Goal: Task Accomplishment & Management: Manage account settings

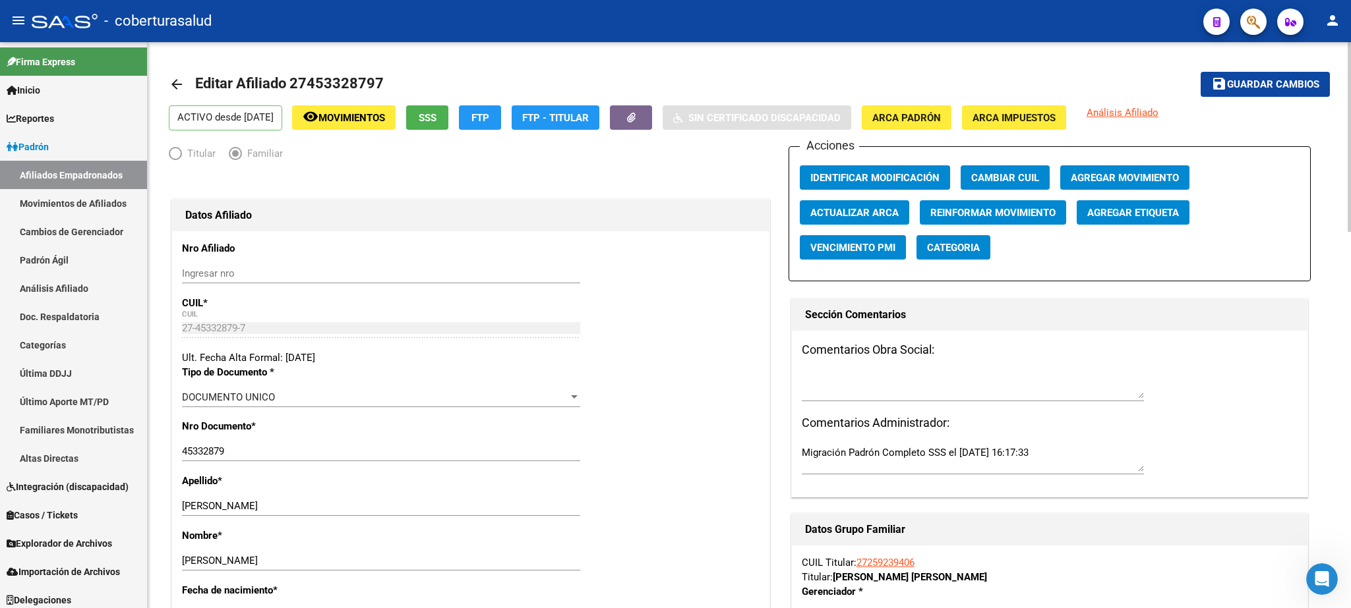
click at [1350, 69] on div at bounding box center [1348, 137] width 3 height 190
click at [1247, 18] on icon "button" at bounding box center [1252, 22] width 13 height 15
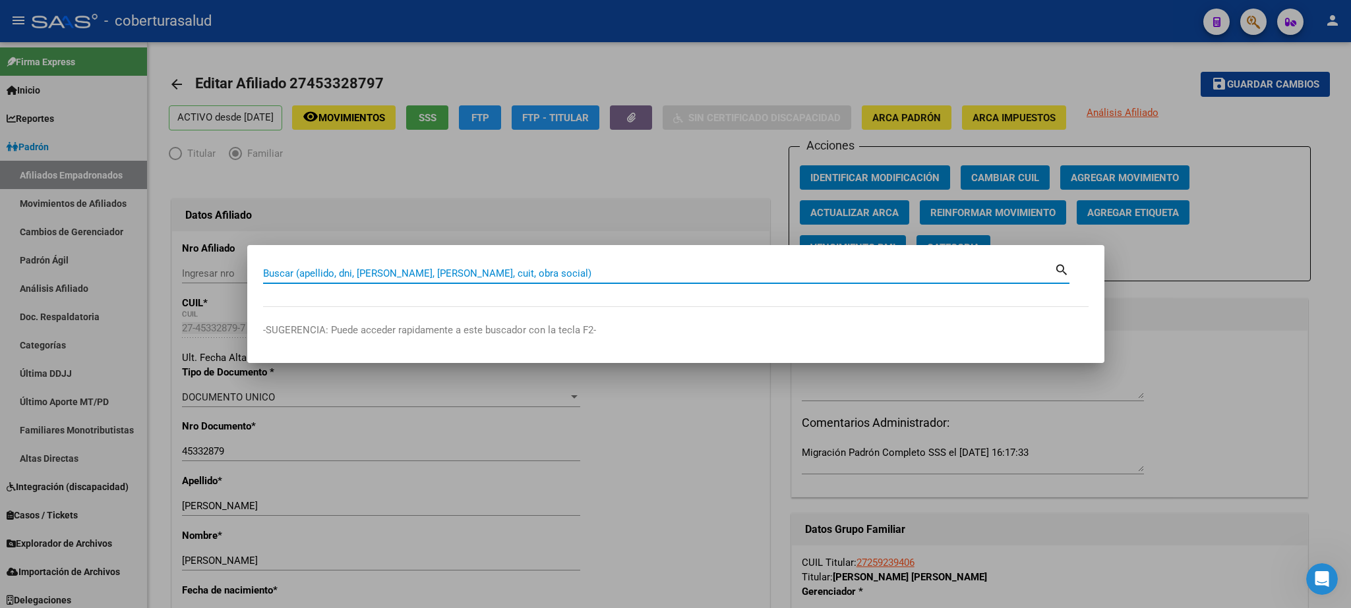
paste input "45715427"
type input "45715427"
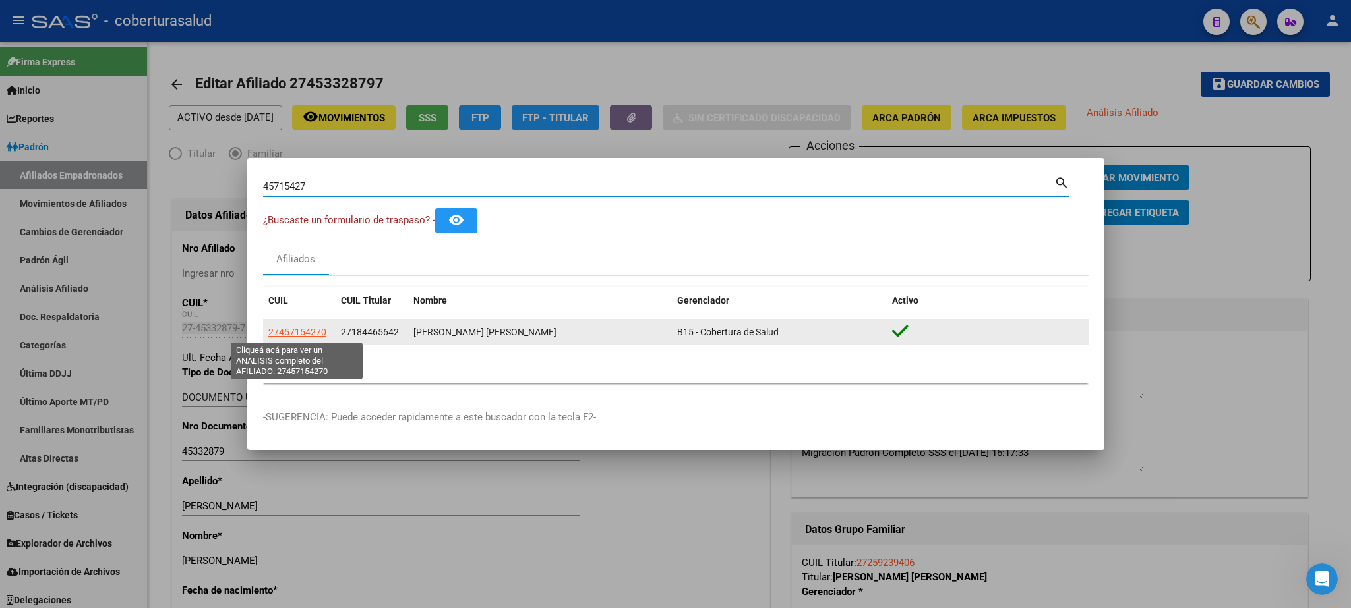
click at [301, 328] on span "27457154270" at bounding box center [297, 332] width 58 height 11
type textarea "27457154270"
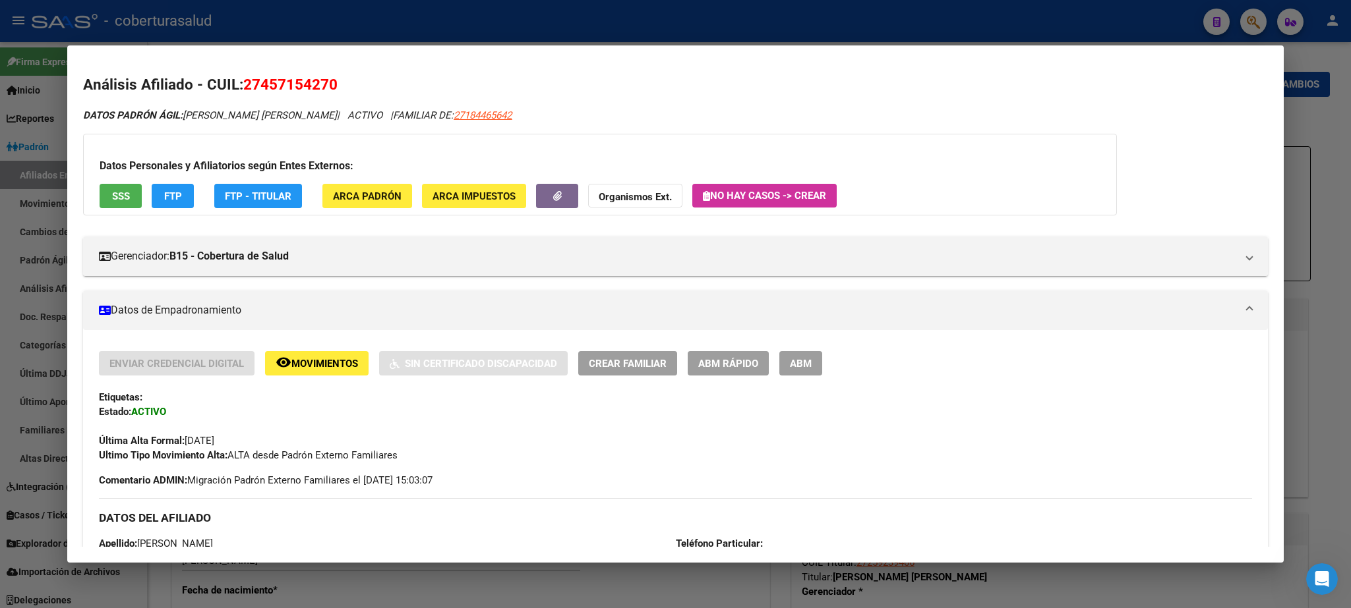
click at [810, 369] on span "ABM" at bounding box center [801, 364] width 22 height 12
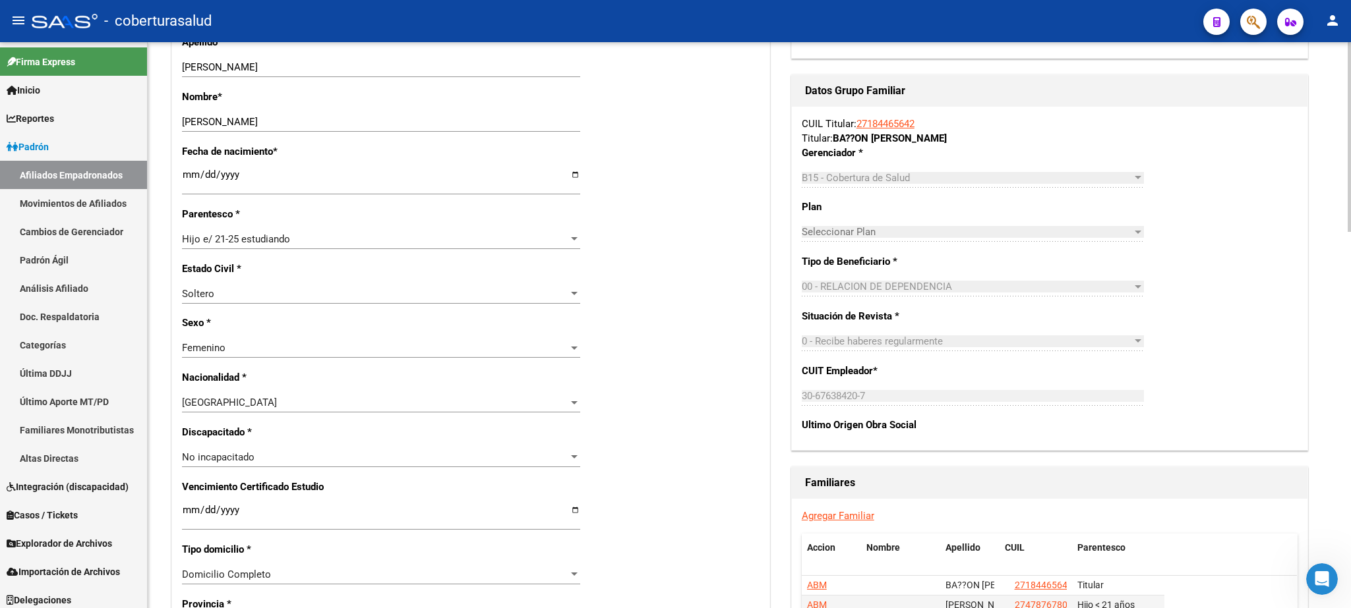
scroll to position [450, 0]
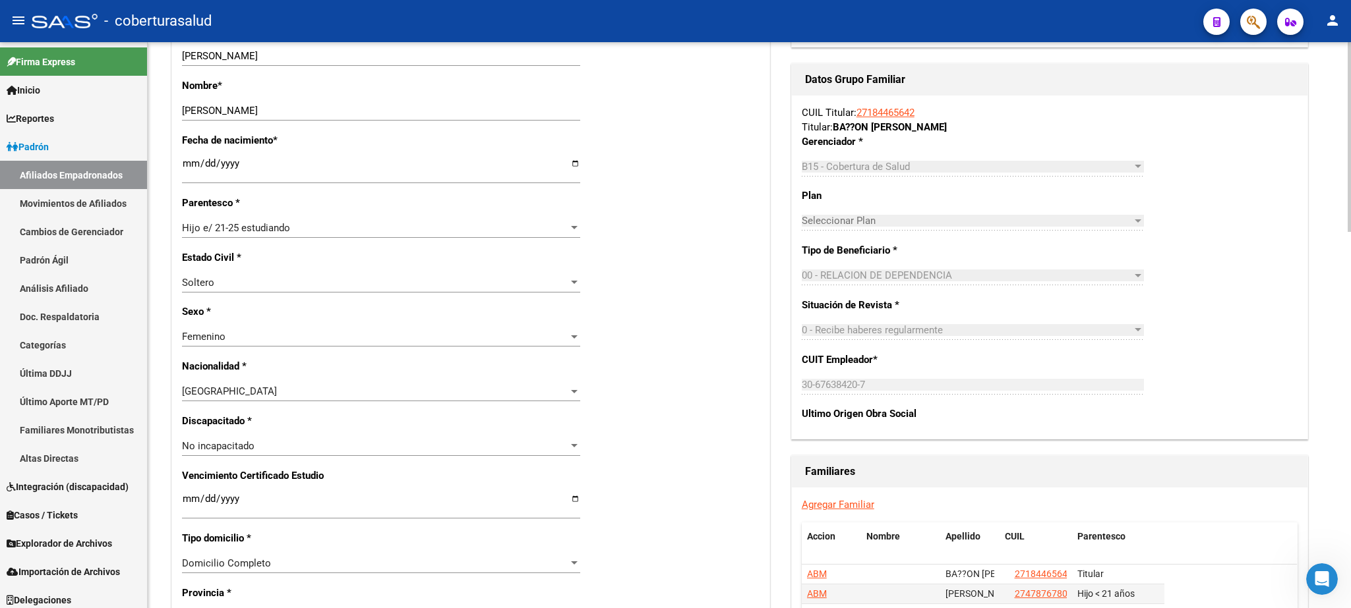
click at [1350, 232] on div at bounding box center [1348, 137] width 3 height 190
click at [184, 494] on input "Ingresar fecha" at bounding box center [381, 504] width 398 height 21
type input "[DATE]"
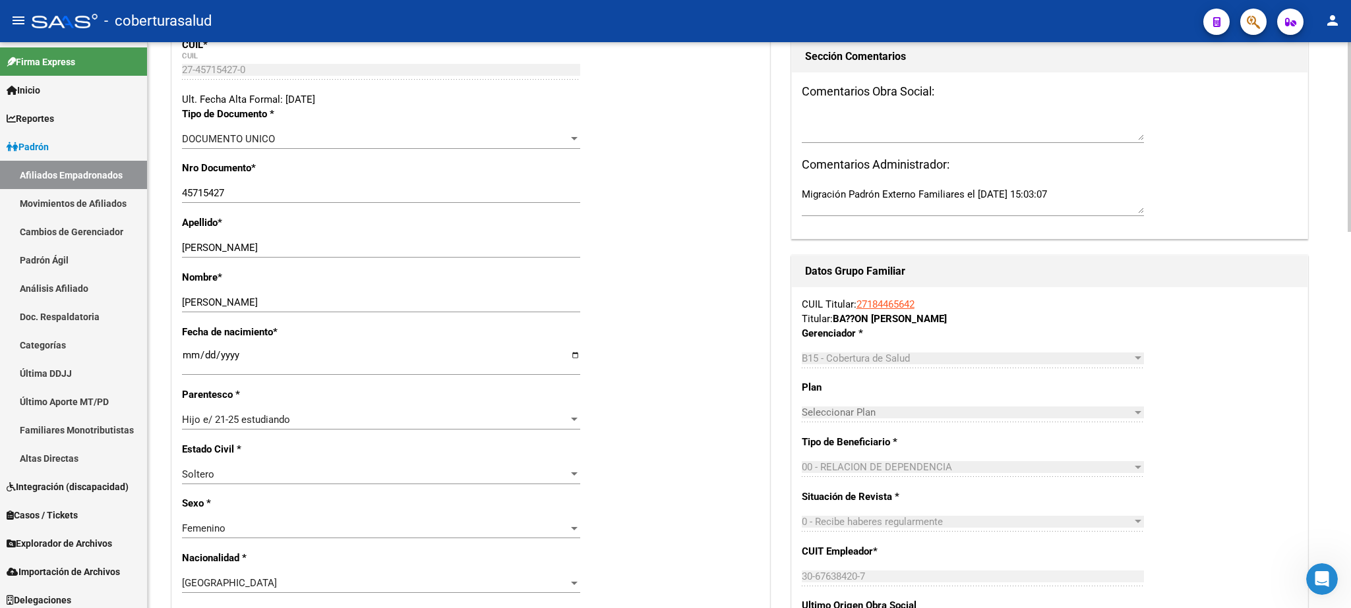
scroll to position [0, 0]
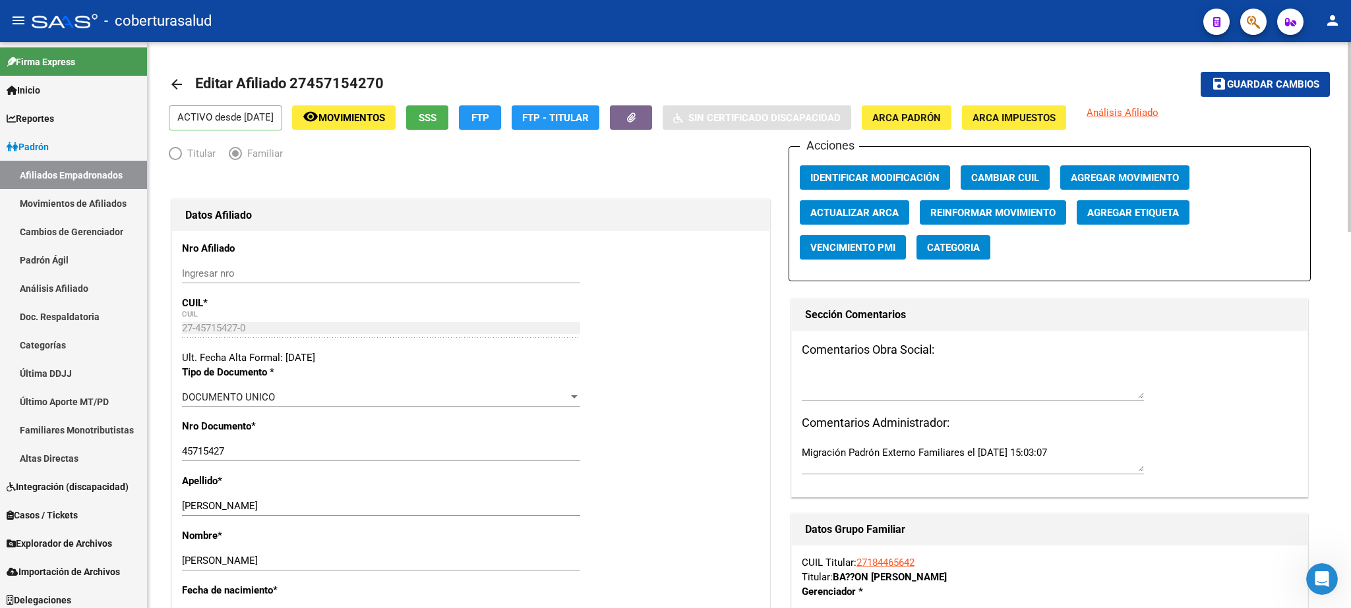
click at [1345, 26] on div "menu - coberturasalud person Firma Express Inicio Calendario SSS Instructivos C…" at bounding box center [675, 304] width 1351 height 608
click at [1260, 79] on span "Guardar cambios" at bounding box center [1273, 85] width 92 height 12
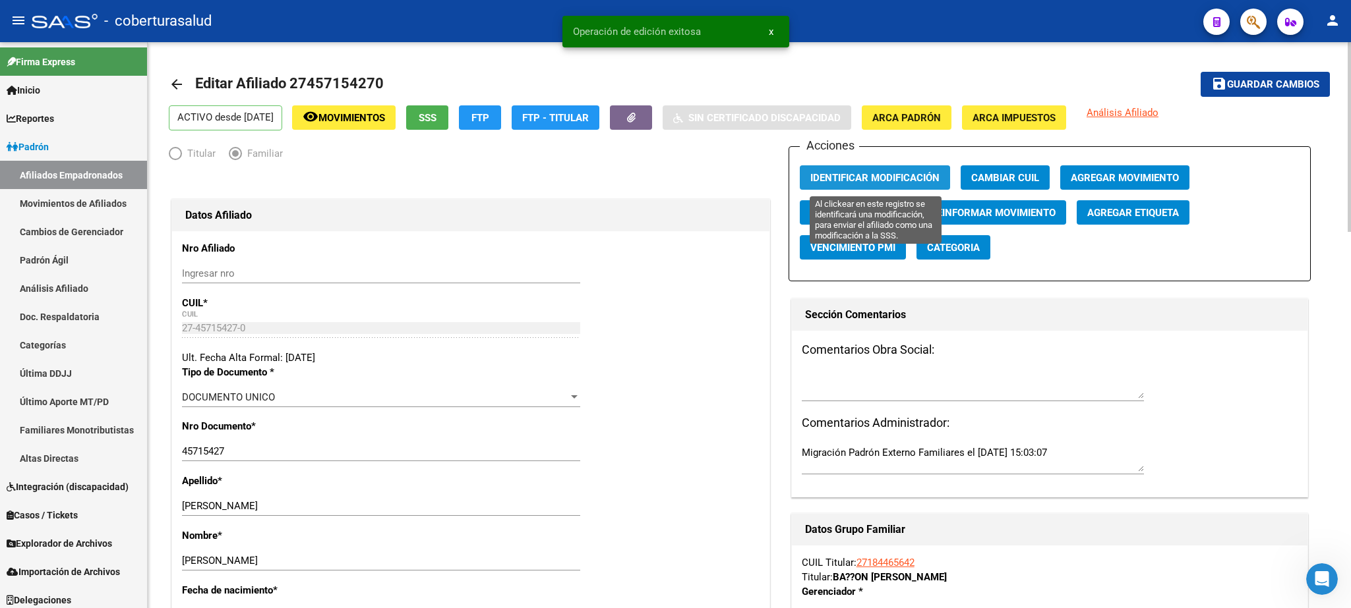
click at [869, 180] on span "Identificar Modificación" at bounding box center [874, 178] width 129 height 12
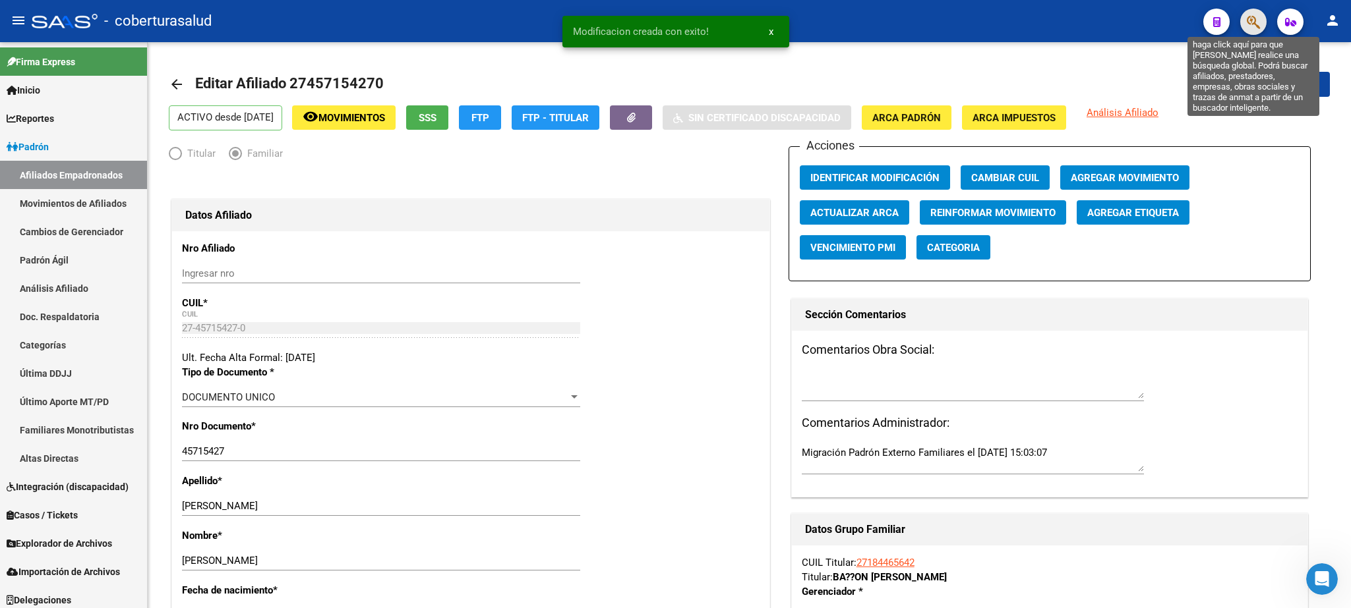
click at [1257, 25] on icon "button" at bounding box center [1252, 22] width 13 height 15
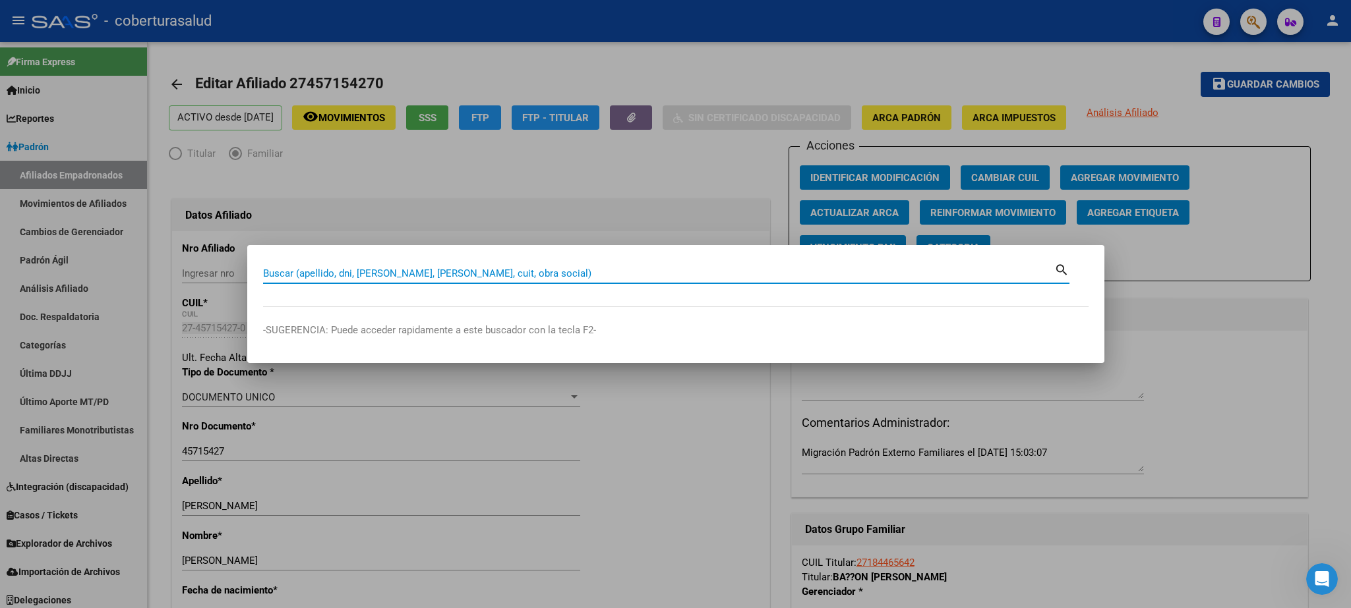
click at [340, 272] on input "Buscar (apellido, dni, [PERSON_NAME], [PERSON_NAME], cuit, obra social)" at bounding box center [658, 274] width 791 height 12
paste input "44660553"
type input "44660553"
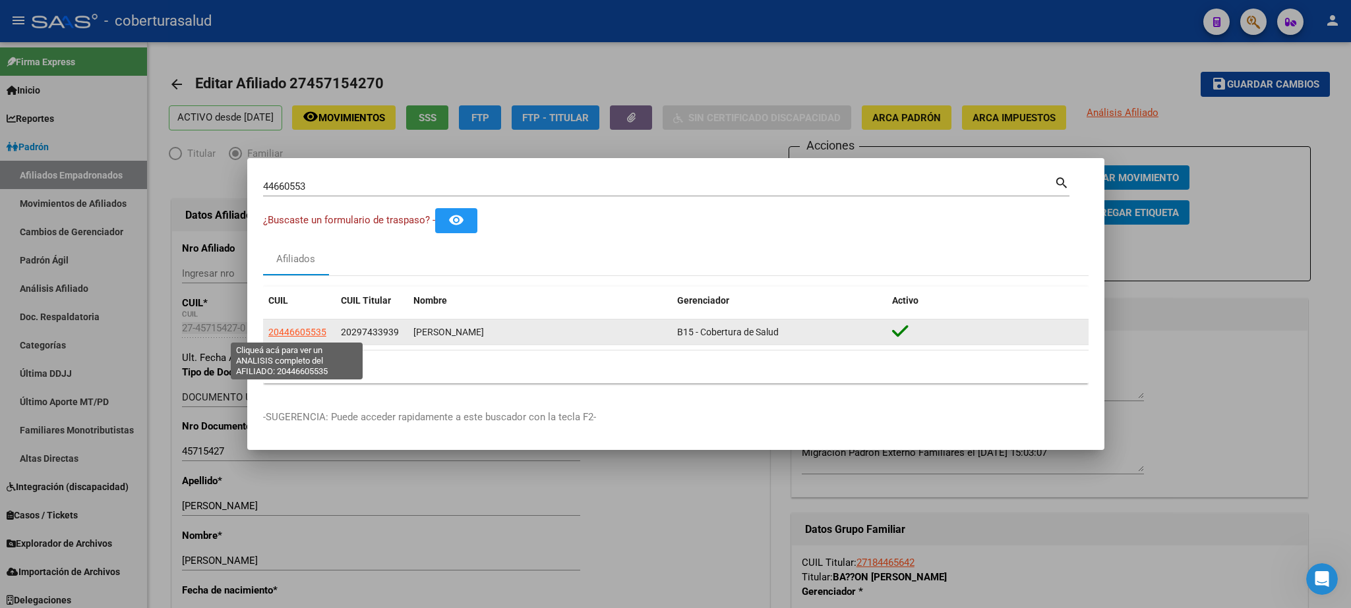
click at [286, 332] on span "20446605535" at bounding box center [297, 332] width 58 height 11
type textarea "20446605535"
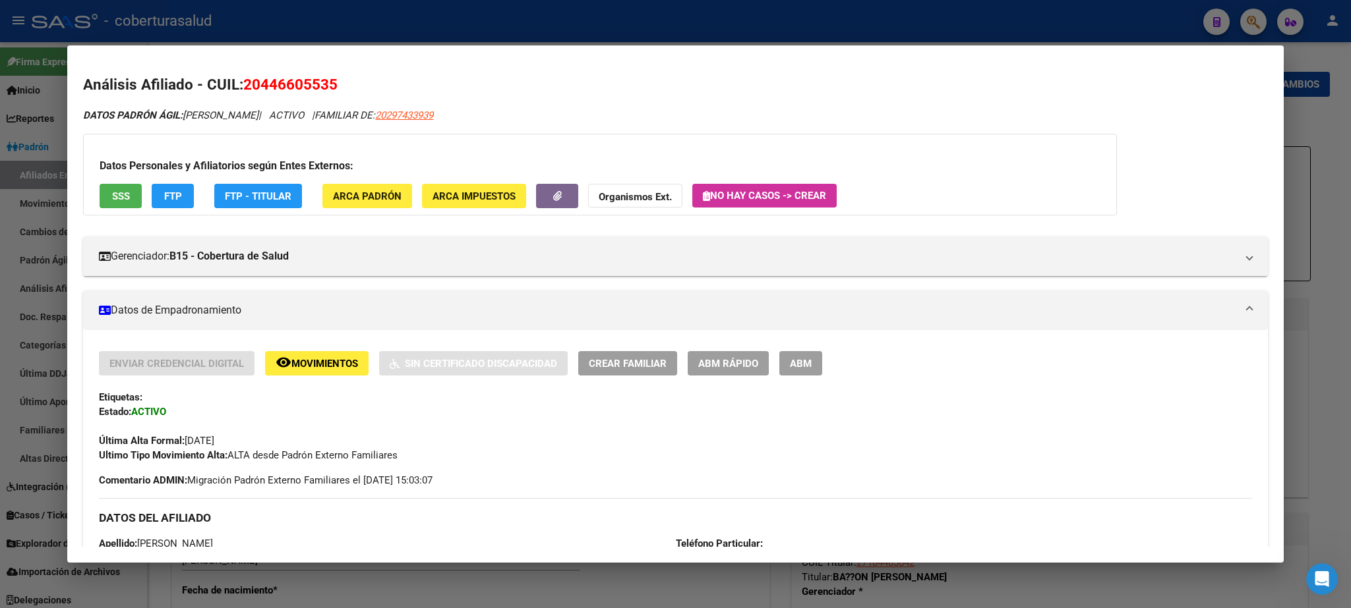
click at [803, 366] on span "ABM" at bounding box center [801, 364] width 22 height 12
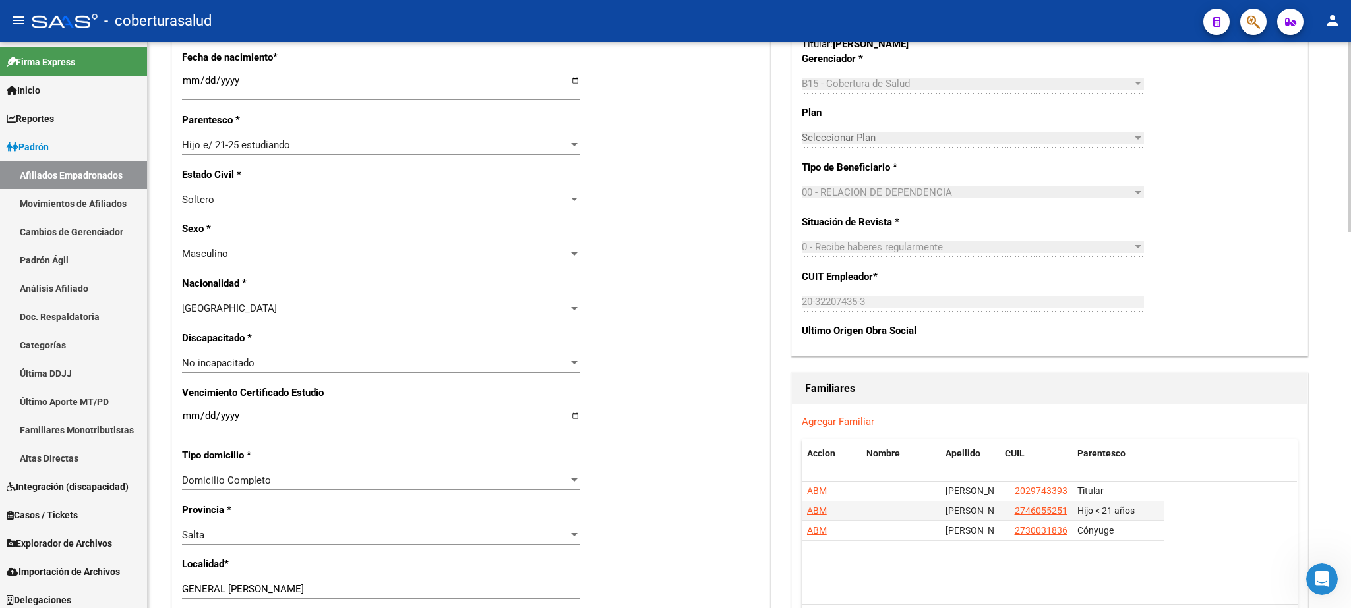
scroll to position [536, 0]
click at [1350, 232] on div at bounding box center [1348, 137] width 3 height 190
click at [182, 405] on div "Nro Afiliado Ingresar nro CUIL * 20-44660553-5 CUIL ARCA Padrón Ult. Fecha Alta…" at bounding box center [470, 402] width 597 height 1414
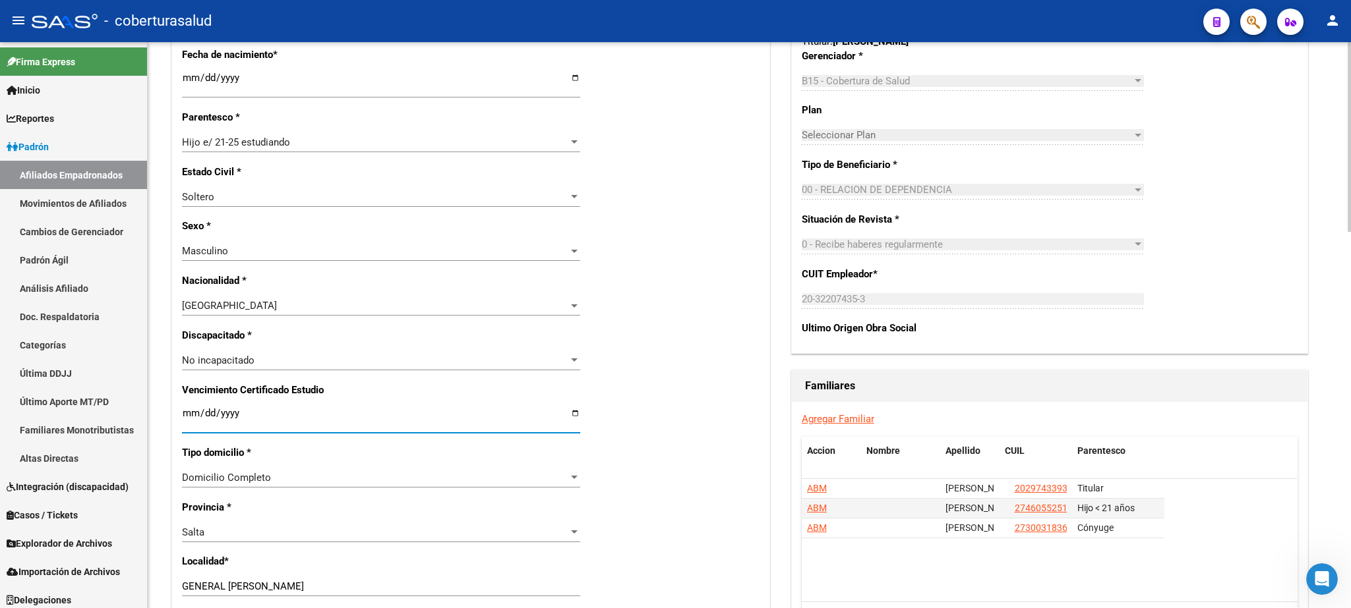
click at [184, 408] on input "Ingresar fecha" at bounding box center [381, 418] width 398 height 21
type input "[DATE]"
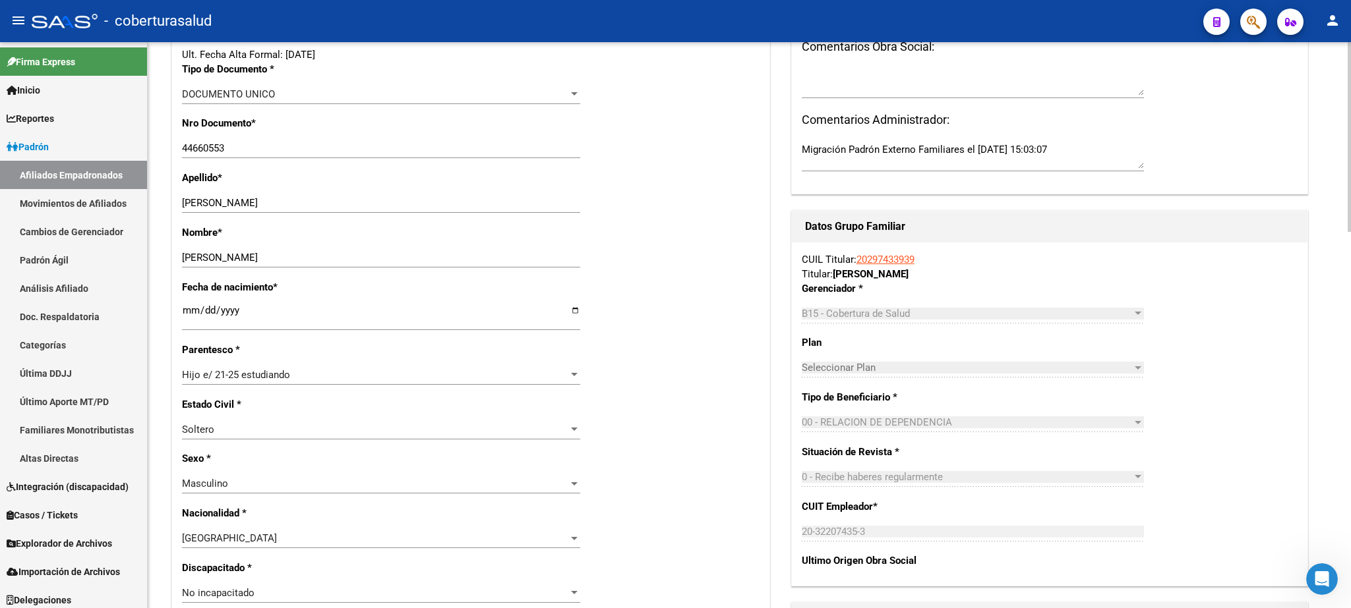
scroll to position [0, 0]
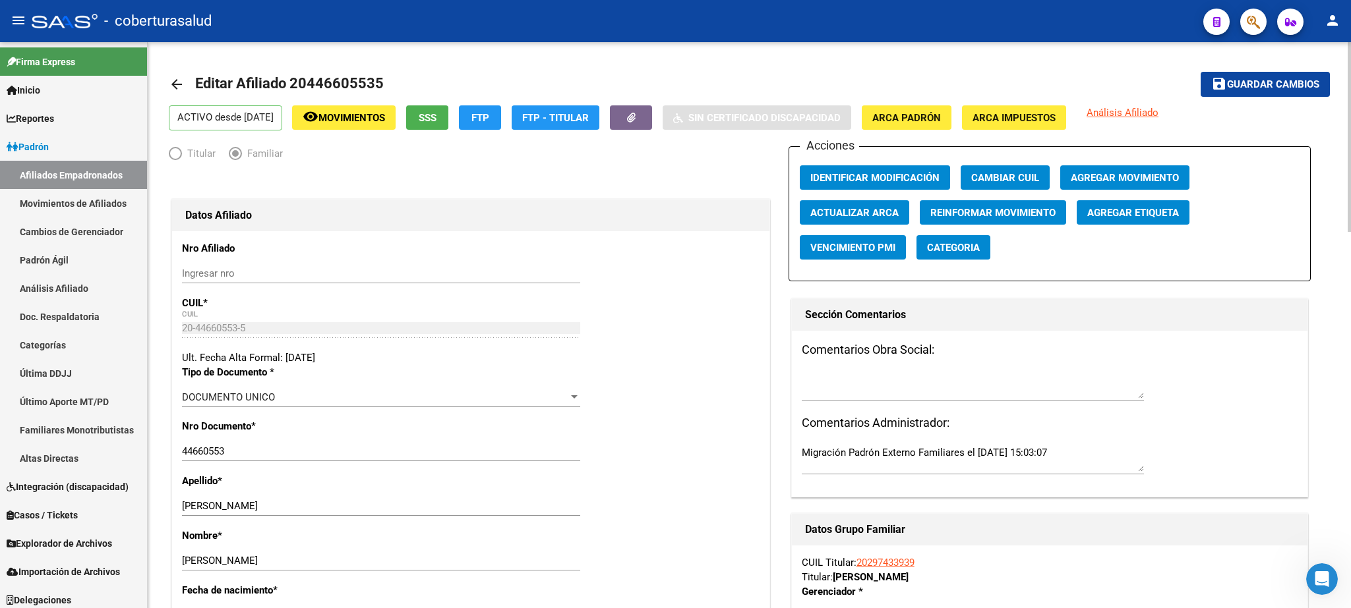
click at [1349, 131] on div at bounding box center [1348, 137] width 3 height 190
click at [1264, 82] on span "Guardar cambios" at bounding box center [1273, 85] width 92 height 12
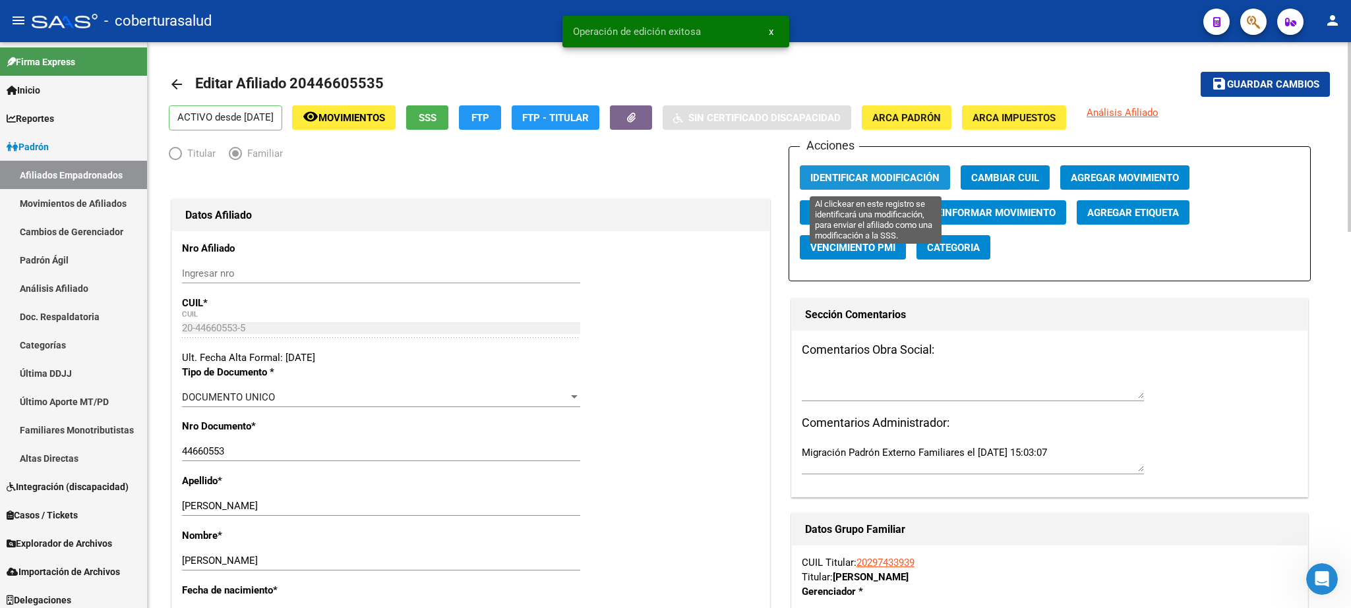
click at [899, 175] on span "Identificar Modificación" at bounding box center [874, 178] width 129 height 12
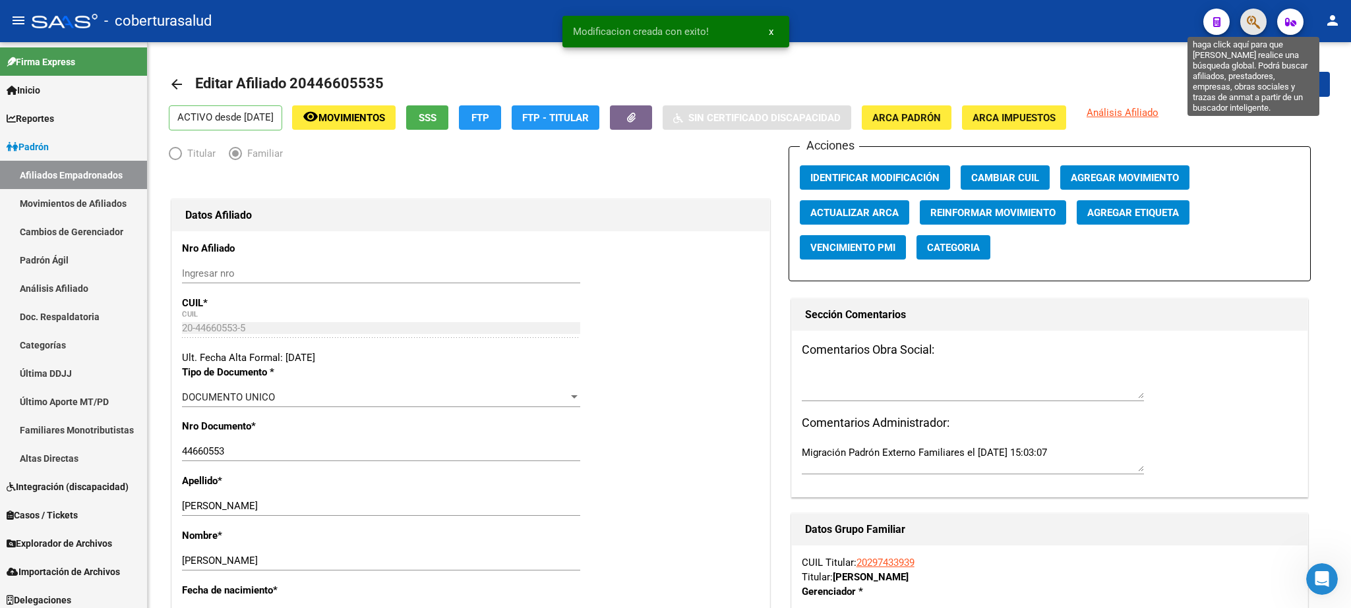
click at [1249, 23] on icon "button" at bounding box center [1252, 22] width 13 height 15
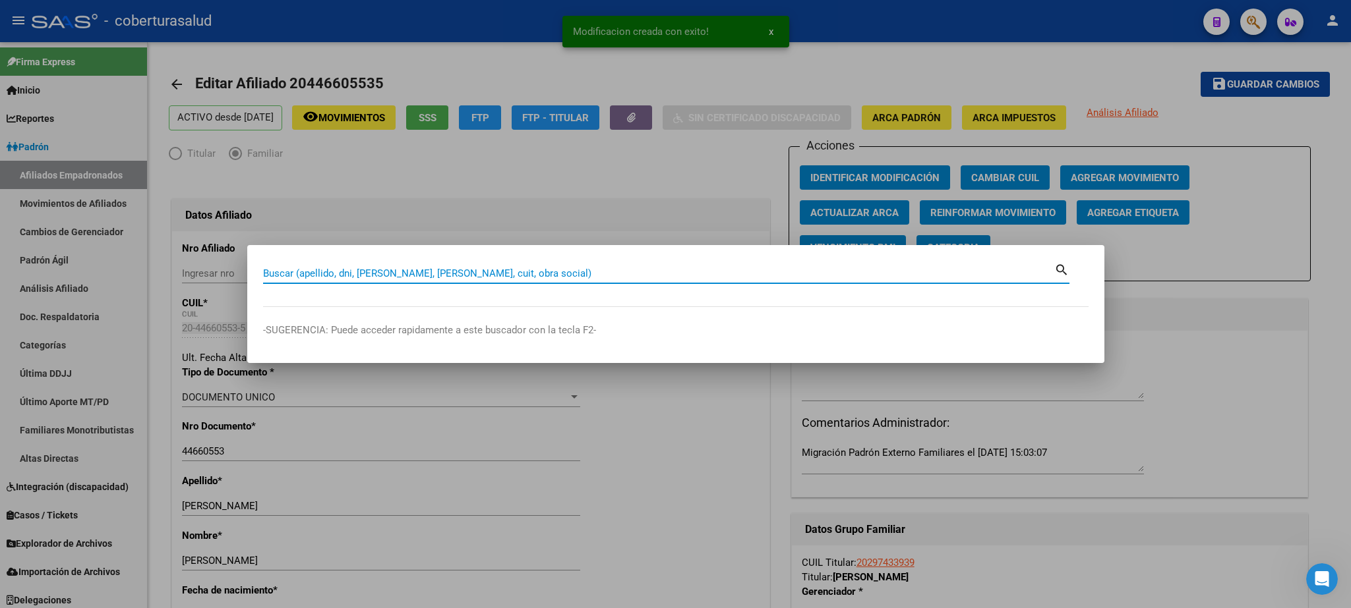
click at [337, 272] on input "Buscar (apellido, dni, [PERSON_NAME], [PERSON_NAME], cuit, obra social)" at bounding box center [658, 274] width 791 height 12
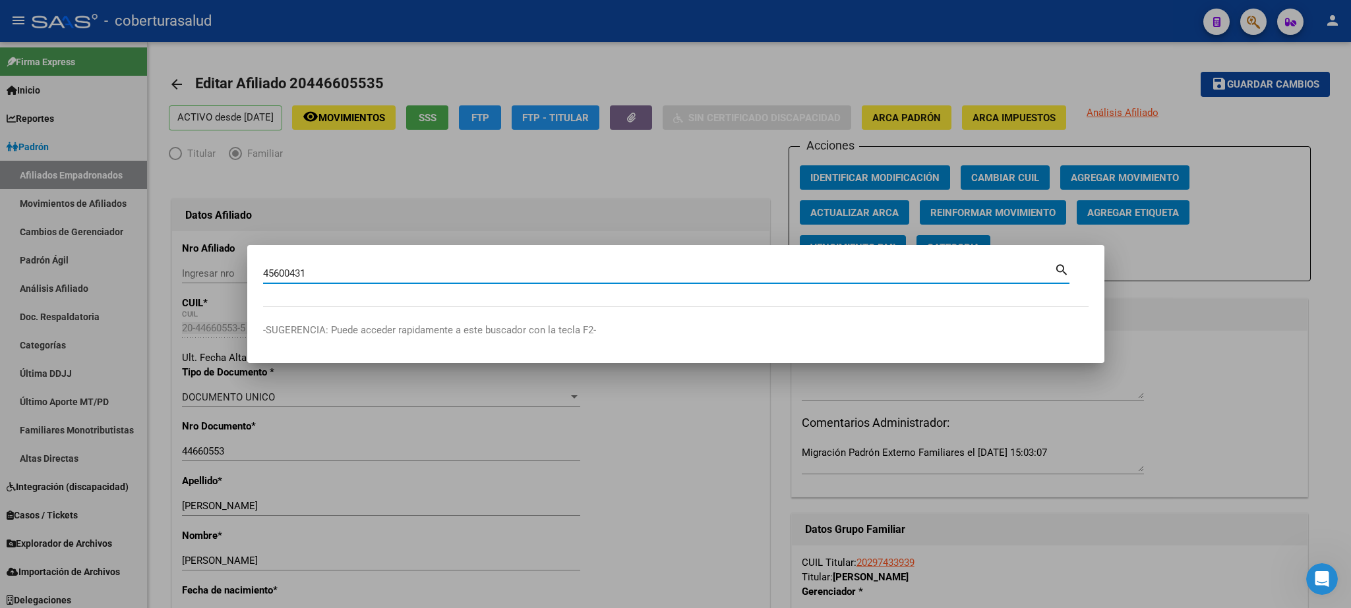
type input "45600431"
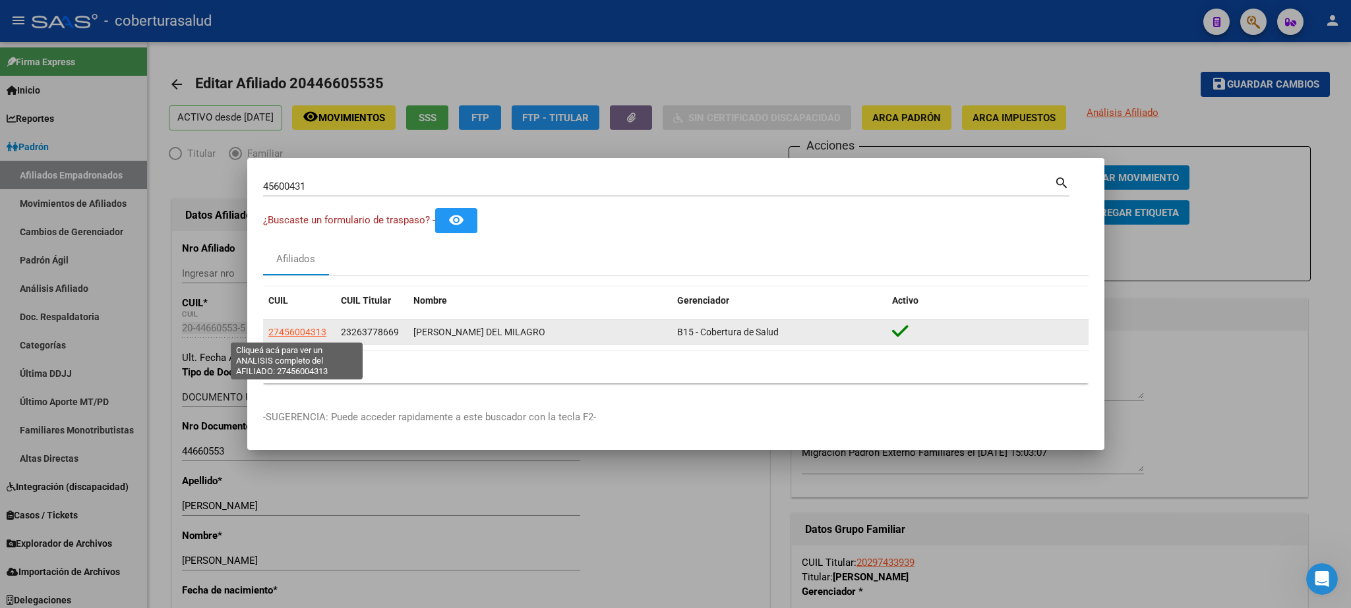
click at [297, 335] on span "27456004313" at bounding box center [297, 332] width 58 height 11
type textarea "27456004313"
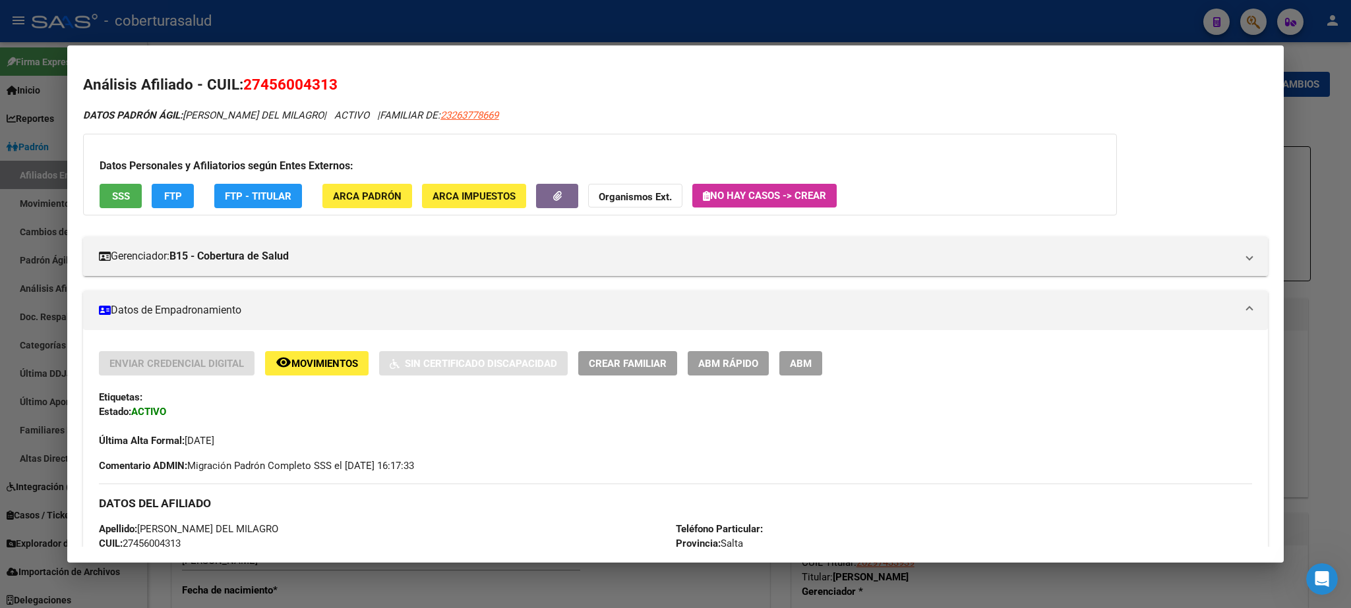
click at [809, 370] on span "ABM" at bounding box center [801, 364] width 22 height 12
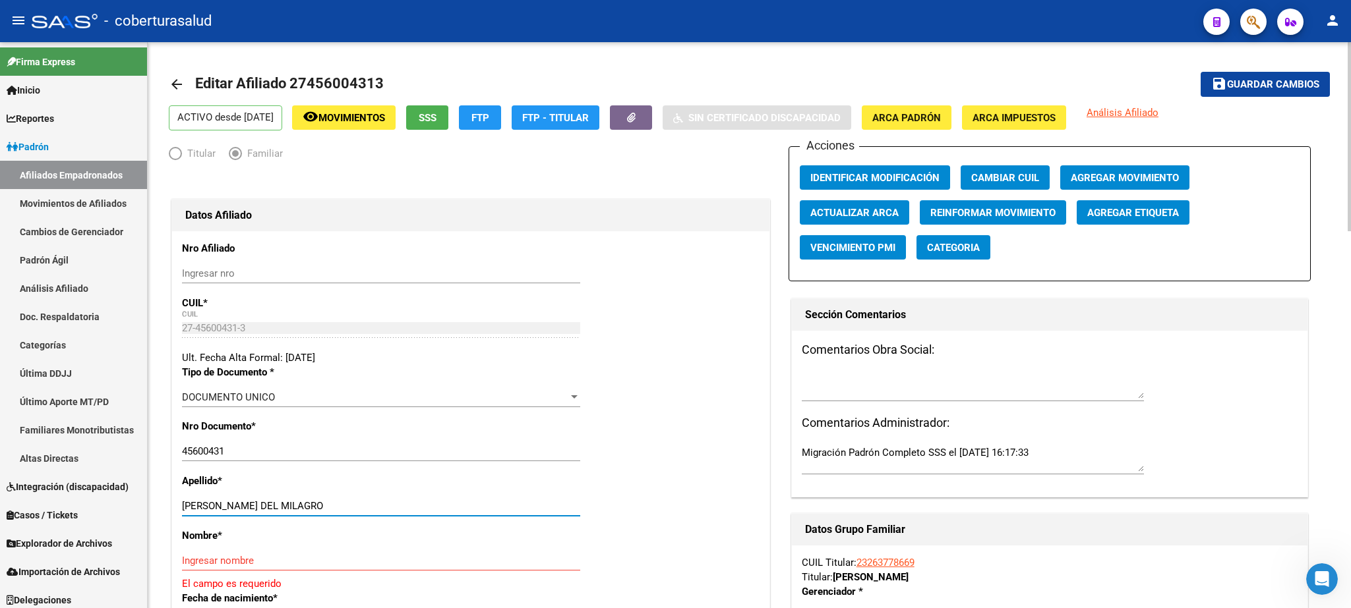
drag, startPoint x: 223, startPoint y: 504, endPoint x: 358, endPoint y: 502, distance: 134.5
click at [358, 502] on input "[PERSON_NAME] DEL MILAGRO" at bounding box center [381, 506] width 398 height 12
type input "[PERSON_NAME]"
paste input "[PERSON_NAME] DEL MILAGRO"
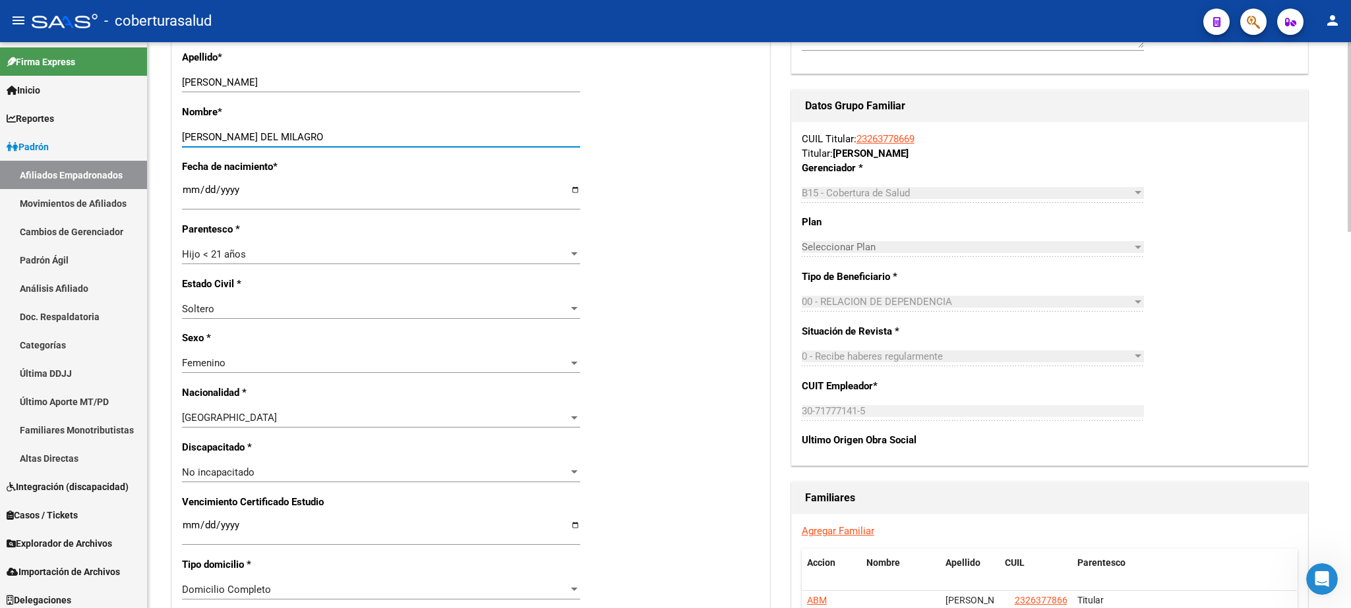
scroll to position [450, 0]
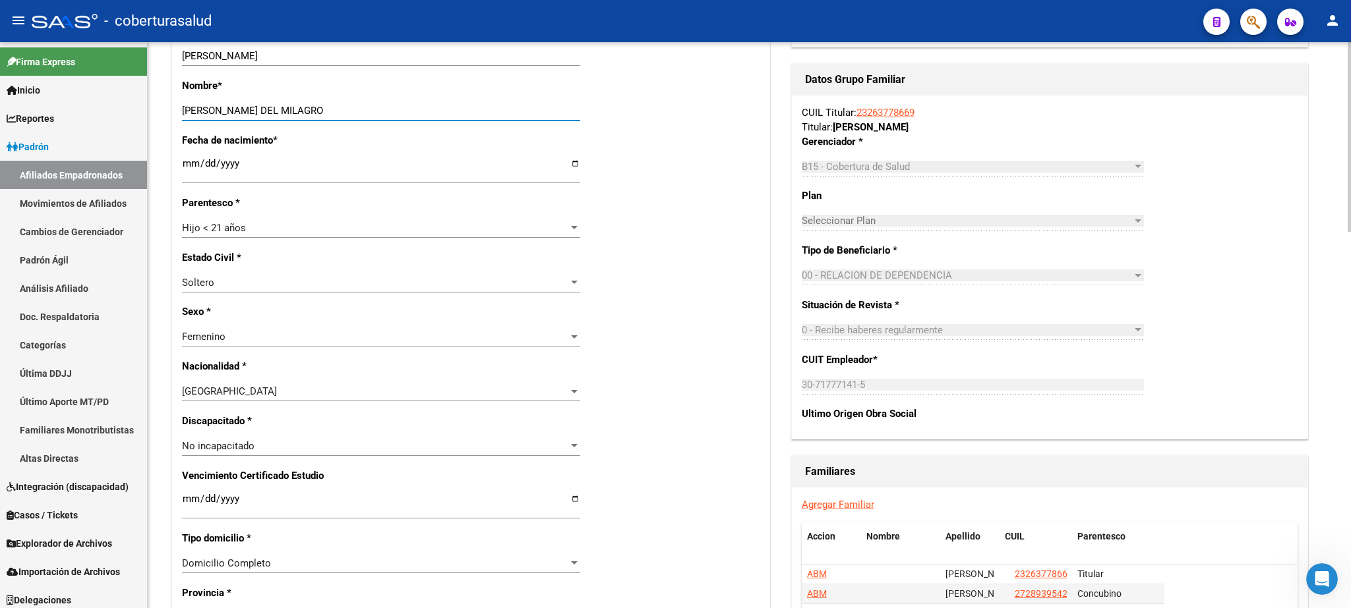
click at [1350, 232] on div at bounding box center [1348, 137] width 3 height 190
type input "[PERSON_NAME] DEL MILAGRO"
click at [247, 222] on div "Hijo < 21 años" at bounding box center [375, 228] width 386 height 12
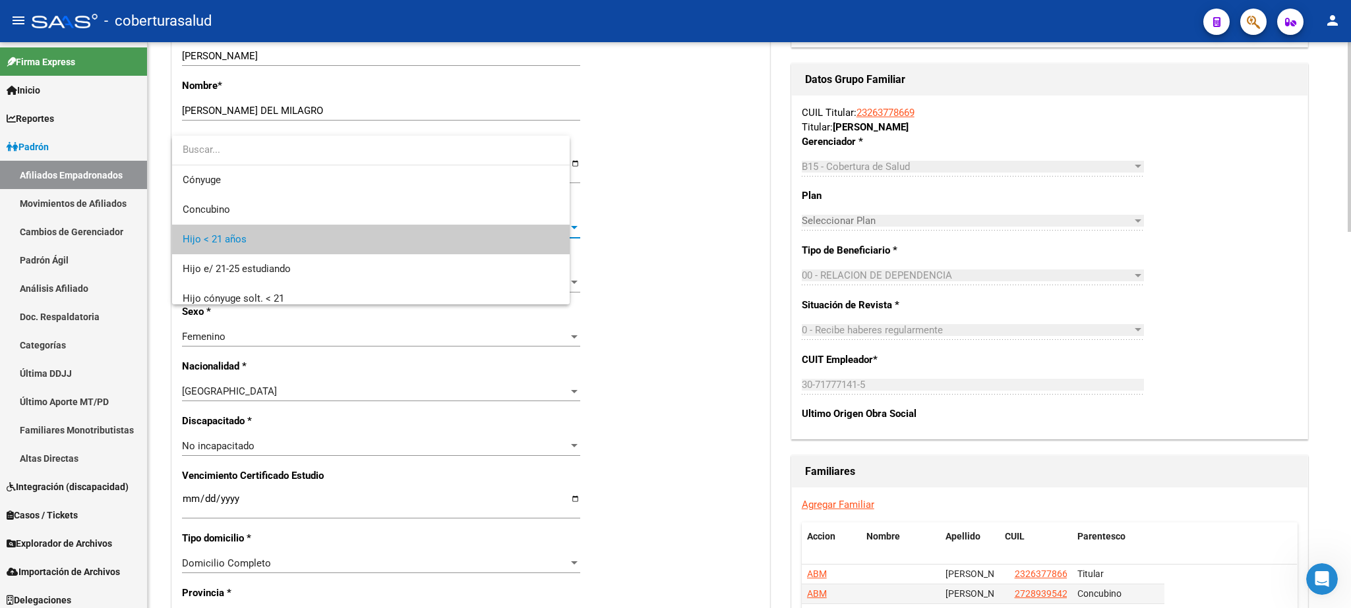
scroll to position [19, 0]
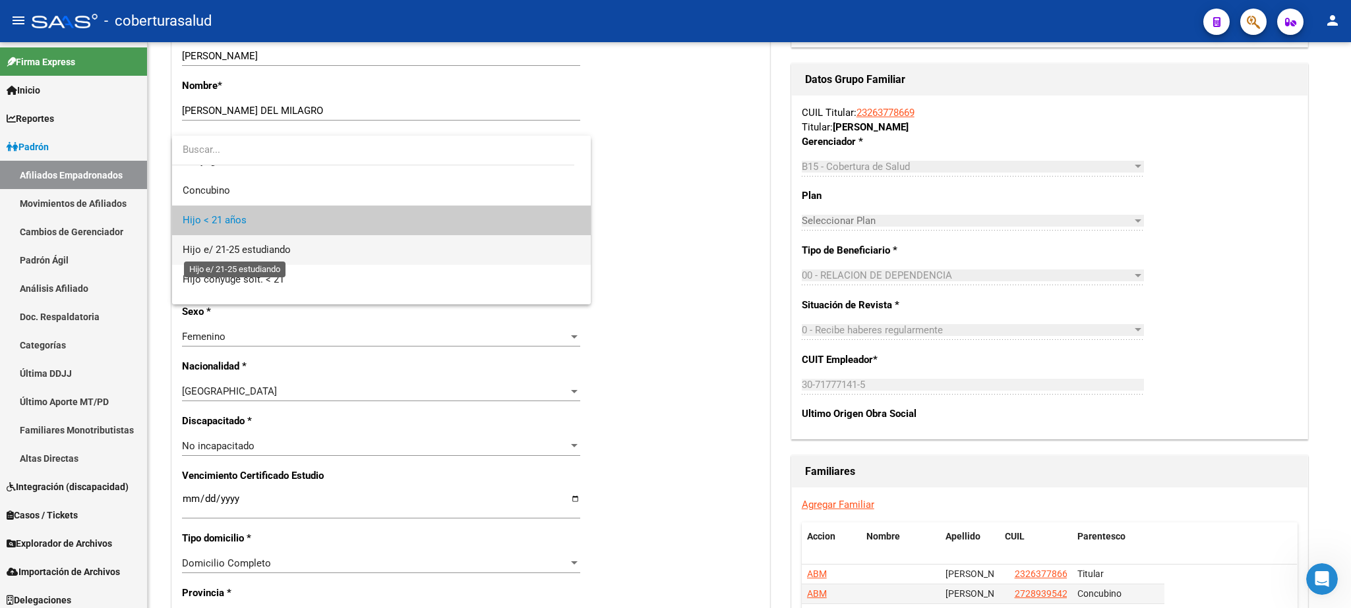
click at [239, 247] on span "Hijo e/ 21-25 estudiando" at bounding box center [237, 250] width 108 height 12
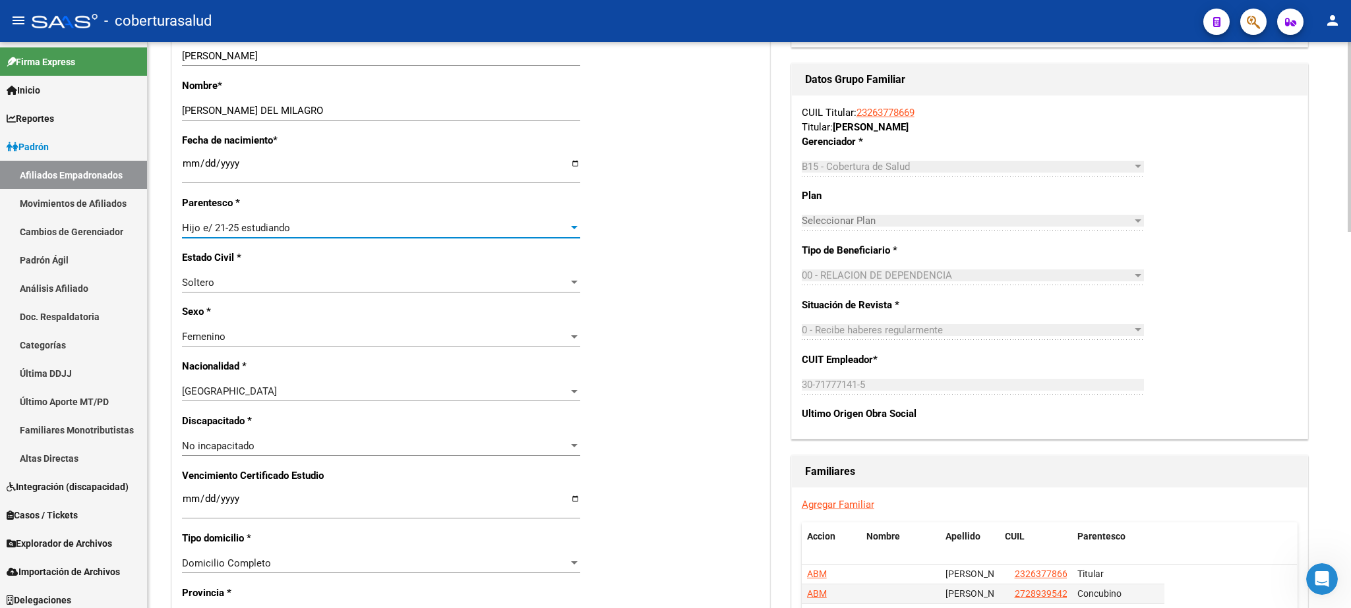
click at [190, 494] on input "Ingresar fecha" at bounding box center [381, 504] width 398 height 21
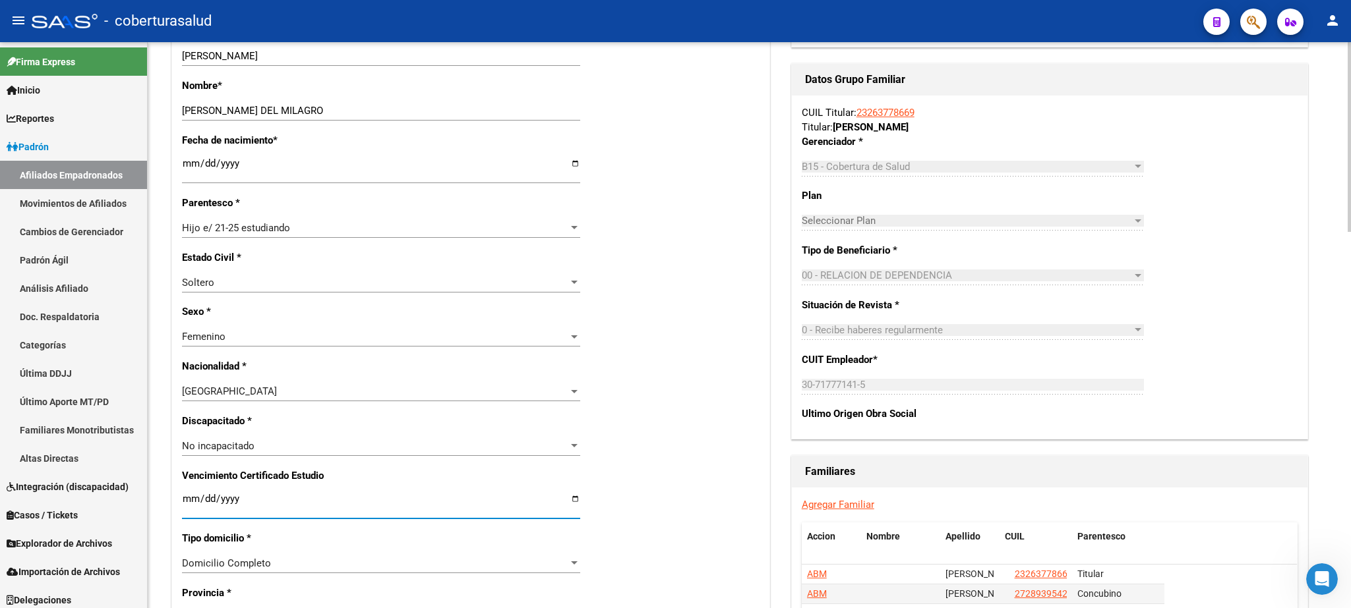
type input "[DATE]"
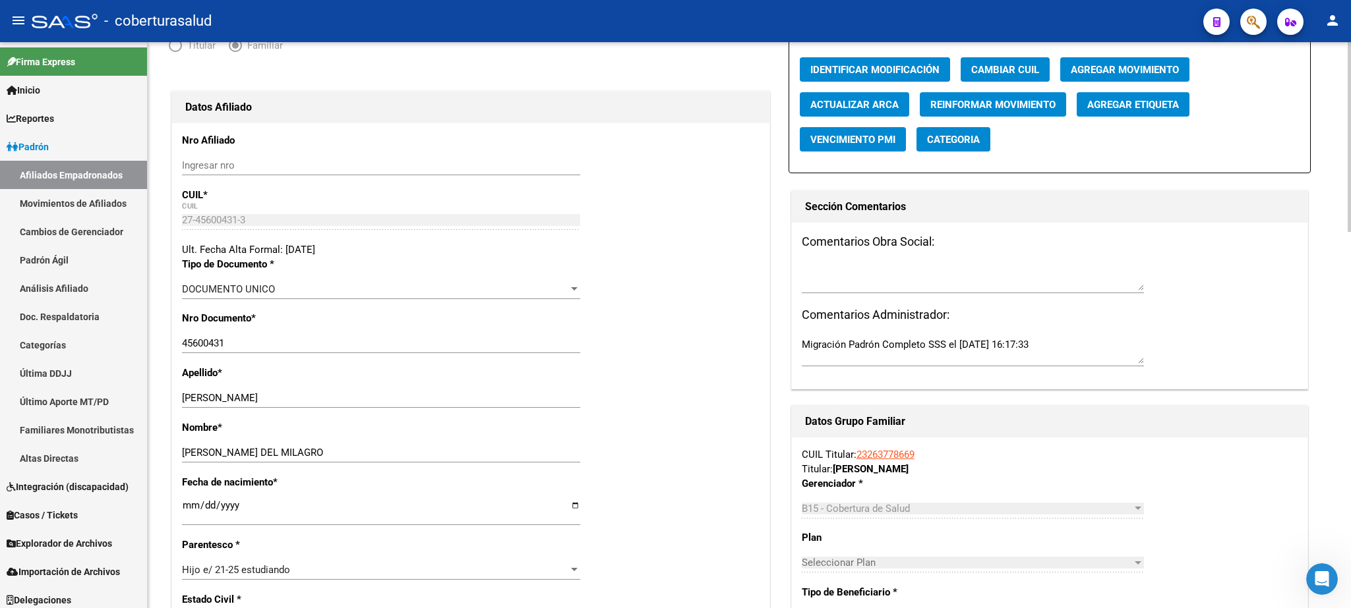
scroll to position [0, 0]
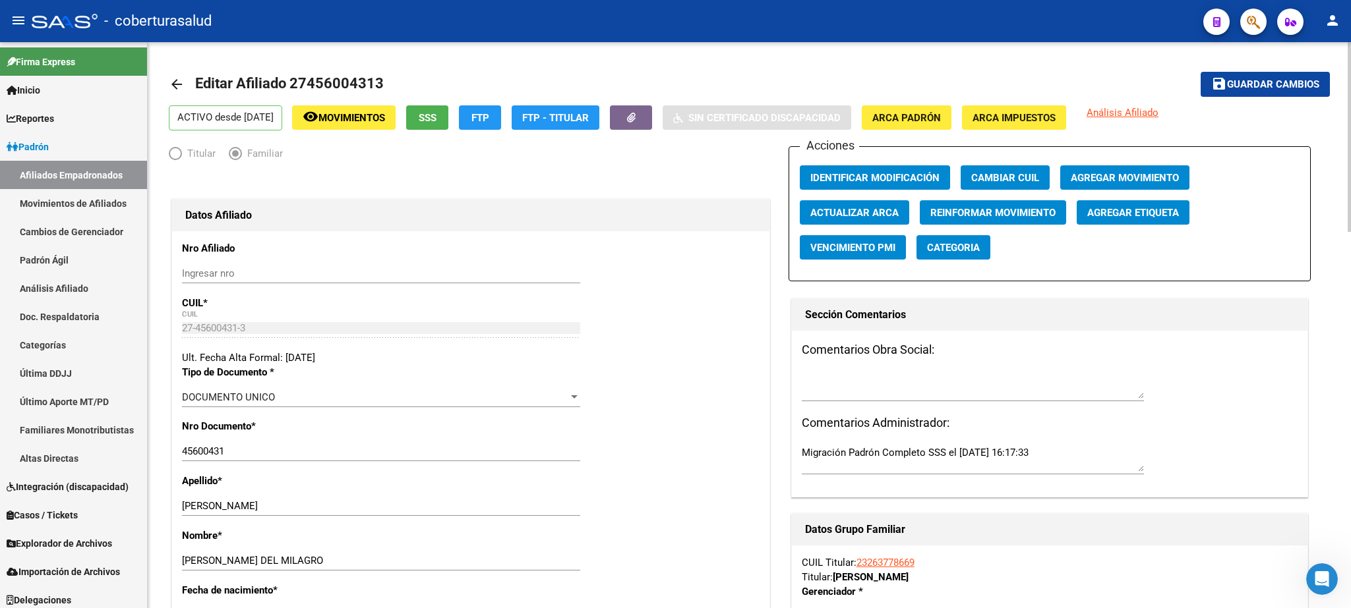
click at [1342, 17] on div "menu - coberturasalud person Firma Express Inicio Calendario SSS Instructivos C…" at bounding box center [675, 304] width 1351 height 608
click at [1279, 89] on span "Guardar cambios" at bounding box center [1273, 85] width 92 height 12
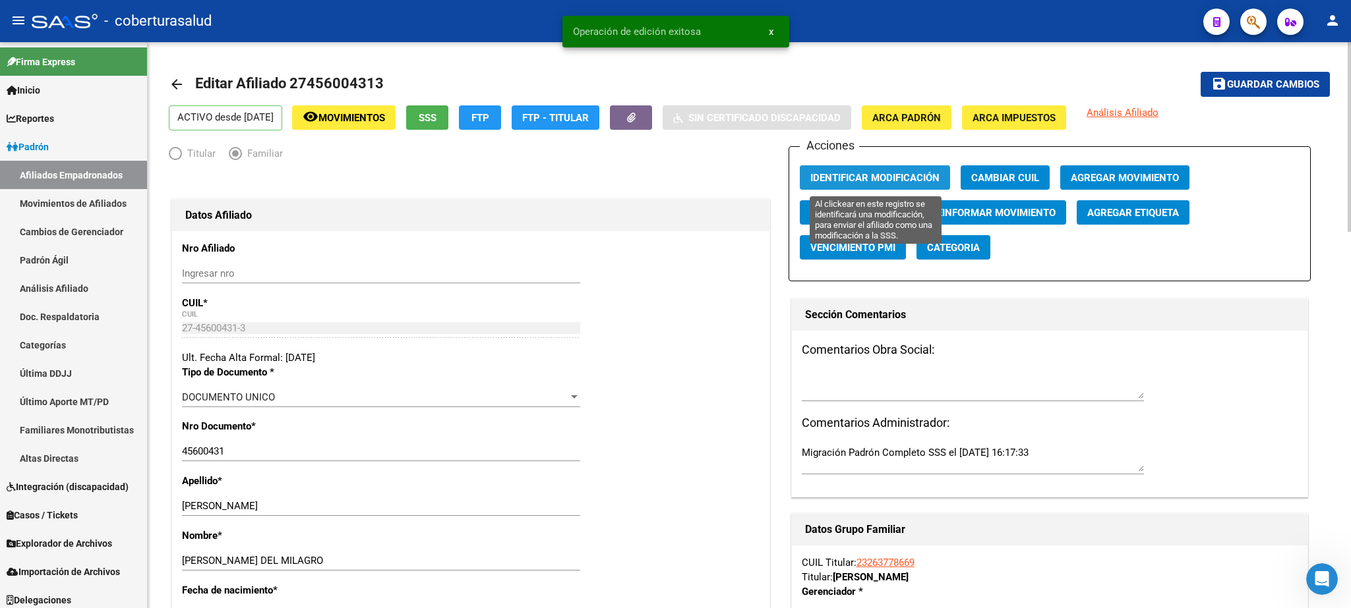
click at [840, 171] on button "Identificar Modificación" at bounding box center [875, 177] width 150 height 24
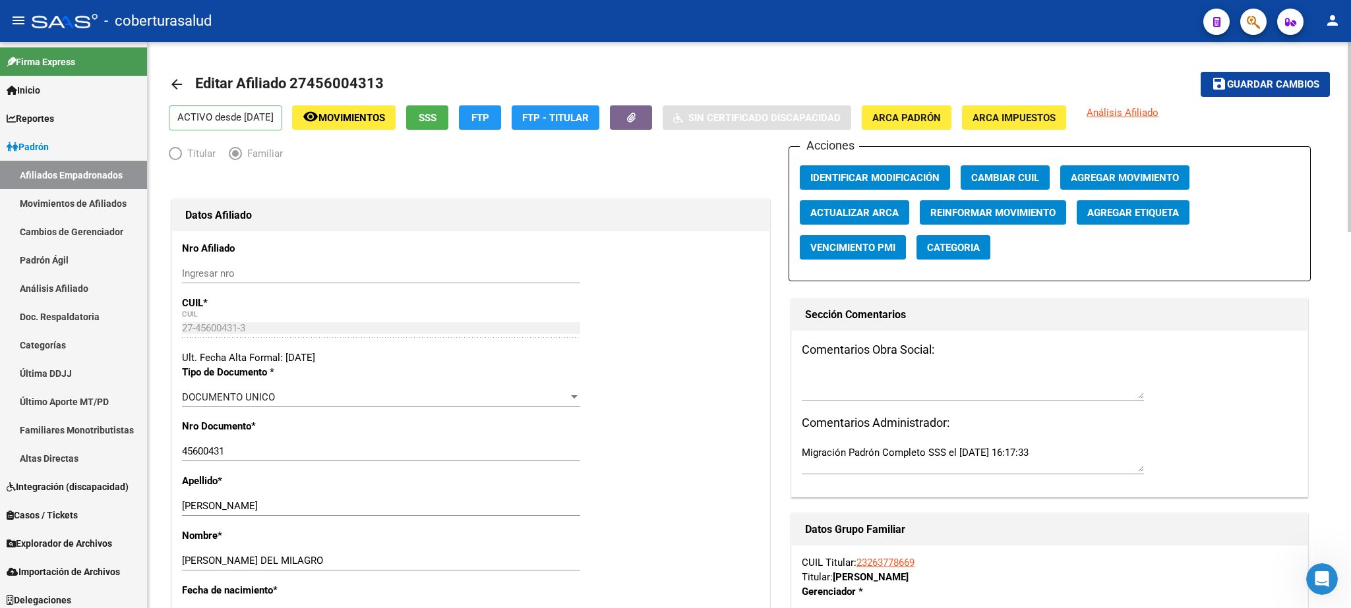
click at [1349, 212] on div at bounding box center [1348, 137] width 3 height 190
click at [1262, 82] on span "Guardar cambios" at bounding box center [1273, 85] width 92 height 12
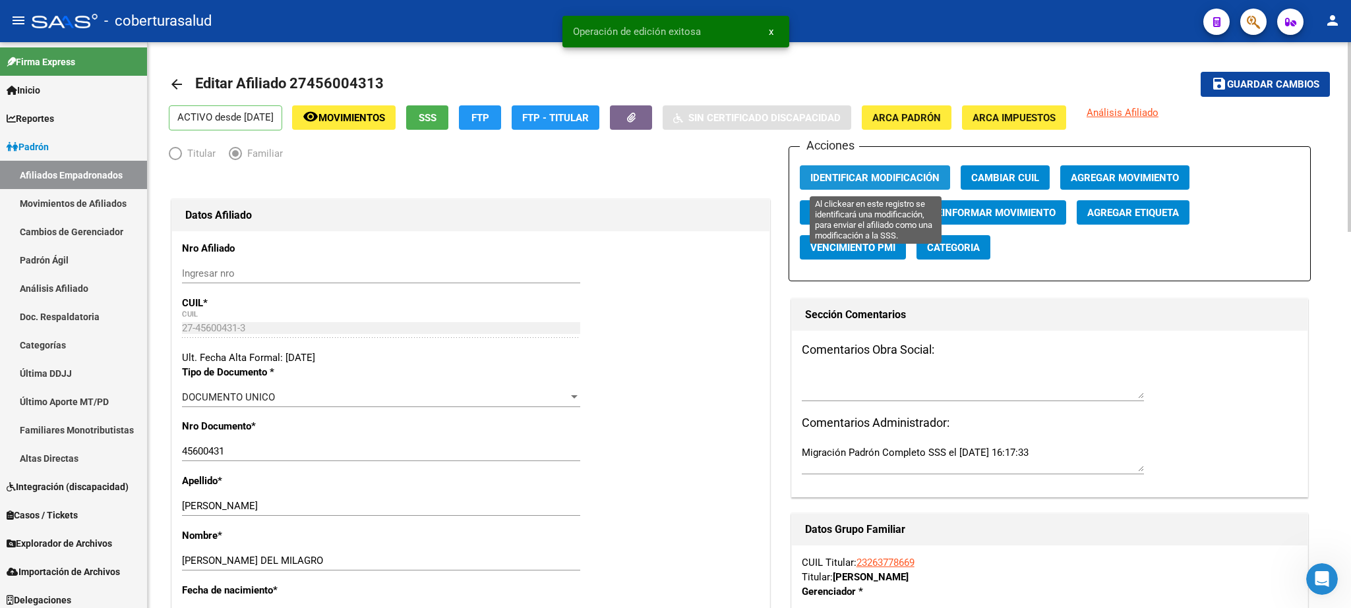
click at [889, 177] on span "Identificar Modificación" at bounding box center [874, 178] width 129 height 12
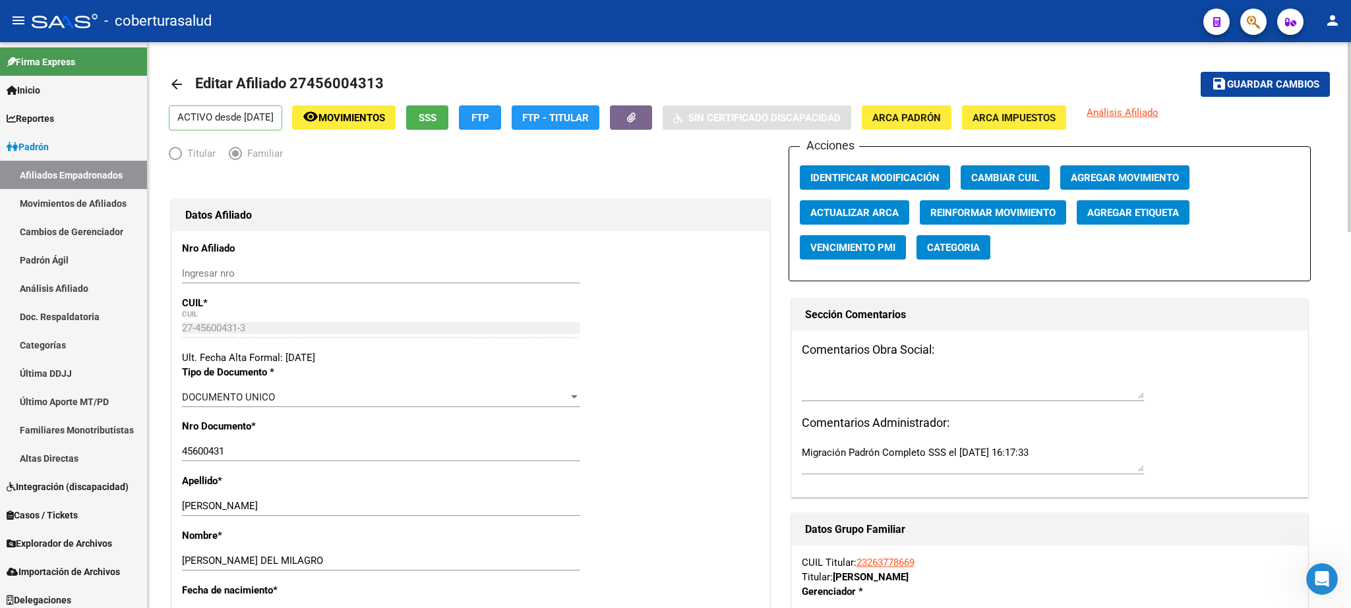
click at [1350, 65] on div at bounding box center [1348, 137] width 3 height 190
click at [1248, 22] on button "button" at bounding box center [1253, 22] width 26 height 26
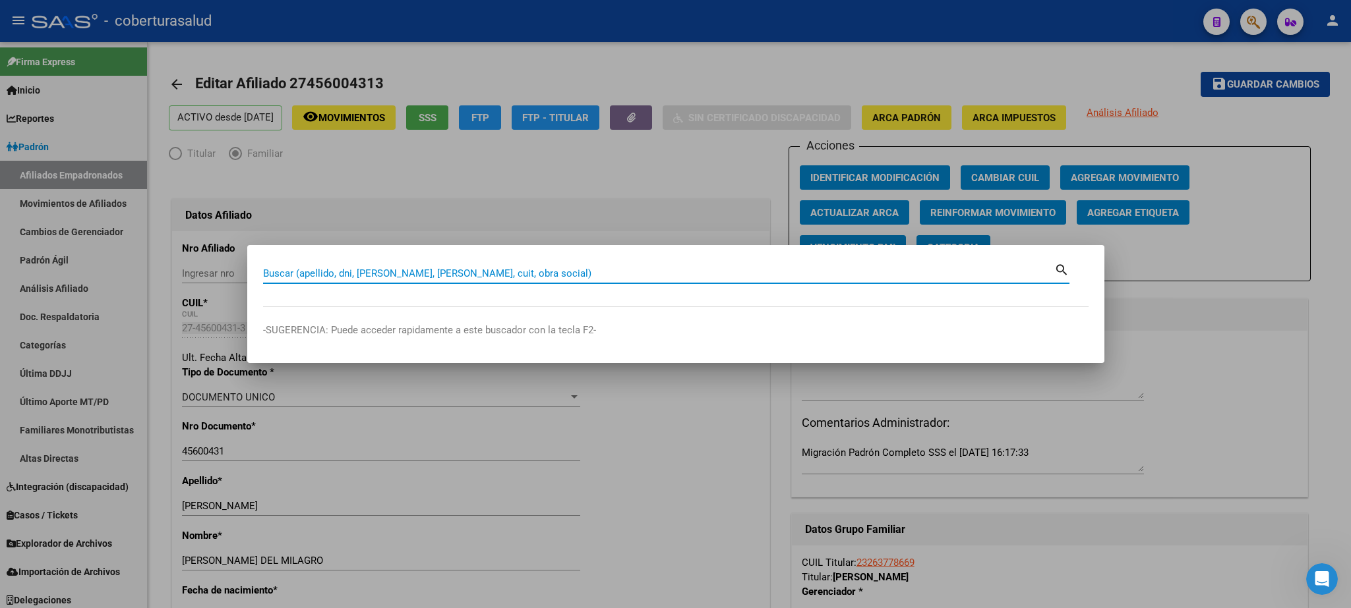
paste input "44618033"
type input "44618033"
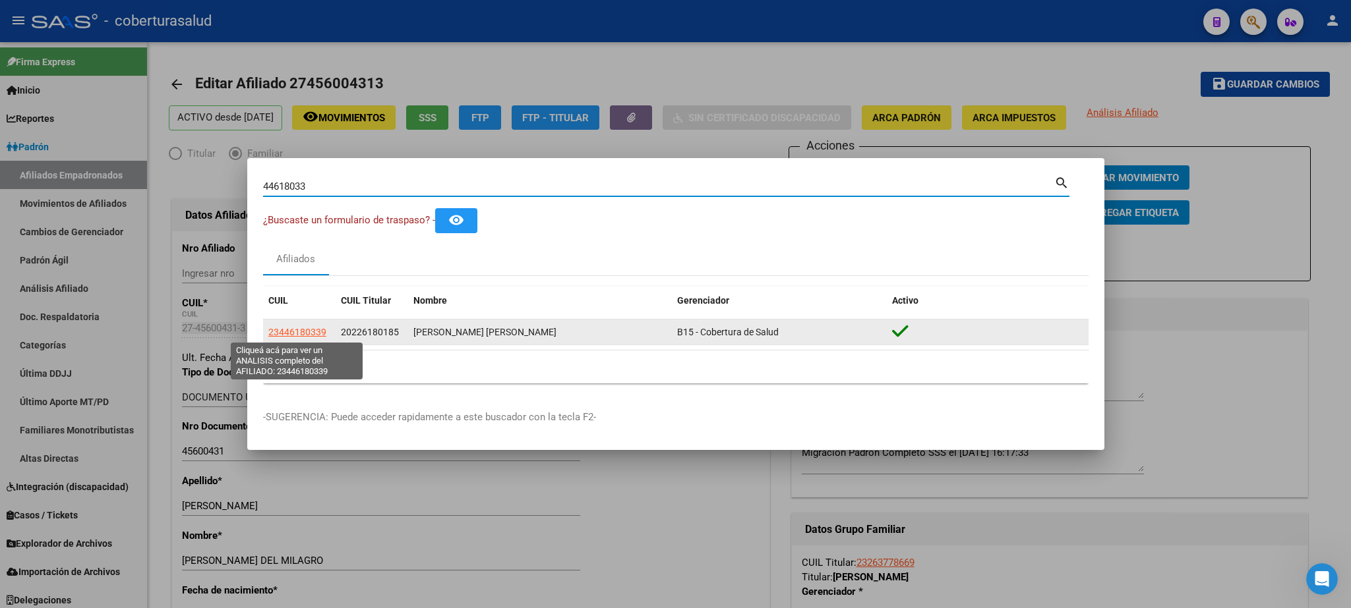
click at [278, 330] on span "23446180339" at bounding box center [297, 332] width 58 height 11
type textarea "23446180339"
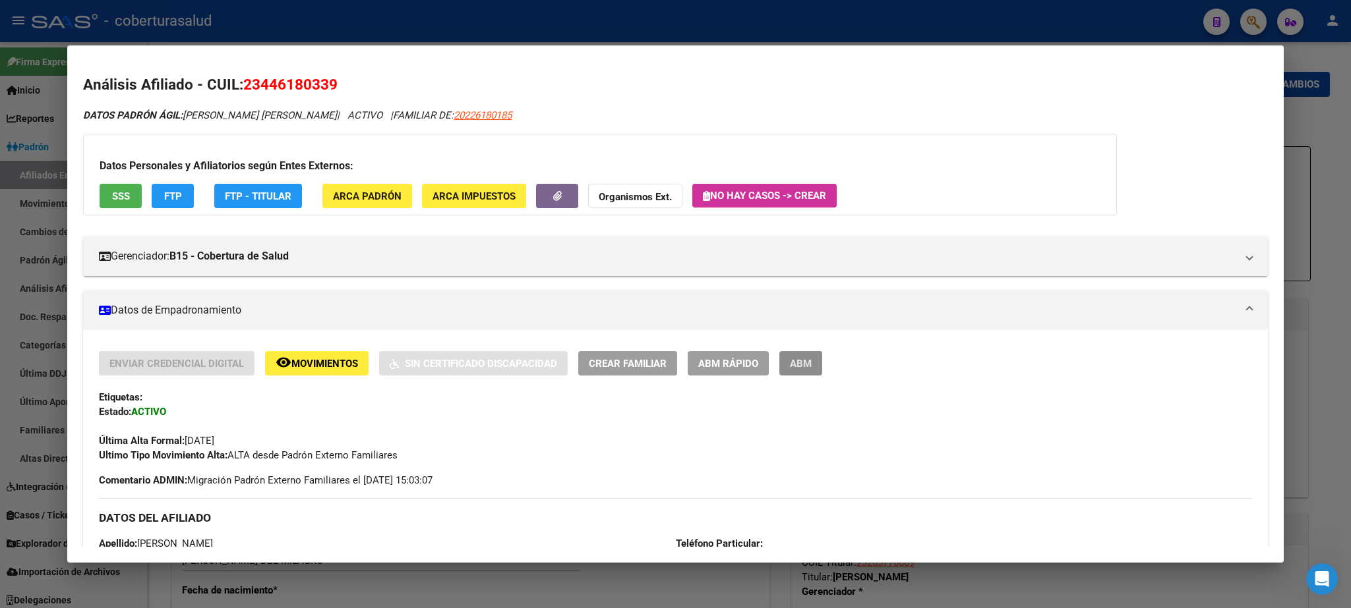
click at [799, 373] on button "ABM" at bounding box center [800, 363] width 43 height 24
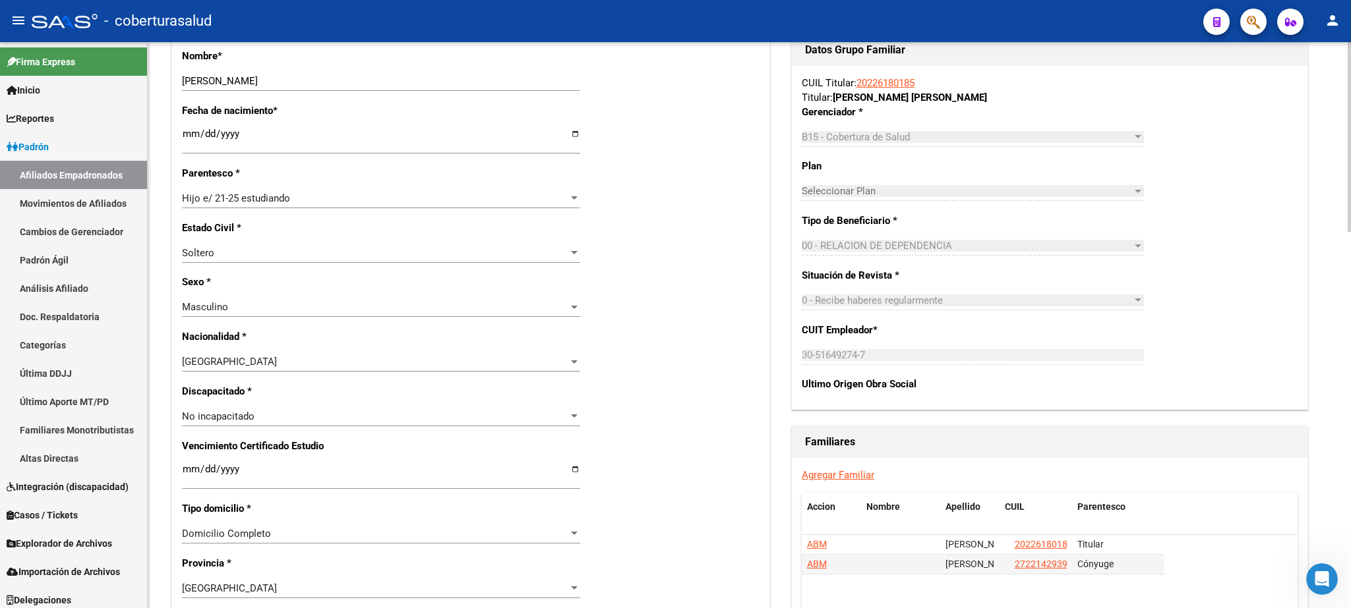
scroll to position [488, 0]
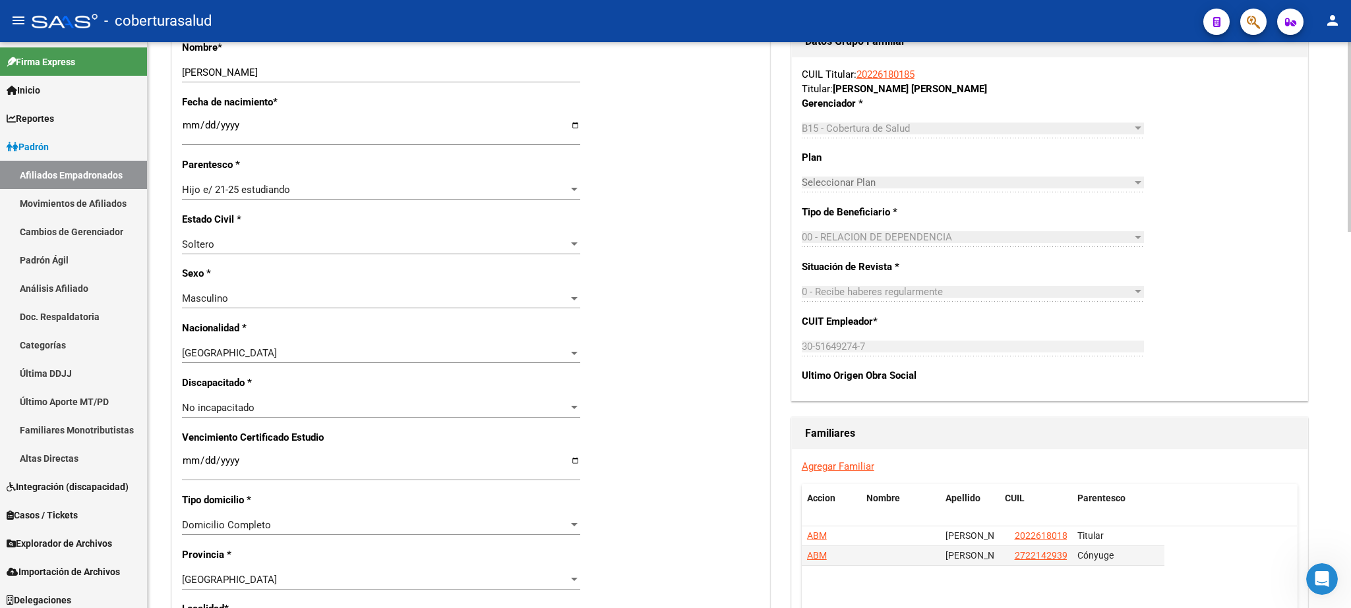
click at [1350, 232] on div at bounding box center [1348, 137] width 3 height 190
click at [188, 456] on input "Ingresar fecha" at bounding box center [381, 465] width 398 height 21
type input "[DATE]"
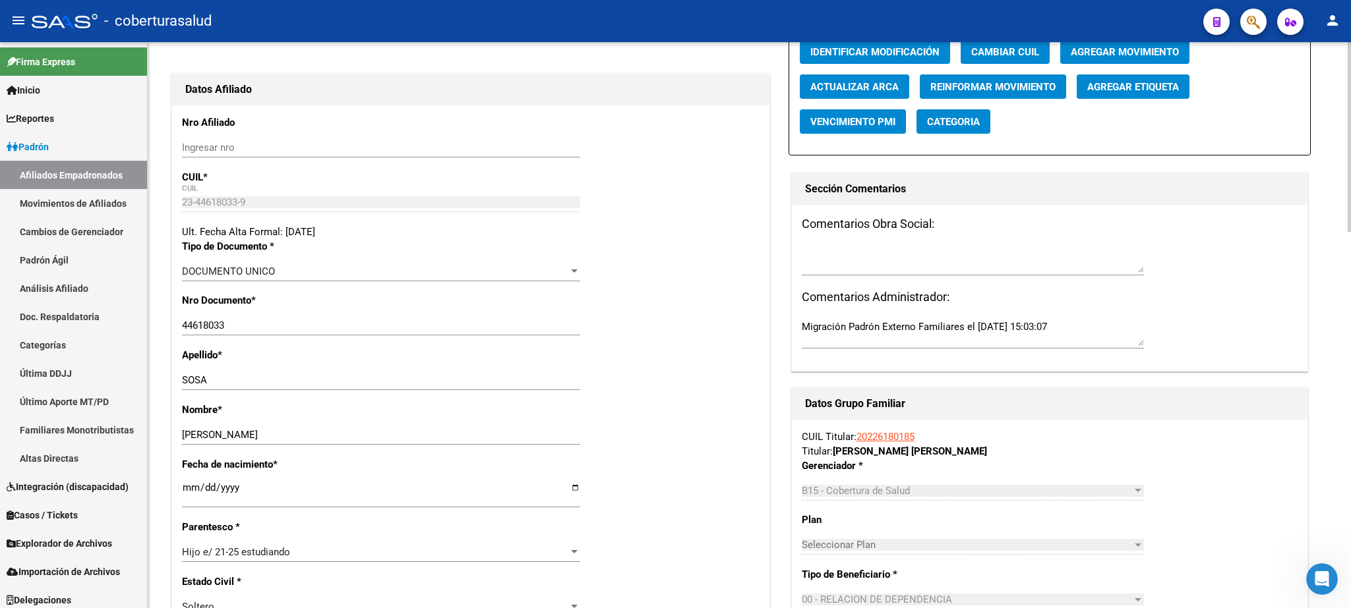
scroll to position [0, 0]
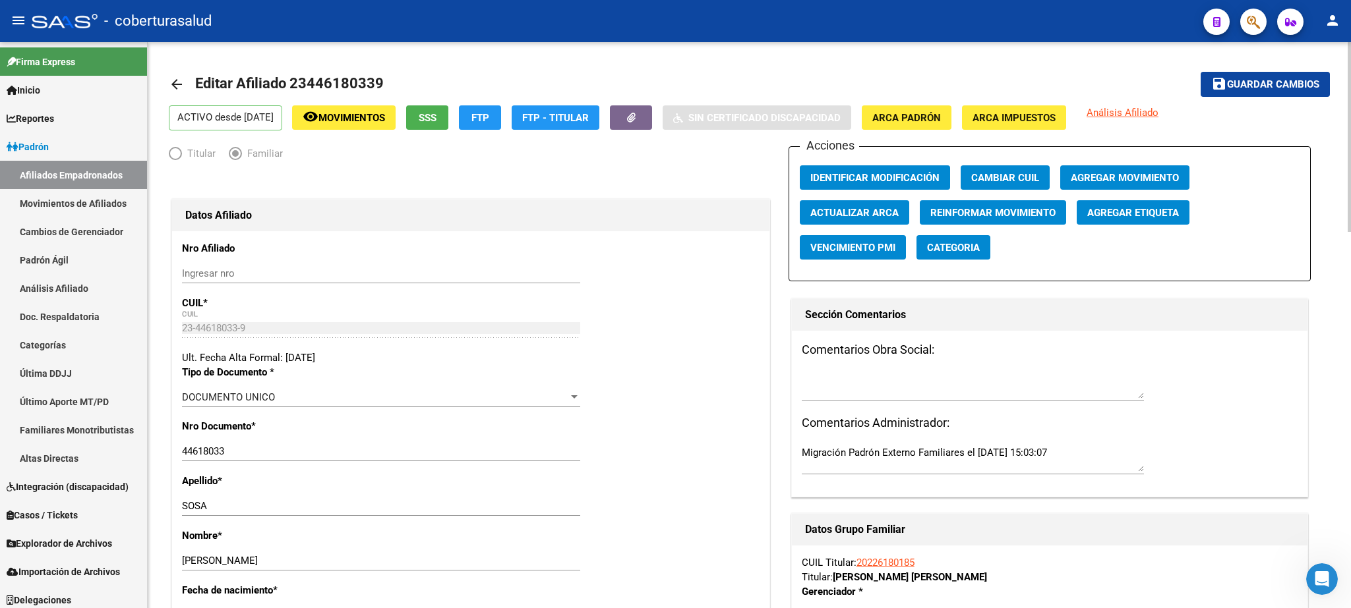
click at [1350, 201] on div at bounding box center [1348, 137] width 3 height 190
click at [1273, 83] on span "Guardar cambios" at bounding box center [1273, 85] width 92 height 12
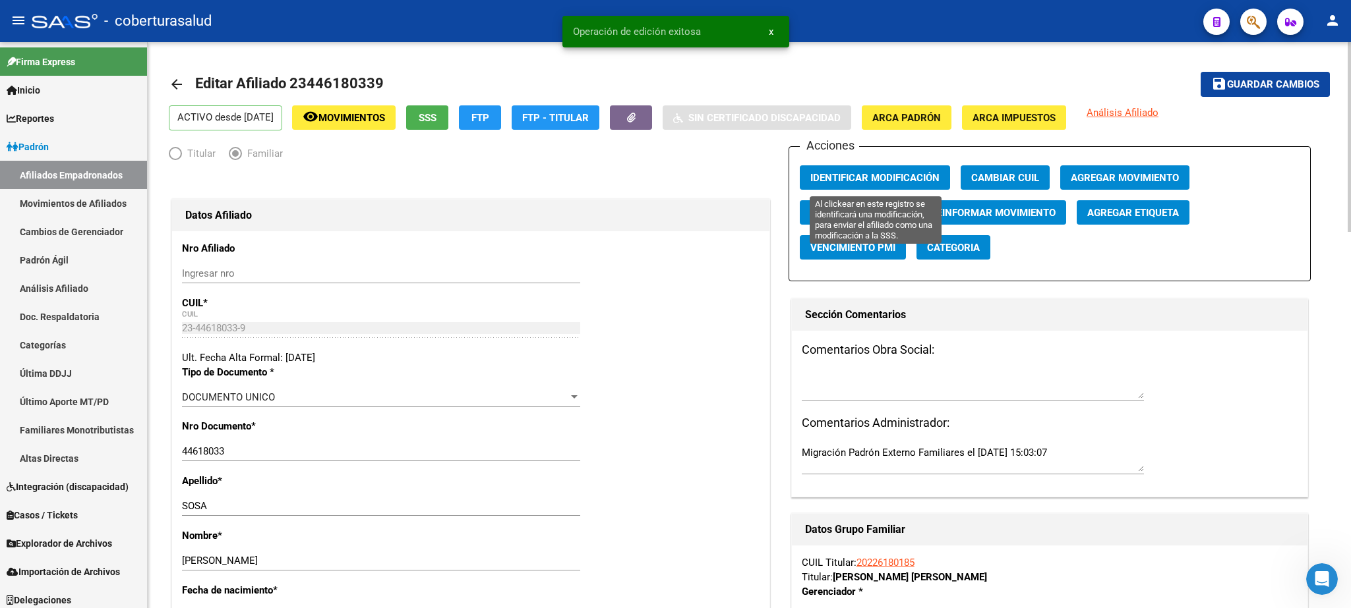
click at [871, 170] on button "Identificar Modificación" at bounding box center [875, 177] width 150 height 24
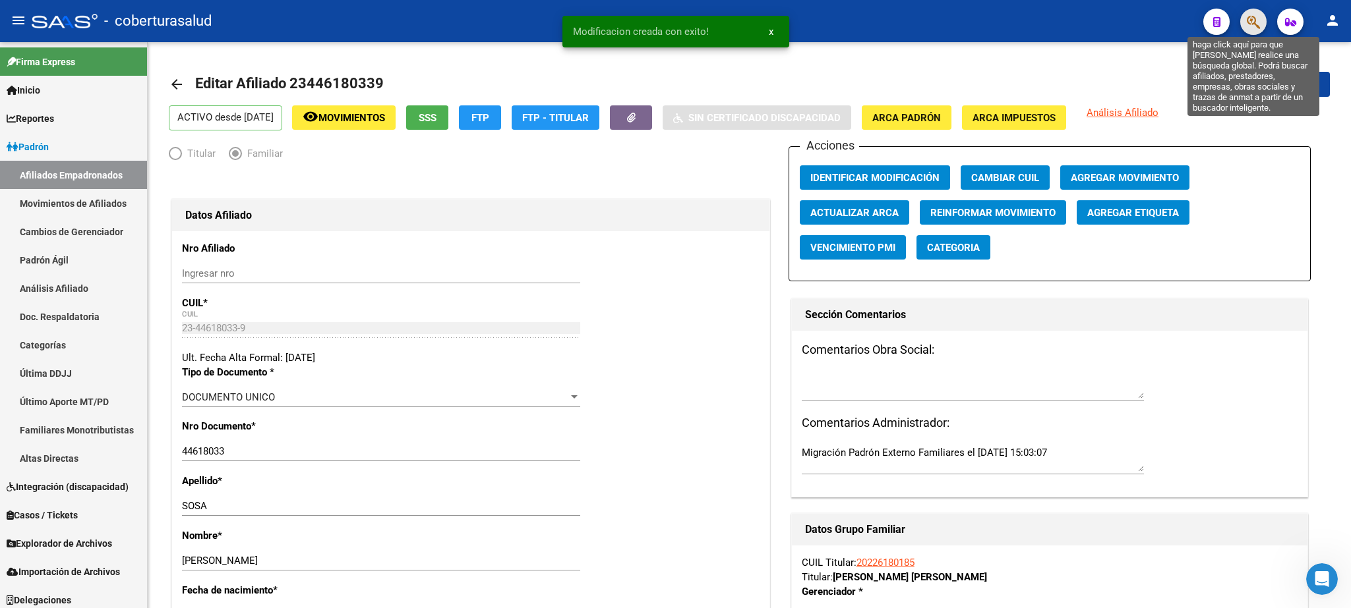
click at [1246, 24] on button "button" at bounding box center [1253, 22] width 26 height 26
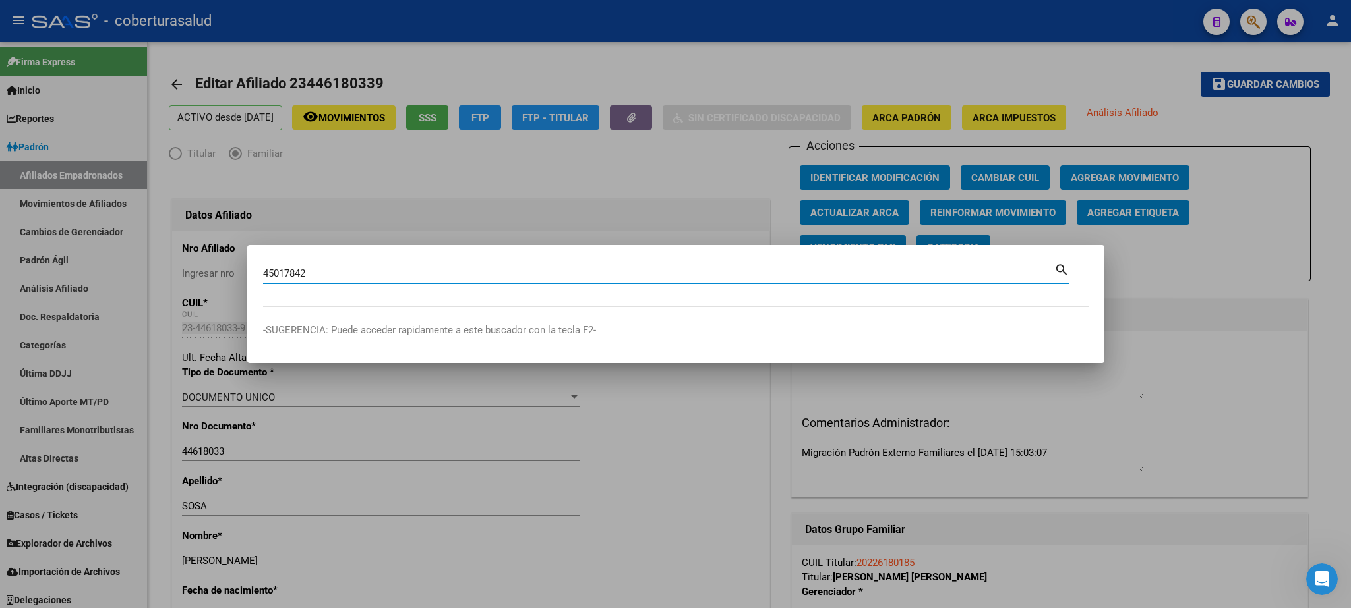
type input "45017842"
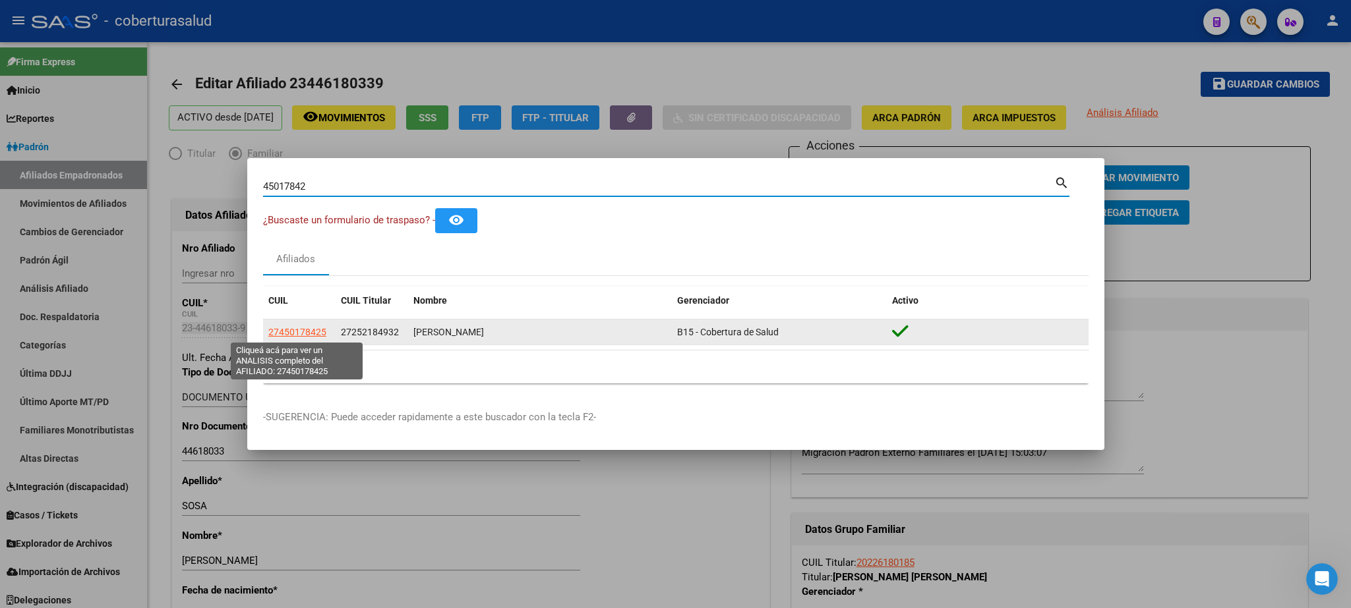
click at [297, 336] on span "27450178425" at bounding box center [297, 332] width 58 height 11
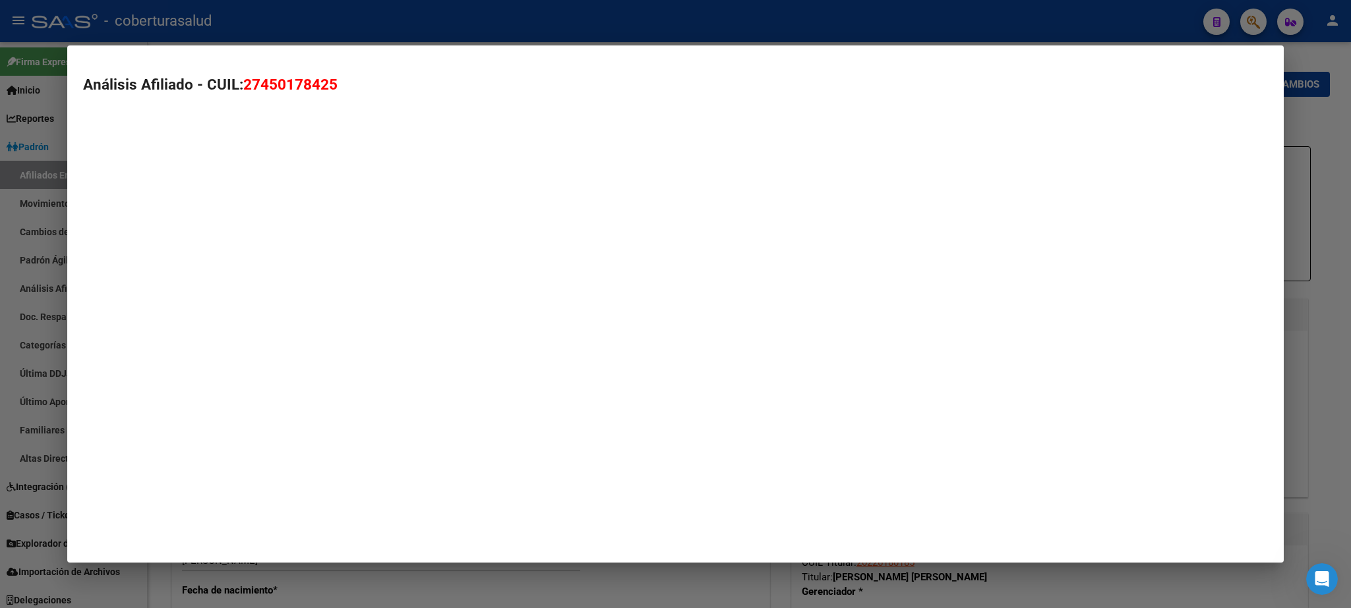
type textarea "27450178425"
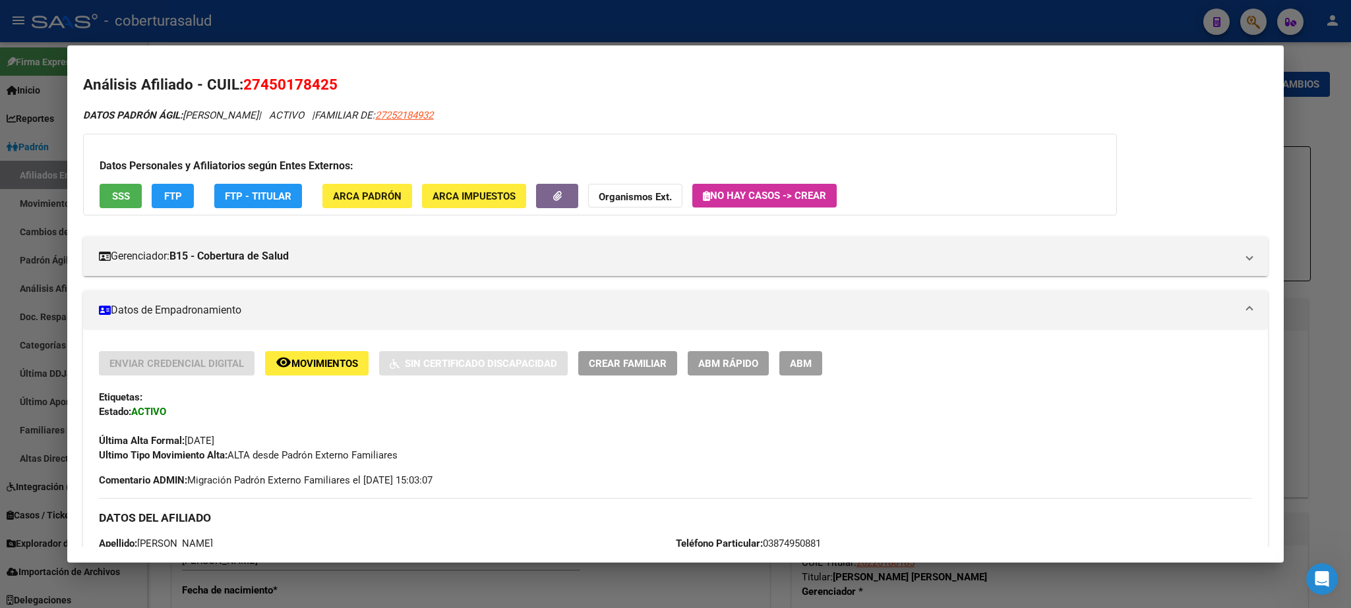
click at [806, 365] on span "ABM" at bounding box center [801, 364] width 22 height 12
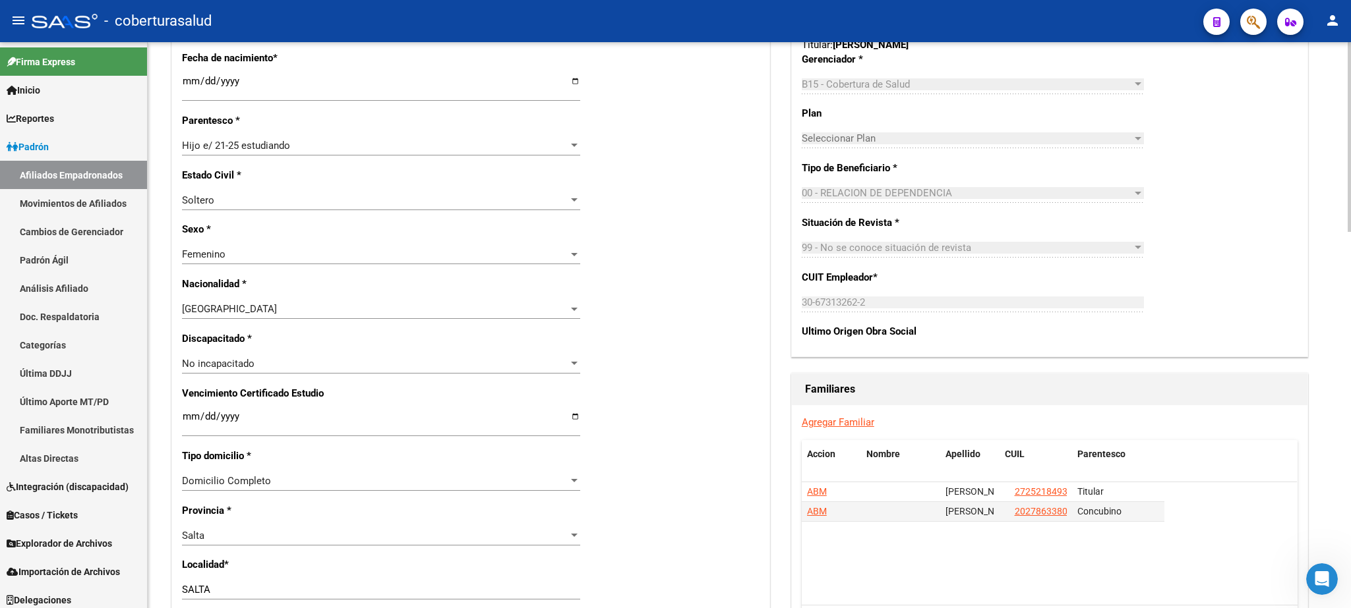
scroll to position [544, 0]
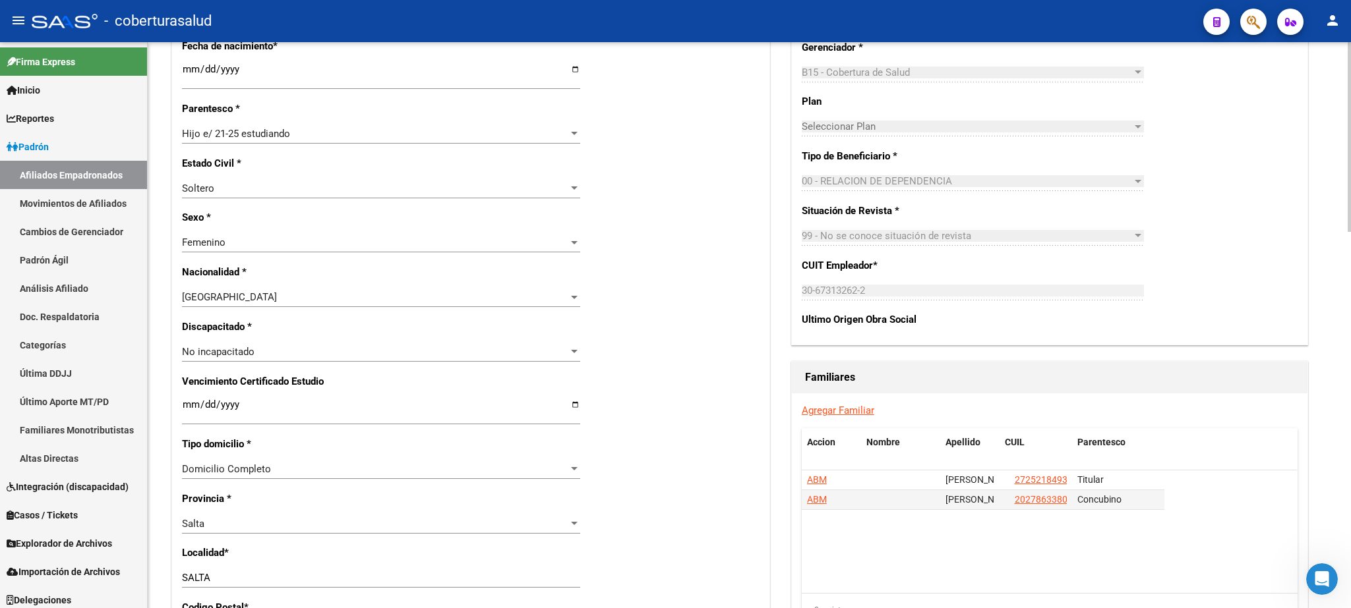
click at [1350, 232] on div at bounding box center [1348, 137] width 3 height 190
click at [189, 401] on input "Ingresar fecha" at bounding box center [381, 409] width 398 height 21
type input "[DATE]"
click at [462, 374] on div "Nro Afiliado Ingresar nro CUIL * 27-45017842-5 CUIL ARCA Padrón Ult. Fecha Alta…" at bounding box center [470, 394] width 597 height 1414
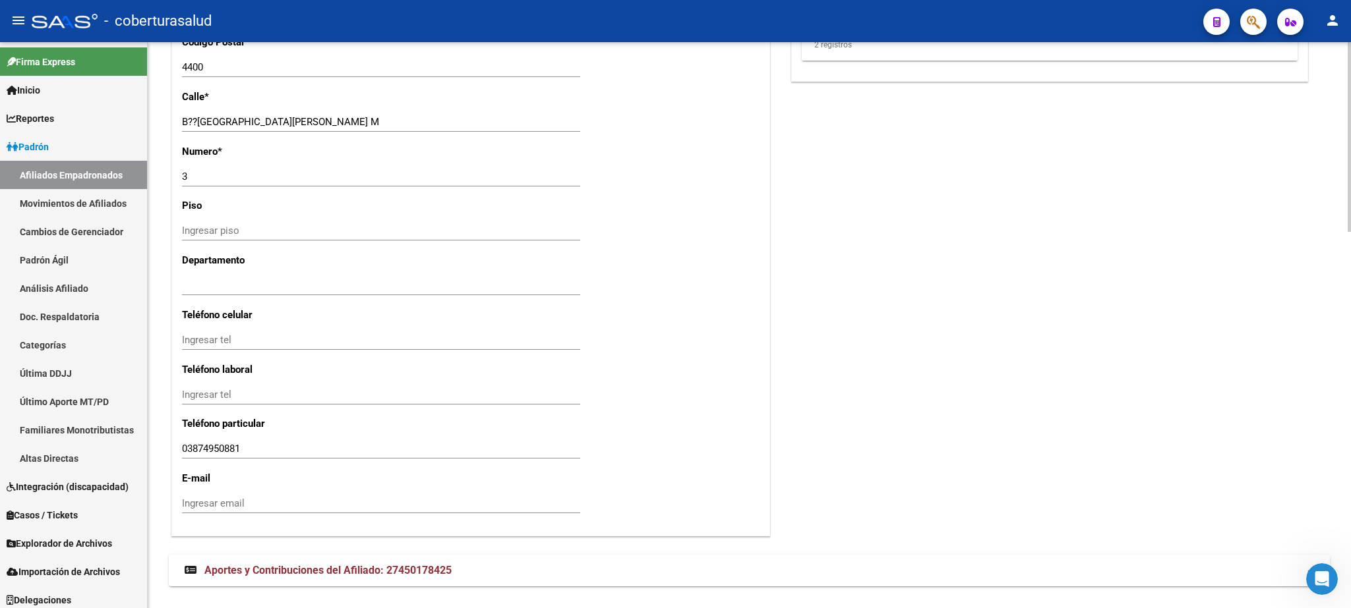
click at [1350, 370] on div at bounding box center [1348, 325] width 3 height 566
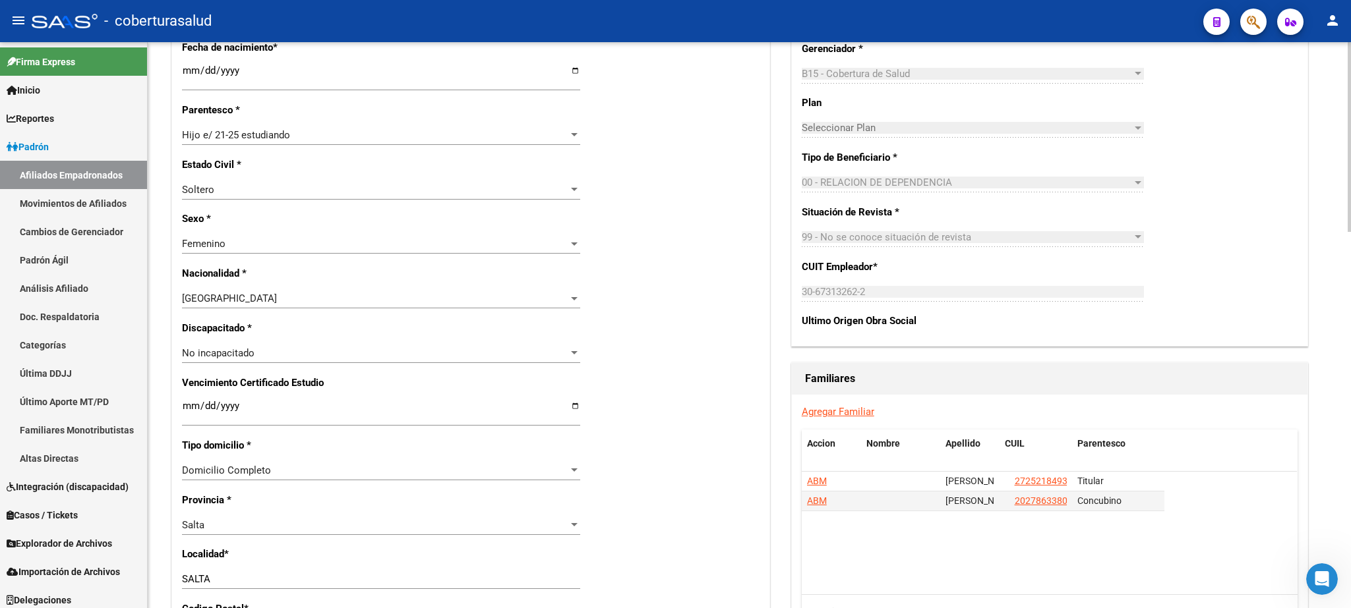
scroll to position [0, 0]
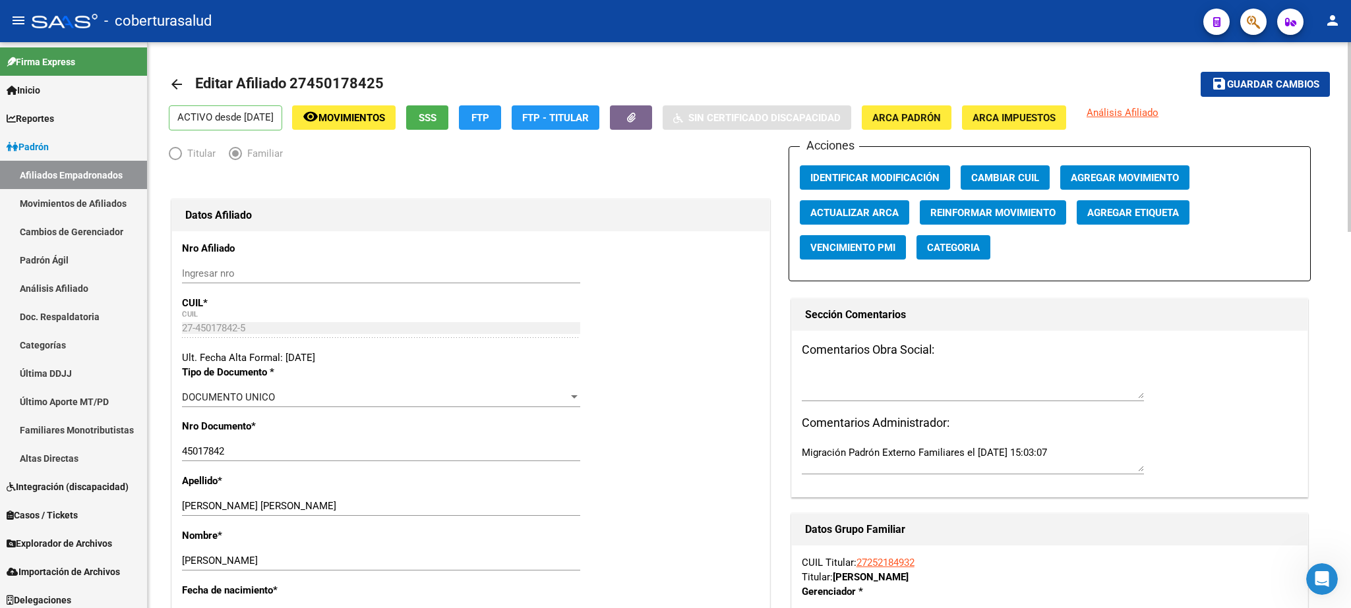
click at [1350, 421] on div at bounding box center [1348, 325] width 3 height 566
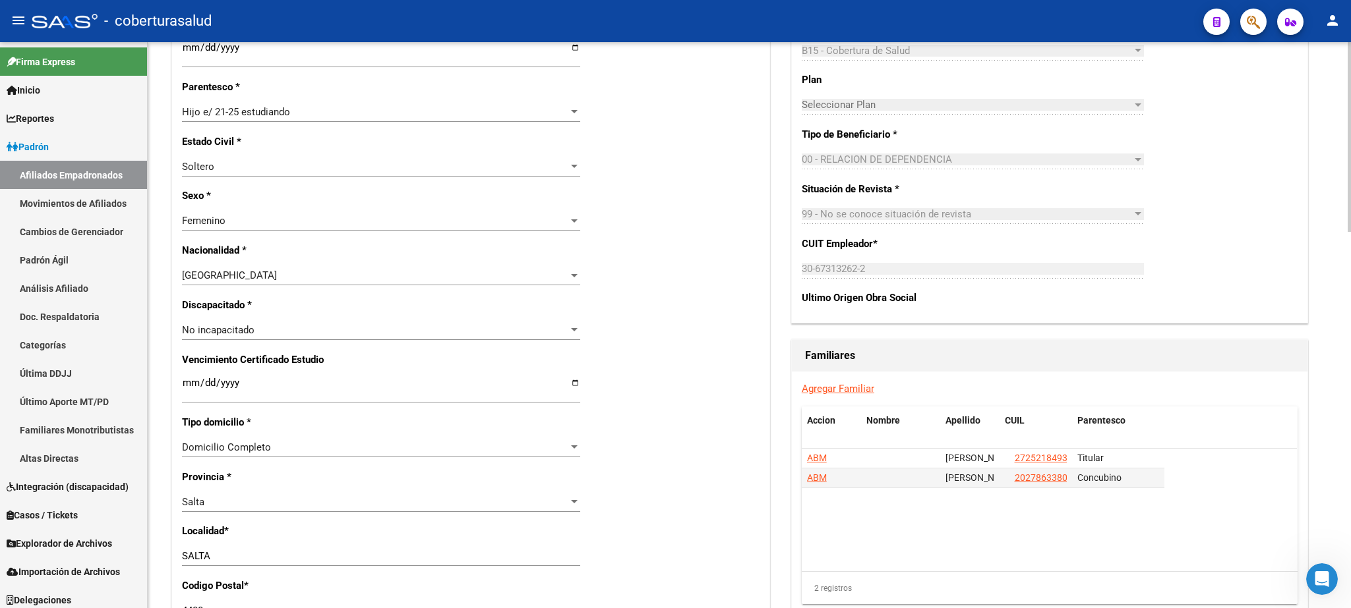
click at [1348, 263] on div at bounding box center [1348, 325] width 3 height 566
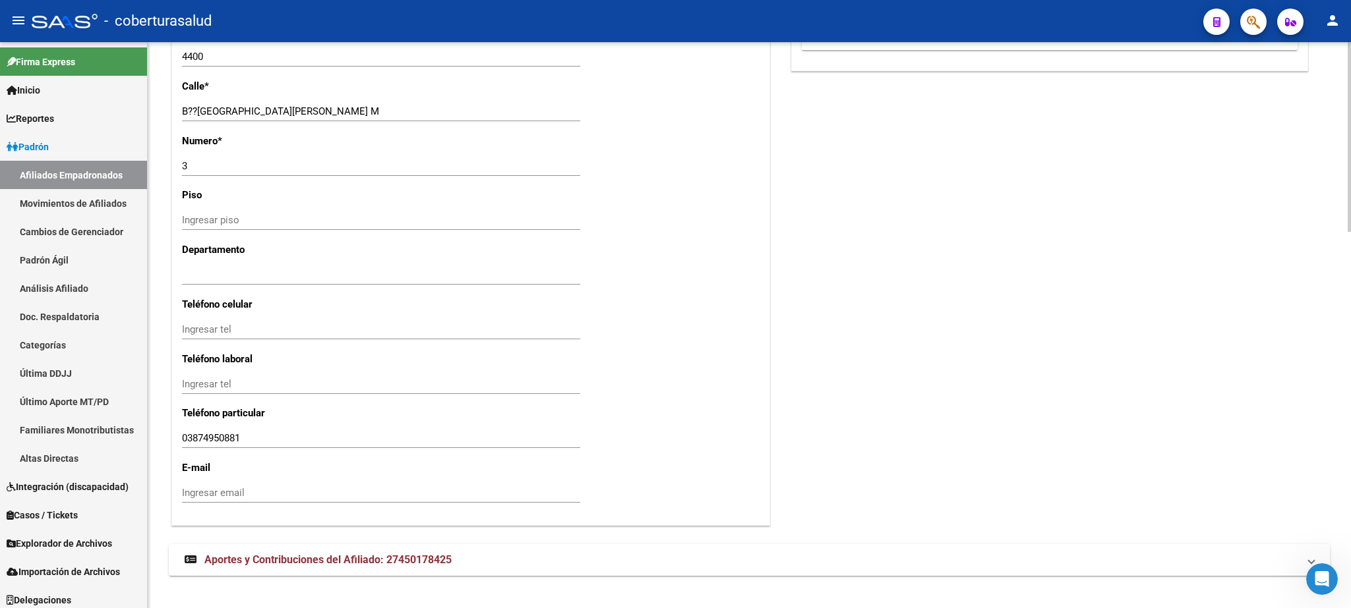
click at [1350, 223] on div at bounding box center [1348, 325] width 3 height 566
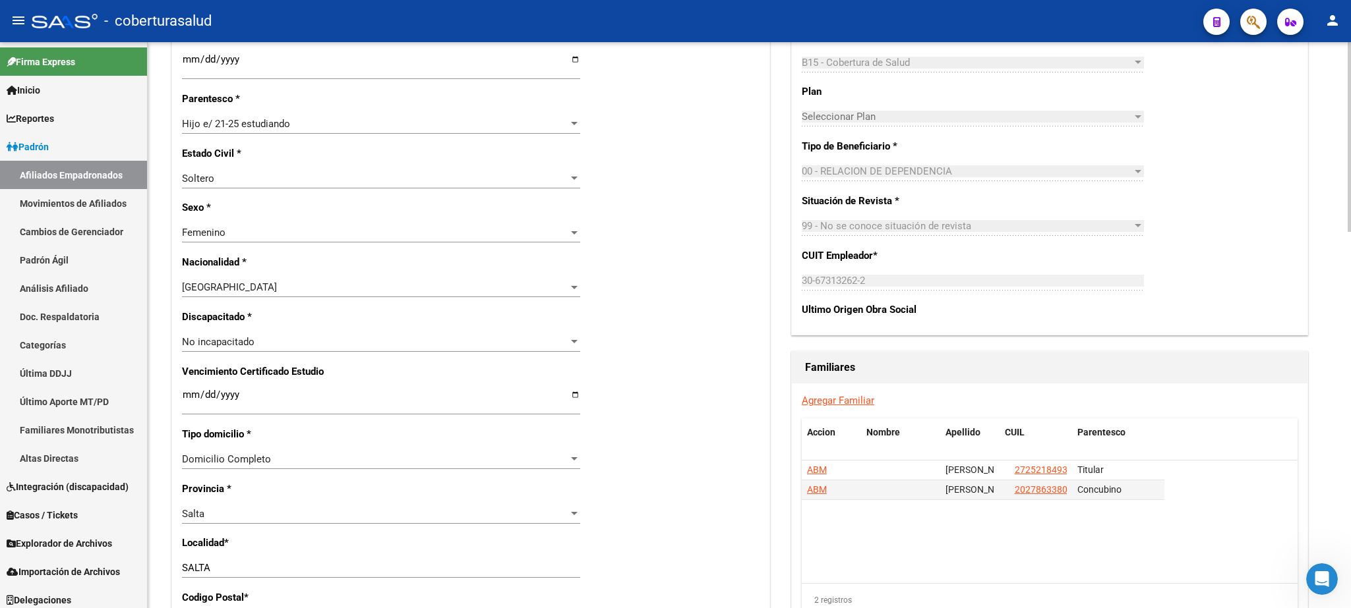
scroll to position [0, 0]
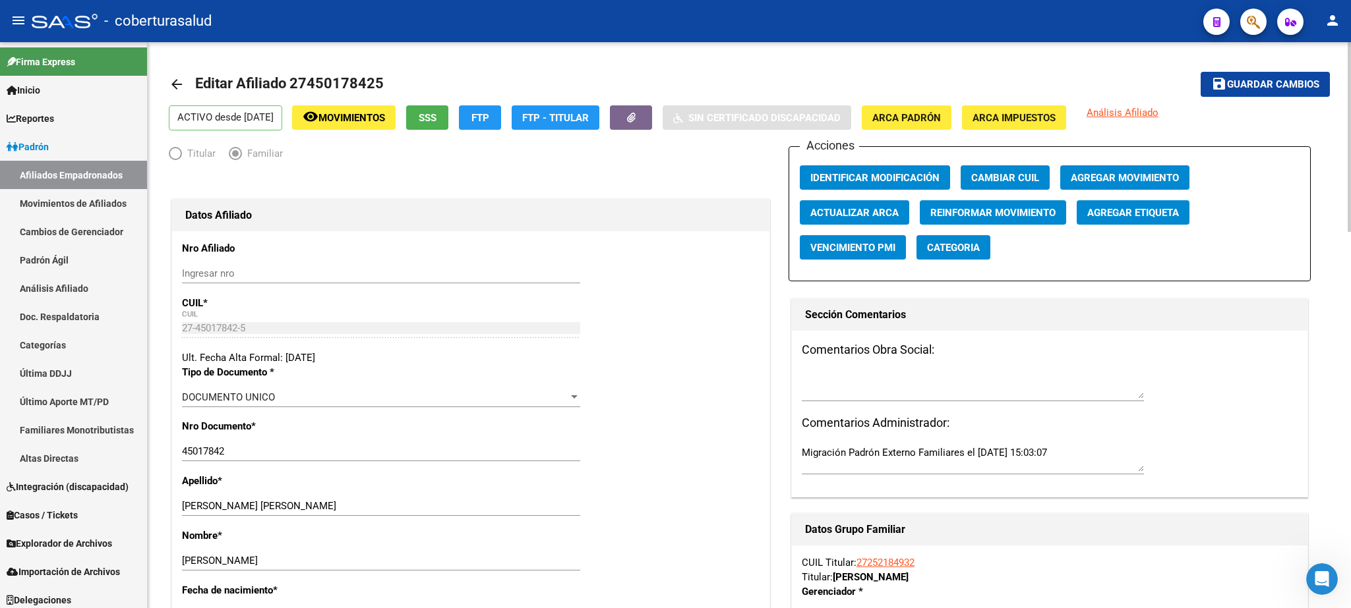
click at [1350, 390] on div at bounding box center [1348, 325] width 3 height 566
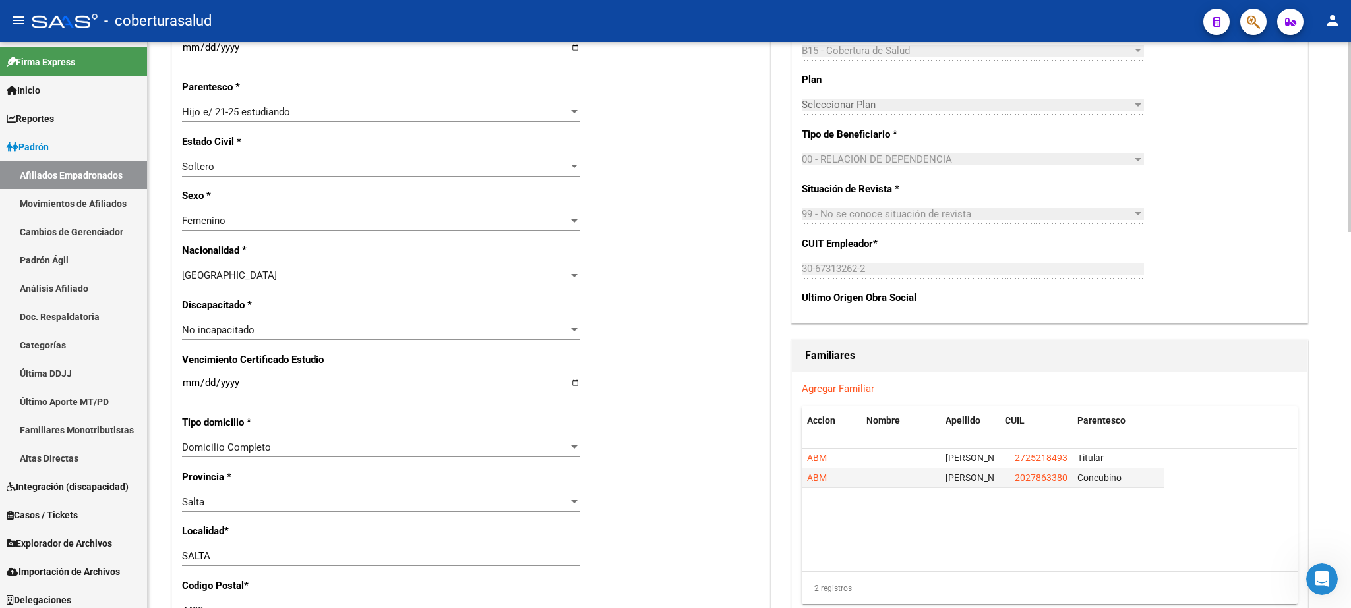
click at [1348, 127] on div at bounding box center [1348, 325] width 3 height 566
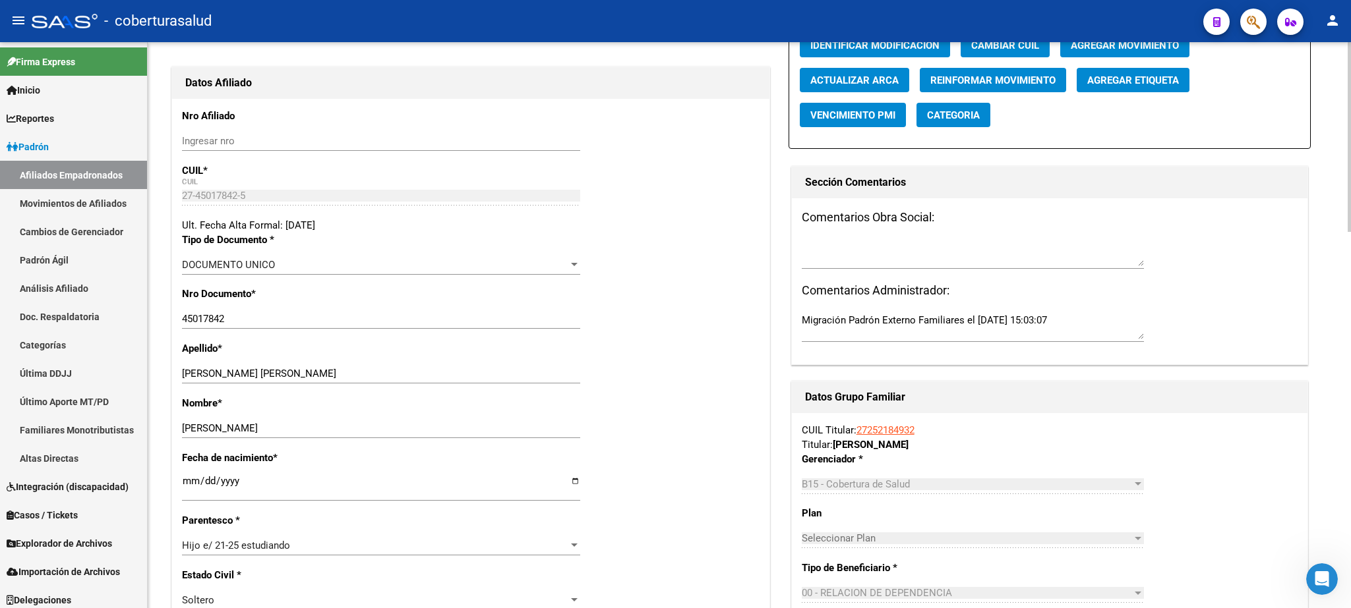
scroll to position [0, 0]
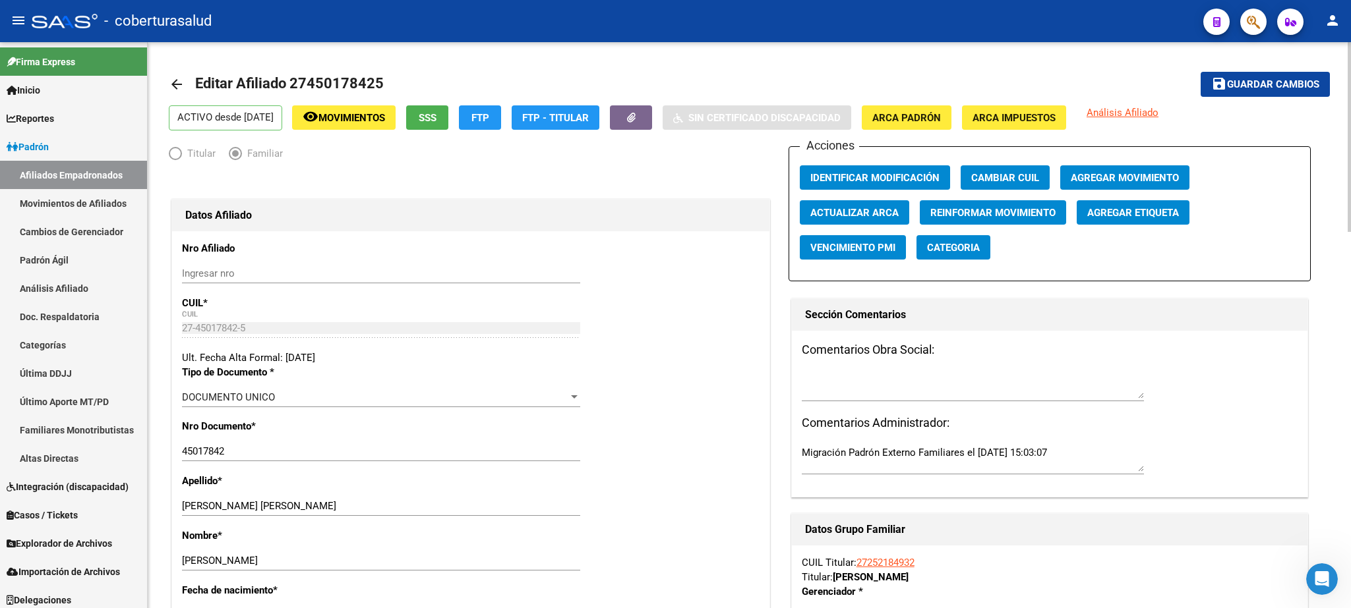
click at [1252, 90] on span "Guardar cambios" at bounding box center [1273, 85] width 92 height 12
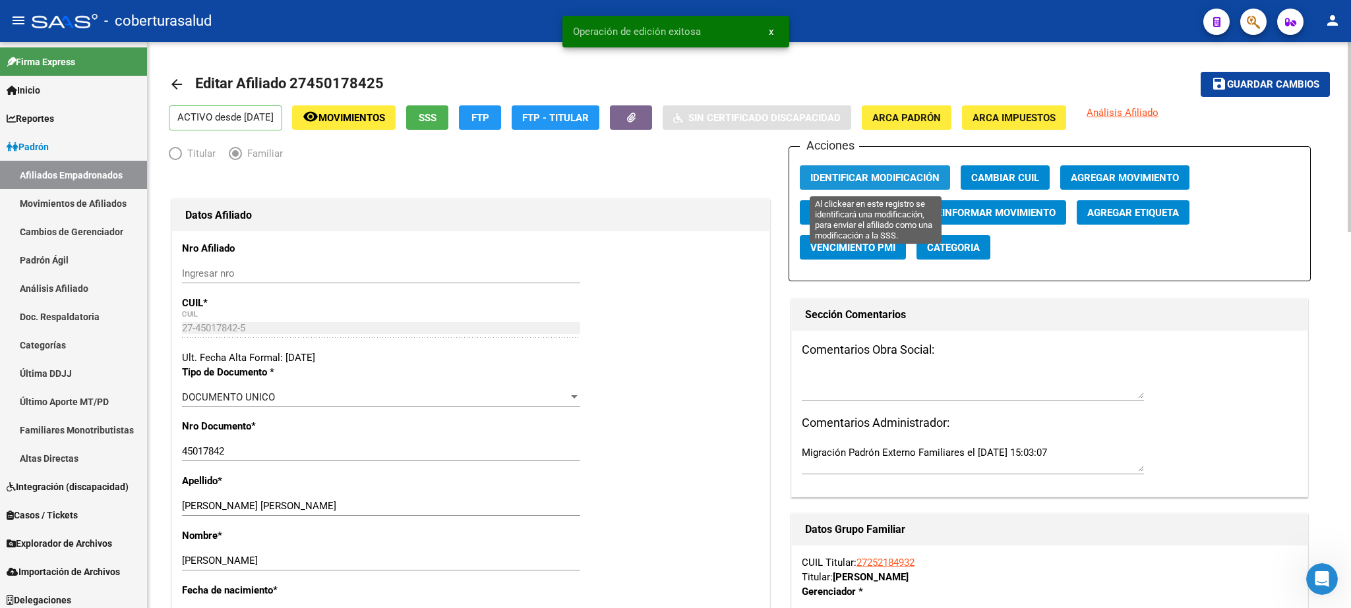
click at [854, 174] on span "Identificar Modificación" at bounding box center [874, 178] width 129 height 12
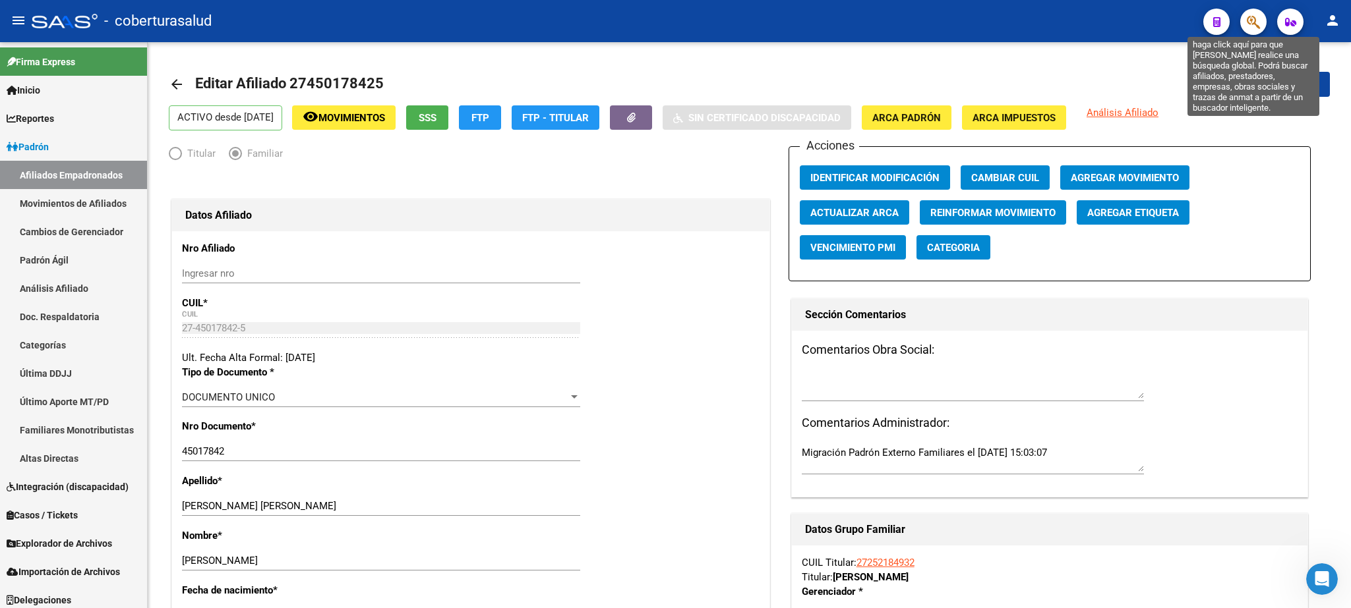
click at [1258, 22] on icon "button" at bounding box center [1252, 22] width 13 height 15
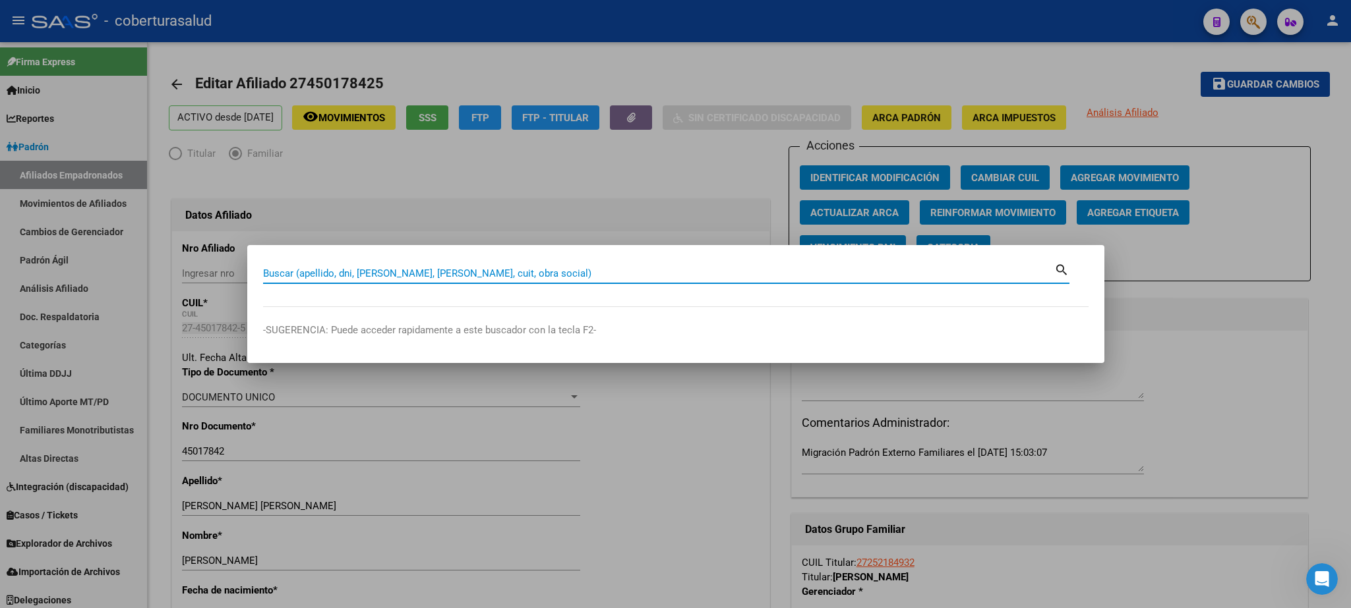
click at [277, 270] on input "Buscar (apellido, dni, [PERSON_NAME], [PERSON_NAME], cuit, obra social)" at bounding box center [658, 274] width 791 height 12
paste input "45663266"
type input "45663266"
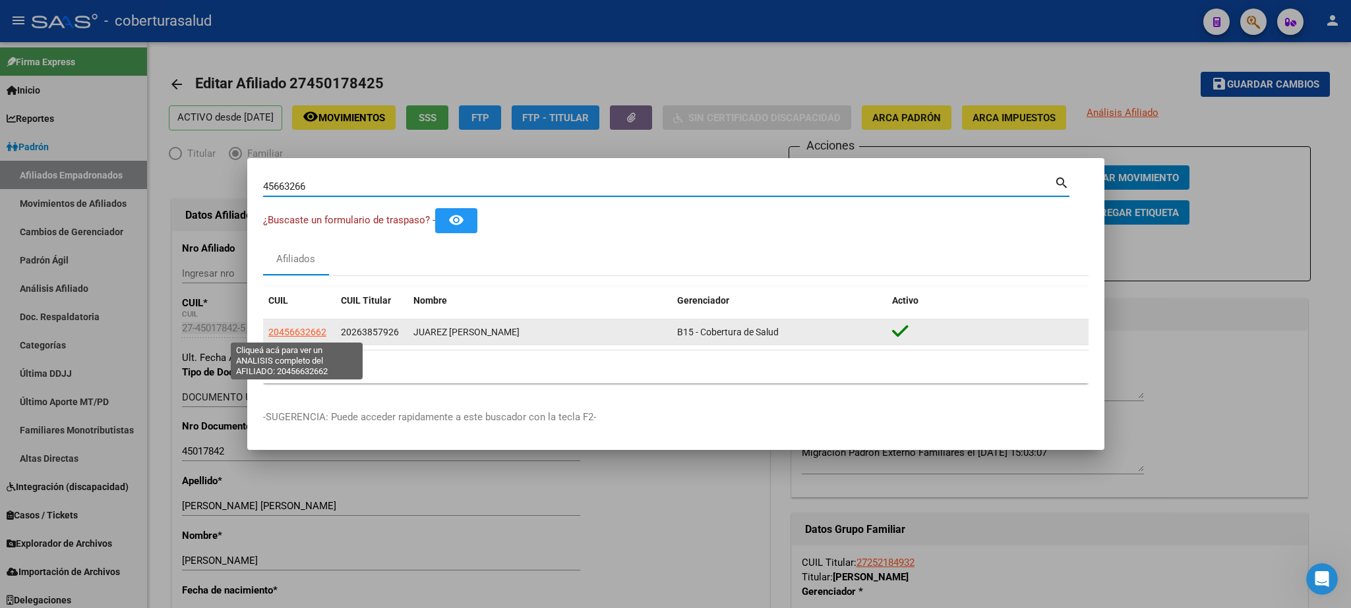
click at [292, 334] on span "20456632662" at bounding box center [297, 332] width 58 height 11
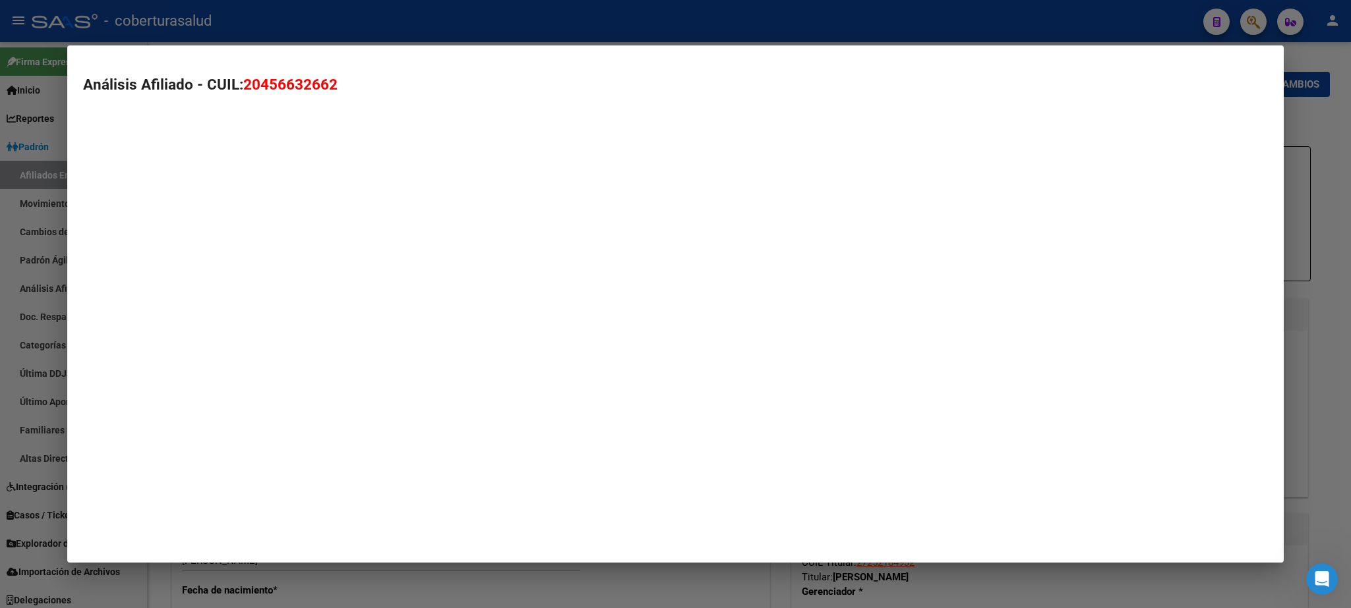
type textarea "20456632662"
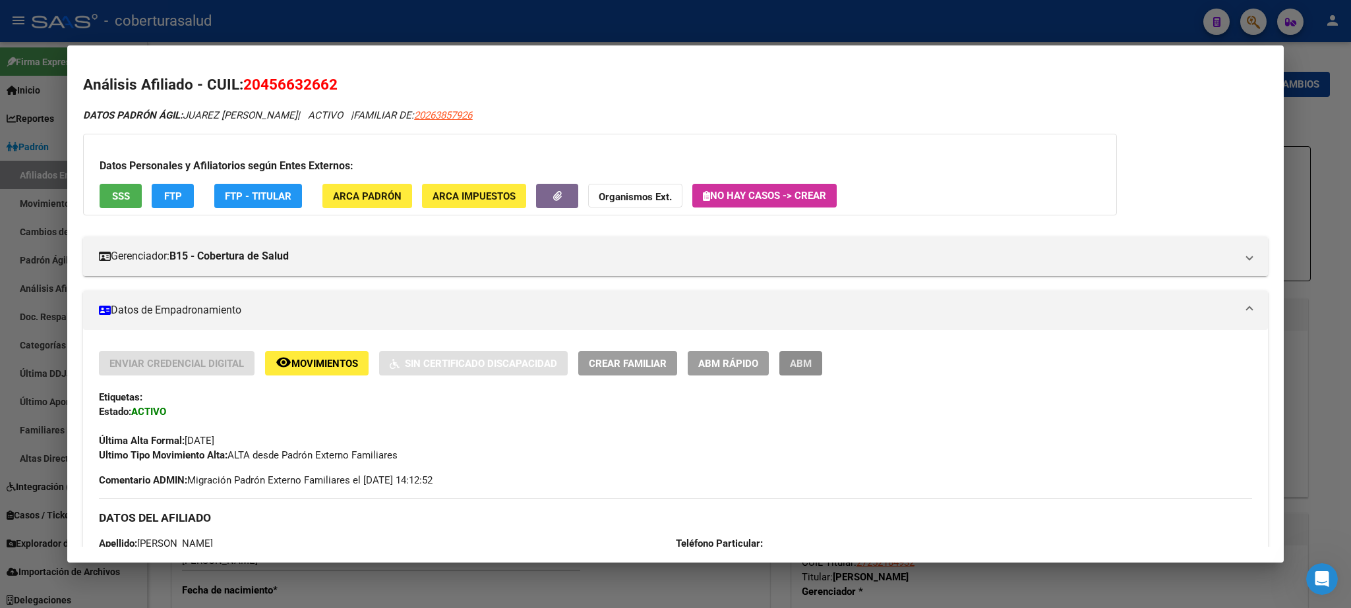
click at [803, 358] on span "ABM" at bounding box center [801, 363] width 22 height 12
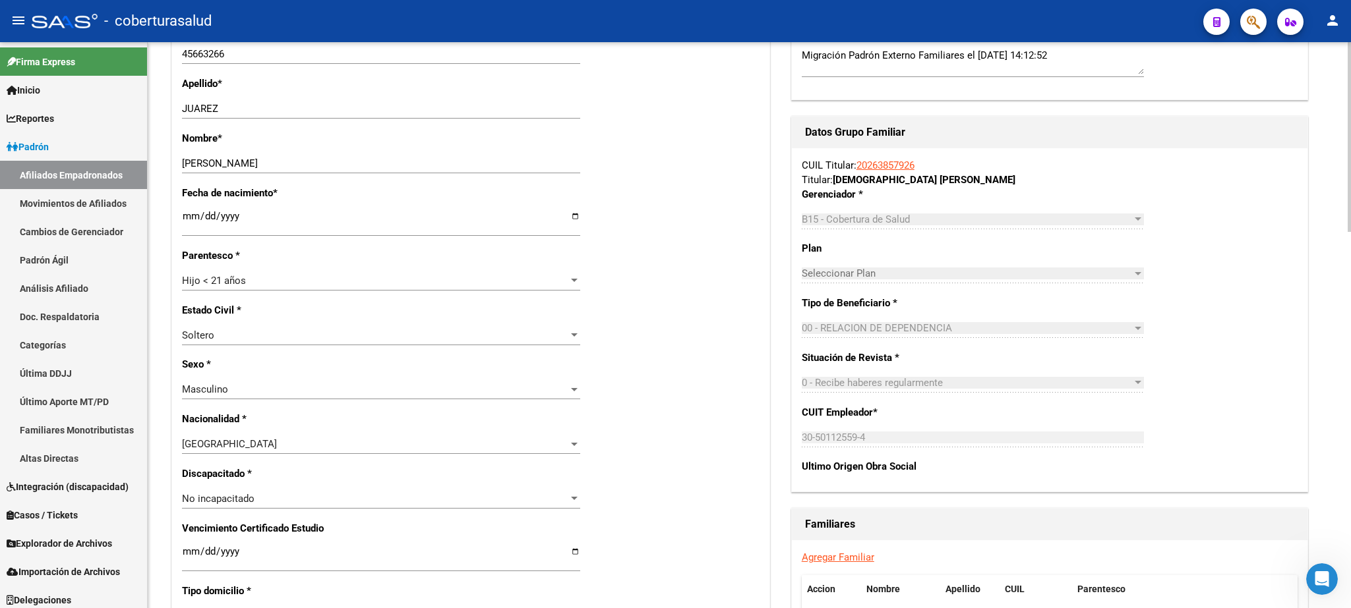
scroll to position [418, 0]
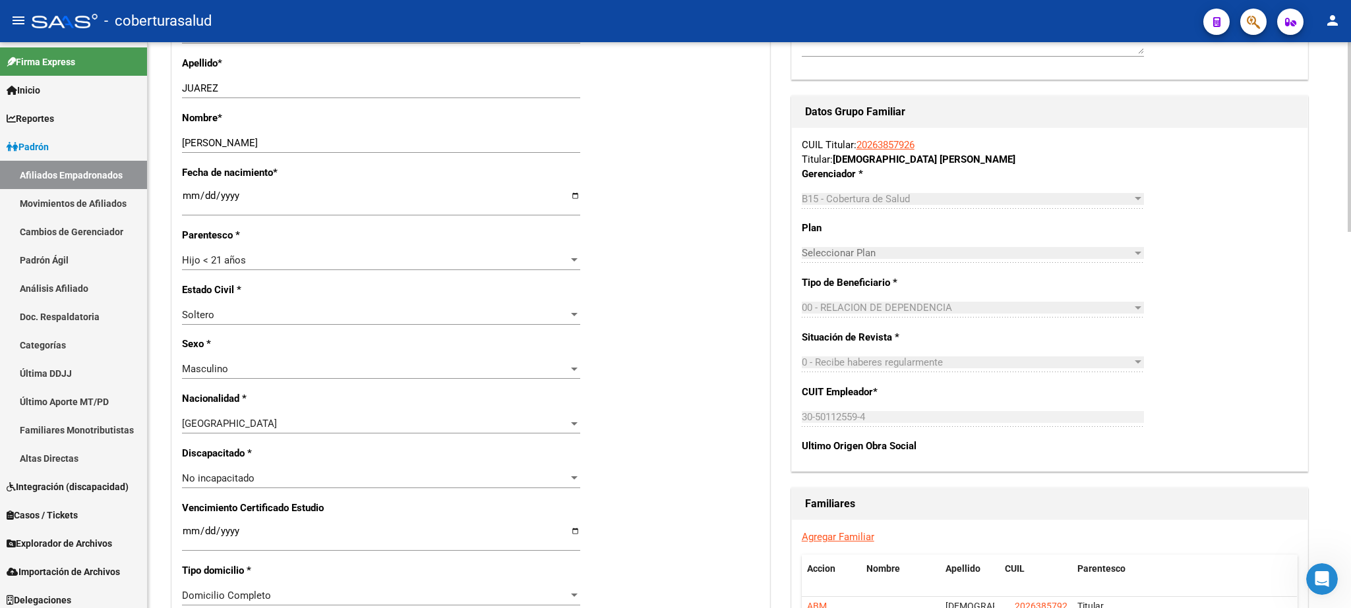
click at [1350, 232] on div at bounding box center [1348, 137] width 3 height 190
click at [295, 257] on div "Hijo < 21 años" at bounding box center [375, 260] width 386 height 12
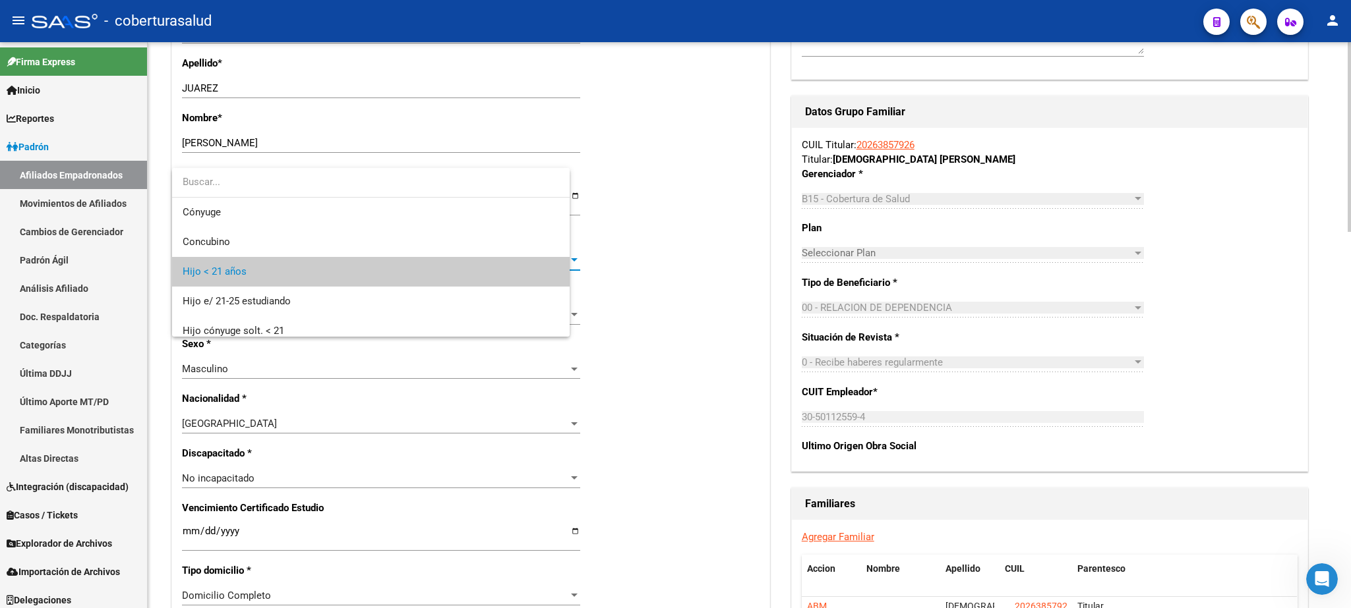
scroll to position [19, 0]
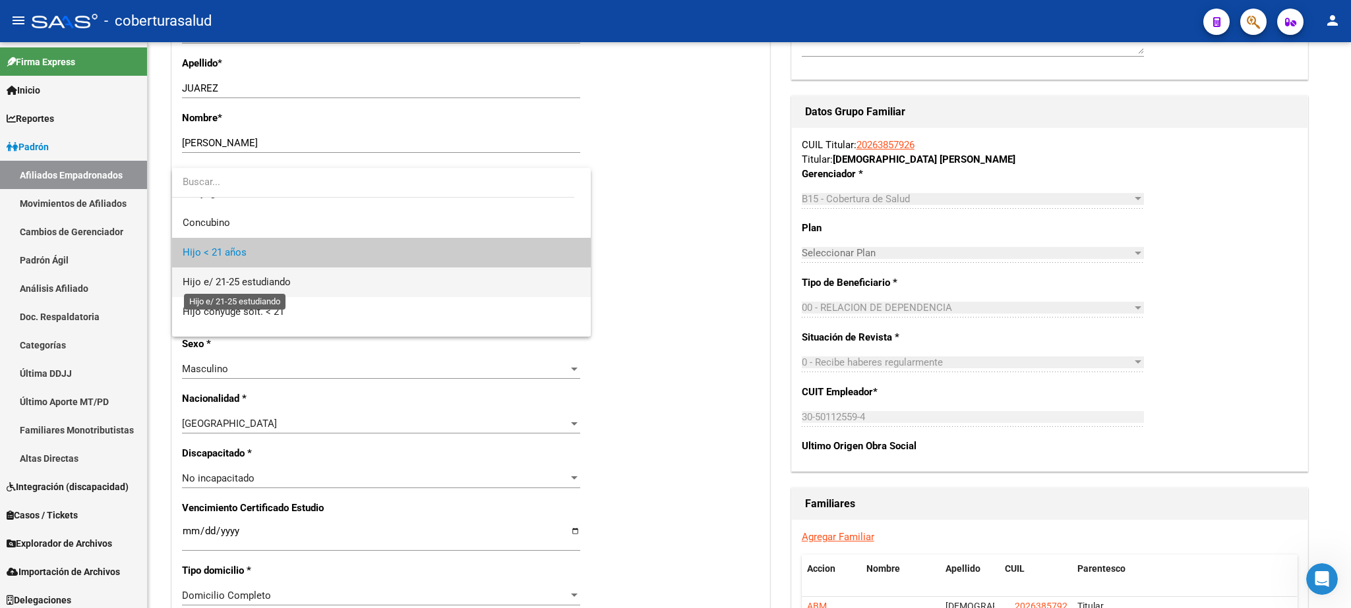
click at [249, 281] on span "Hijo e/ 21-25 estudiando" at bounding box center [237, 282] width 108 height 12
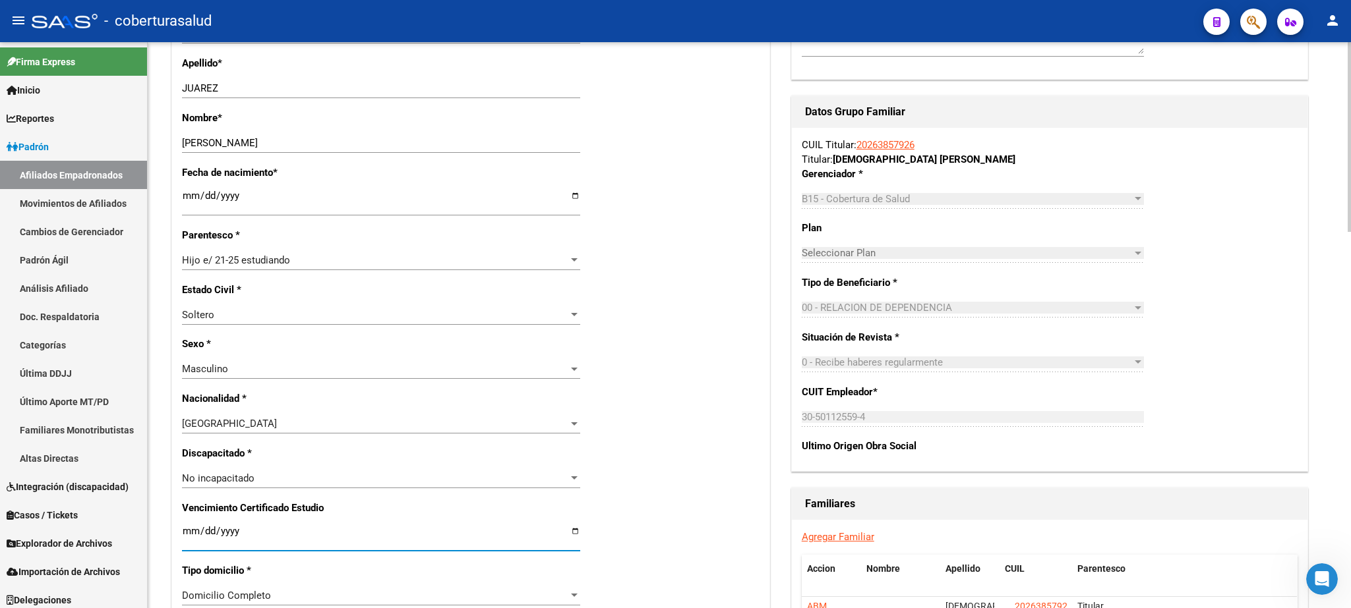
click at [191, 527] on input "Ingresar fecha" at bounding box center [381, 536] width 398 height 21
type input "[DATE]"
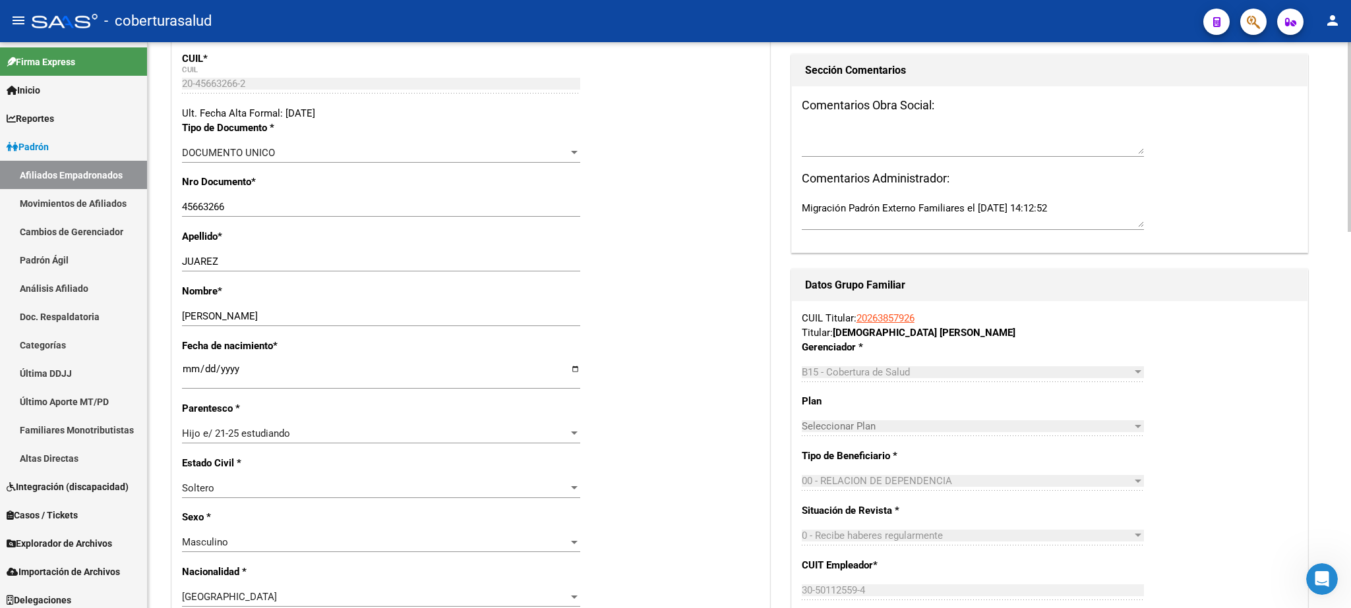
scroll to position [0, 0]
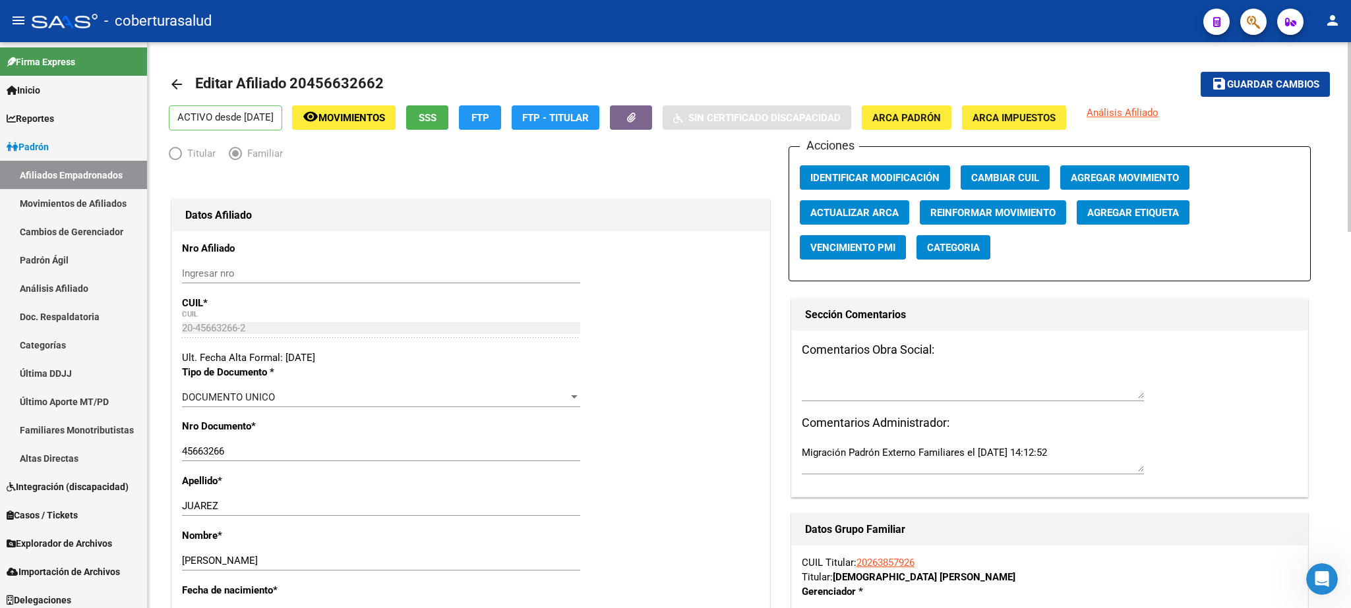
click at [1350, 156] on div at bounding box center [1348, 137] width 3 height 190
click at [1253, 82] on span "Guardar cambios" at bounding box center [1273, 85] width 92 height 12
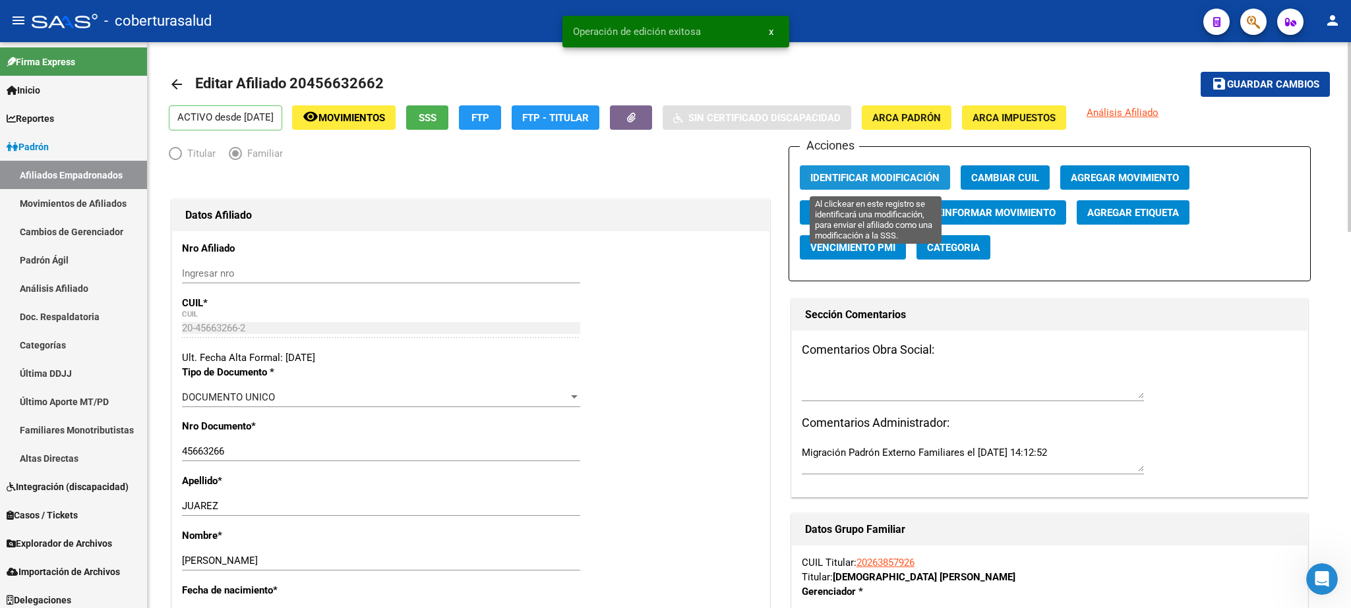
click at [888, 176] on span "Identificar Modificación" at bounding box center [874, 178] width 129 height 12
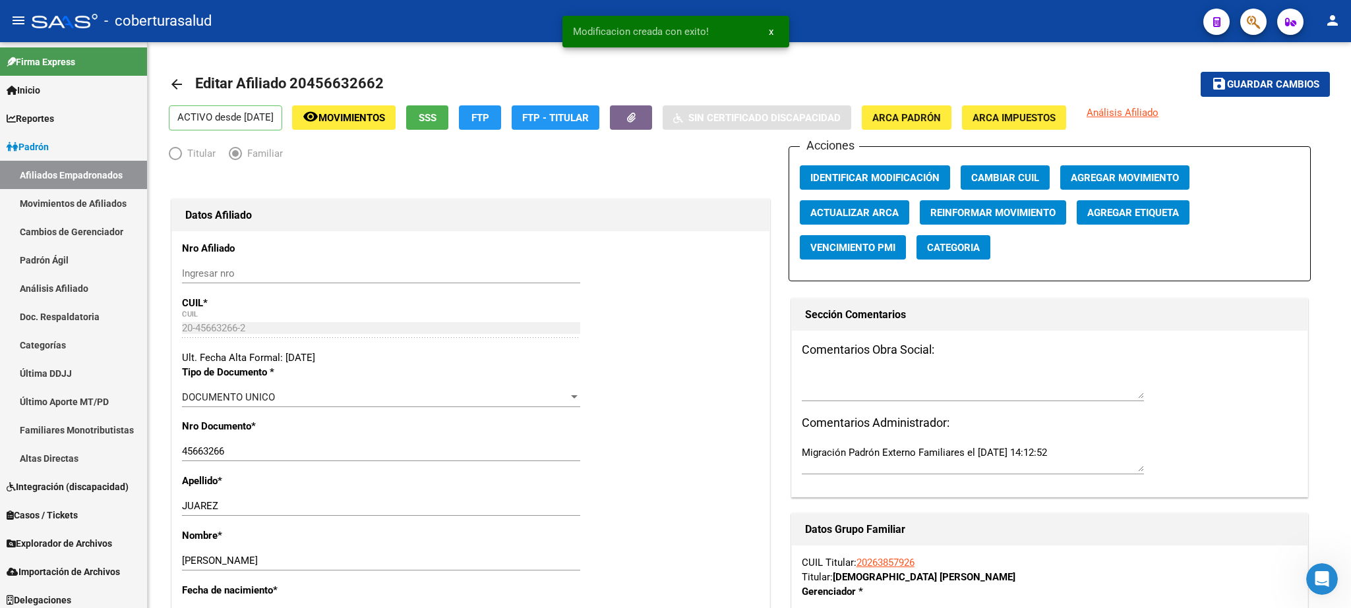
click at [1256, 22] on icon "button" at bounding box center [1252, 22] width 13 height 15
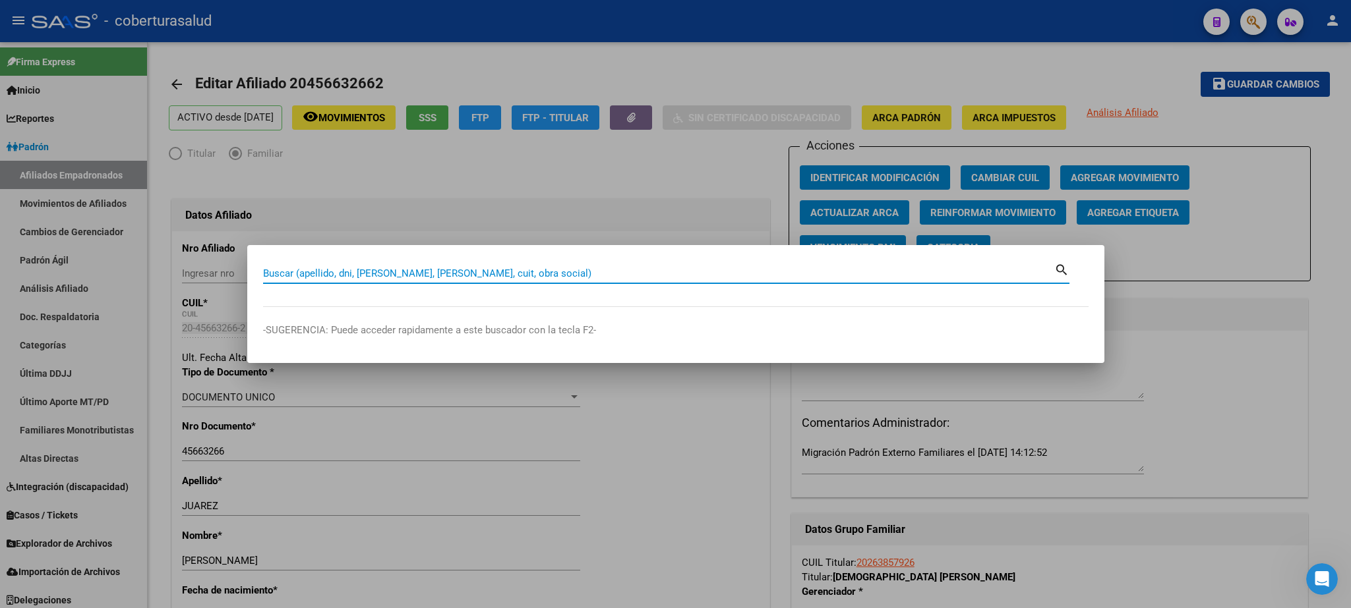
paste input "43706567"
type input "43706567"
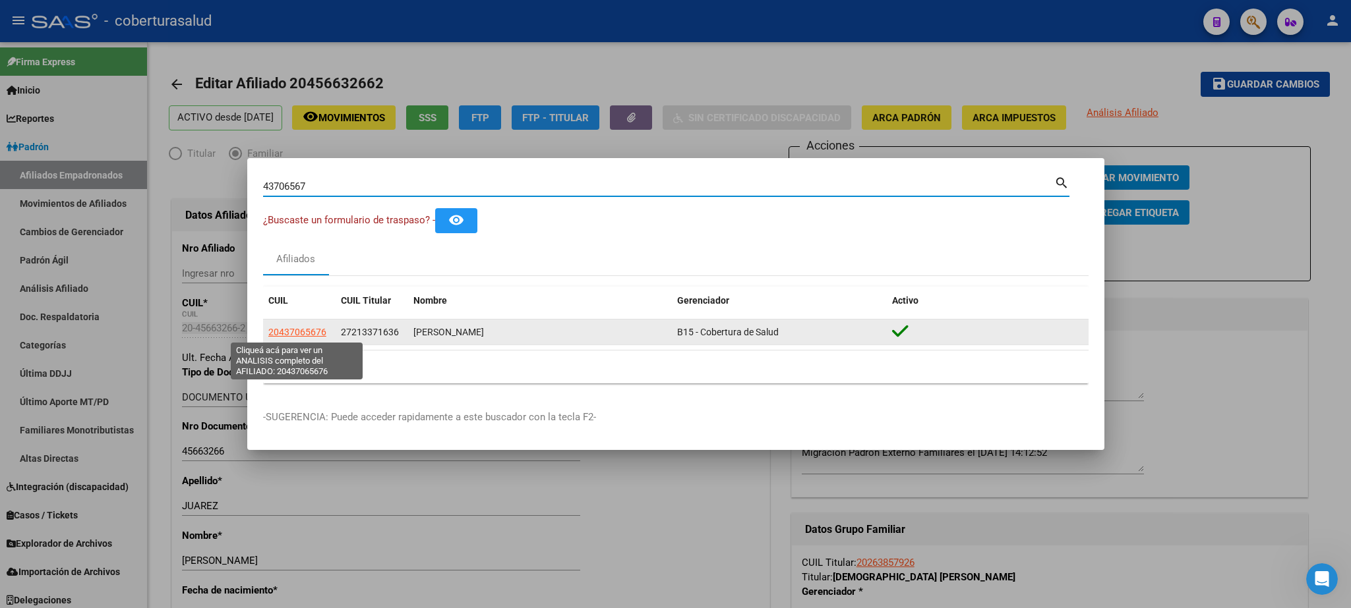
click at [287, 334] on span "20437065676" at bounding box center [297, 332] width 58 height 11
type textarea "20437065676"
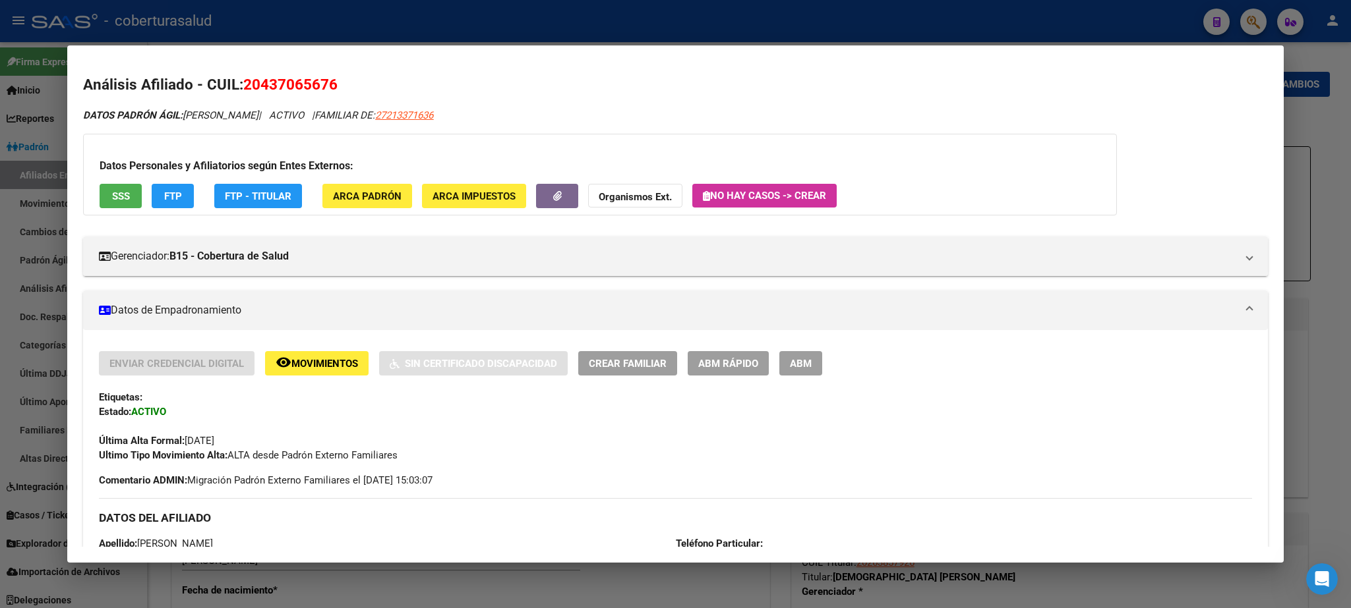
click at [809, 375] on button "ABM" at bounding box center [800, 363] width 43 height 24
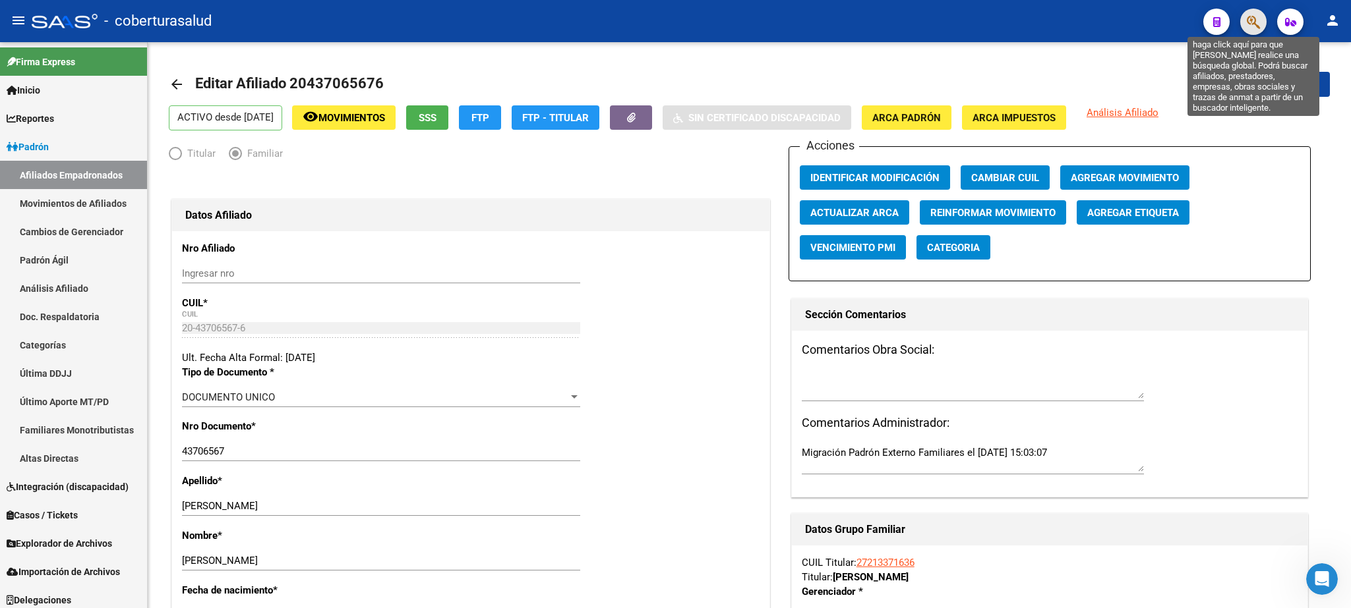
click at [1254, 18] on icon "button" at bounding box center [1252, 22] width 13 height 15
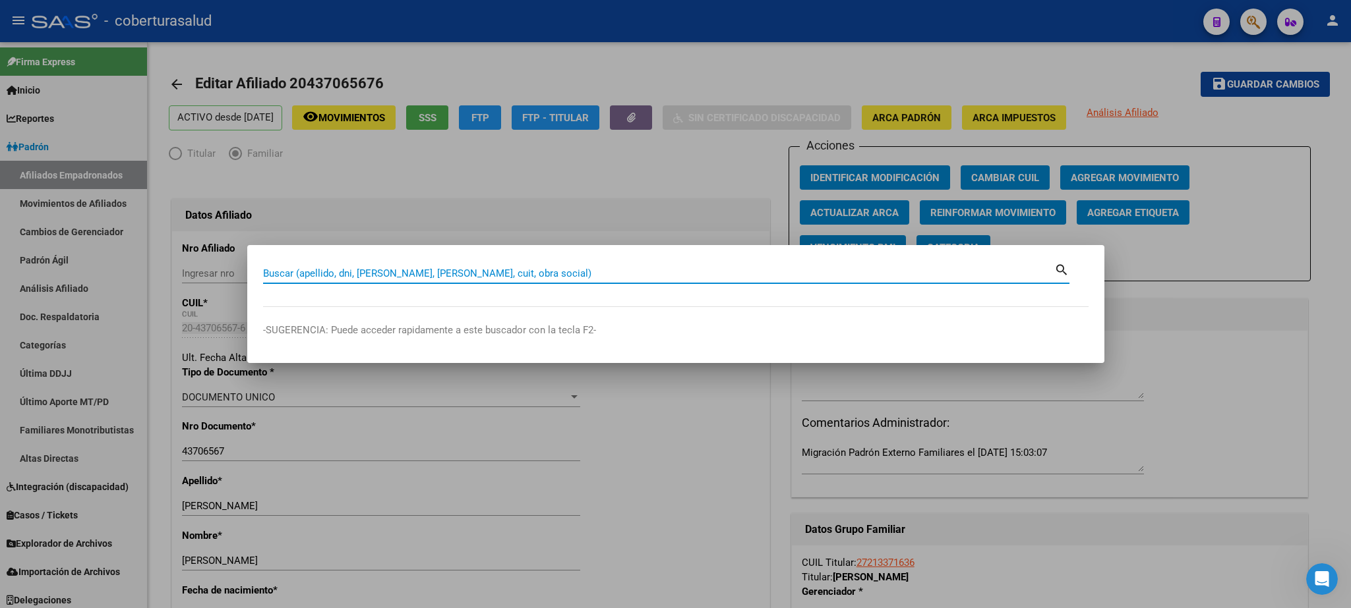
click at [672, 176] on div at bounding box center [675, 304] width 1351 height 608
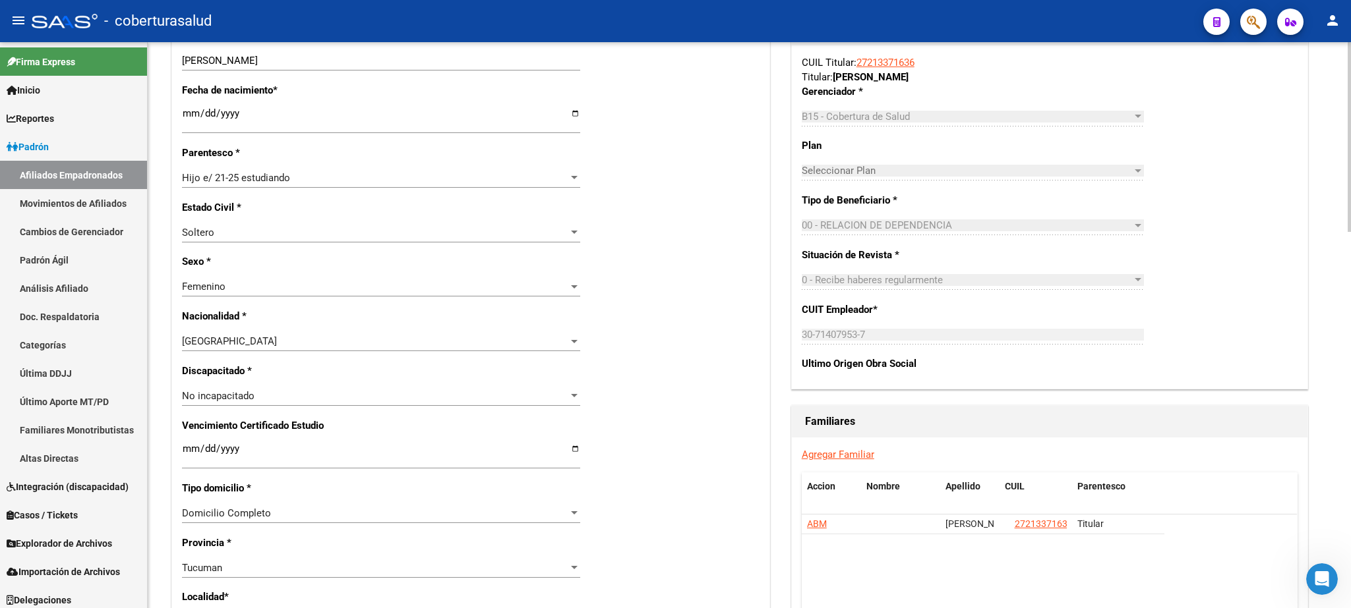
scroll to position [506, 0]
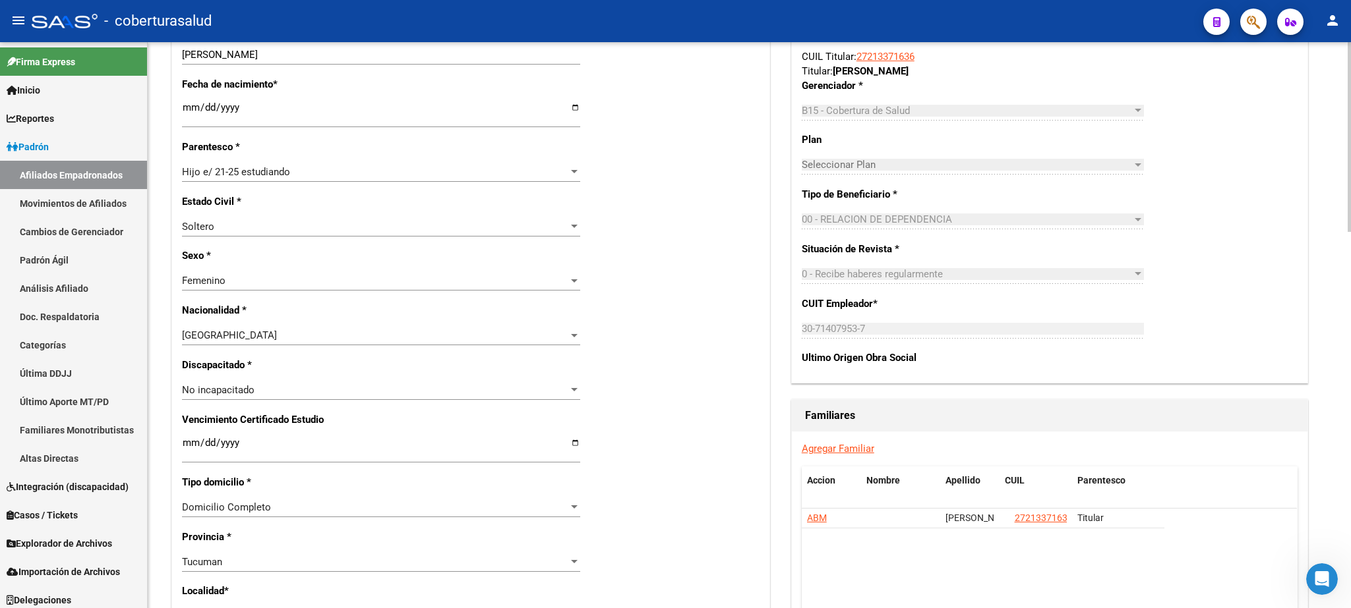
click at [1350, 232] on div at bounding box center [1348, 137] width 3 height 190
click at [188, 439] on input "Ingresar fecha" at bounding box center [381, 448] width 398 height 21
type input "[DATE]"
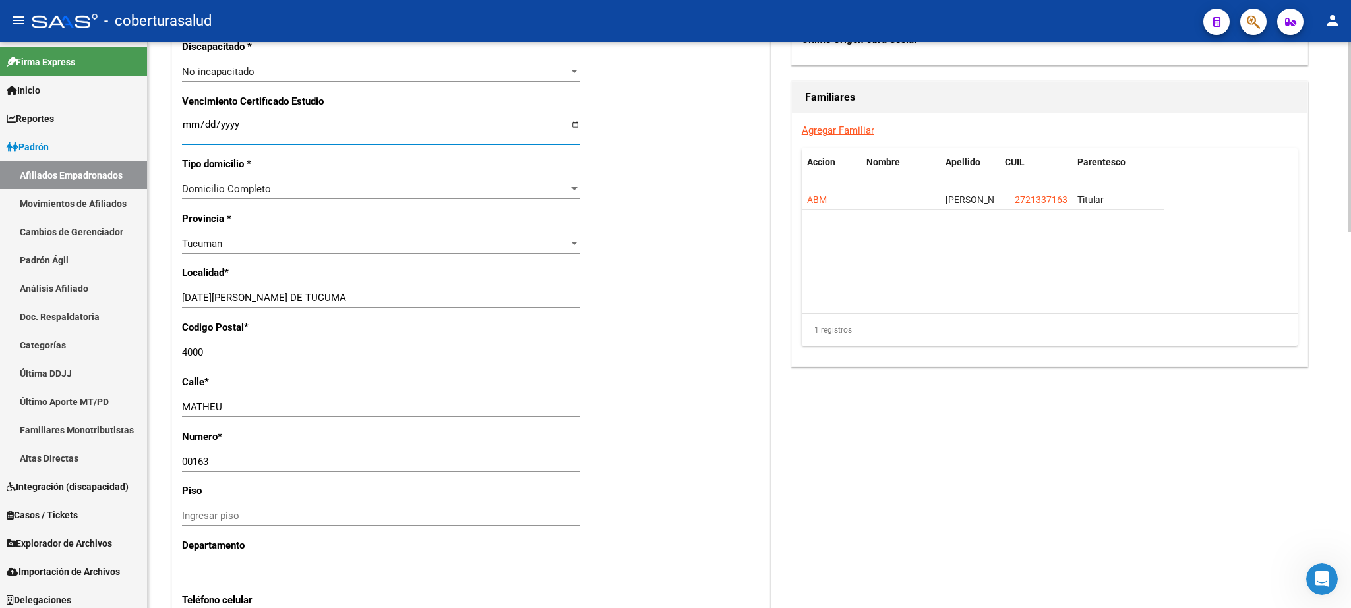
scroll to position [533, 0]
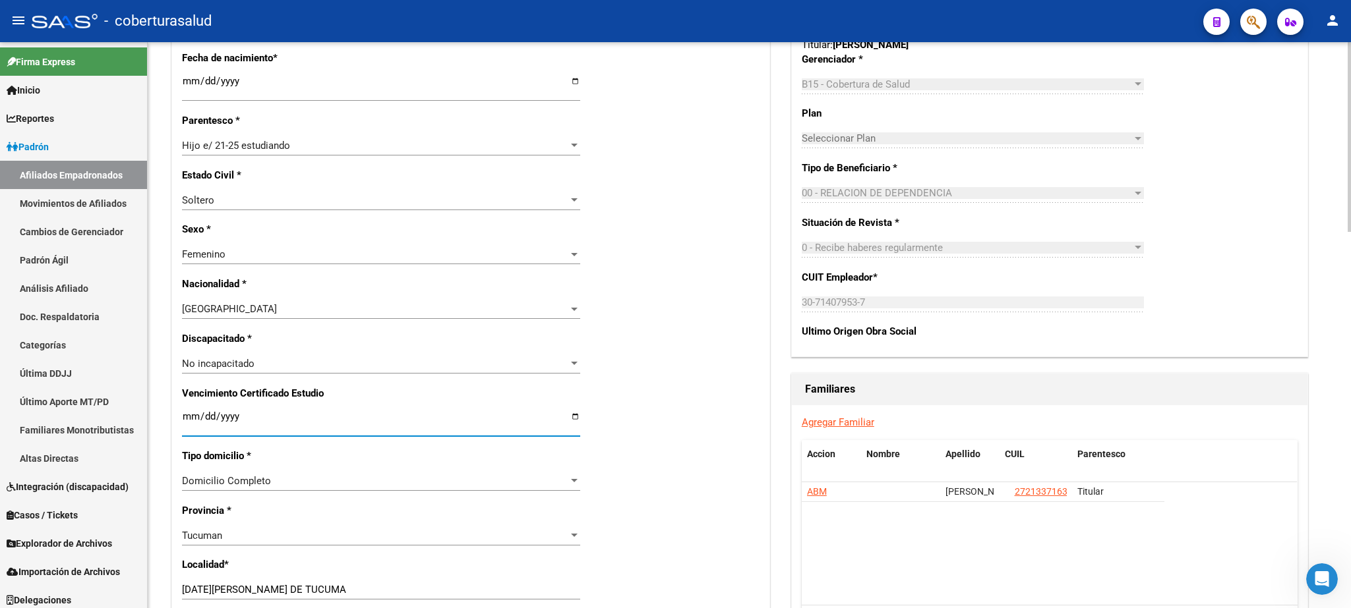
click at [1350, 232] on div at bounding box center [1348, 137] width 3 height 190
click at [440, 399] on div "Nro Afiliado Ingresar nro CUIL * 20-43706567-6 CUIL ARCA Padrón Ult. Fecha Alta…" at bounding box center [470, 406] width 597 height 1414
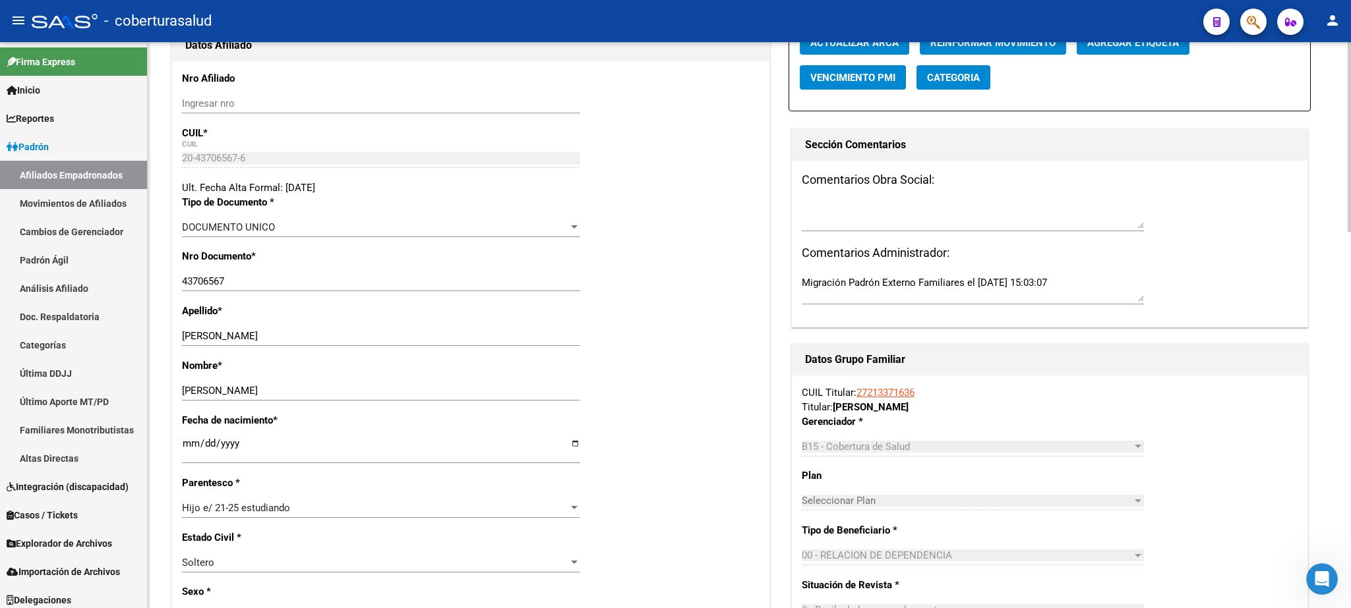
scroll to position [0, 0]
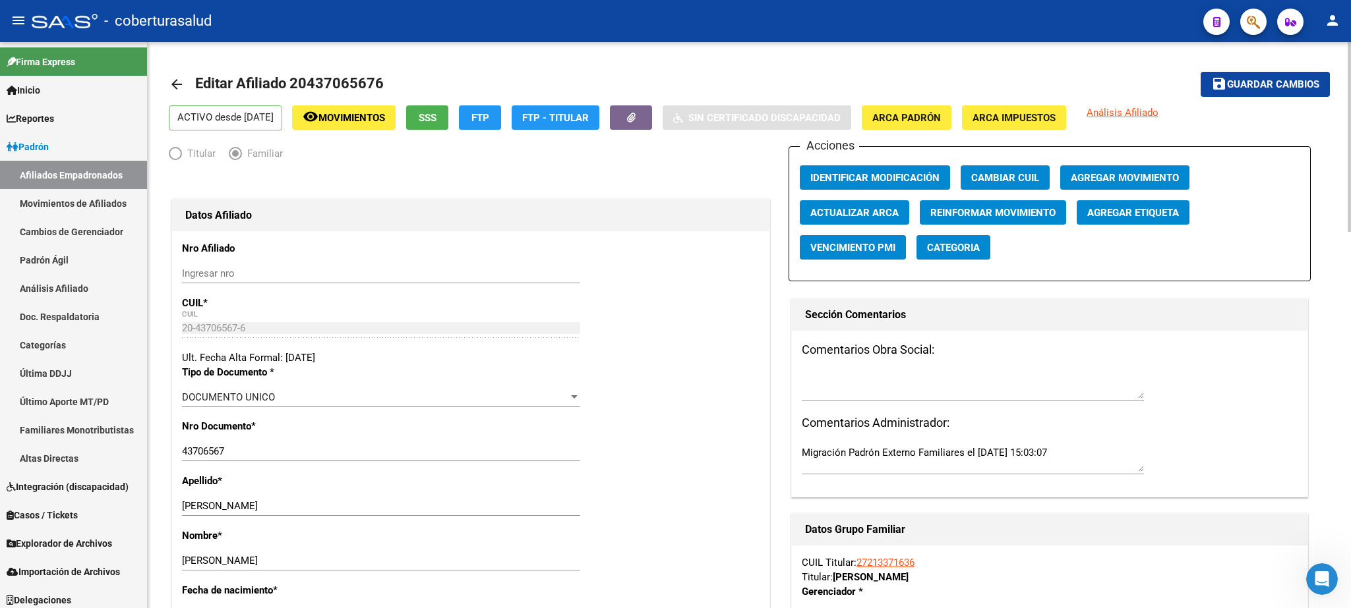
click at [1350, 122] on div at bounding box center [1348, 137] width 3 height 190
click at [1248, 92] on button "save Guardar cambios" at bounding box center [1264, 84] width 129 height 24
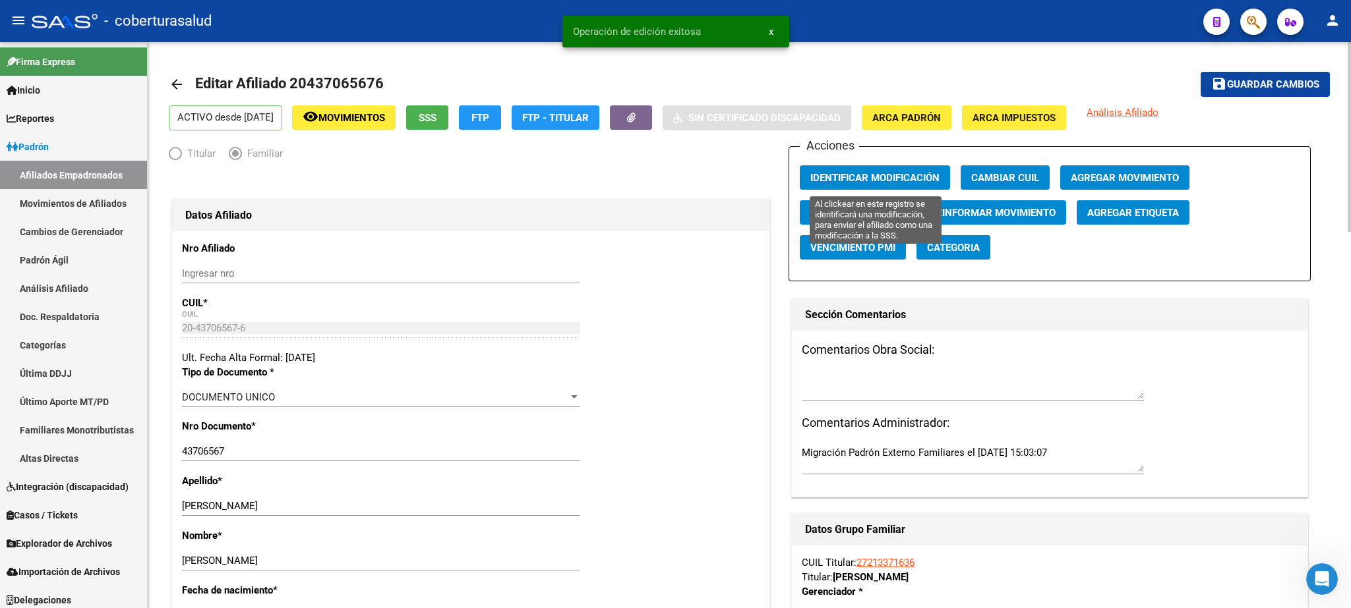
click at [834, 173] on span "Identificar Modificación" at bounding box center [874, 178] width 129 height 12
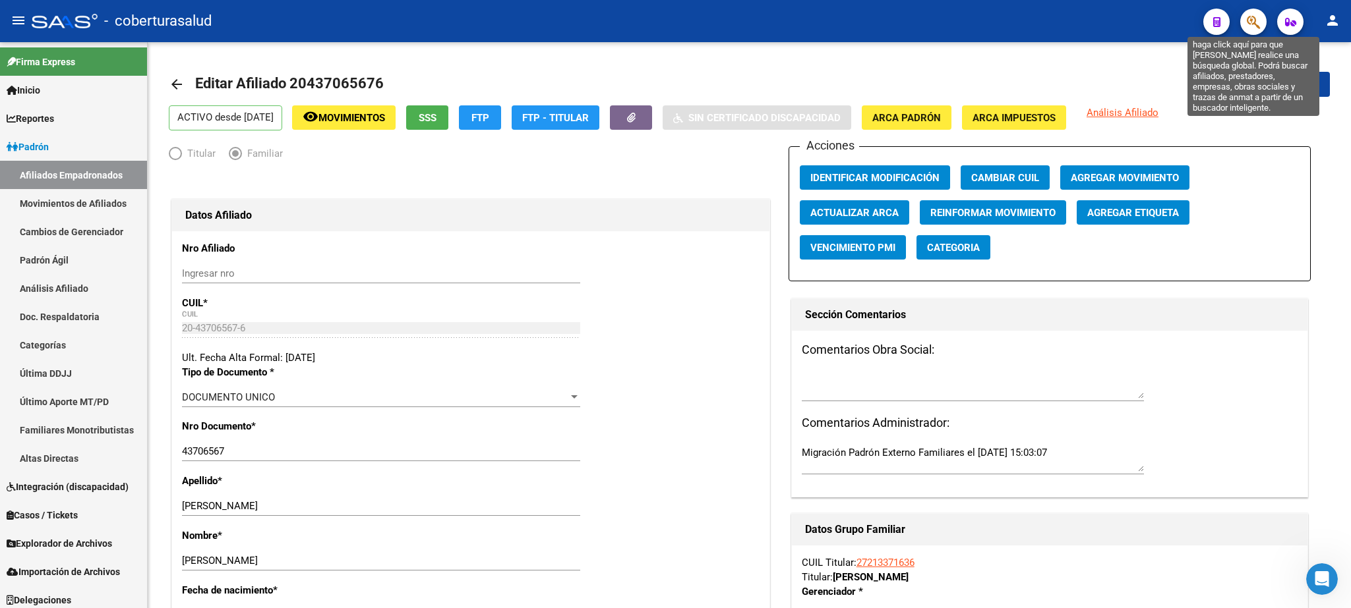
click at [1247, 20] on icon "button" at bounding box center [1252, 22] width 13 height 15
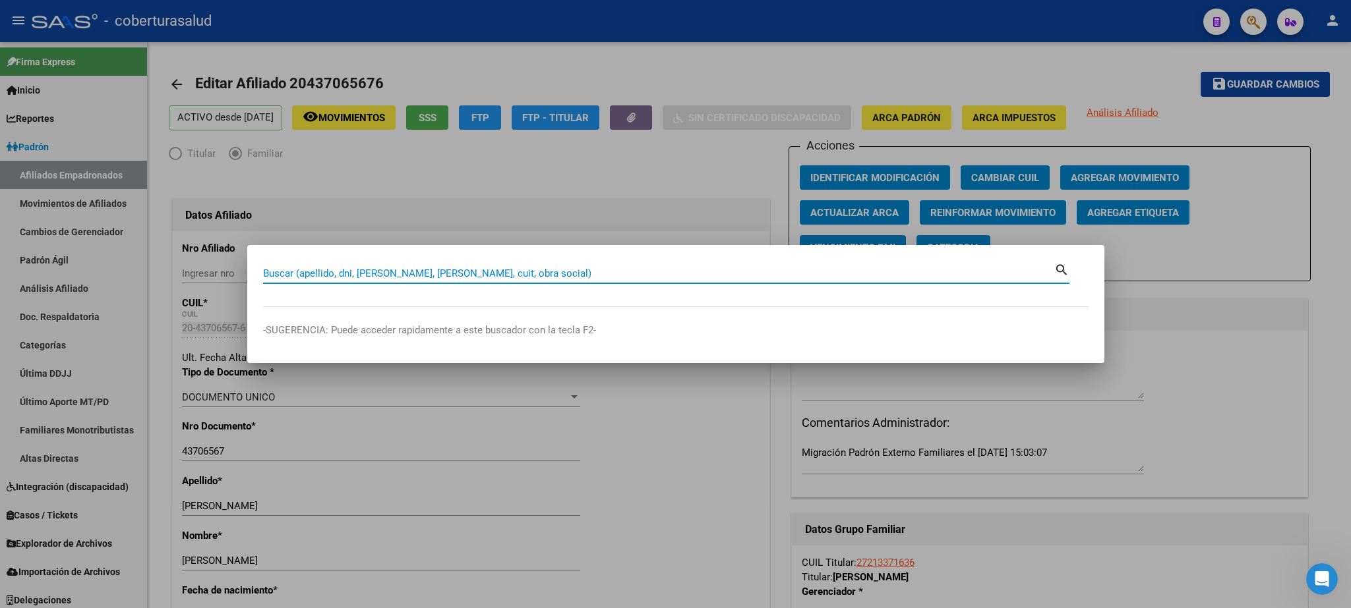
paste input "45597731"
type input "45597731"
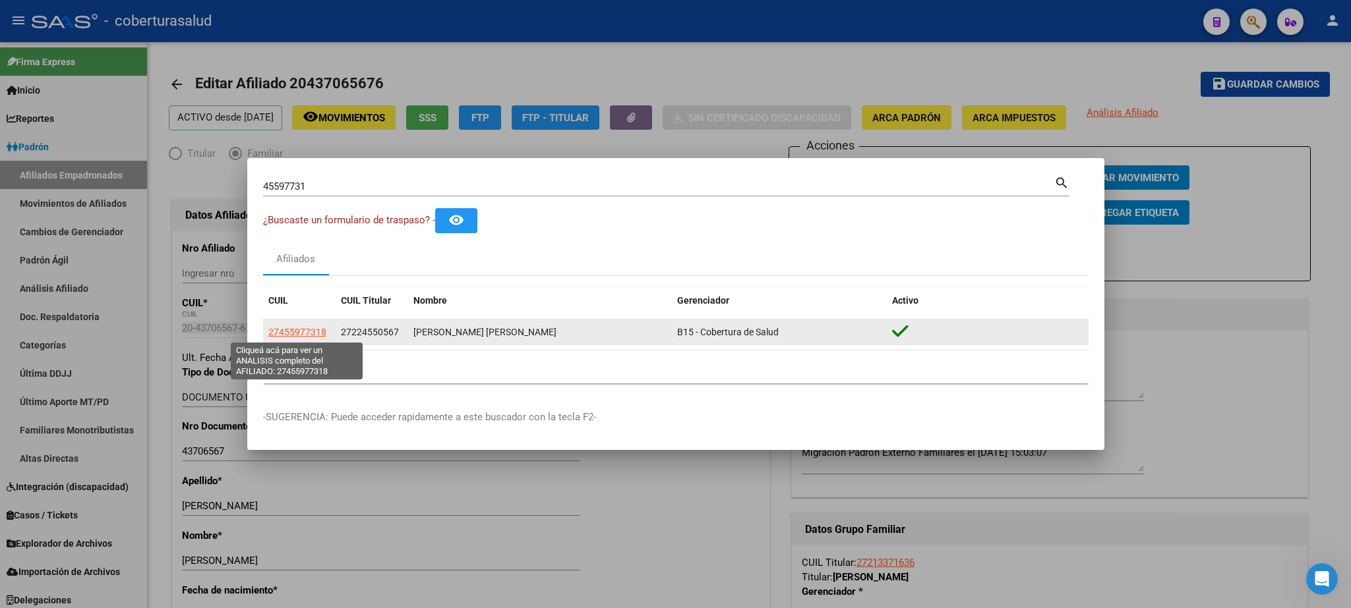
click at [310, 335] on span "27455977318" at bounding box center [297, 332] width 58 height 11
type textarea "27455977318"
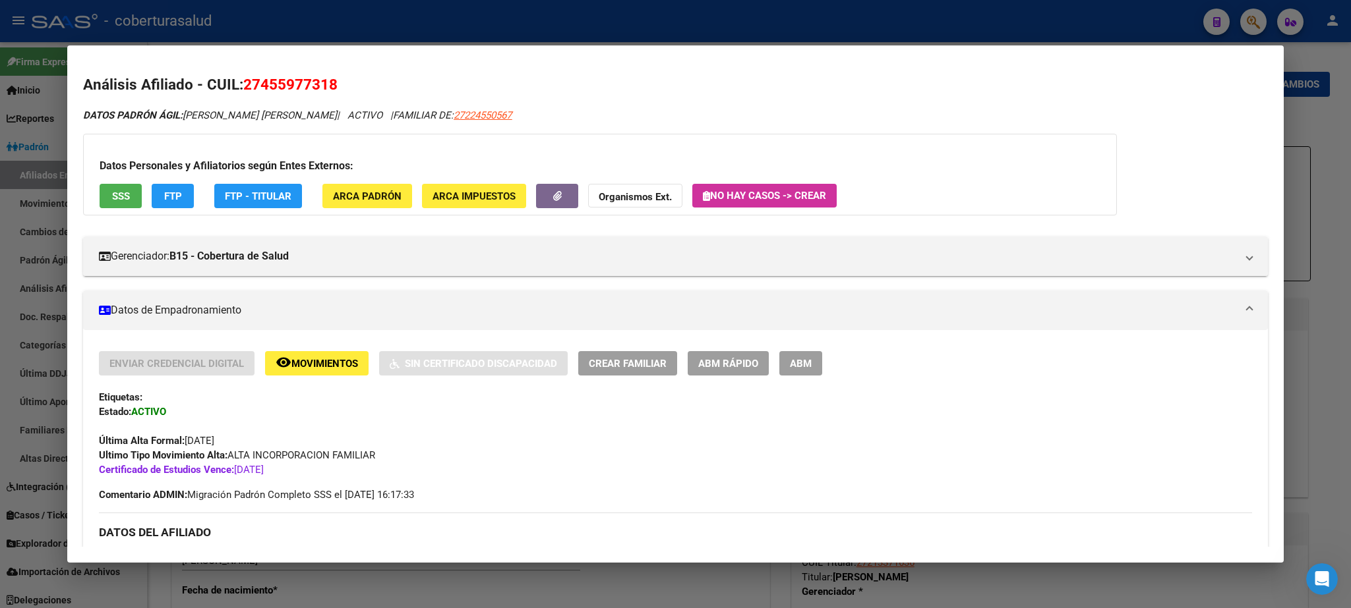
click at [803, 364] on span "ABM" at bounding box center [801, 364] width 22 height 12
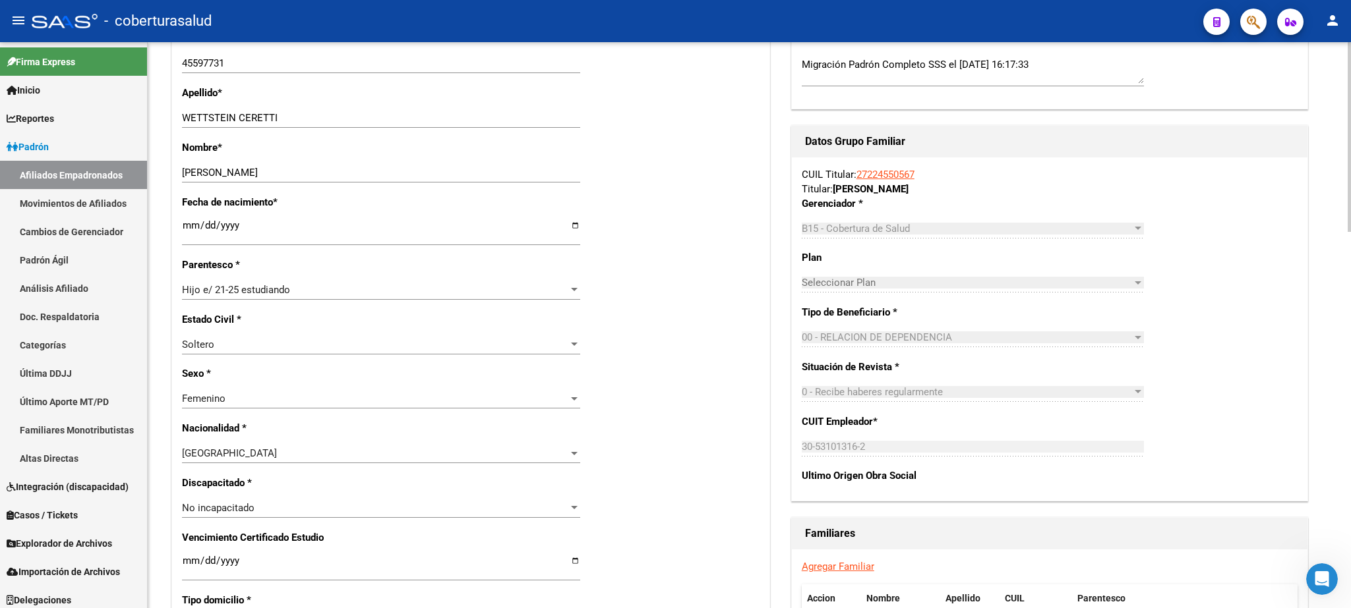
scroll to position [424, 0]
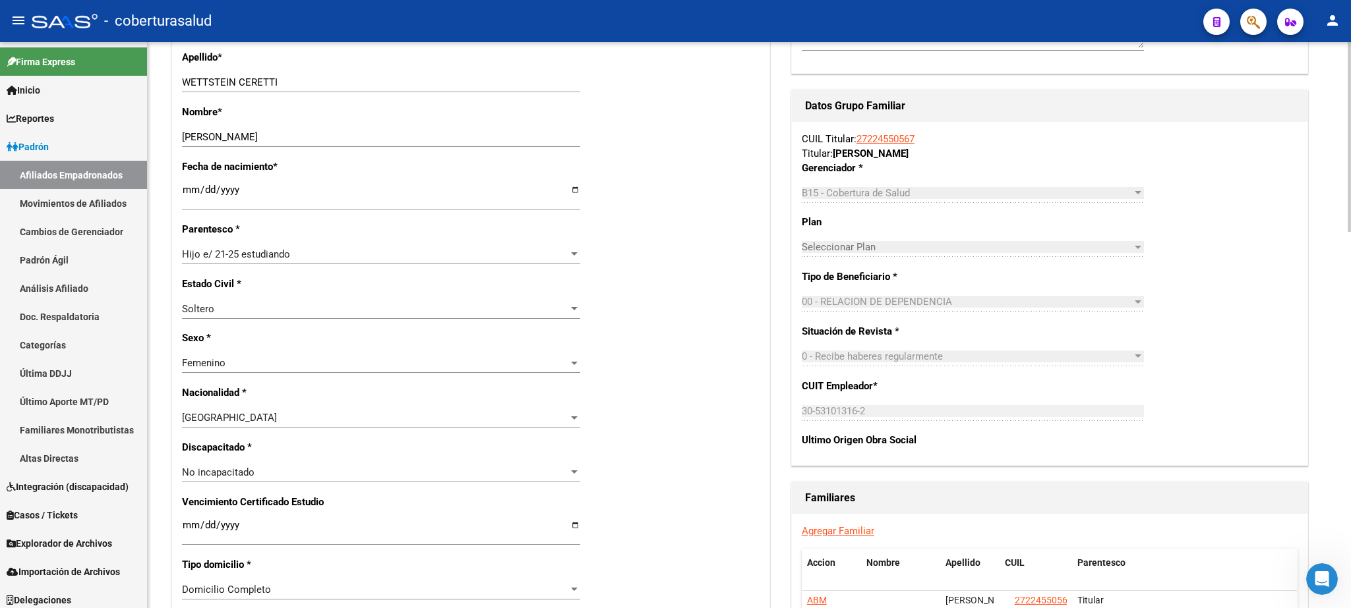
click at [1350, 232] on div at bounding box center [1348, 137] width 3 height 190
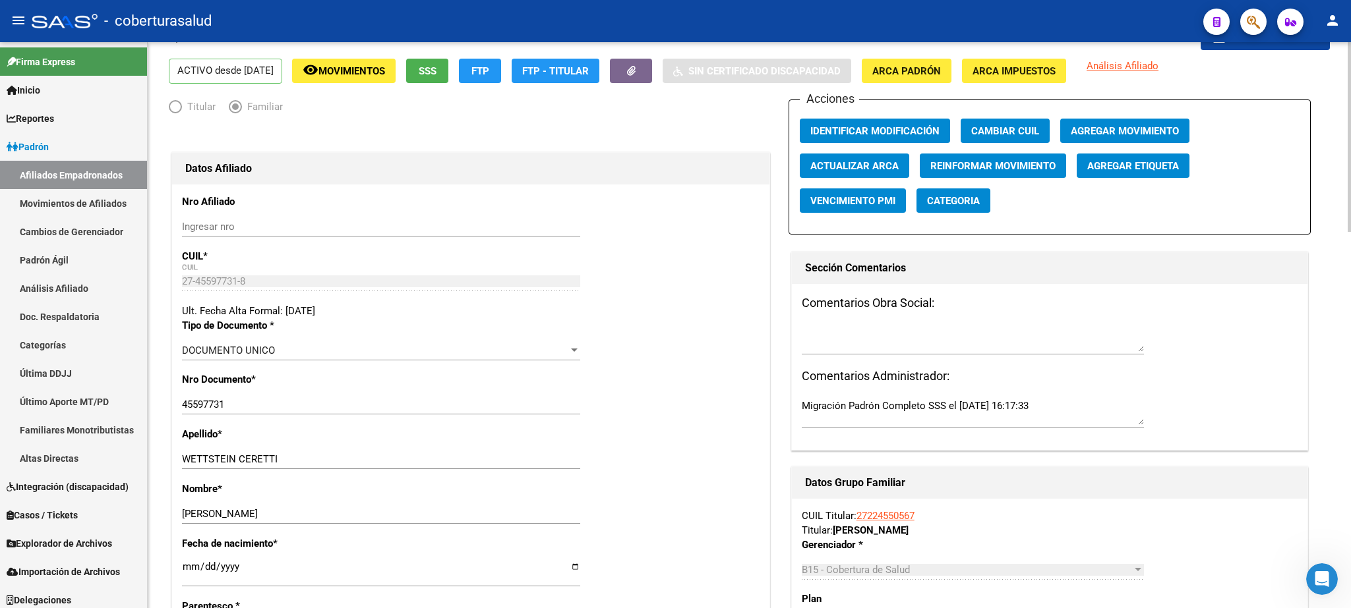
scroll to position [0, 0]
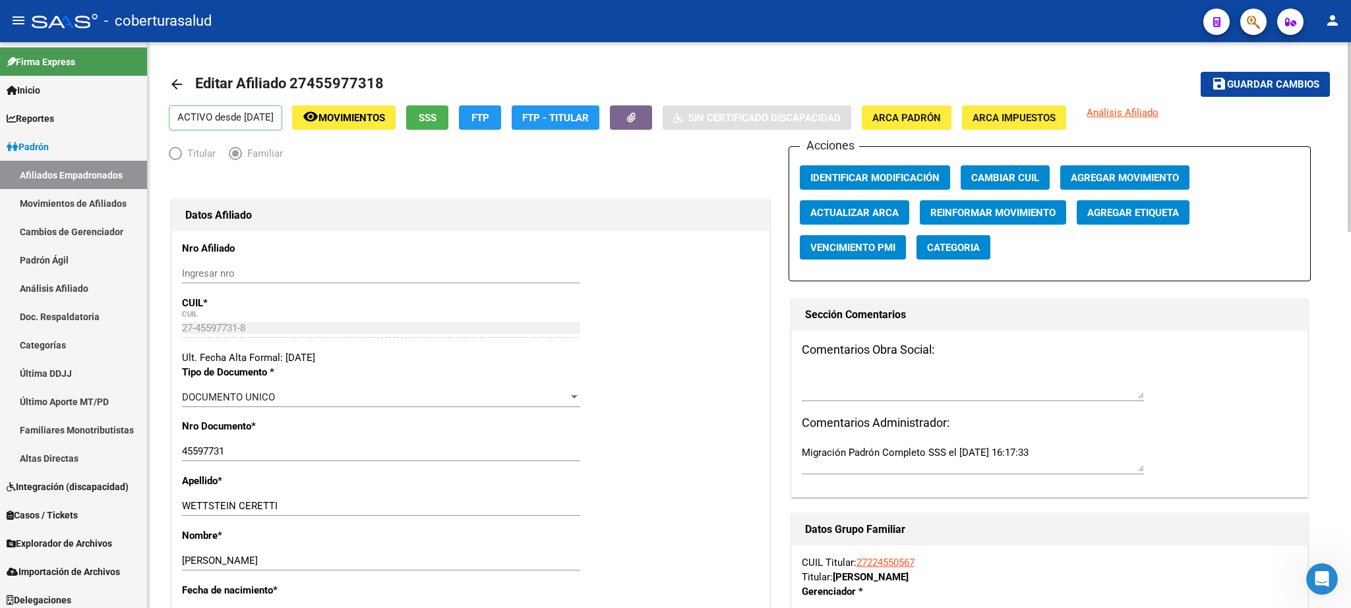
click at [1349, 144] on div at bounding box center [1348, 137] width 3 height 190
click at [1243, 28] on button "button" at bounding box center [1253, 22] width 26 height 26
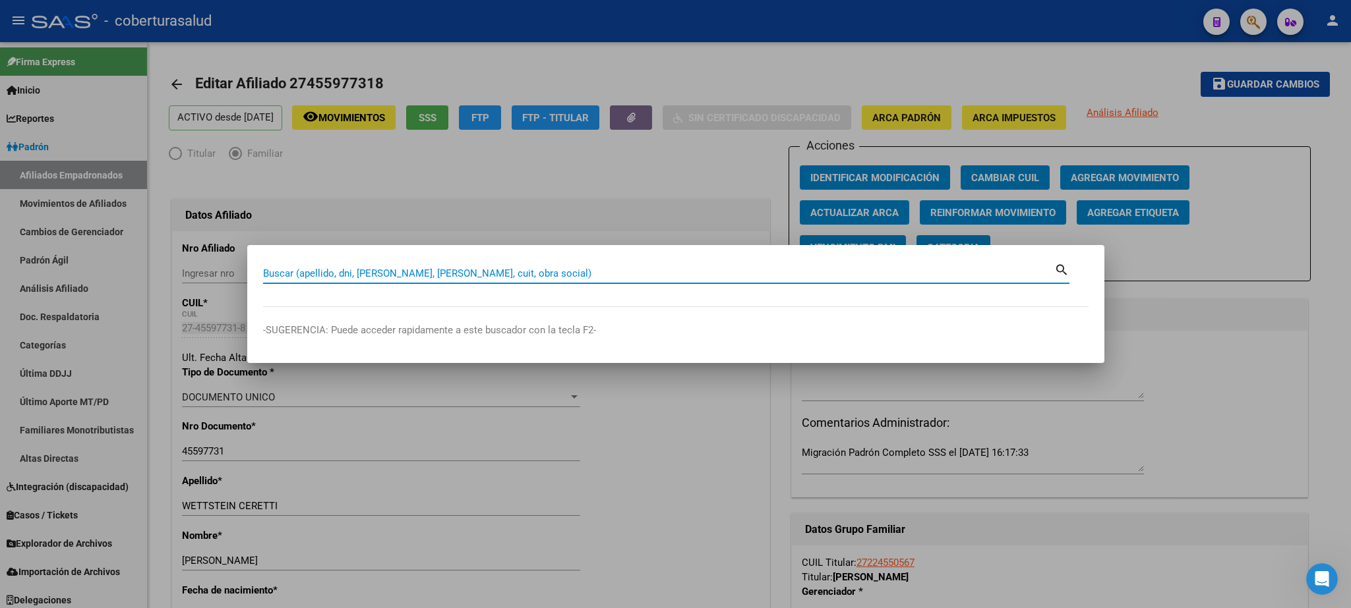
paste input "45334718"
type input "45334718"
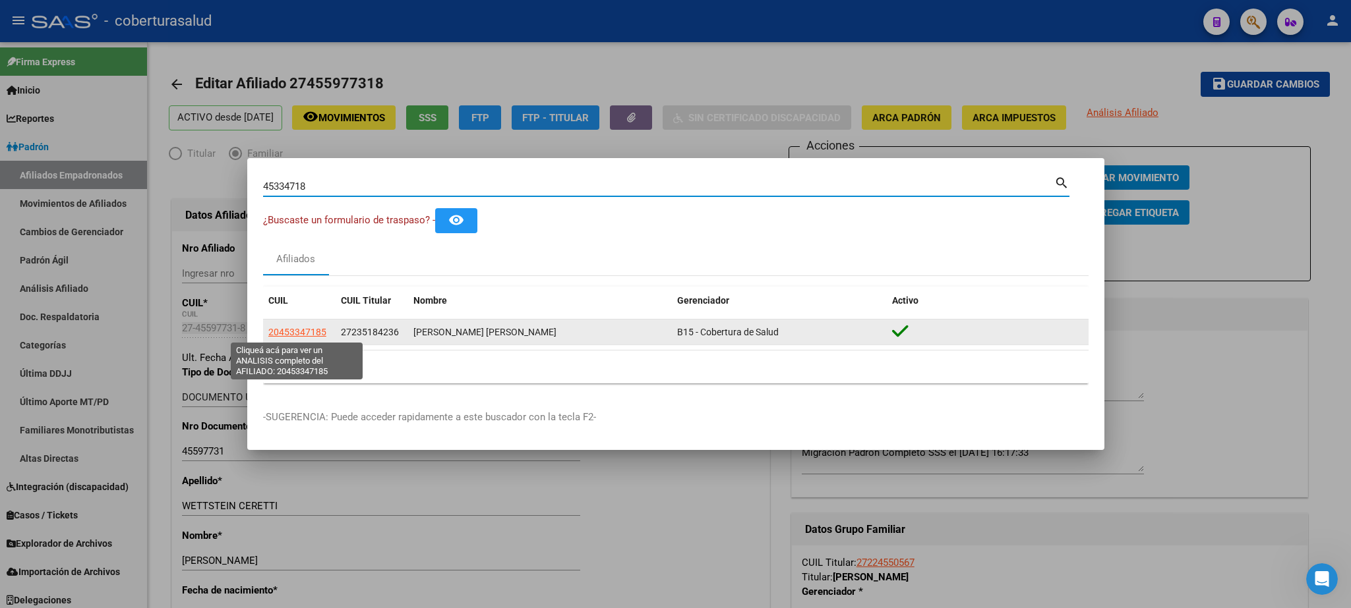
click at [290, 328] on span "20453347185" at bounding box center [297, 332] width 58 height 11
type textarea "20453347185"
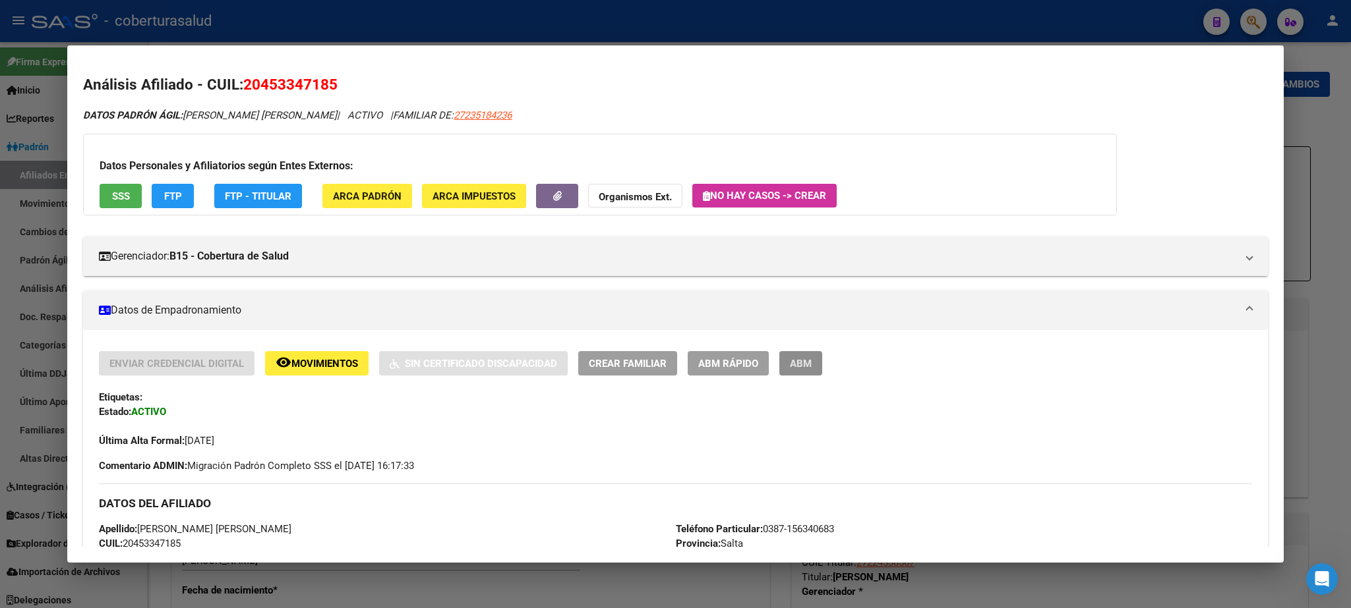
click at [802, 363] on span "ABM" at bounding box center [801, 364] width 22 height 12
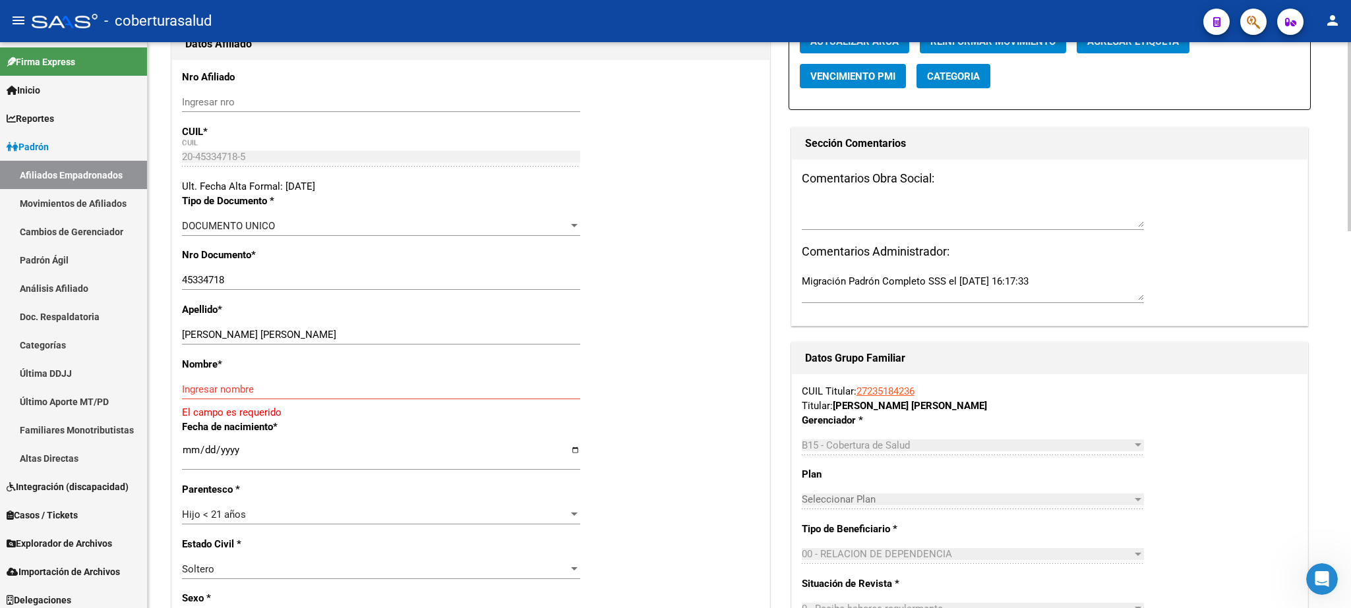
scroll to position [219, 0]
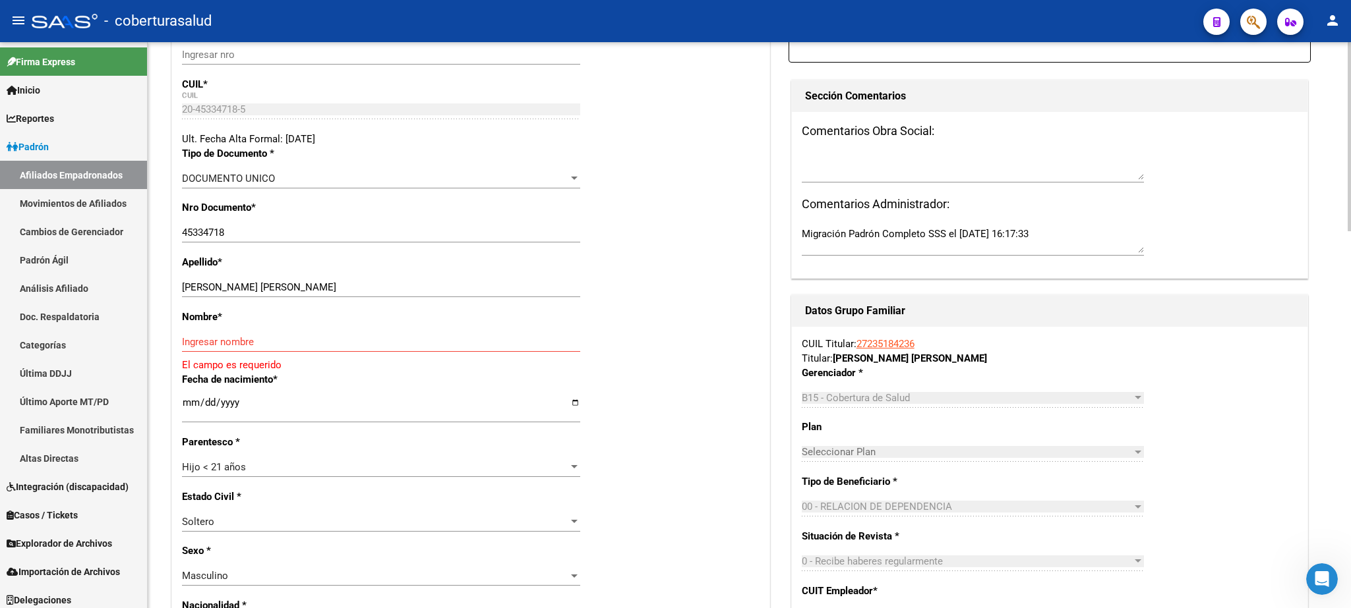
click at [1350, 231] on div at bounding box center [1348, 136] width 3 height 189
drag, startPoint x: 280, startPoint y: 286, endPoint x: 389, endPoint y: 282, distance: 108.8
click at [389, 282] on input "[PERSON_NAME] [PERSON_NAME]" at bounding box center [381, 287] width 398 height 12
type input "[PERSON_NAME] [PERSON_NAME]"
paste input "SANTIAGO GAS"
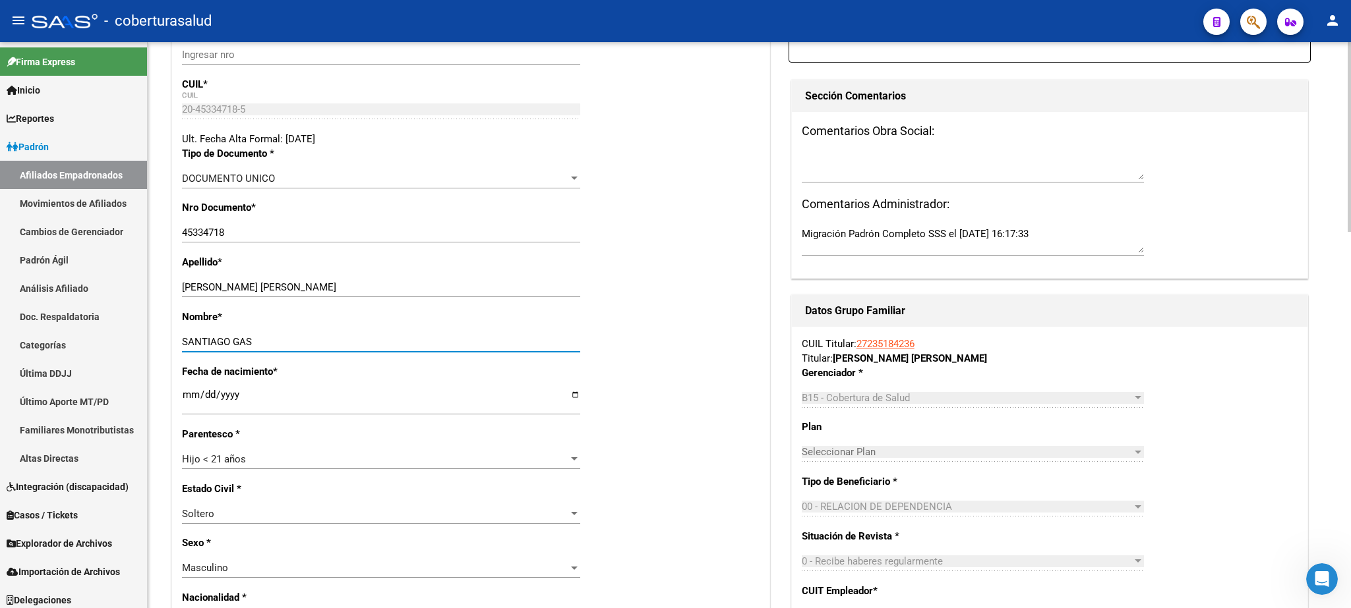
type input "SANTIAGO GAS"
click at [358, 454] on div "Hijo < 21 años" at bounding box center [375, 459] width 386 height 12
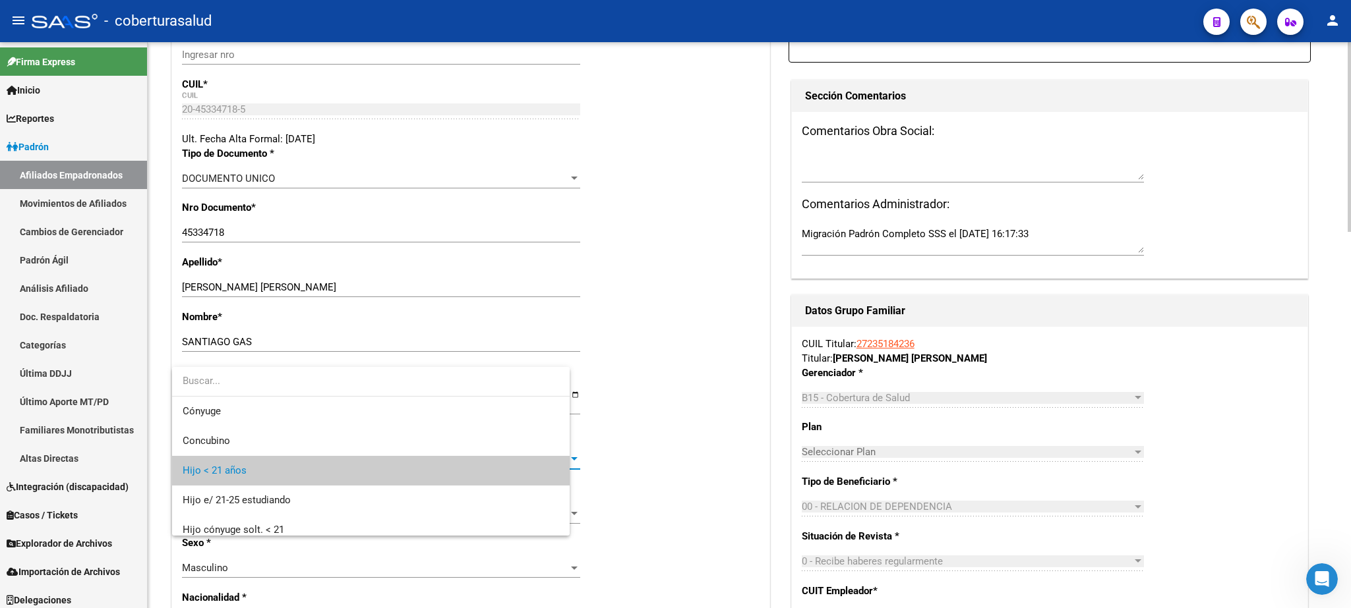
scroll to position [19, 0]
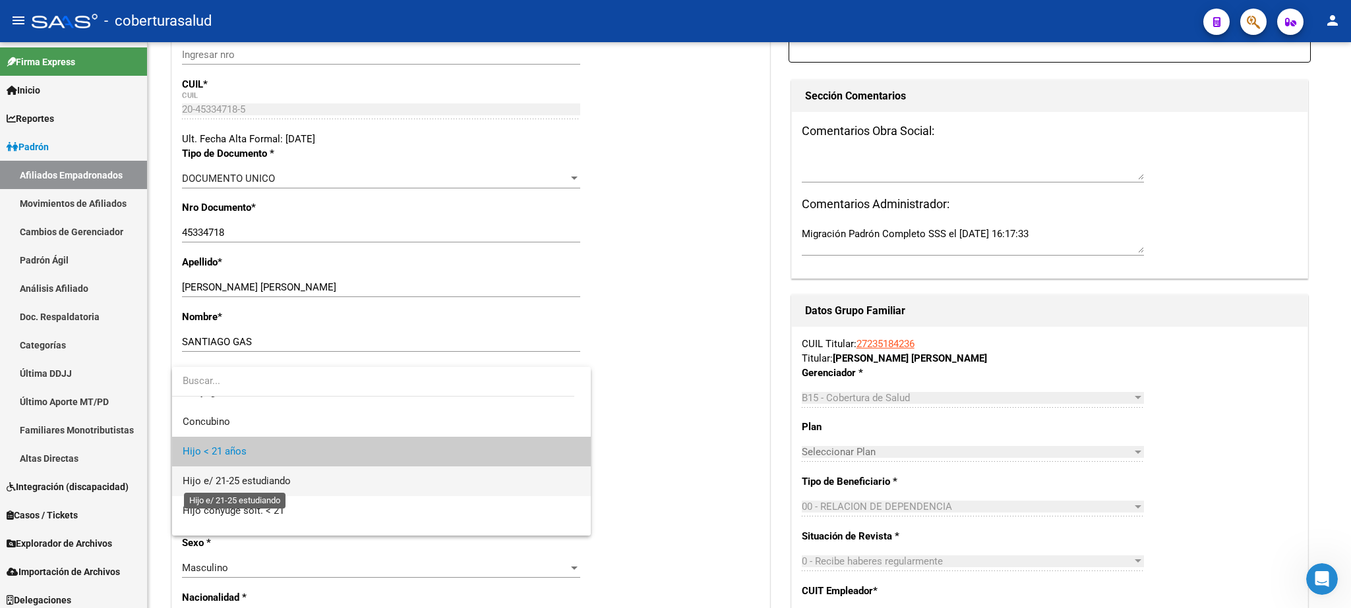
click at [269, 484] on span "Hijo e/ 21-25 estudiando" at bounding box center [237, 481] width 108 height 12
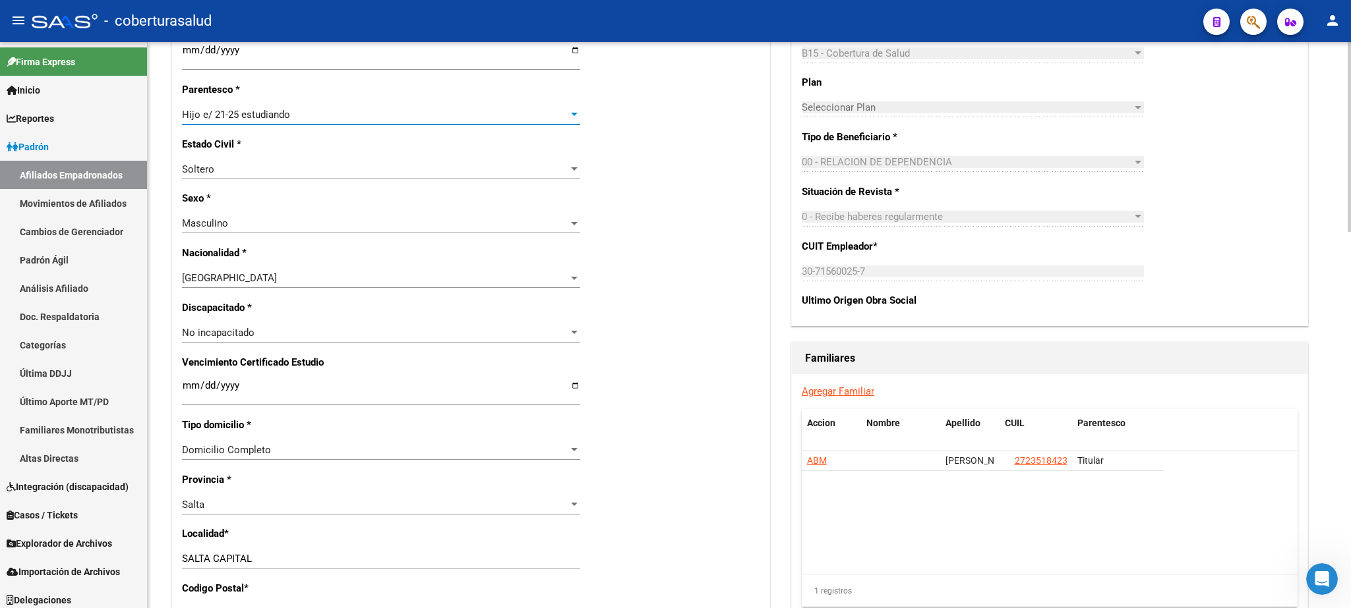
scroll to position [605, 0]
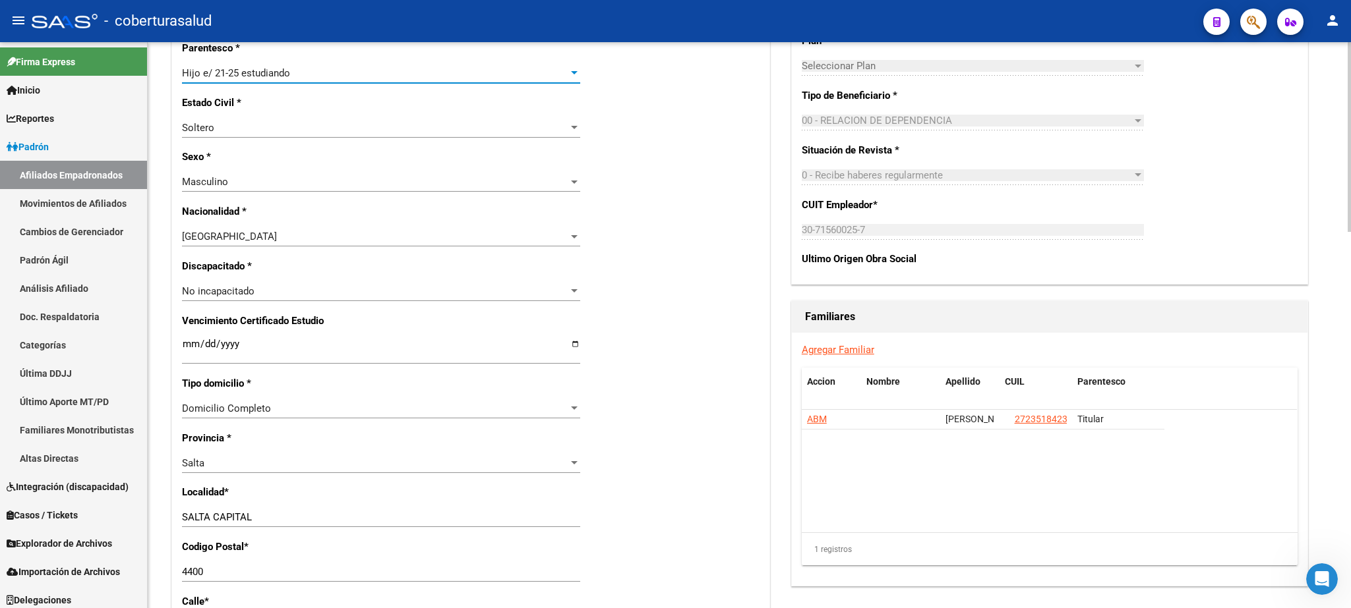
click at [1350, 232] on div at bounding box center [1348, 137] width 3 height 190
click at [187, 339] on input "Ingresar fecha" at bounding box center [381, 349] width 398 height 21
type input "[DATE]"
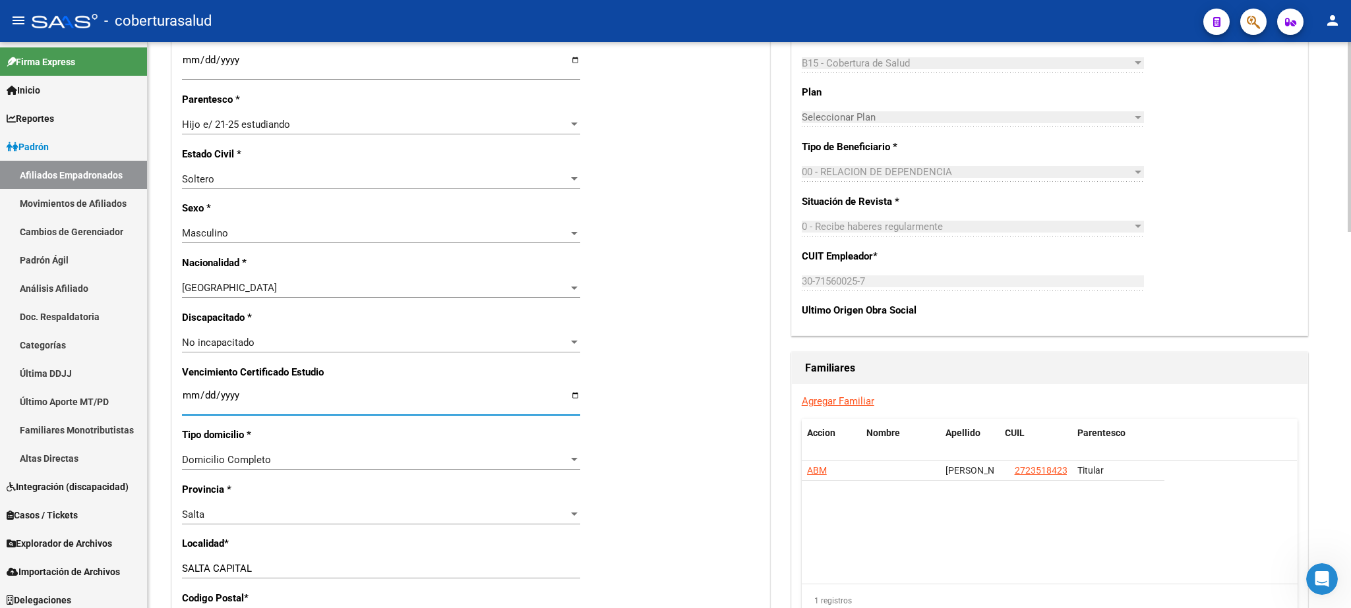
scroll to position [0, 0]
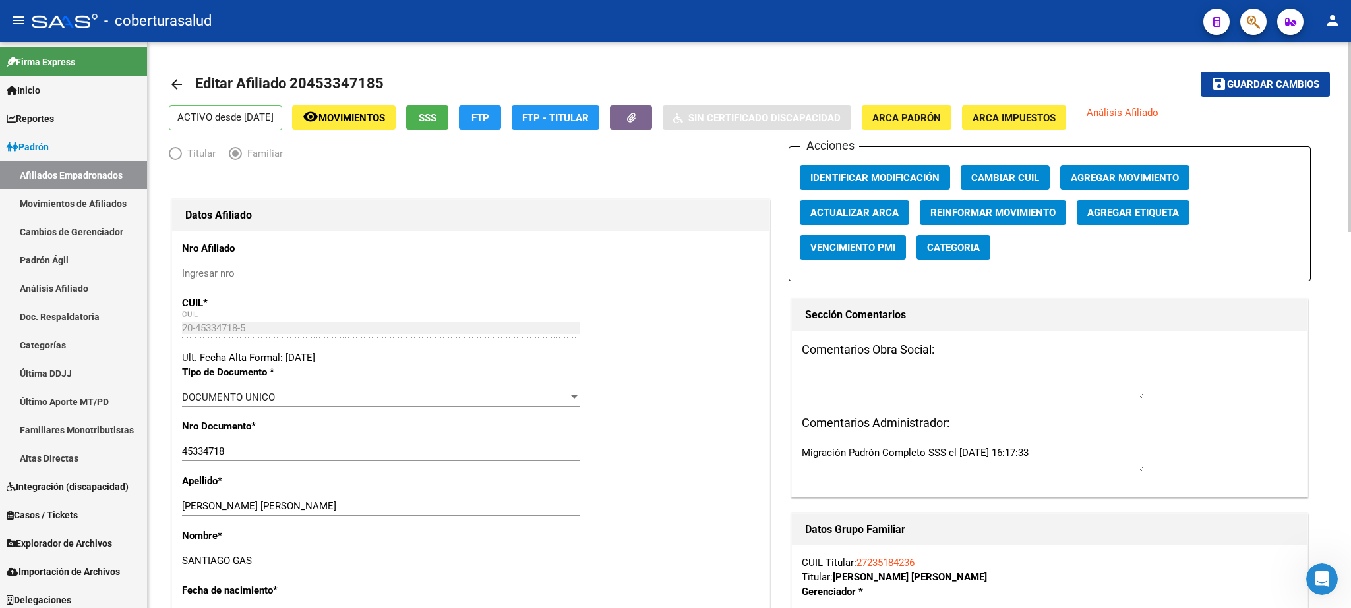
click at [1350, 55] on div at bounding box center [1348, 325] width 3 height 566
click at [1283, 88] on span "Guardar cambios" at bounding box center [1273, 85] width 92 height 12
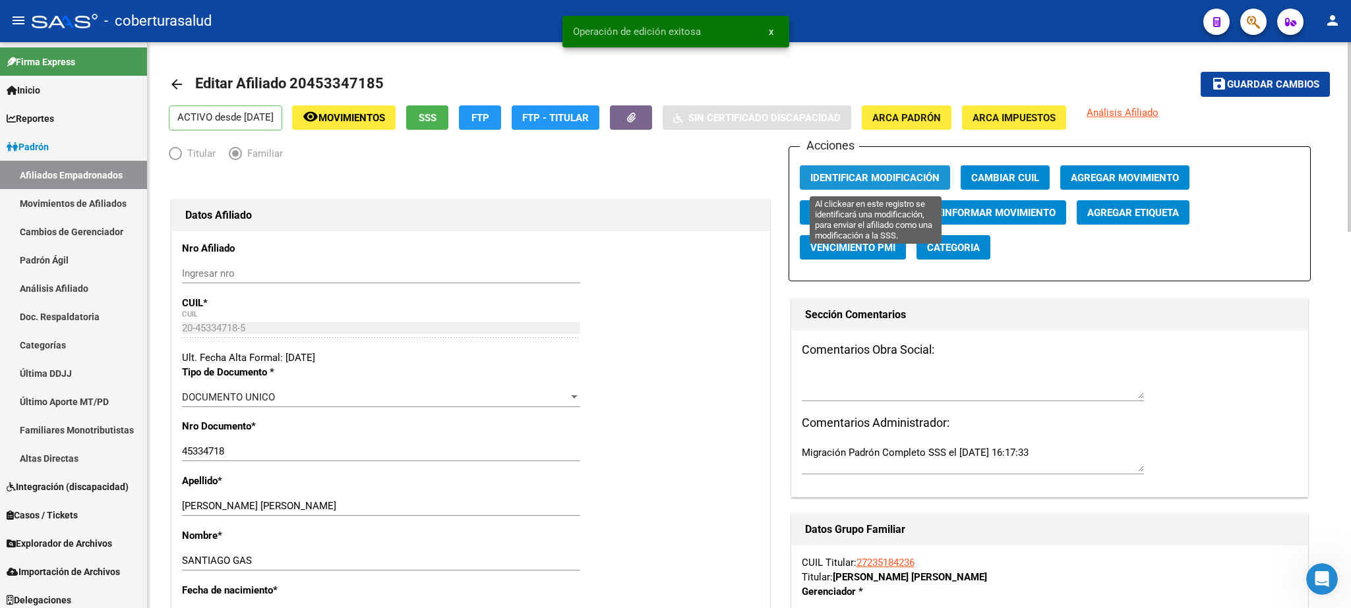
click at [874, 182] on span "Identificar Modificación" at bounding box center [874, 178] width 129 height 12
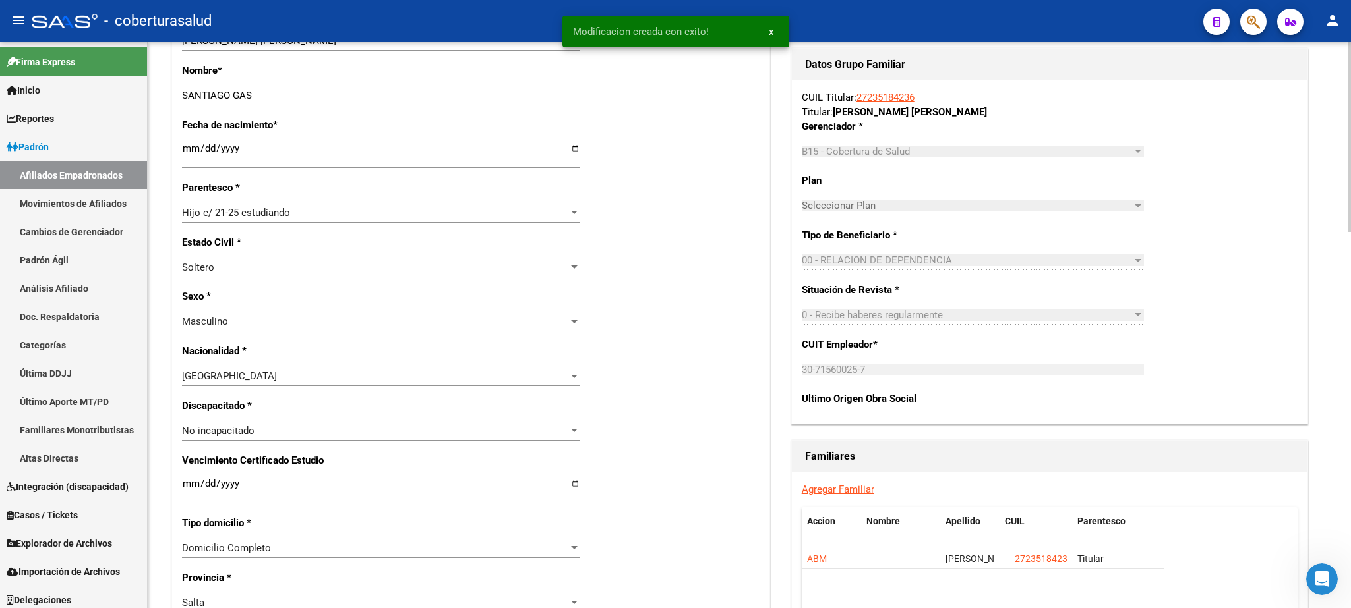
scroll to position [468, 0]
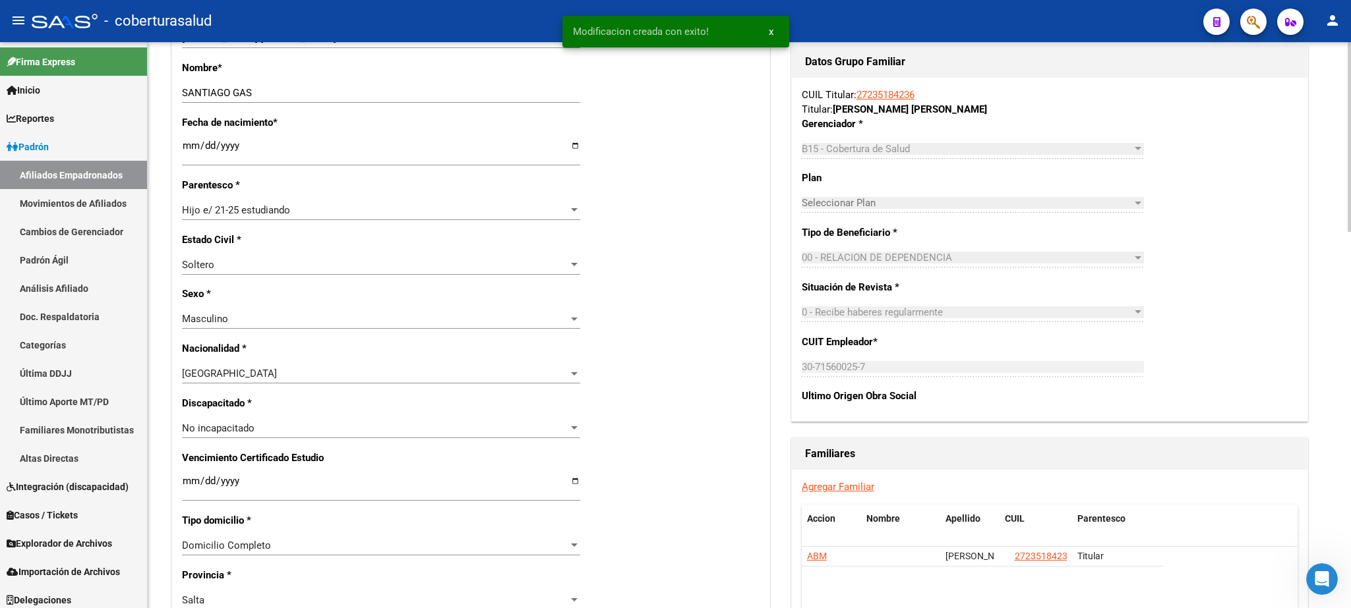
click at [1350, 232] on div at bounding box center [1348, 137] width 3 height 190
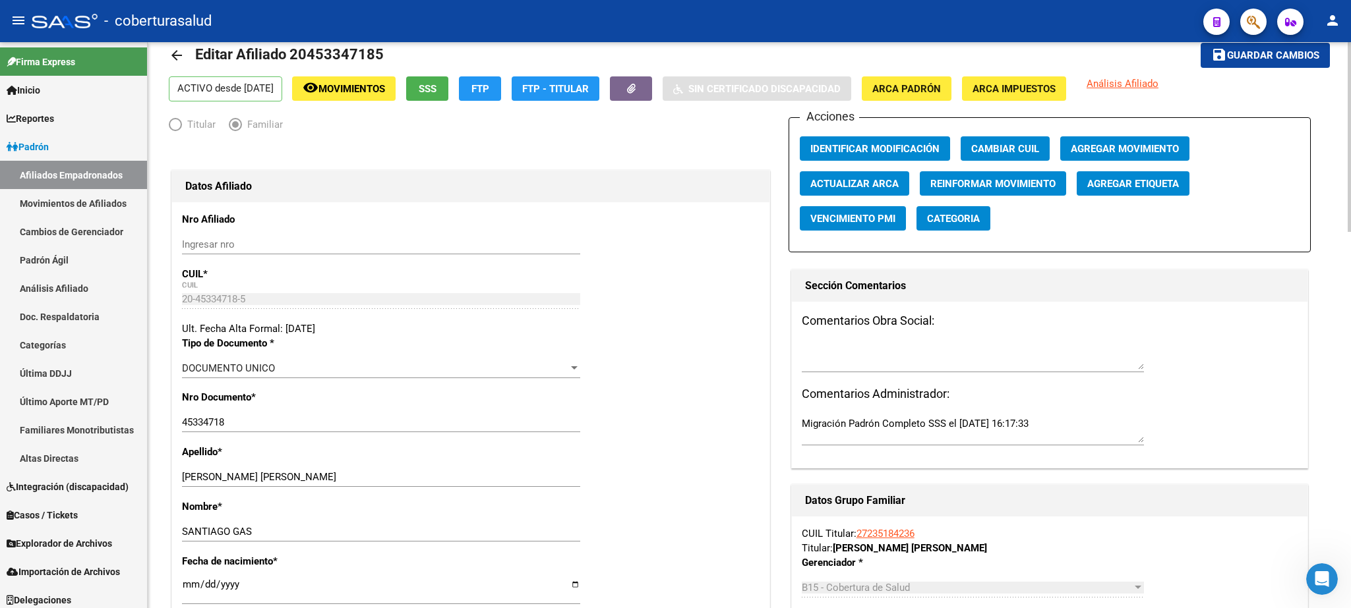
scroll to position [0, 0]
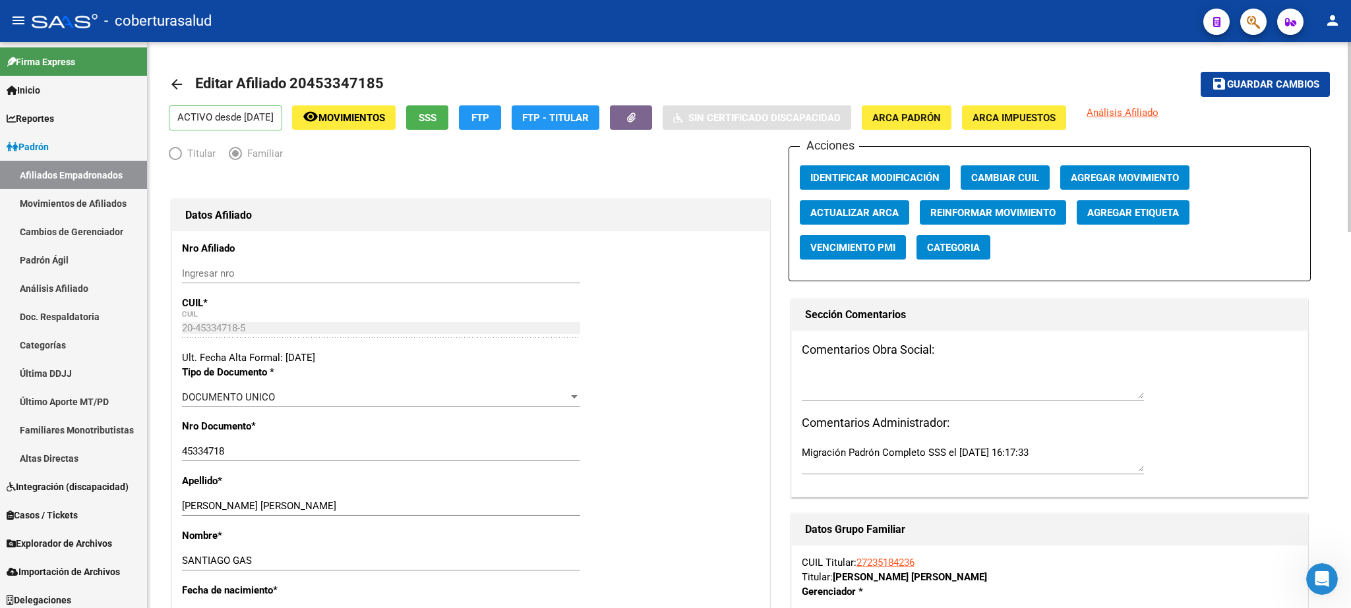
click at [1350, 204] on div at bounding box center [1348, 137] width 3 height 190
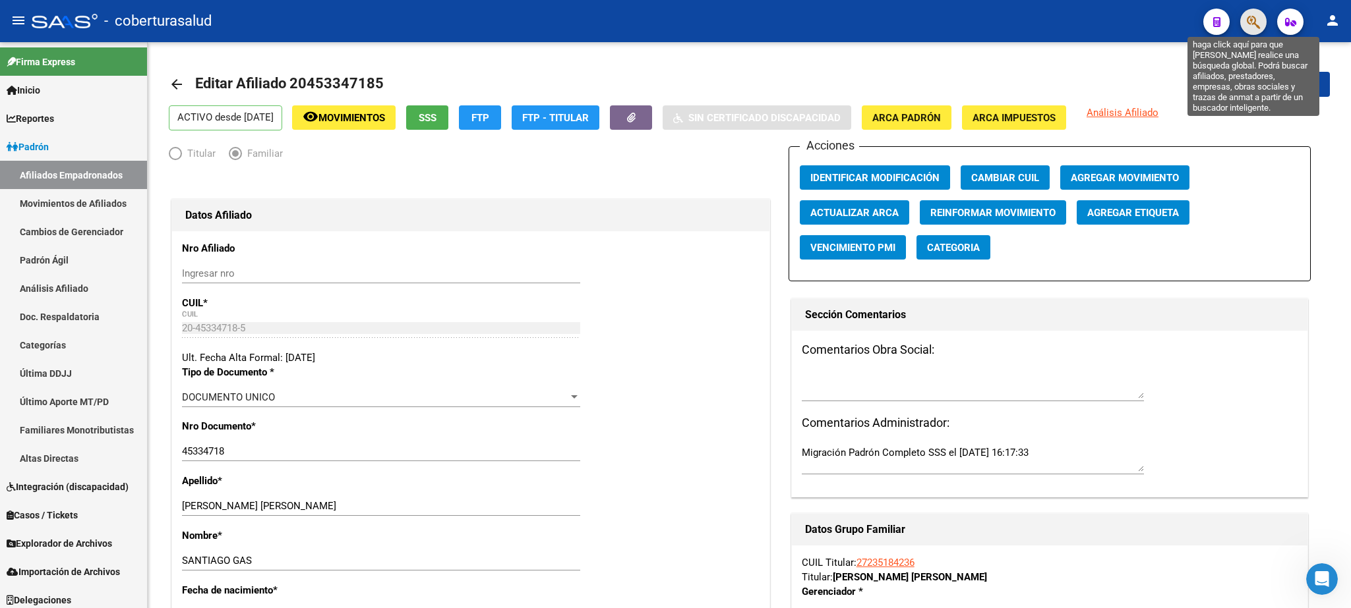
click at [1260, 22] on icon "button" at bounding box center [1252, 22] width 13 height 15
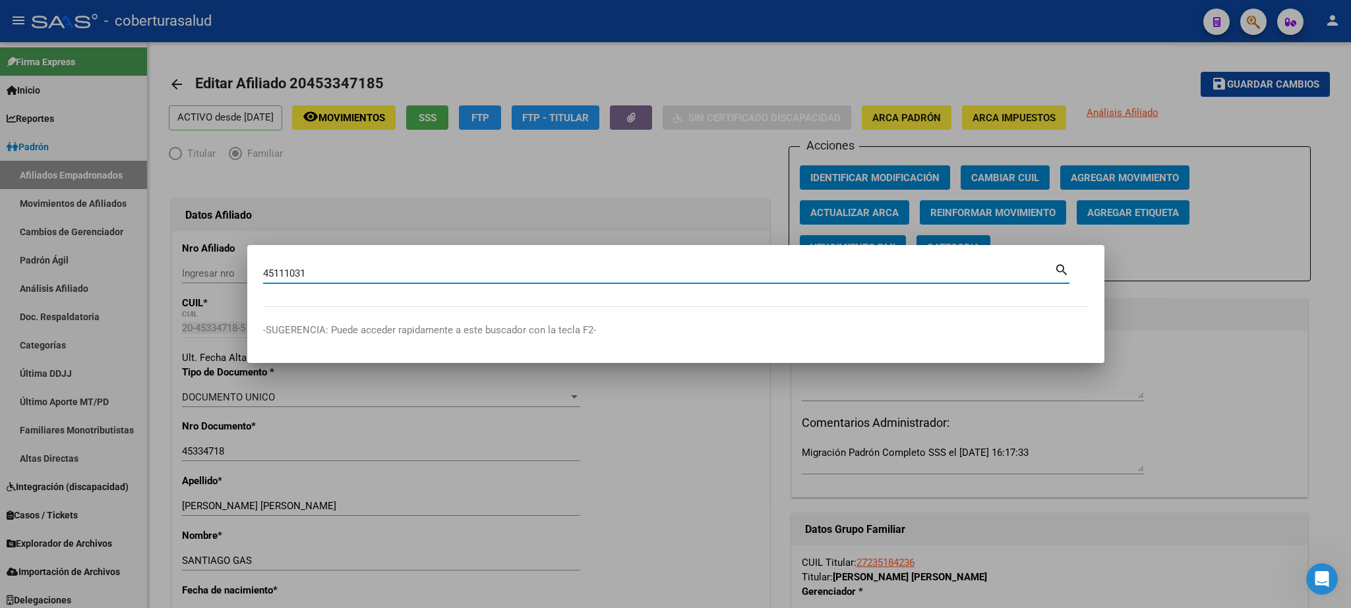
type input "45111031"
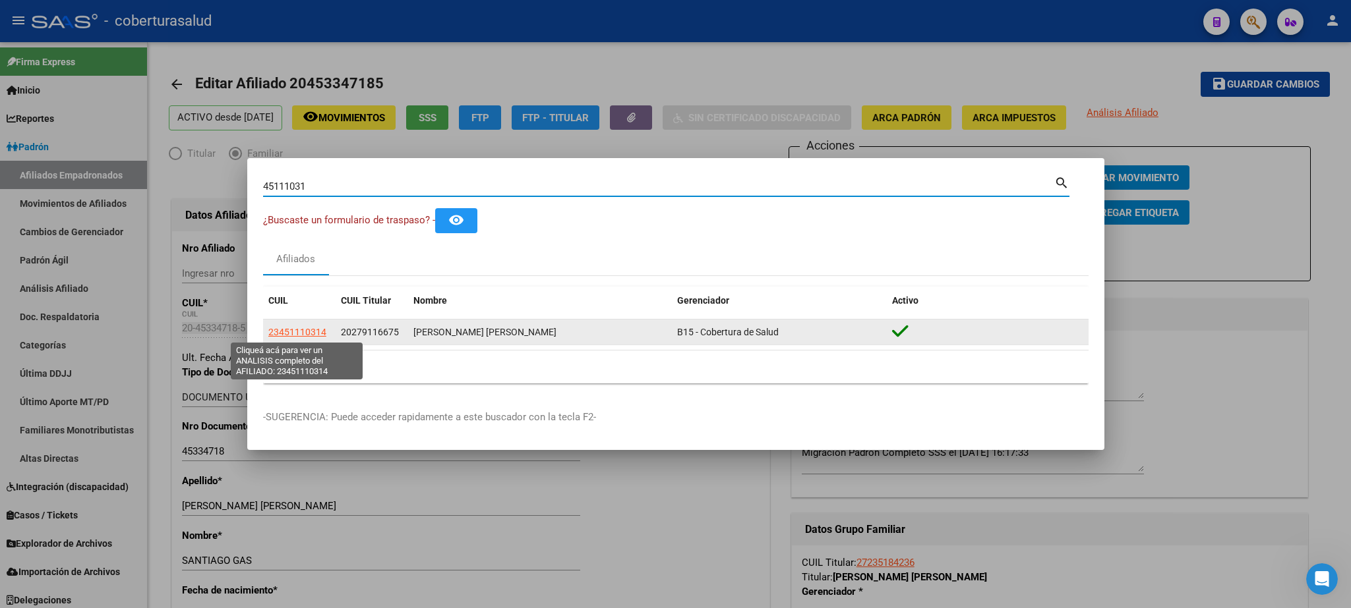
click at [300, 337] on span "23451110314" at bounding box center [297, 332] width 58 height 11
type textarea "23451110314"
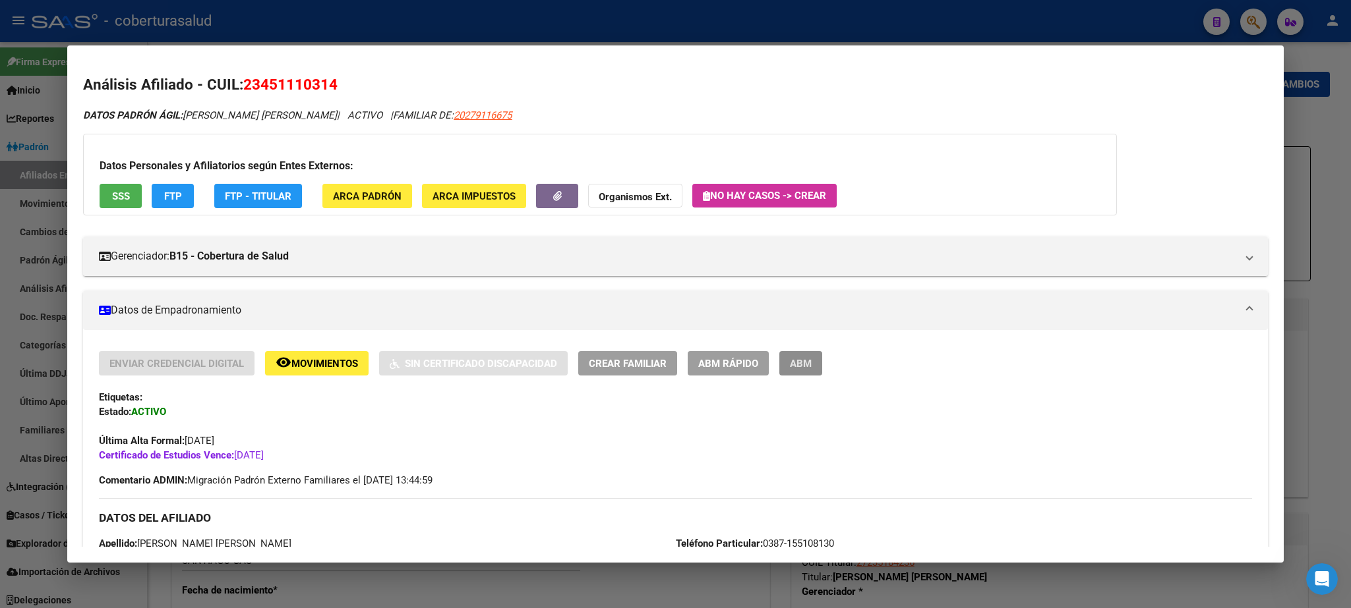
click at [799, 361] on span "ABM" at bounding box center [801, 364] width 22 height 12
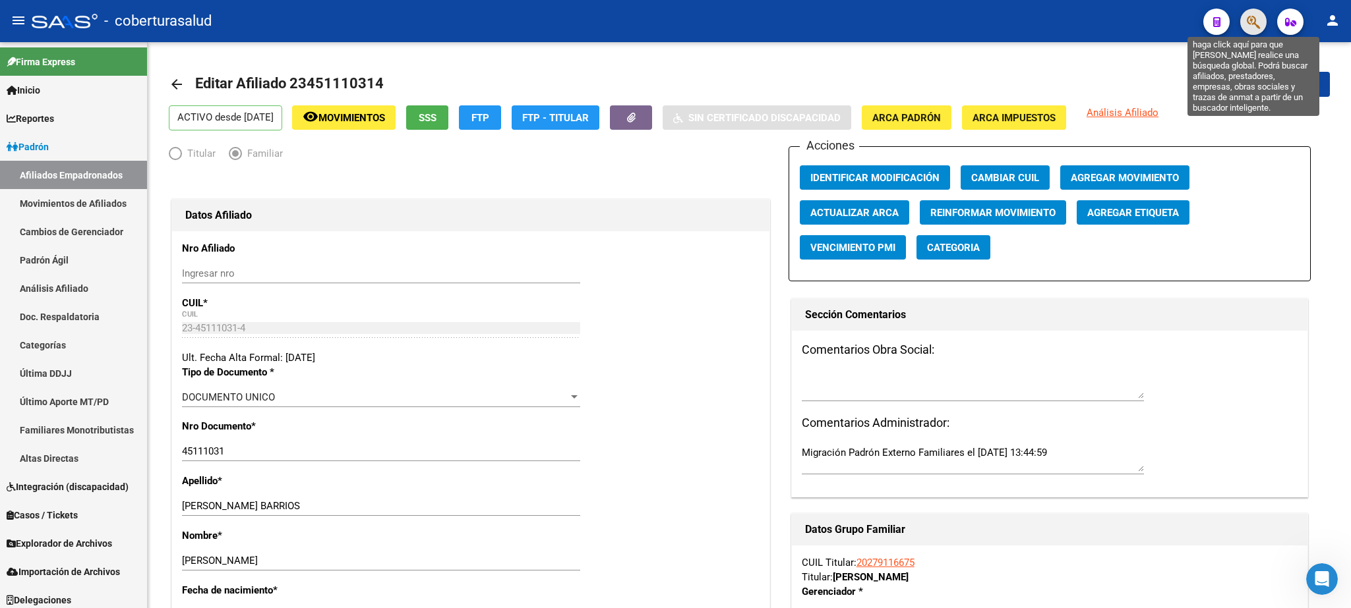
click at [1247, 20] on icon "button" at bounding box center [1252, 22] width 13 height 15
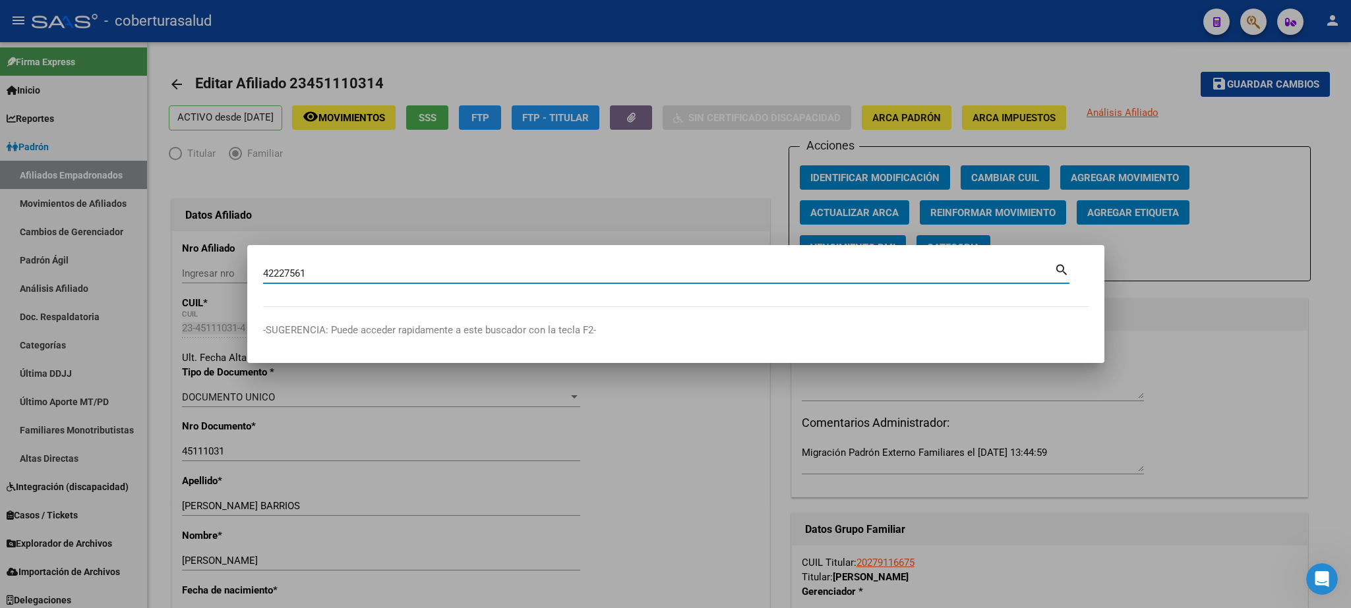
type input "42227561"
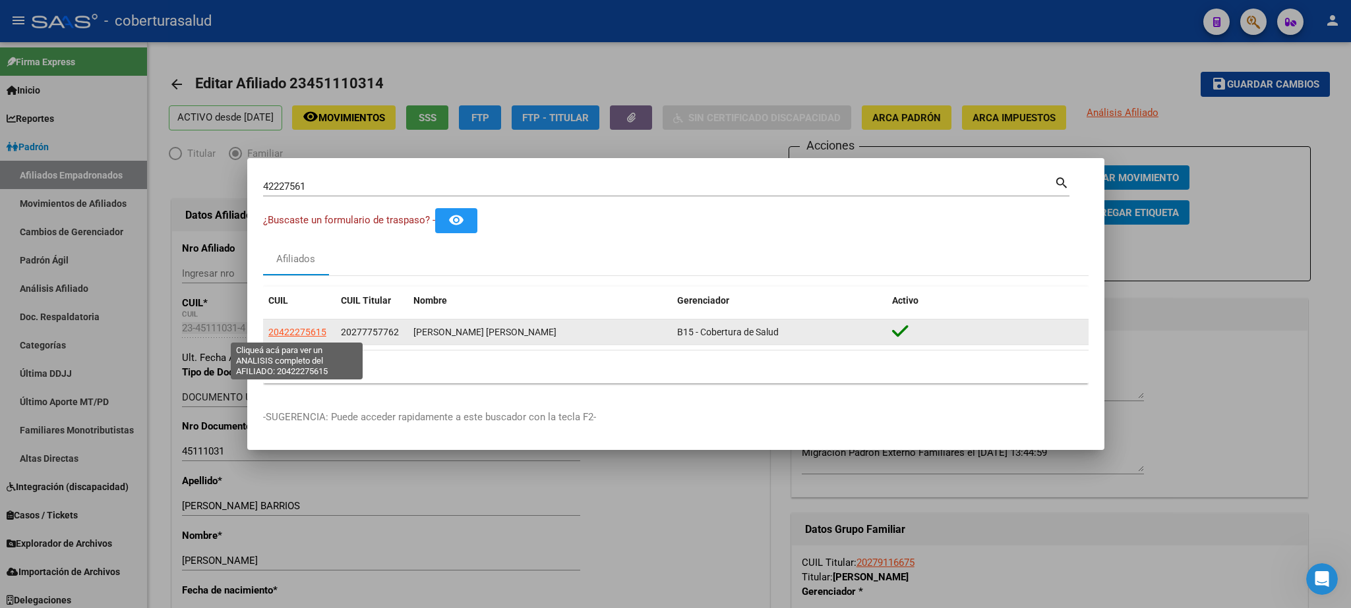
click at [308, 336] on span "20422275615" at bounding box center [297, 332] width 58 height 11
type textarea "20422275615"
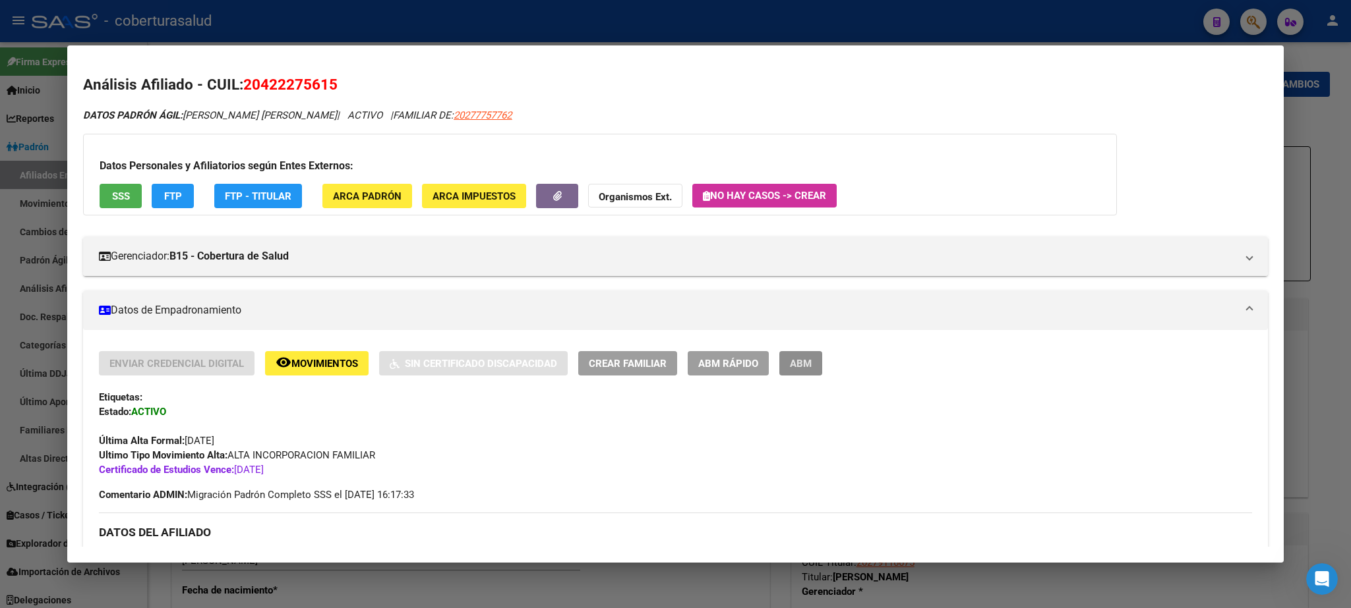
click at [809, 357] on button "ABM" at bounding box center [800, 363] width 43 height 24
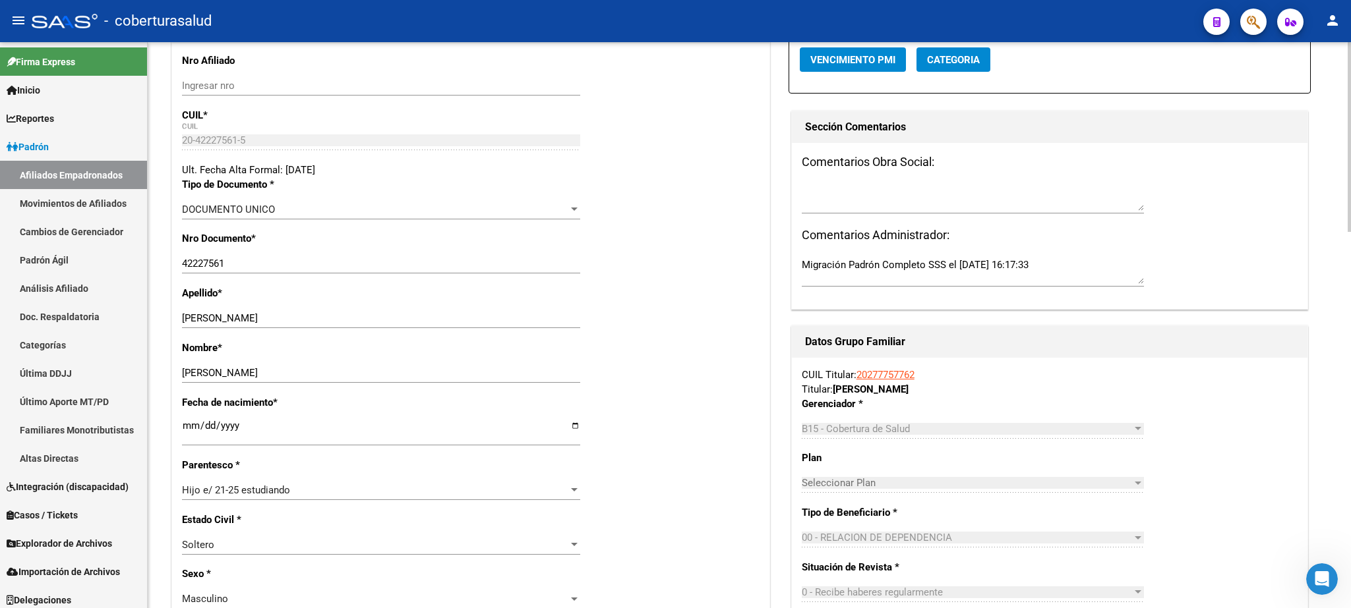
scroll to position [121, 0]
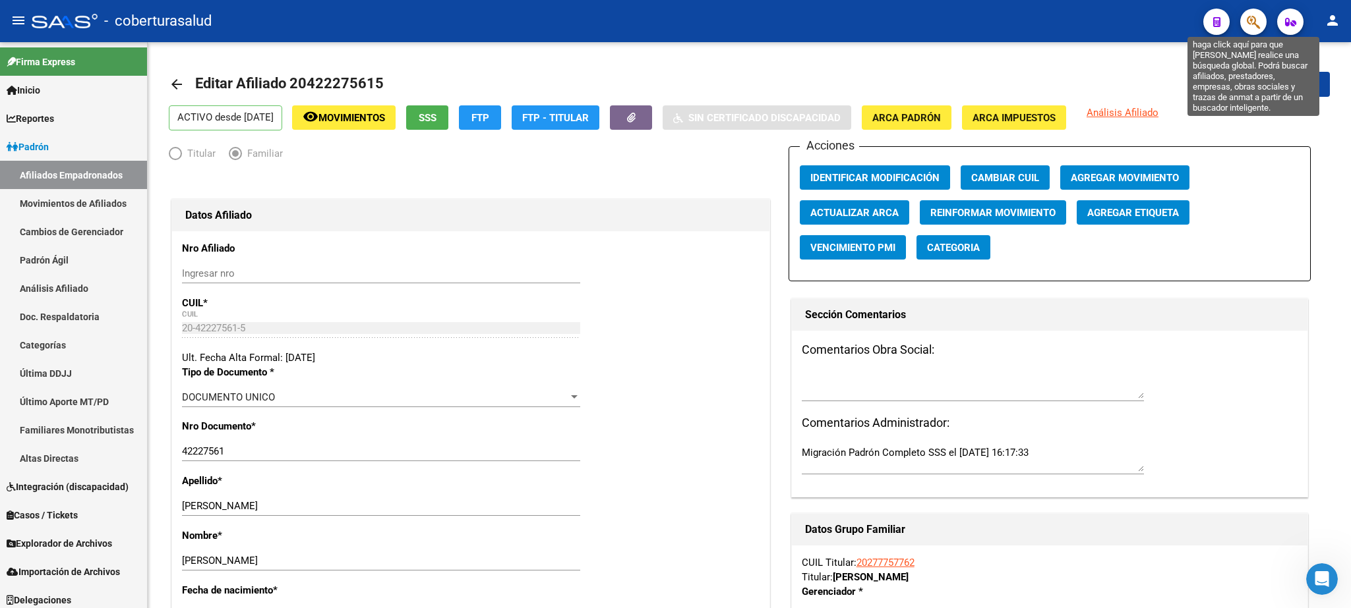
click at [1245, 29] on button "button" at bounding box center [1253, 22] width 26 height 26
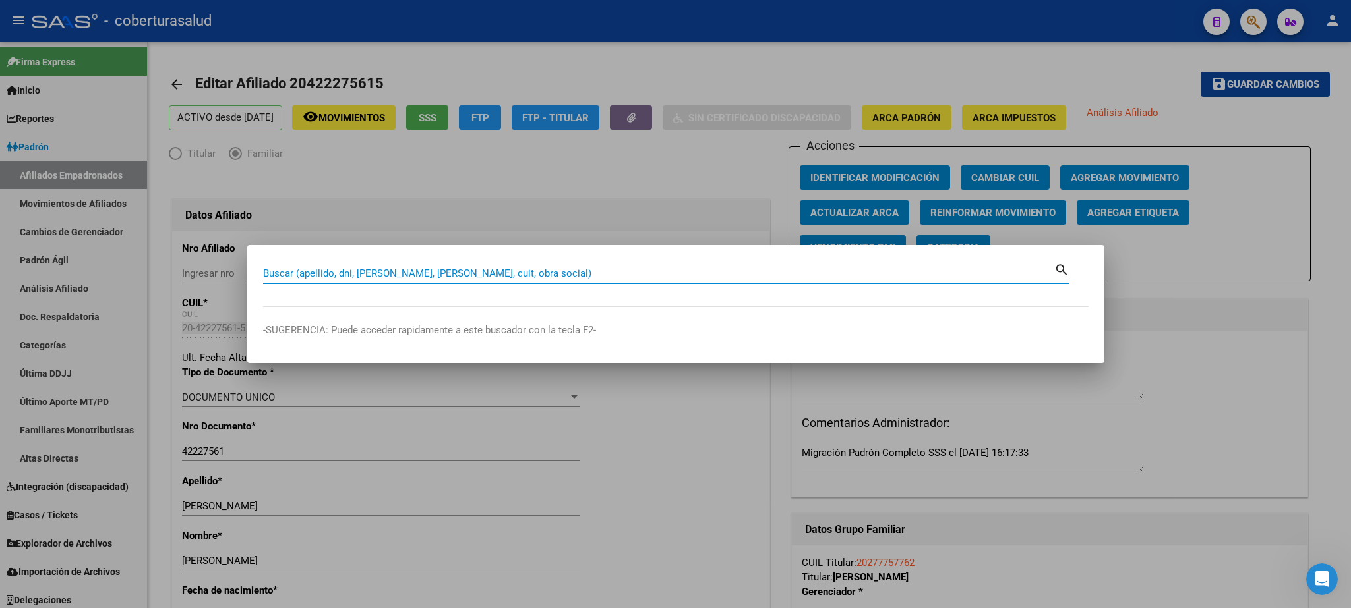
paste input "43418451"
type input "43418451"
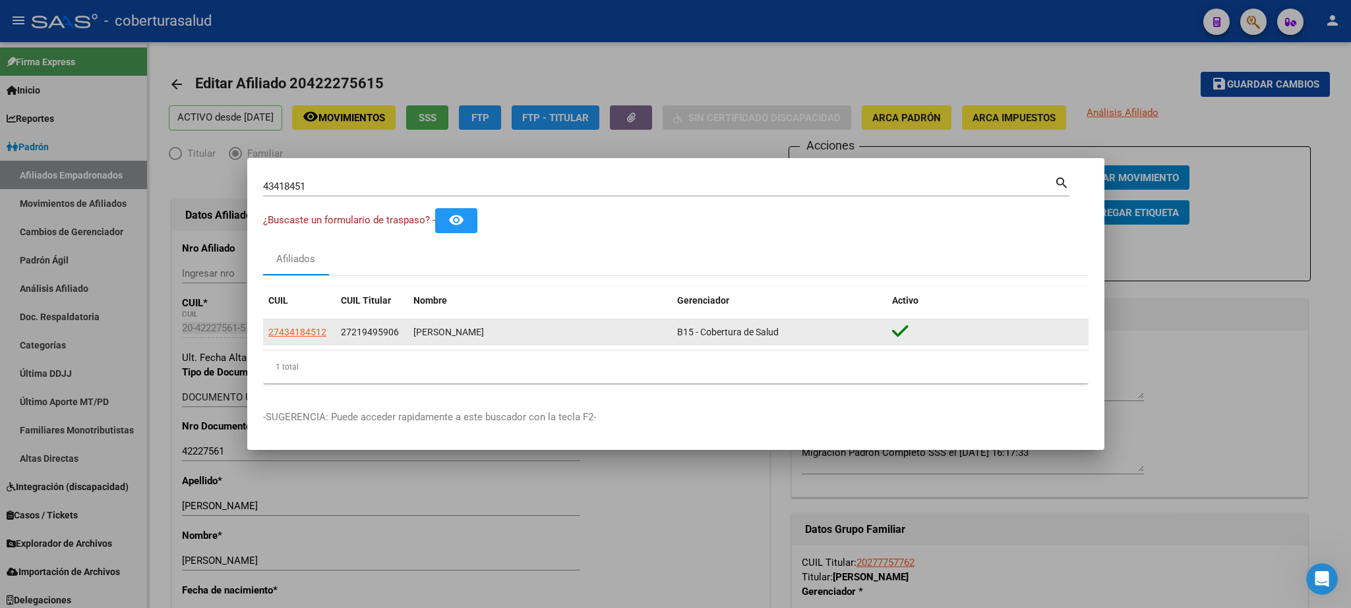
click at [268, 332] on datatable-body-cell "27434184512" at bounding box center [299, 333] width 73 height 26
click at [289, 340] on datatable-body-cell "27434184512" at bounding box center [299, 333] width 73 height 26
click at [290, 332] on span "27434184512" at bounding box center [297, 332] width 58 height 11
type textarea "27434184512"
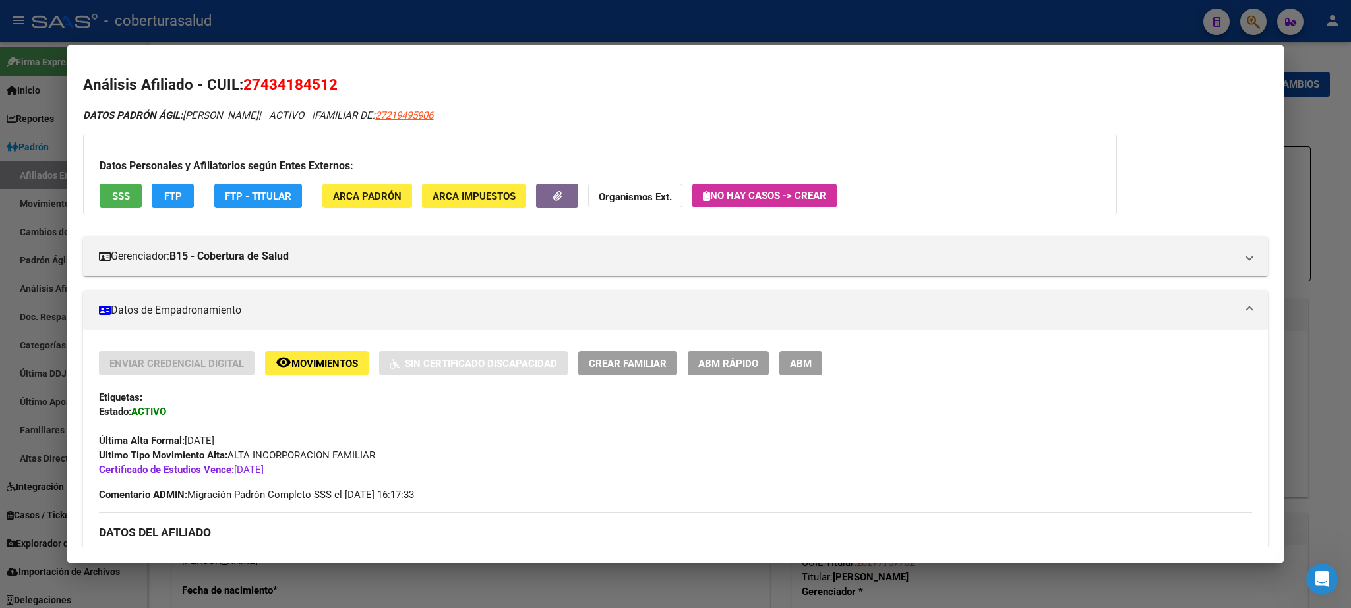
click at [808, 360] on span "ABM" at bounding box center [801, 364] width 22 height 12
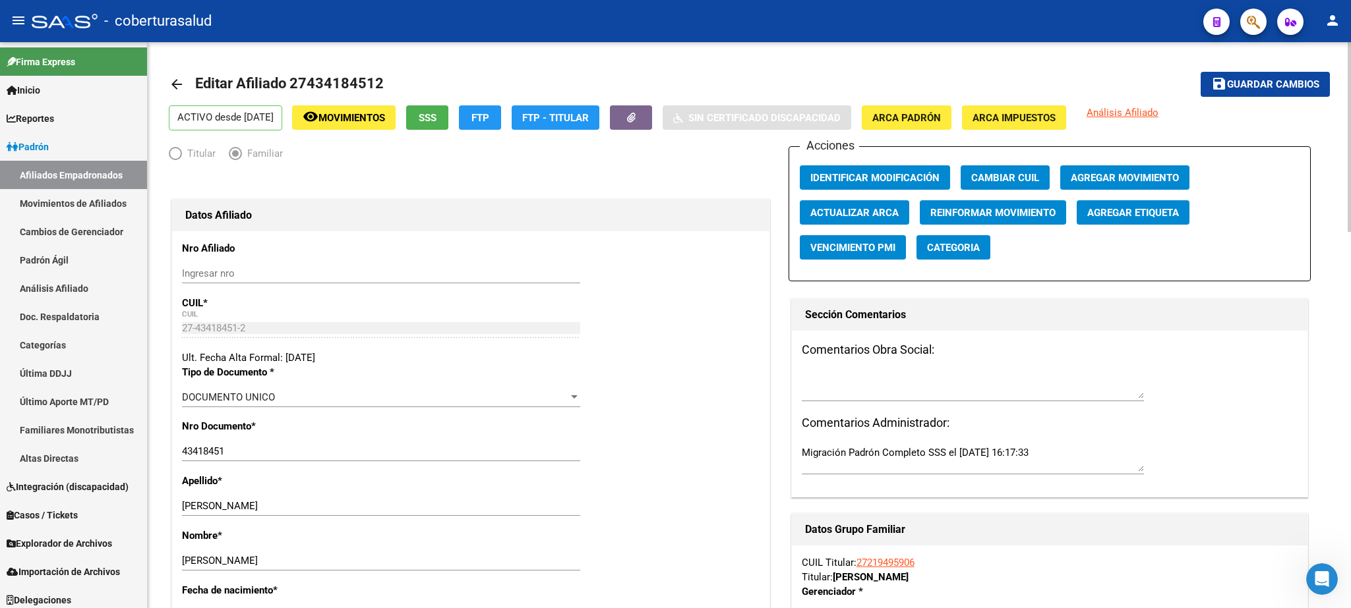
click at [1350, 119] on div at bounding box center [1348, 137] width 3 height 190
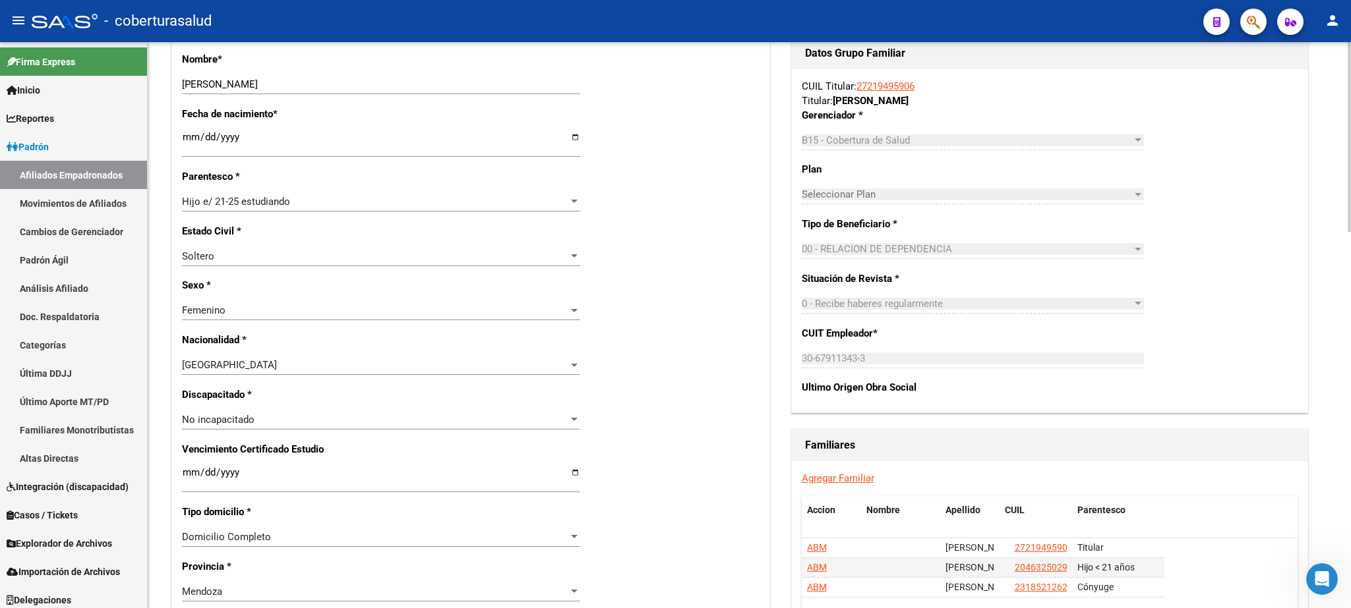
scroll to position [645, 0]
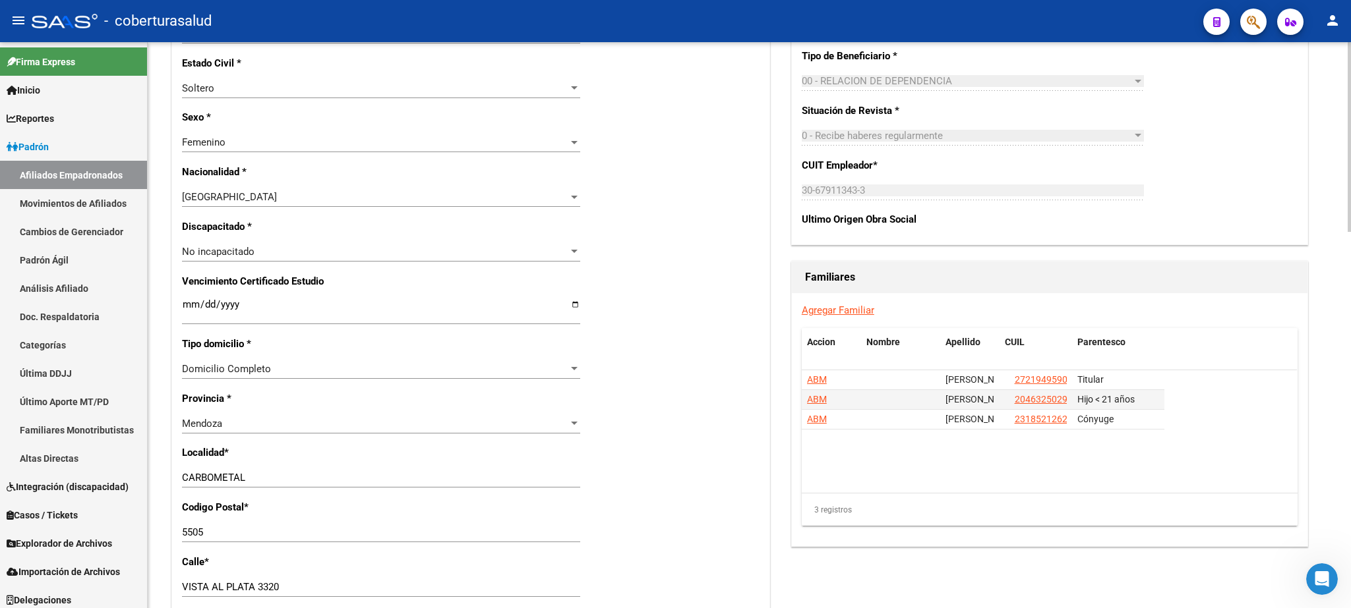
click at [1350, 232] on div at bounding box center [1348, 137] width 3 height 190
click at [1252, 25] on icon "button" at bounding box center [1252, 22] width 13 height 15
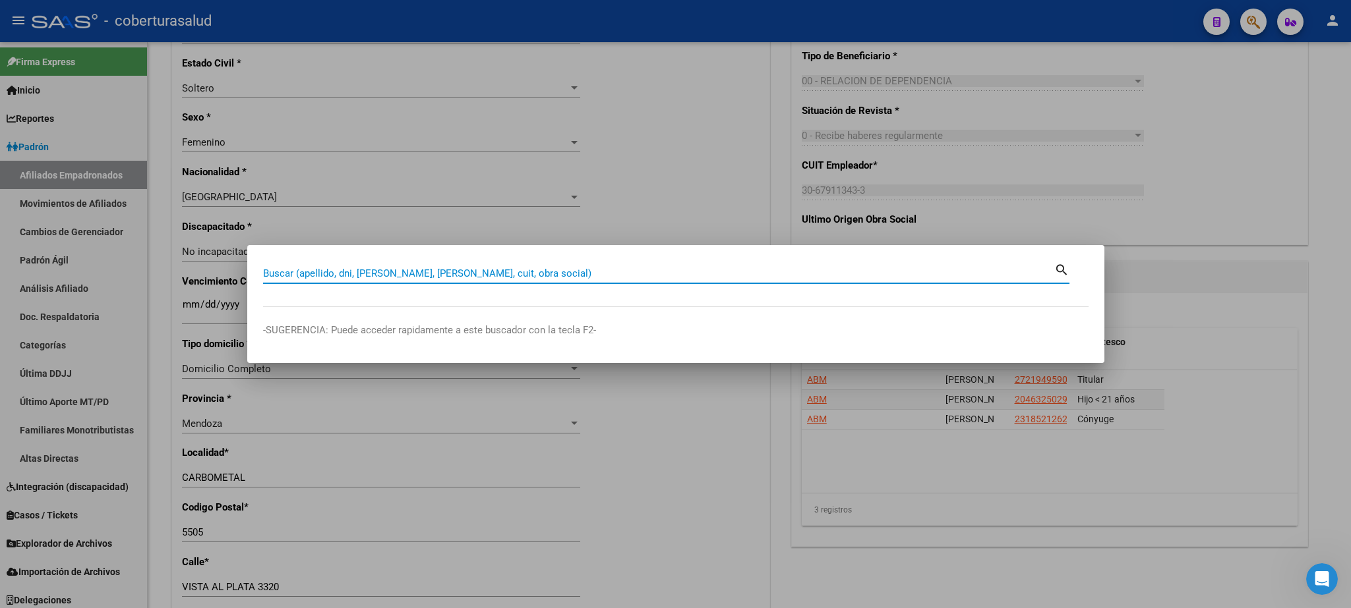
paste input "44031120"
type input "44031120"
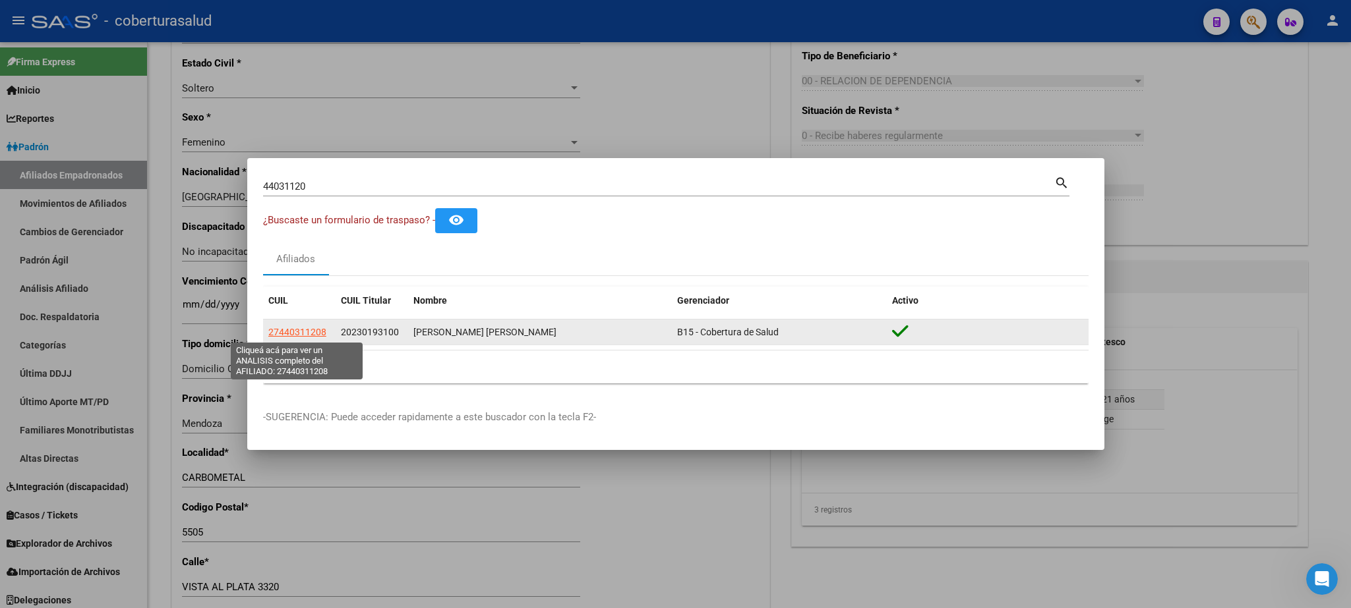
click at [316, 332] on span "27440311208" at bounding box center [297, 332] width 58 height 11
type textarea "27440311208"
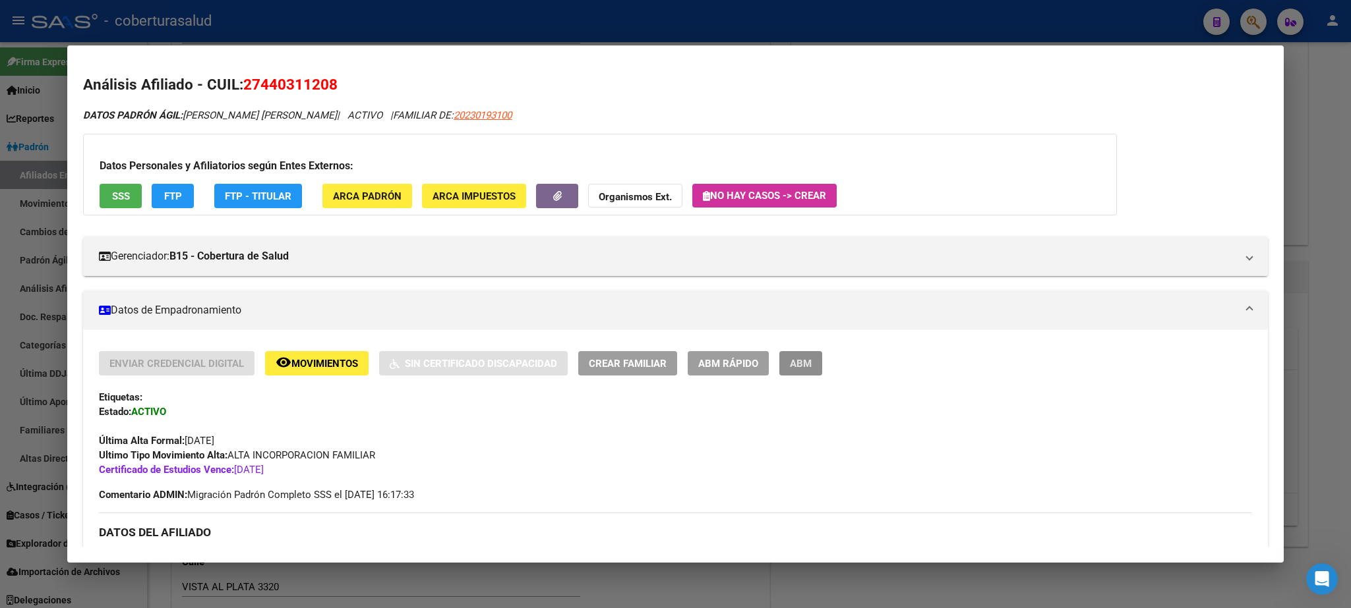
click at [797, 362] on span "ABM" at bounding box center [801, 364] width 22 height 12
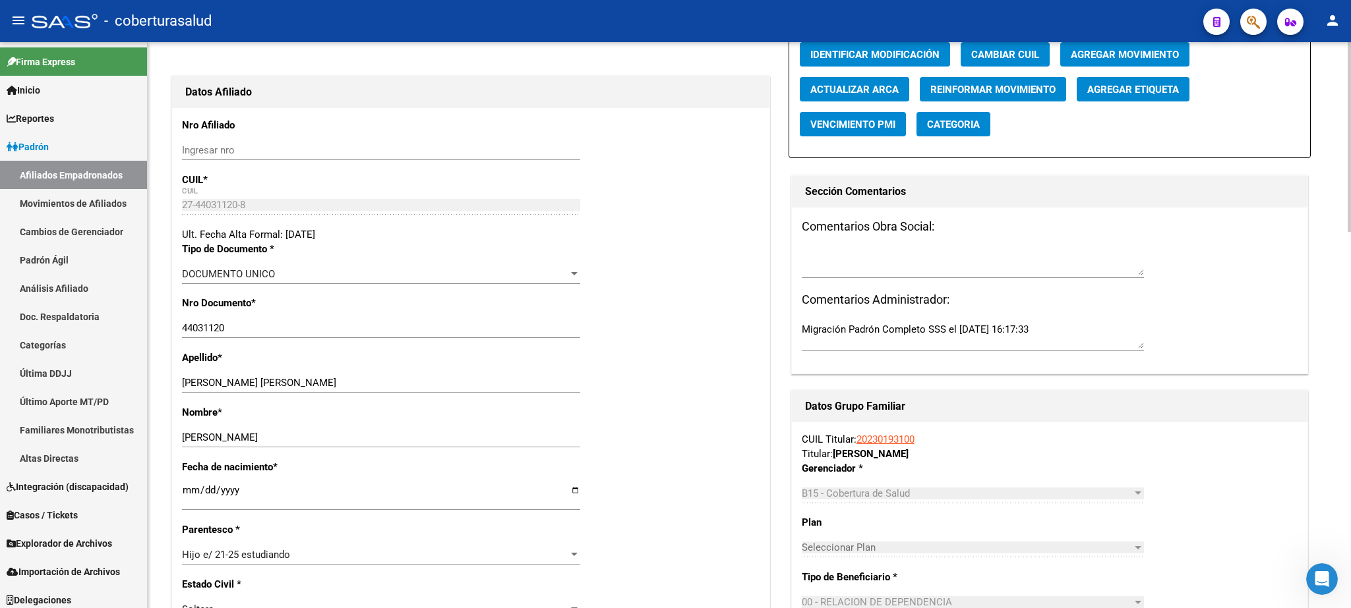
scroll to position [300, 0]
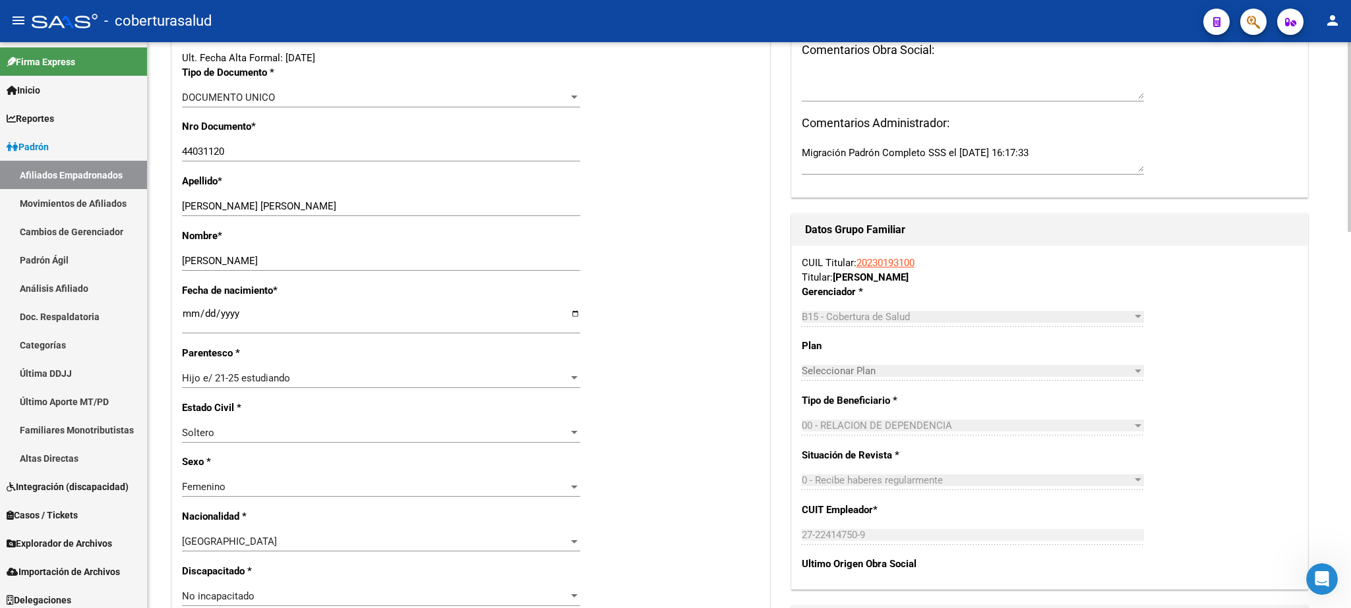
click at [1350, 232] on div at bounding box center [1348, 137] width 3 height 190
drag, startPoint x: 223, startPoint y: 204, endPoint x: 360, endPoint y: 213, distance: 137.4
click at [359, 212] on input "[PERSON_NAME] [PERSON_NAME]" at bounding box center [381, 206] width 398 height 12
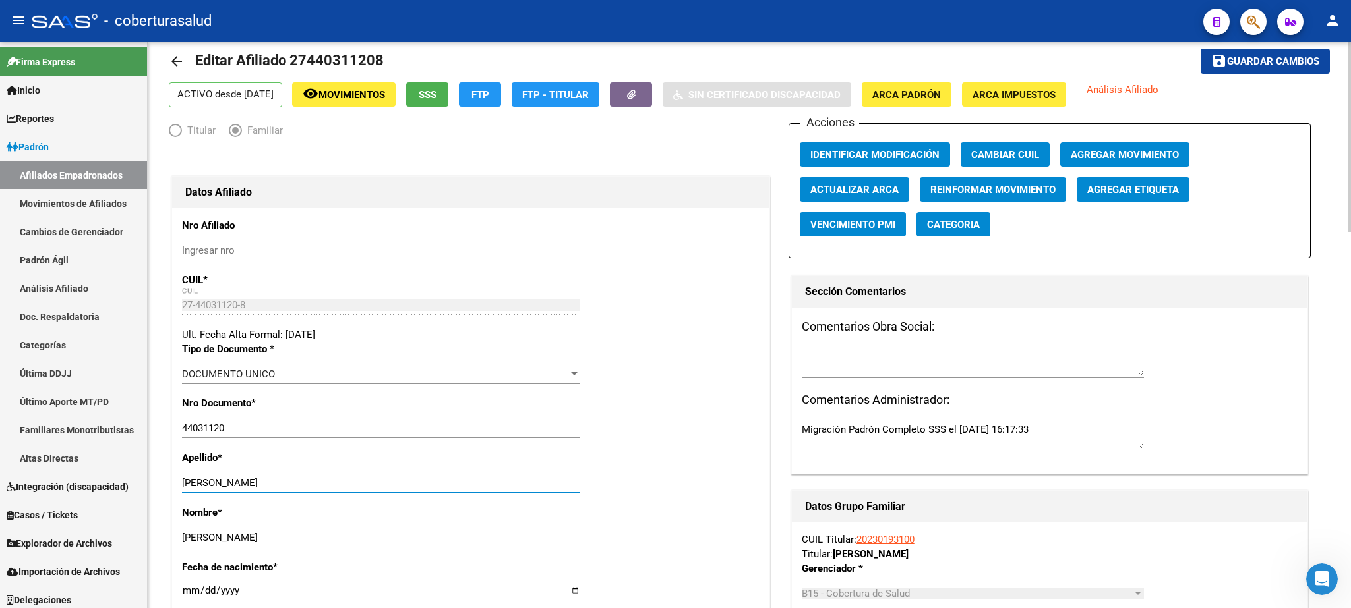
scroll to position [0, 0]
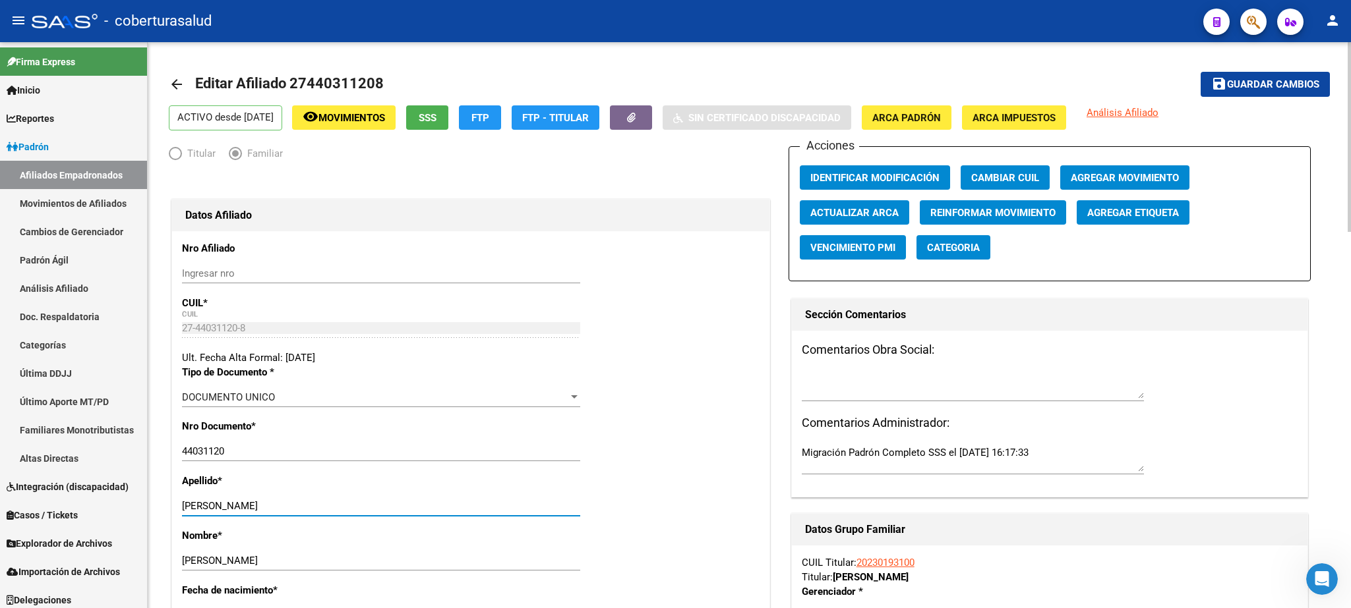
click at [1350, 187] on div at bounding box center [1348, 137] width 3 height 190
type input "[PERSON_NAME]"
click at [1269, 80] on span "Guardar cambios" at bounding box center [1273, 85] width 92 height 12
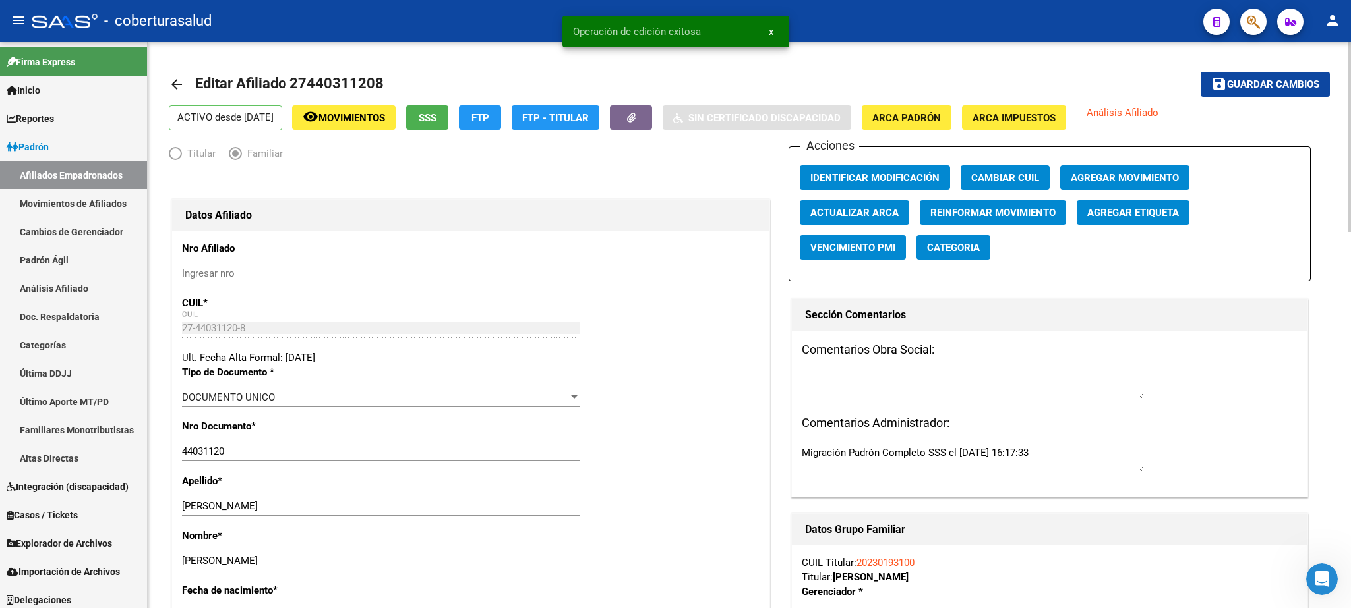
click at [905, 171] on button "Identificar Modificación" at bounding box center [875, 177] width 150 height 24
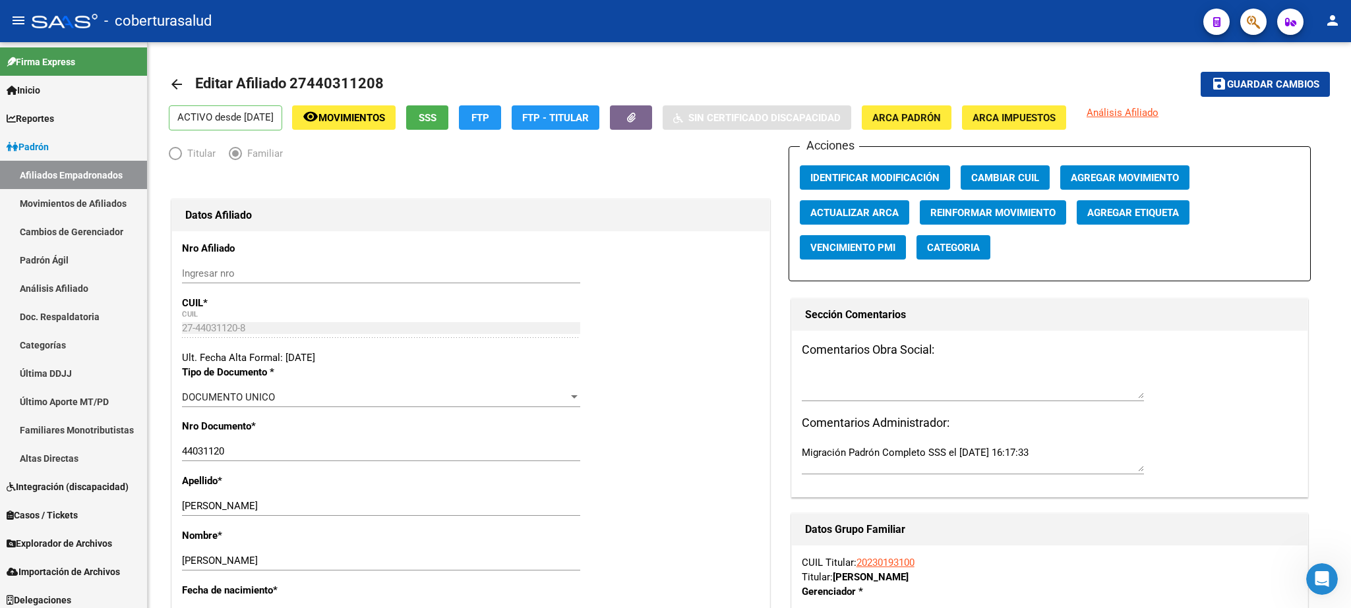
click at [1245, 26] on button "button" at bounding box center [1253, 22] width 26 height 26
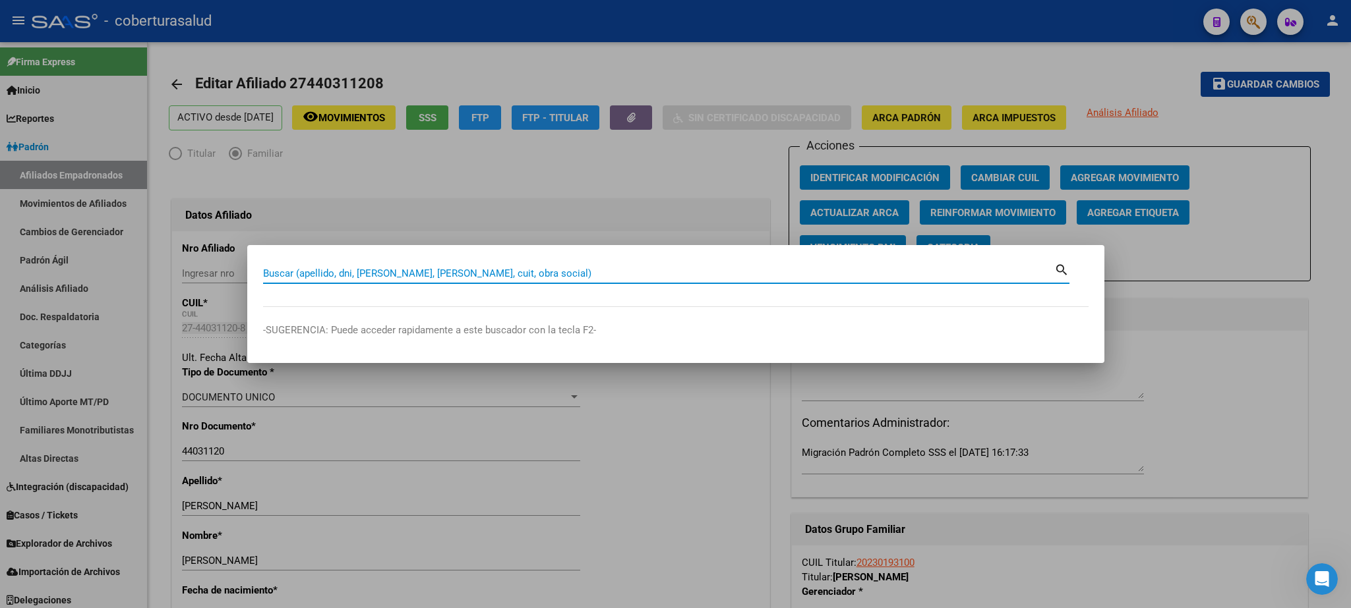
paste input "45704066"
type input "45704066"
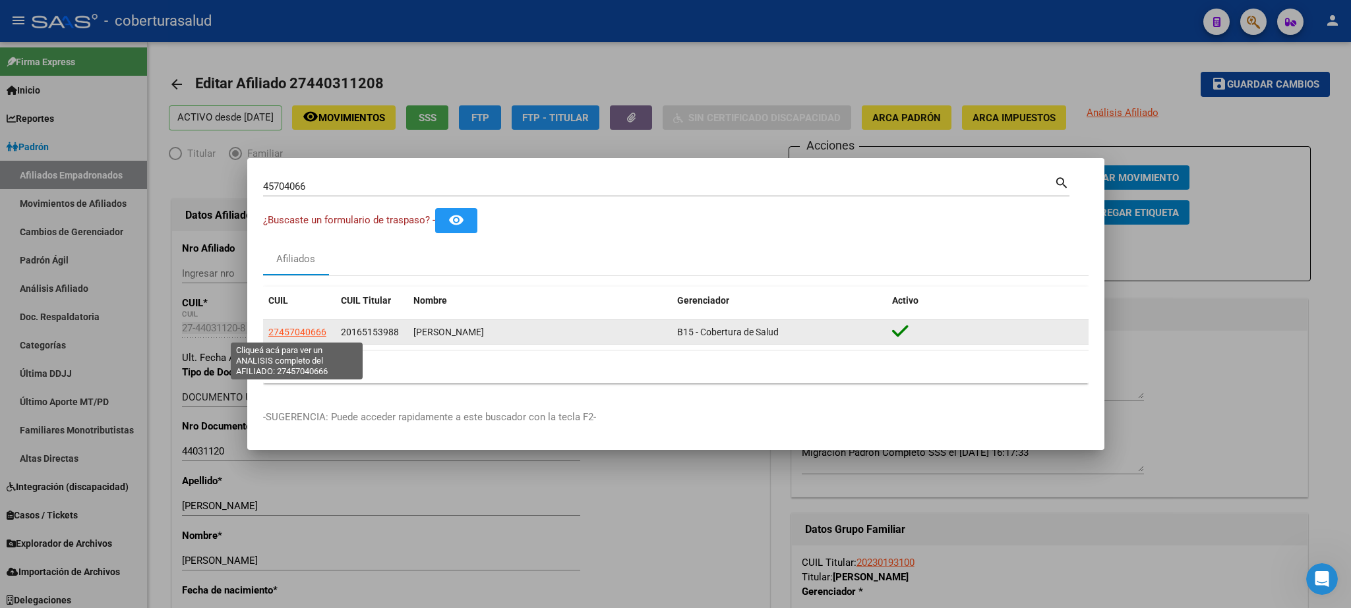
click at [299, 337] on span "27457040666" at bounding box center [297, 332] width 58 height 11
type textarea "27457040666"
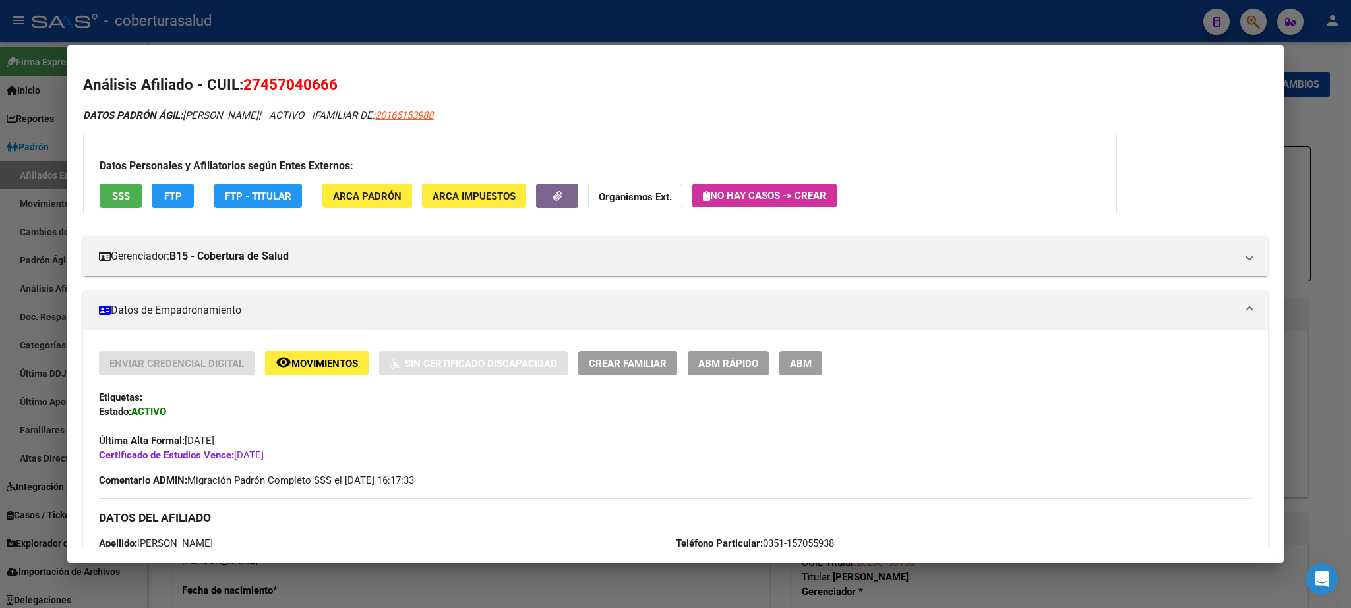
click at [800, 359] on span "ABM" at bounding box center [801, 364] width 22 height 12
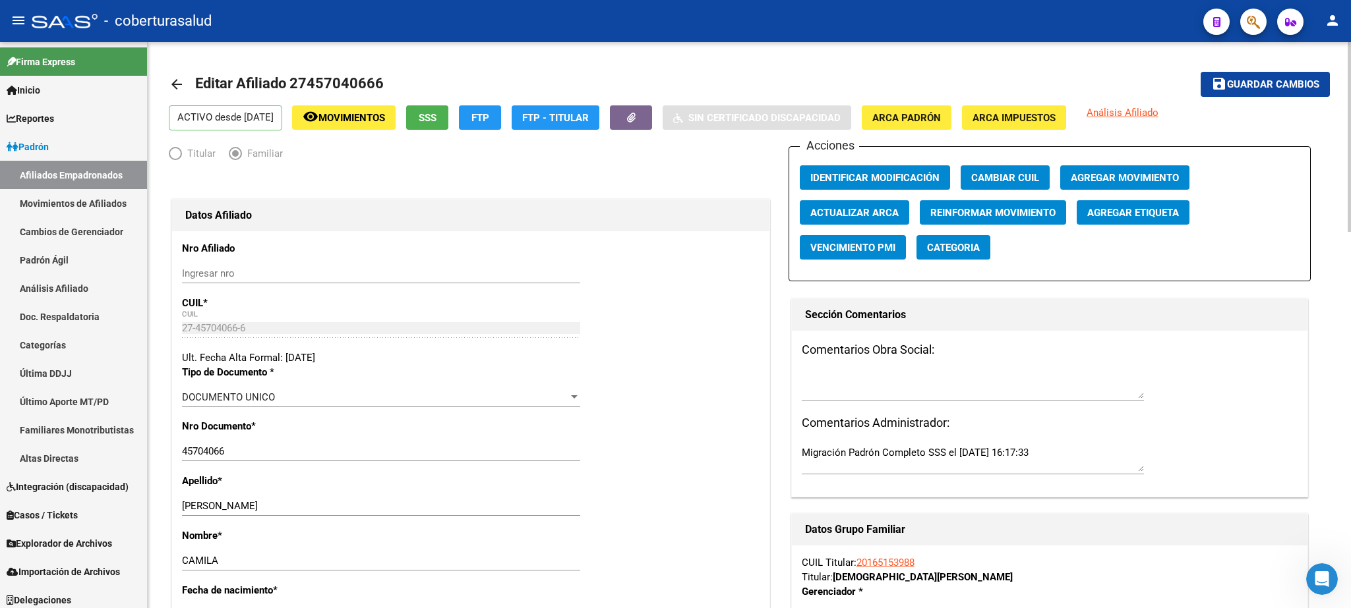
click at [1337, 25] on div "menu - coberturasalud person Firma Express Inicio Calendario SSS Instructivos C…" at bounding box center [675, 304] width 1351 height 608
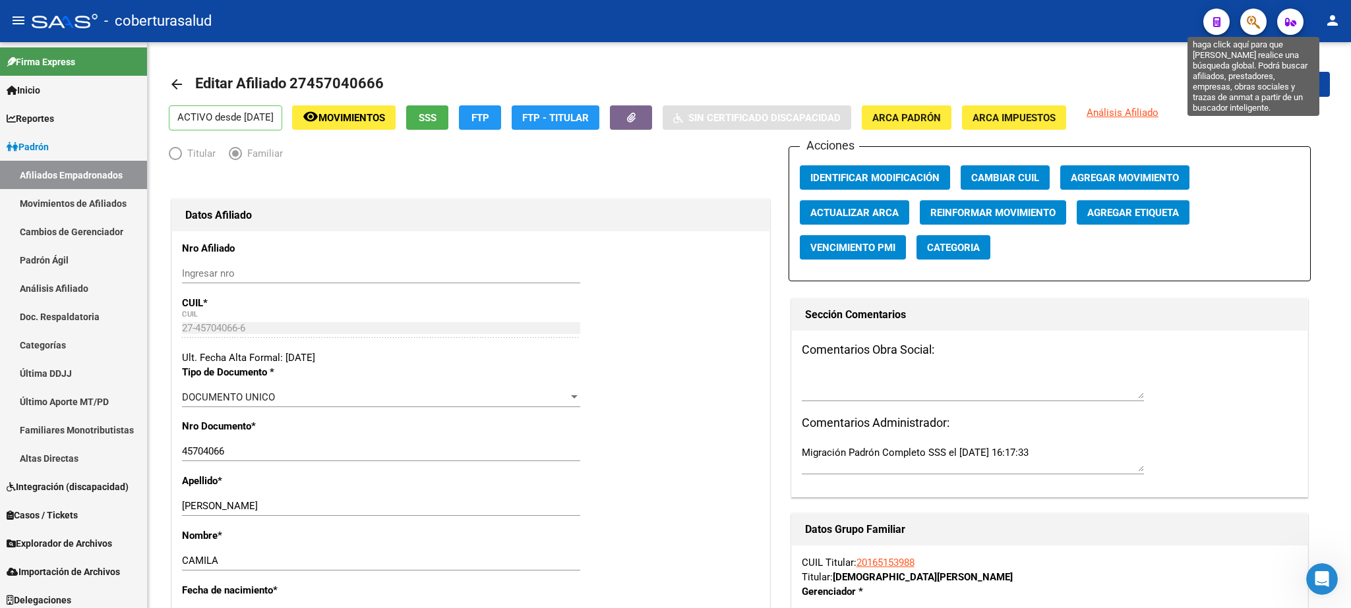
click at [1247, 20] on icon "button" at bounding box center [1252, 22] width 13 height 15
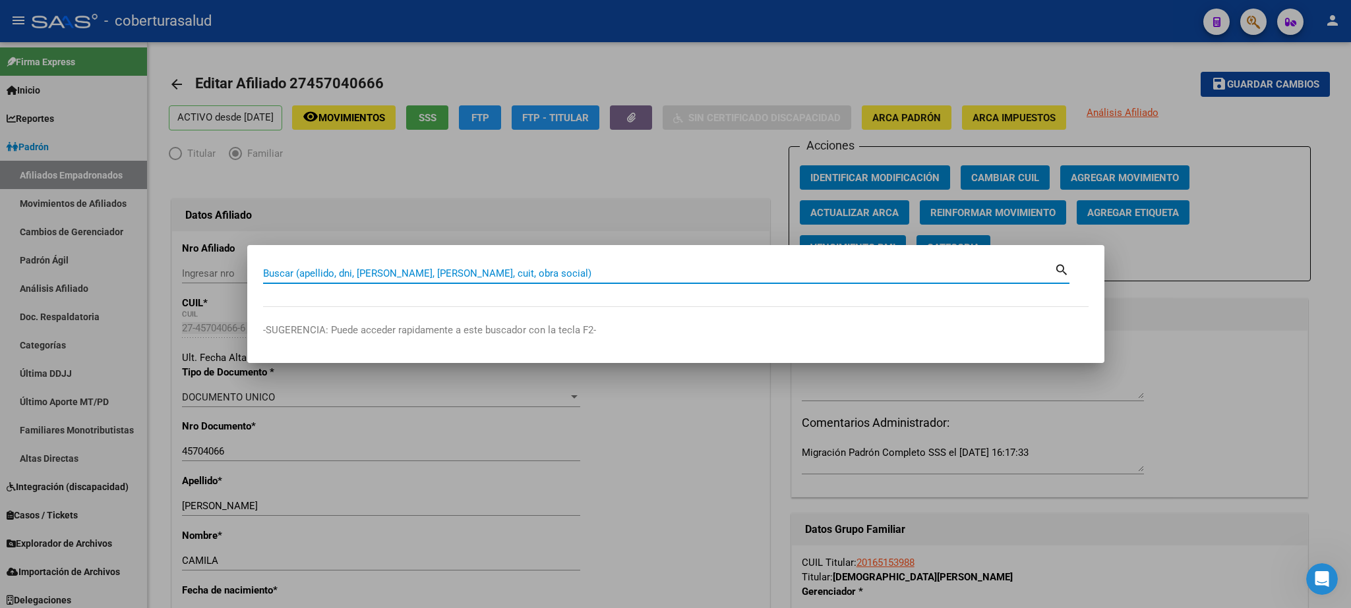
paste input "45704067"
type input "45704067"
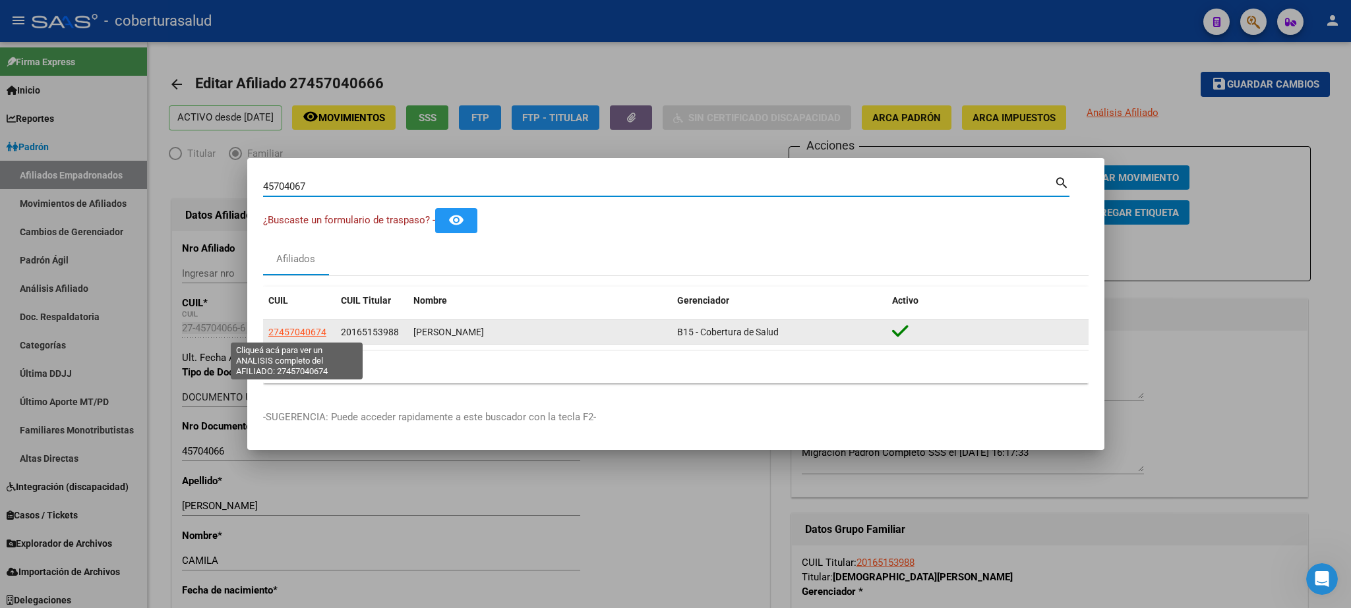
click at [301, 332] on span "27457040674" at bounding box center [297, 332] width 58 height 11
type textarea "27457040674"
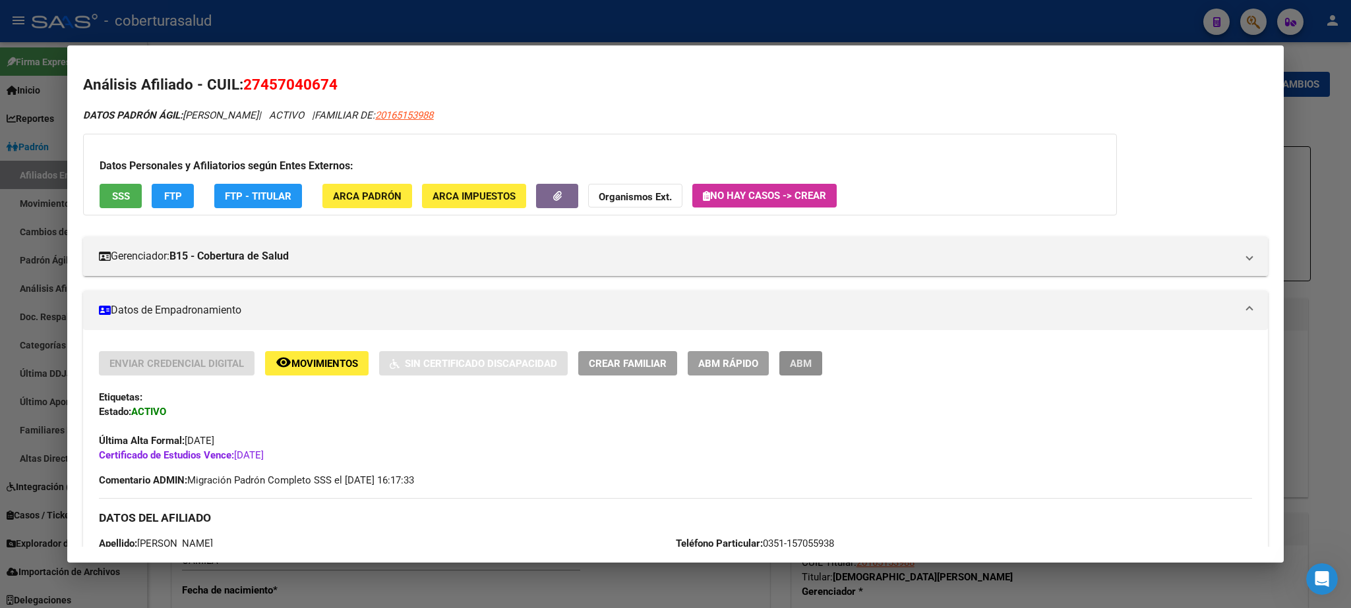
click at [814, 369] on button "ABM" at bounding box center [800, 363] width 43 height 24
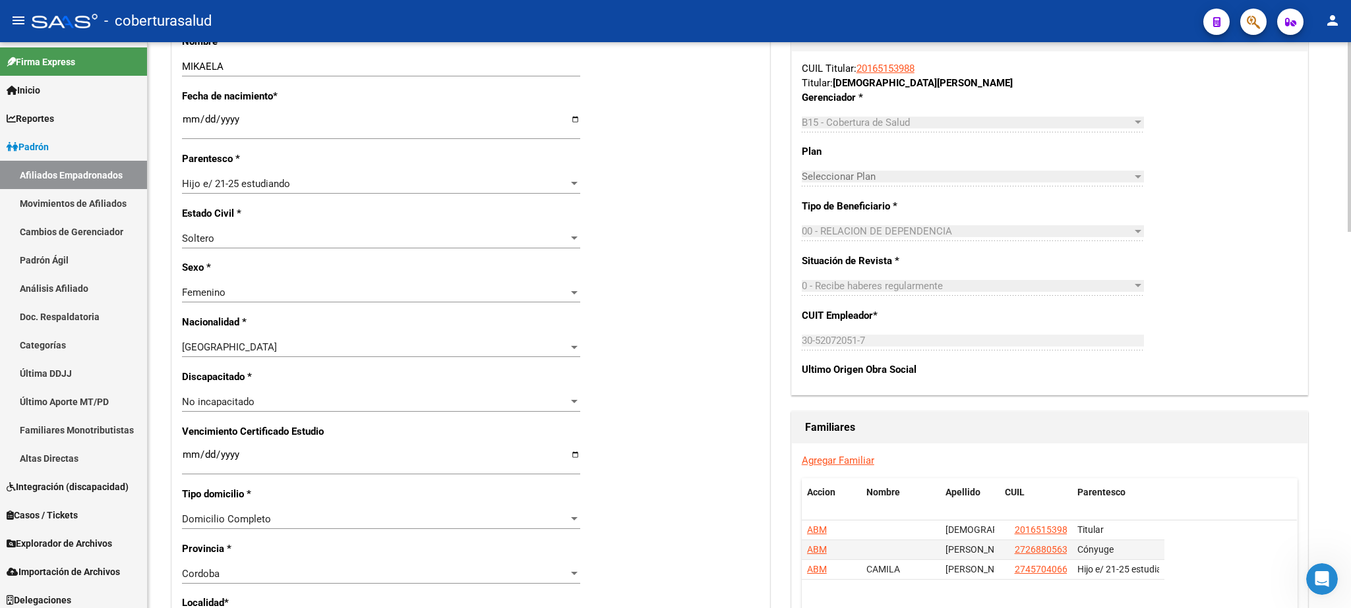
click at [1349, 232] on div at bounding box center [1348, 137] width 3 height 190
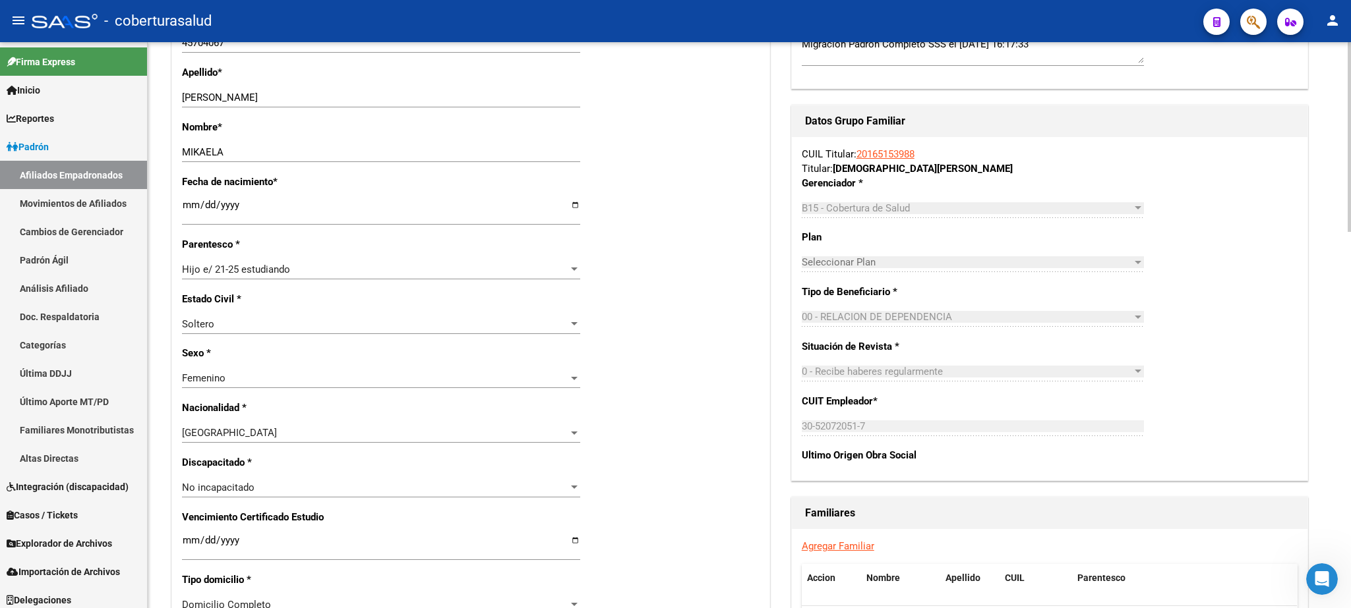
scroll to position [347, 0]
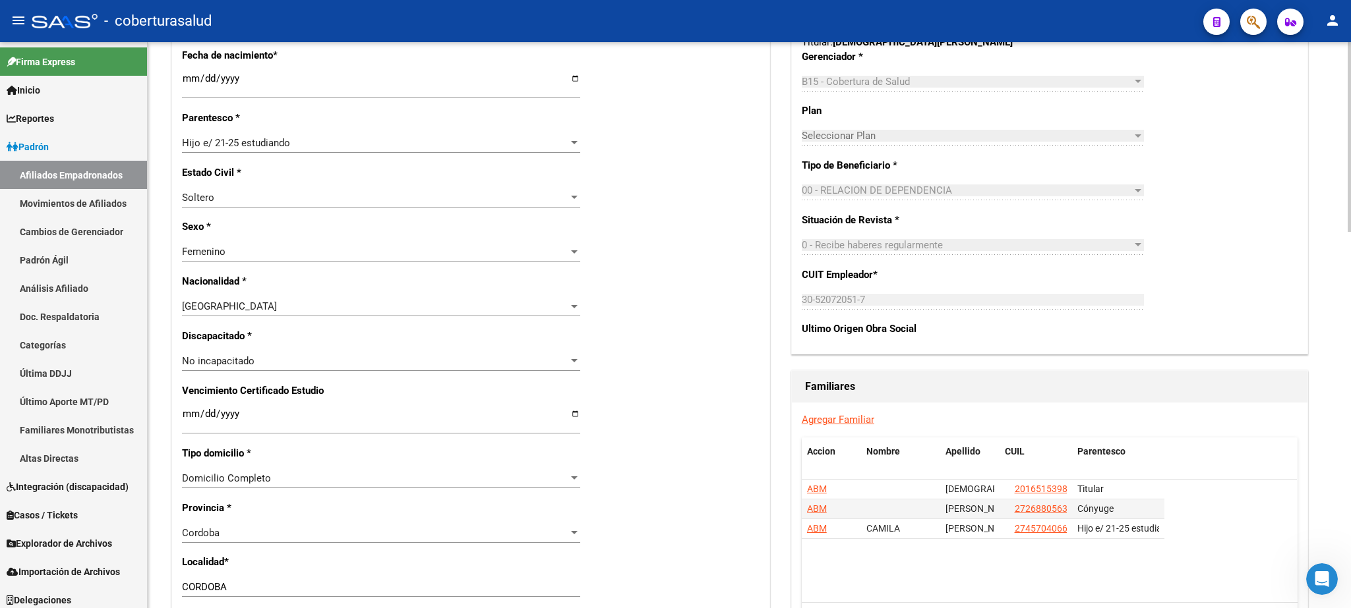
scroll to position [547, 0]
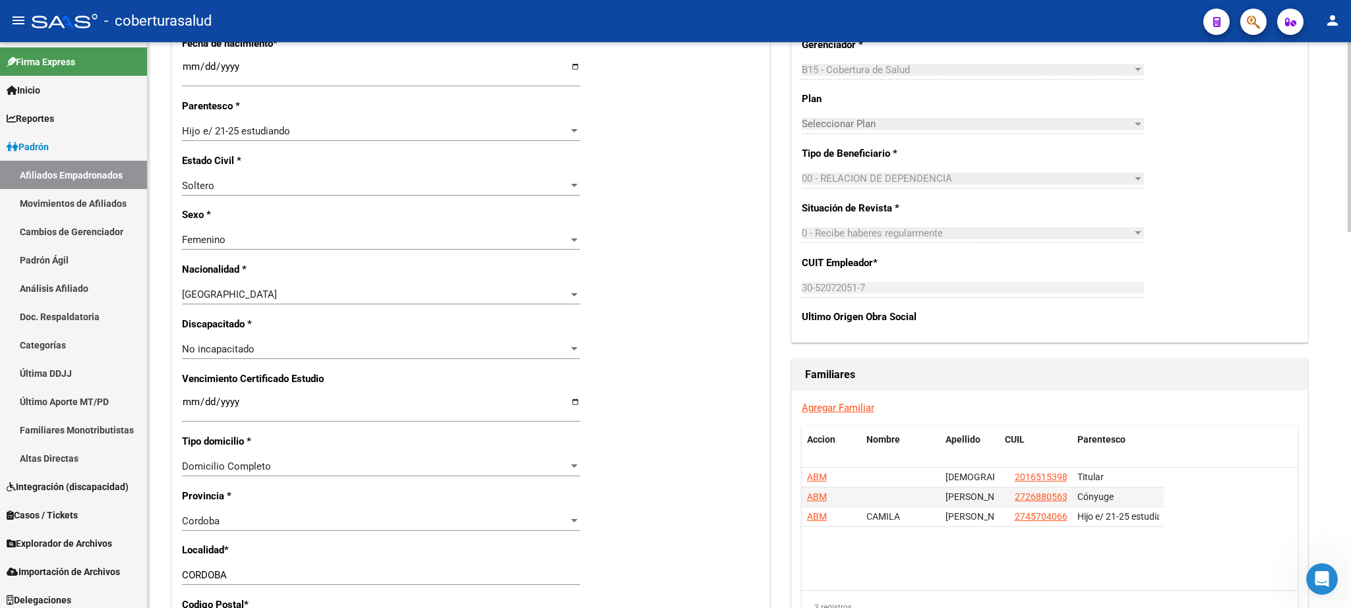
click at [1350, 232] on div at bounding box center [1348, 137] width 3 height 190
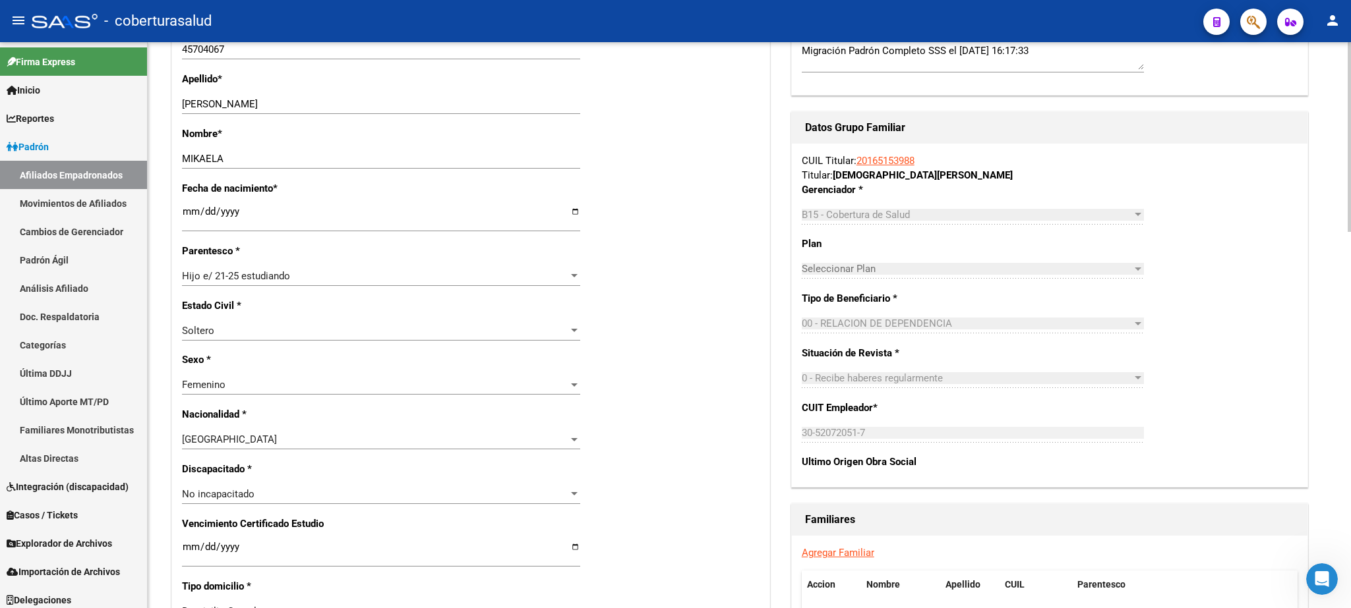
click at [1346, 227] on div "arrow_back Editar Afiliado 27457040674 save Guardar cambios ACTIVO desde [DATE]…" at bounding box center [751, 491] width 1206 height 1702
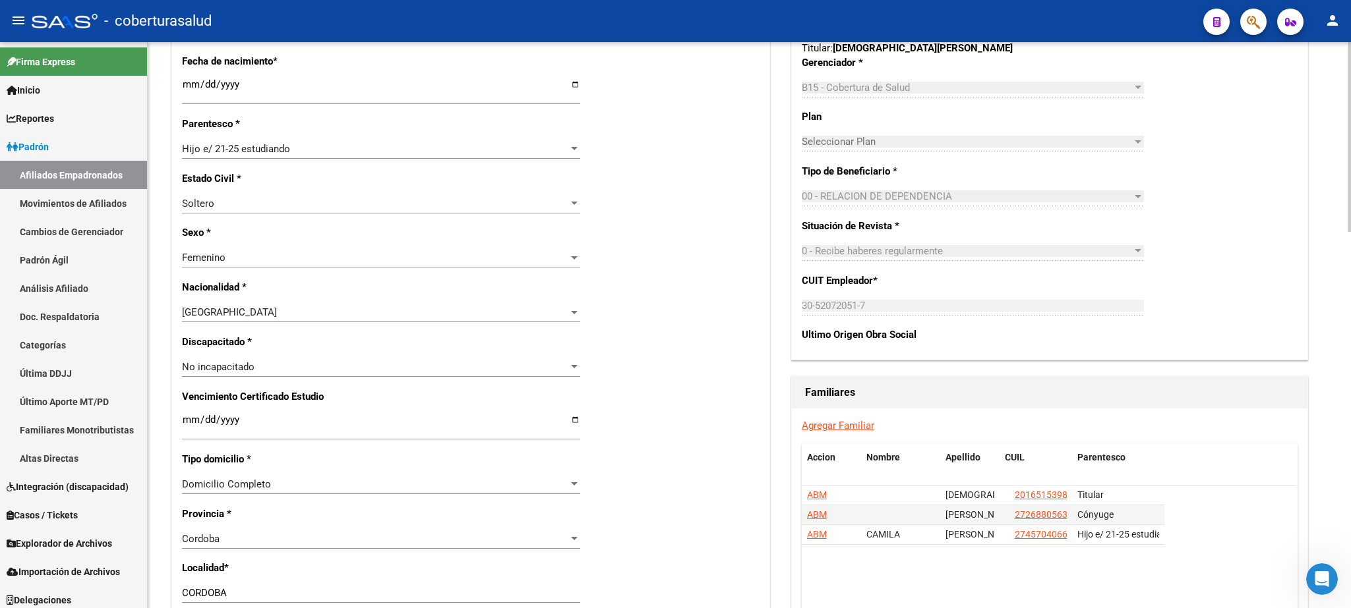
scroll to position [0, 0]
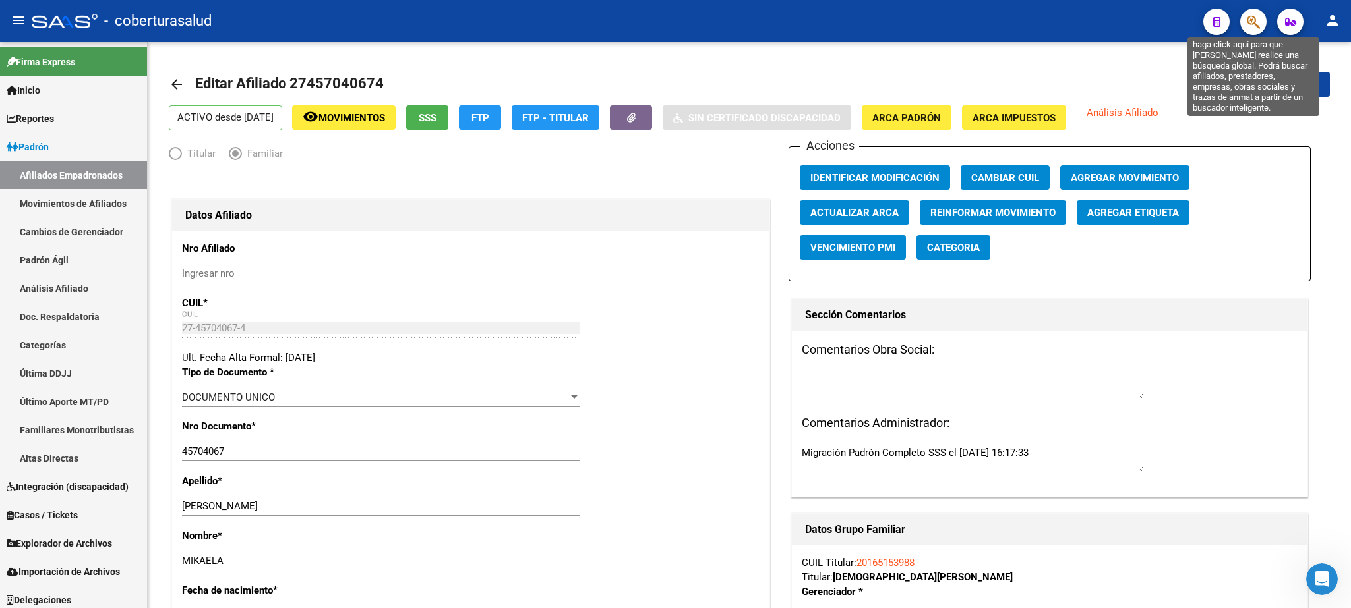
click at [1254, 19] on icon "button" at bounding box center [1252, 22] width 13 height 15
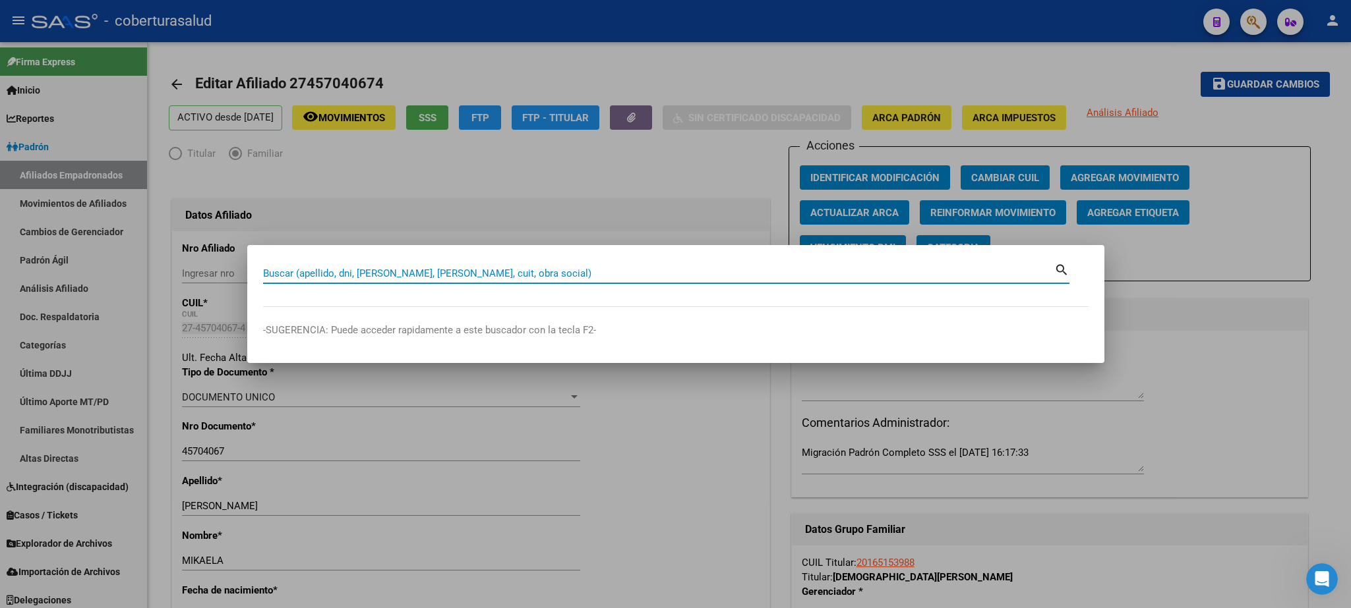
click at [283, 299] on mat-dialog-content "Buscar (apellido, dni, [PERSON_NAME], nro traspaso, cuit, obra social) search" at bounding box center [675, 284] width 857 height 46
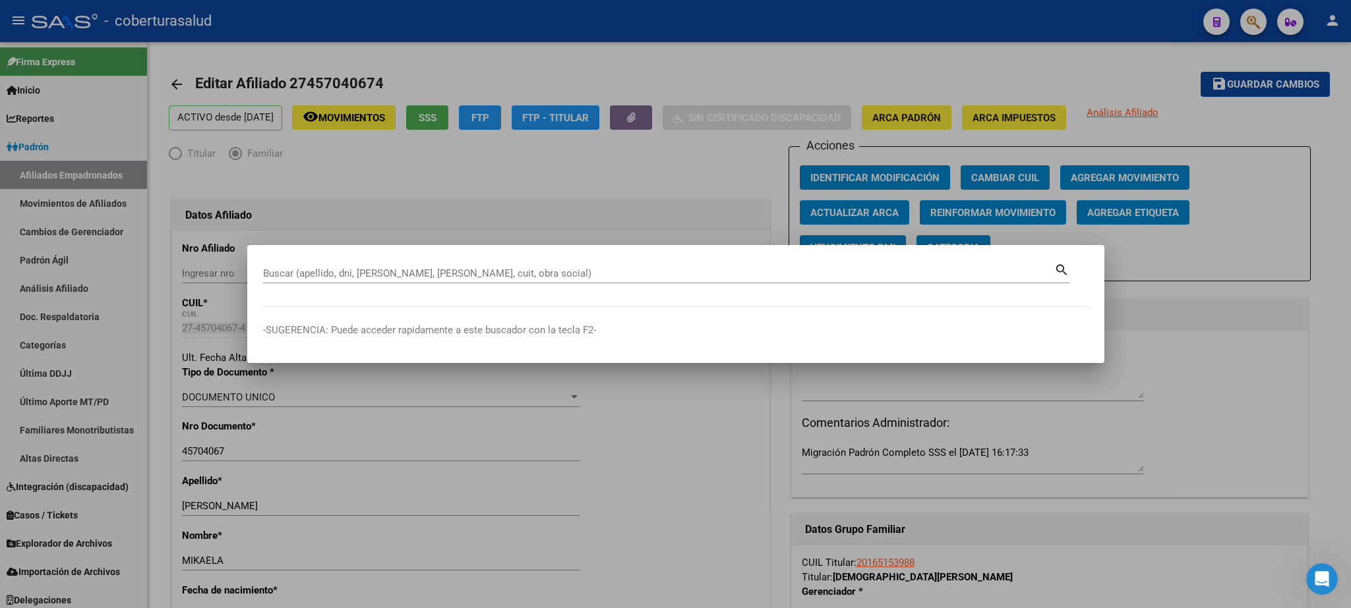
click at [278, 275] on input "Buscar (apellido, dni, [PERSON_NAME], [PERSON_NAME], cuit, obra social)" at bounding box center [658, 274] width 791 height 12
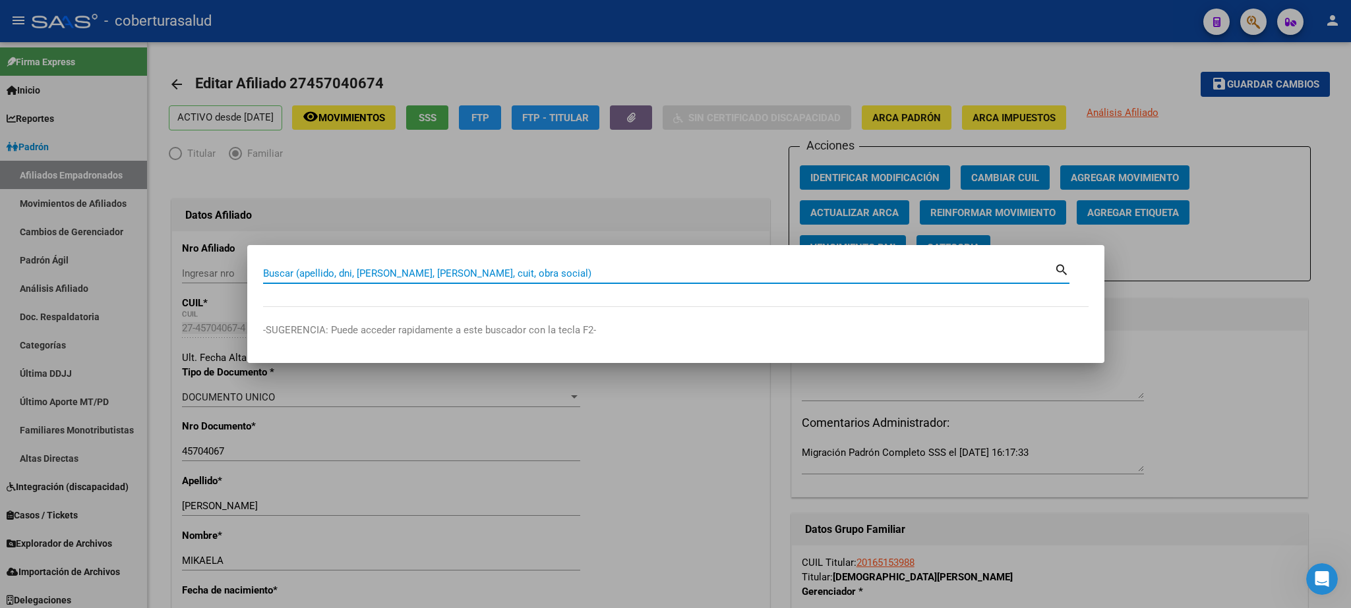
paste input "44027697"
type input "44027697"
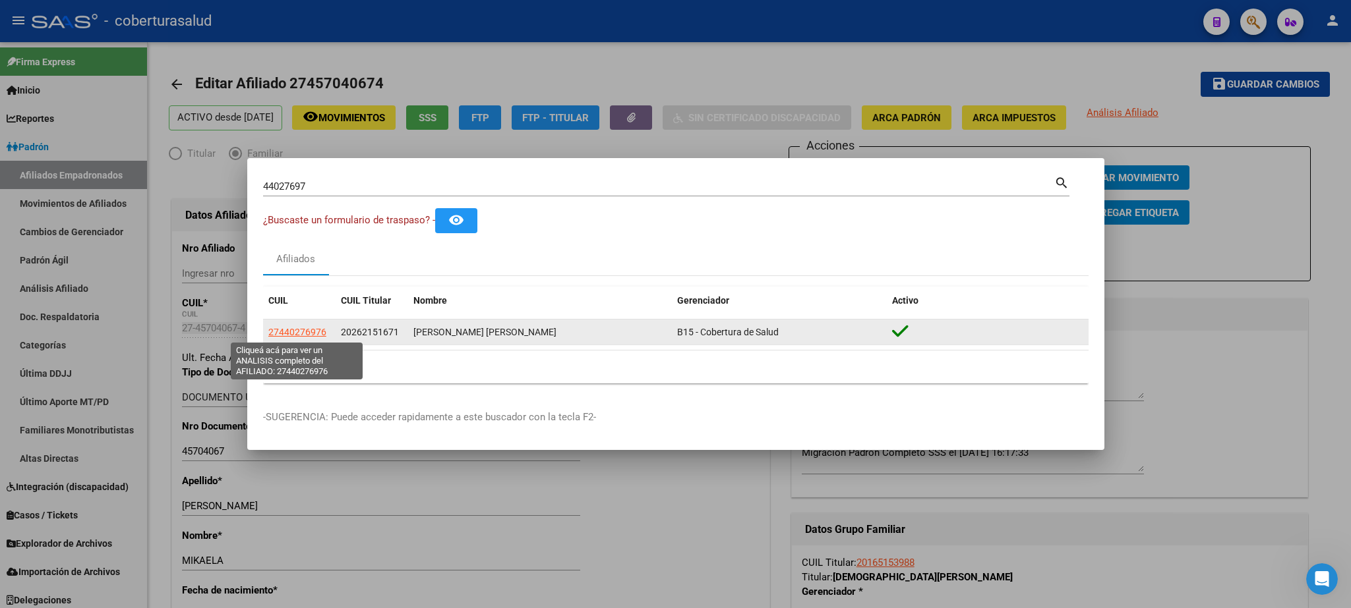
click at [287, 334] on span "27440276976" at bounding box center [297, 332] width 58 height 11
type textarea "27440276976"
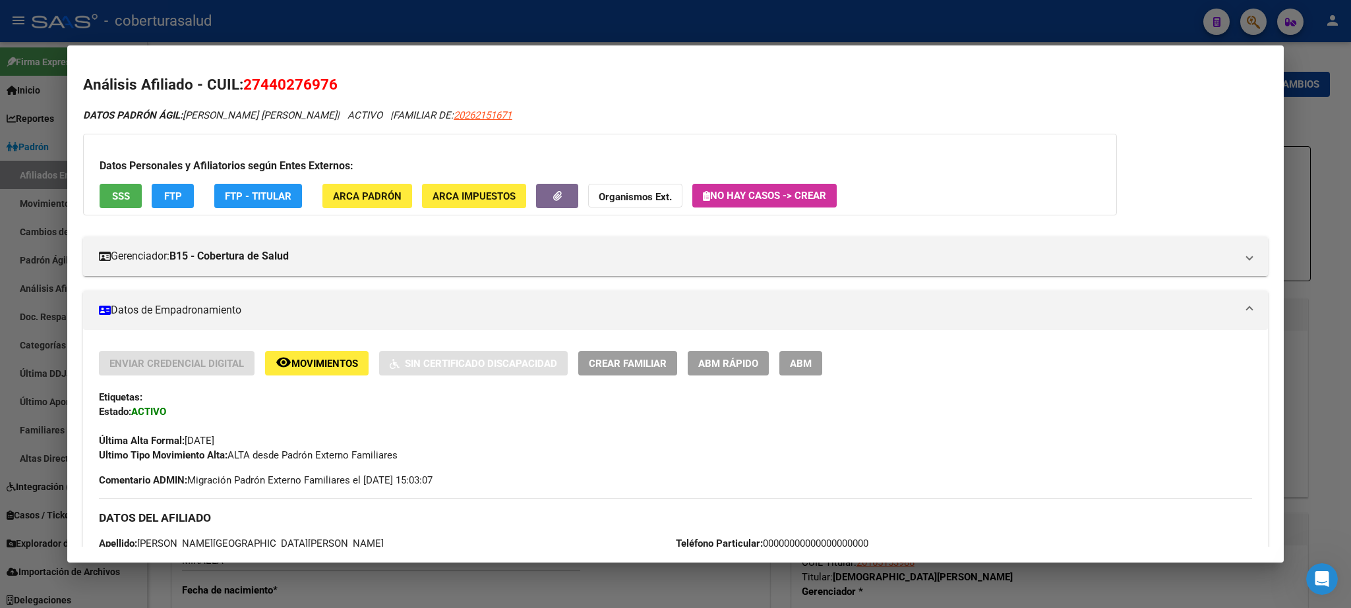
click at [794, 360] on span "ABM" at bounding box center [801, 364] width 22 height 12
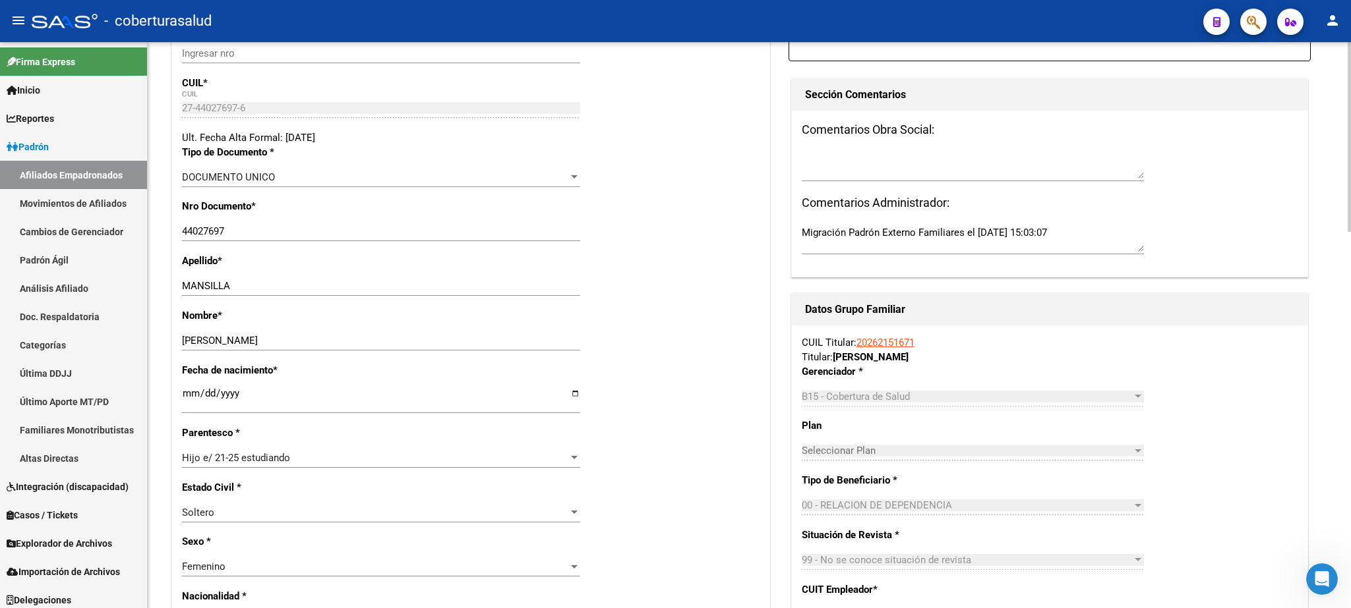
scroll to position [215, 0]
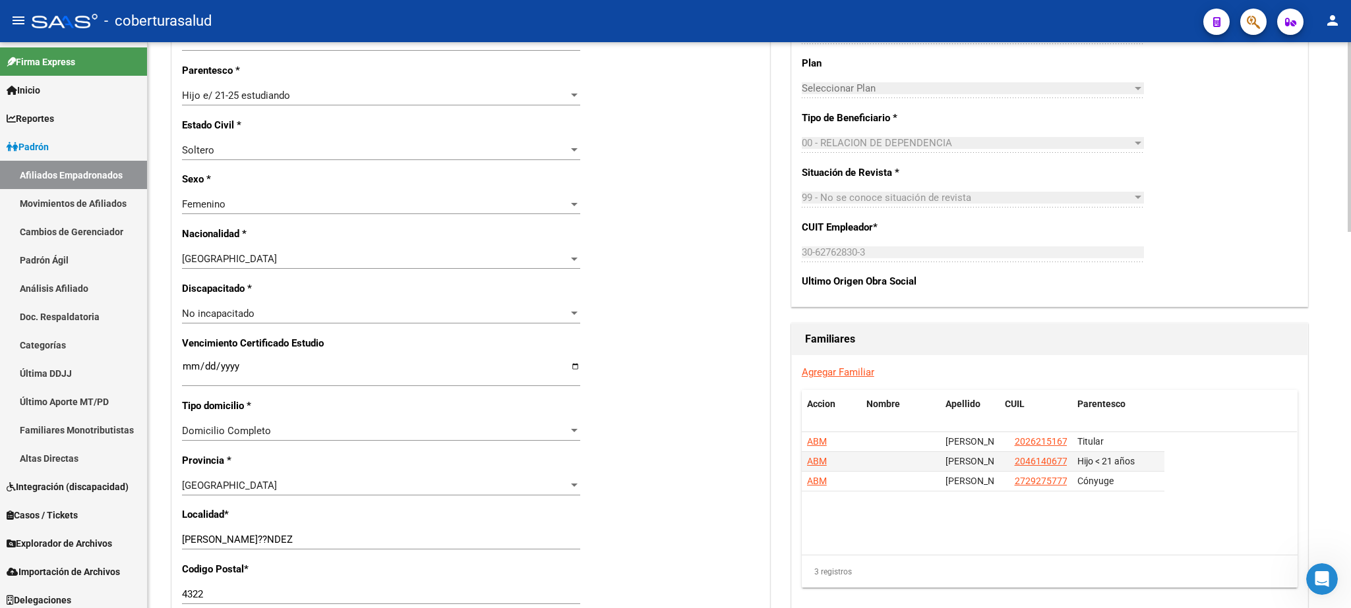
click at [1350, 232] on div at bounding box center [1348, 137] width 3 height 190
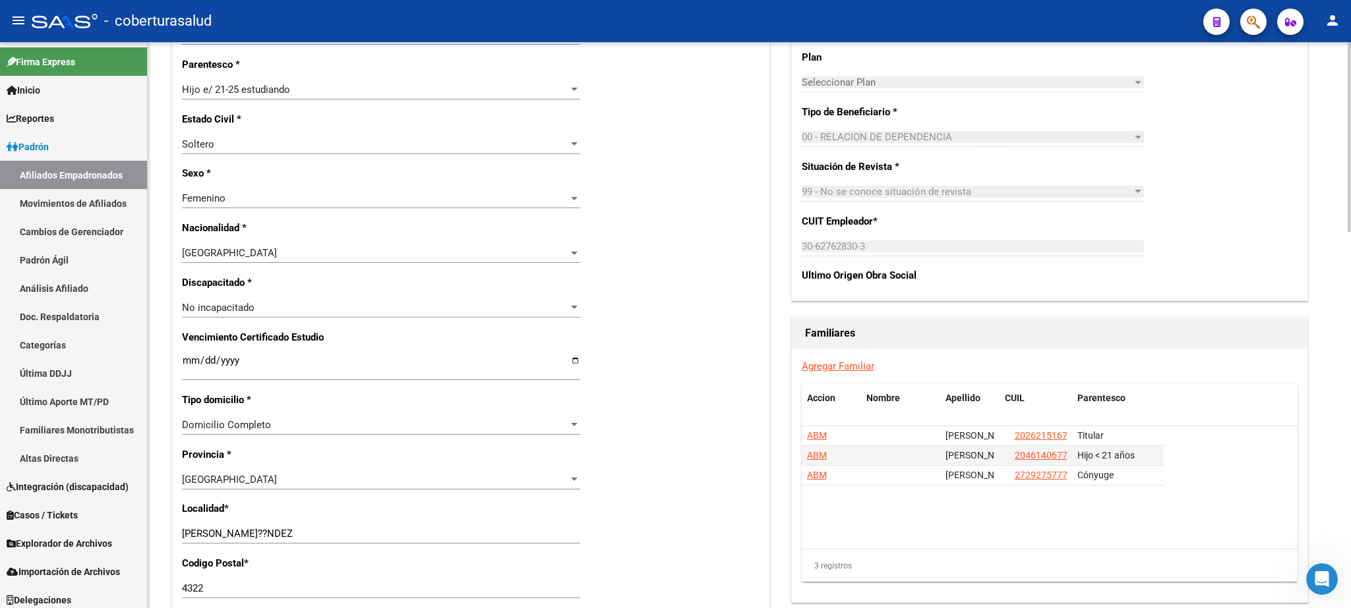
click at [196, 356] on input "Ingresar fecha" at bounding box center [381, 365] width 398 height 21
type input "[DATE]"
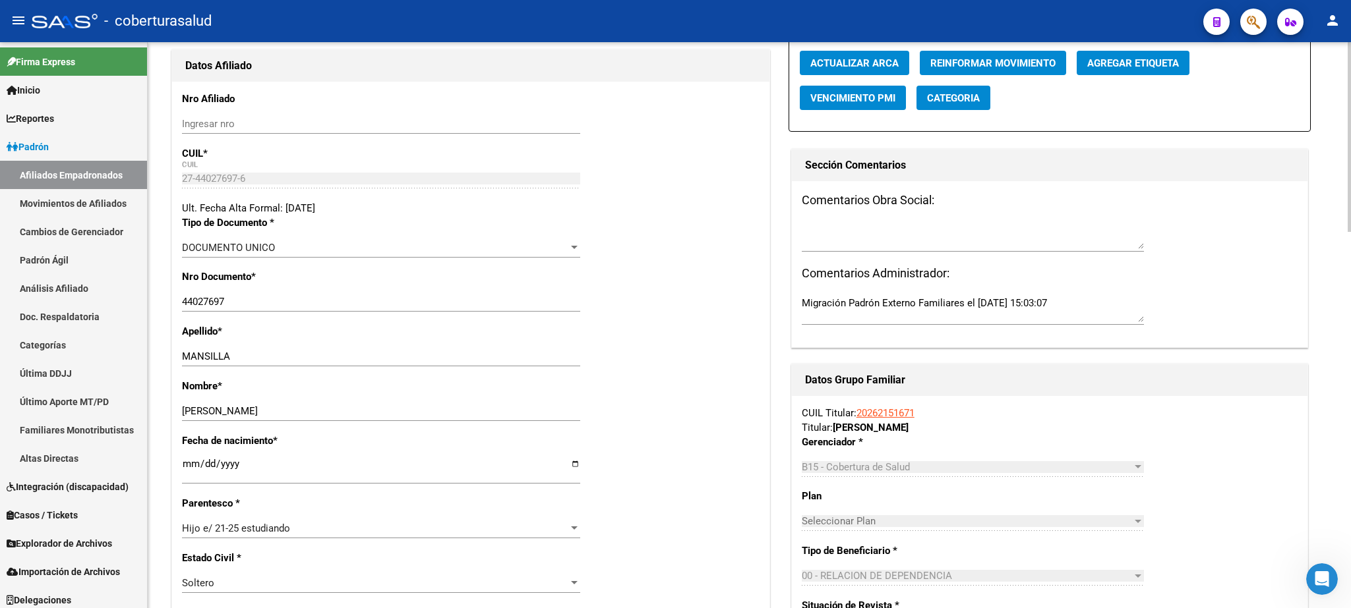
scroll to position [0, 0]
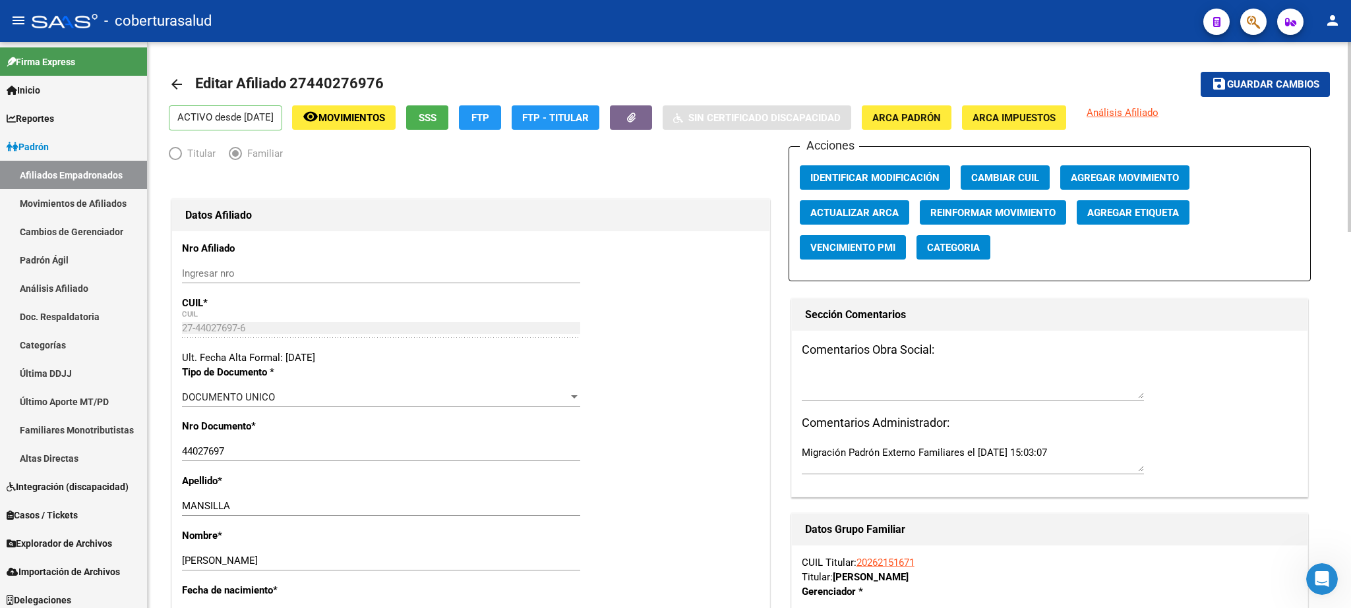
click at [1350, 140] on div at bounding box center [1348, 137] width 3 height 190
click at [1269, 85] on span "Guardar cambios" at bounding box center [1273, 85] width 92 height 12
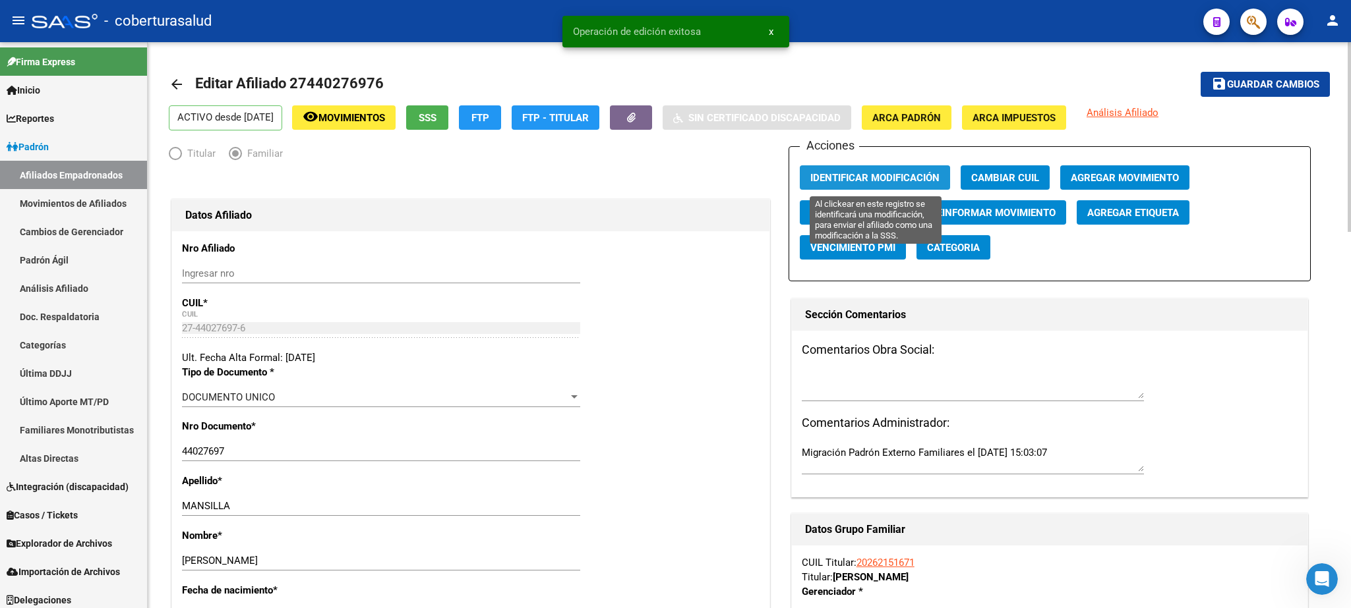
click at [861, 172] on span "Identificar Modificación" at bounding box center [874, 177] width 129 height 12
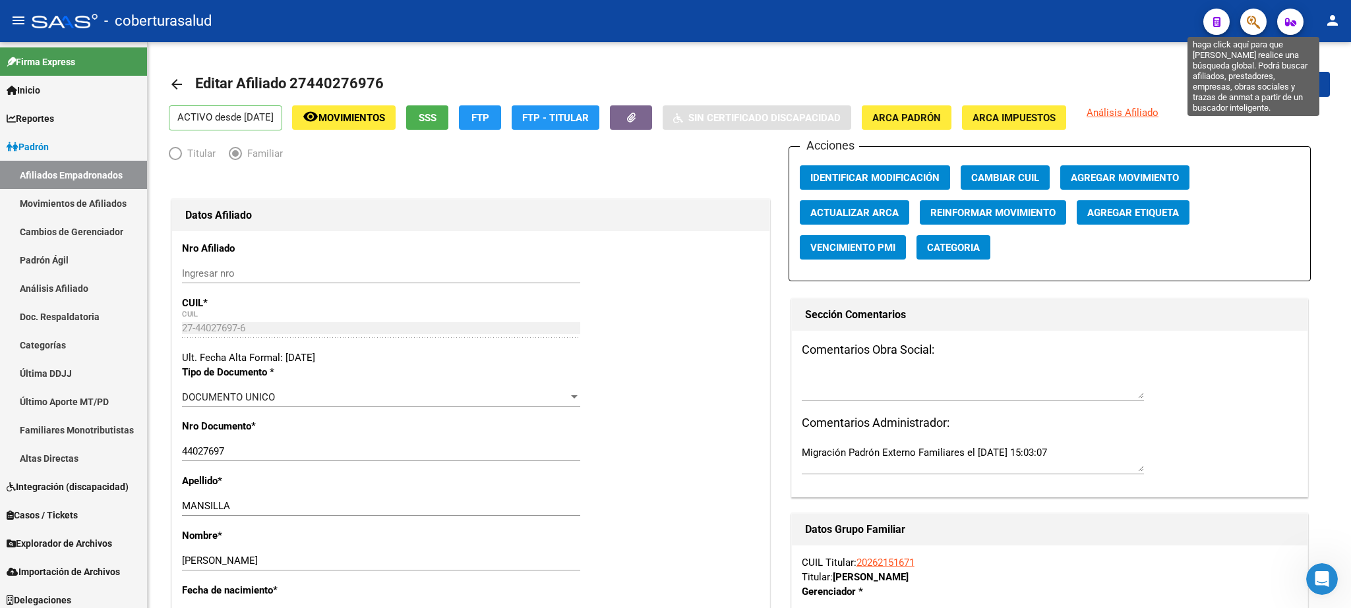
click at [1249, 29] on icon "button" at bounding box center [1252, 22] width 13 height 15
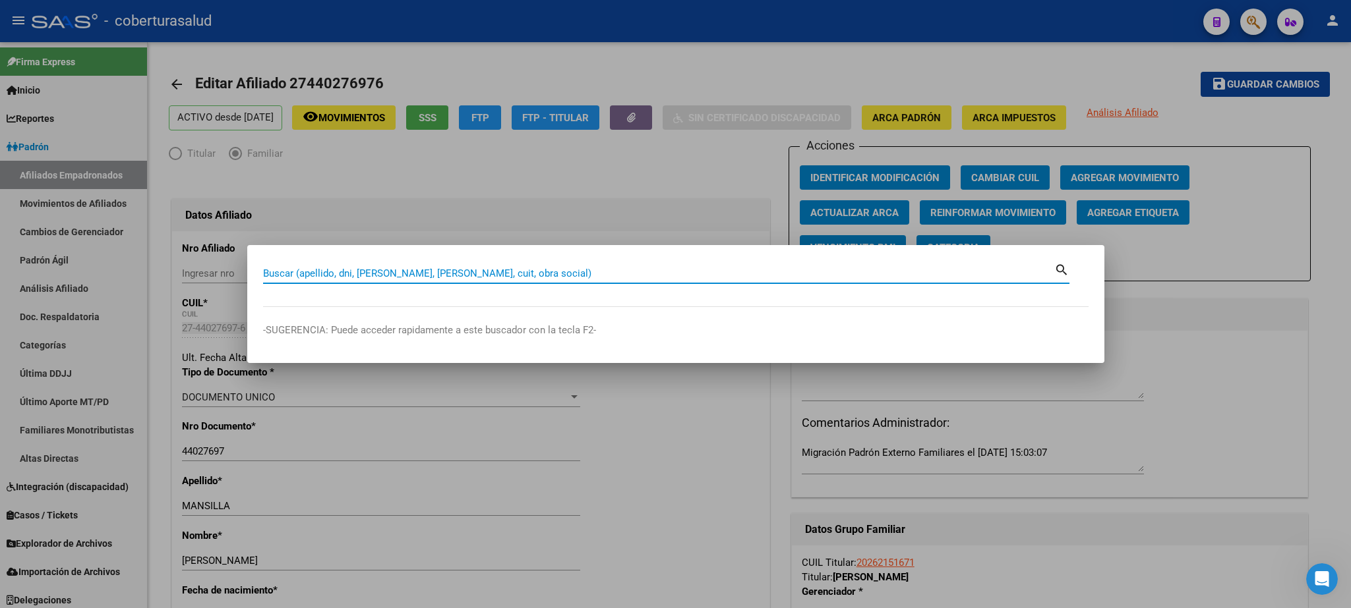
click at [332, 271] on input "Buscar (apellido, dni, [PERSON_NAME], [PERSON_NAME], cuit, obra social)" at bounding box center [658, 274] width 791 height 12
paste input "45364465"
type input "45364465"
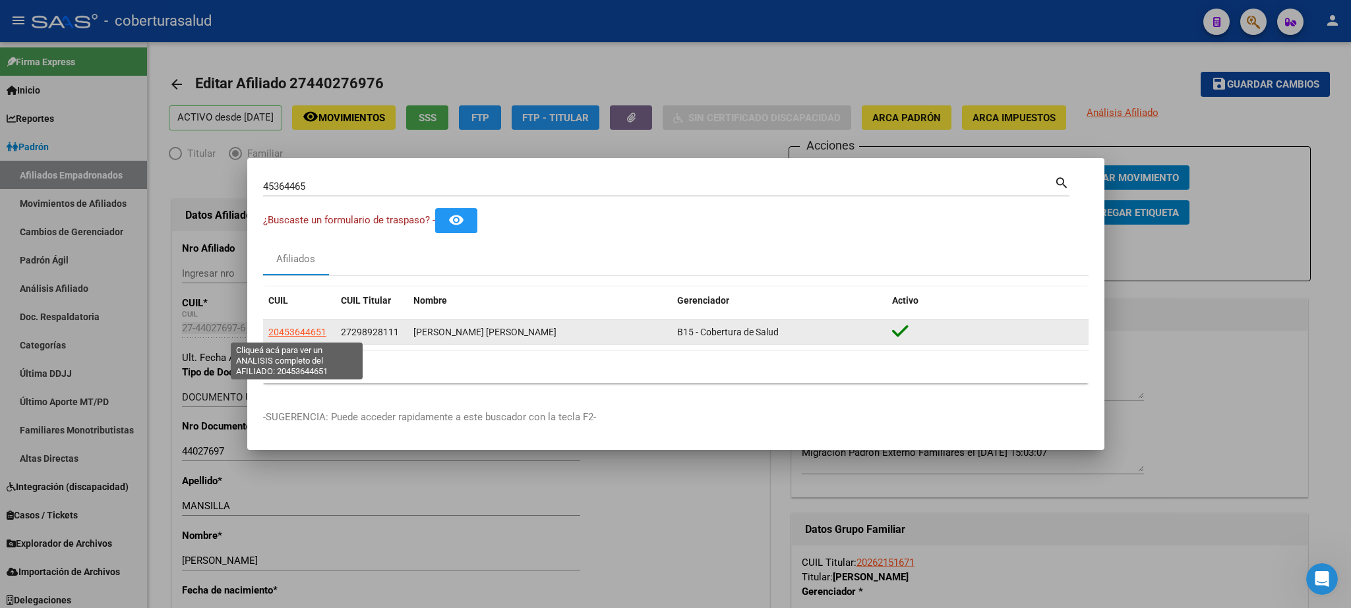
click at [292, 332] on span "20453644651" at bounding box center [297, 332] width 58 height 11
type textarea "20453644651"
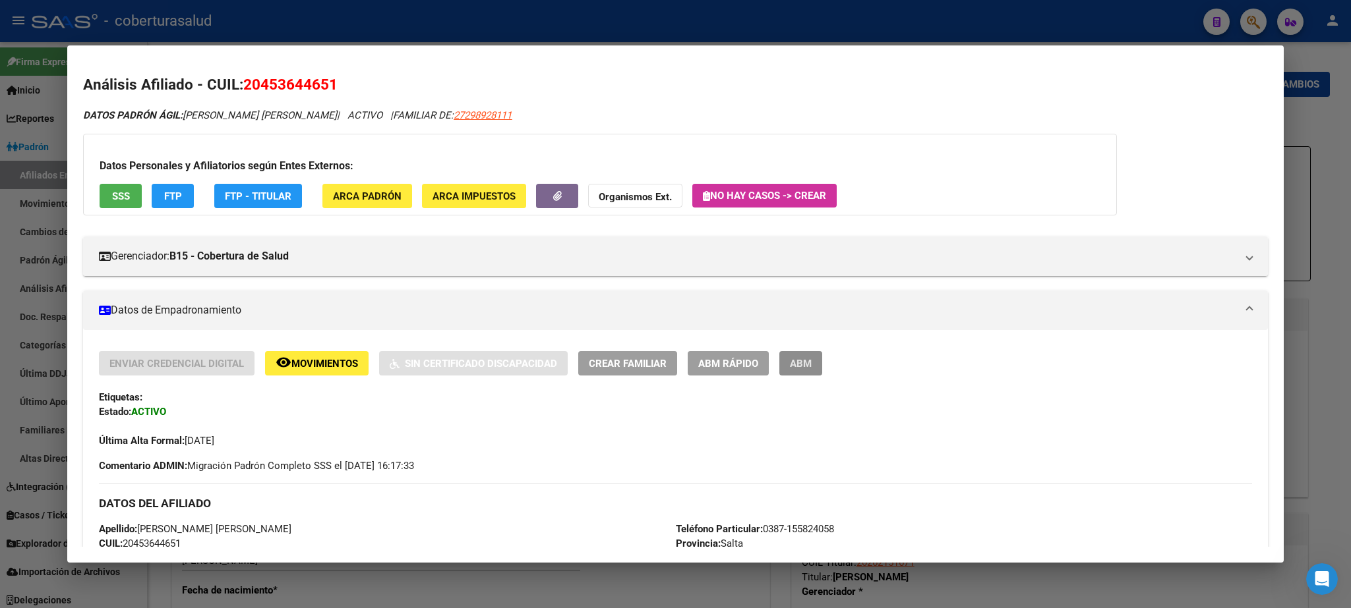
click at [805, 368] on span "ABM" at bounding box center [801, 364] width 22 height 12
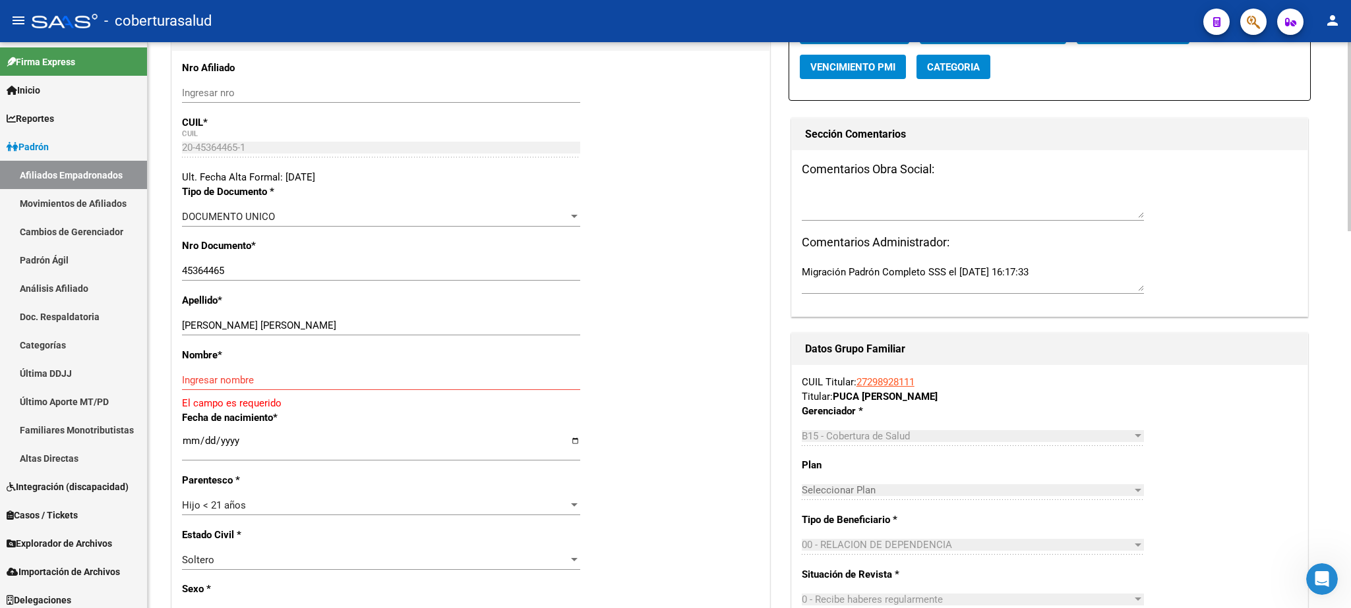
scroll to position [231, 0]
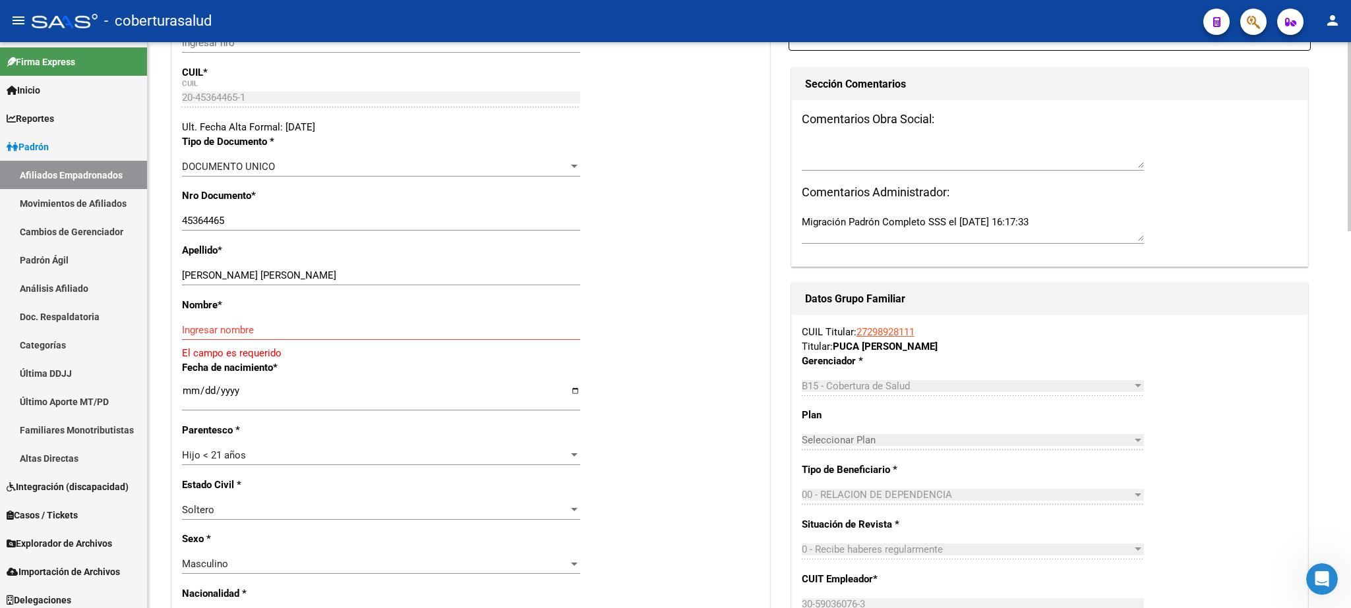
click at [1350, 214] on div at bounding box center [1348, 136] width 3 height 189
drag, startPoint x: 218, startPoint y: 274, endPoint x: 353, endPoint y: 273, distance: 135.8
click at [353, 273] on input "[PERSON_NAME] [PERSON_NAME]" at bounding box center [381, 276] width 398 height 12
type input "CONDE"
paste input "[PERSON_NAME]"
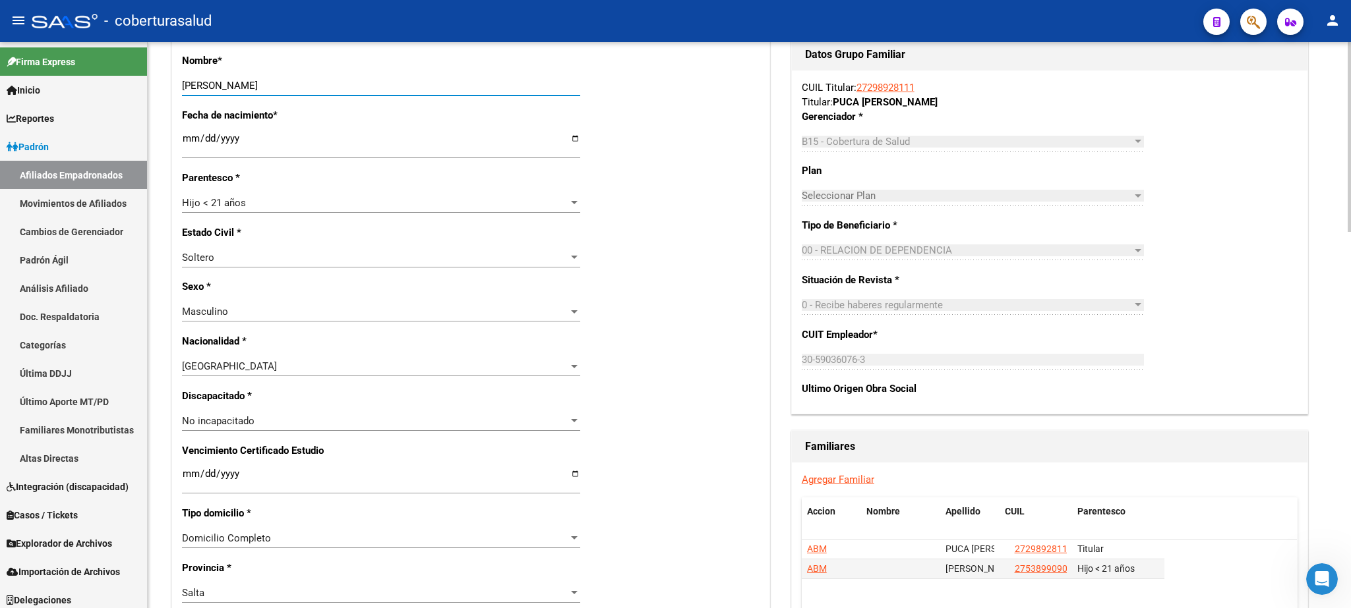
scroll to position [410, 0]
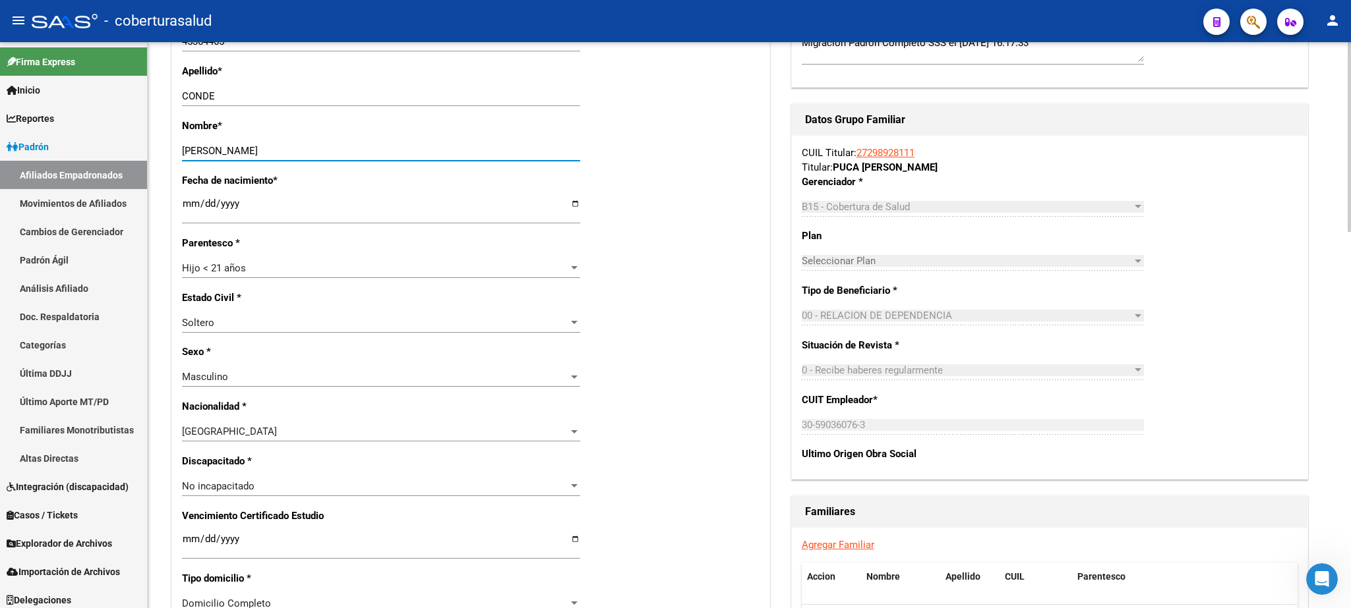
click at [1343, 332] on div "arrow_back Editar Afiliado 20453644651 save Guardar cambios ACTIVO desde [DATE]…" at bounding box center [751, 483] width 1206 height 1702
type input "[PERSON_NAME]"
click at [272, 262] on div "Hijo < 21 años" at bounding box center [375, 268] width 386 height 12
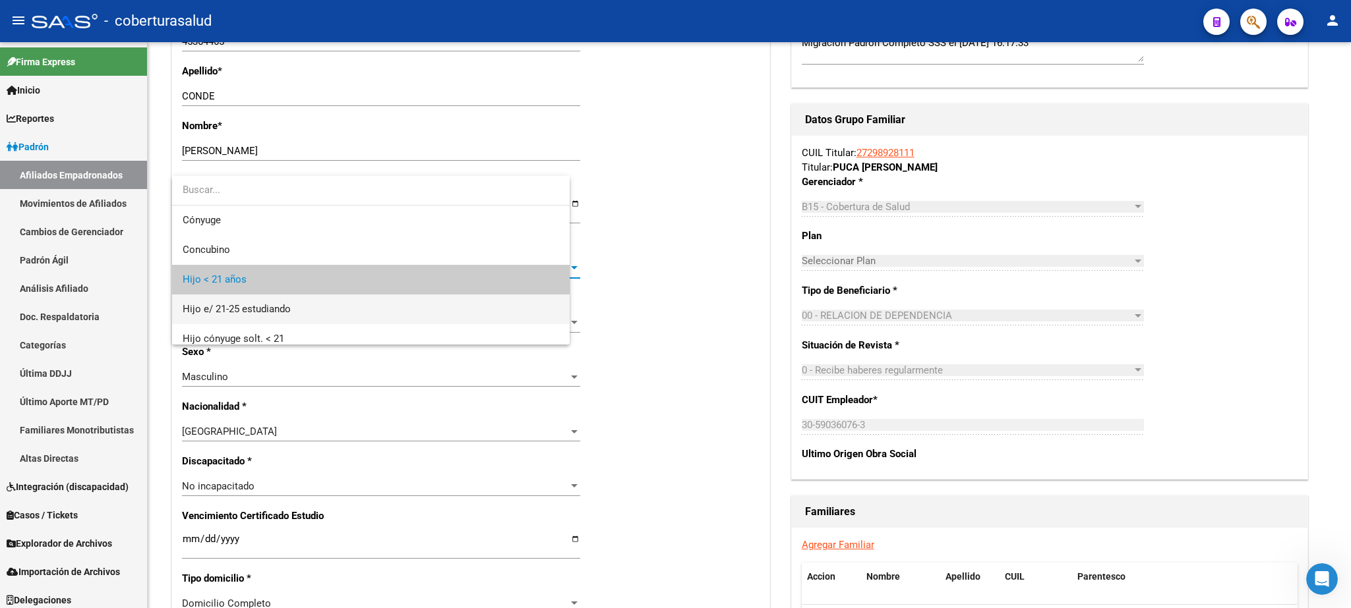
scroll to position [19, 0]
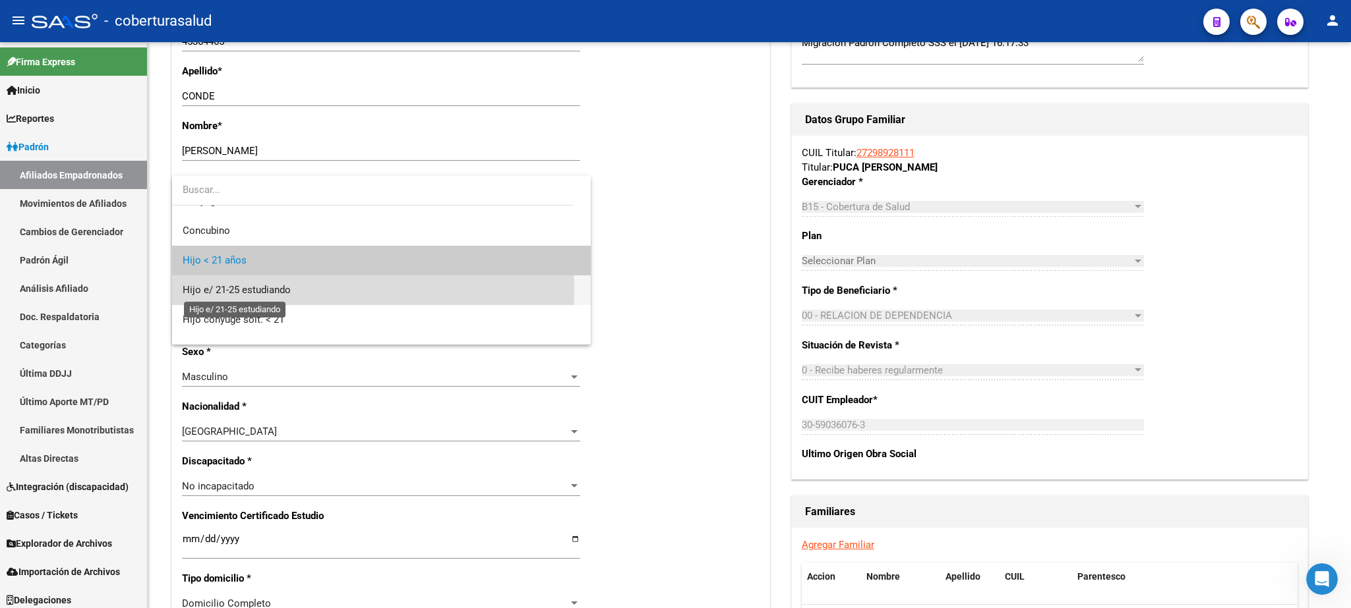
click at [233, 290] on span "Hijo e/ 21-25 estudiando" at bounding box center [237, 290] width 108 height 12
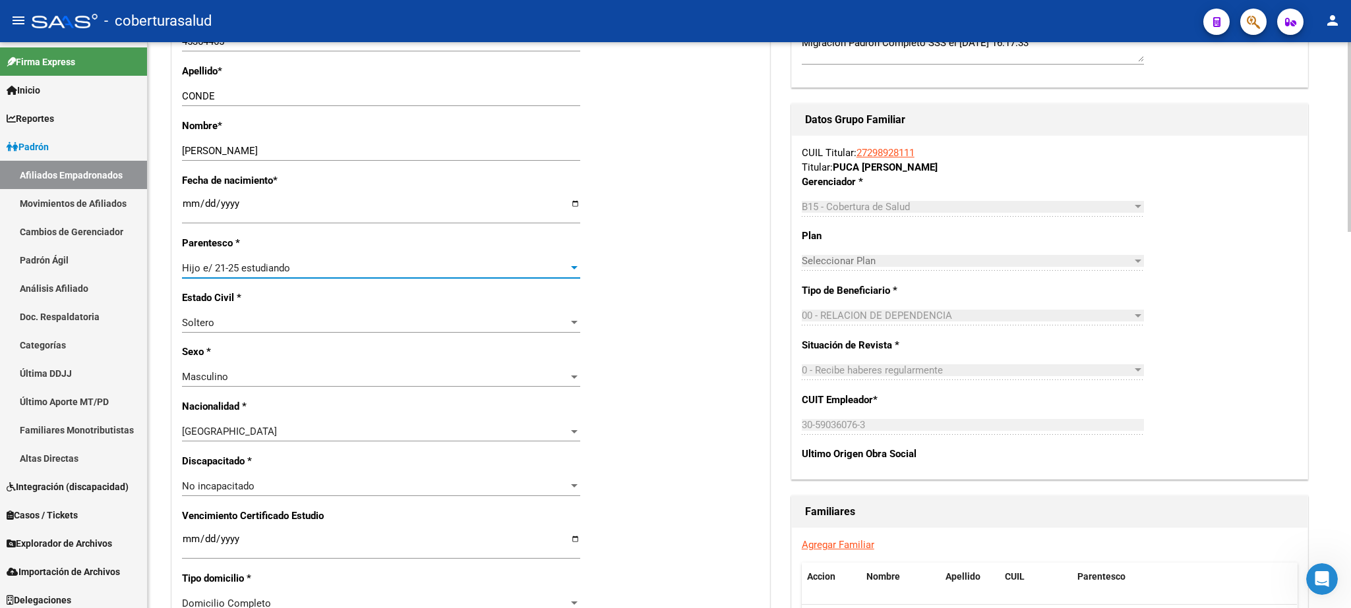
scroll to position [976, 0]
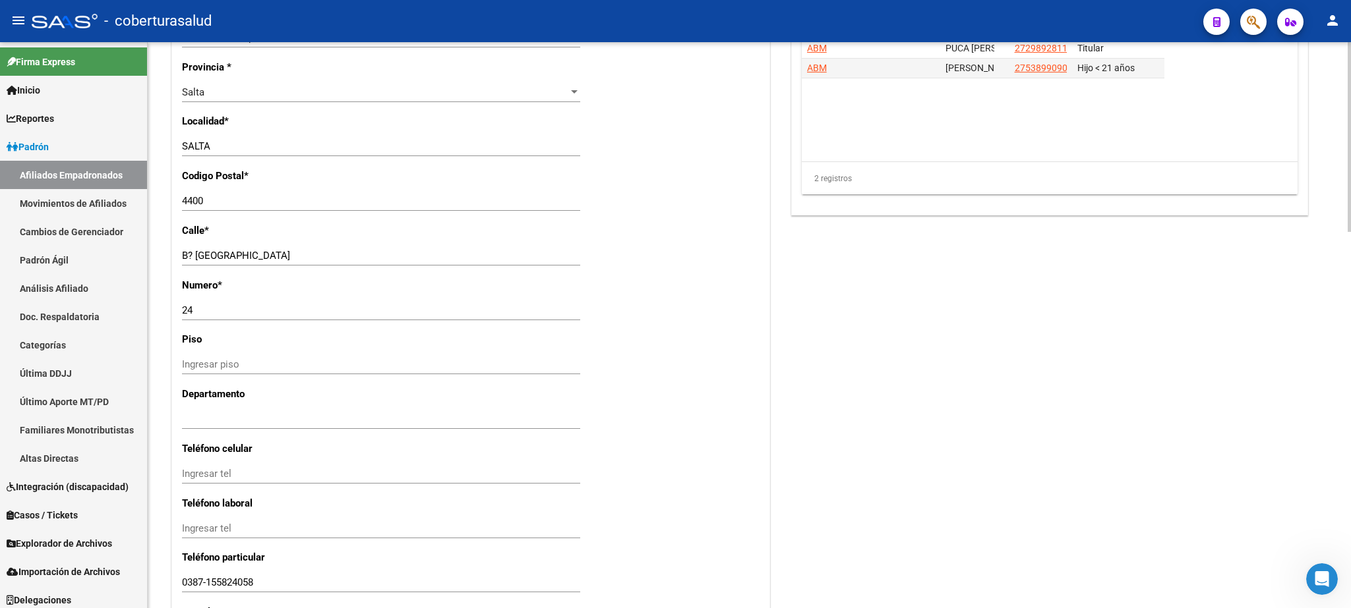
click at [1350, 345] on div at bounding box center [1348, 325] width 3 height 566
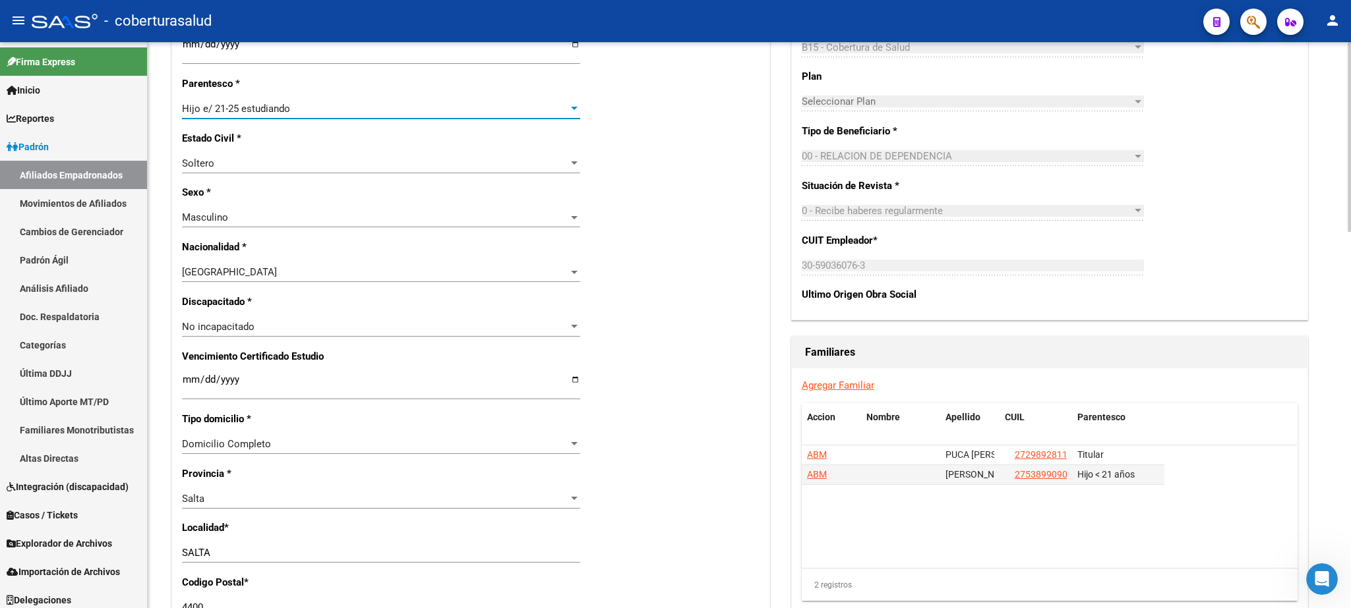
click at [1350, 232] on div at bounding box center [1348, 137] width 3 height 190
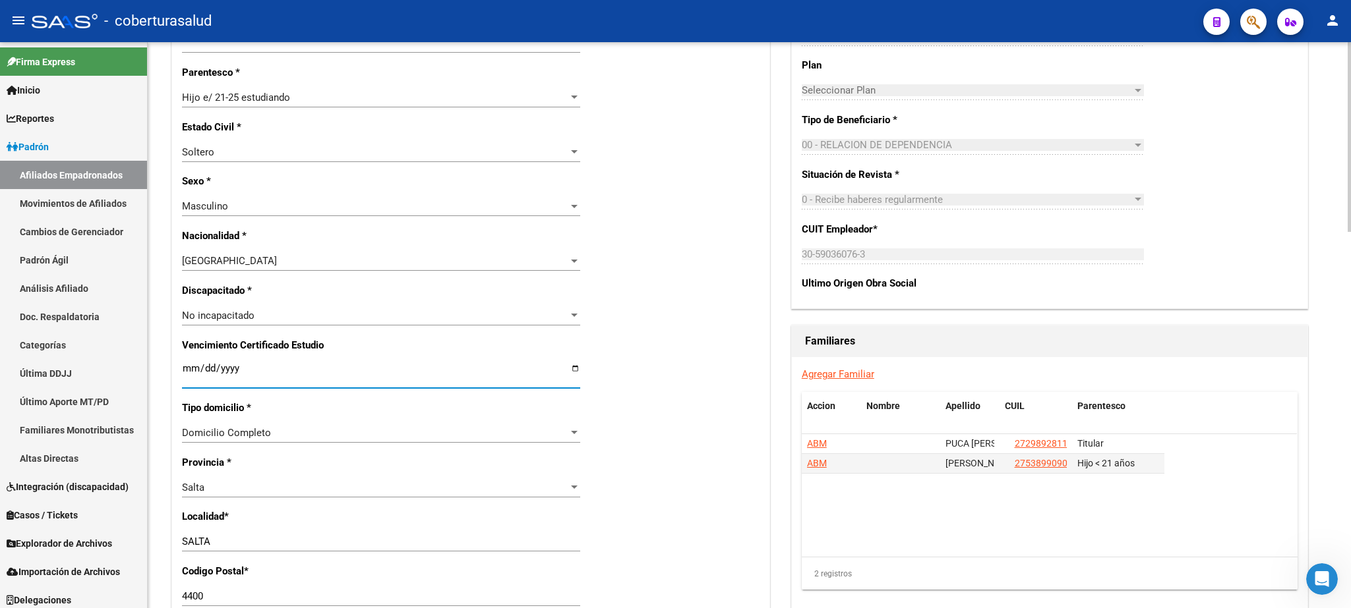
click at [183, 363] on input "Ingresar fecha" at bounding box center [381, 373] width 398 height 21
type input "[DATE]"
click at [419, 363] on input "[DATE]" at bounding box center [381, 373] width 398 height 21
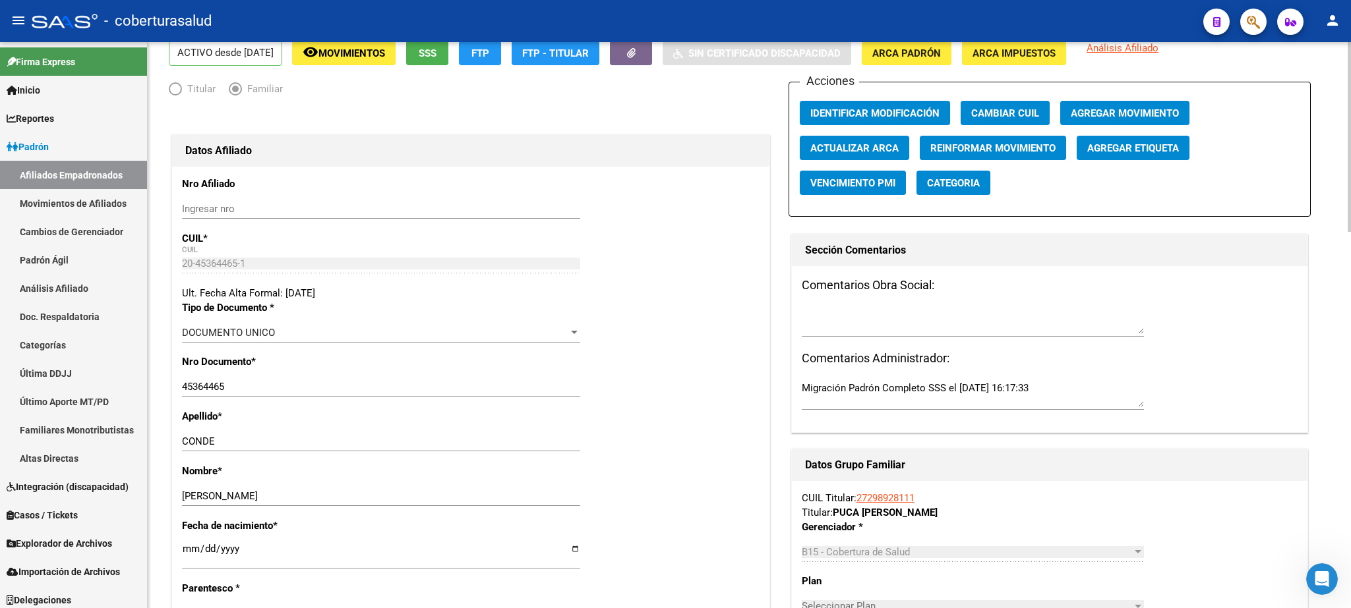
scroll to position [0, 0]
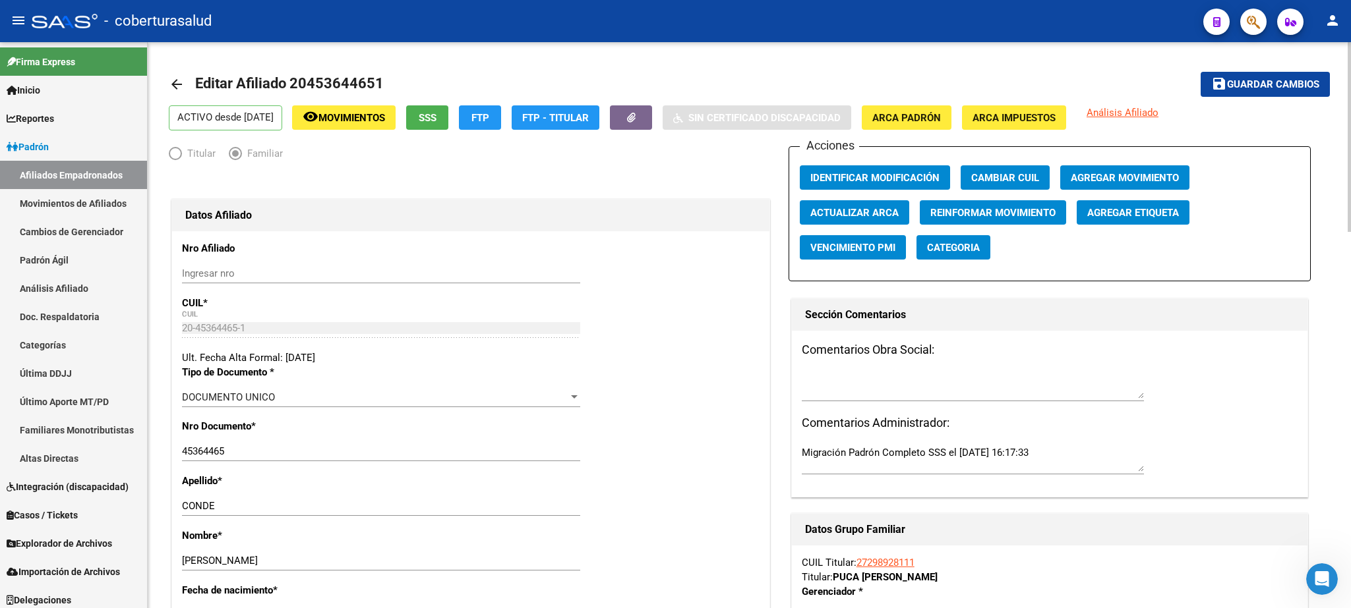
click at [1350, 182] on div at bounding box center [1348, 137] width 3 height 190
click at [1253, 80] on span "Guardar cambios" at bounding box center [1273, 85] width 92 height 12
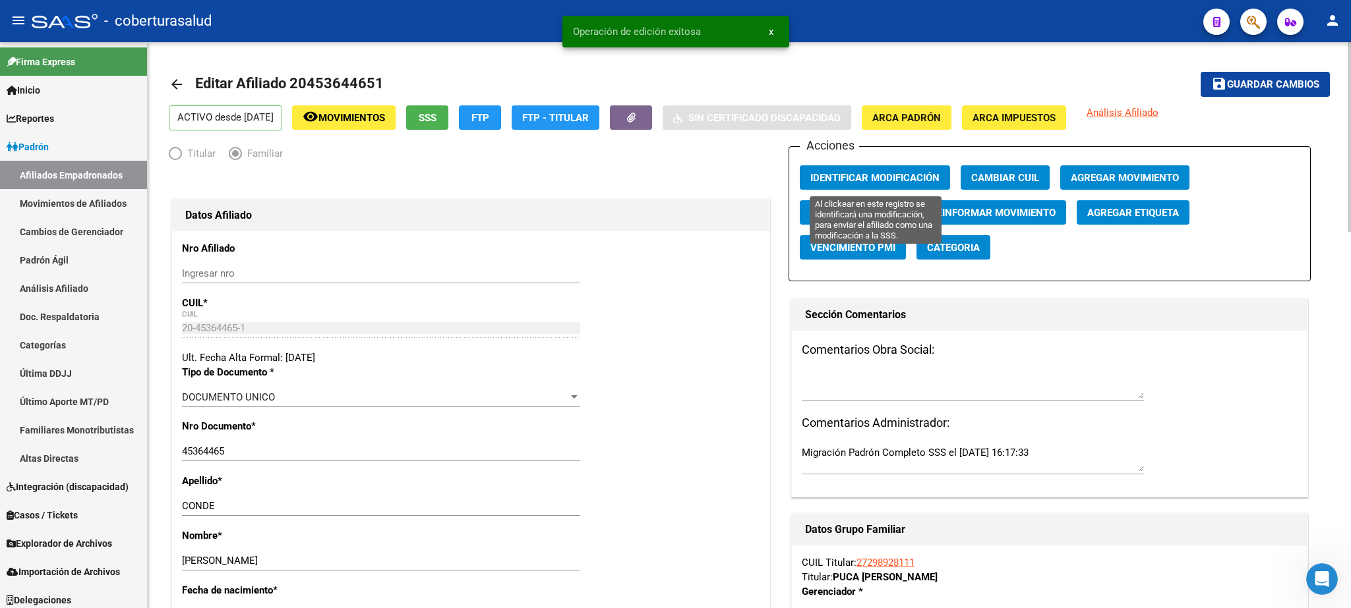
click at [895, 171] on button "Identificar Modificación" at bounding box center [875, 177] width 150 height 24
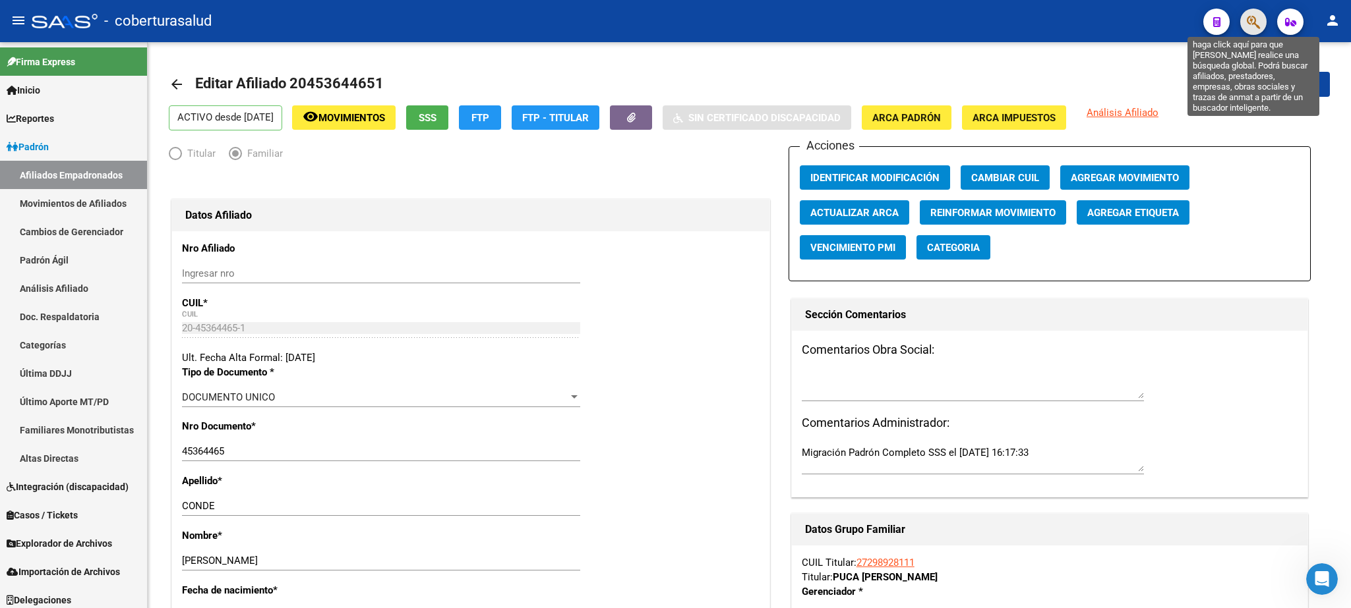
click at [1248, 23] on icon "button" at bounding box center [1252, 22] width 13 height 15
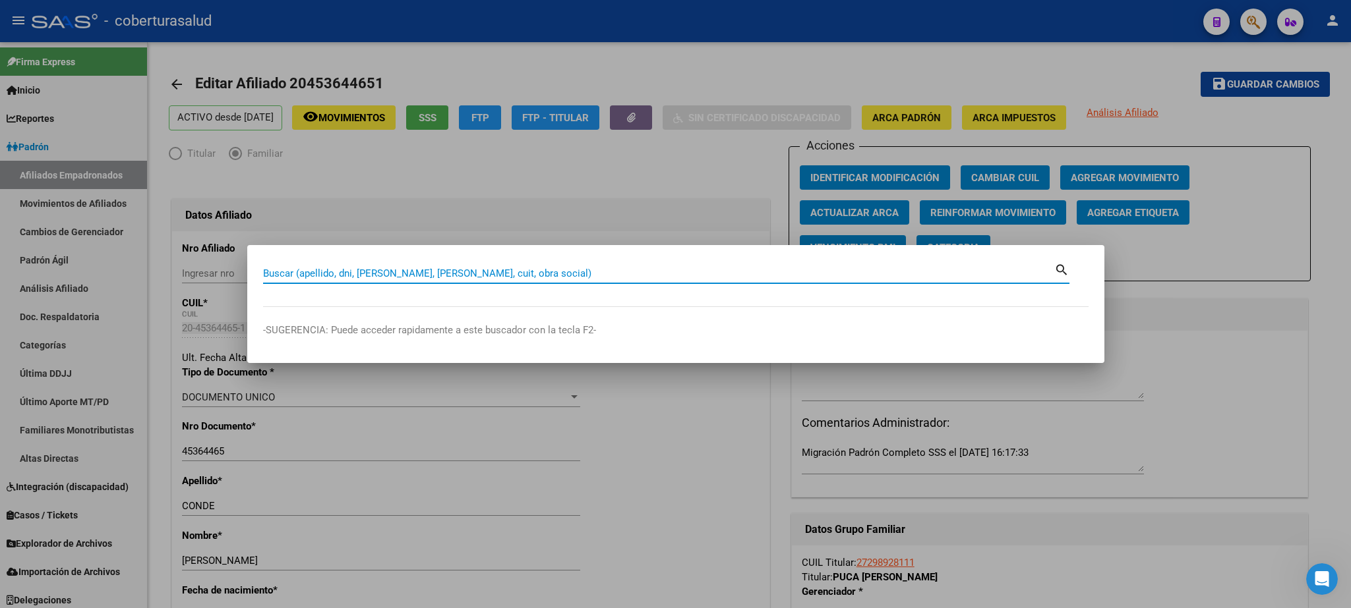
paste input "45768703"
type input "45768703"
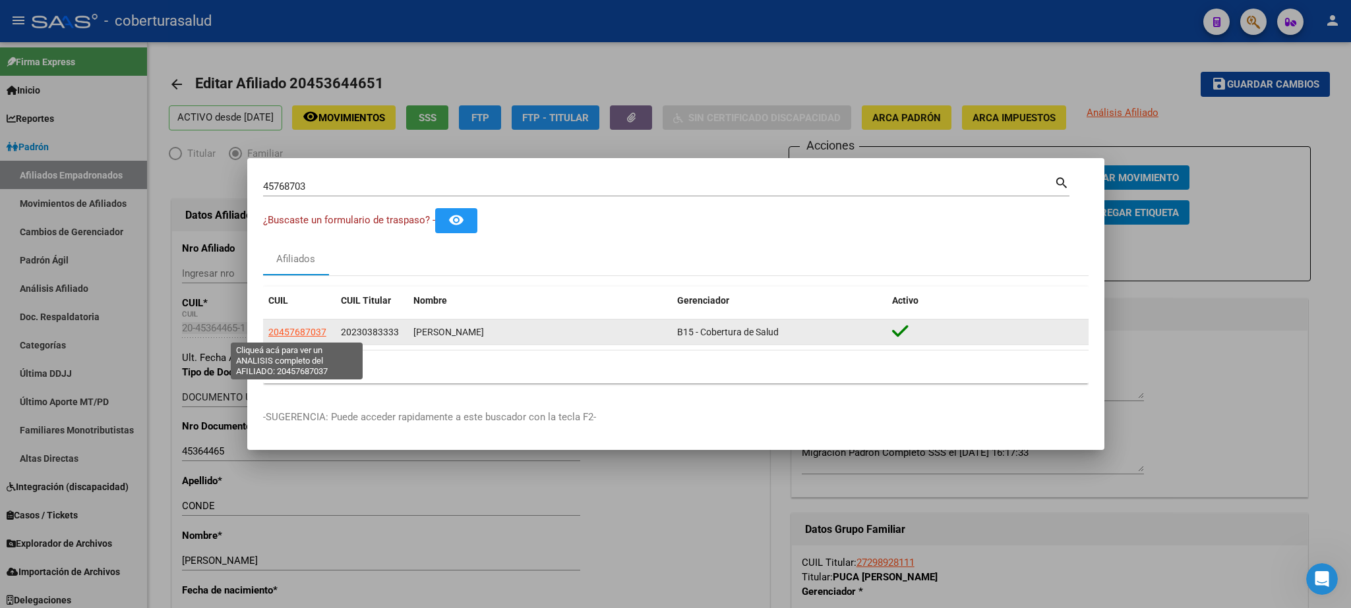
click at [314, 334] on span "20457687037" at bounding box center [297, 332] width 58 height 11
type textarea "20457687037"
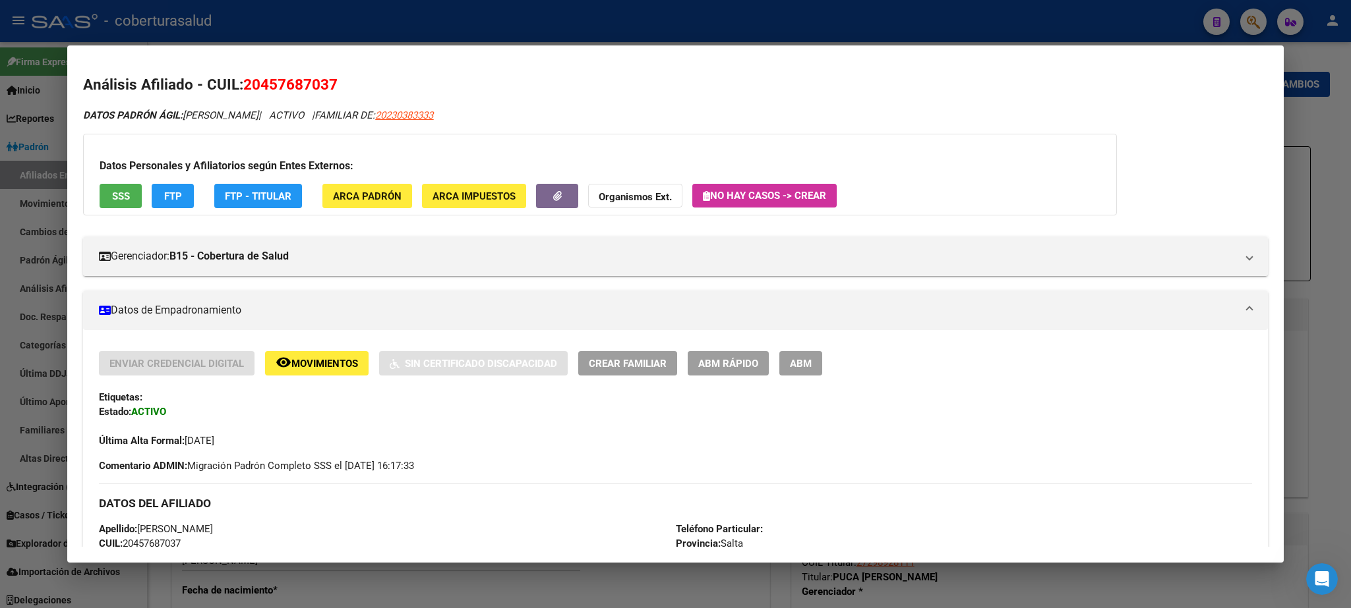
click at [804, 360] on span "ABM" at bounding box center [801, 364] width 22 height 12
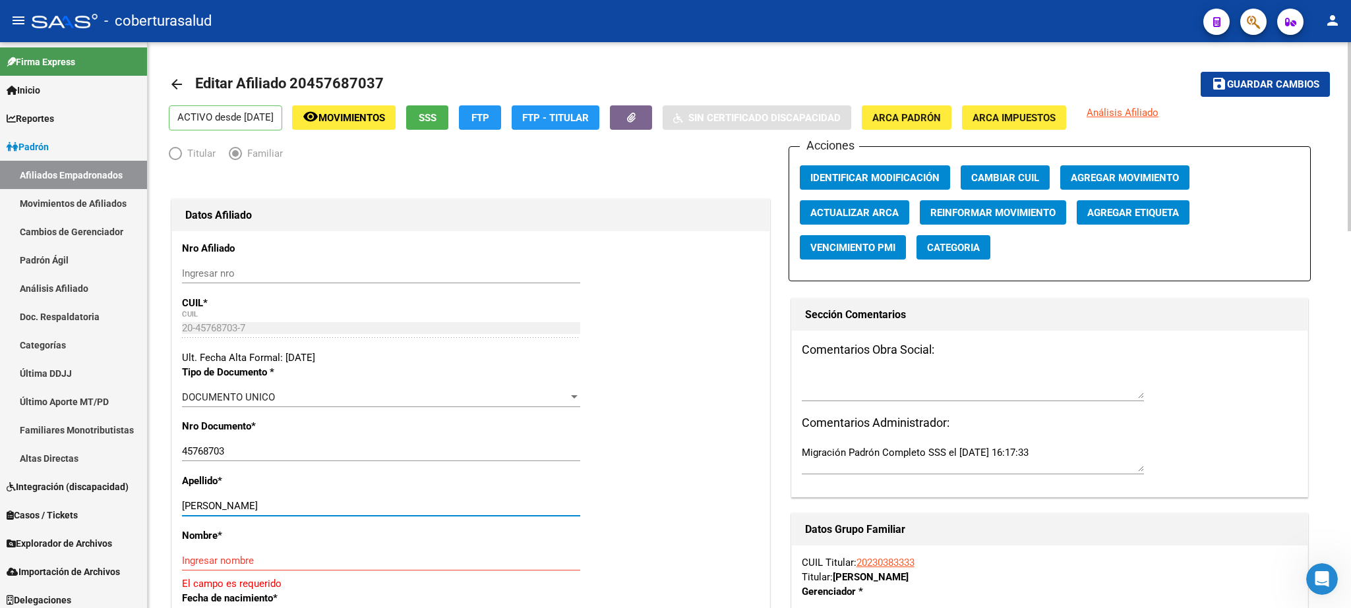
drag, startPoint x: 223, startPoint y: 506, endPoint x: 360, endPoint y: 506, distance: 136.4
click at [360, 506] on input "[PERSON_NAME]" at bounding box center [381, 506] width 398 height 12
type input "MOLINA"
paste input "[PERSON_NAME]"
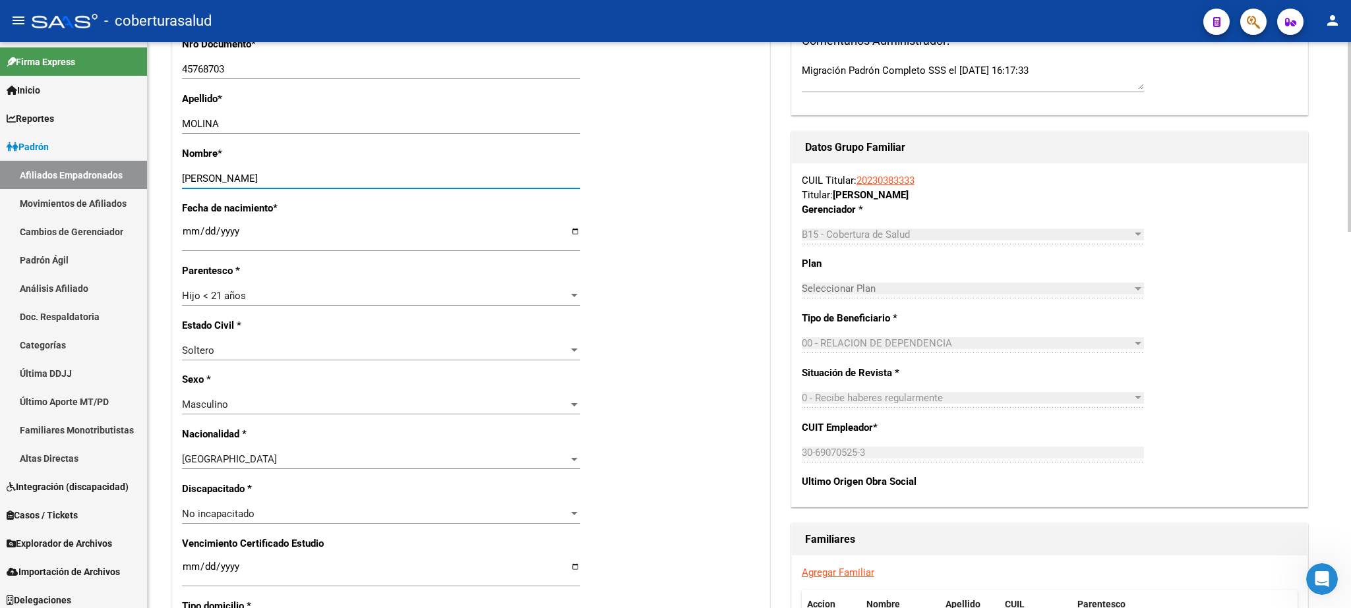
scroll to position [432, 0]
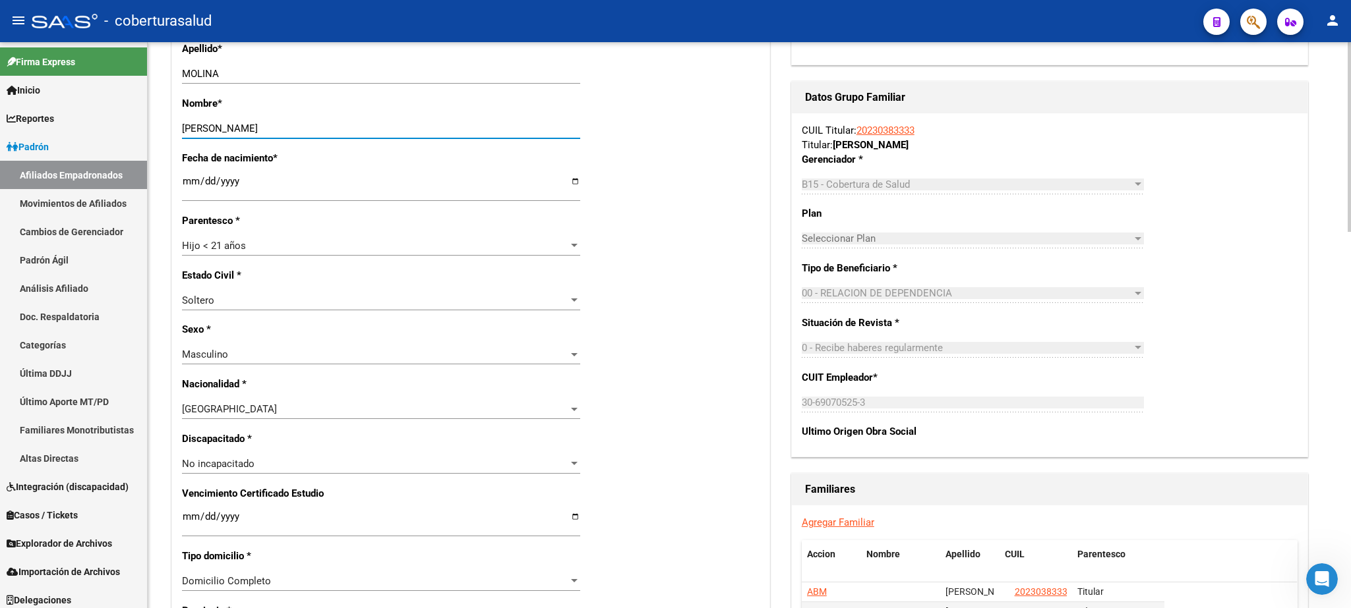
click at [1350, 232] on div at bounding box center [1348, 137] width 3 height 190
type input "[PERSON_NAME]"
click at [227, 236] on div "Hijo < 21 años Seleccionar parentesco" at bounding box center [381, 246] width 398 height 20
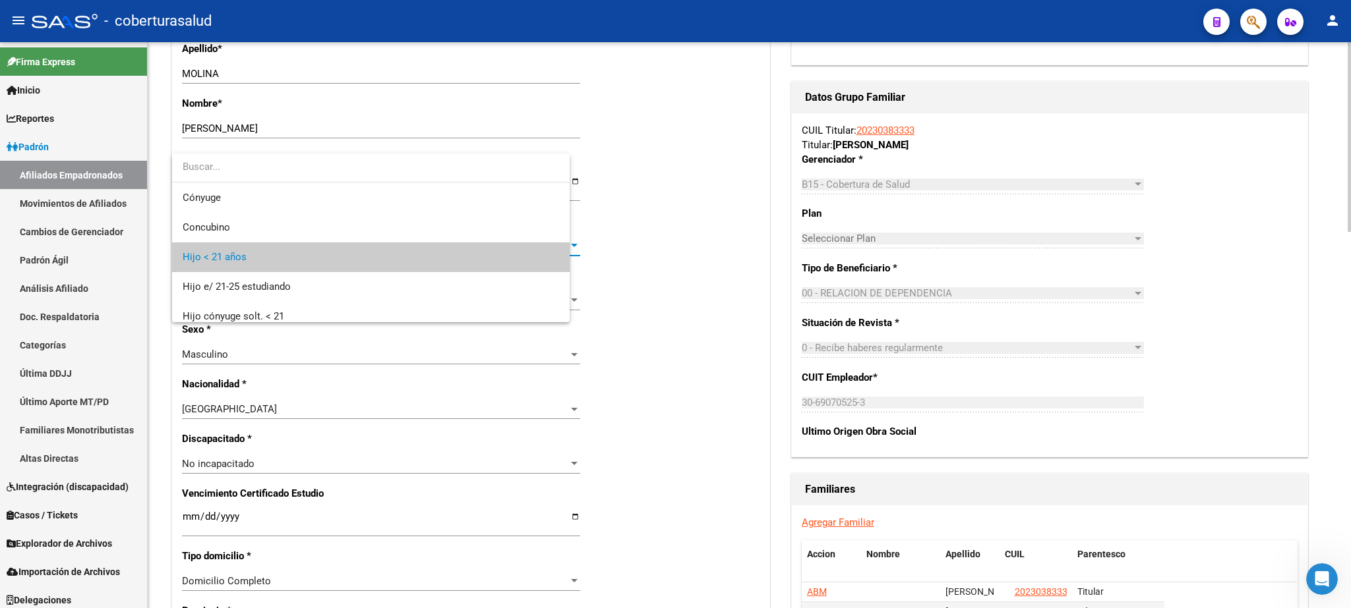
scroll to position [19, 0]
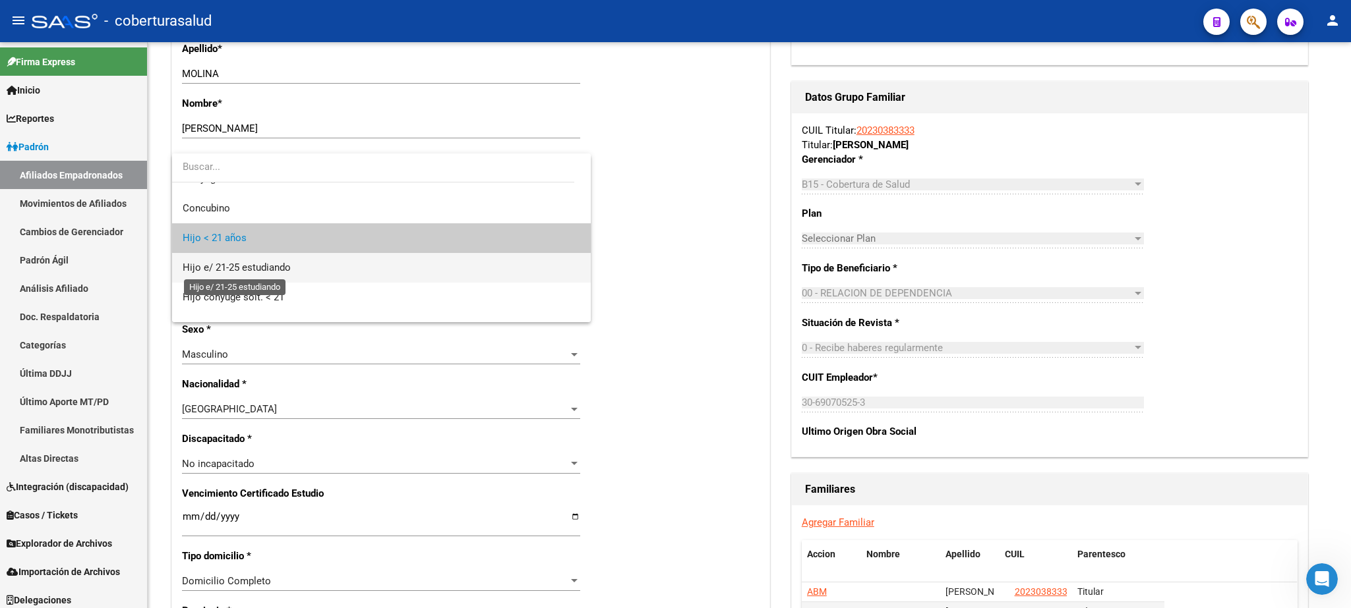
click at [235, 271] on span "Hijo e/ 21-25 estudiando" at bounding box center [237, 268] width 108 height 12
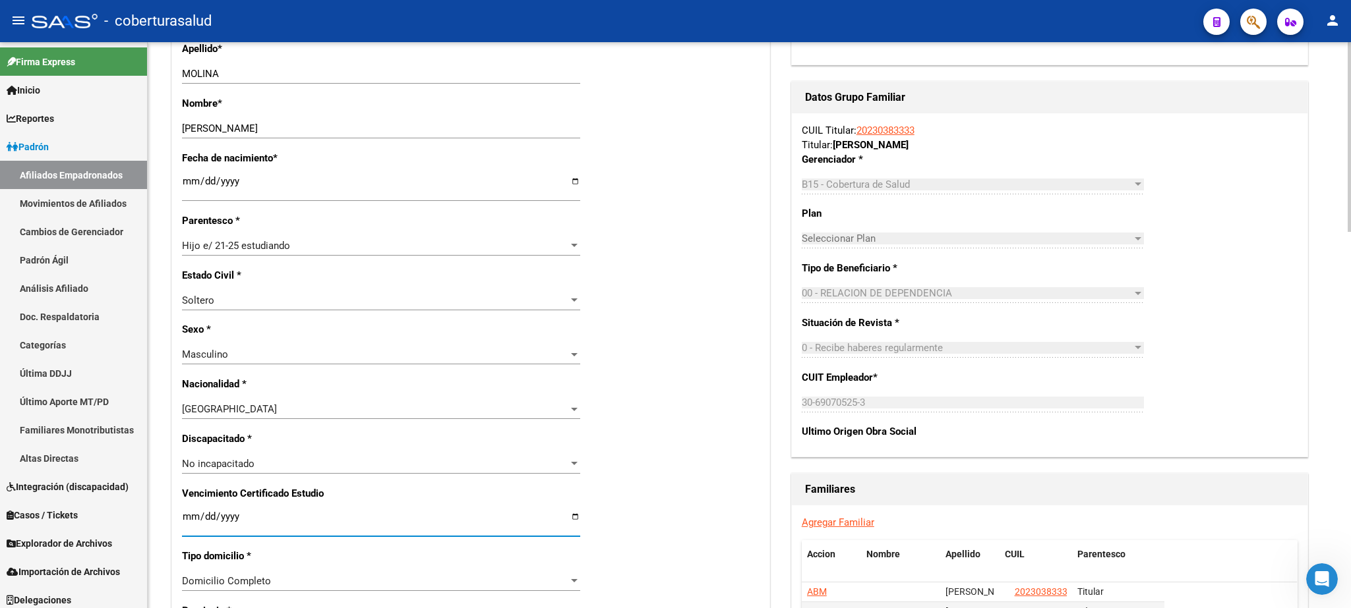
click at [186, 511] on input "Ingresar fecha" at bounding box center [381, 521] width 398 height 21
type input "[DATE]"
click at [436, 511] on input "[DATE]" at bounding box center [381, 521] width 398 height 21
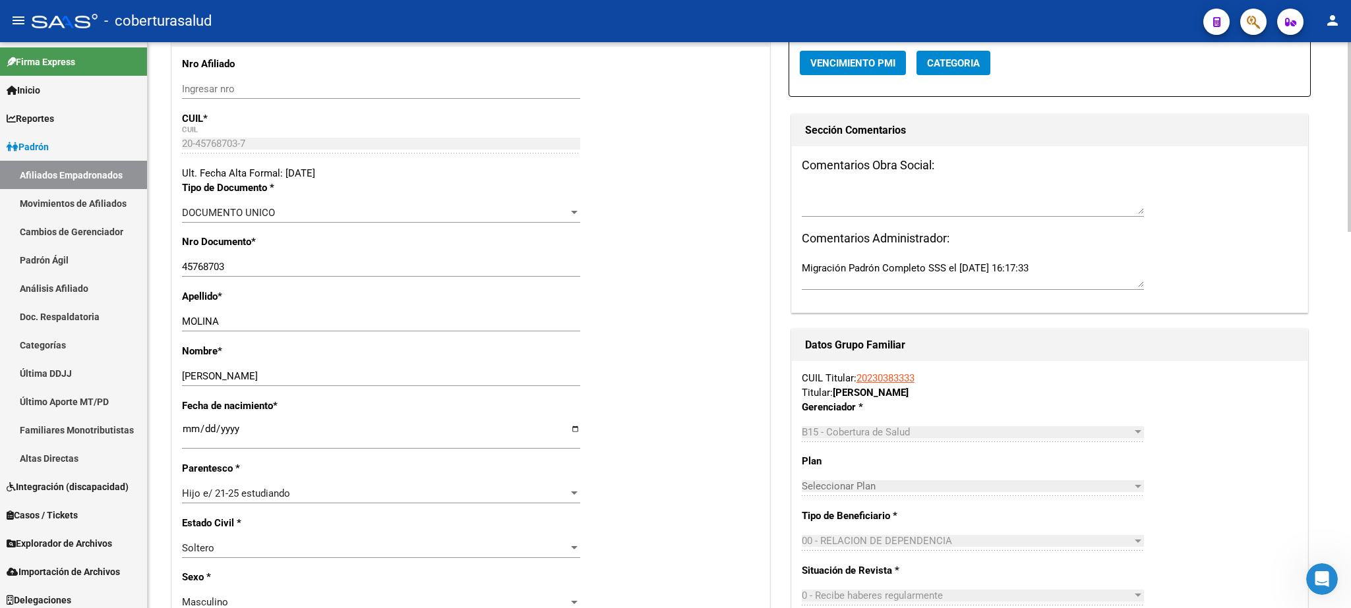
scroll to position [0, 0]
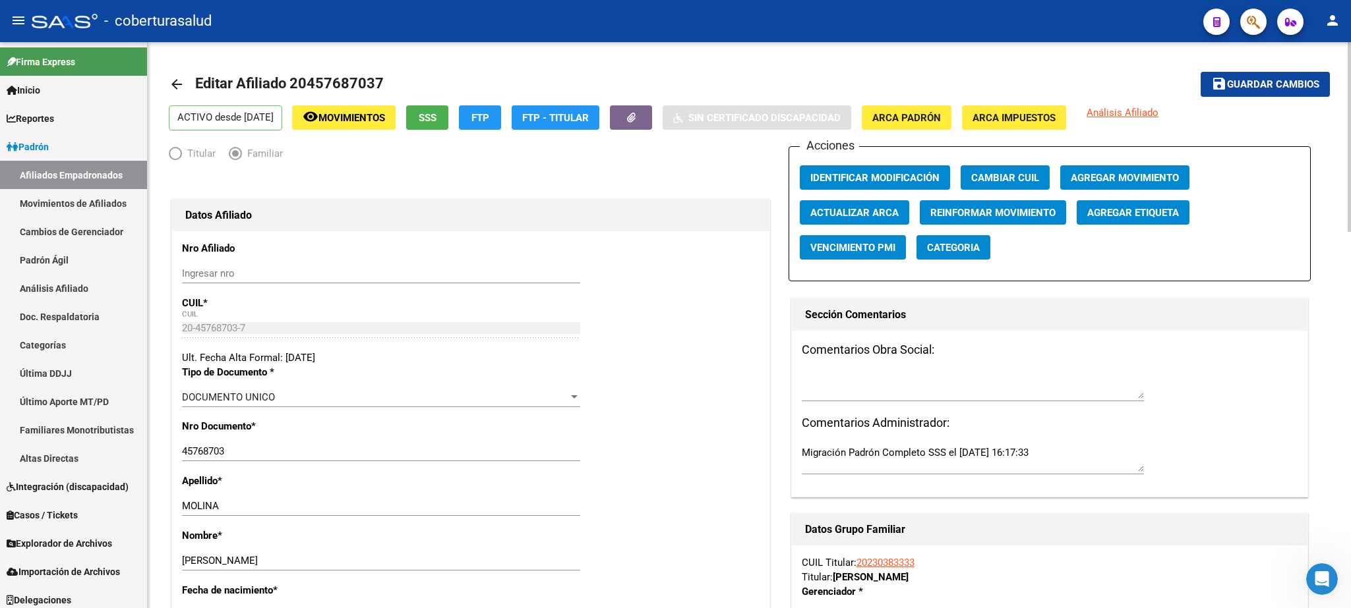
click at [1350, 90] on div at bounding box center [1348, 137] width 3 height 190
click at [1242, 78] on span "save Guardar cambios" at bounding box center [1265, 84] width 108 height 12
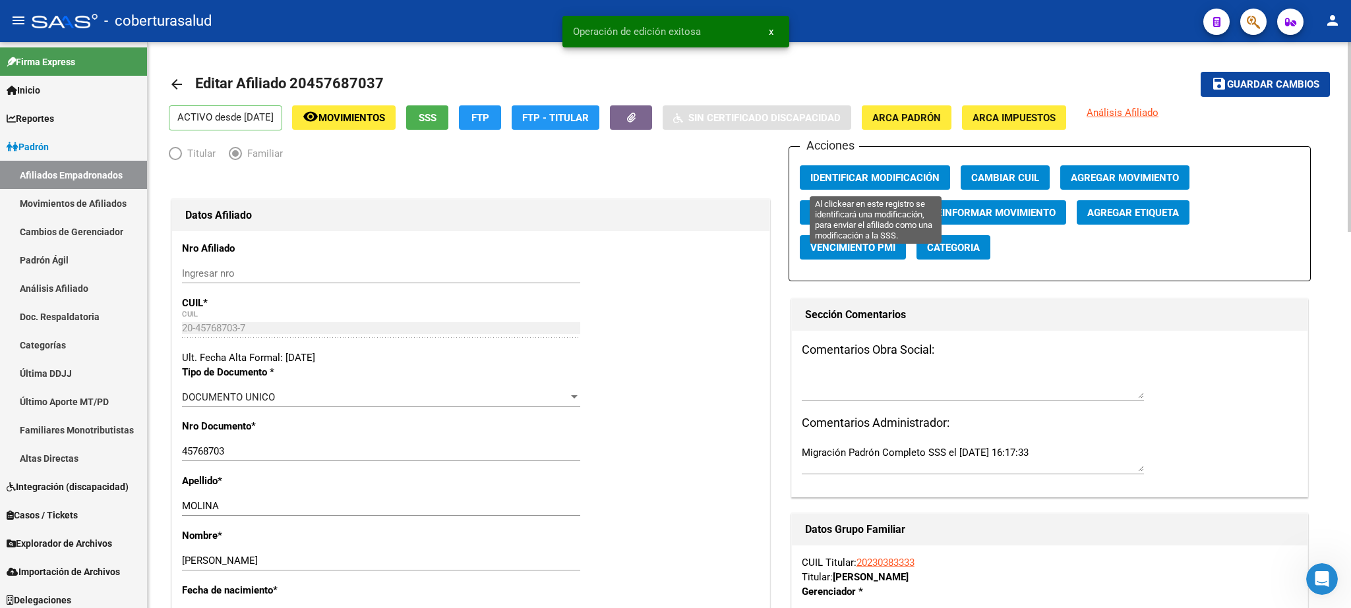
click at [848, 171] on button "Identificar Modificación" at bounding box center [875, 177] width 150 height 24
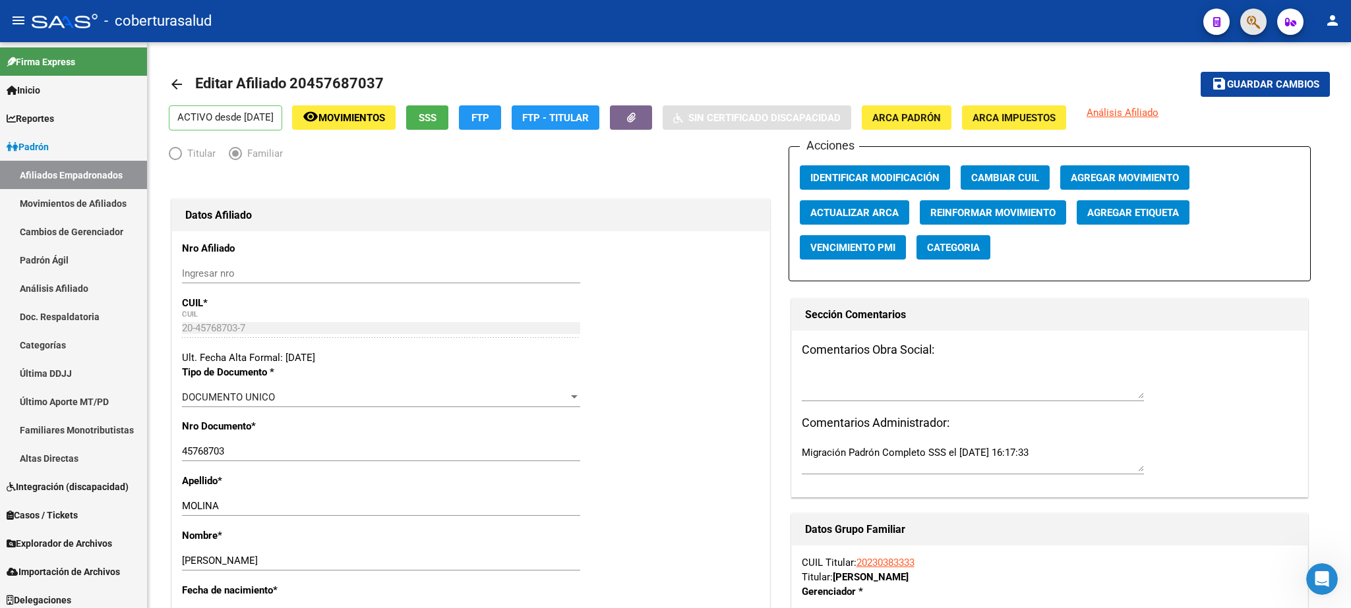
click at [1243, 23] on button "button" at bounding box center [1253, 22] width 26 height 26
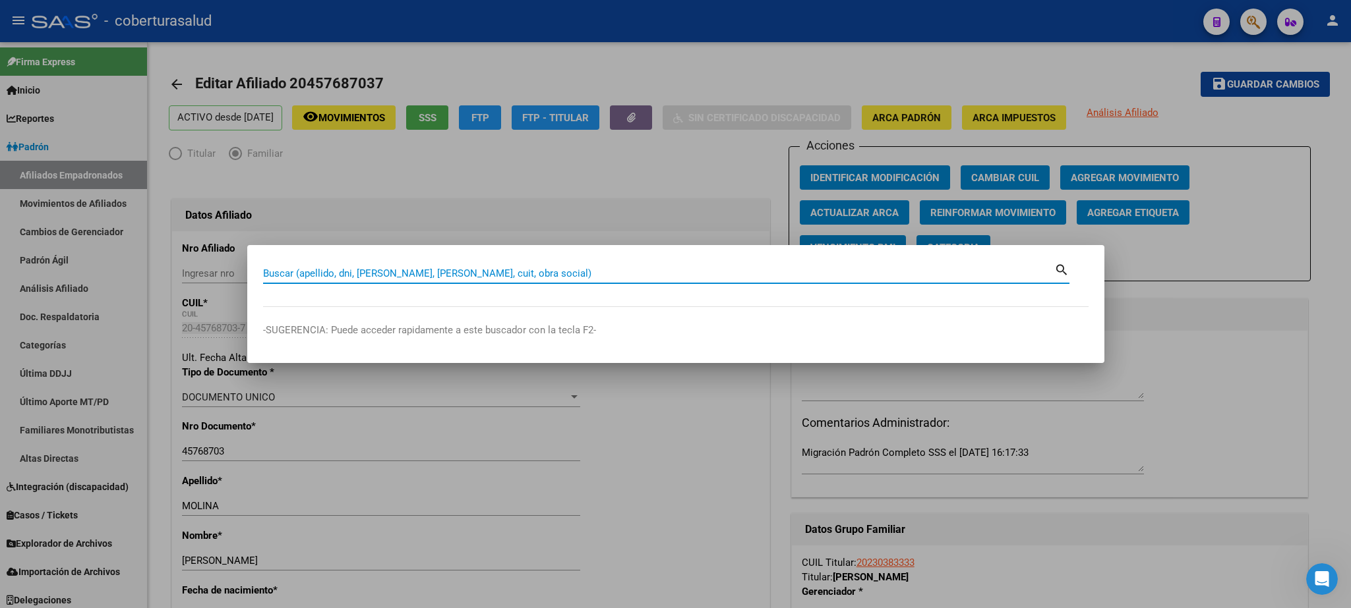
paste input "45280462"
type input "45280462"
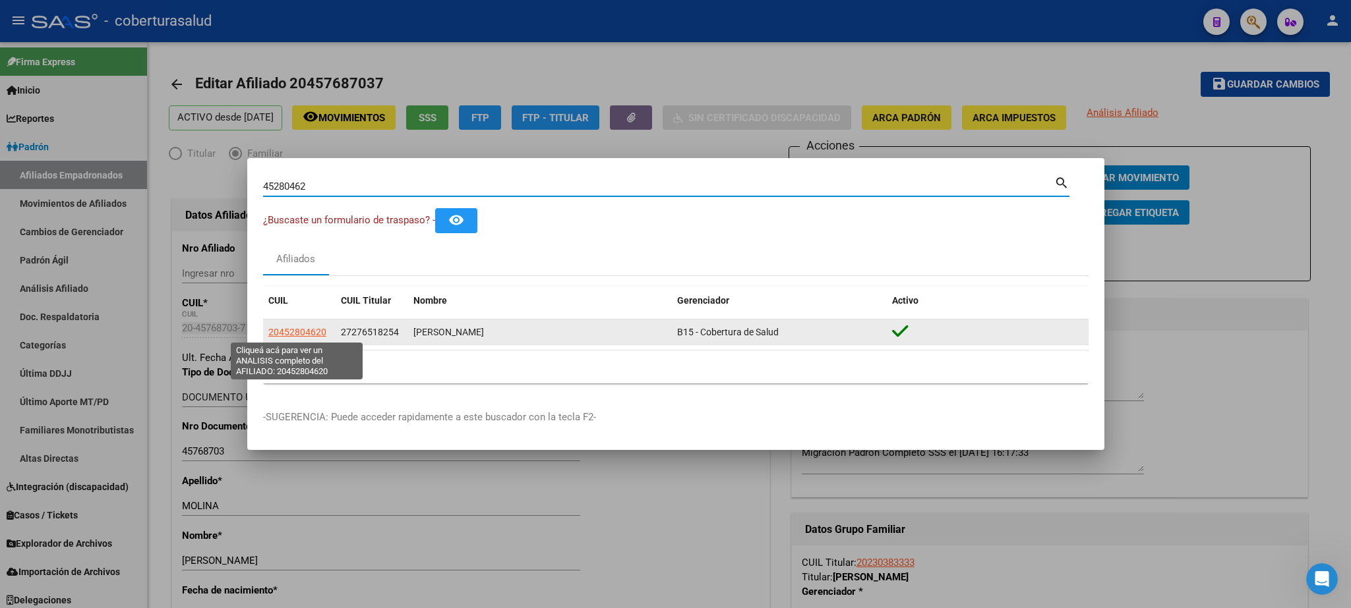
click at [296, 336] on span "20452804620" at bounding box center [297, 332] width 58 height 11
type textarea "20452804620"
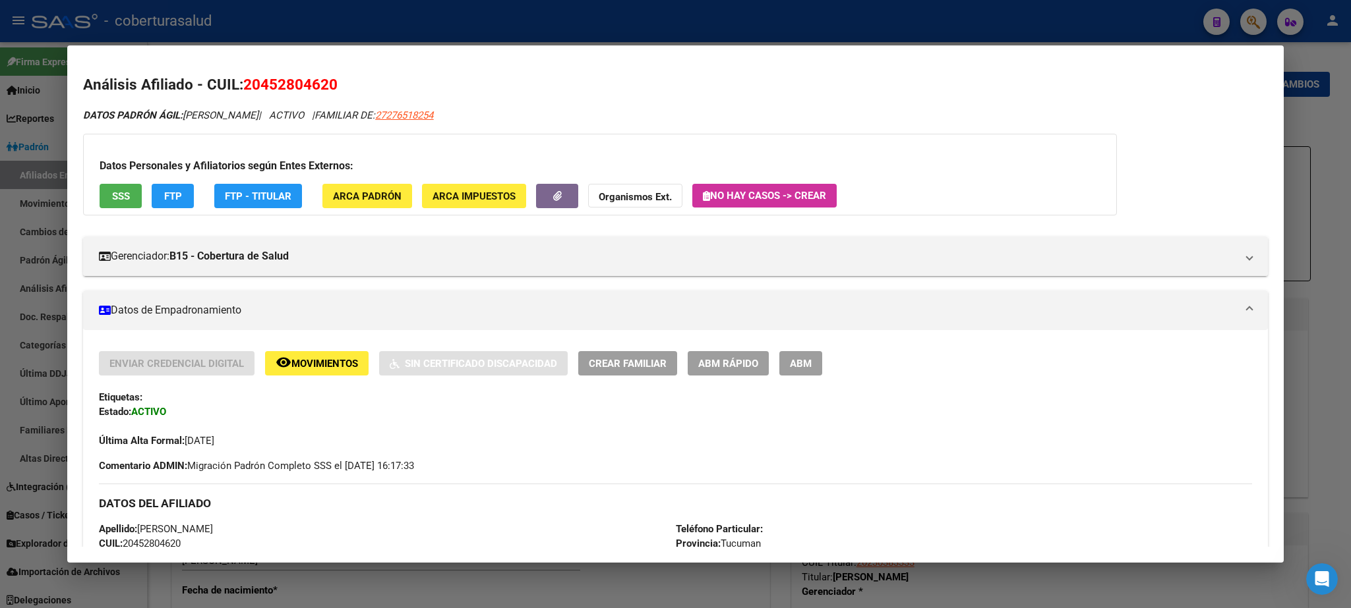
click at [799, 367] on span "ABM" at bounding box center [801, 364] width 22 height 12
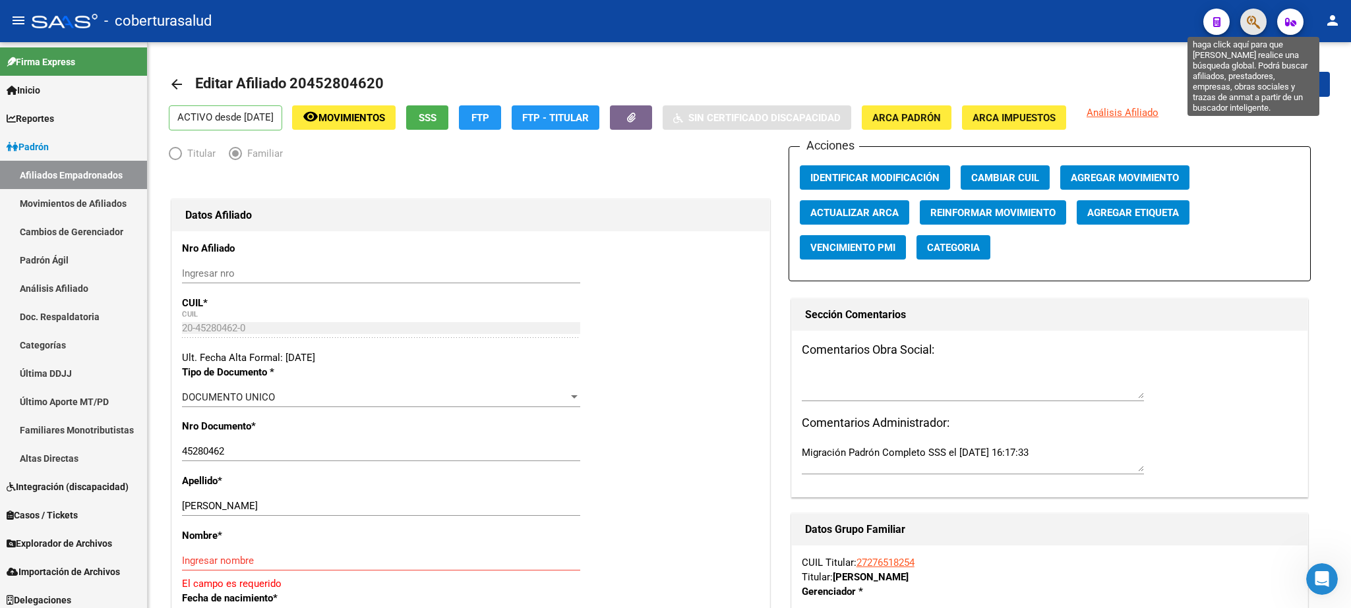
click at [1247, 23] on button "button" at bounding box center [1253, 22] width 26 height 26
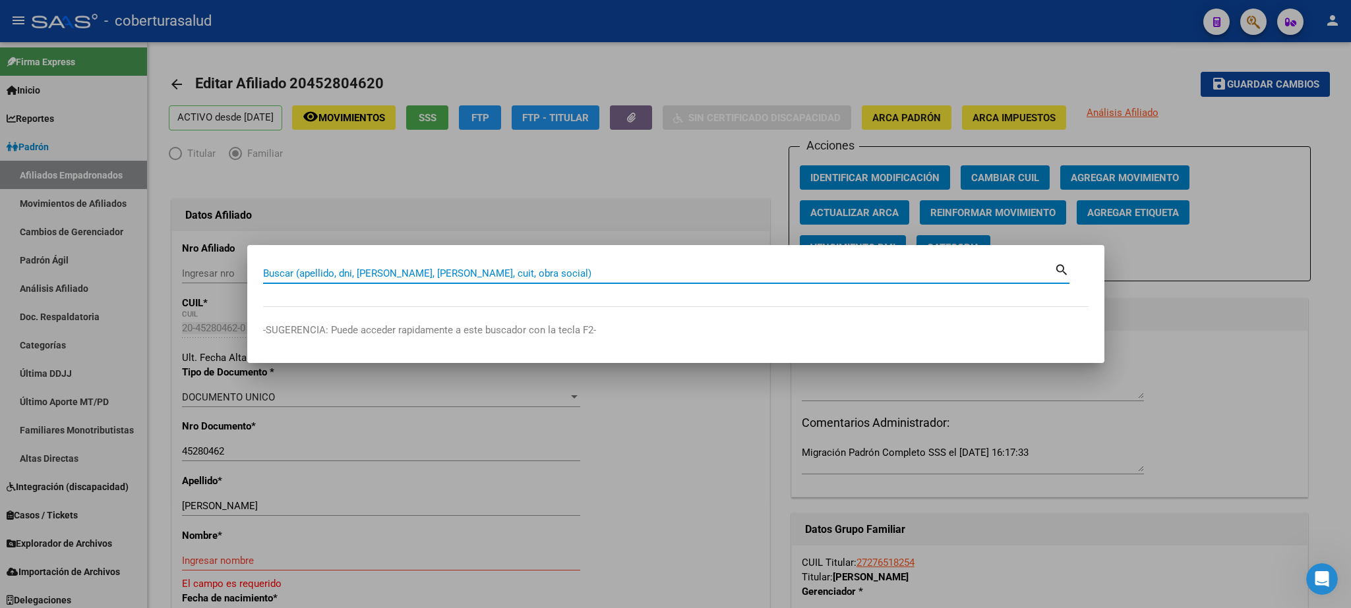
click at [1269, 314] on div at bounding box center [675, 304] width 1351 height 608
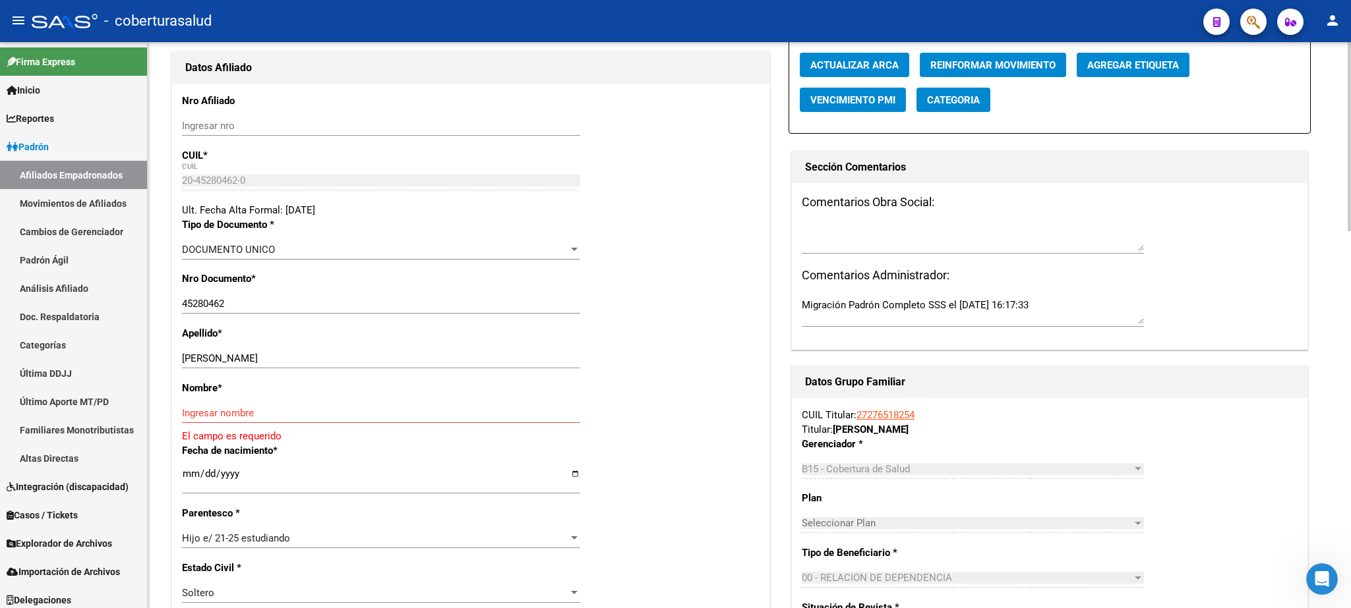
scroll to position [160, 0]
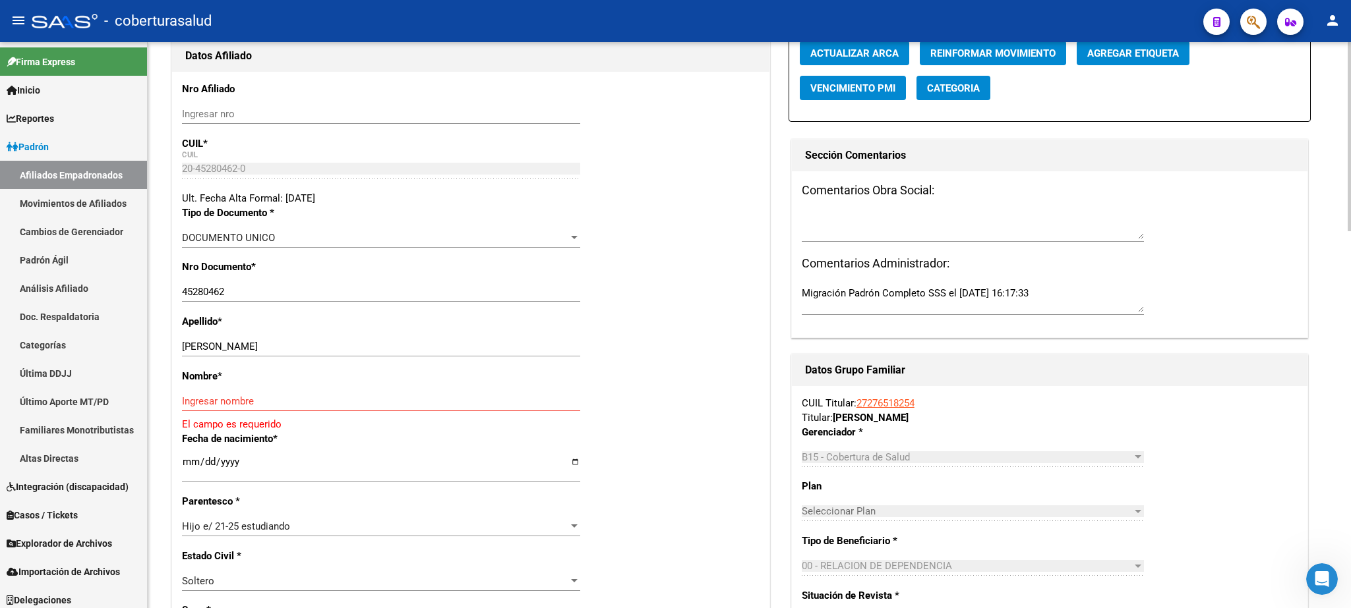
click at [1350, 186] on div at bounding box center [1348, 136] width 3 height 189
drag, startPoint x: 233, startPoint y: 346, endPoint x: 341, endPoint y: 344, distance: 108.8
click at [341, 344] on input "[PERSON_NAME]" at bounding box center [381, 347] width 398 height 12
type input "[PERSON_NAME]"
paste input "[PERSON_NAME]"
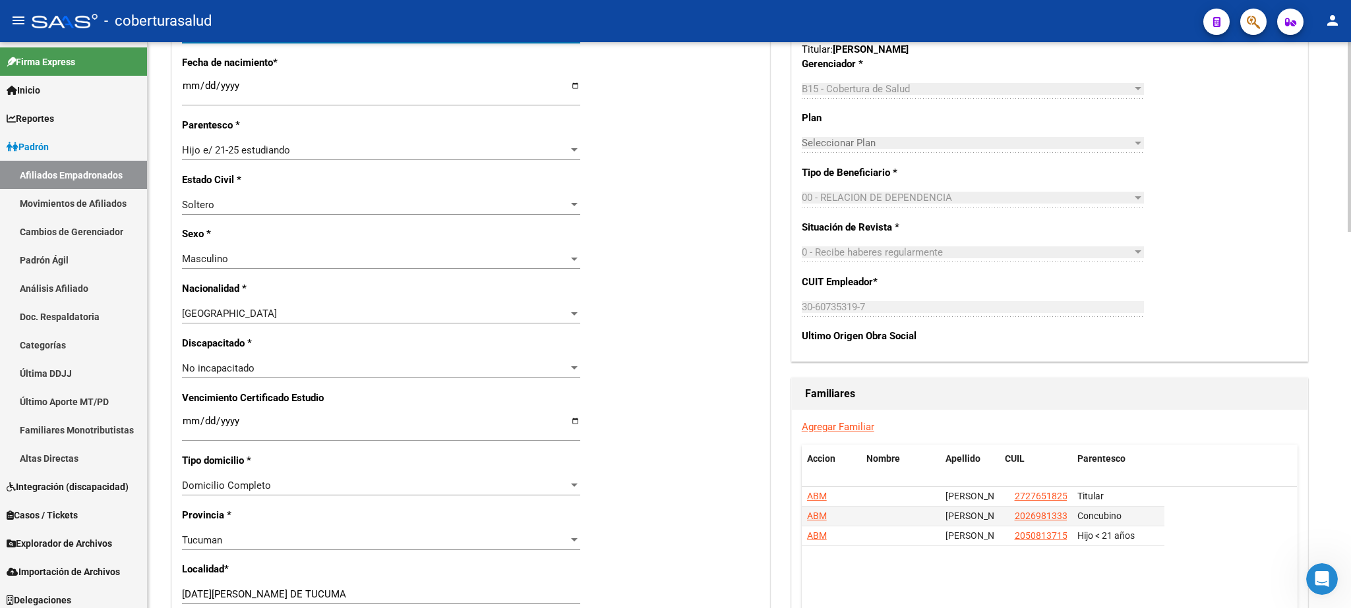
scroll to position [551, 0]
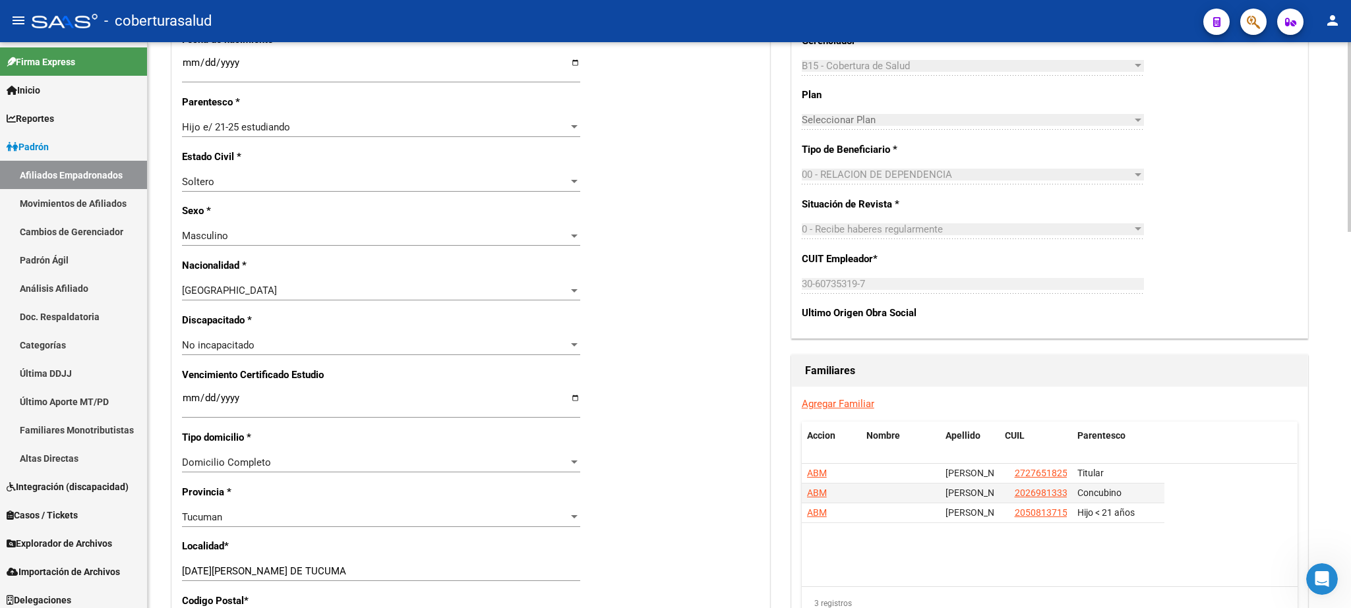
click at [1350, 232] on div at bounding box center [1348, 137] width 3 height 190
type input "[PERSON_NAME]"
click at [185, 395] on input "Ingresar fecha" at bounding box center [381, 403] width 398 height 21
type input "[DATE]"
click at [482, 393] on input "[DATE]" at bounding box center [381, 403] width 398 height 21
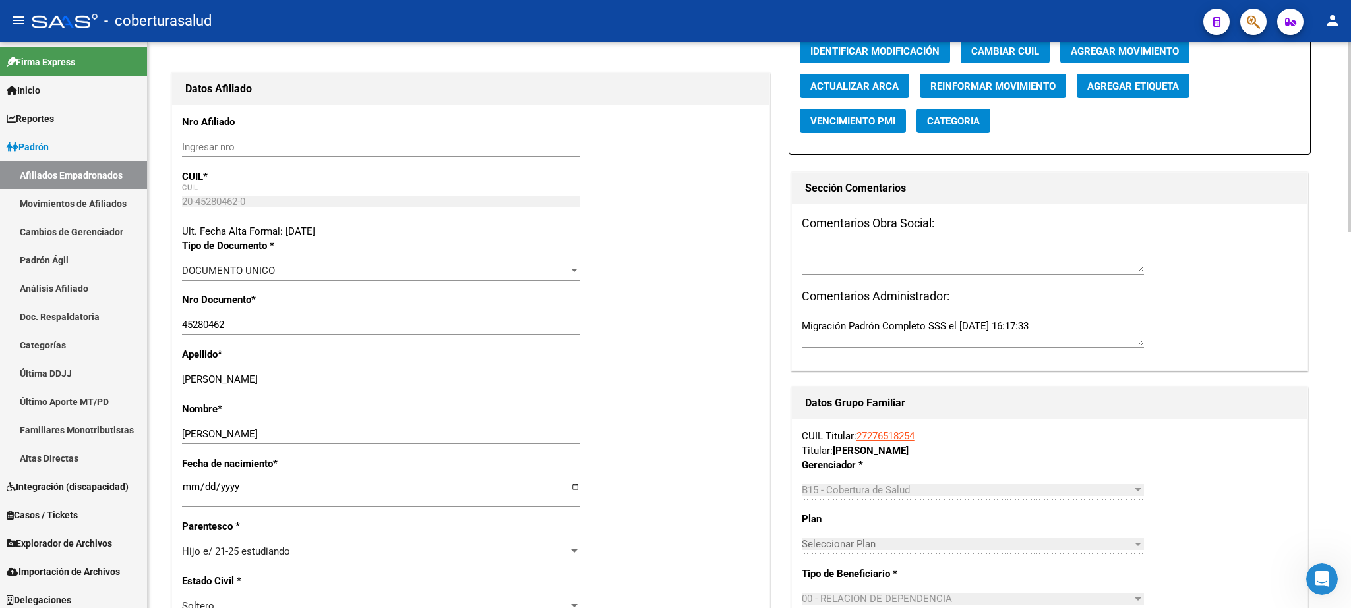
scroll to position [0, 0]
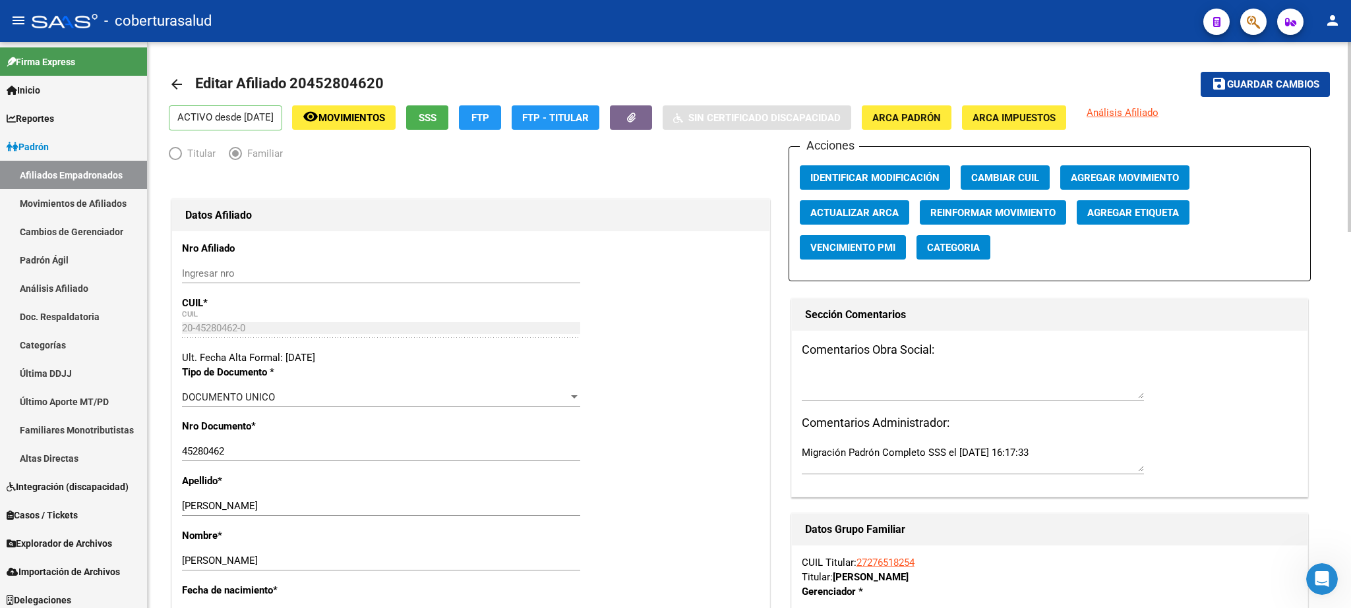
click at [1350, 132] on div at bounding box center [1348, 137] width 3 height 190
click at [1277, 81] on span "Guardar cambios" at bounding box center [1273, 85] width 92 height 12
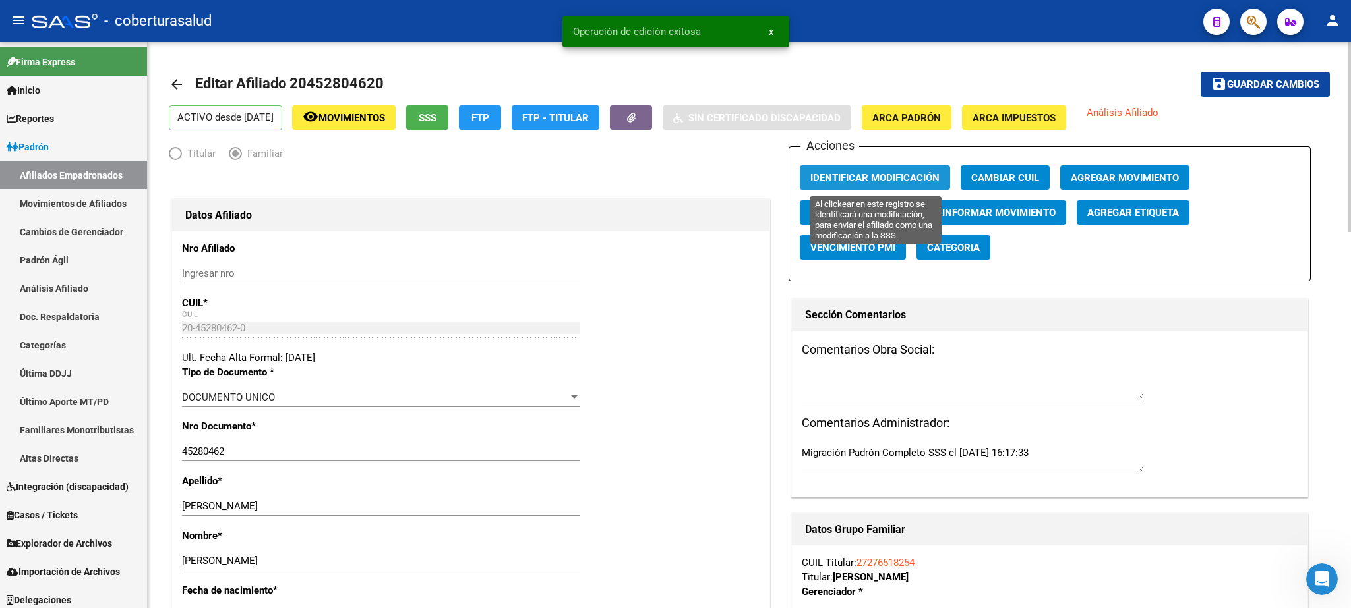
click at [842, 177] on span "Identificar Modificación" at bounding box center [874, 178] width 129 height 12
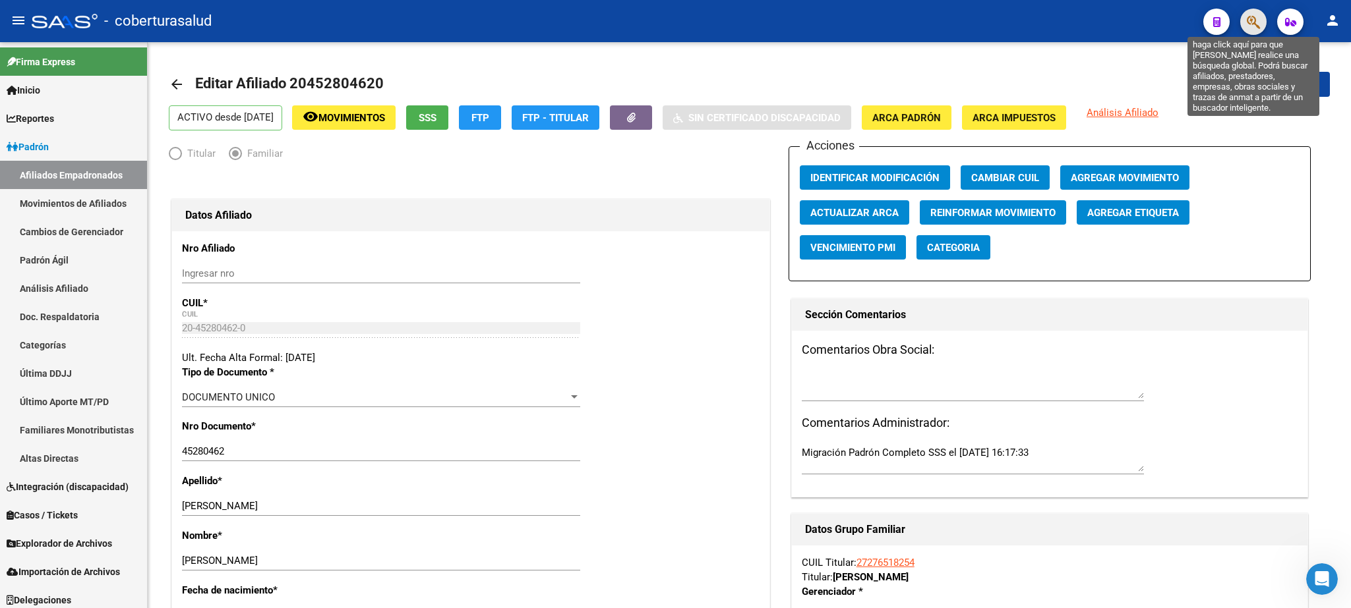
click at [1256, 19] on icon "button" at bounding box center [1252, 22] width 13 height 15
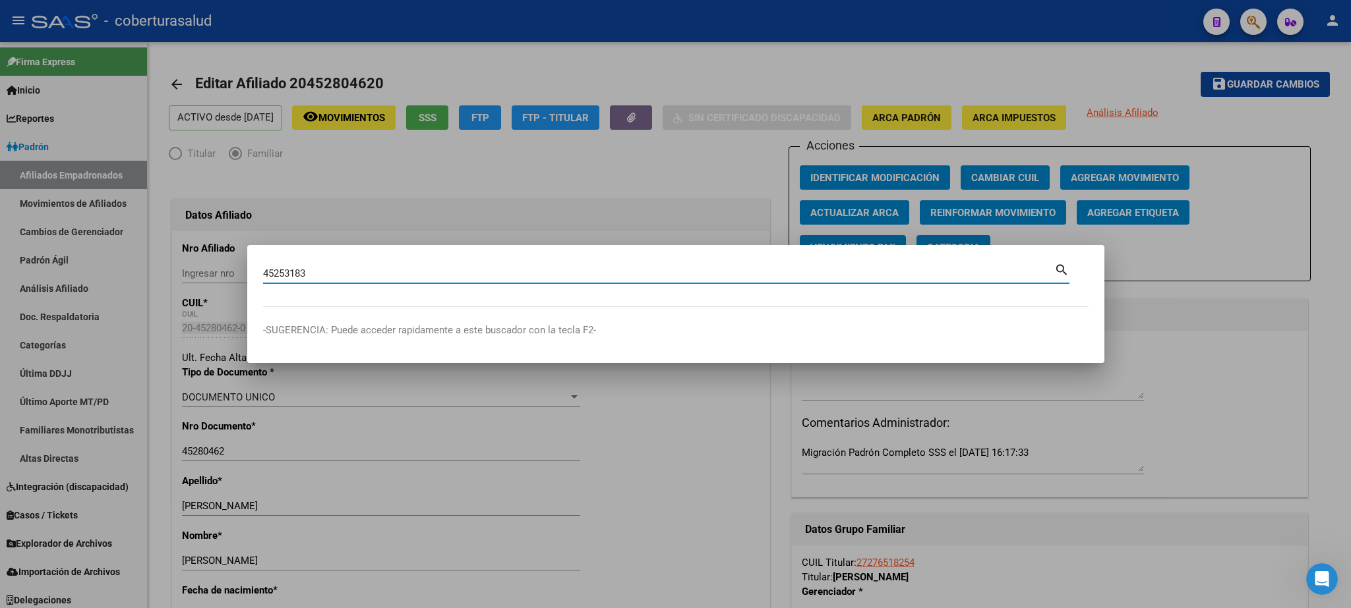
type input "45253183"
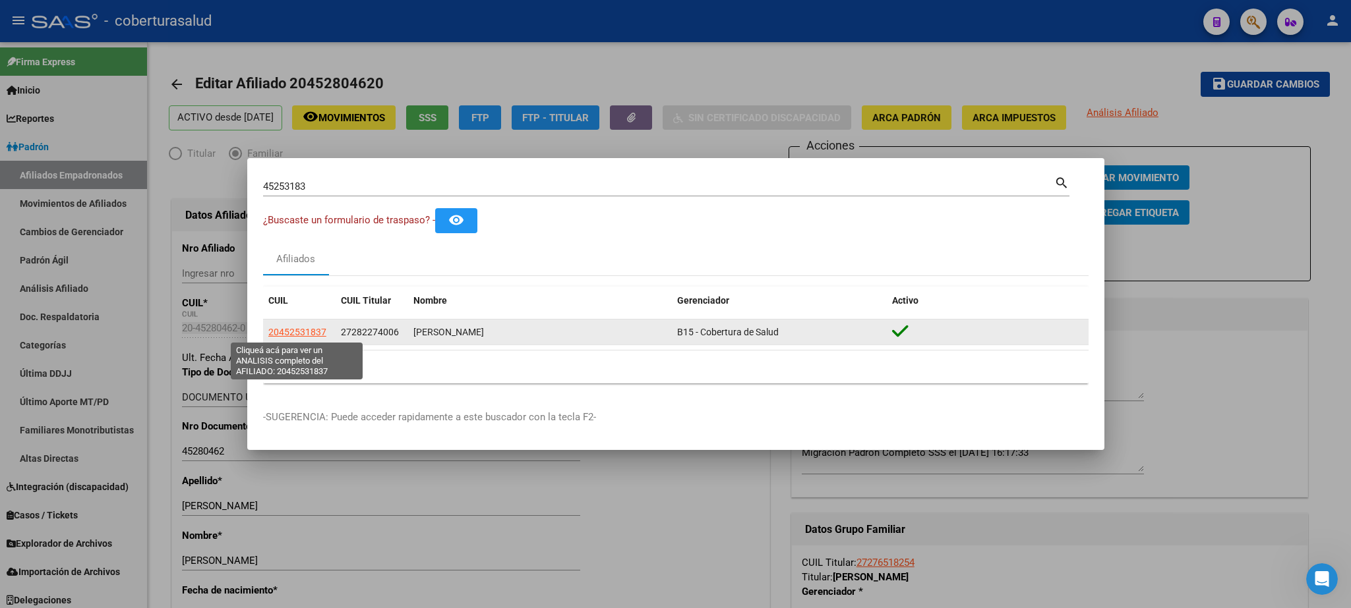
click at [283, 332] on span "20452531837" at bounding box center [297, 332] width 58 height 11
type textarea "20452531837"
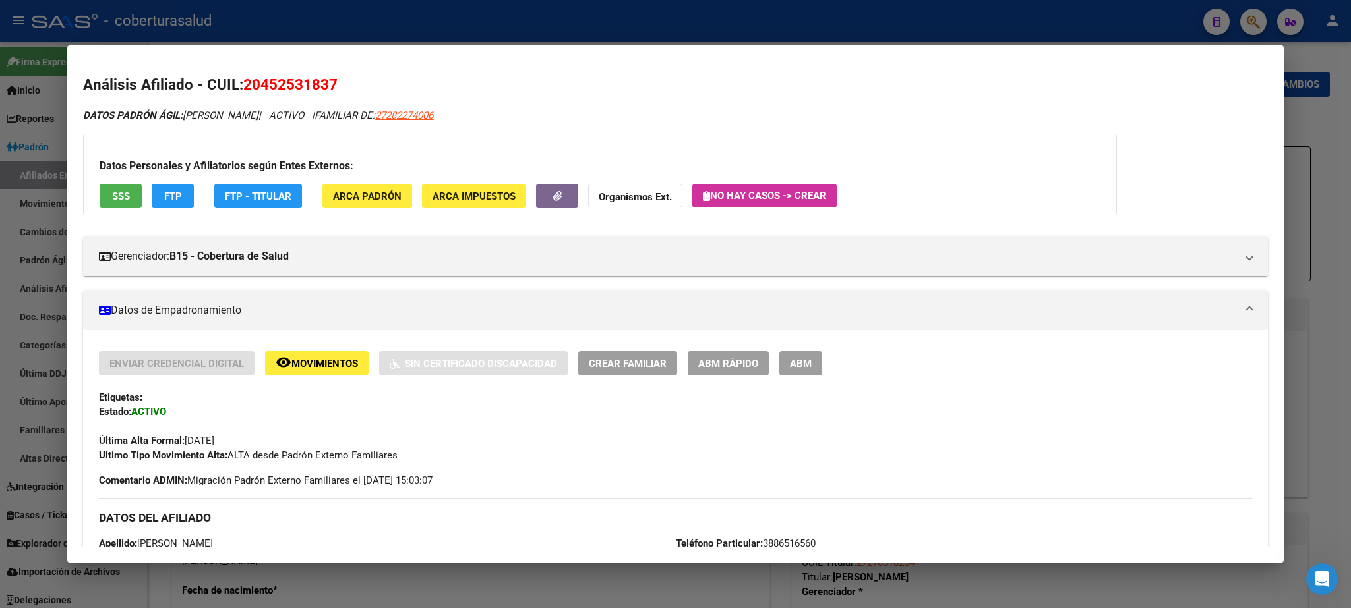
click at [803, 363] on span "ABM" at bounding box center [801, 364] width 22 height 12
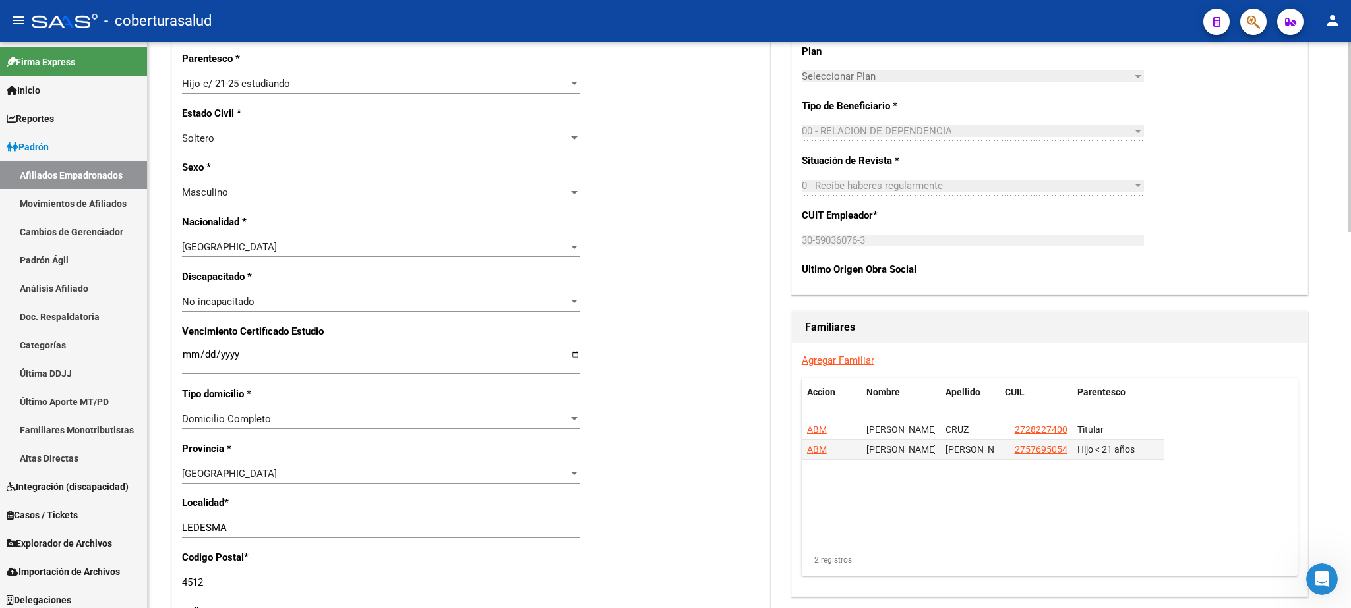
scroll to position [604, 0]
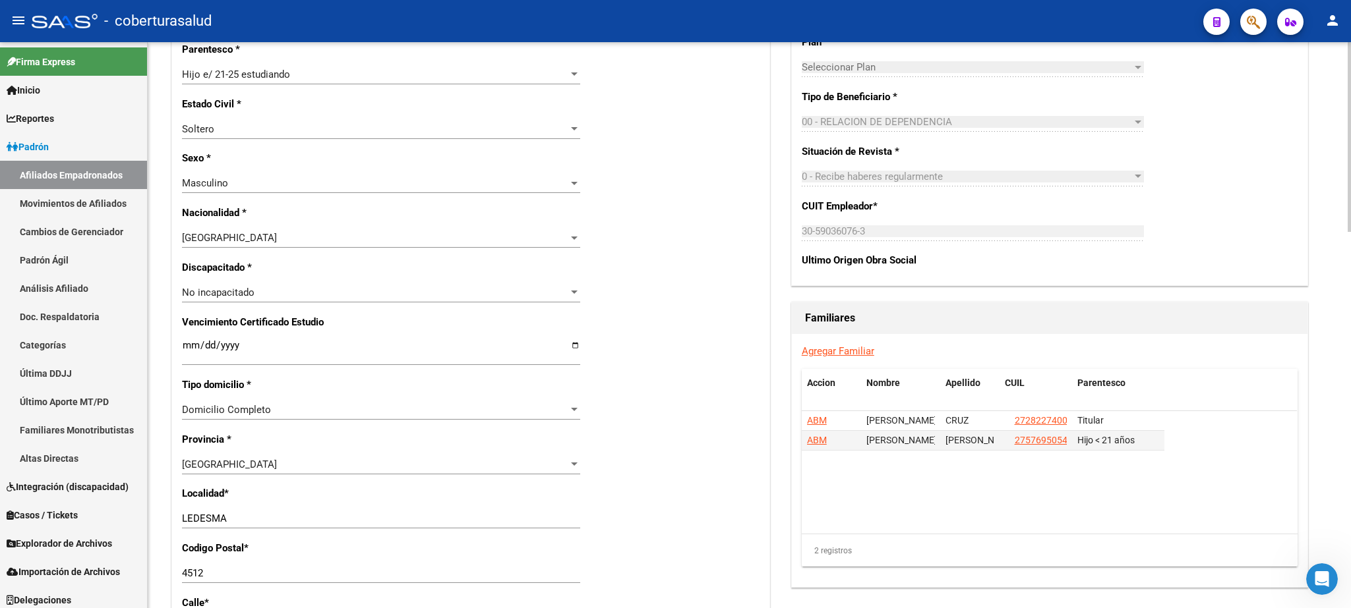
click at [1350, 232] on div at bounding box center [1348, 137] width 3 height 190
click at [191, 341] on input "Ingresar fecha" at bounding box center [381, 350] width 398 height 21
type input "[DATE]"
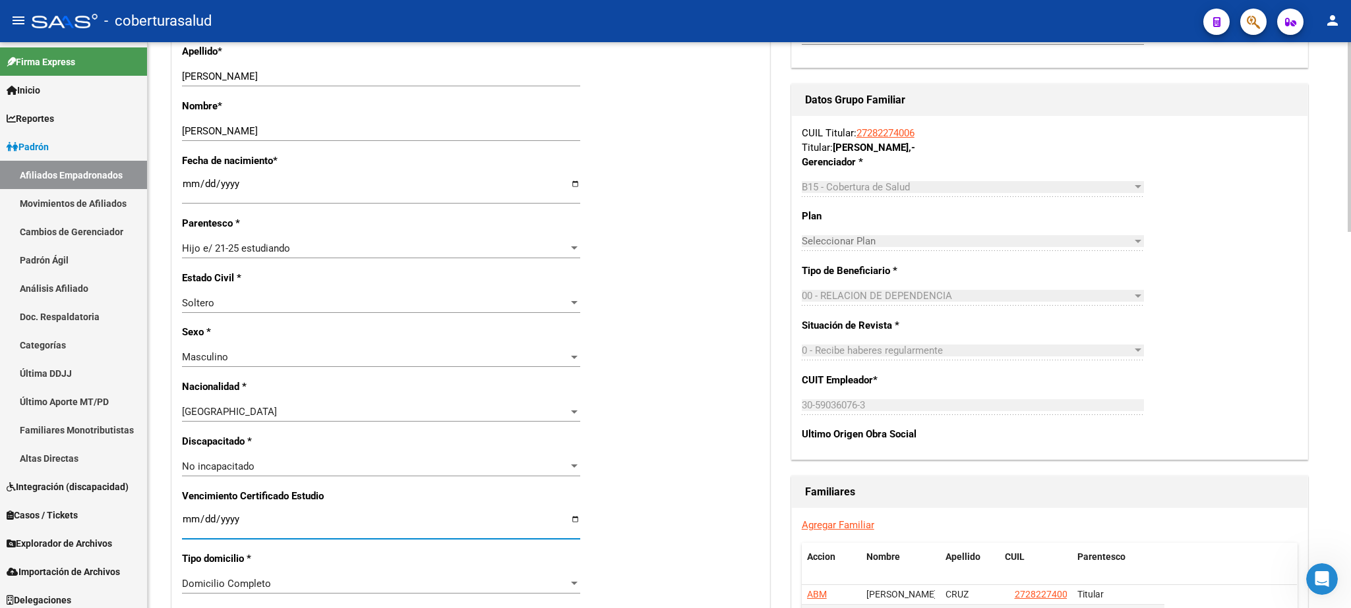
scroll to position [0, 0]
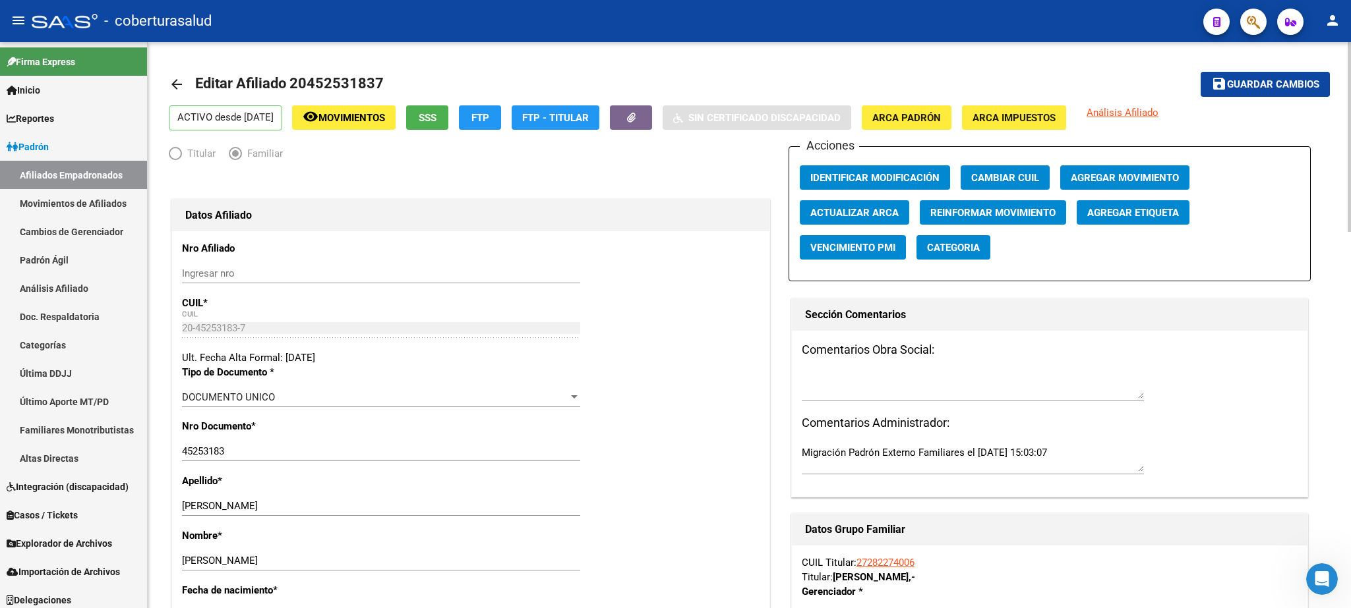
click at [1348, 61] on div at bounding box center [1348, 137] width 3 height 190
click at [1257, 84] on span "Guardar cambios" at bounding box center [1273, 85] width 92 height 12
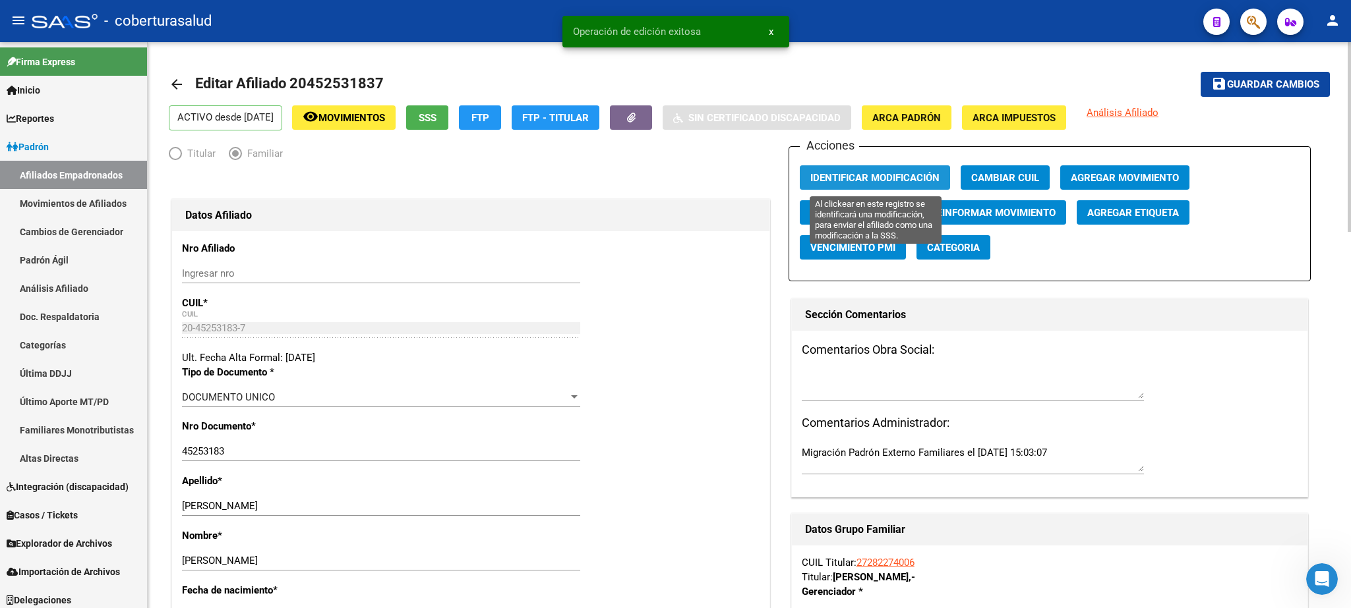
click at [832, 183] on span "Identificar Modificación" at bounding box center [874, 178] width 129 height 12
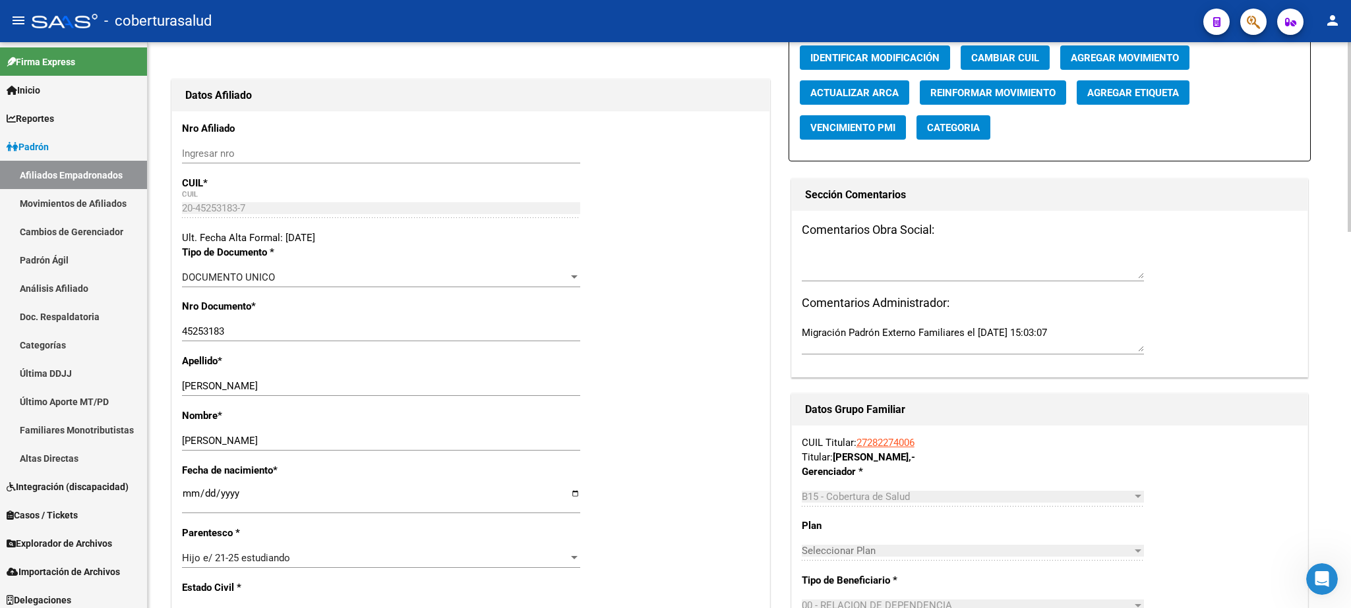
scroll to position [79, 0]
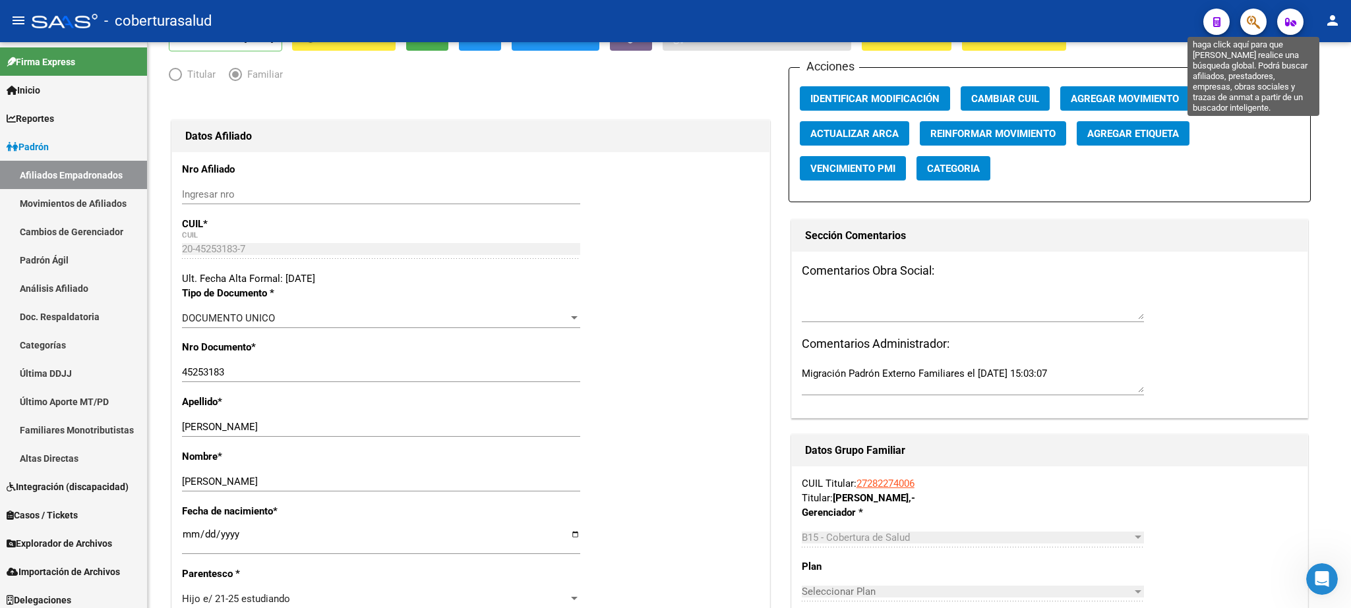
click at [1257, 20] on icon "button" at bounding box center [1252, 22] width 13 height 15
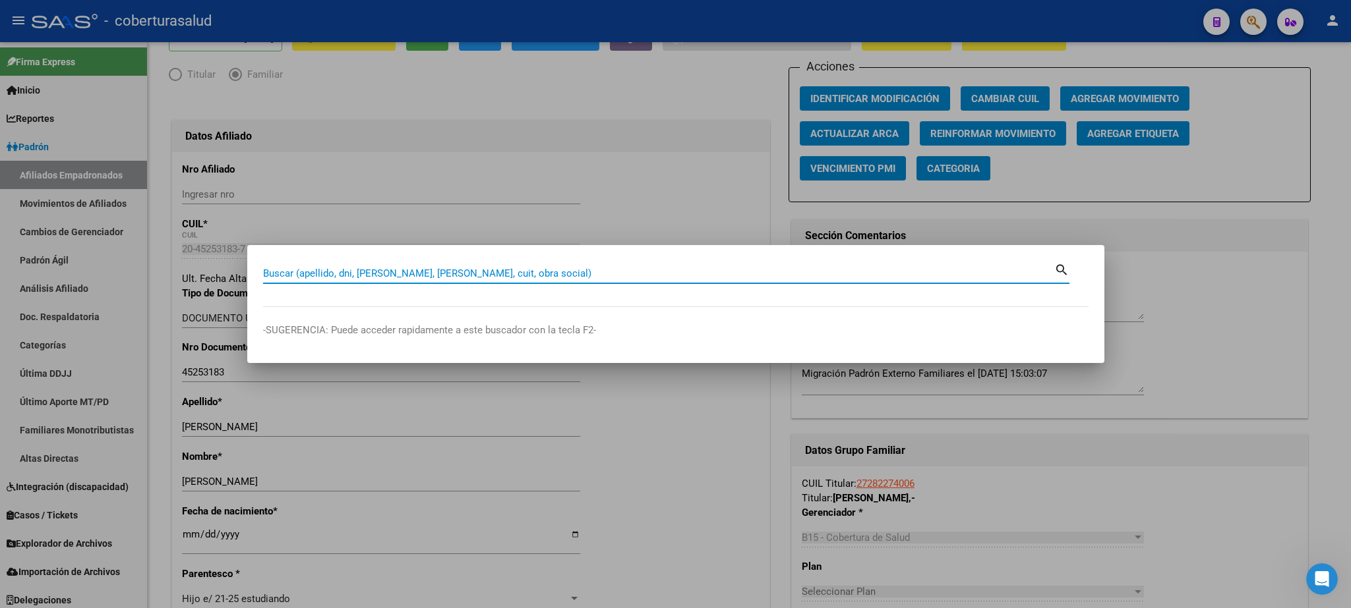
click at [276, 272] on input "Buscar (apellido, dni, [PERSON_NAME], [PERSON_NAME], cuit, obra social)" at bounding box center [658, 274] width 791 height 12
paste input "45434637"
type input "45434637"
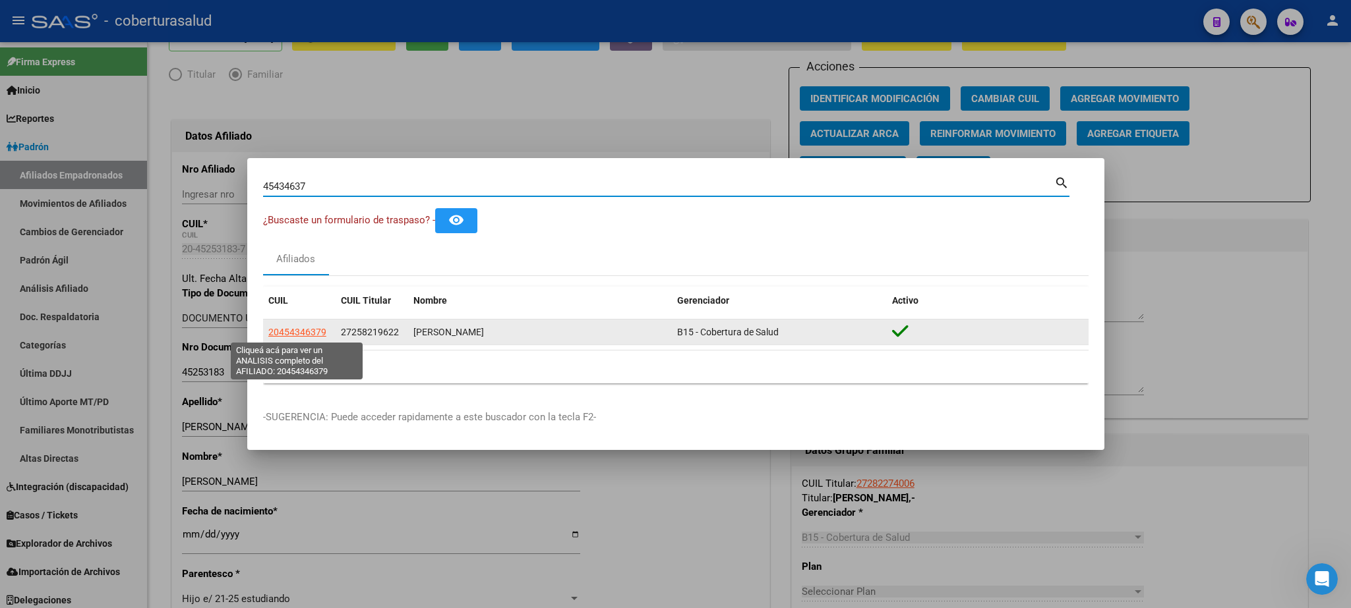
click at [274, 334] on span "20454346379" at bounding box center [297, 332] width 58 height 11
type textarea "20454346379"
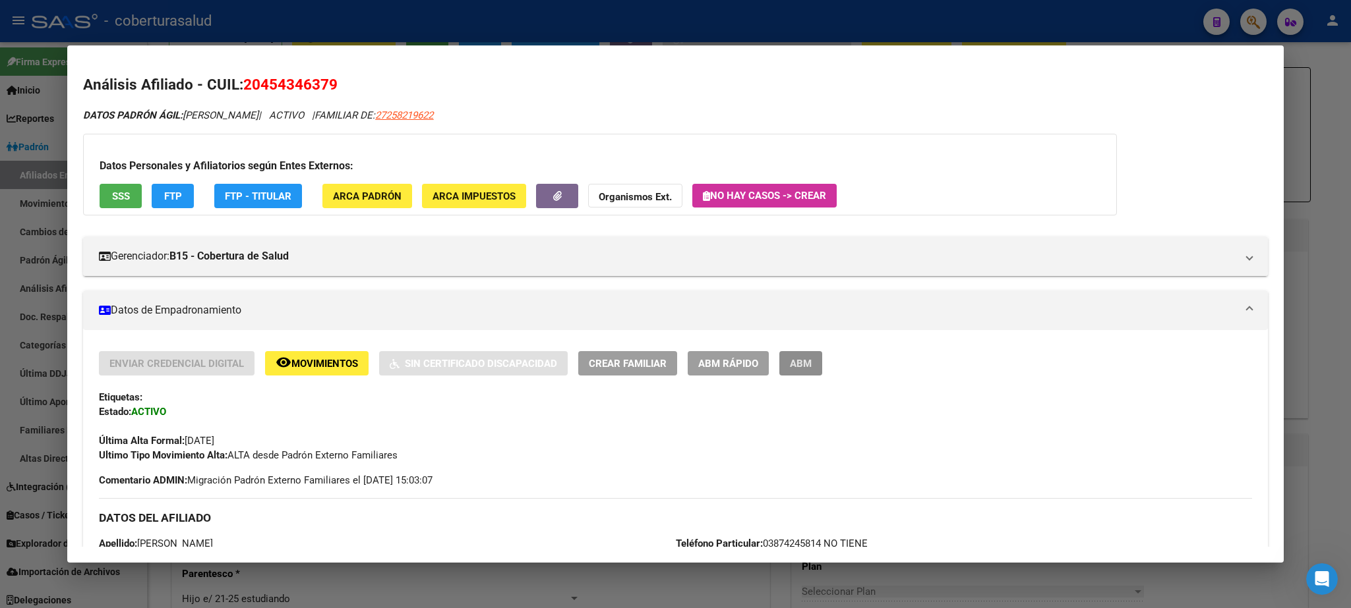
click at [802, 367] on span "ABM" at bounding box center [801, 364] width 22 height 12
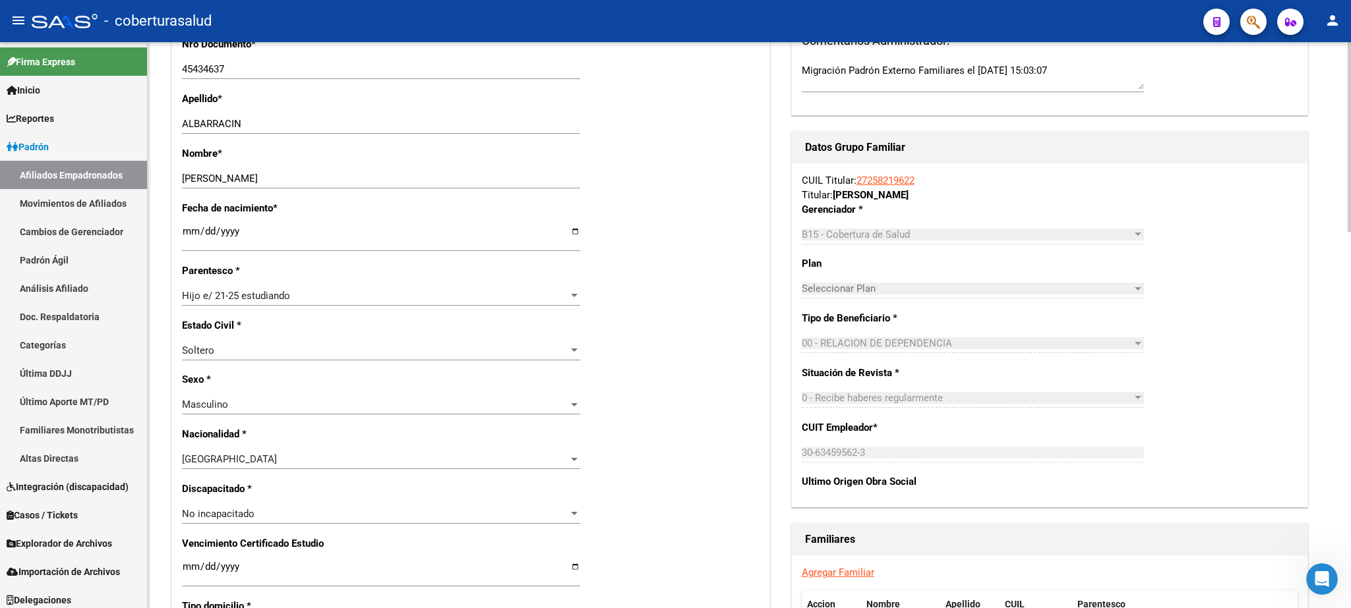
scroll to position [492, 0]
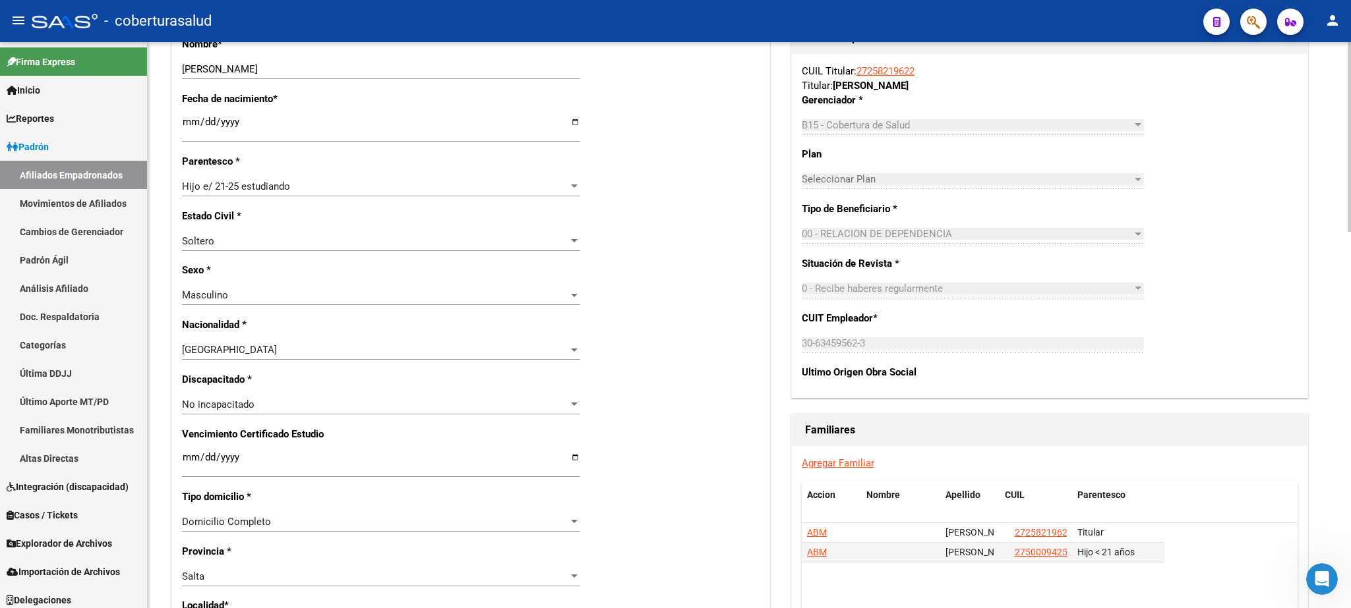
click at [1350, 232] on div at bounding box center [1348, 137] width 3 height 190
drag, startPoint x: 184, startPoint y: 463, endPoint x: 187, endPoint y: 452, distance: 11.0
click at [185, 459] on div "Ingresar fecha" at bounding box center [381, 470] width 398 height 40
click at [187, 452] on input "Ingresar fecha" at bounding box center [381, 462] width 398 height 21
type input "[DATE]"
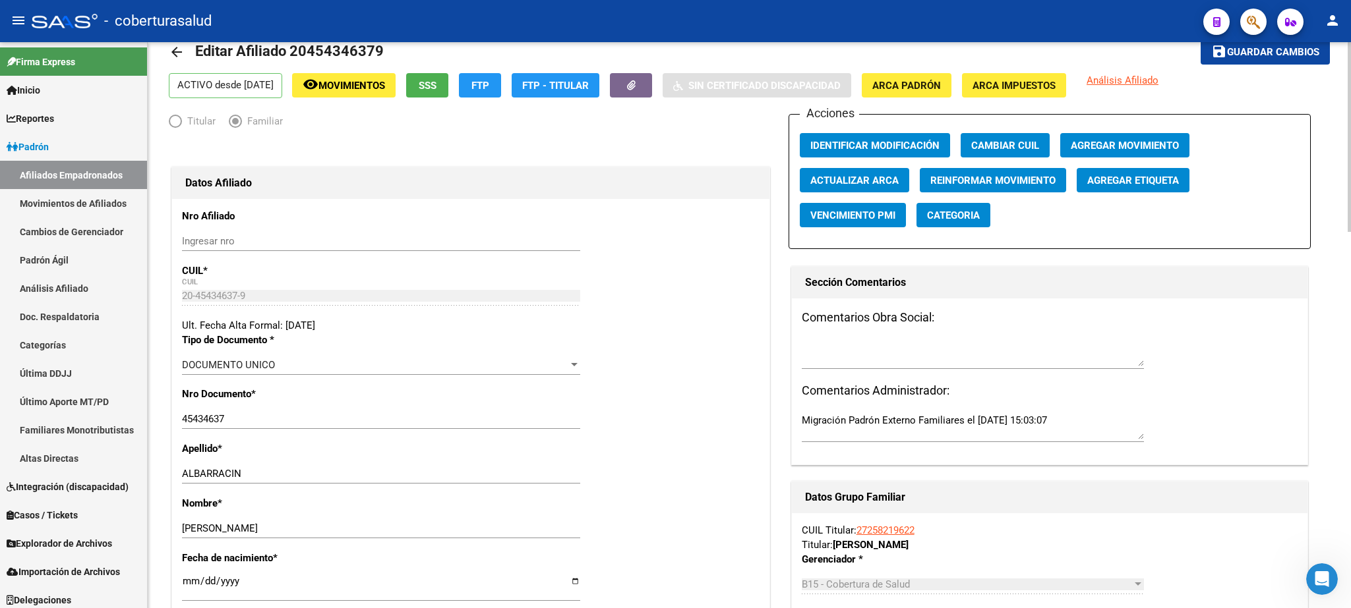
scroll to position [0, 0]
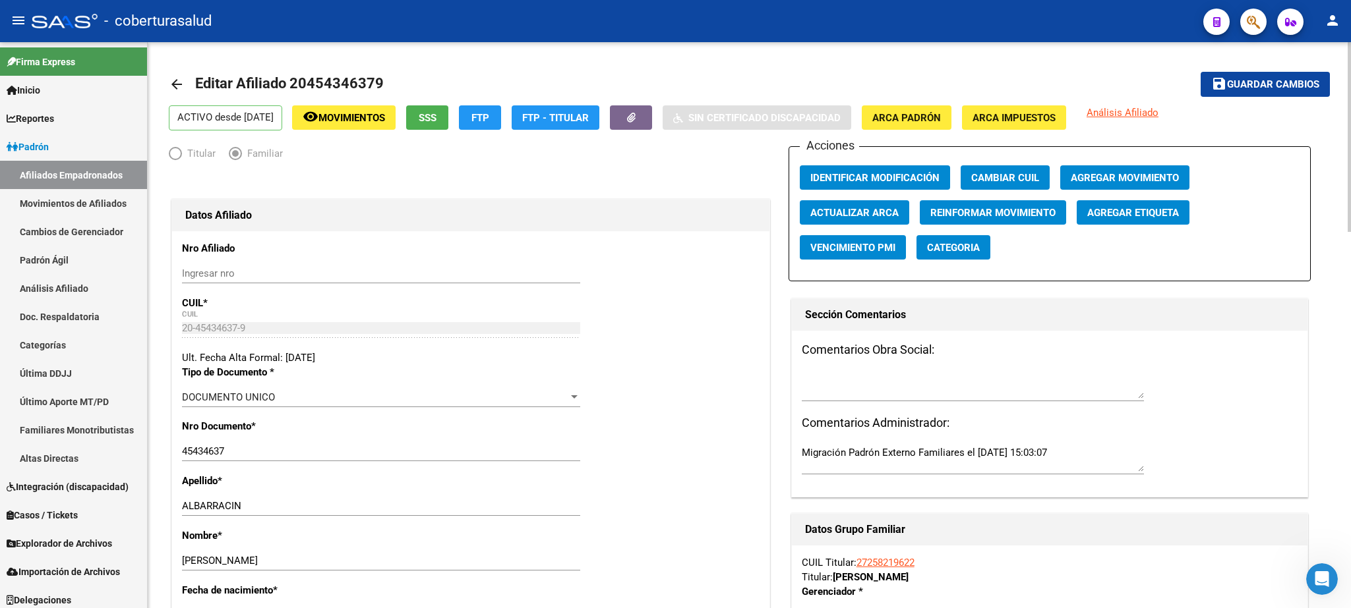
click at [1264, 75] on button "save Guardar cambios" at bounding box center [1264, 84] width 129 height 24
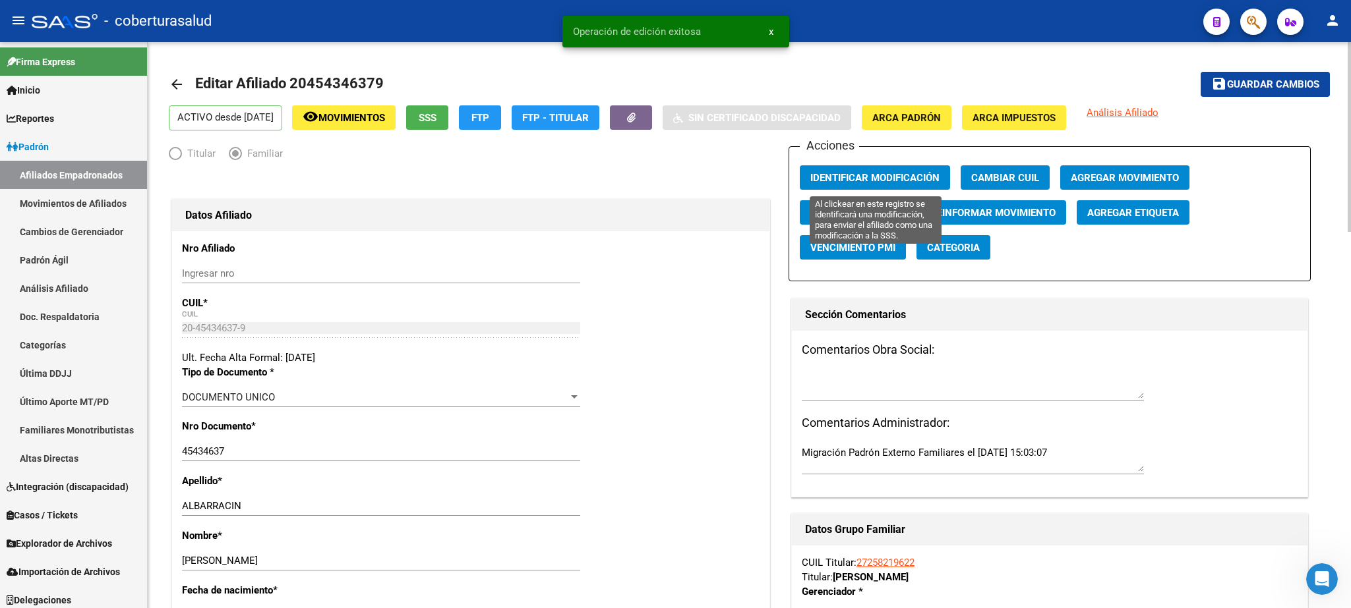
click at [919, 172] on span "Identificar Modificación" at bounding box center [874, 177] width 129 height 12
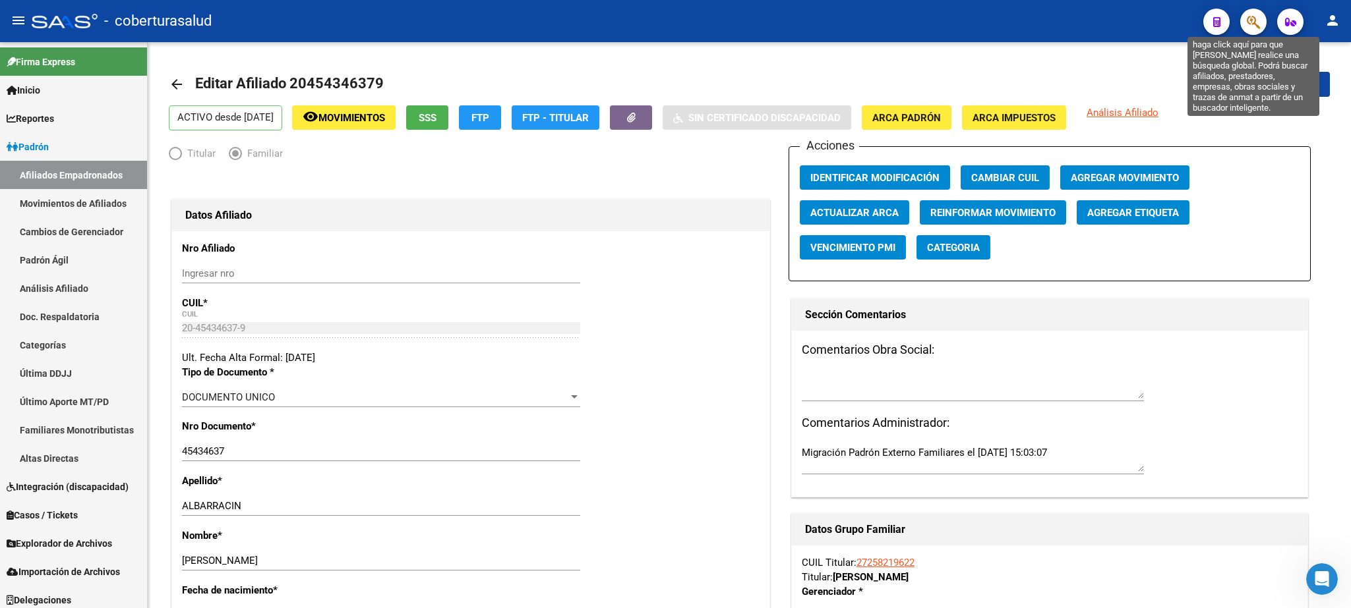
click at [1252, 23] on icon "button" at bounding box center [1252, 22] width 13 height 15
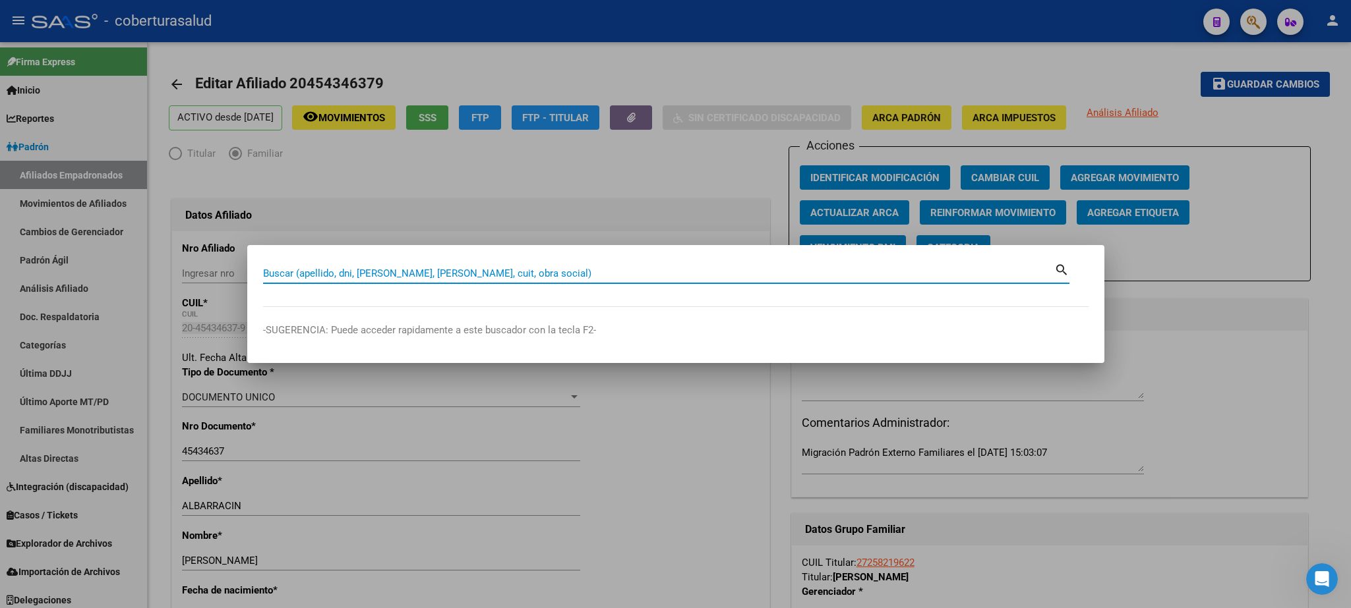
click at [322, 273] on input "Buscar (apellido, dni, [PERSON_NAME], [PERSON_NAME], cuit, obra social)" at bounding box center [658, 274] width 791 height 12
paste input "45548671"
type input "45548671"
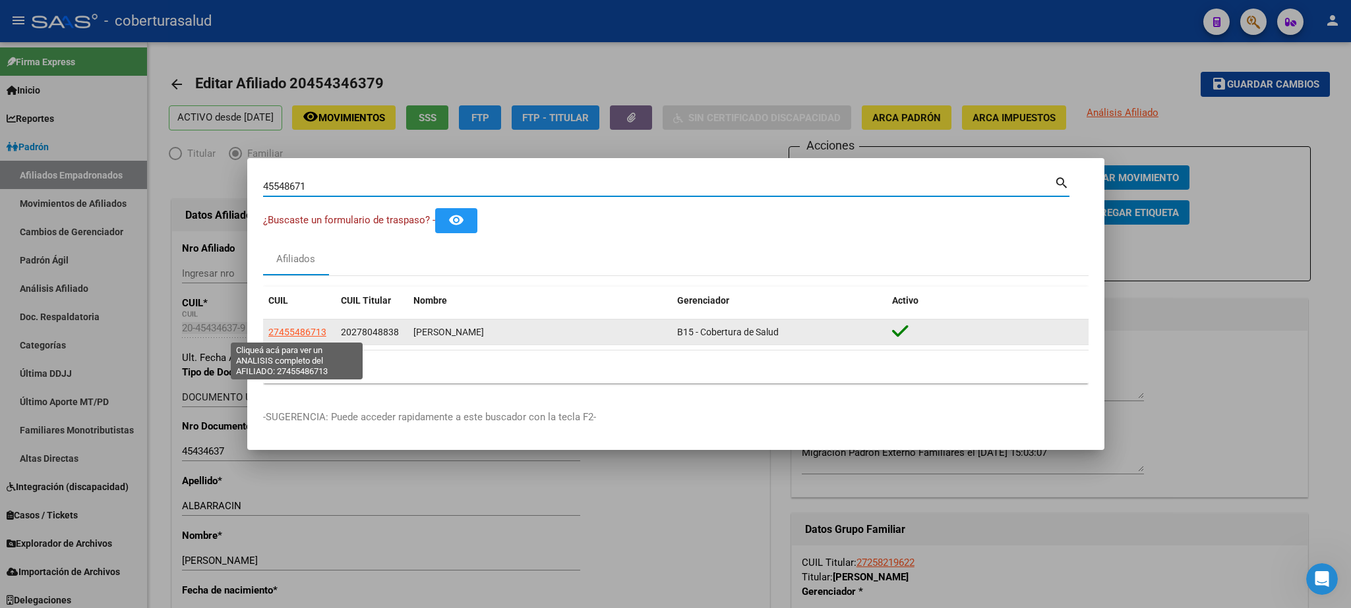
click at [306, 332] on span "27455486713" at bounding box center [297, 332] width 58 height 11
type textarea "27455486713"
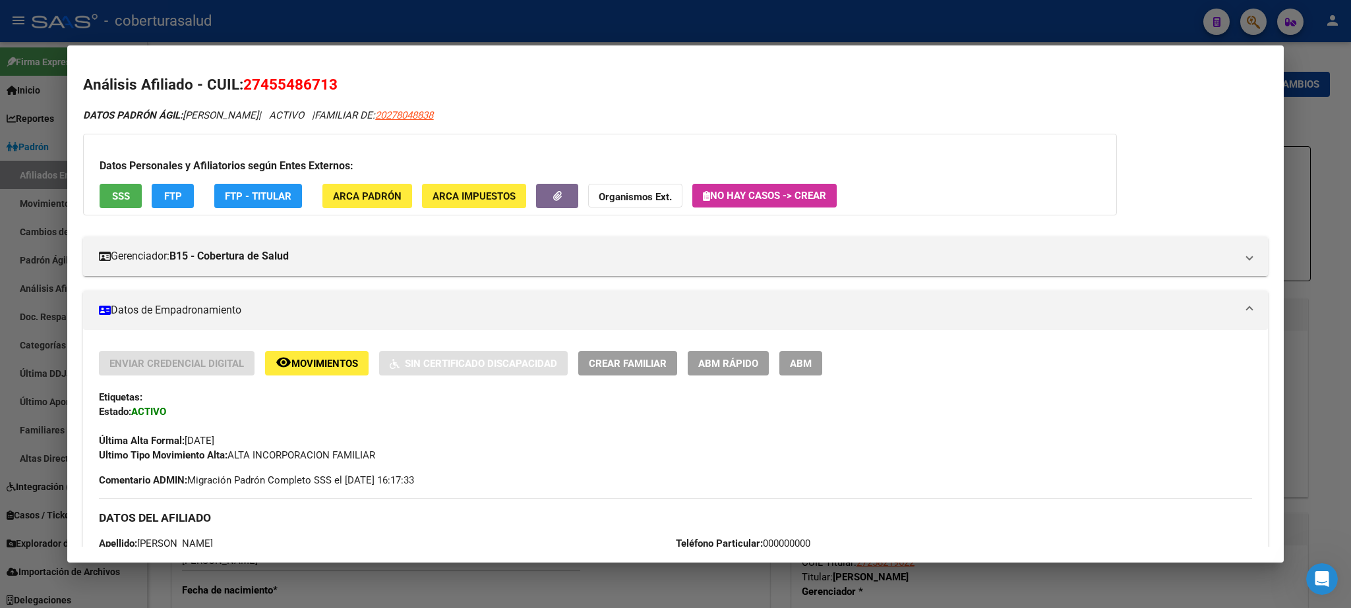
click at [800, 363] on span "ABM" at bounding box center [801, 364] width 22 height 12
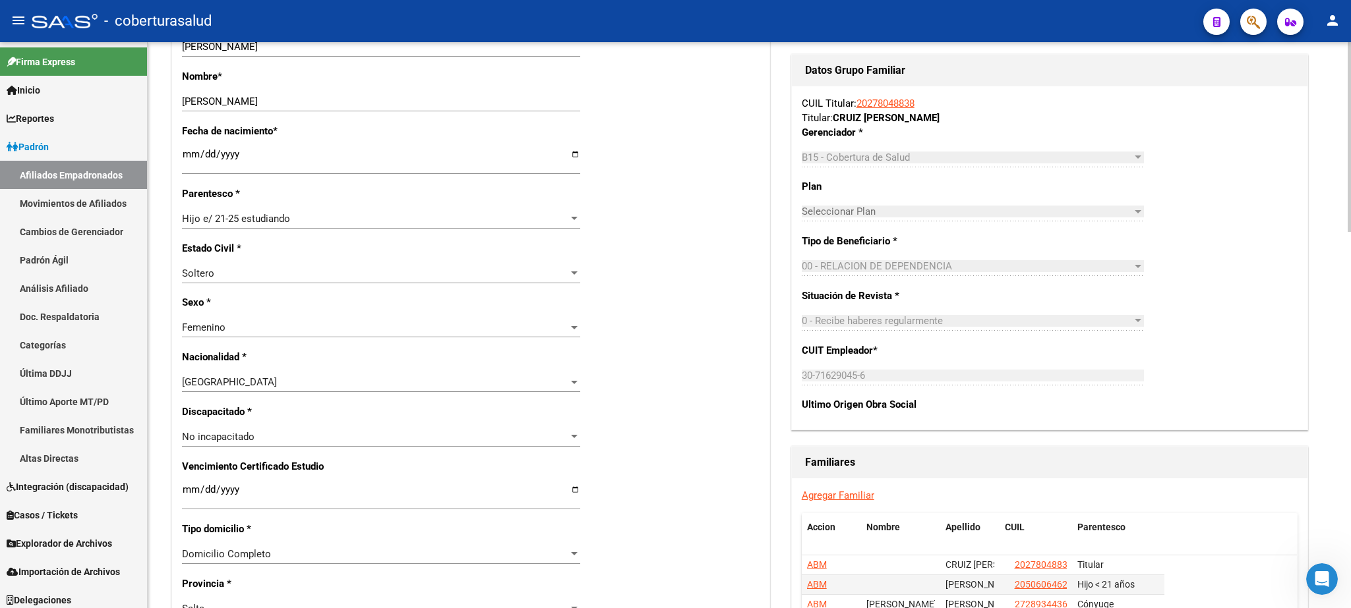
scroll to position [488, 0]
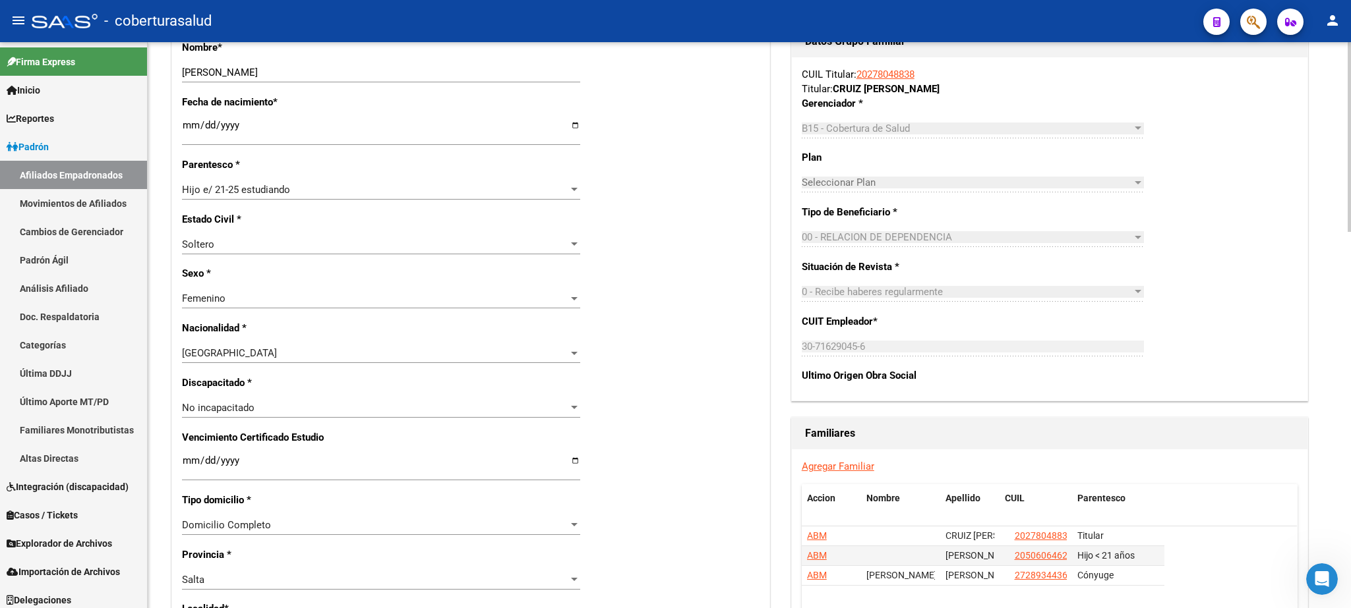
click at [1350, 232] on div at bounding box center [1348, 137] width 3 height 190
click at [184, 456] on input "Ingresar fecha" at bounding box center [381, 465] width 398 height 21
type input "[DATE]"
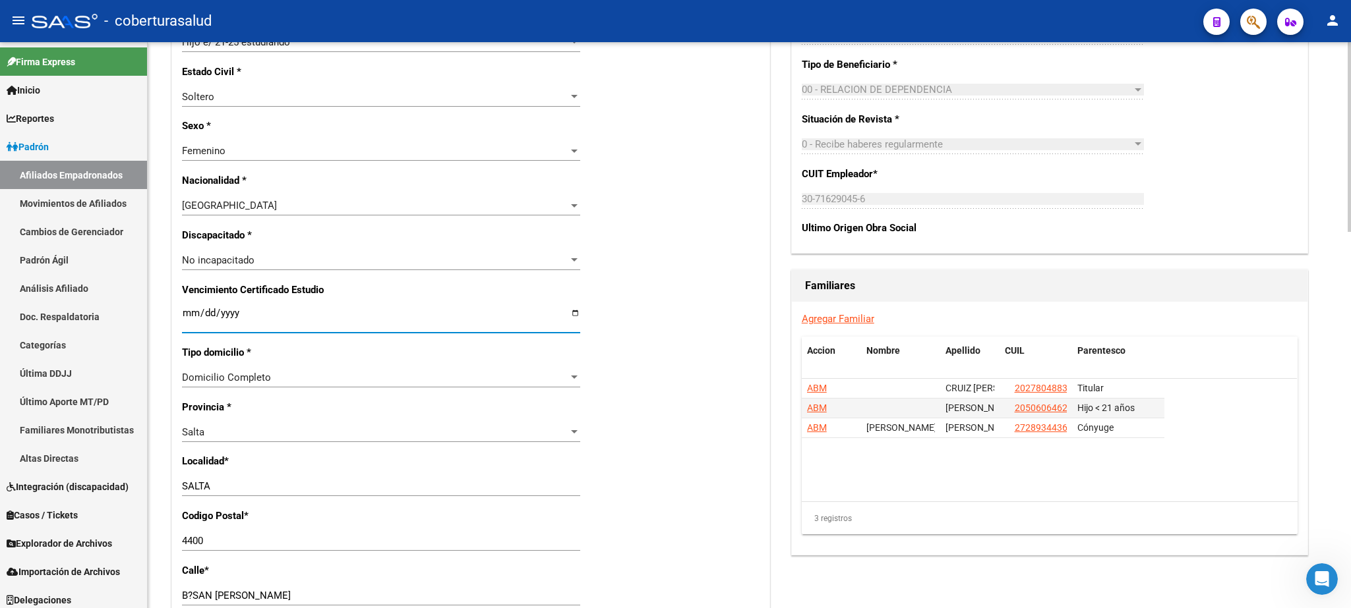
scroll to position [0, 0]
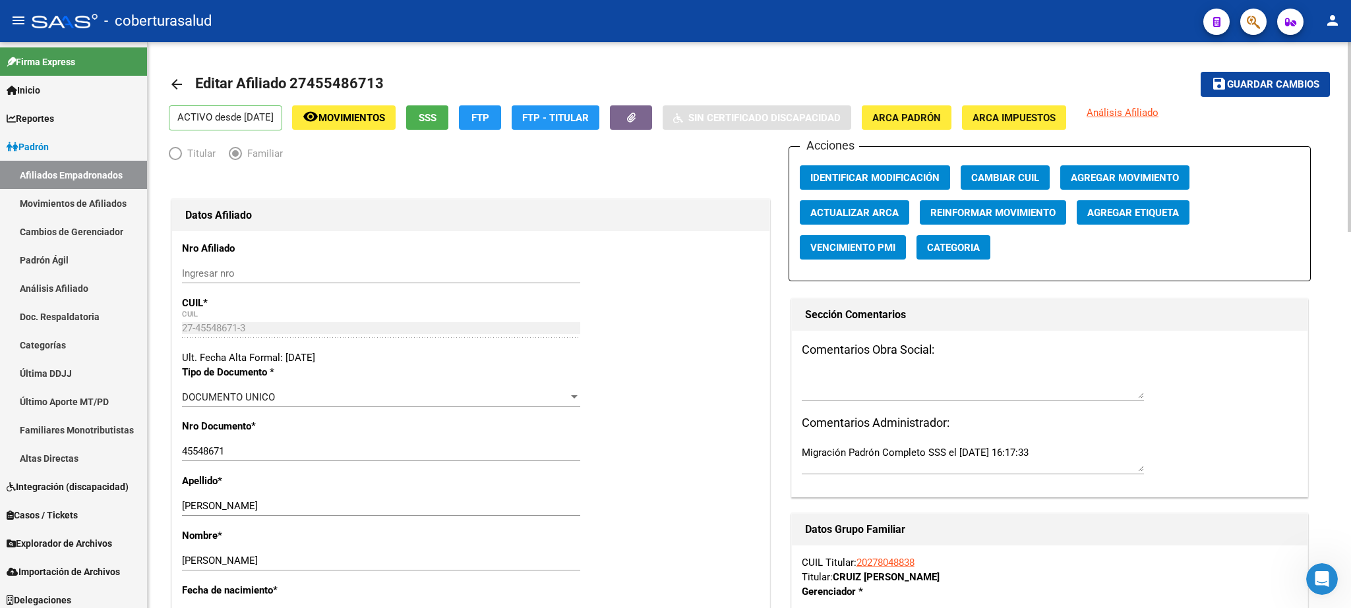
click at [1269, 90] on span "Guardar cambios" at bounding box center [1273, 85] width 92 height 12
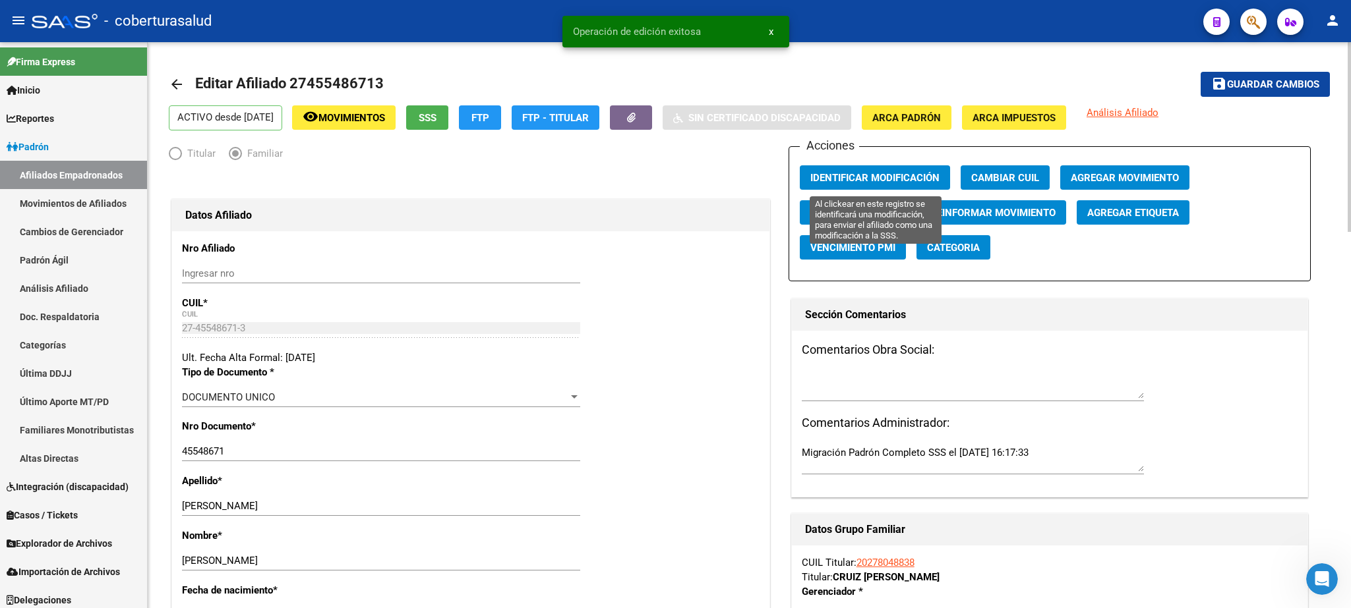
click at [883, 177] on span "Identificar Modificación" at bounding box center [874, 178] width 129 height 12
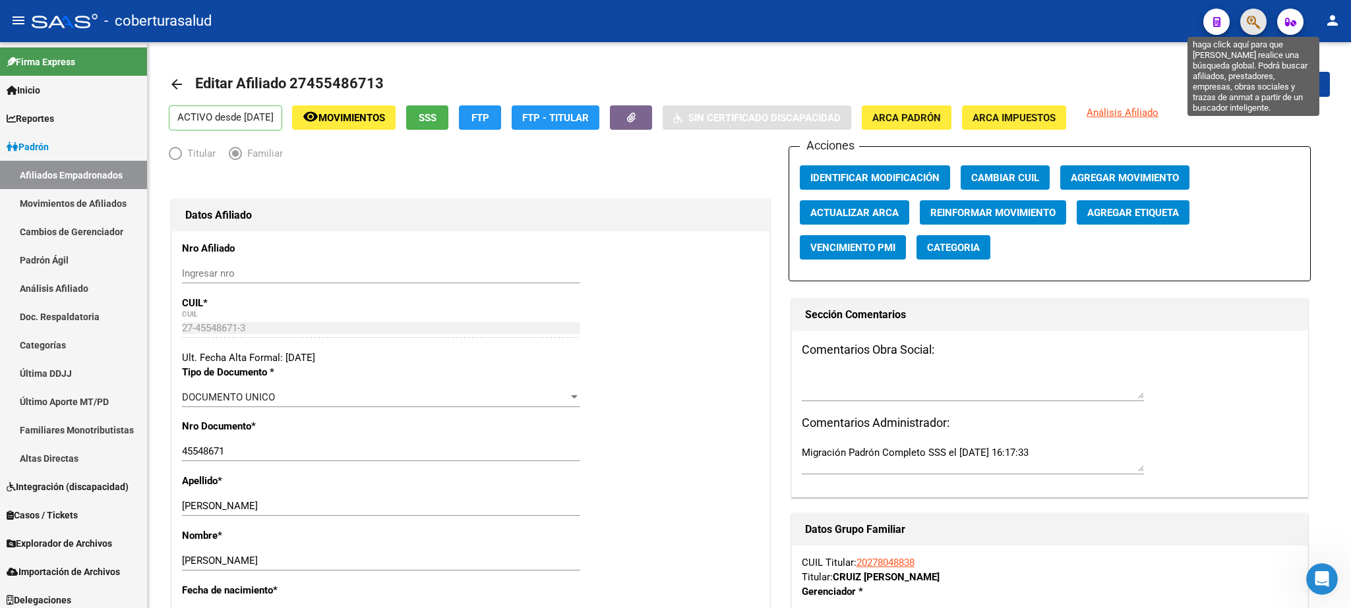
click at [1260, 24] on icon "button" at bounding box center [1252, 22] width 13 height 15
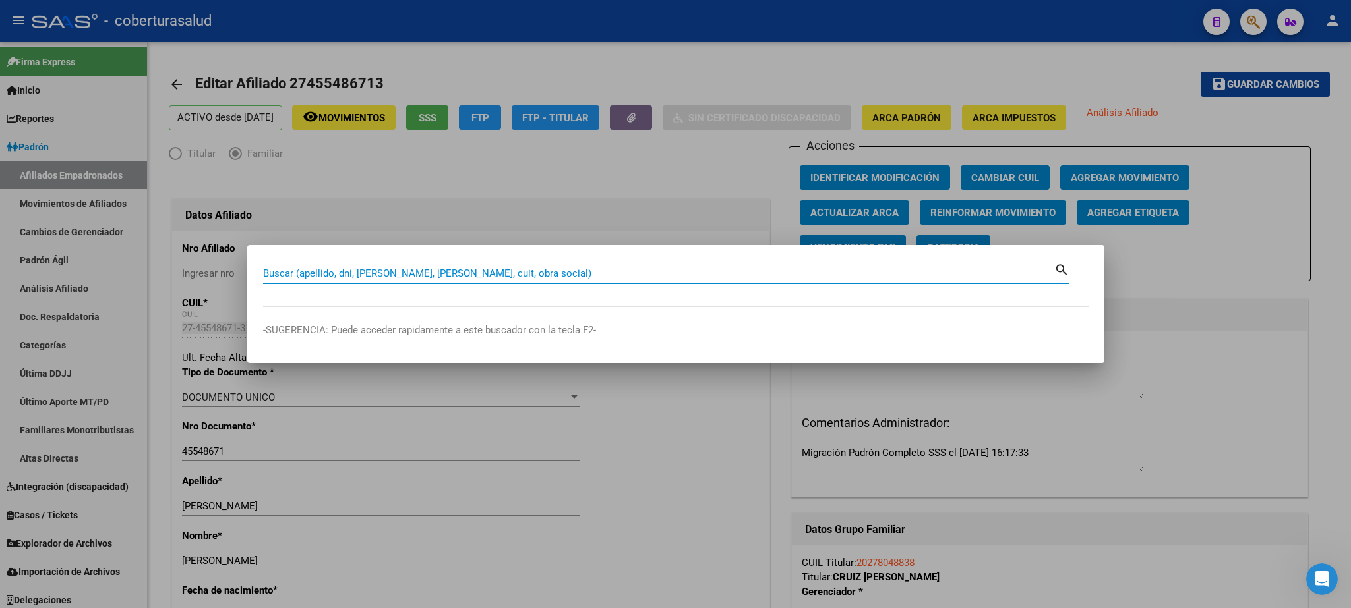
click at [292, 268] on input "Buscar (apellido, dni, [PERSON_NAME], [PERSON_NAME], cuit, obra social)" at bounding box center [658, 274] width 791 height 12
type input "45334736"
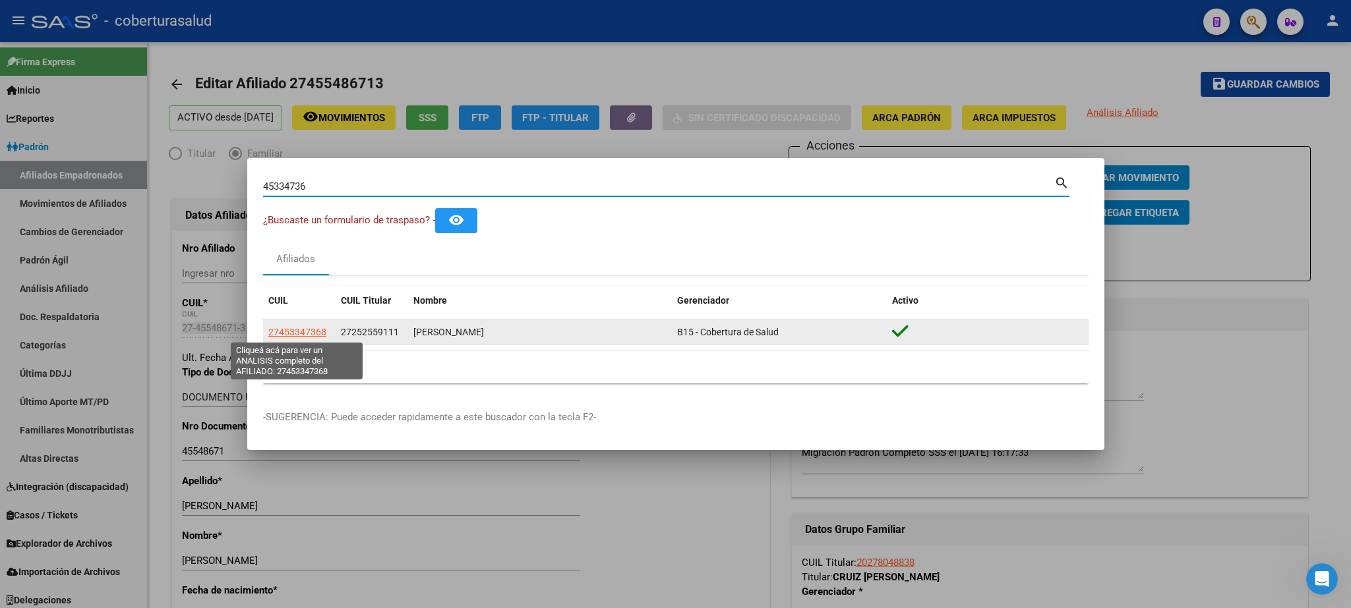
click at [303, 332] on span "27453347368" at bounding box center [297, 332] width 58 height 11
type textarea "27453347368"
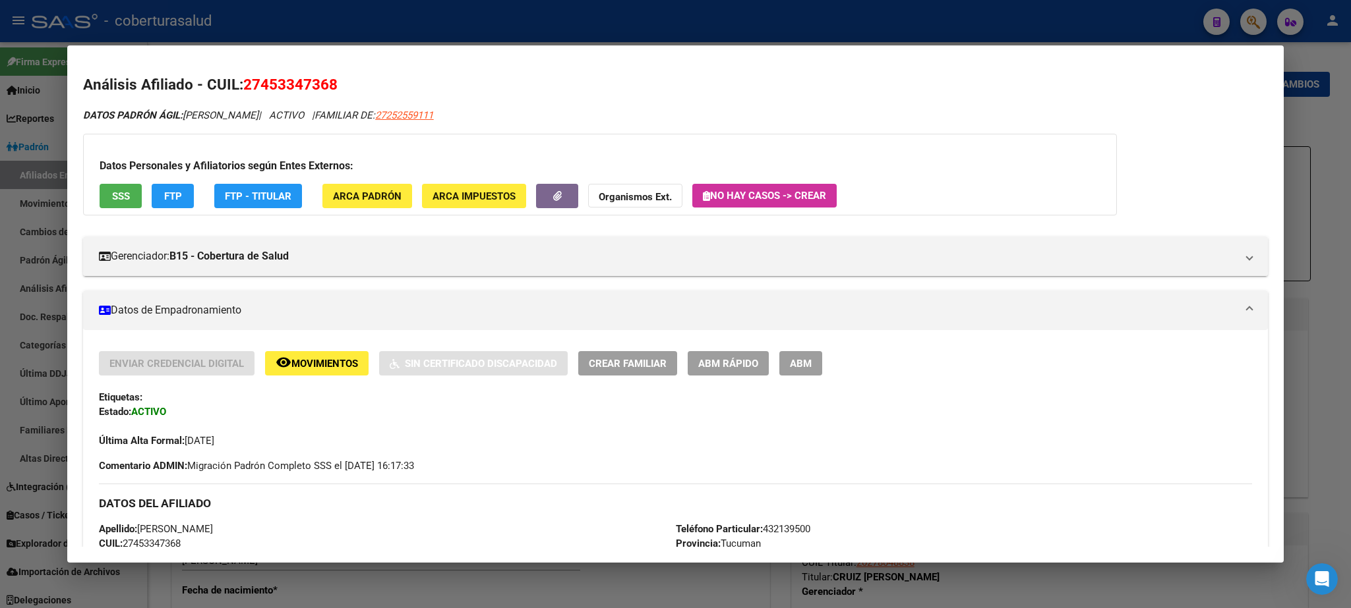
click at [805, 368] on span "ABM" at bounding box center [801, 364] width 22 height 12
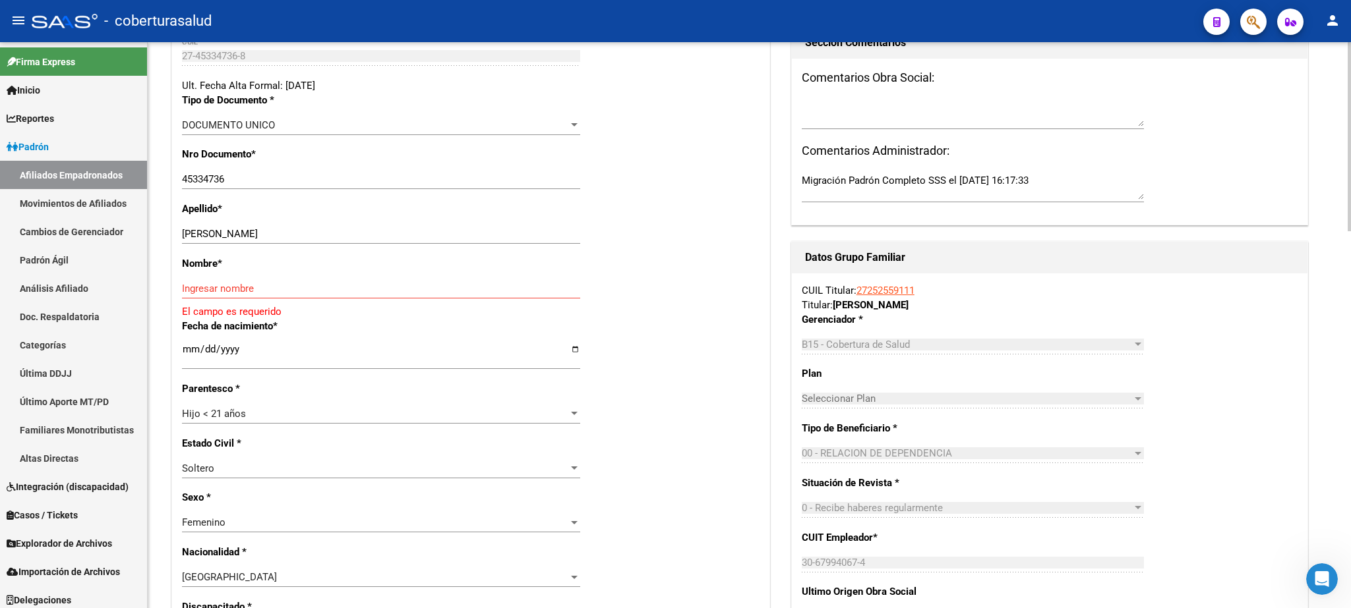
click at [1348, 231] on div at bounding box center [1348, 136] width 3 height 189
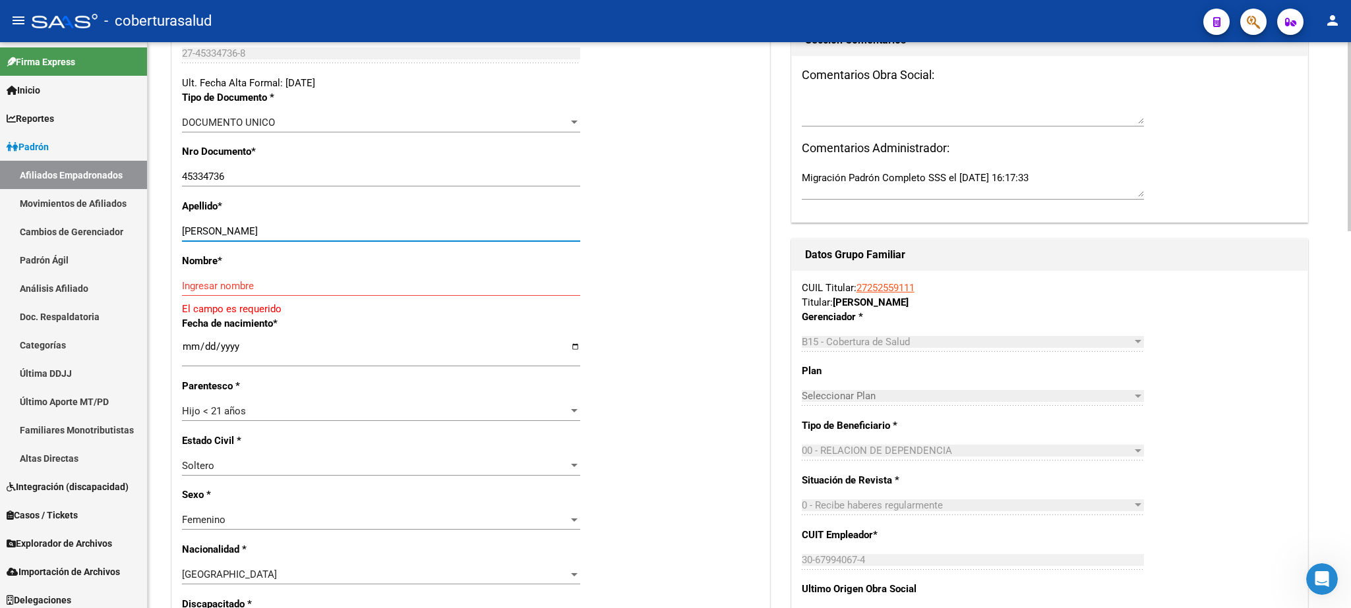
drag, startPoint x: 223, startPoint y: 233, endPoint x: 296, endPoint y: 231, distance: 72.5
click at [296, 231] on input "[PERSON_NAME]" at bounding box center [381, 231] width 398 height 12
type input "[PERSON_NAME]"
paste input "[PERSON_NAME]"
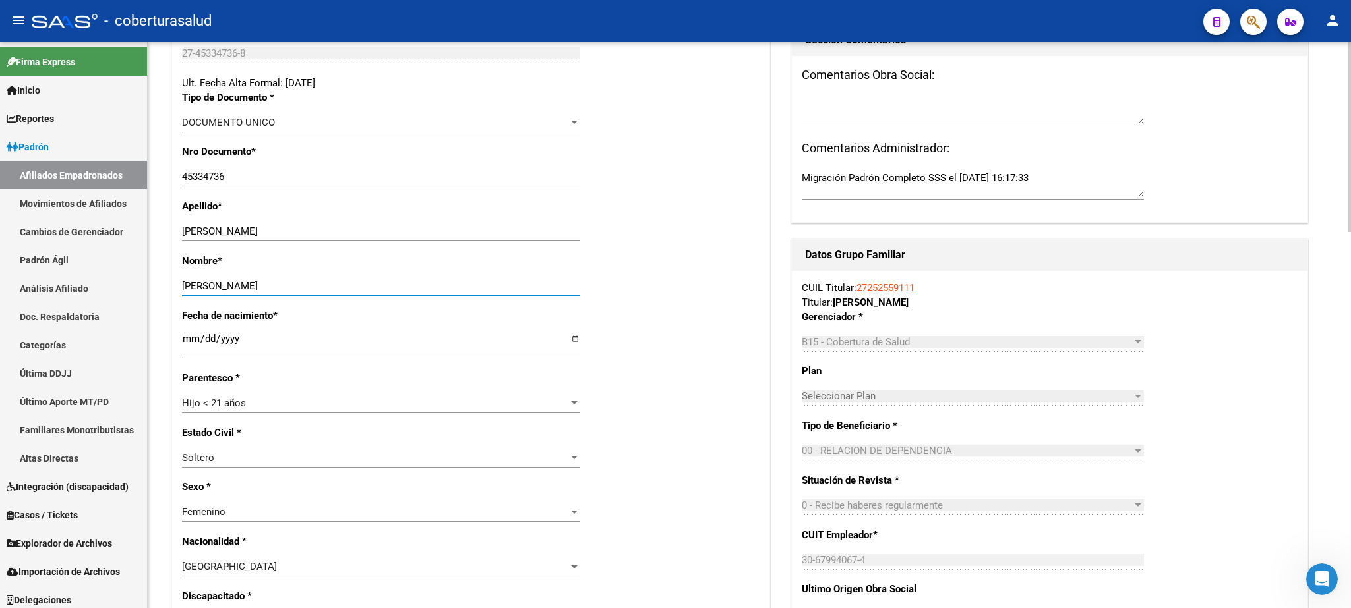
type input "[PERSON_NAME]"
click at [304, 397] on div "Hijo < 21 años" at bounding box center [375, 403] width 386 height 12
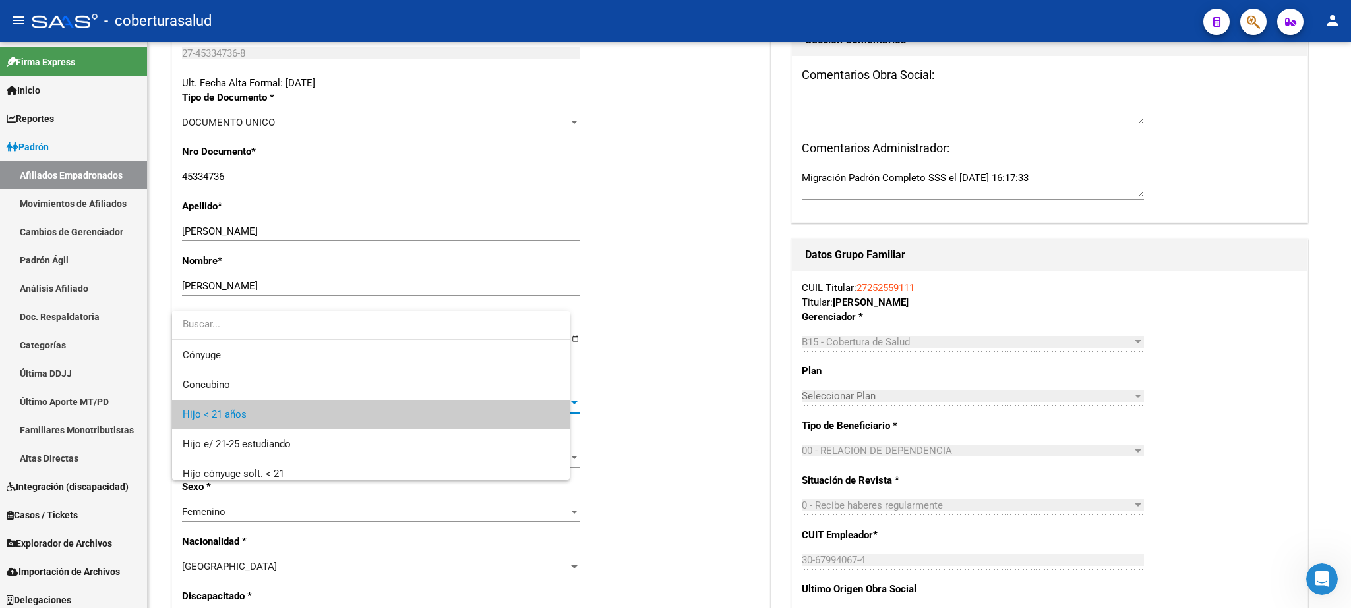
scroll to position [19, 0]
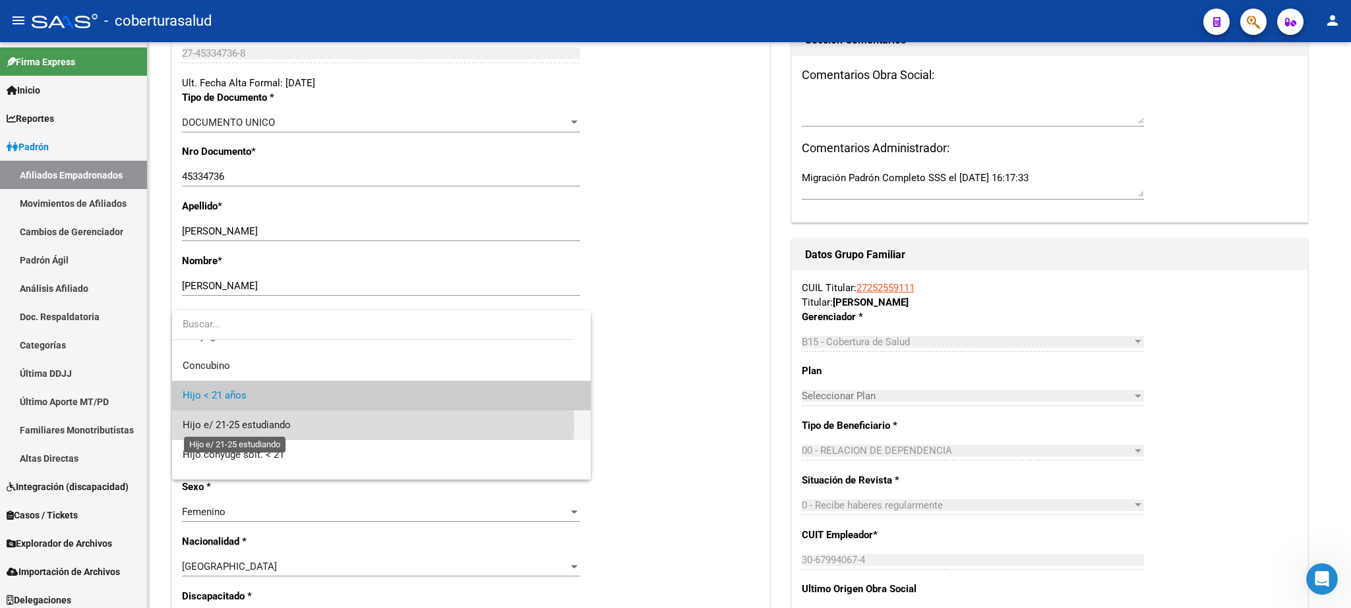
click at [243, 425] on span "Hijo e/ 21-25 estudiando" at bounding box center [237, 425] width 108 height 12
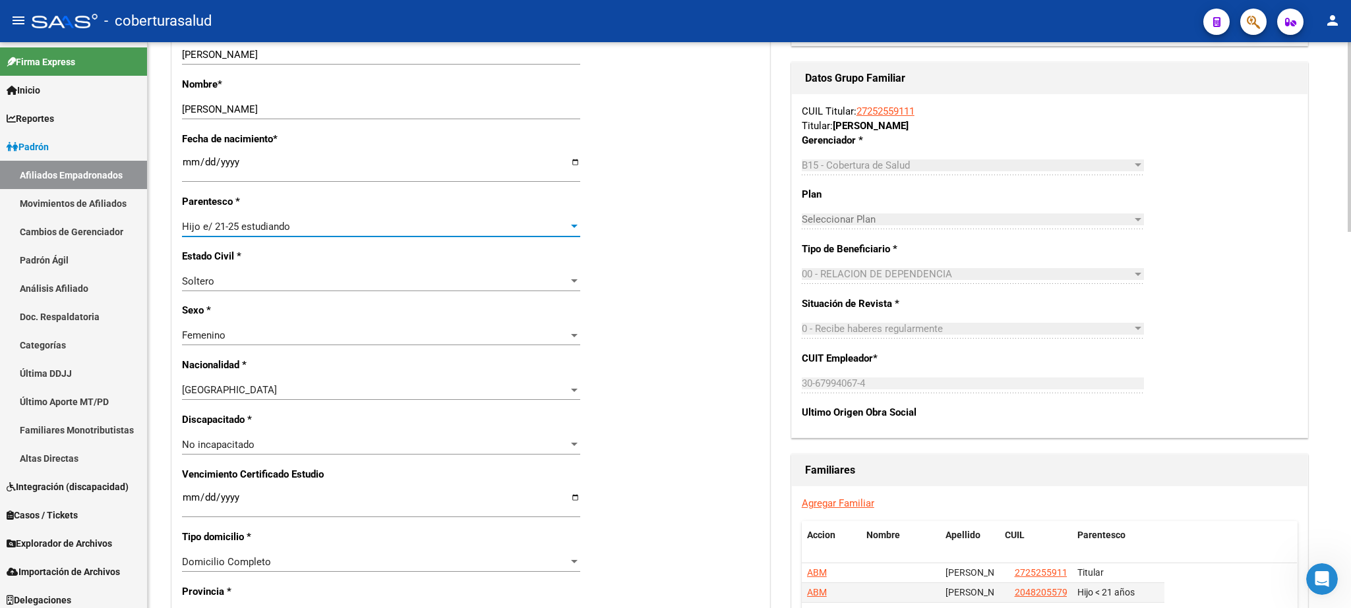
scroll to position [499, 0]
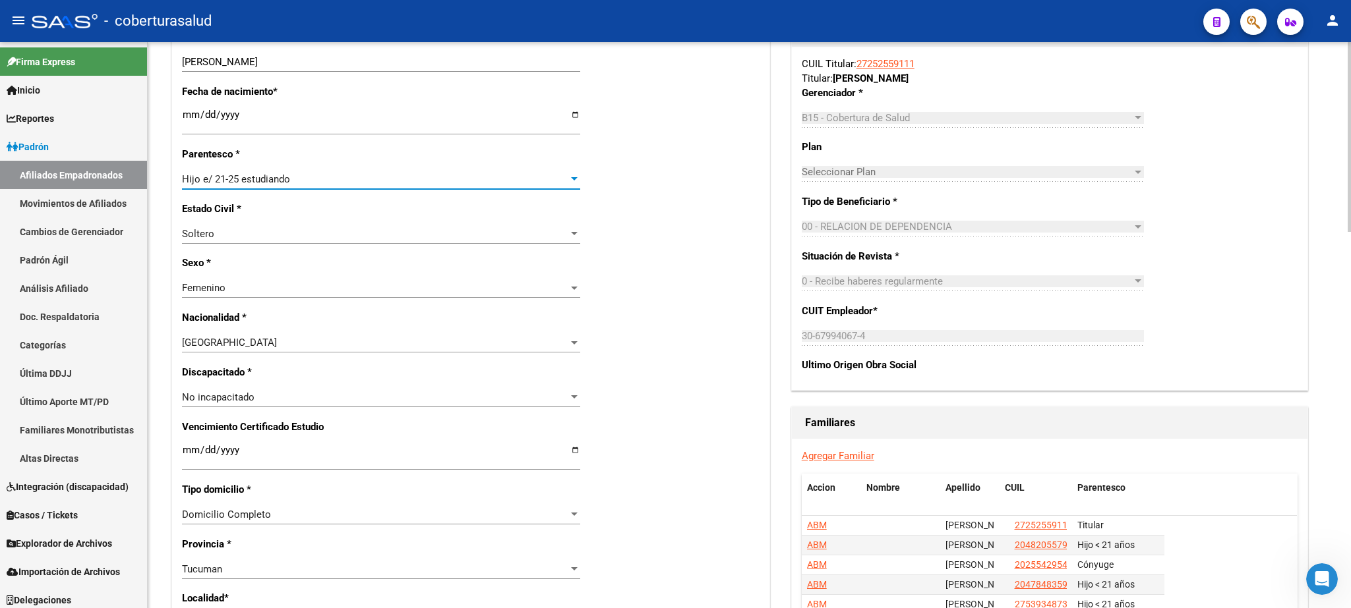
click at [1350, 232] on div at bounding box center [1348, 137] width 3 height 190
click at [188, 445] on input "Ingresar fecha" at bounding box center [381, 455] width 398 height 21
type input "[DATE]"
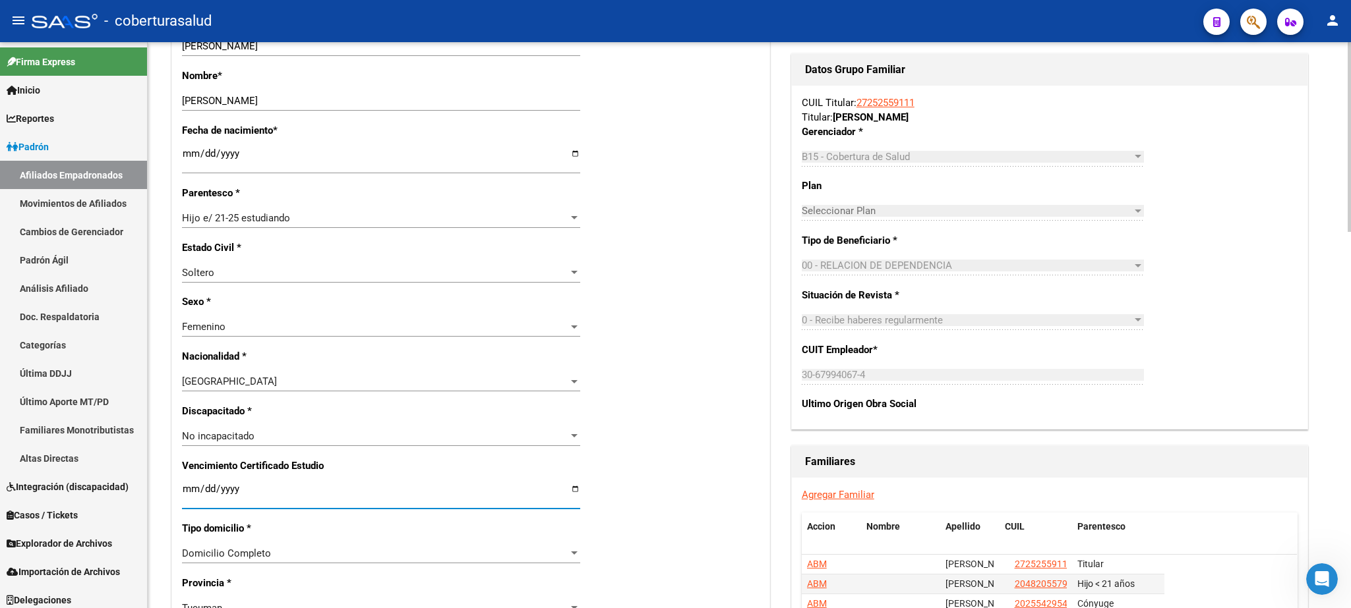
scroll to position [0, 0]
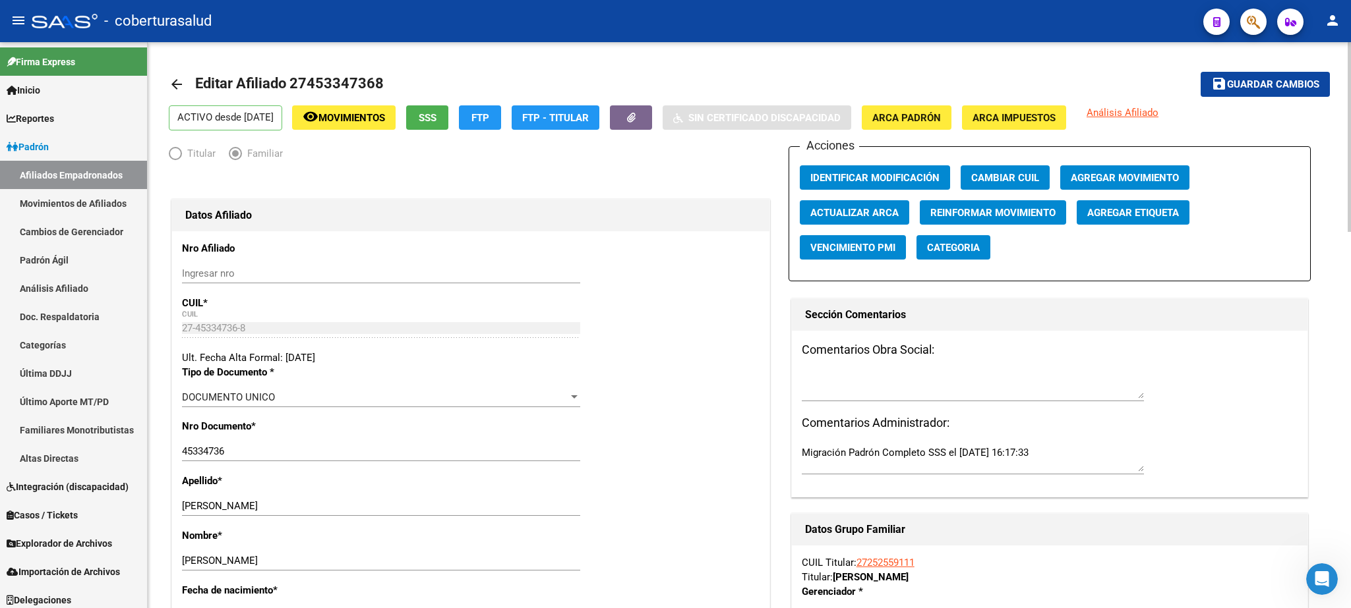
click at [1350, 136] on div at bounding box center [1348, 137] width 3 height 190
click at [1252, 75] on button "save Guardar cambios" at bounding box center [1264, 84] width 129 height 24
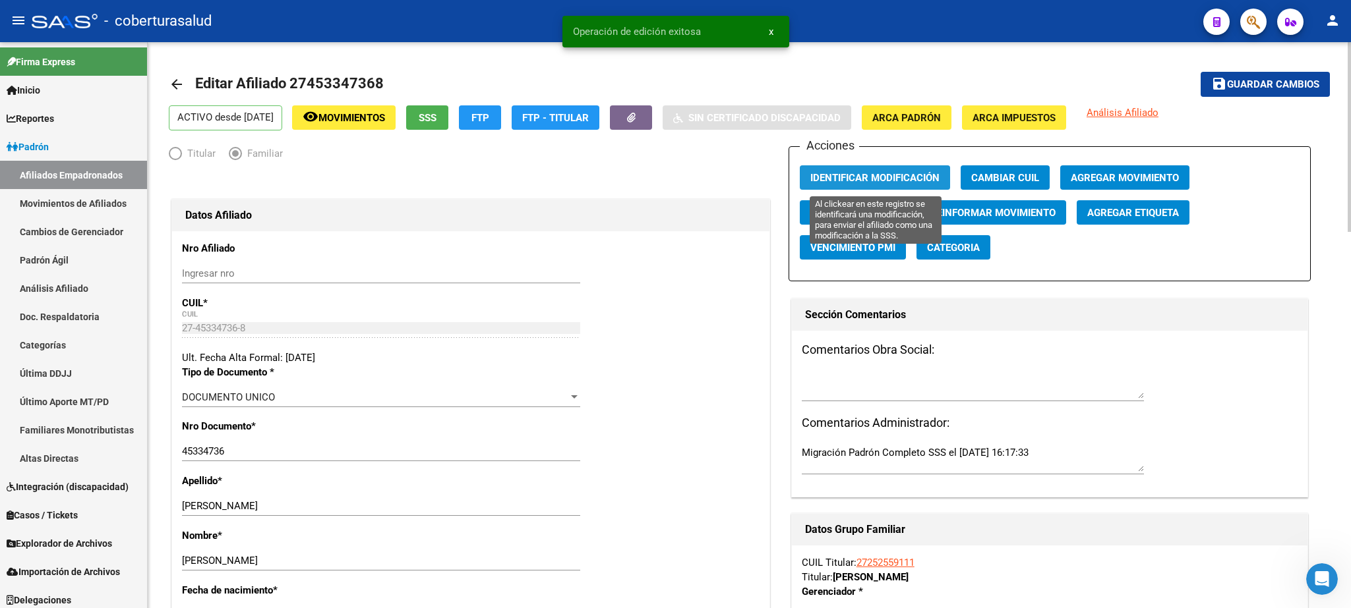
click at [867, 181] on span "Identificar Modificación" at bounding box center [874, 178] width 129 height 12
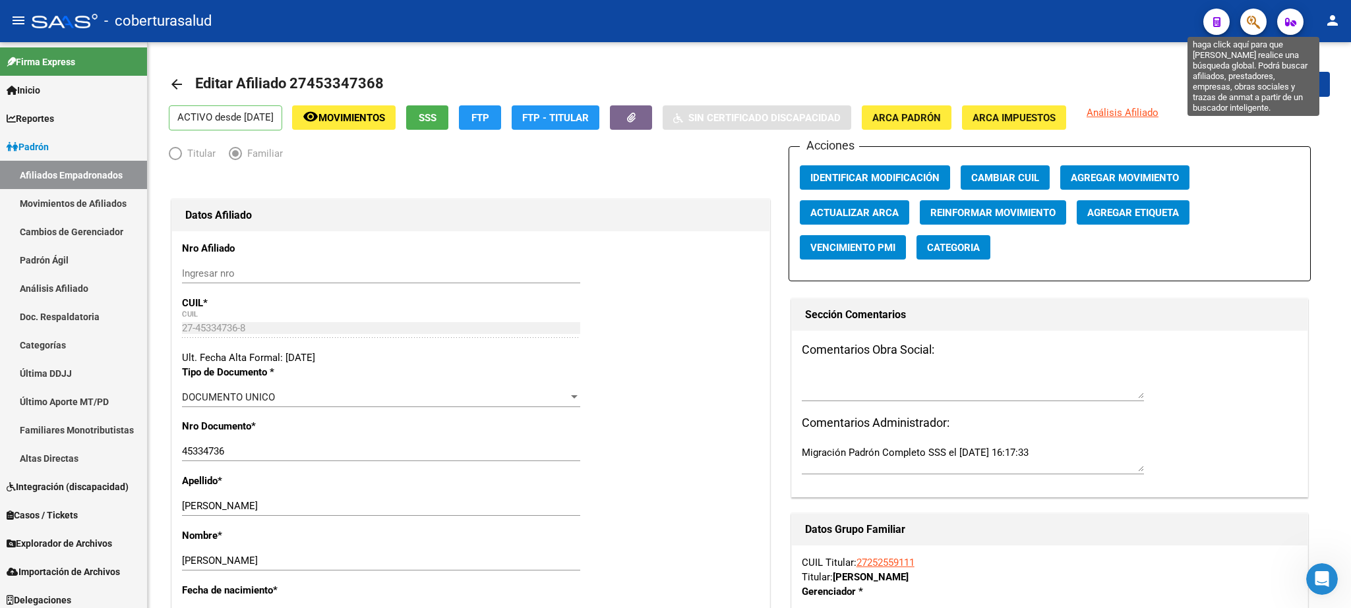
click at [1247, 30] on icon "button" at bounding box center [1252, 22] width 13 height 15
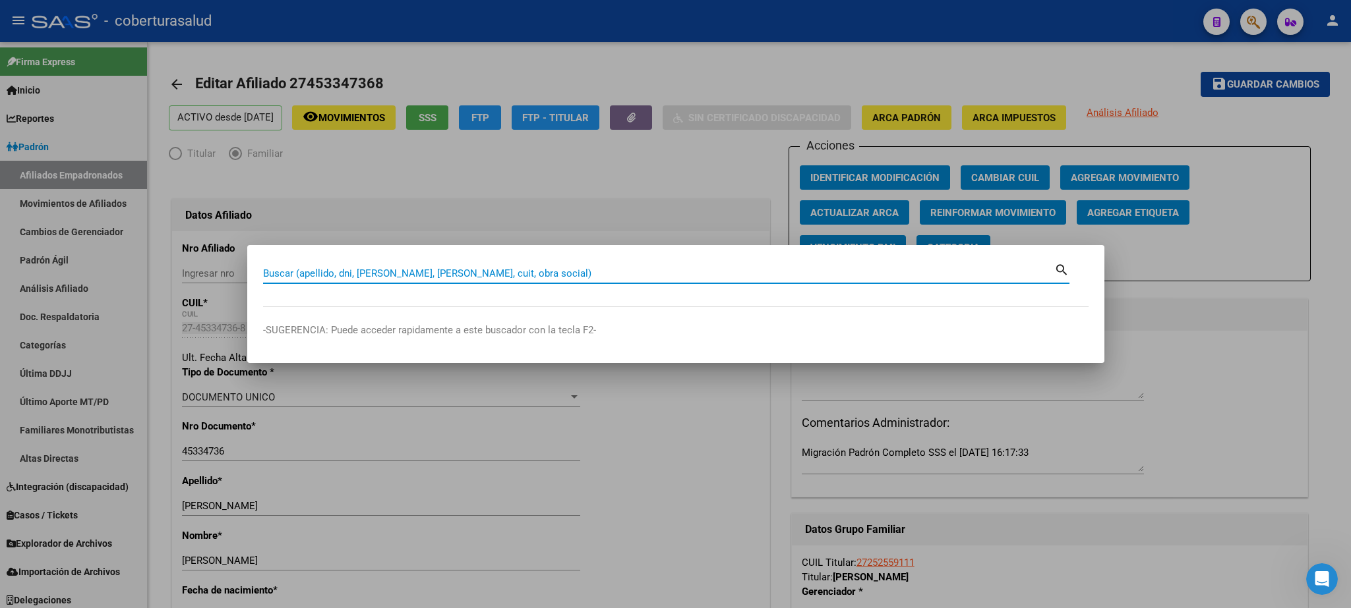
paste input "45596502"
type input "45596502"
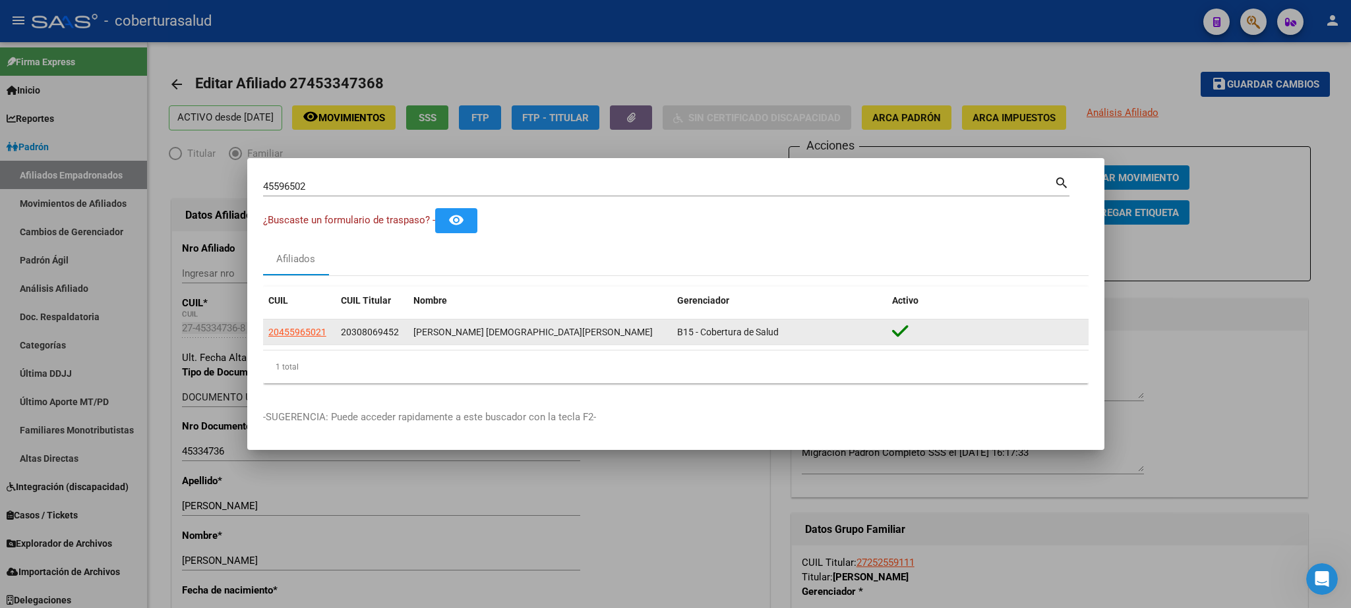
click at [291, 339] on app-link-go-to "20455965021" at bounding box center [297, 332] width 58 height 15
click at [295, 334] on span "20455965021" at bounding box center [297, 332] width 58 height 11
type textarea "20455965021"
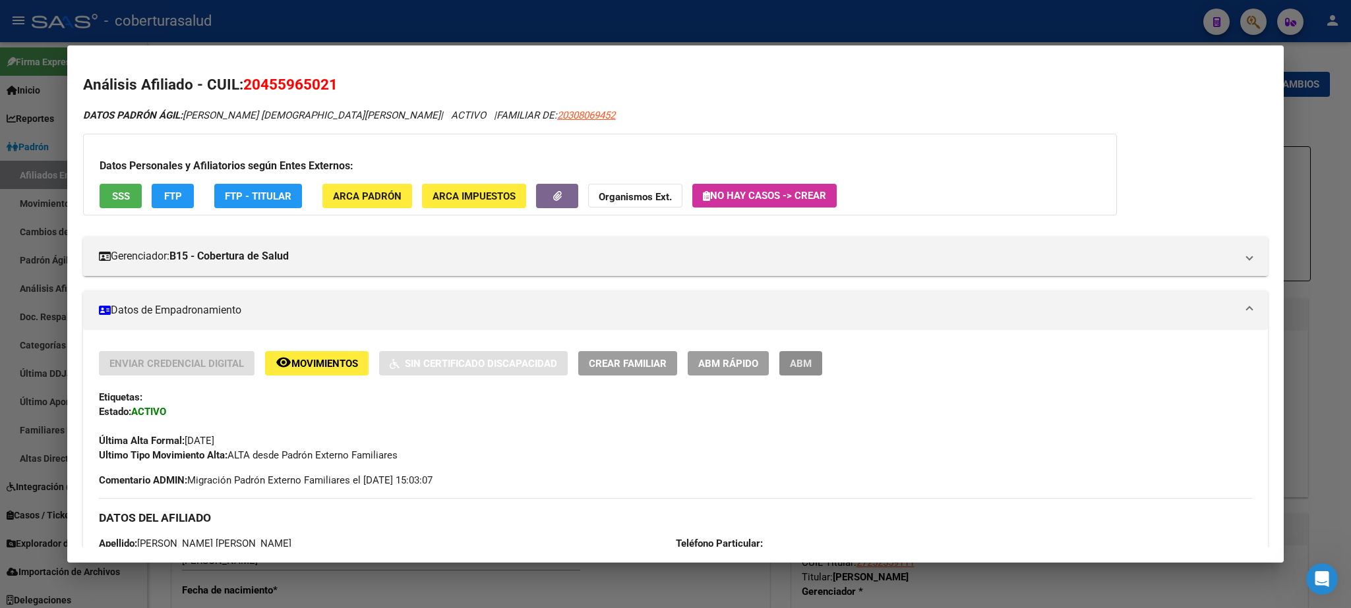
click at [803, 370] on span "ABM" at bounding box center [801, 364] width 22 height 12
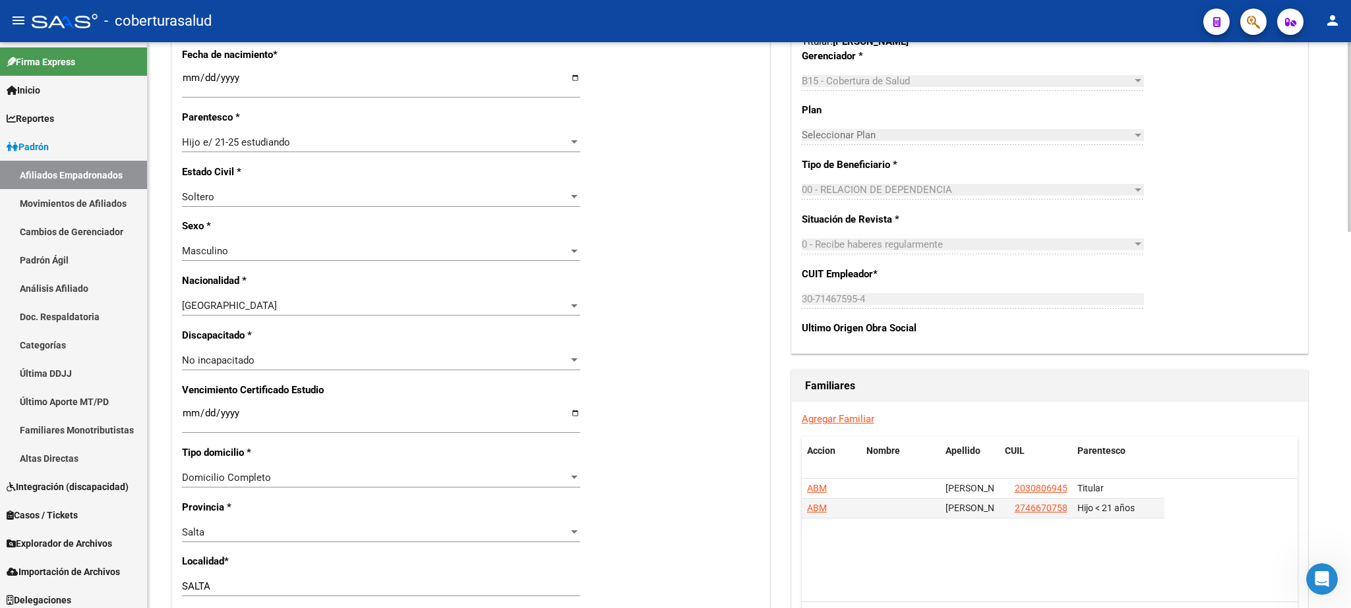
scroll to position [556, 0]
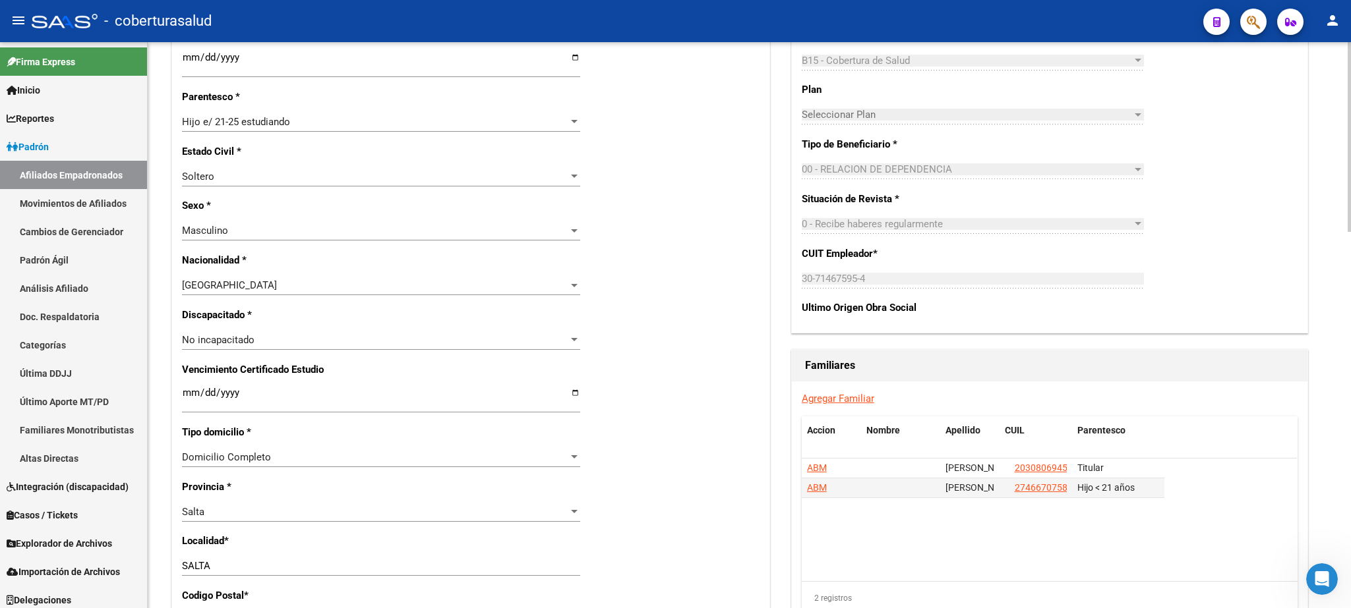
click at [1350, 232] on div at bounding box center [1348, 137] width 3 height 190
click at [185, 391] on input "Ingresar fecha" at bounding box center [381, 398] width 398 height 21
type input "[DATE]"
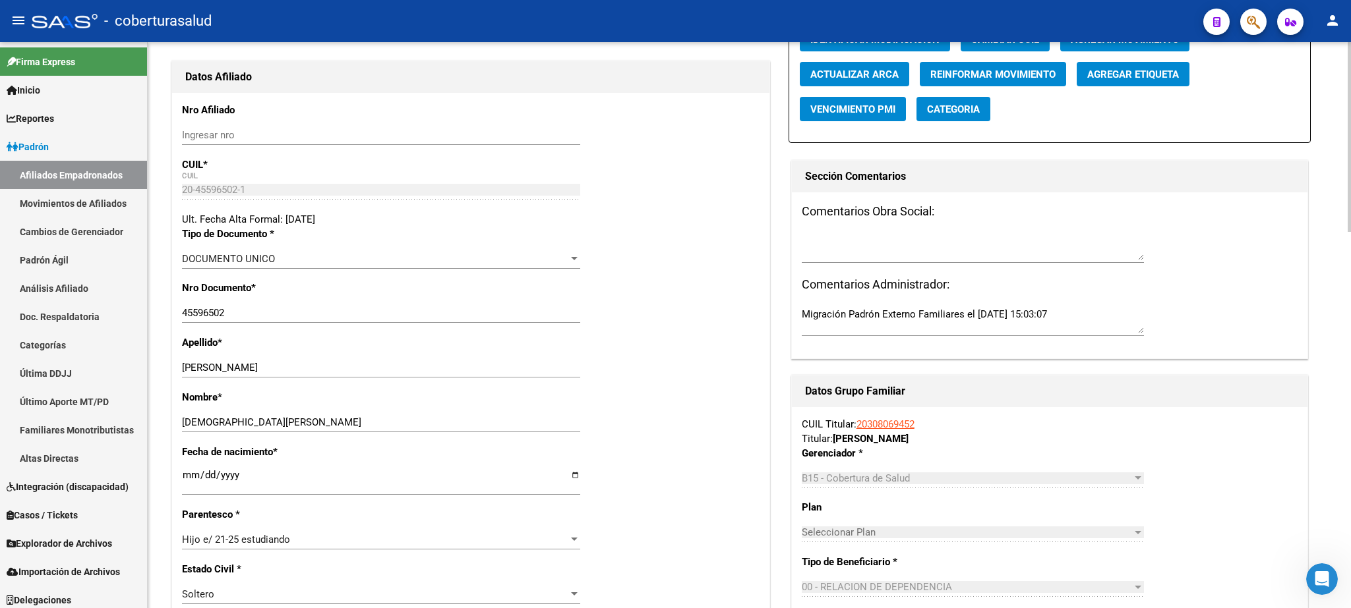
scroll to position [2, 0]
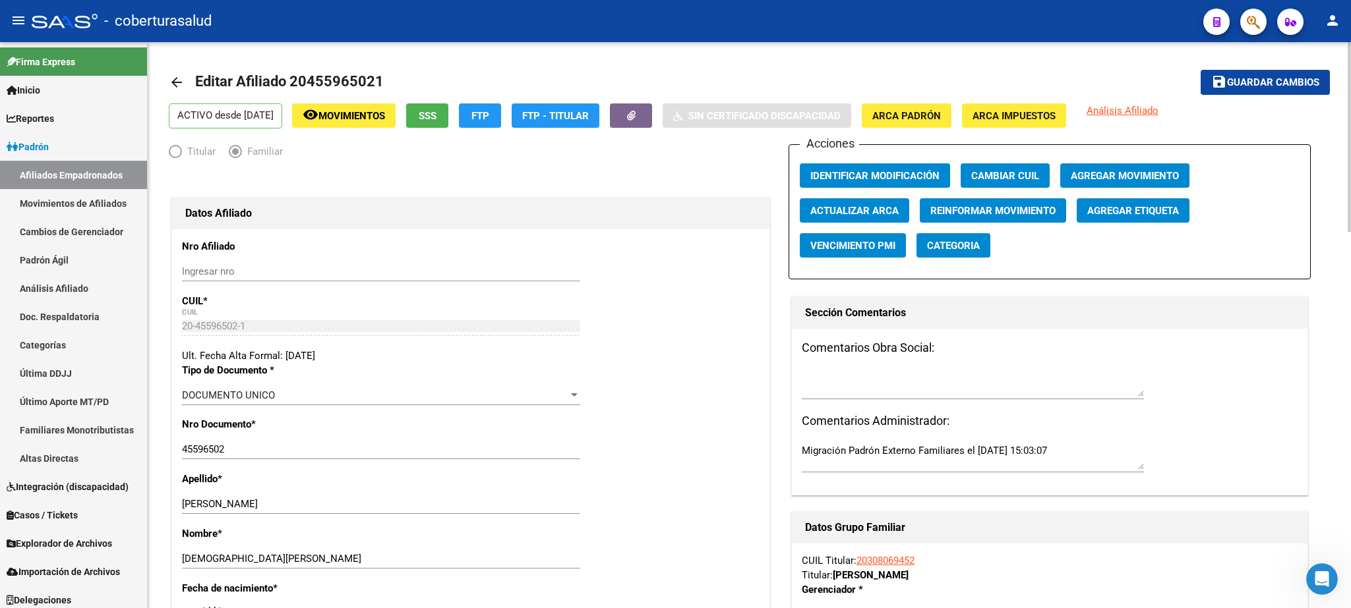
click at [1261, 76] on span "save Guardar cambios" at bounding box center [1265, 82] width 108 height 12
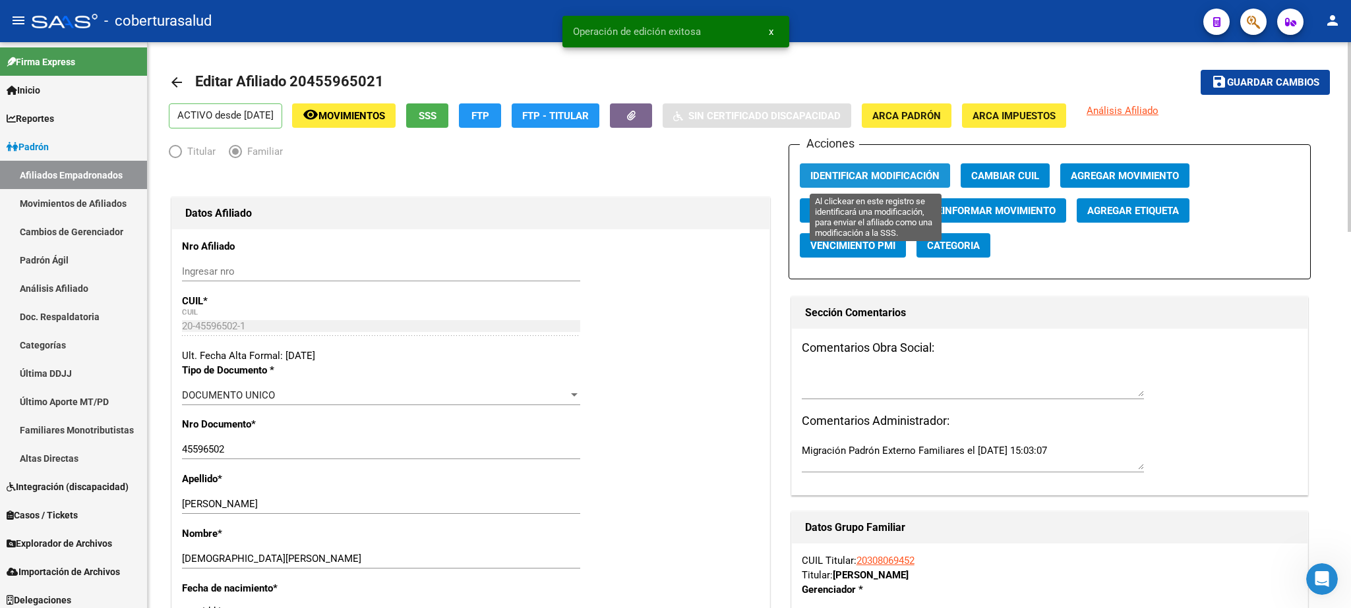
click at [894, 175] on span "Identificar Modificación" at bounding box center [874, 176] width 129 height 12
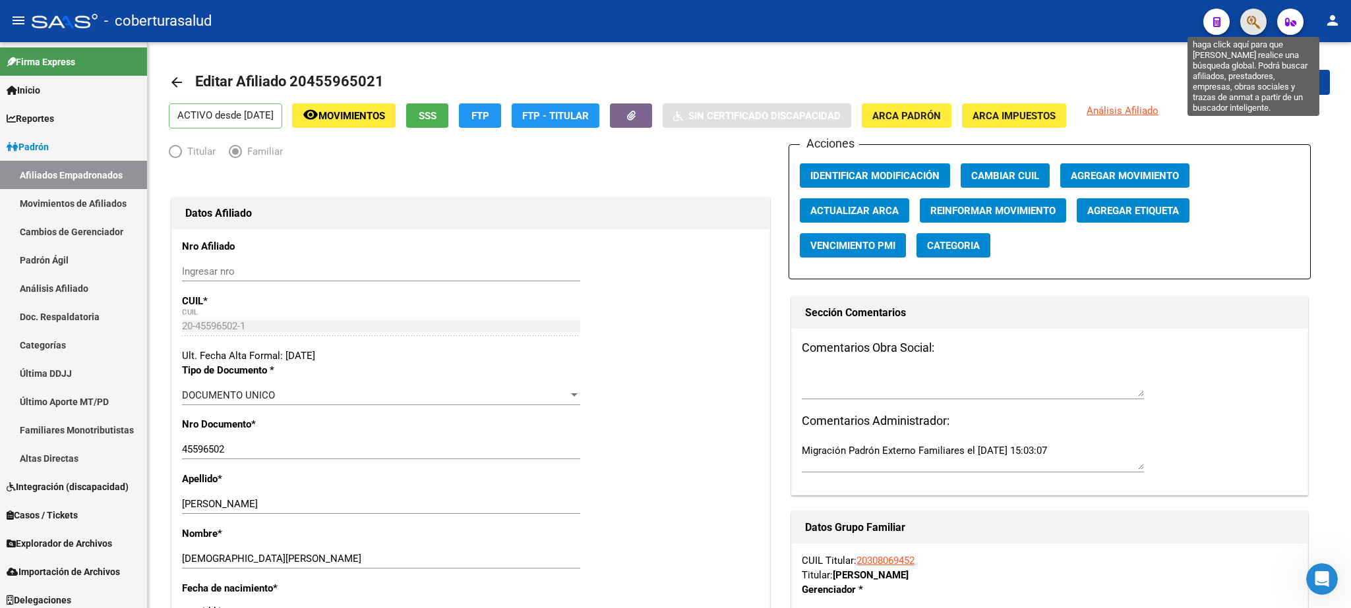
click at [1248, 25] on icon "button" at bounding box center [1252, 22] width 13 height 15
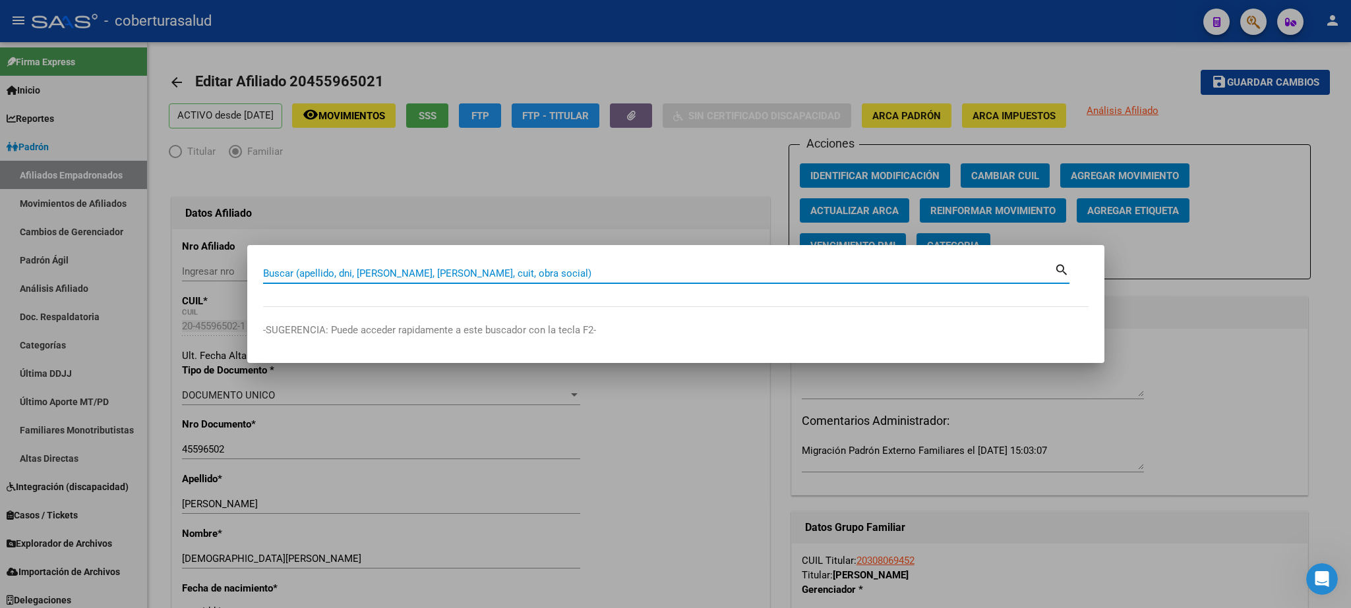
click at [292, 272] on input "Buscar (apellido, dni, [PERSON_NAME], [PERSON_NAME], cuit, obra social)" at bounding box center [658, 274] width 791 height 12
paste input "45230988"
type input "45230988"
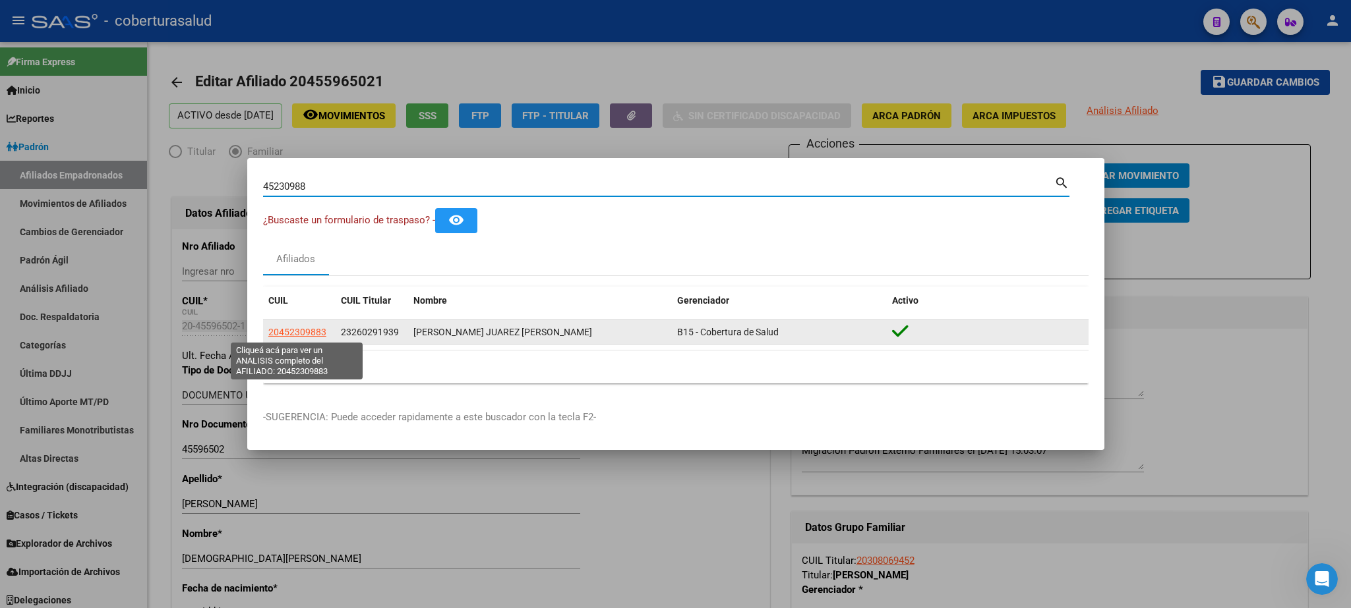
click at [283, 330] on span "20452309883" at bounding box center [297, 332] width 58 height 11
type textarea "20452309883"
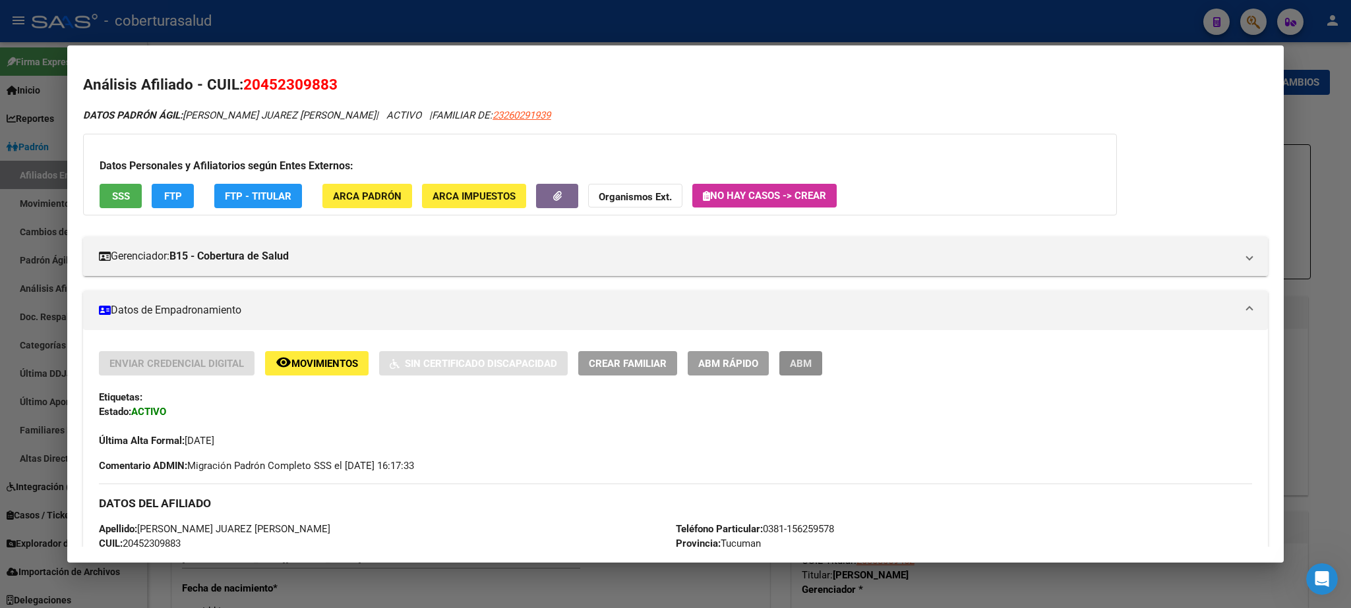
click at [802, 367] on span "ABM" at bounding box center [801, 364] width 22 height 12
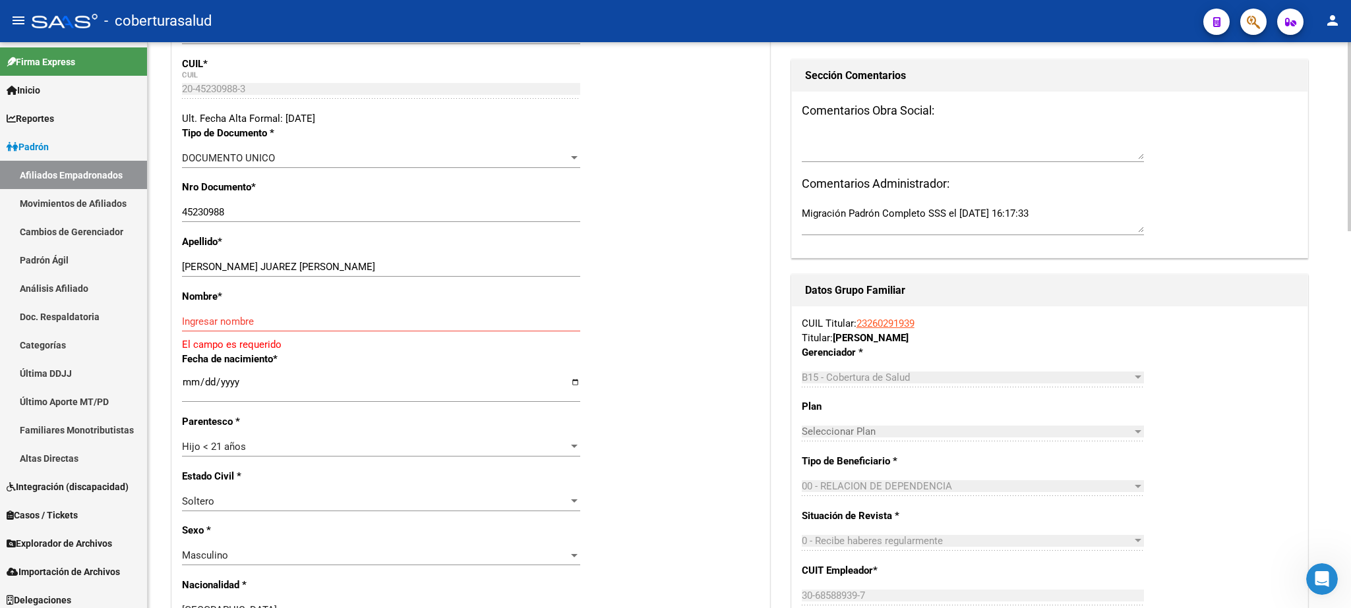
scroll to position [248, 0]
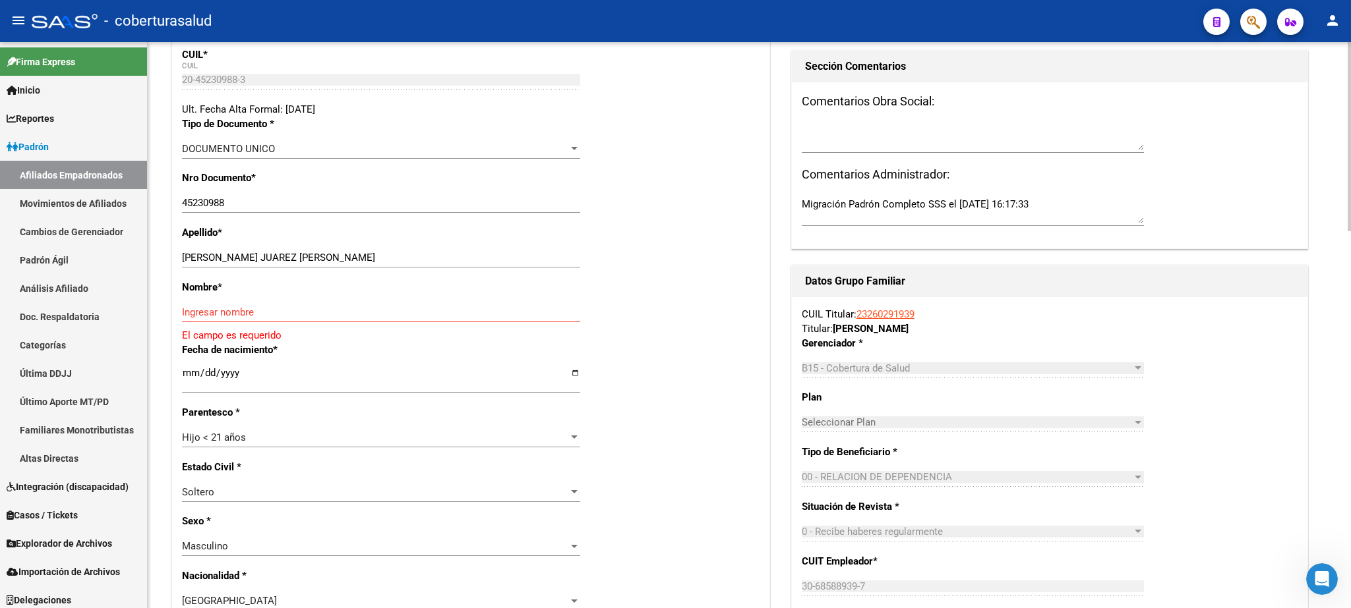
click at [1350, 231] on div at bounding box center [1348, 136] width 3 height 189
drag, startPoint x: 261, startPoint y: 255, endPoint x: 380, endPoint y: 260, distance: 118.8
click at [380, 260] on input "[PERSON_NAME] JUAREZ [PERSON_NAME]" at bounding box center [381, 258] width 398 height 12
type input "[PERSON_NAME] JUAREZ"
paste input "[PERSON_NAME]"
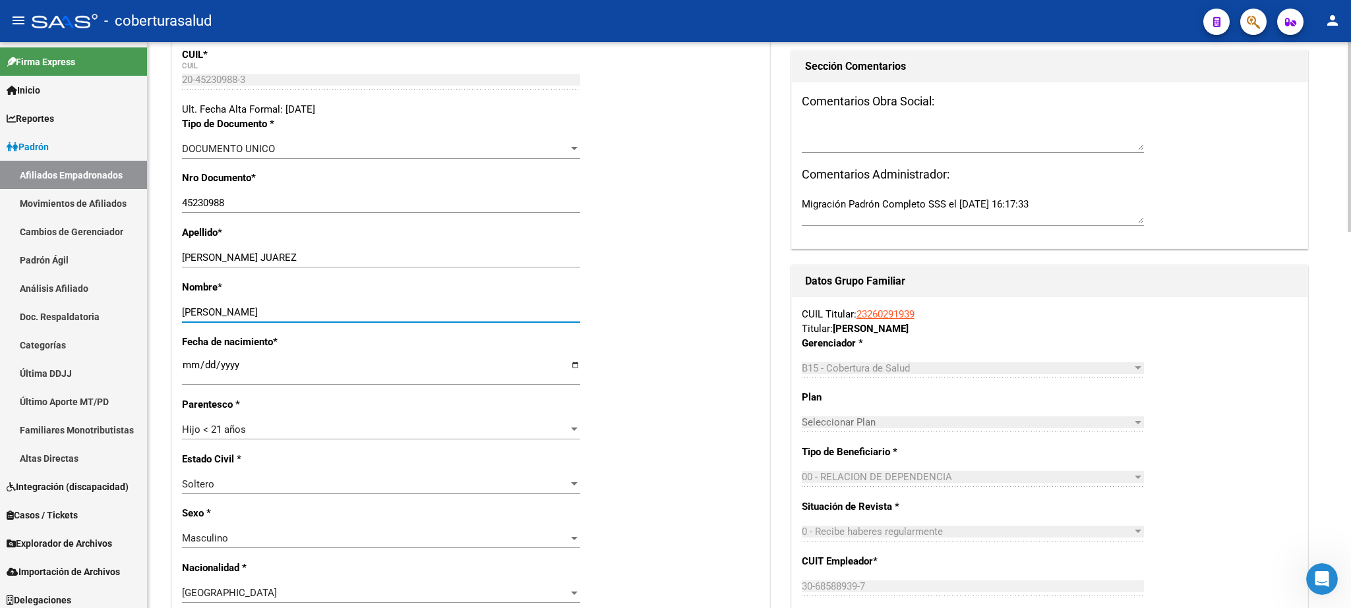
type input "[PERSON_NAME]"
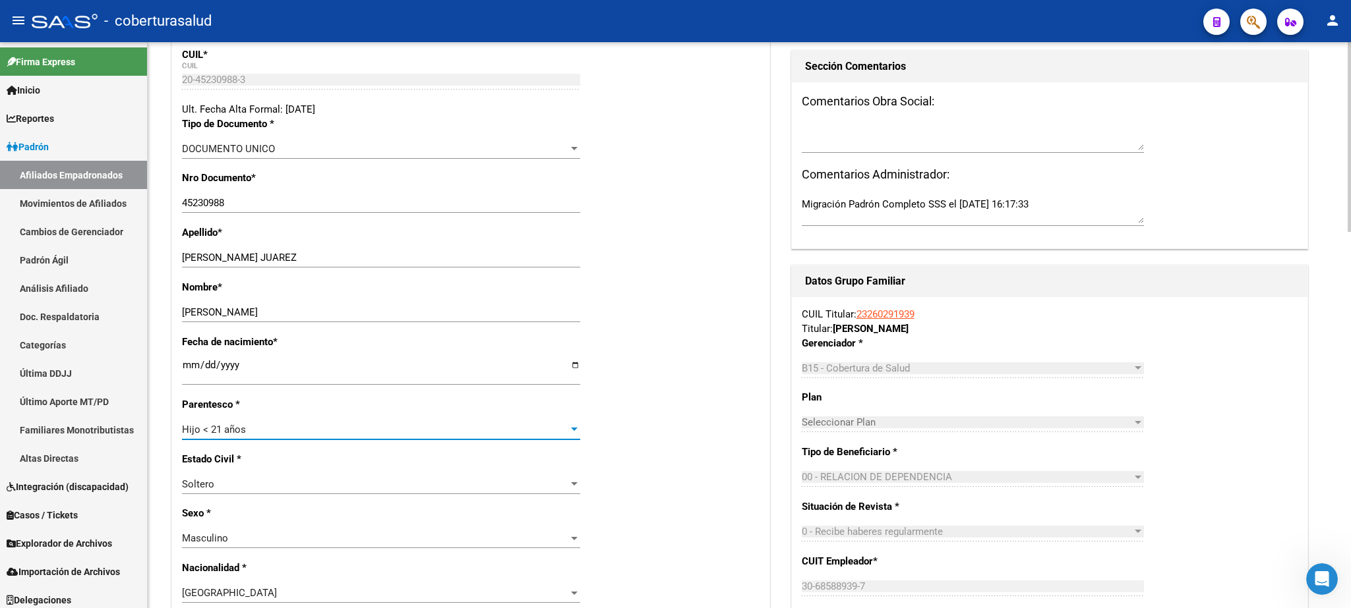
click at [235, 424] on span "Hijo < 21 años" at bounding box center [214, 430] width 64 height 12
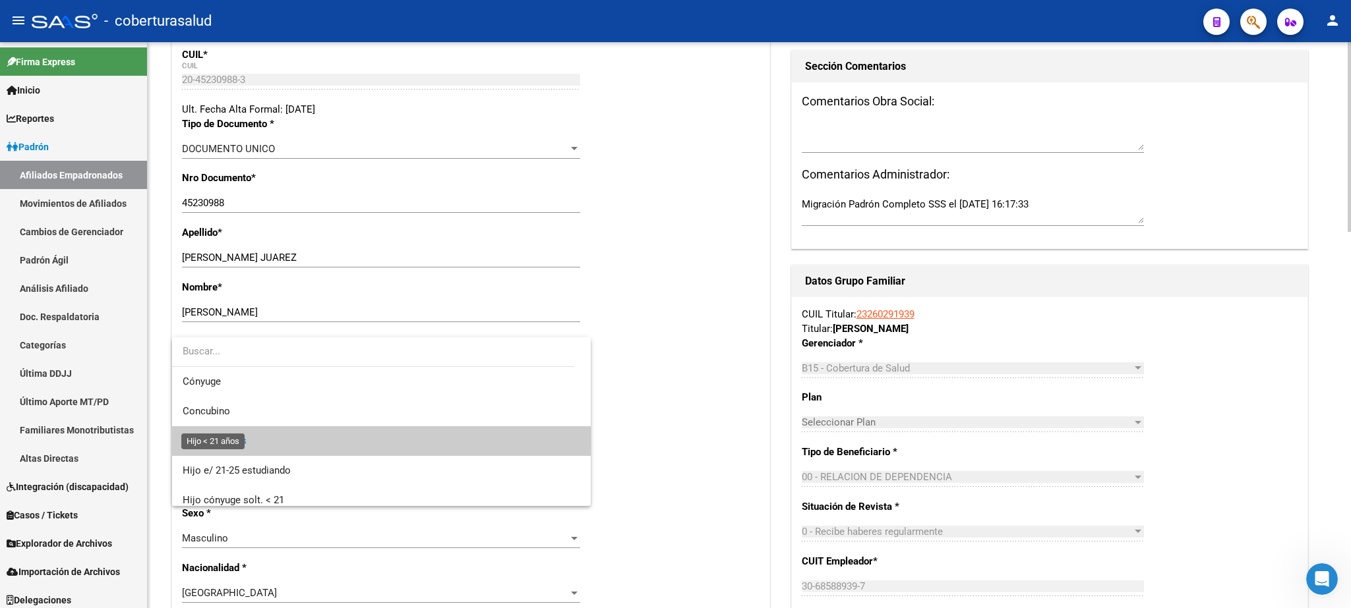
scroll to position [19, 0]
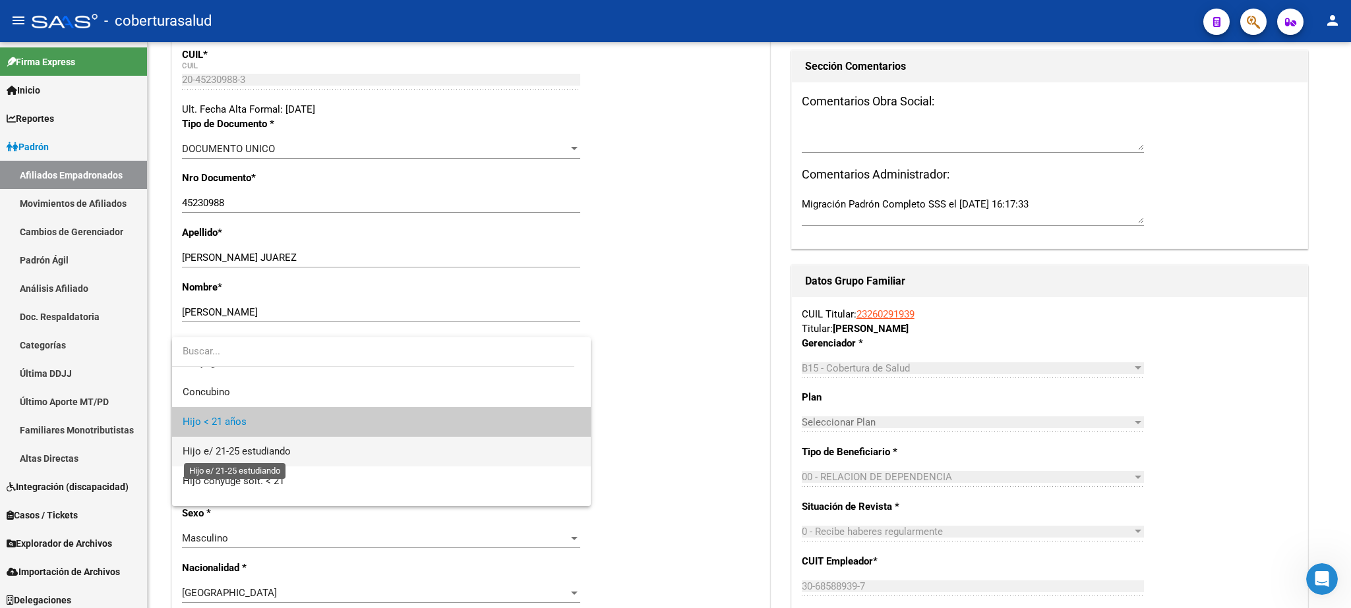
click at [233, 456] on span "Hijo e/ 21-25 estudiando" at bounding box center [237, 452] width 108 height 12
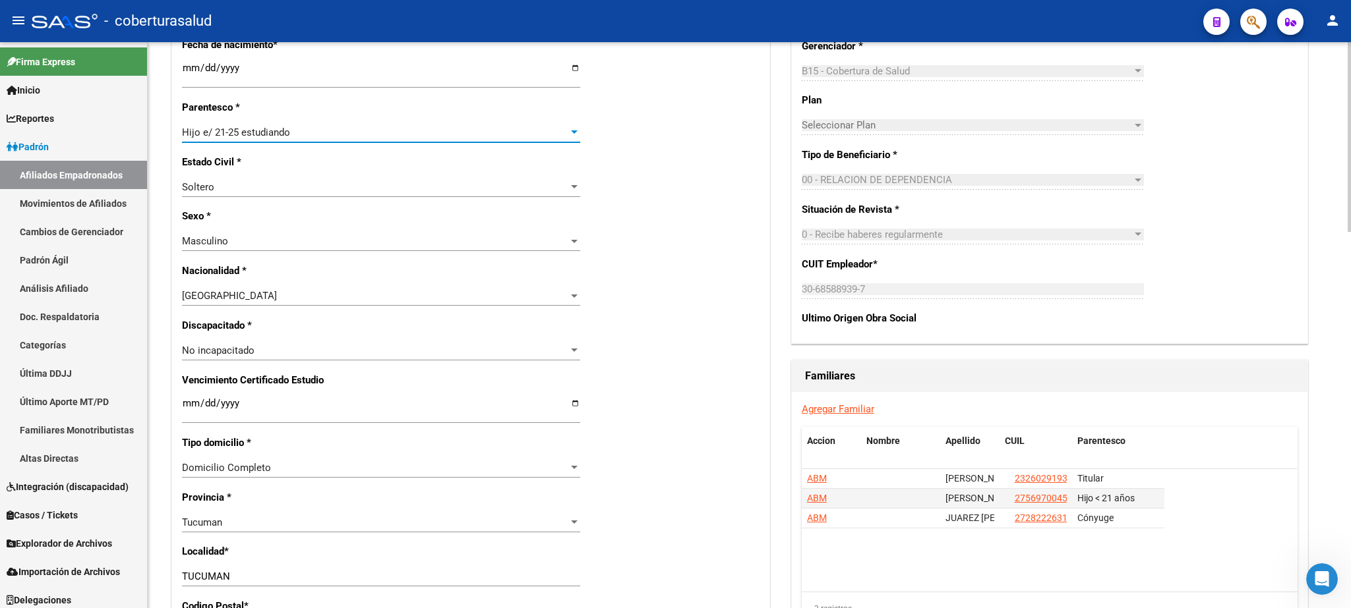
scroll to position [579, 0]
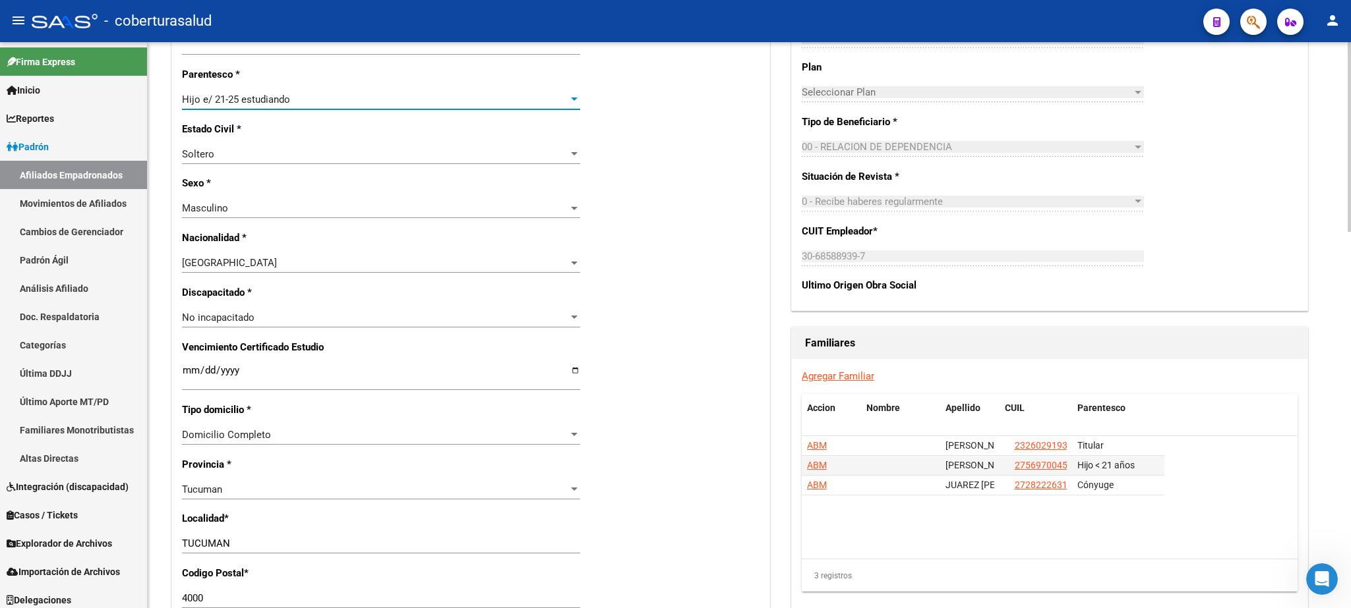
click at [1350, 232] on div at bounding box center [1348, 137] width 3 height 190
click at [188, 366] on input "Ingresar fecha" at bounding box center [381, 375] width 398 height 21
type input "[DATE]"
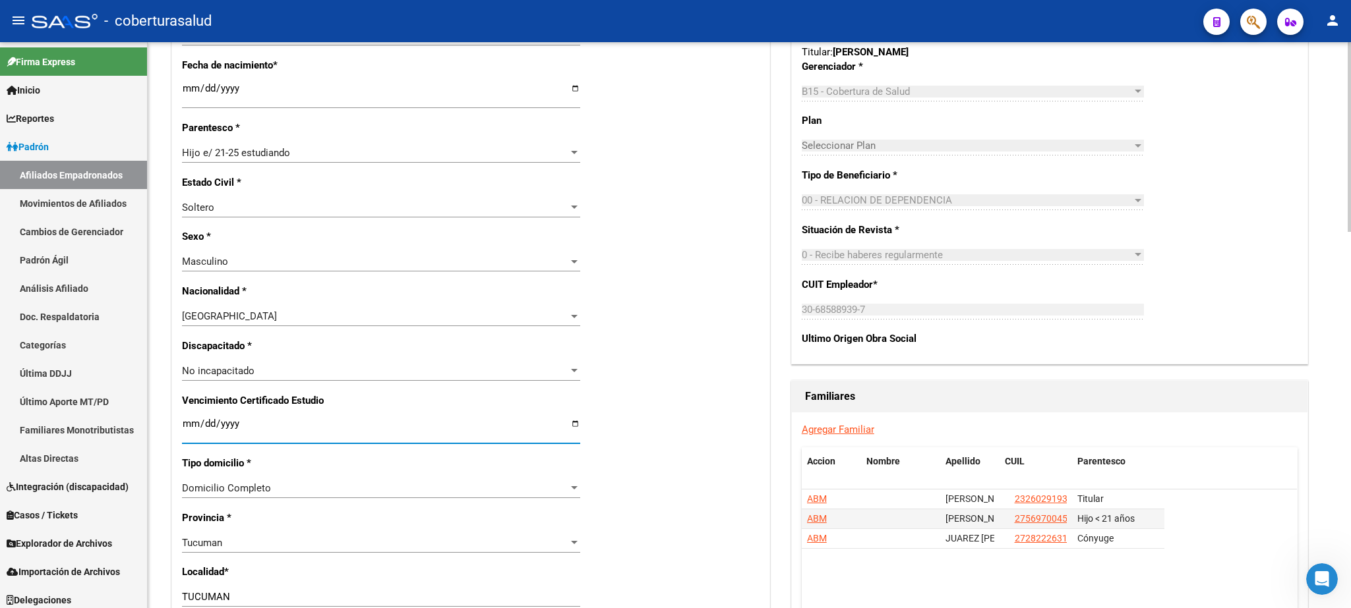
scroll to position [0, 0]
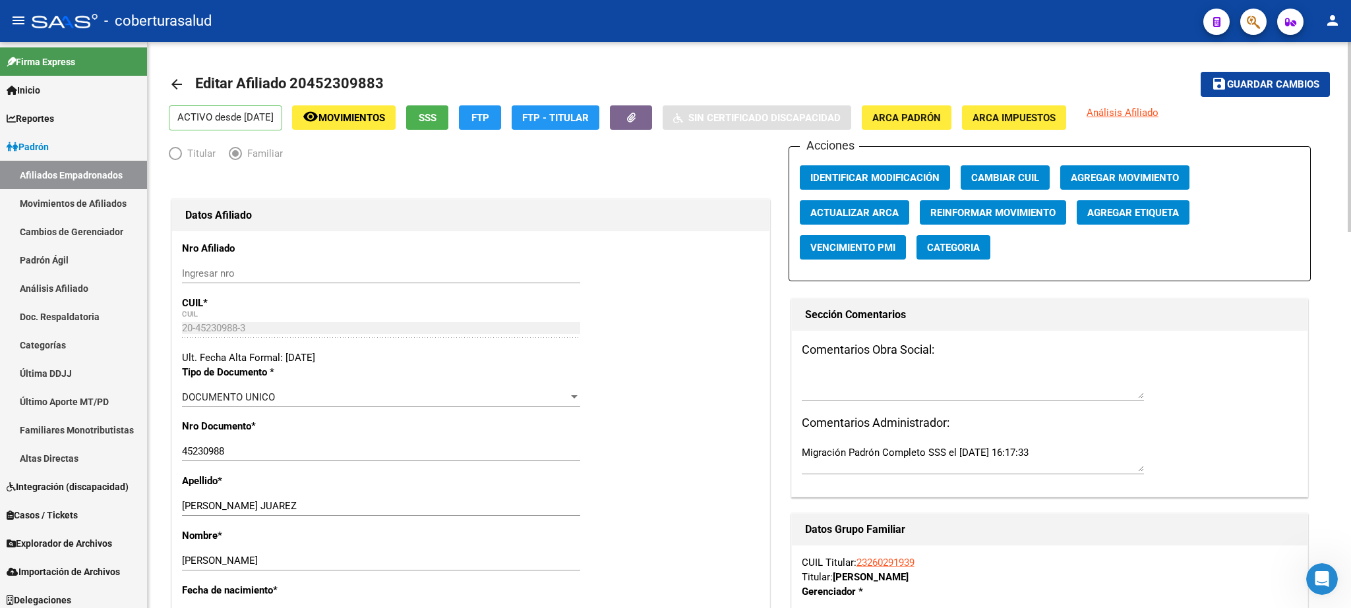
drag, startPoint x: 1265, startPoint y: 80, endPoint x: 1247, endPoint y: 107, distance: 32.2
click at [1267, 80] on span "Guardar cambios" at bounding box center [1273, 85] width 92 height 12
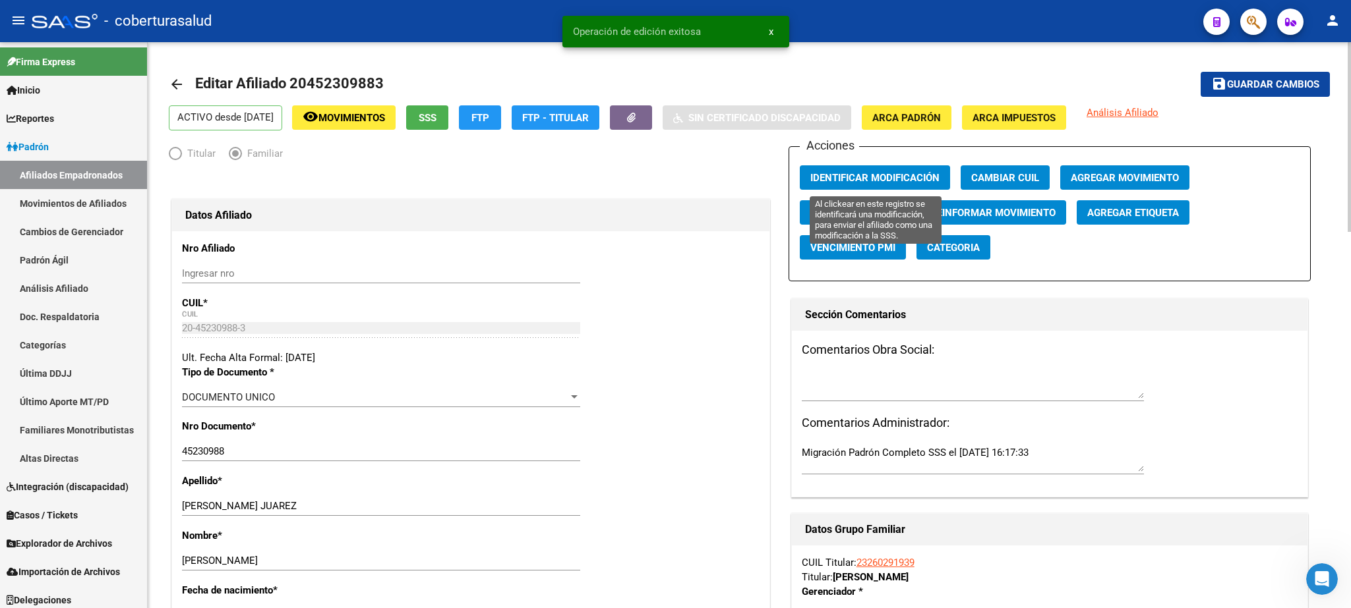
click at [871, 173] on span "Identificar Modificación" at bounding box center [874, 178] width 129 height 12
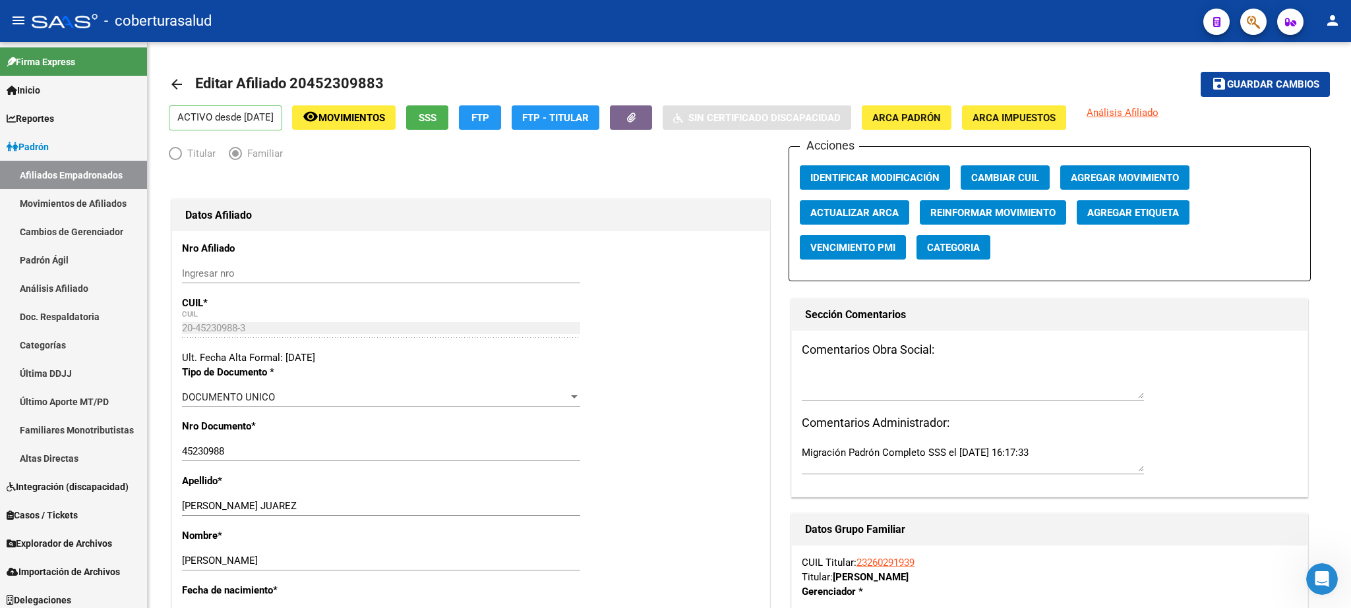
click at [1253, 23] on icon "button" at bounding box center [1252, 22] width 13 height 15
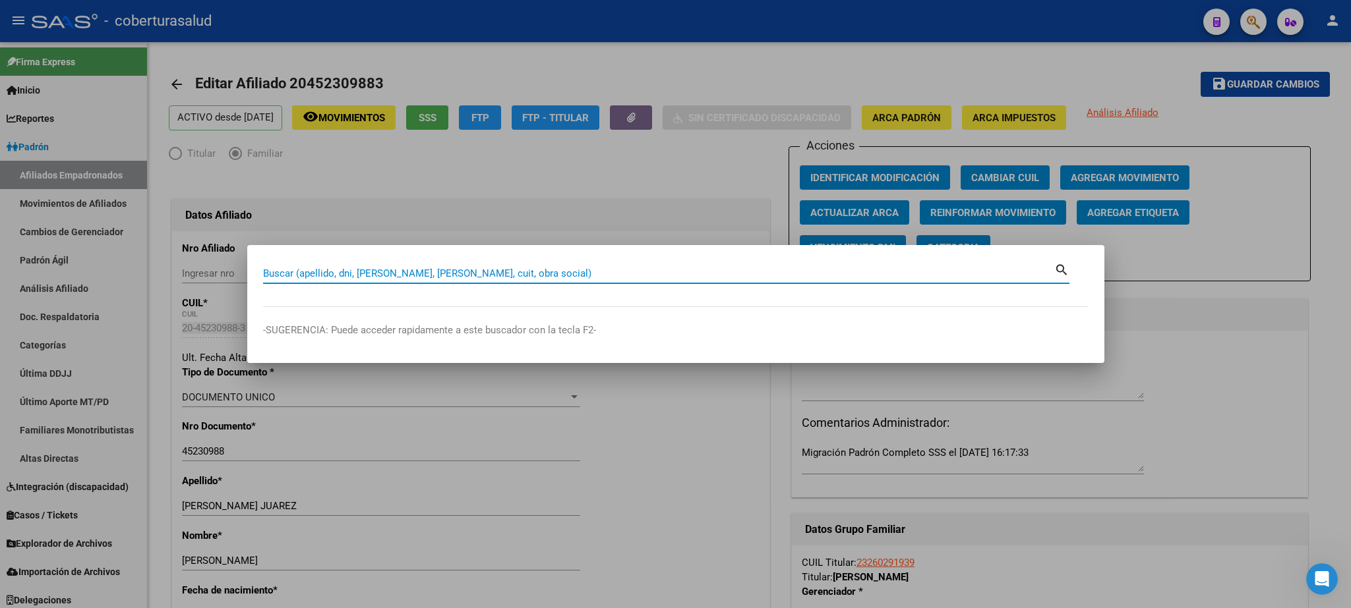
paste input "47905211"
type input "47905211"
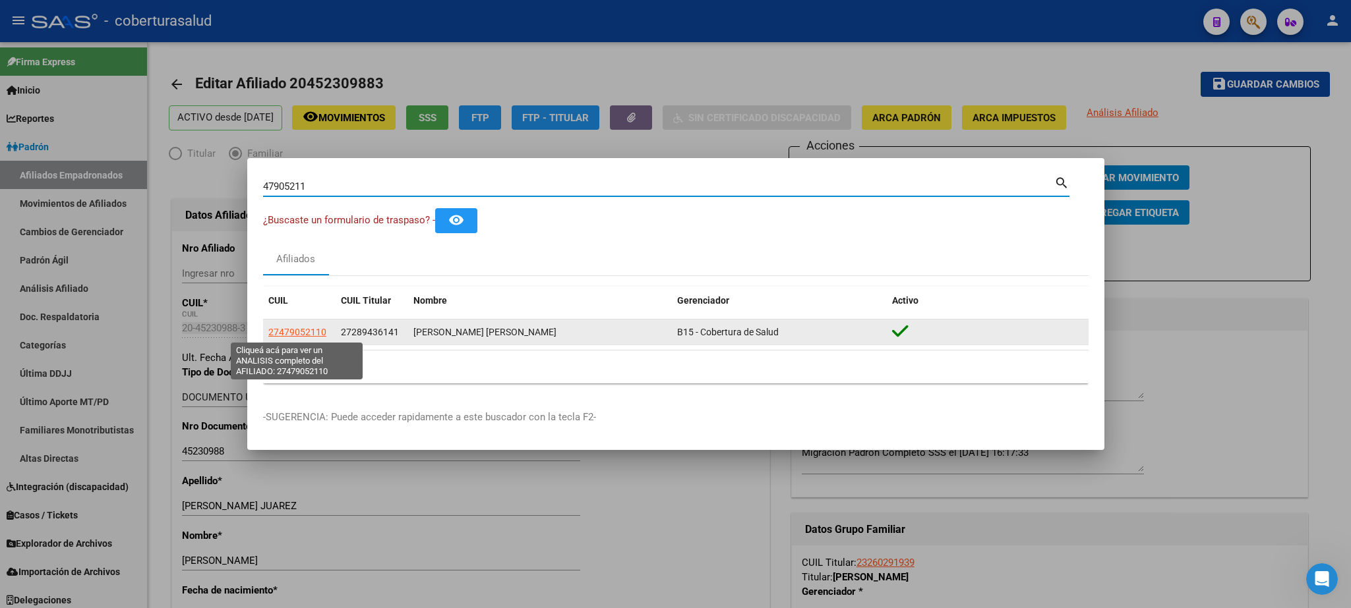
click at [302, 335] on span "27479052110" at bounding box center [297, 332] width 58 height 11
type textarea "27479052110"
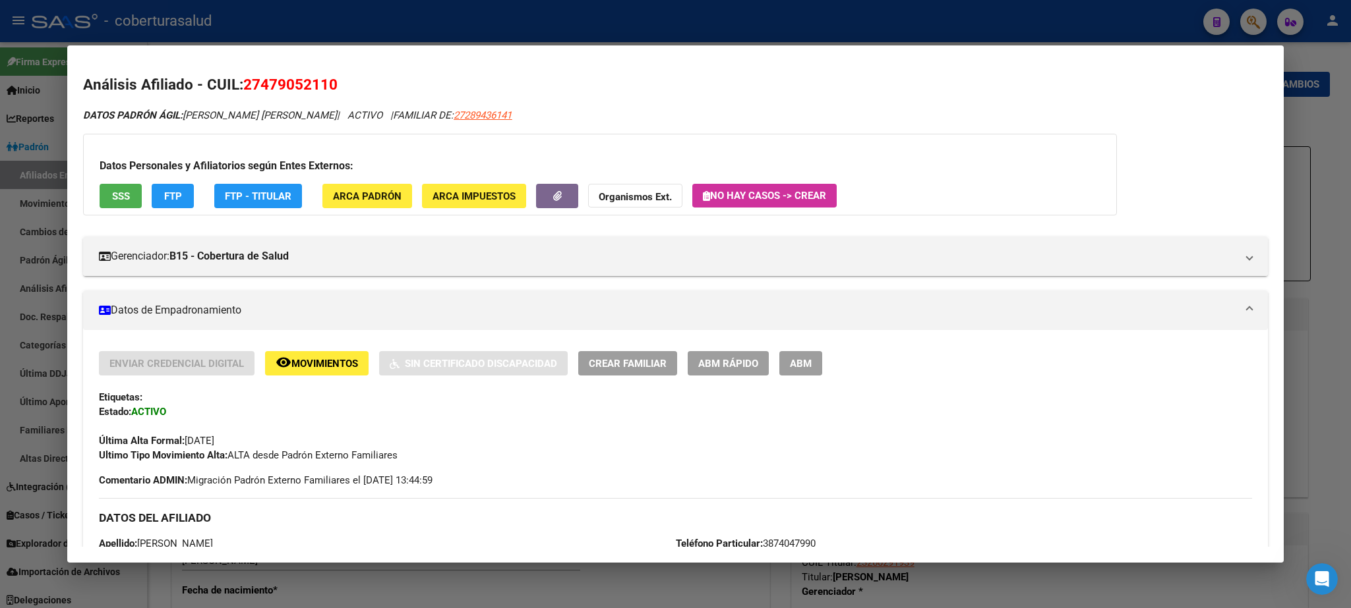
click at [802, 363] on span "ABM" at bounding box center [801, 364] width 22 height 12
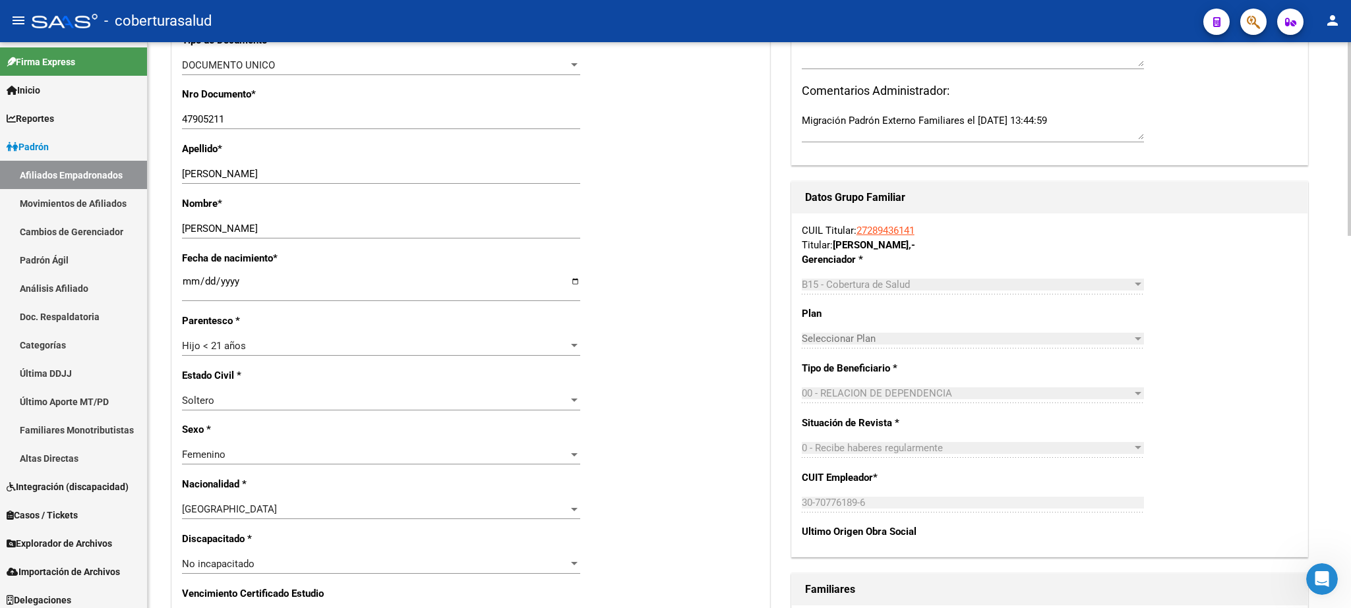
scroll to position [355, 0]
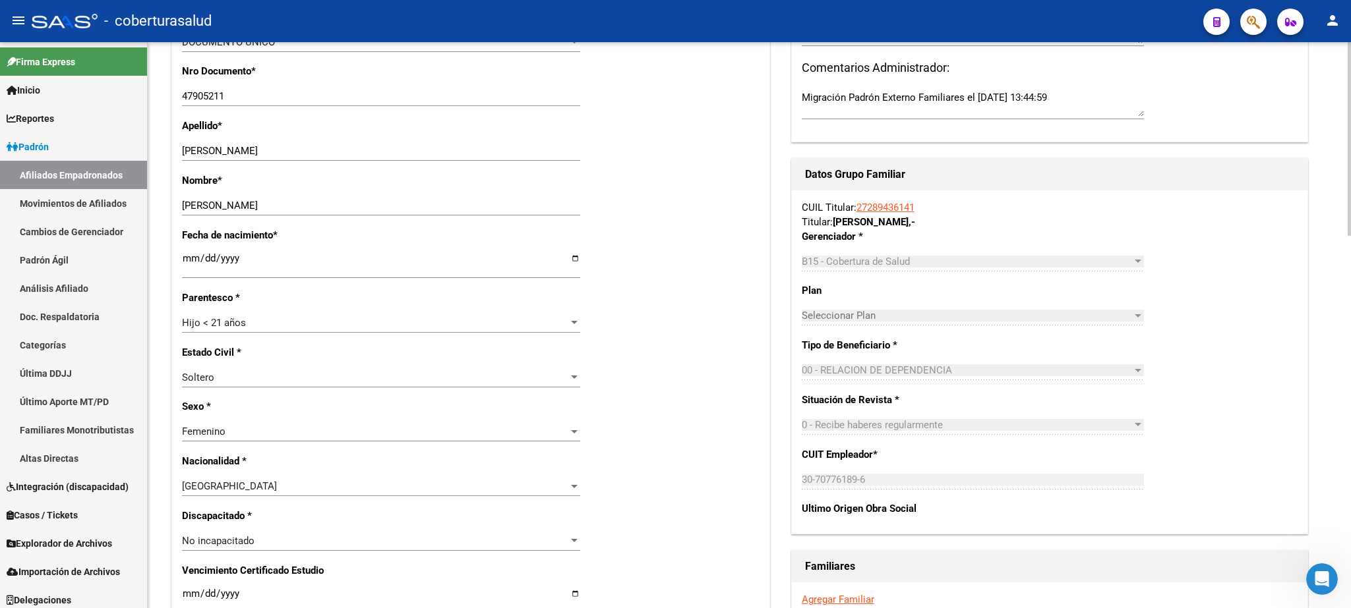
click at [1350, 236] on div at bounding box center [1348, 139] width 3 height 194
click at [235, 317] on span "Hijo < 21 años" at bounding box center [214, 323] width 64 height 12
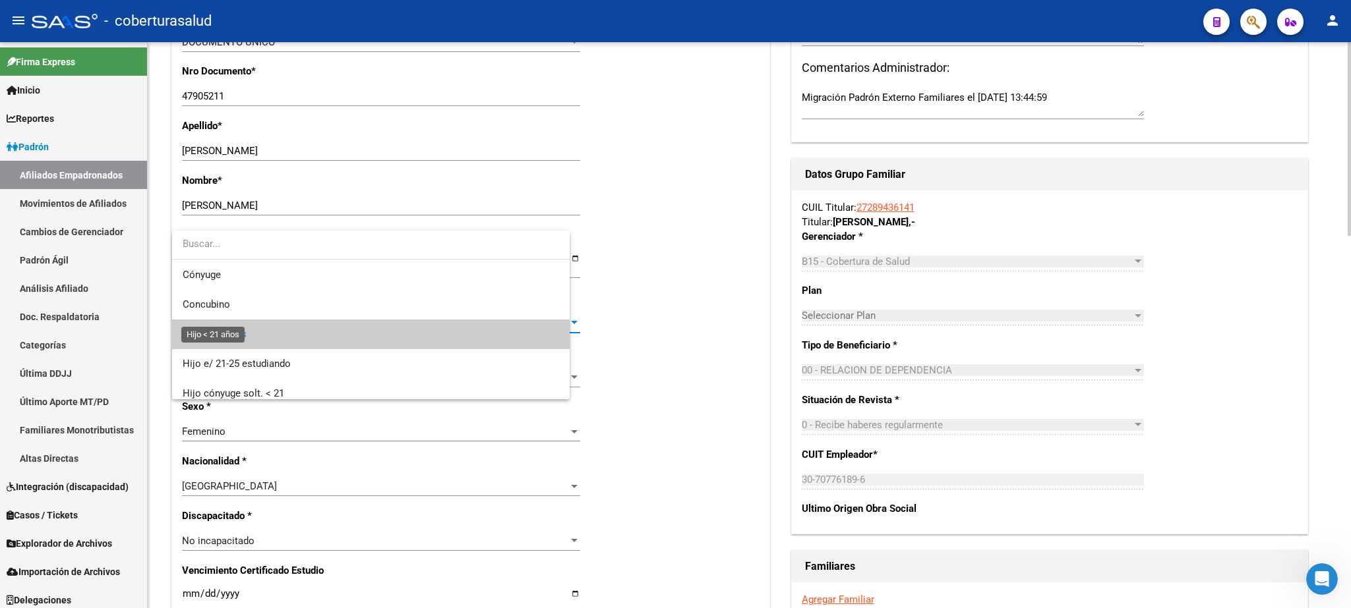
scroll to position [19, 0]
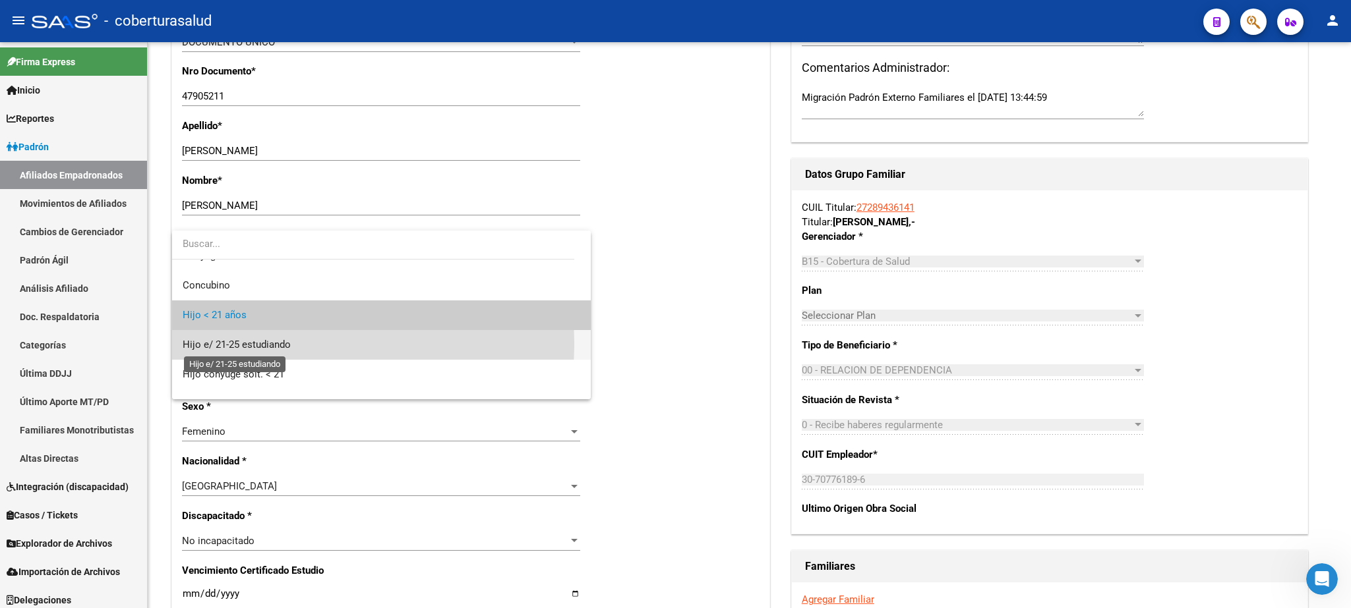
click at [243, 343] on span "Hijo e/ 21-25 estudiando" at bounding box center [237, 345] width 108 height 12
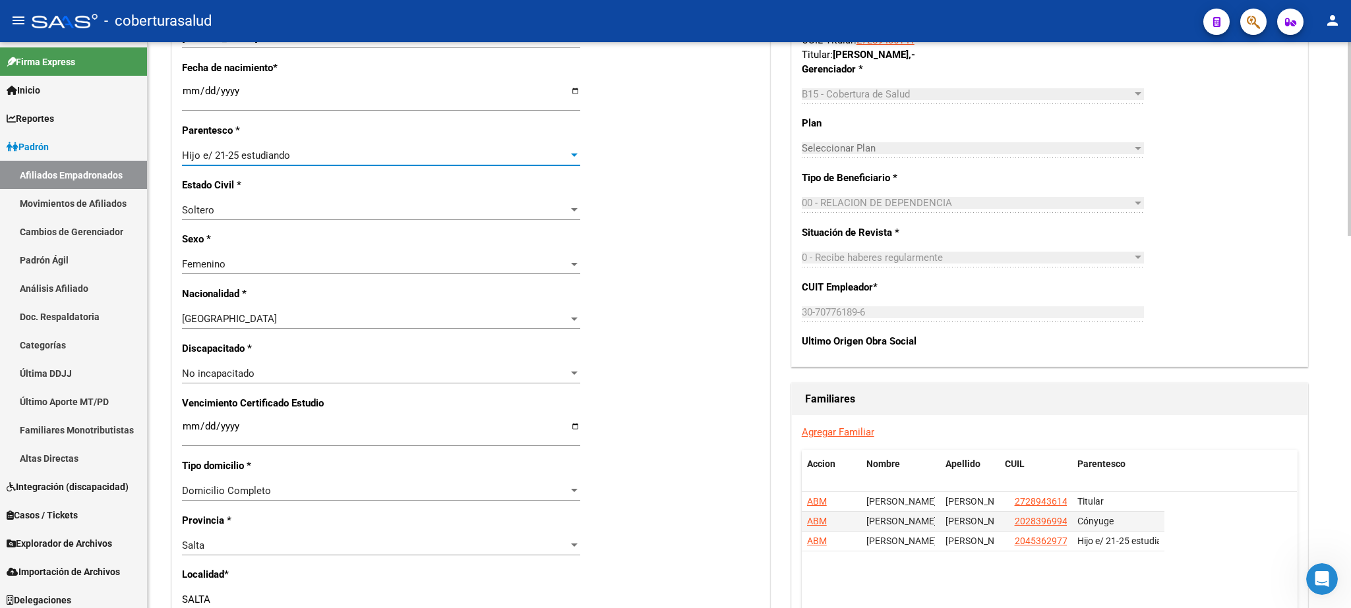
scroll to position [514, 0]
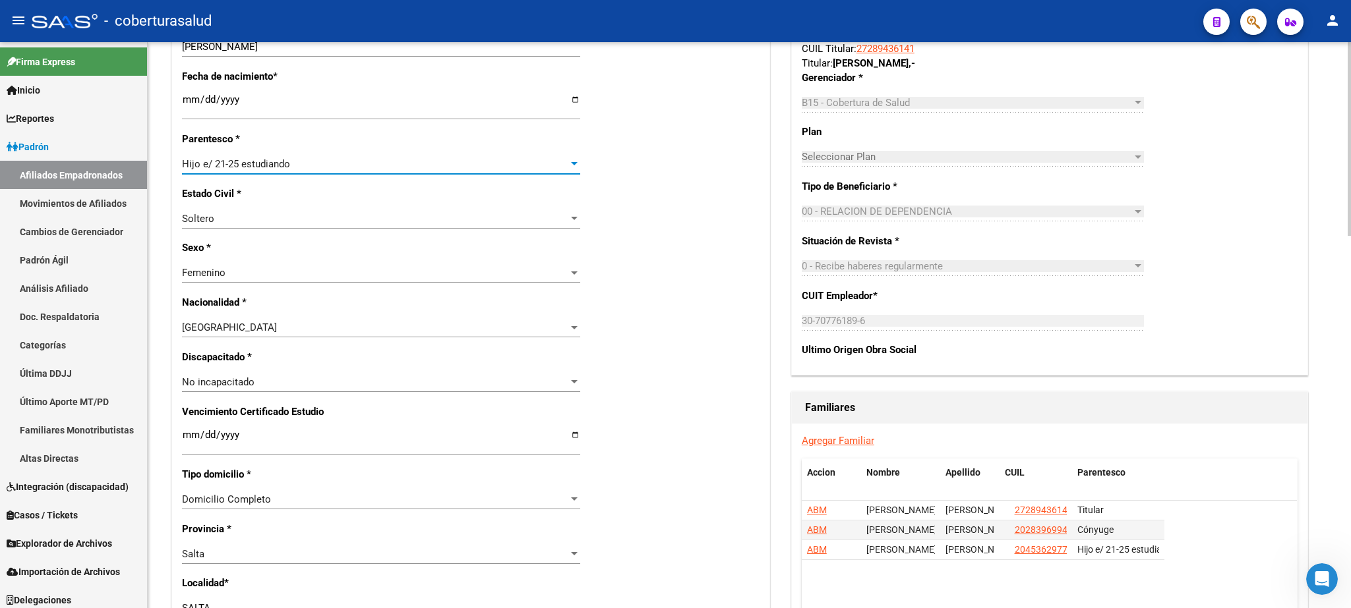
click at [1350, 236] on div at bounding box center [1348, 139] width 3 height 194
click at [181, 432] on div "Nro Afiliado Ingresar nro CUIL * 27-47905211-0 CUIL ARCA Padrón Ult. Fecha Alta…" at bounding box center [470, 424] width 597 height 1414
click at [188, 431] on input "Ingresar fecha" at bounding box center [381, 440] width 398 height 21
type input "[DATE]"
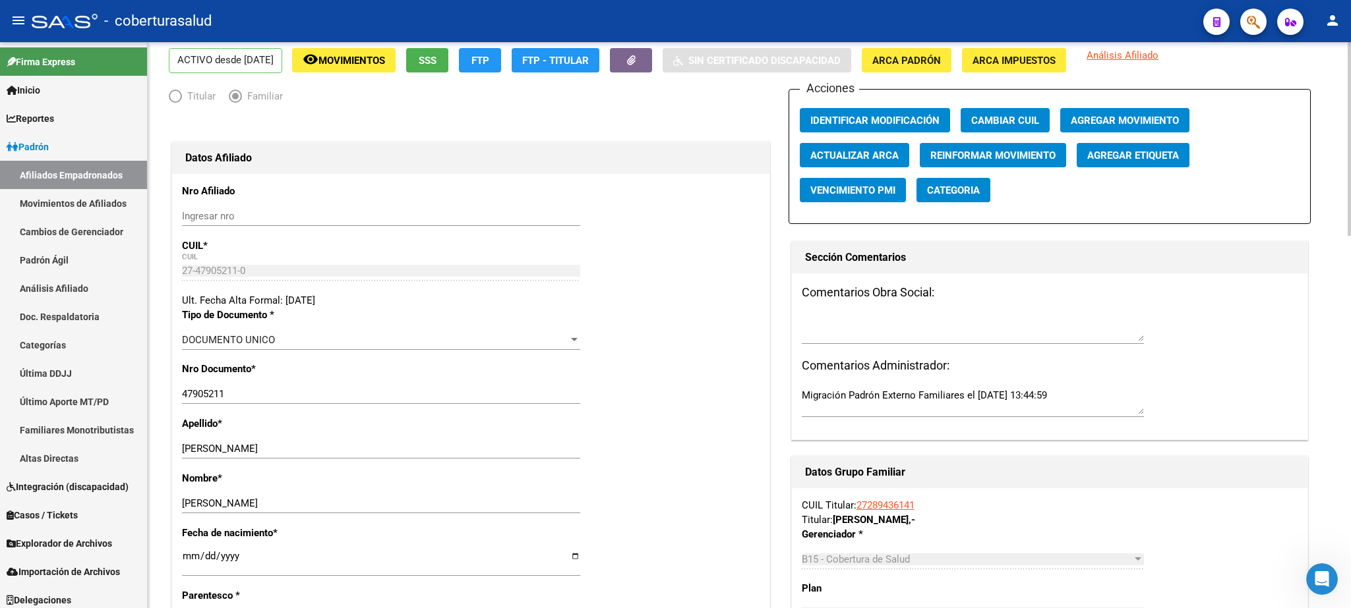
scroll to position [0, 0]
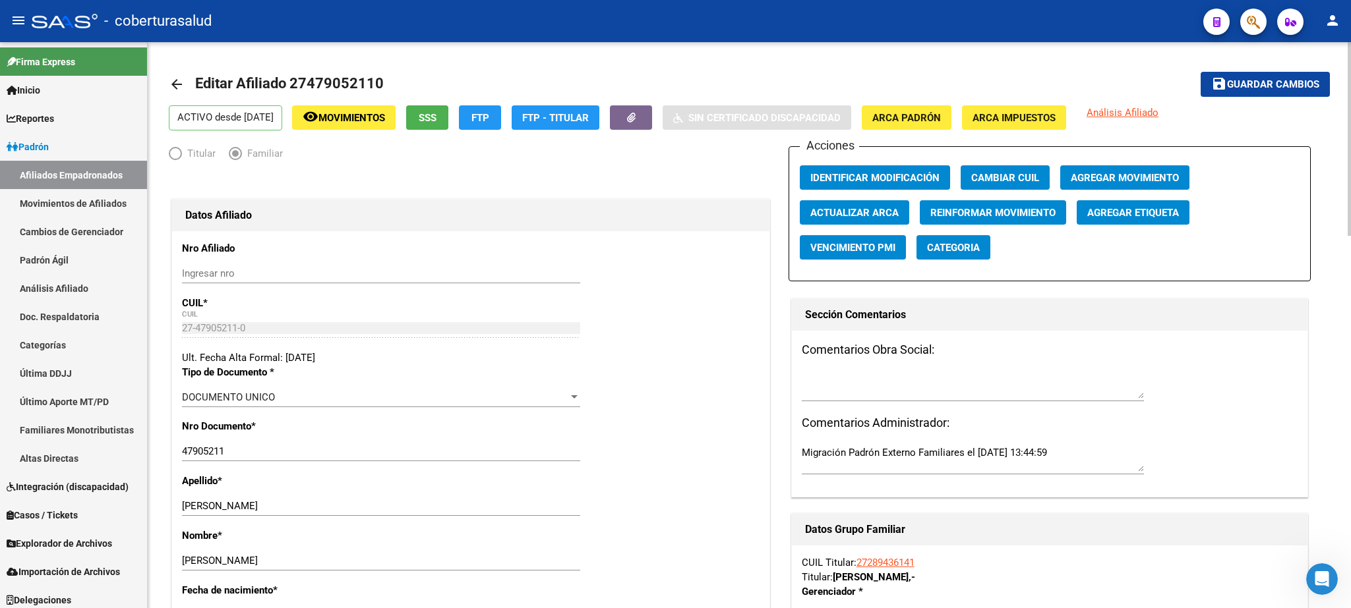
click at [1295, 84] on span "Guardar cambios" at bounding box center [1273, 85] width 92 height 12
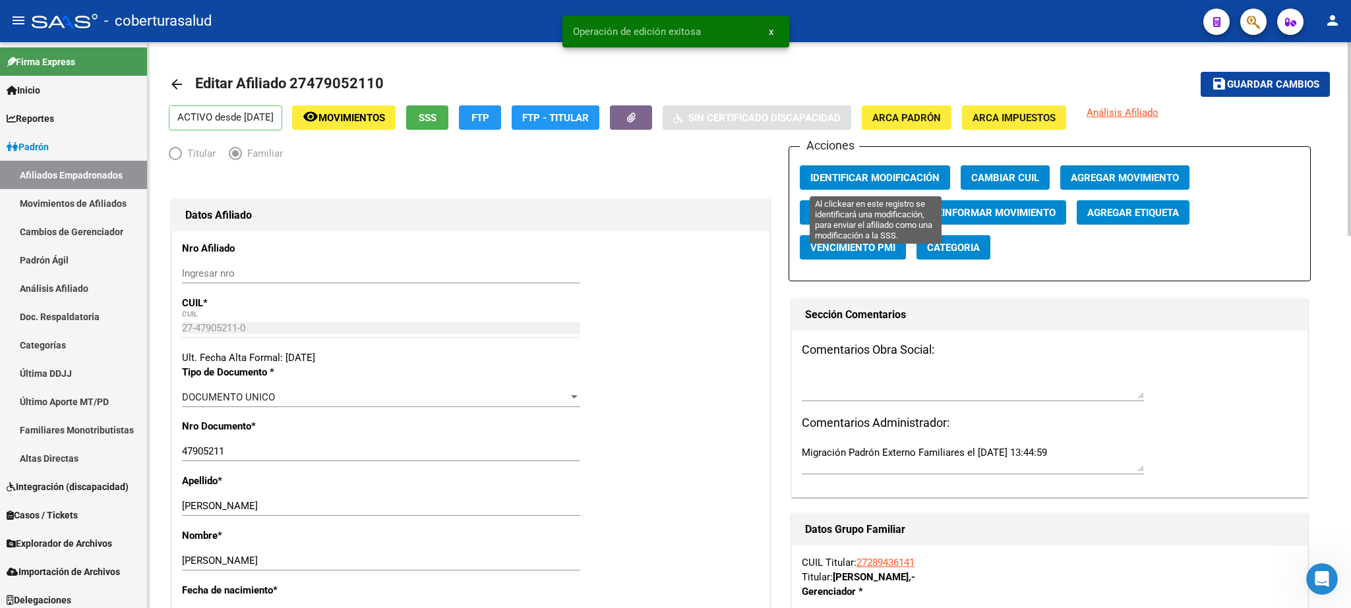
click at [886, 184] on span "Identificar Modificación" at bounding box center [874, 178] width 129 height 12
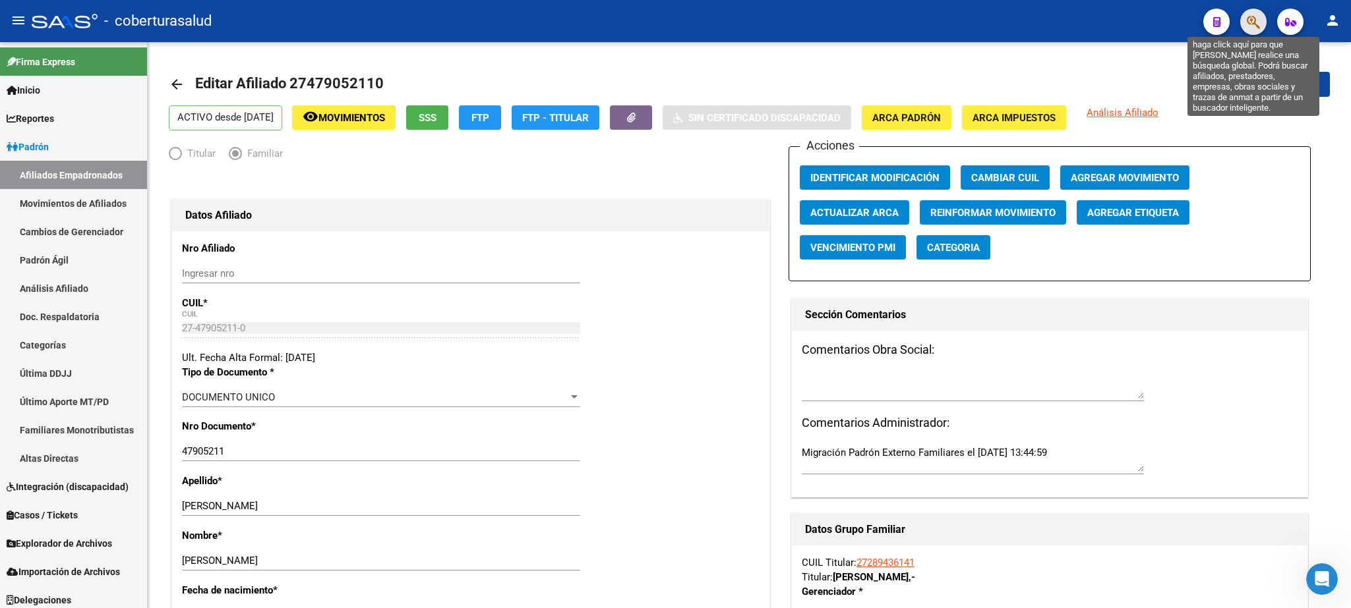
click at [1253, 28] on icon "button" at bounding box center [1252, 22] width 13 height 15
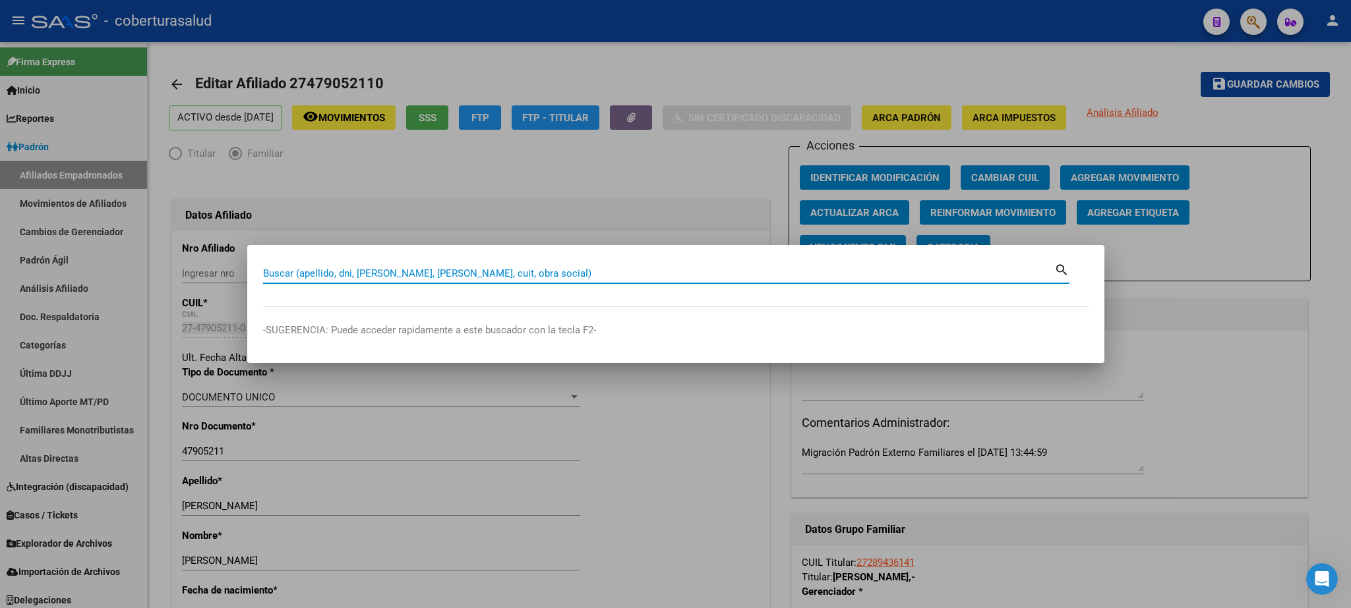
paste input "45335979"
type input "45335979"
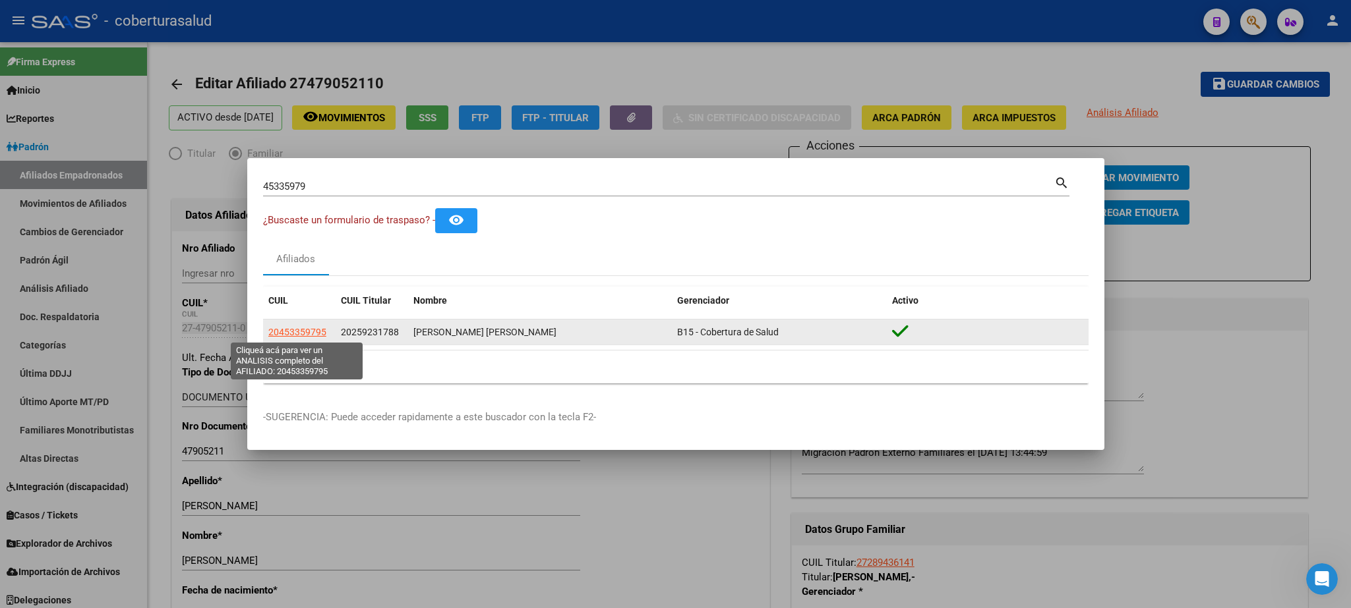
click at [308, 334] on span "20453359795" at bounding box center [297, 332] width 58 height 11
type textarea "20453359795"
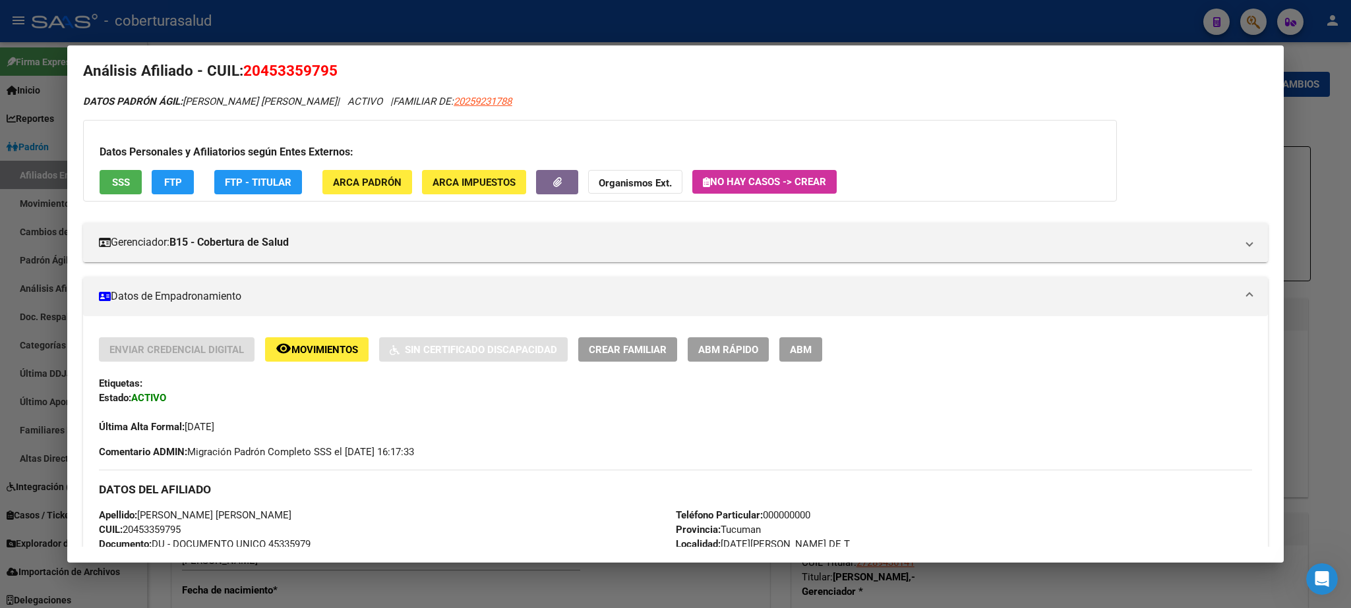
scroll to position [9, 0]
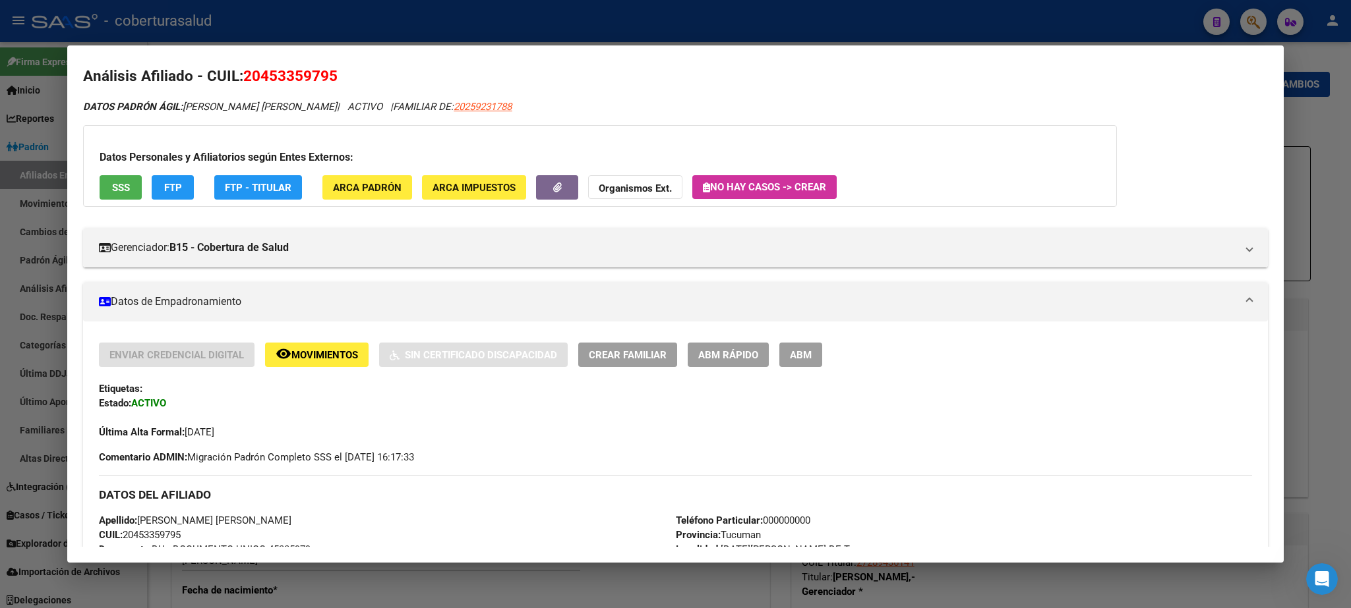
click at [802, 357] on span "ABM" at bounding box center [801, 355] width 22 height 12
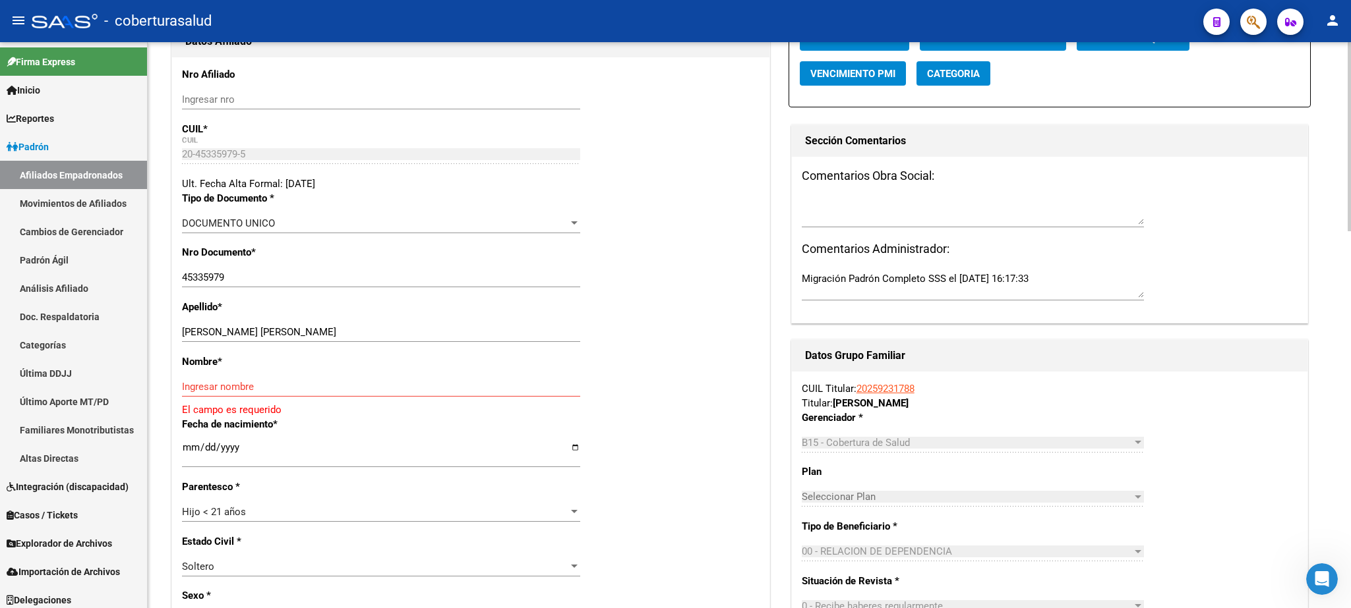
scroll to position [204, 0]
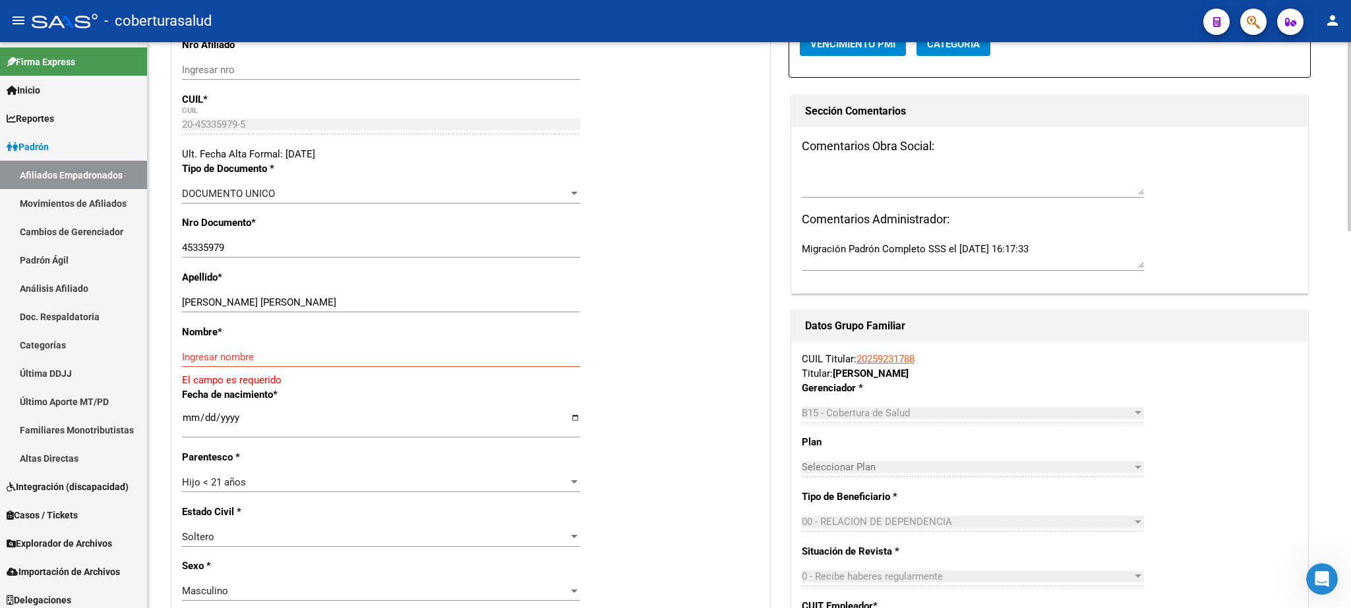
click at [1350, 231] on div at bounding box center [1348, 136] width 3 height 189
drag, startPoint x: 241, startPoint y: 300, endPoint x: 369, endPoint y: 302, distance: 128.5
click at [369, 302] on input "[PERSON_NAME] [PERSON_NAME]" at bounding box center [381, 303] width 398 height 12
type input "[PERSON_NAME]"
paste input "[PERSON_NAME]"
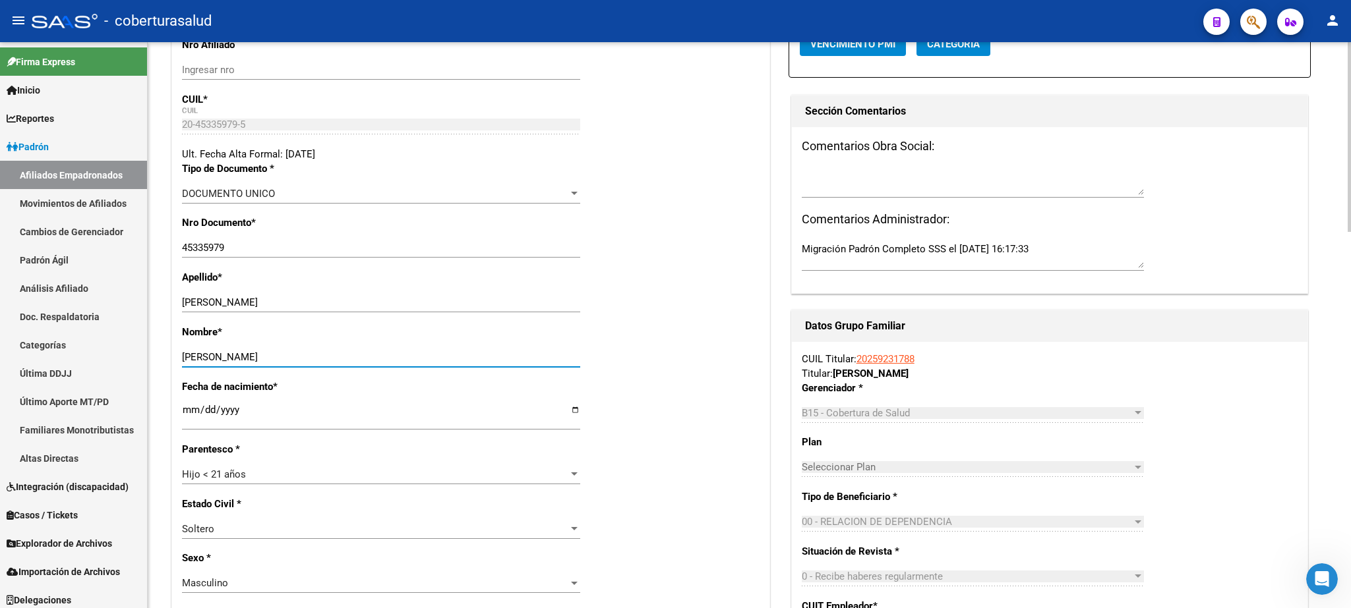
type input "[PERSON_NAME]"
click at [239, 471] on span "Hijo < 21 años" at bounding box center [214, 475] width 64 height 12
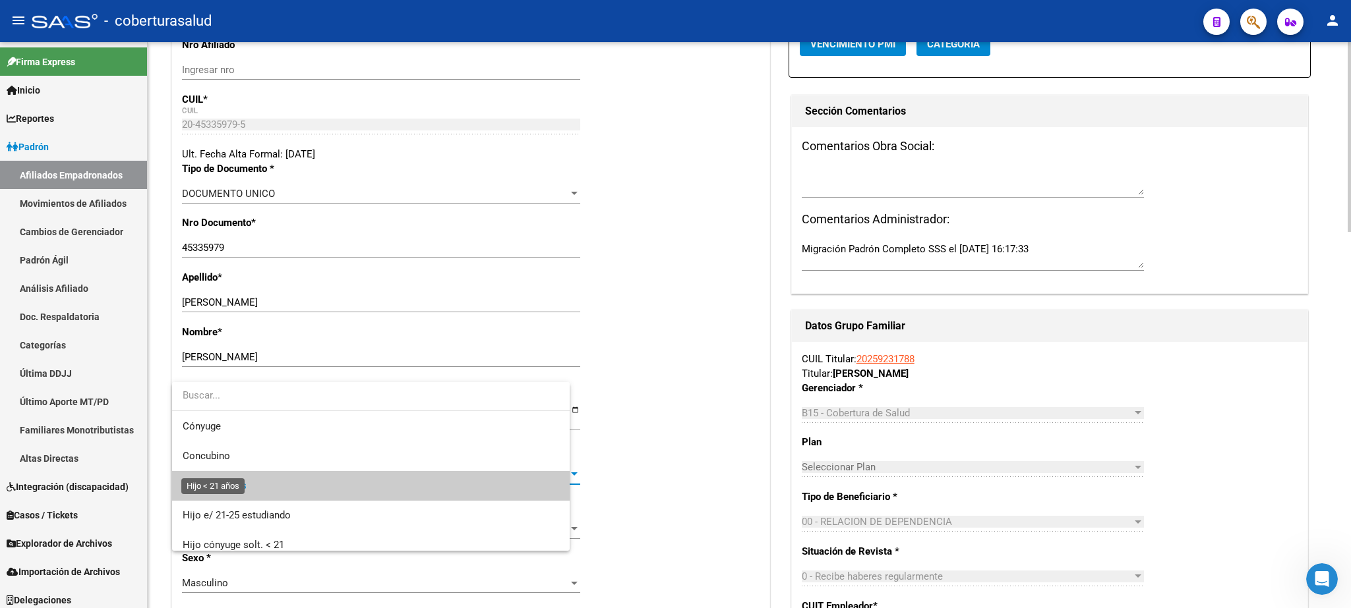
scroll to position [19, 0]
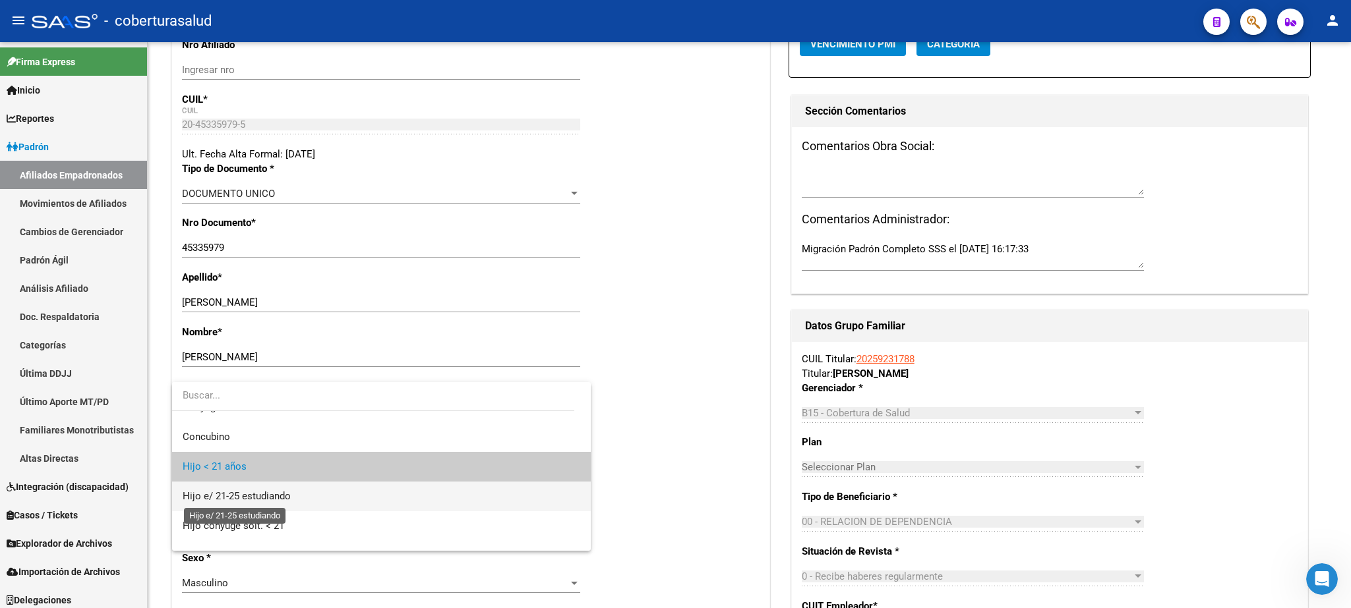
click at [237, 496] on span "Hijo e/ 21-25 estudiando" at bounding box center [237, 496] width 108 height 12
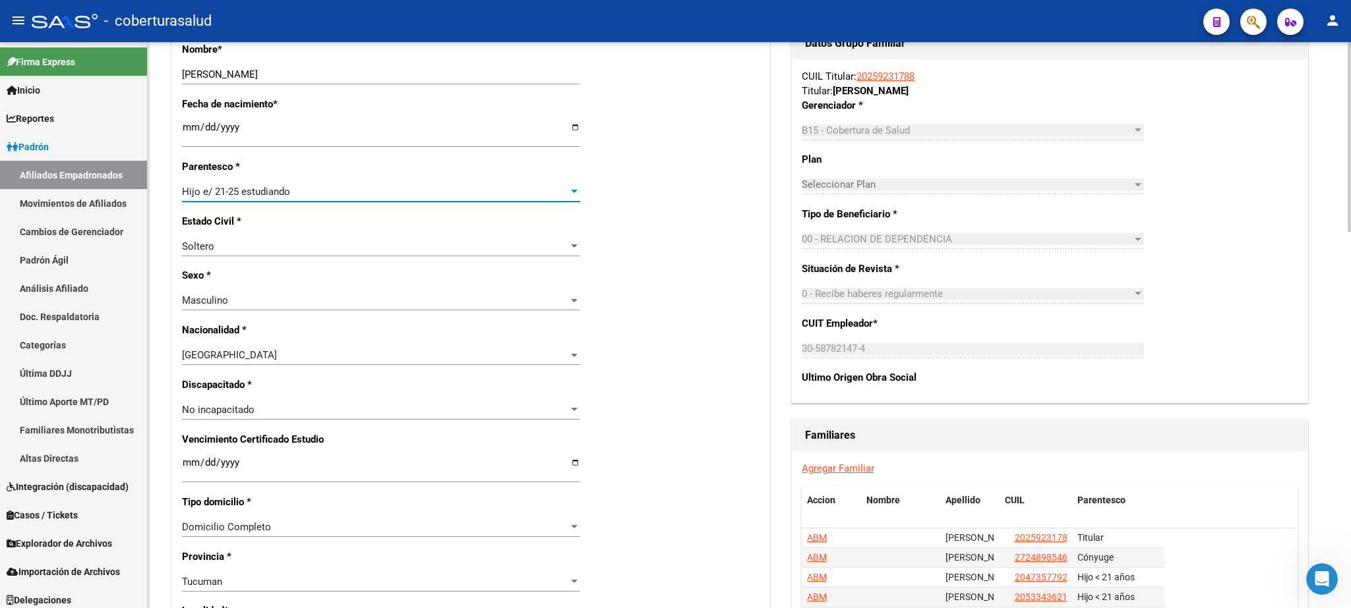
scroll to position [516, 0]
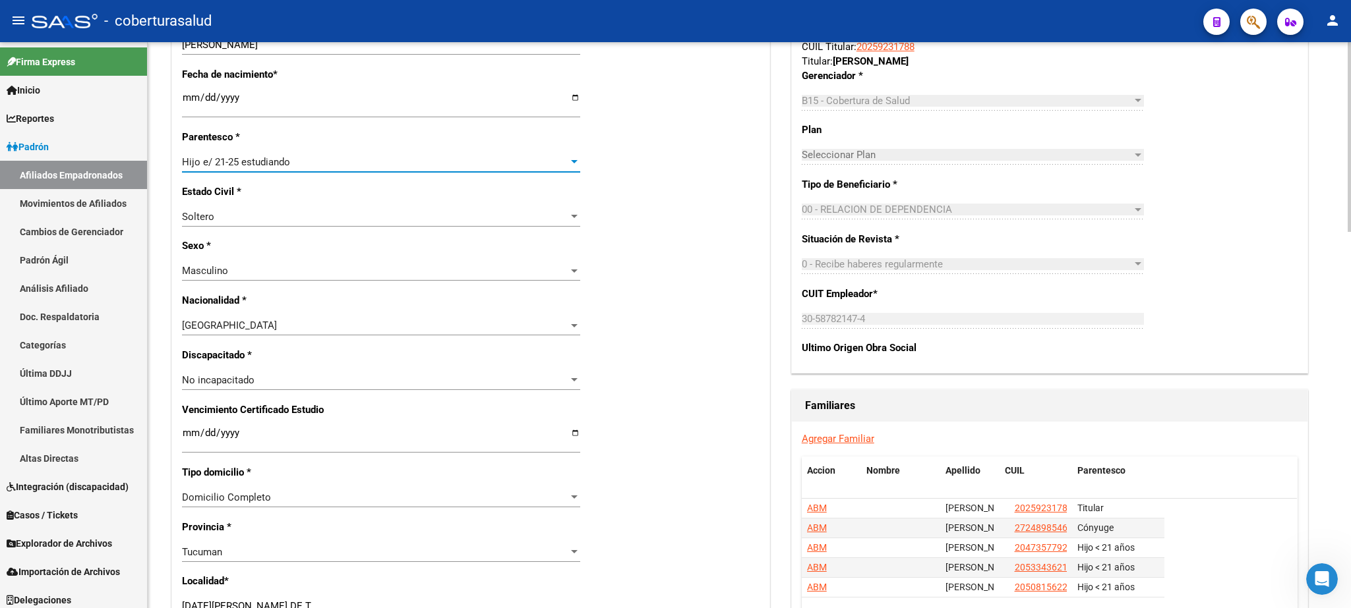
click at [1350, 232] on div at bounding box center [1348, 137] width 3 height 190
click at [181, 425] on div "Nro Afiliado Ingresar nro CUIL * 20-45335979-5 CUIL ARCA Padrón Ult. Fecha Alta…" at bounding box center [470, 422] width 597 height 1414
click at [185, 428] on input "Ingresar fecha" at bounding box center [381, 438] width 398 height 21
type input "[DATE]"
click at [431, 397] on div "Nro Afiliado Ingresar nro CUIL * 20-45335979-5 CUIL ARCA Padrón Ult. Fecha Alta…" at bounding box center [470, 422] width 597 height 1414
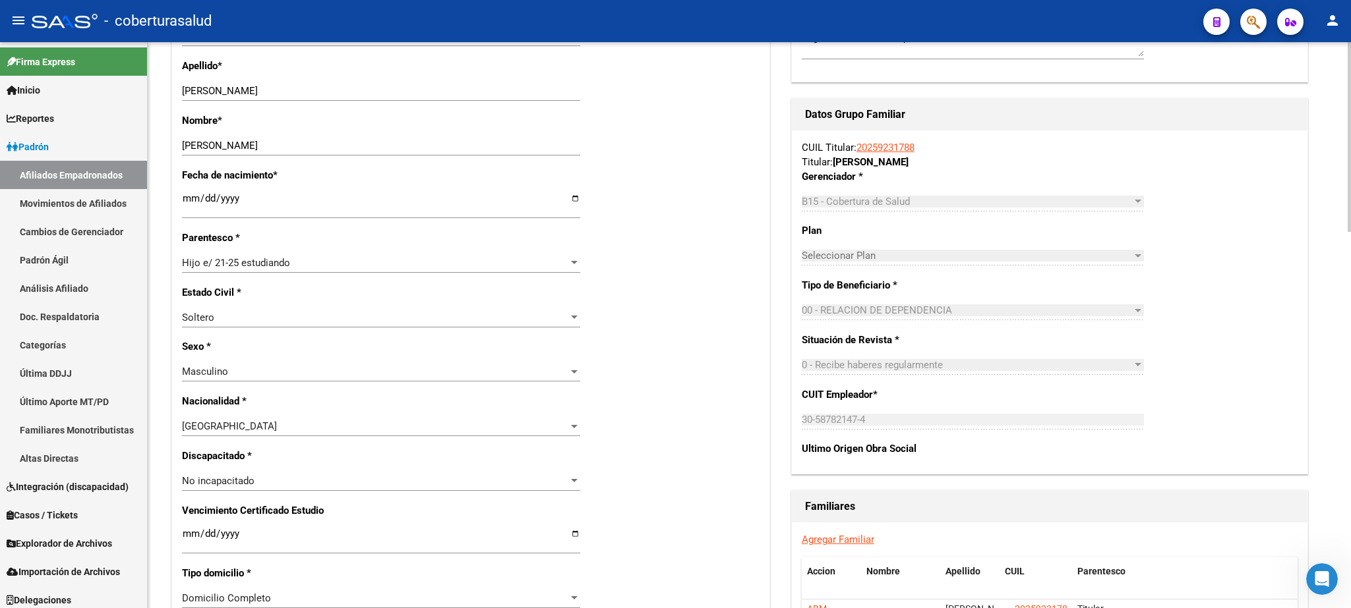
scroll to position [0, 0]
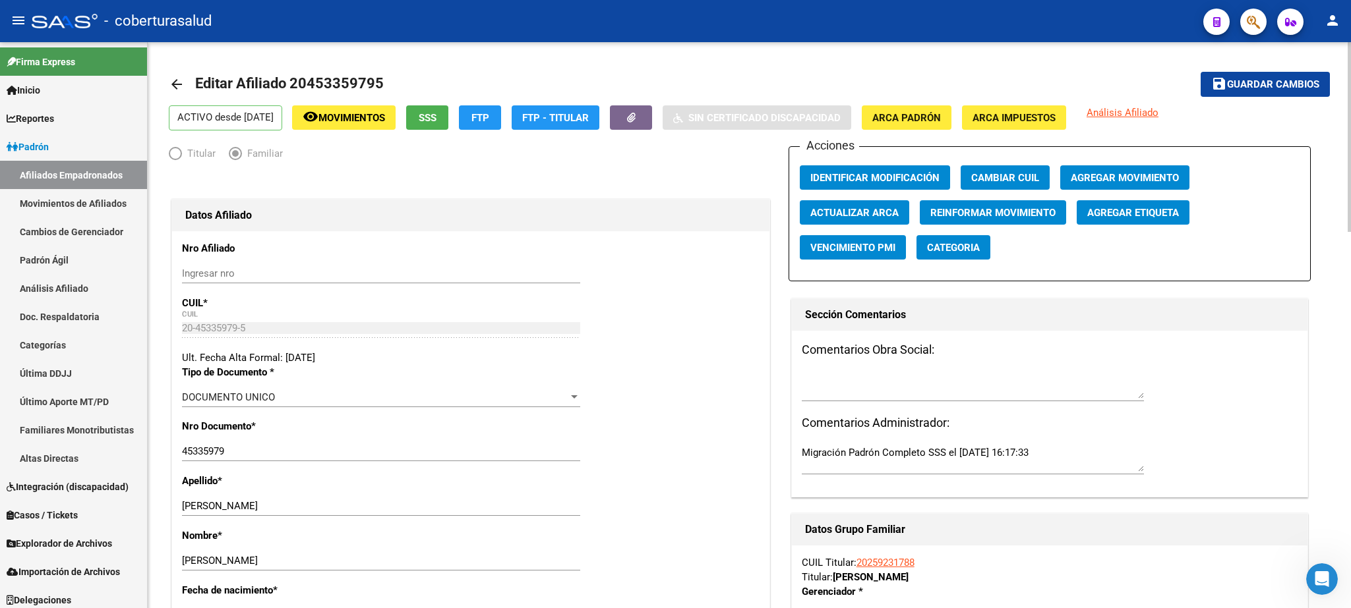
click at [1350, 113] on div at bounding box center [1348, 137] width 3 height 190
click at [1294, 84] on span "Guardar cambios" at bounding box center [1273, 85] width 92 height 12
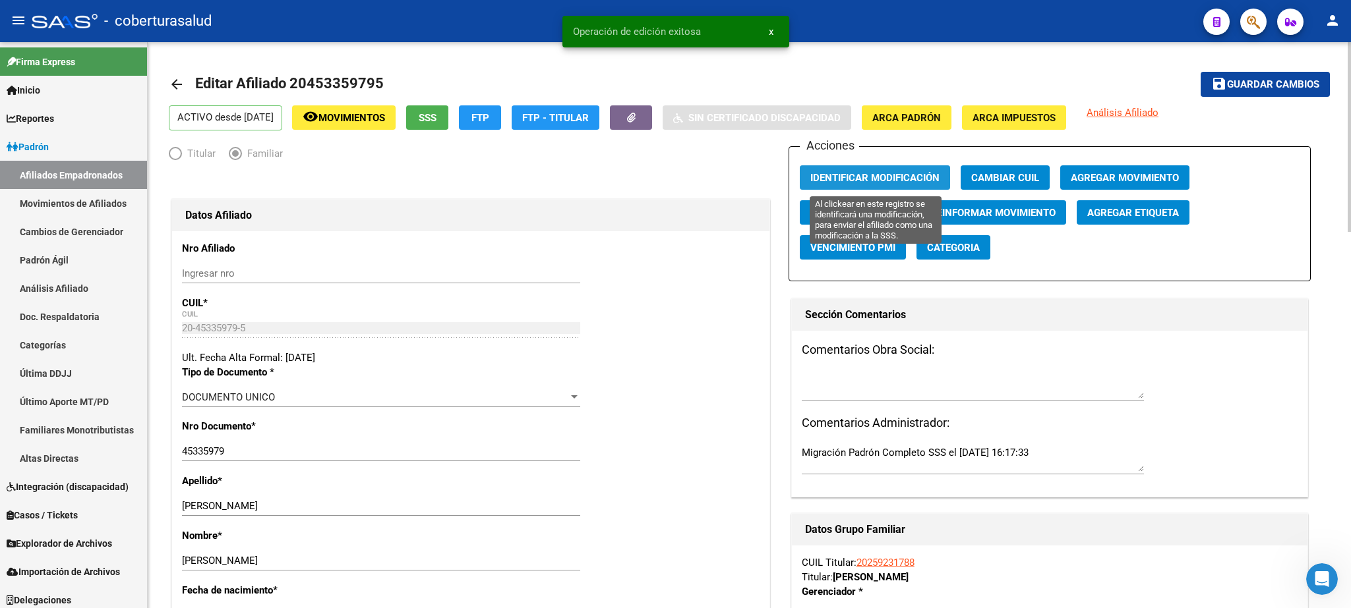
click at [856, 184] on span "Identificar Modificación" at bounding box center [874, 178] width 129 height 12
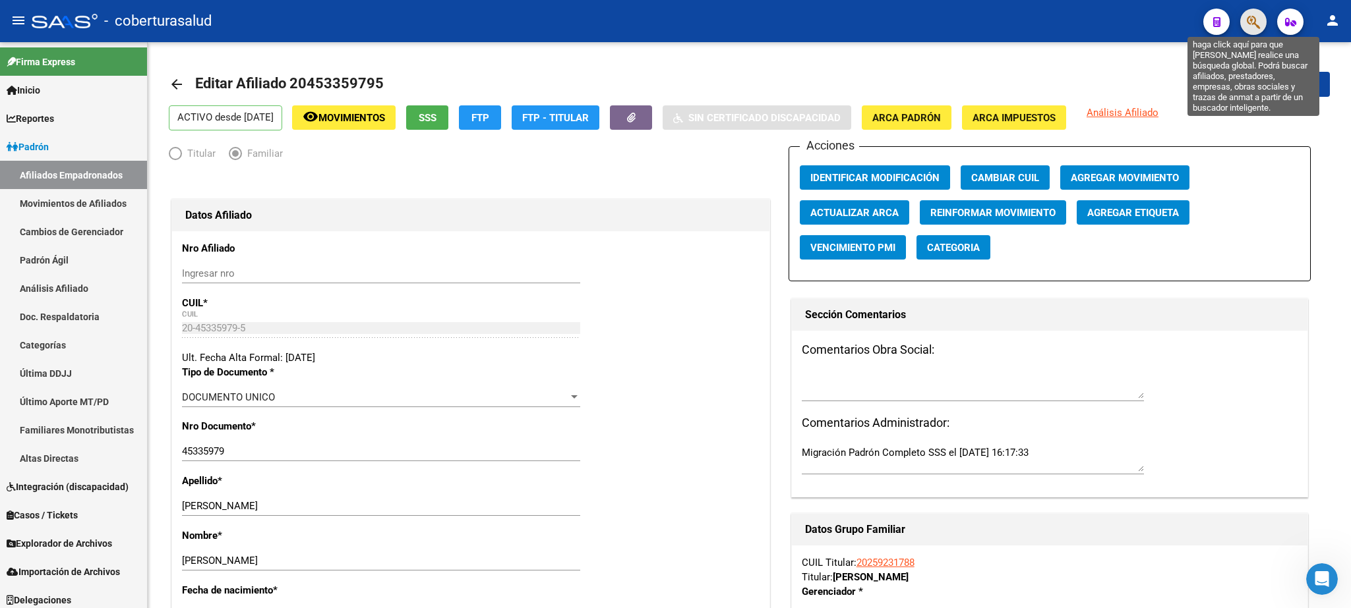
click at [1258, 26] on icon "button" at bounding box center [1252, 22] width 13 height 15
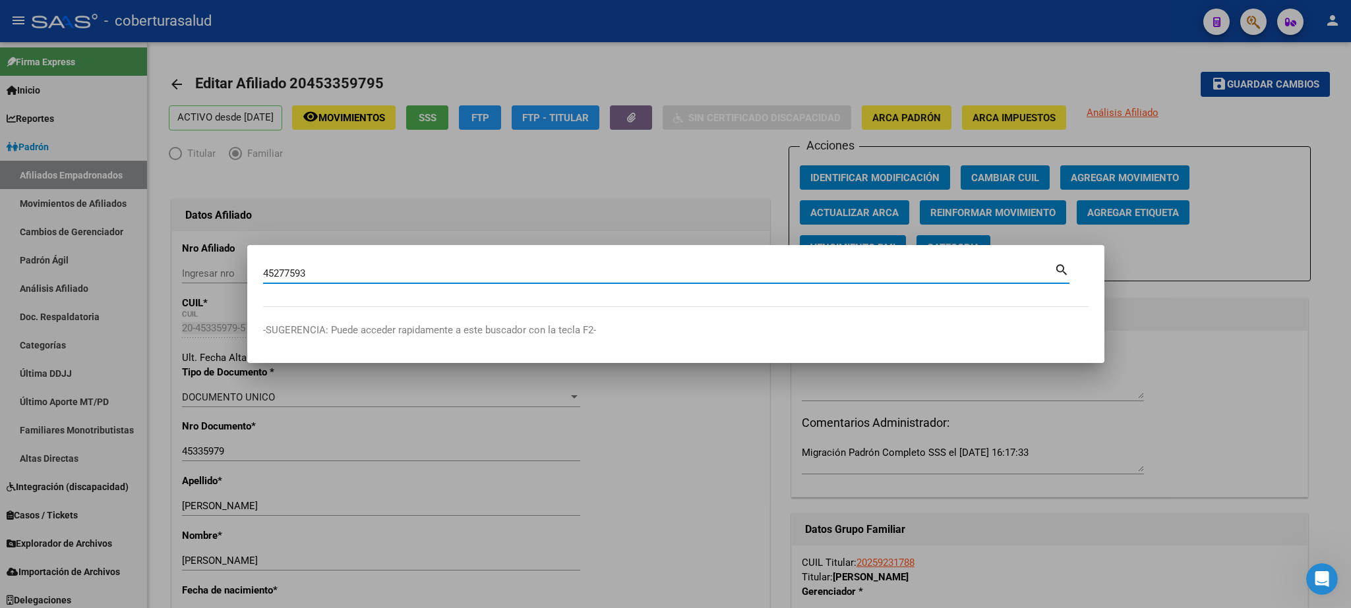
type input "45277593"
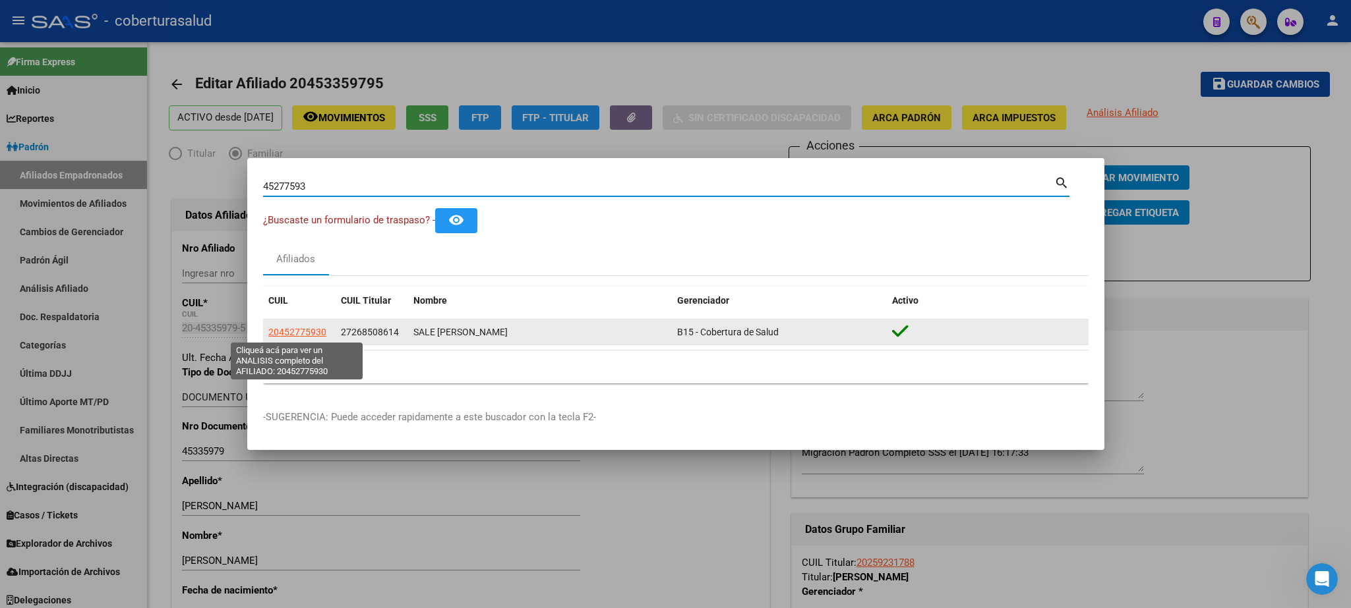
click at [289, 328] on span "20452775930" at bounding box center [297, 332] width 58 height 11
type textarea "20452775930"
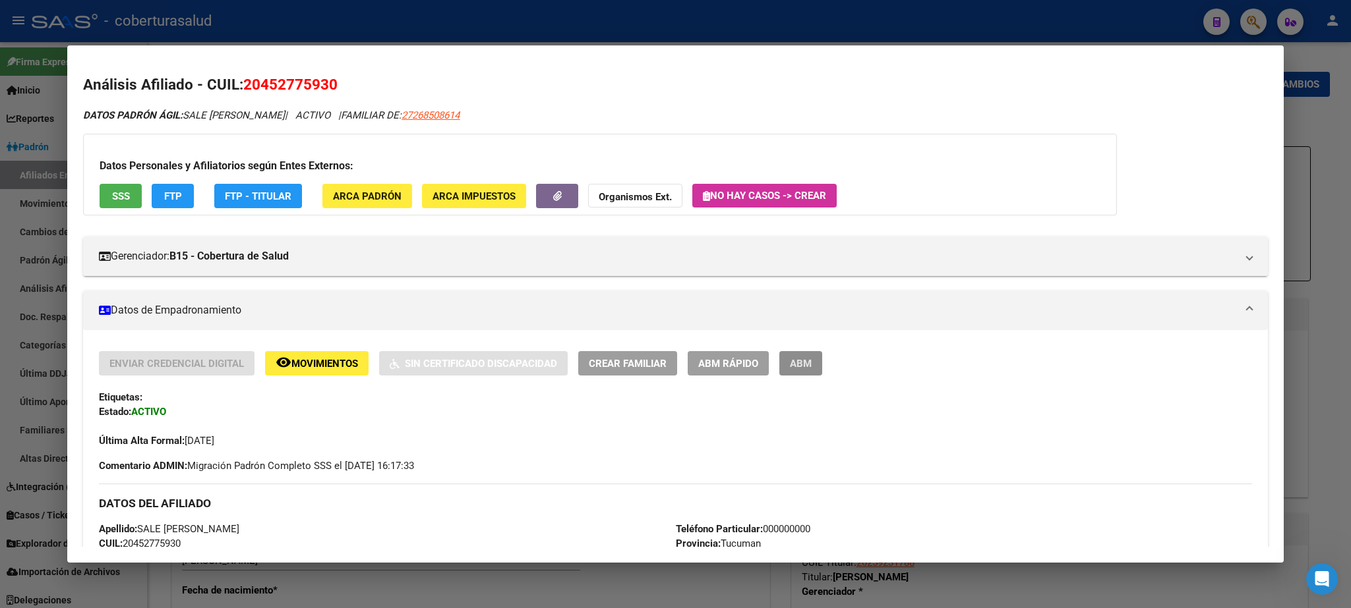
click at [788, 368] on button "ABM" at bounding box center [800, 363] width 43 height 24
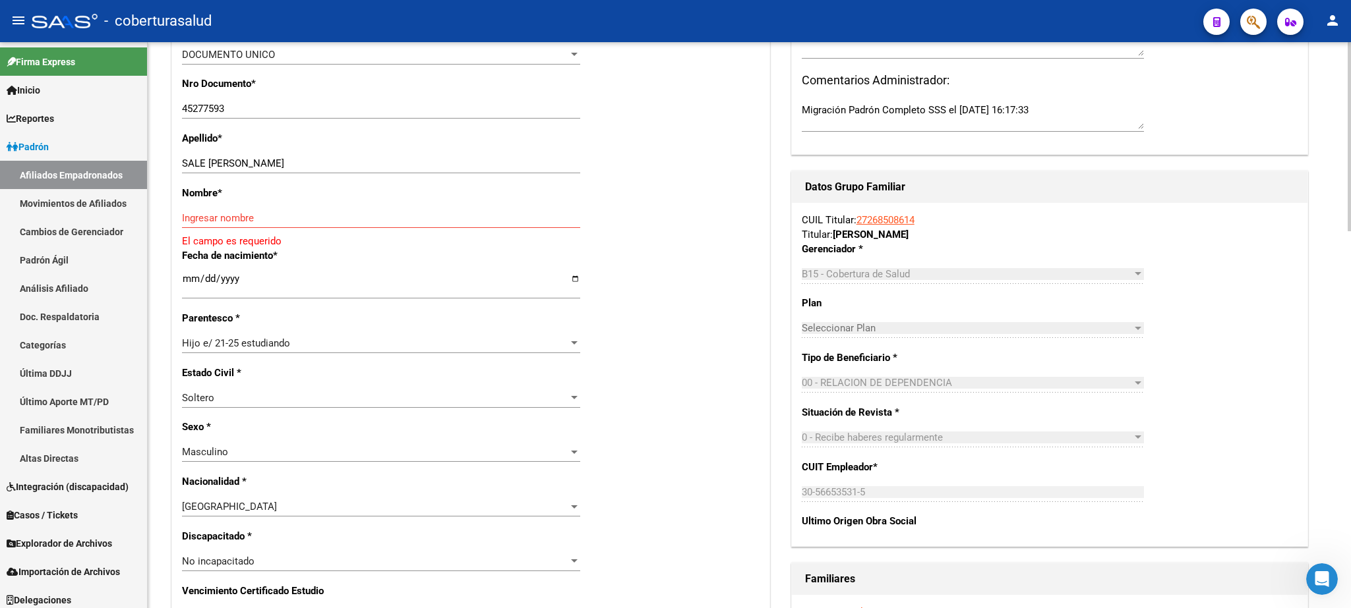
scroll to position [352, 0]
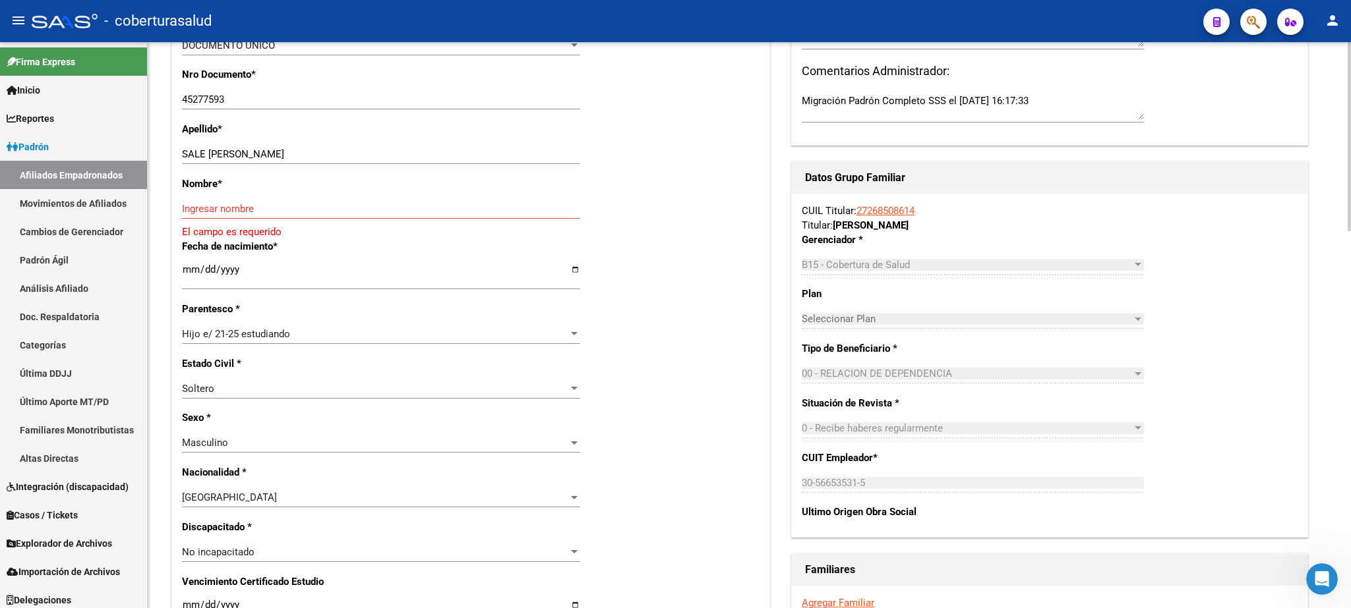
click at [1350, 231] on div at bounding box center [1348, 136] width 3 height 189
drag, startPoint x: 254, startPoint y: 152, endPoint x: 362, endPoint y: 156, distance: 107.5
click at [362, 156] on input "SALE [PERSON_NAME]" at bounding box center [381, 154] width 398 height 12
type input "SALE COLCHAR"
paste input "[PERSON_NAME]"
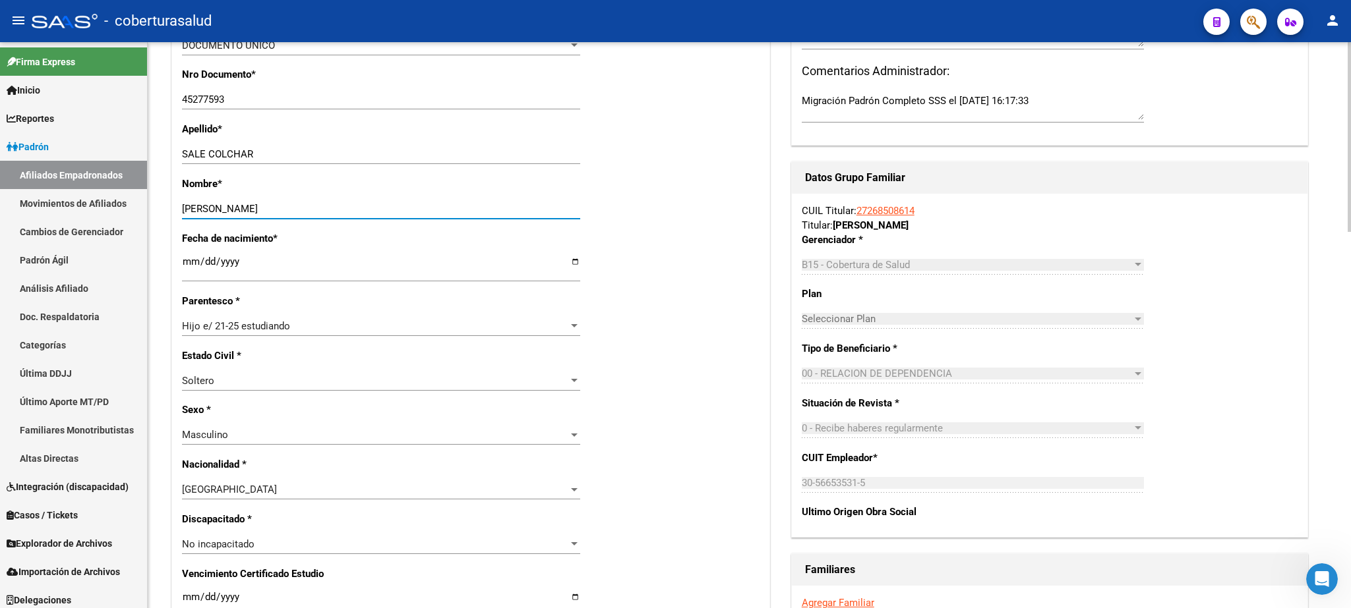
type input "[PERSON_NAME]"
click at [191, 593] on input "Ingresar fecha" at bounding box center [381, 602] width 398 height 21
type input "[DATE]"
click at [338, 575] on div "Nro Afiliado Ingresar nro CUIL * 20-45277593-0 CUIL ARCA Padrón Ult. Fecha Alta…" at bounding box center [470, 586] width 597 height 1414
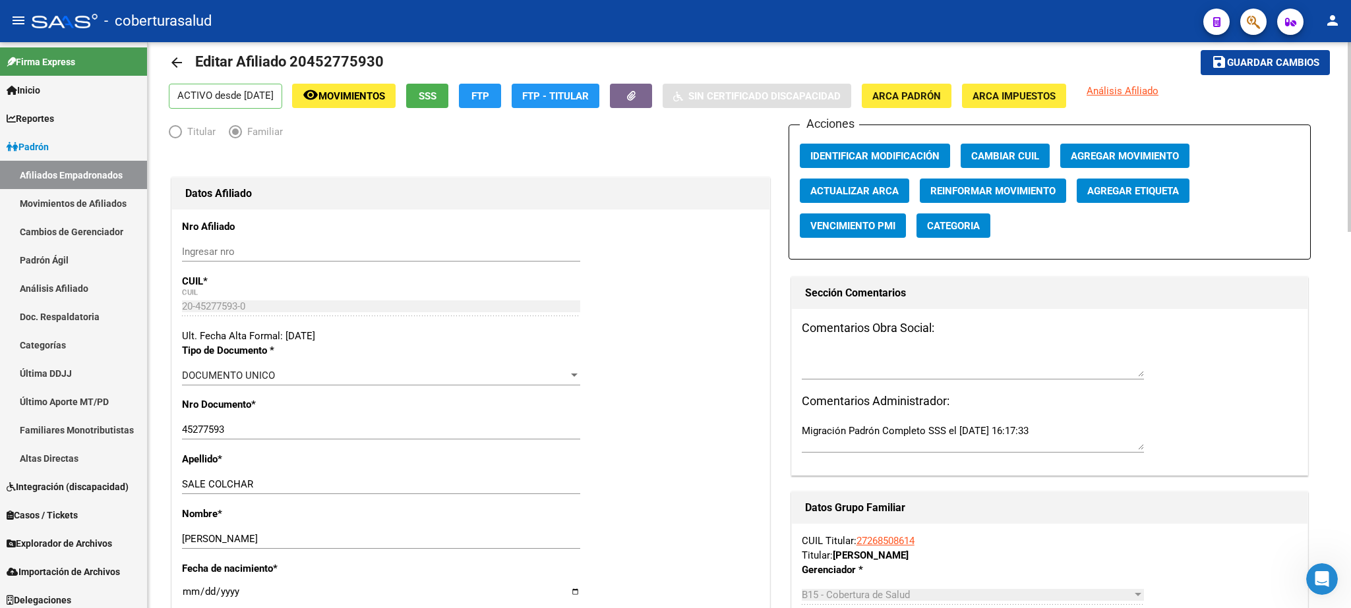
scroll to position [0, 0]
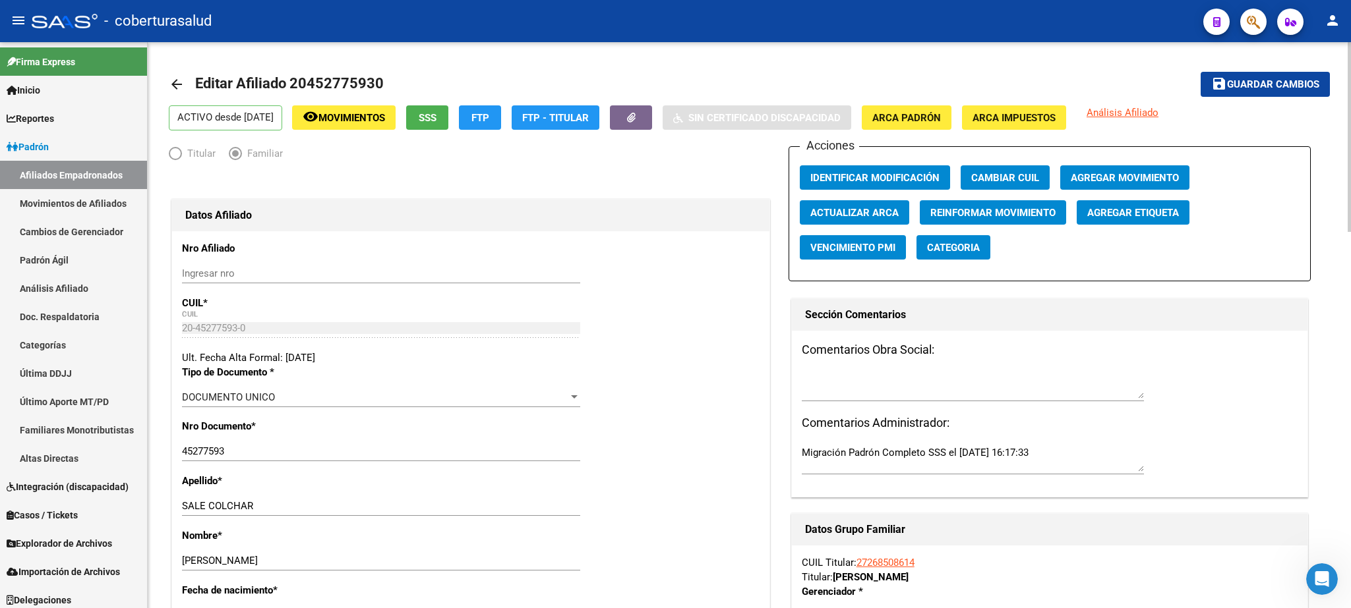
click at [1350, 92] on div at bounding box center [1348, 137] width 3 height 190
click at [1267, 77] on button "save Guardar cambios" at bounding box center [1264, 84] width 129 height 24
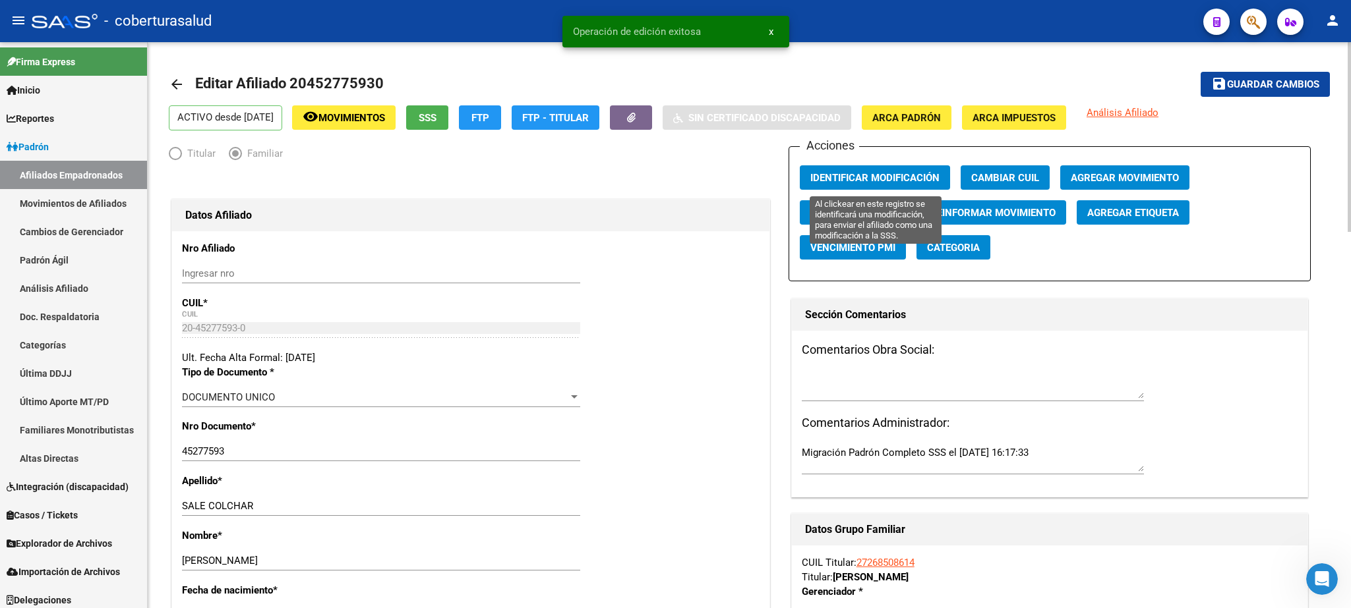
click at [860, 178] on span "Identificar Modificación" at bounding box center [874, 178] width 129 height 12
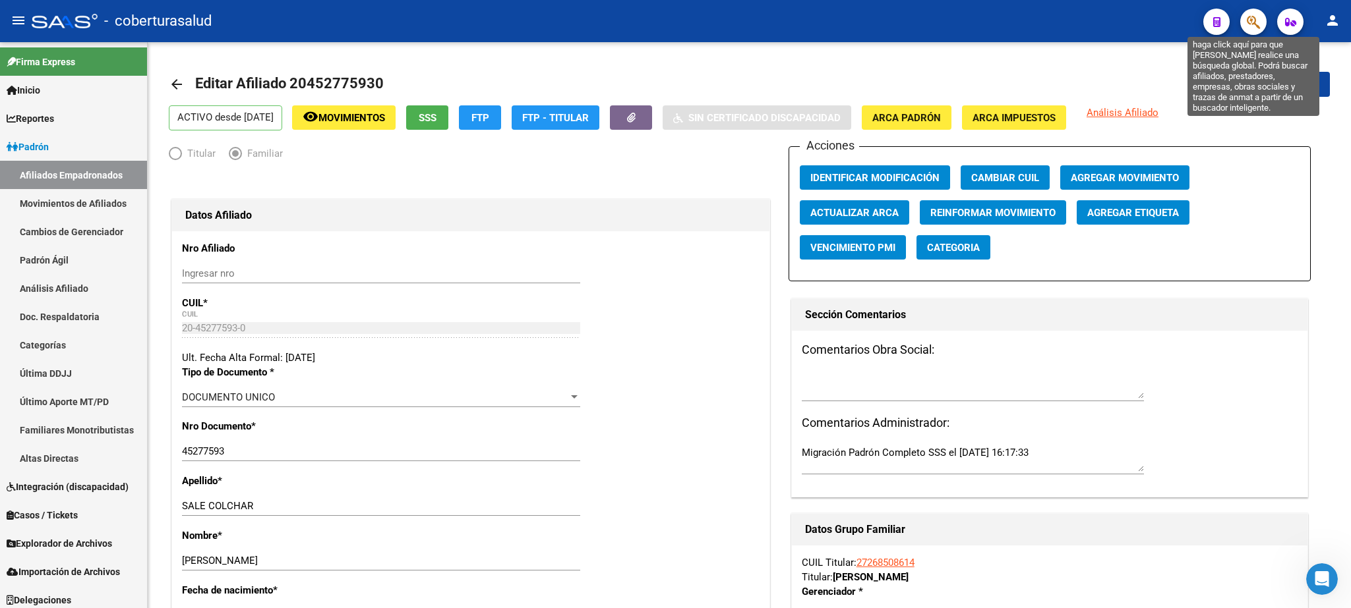
click at [1254, 26] on icon "button" at bounding box center [1252, 22] width 13 height 15
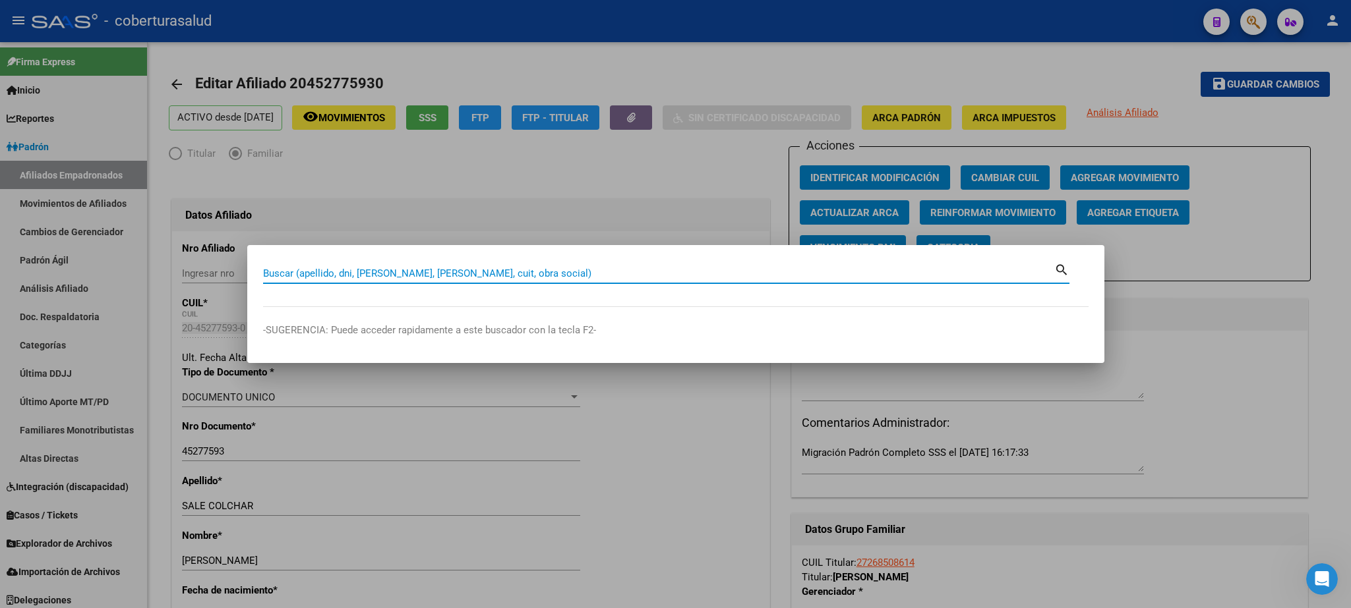
paste input "45709610"
type input "45709610"
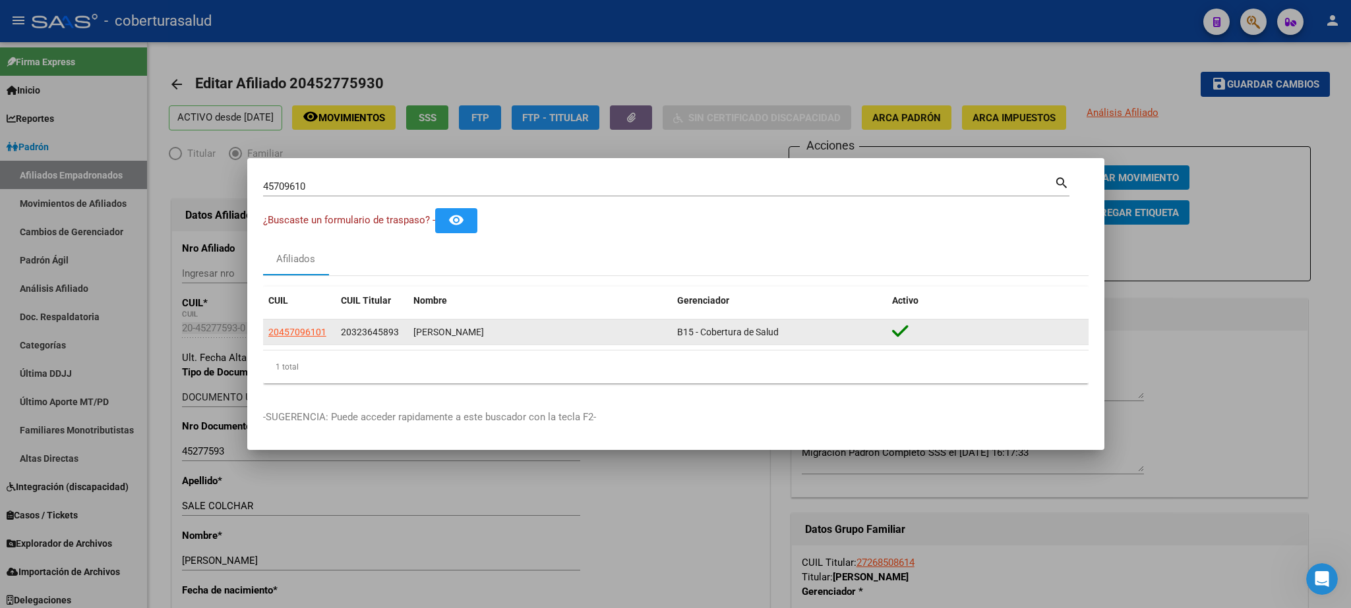
click at [276, 338] on app-link-go-to "20457096101" at bounding box center [297, 332] width 58 height 15
click at [286, 341] on datatable-body-cell "20457096101" at bounding box center [299, 333] width 73 height 26
click at [303, 328] on span "20457096101" at bounding box center [297, 332] width 58 height 11
type textarea "20457096101"
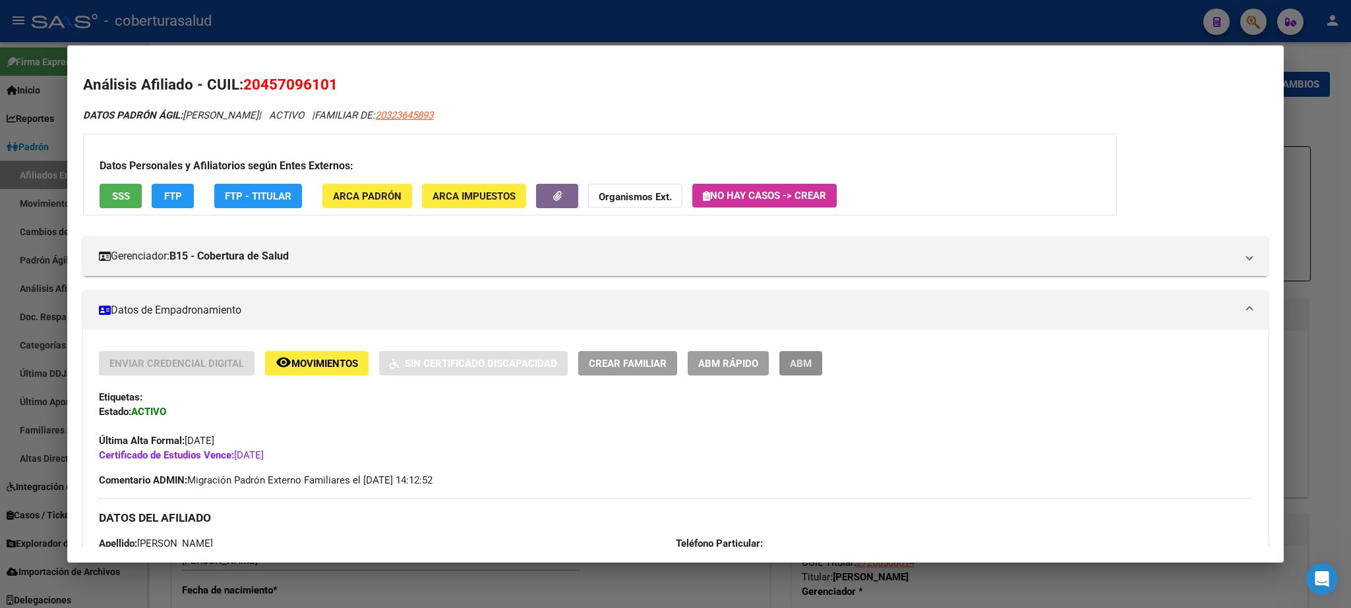
click at [802, 364] on span "ABM" at bounding box center [801, 364] width 22 height 12
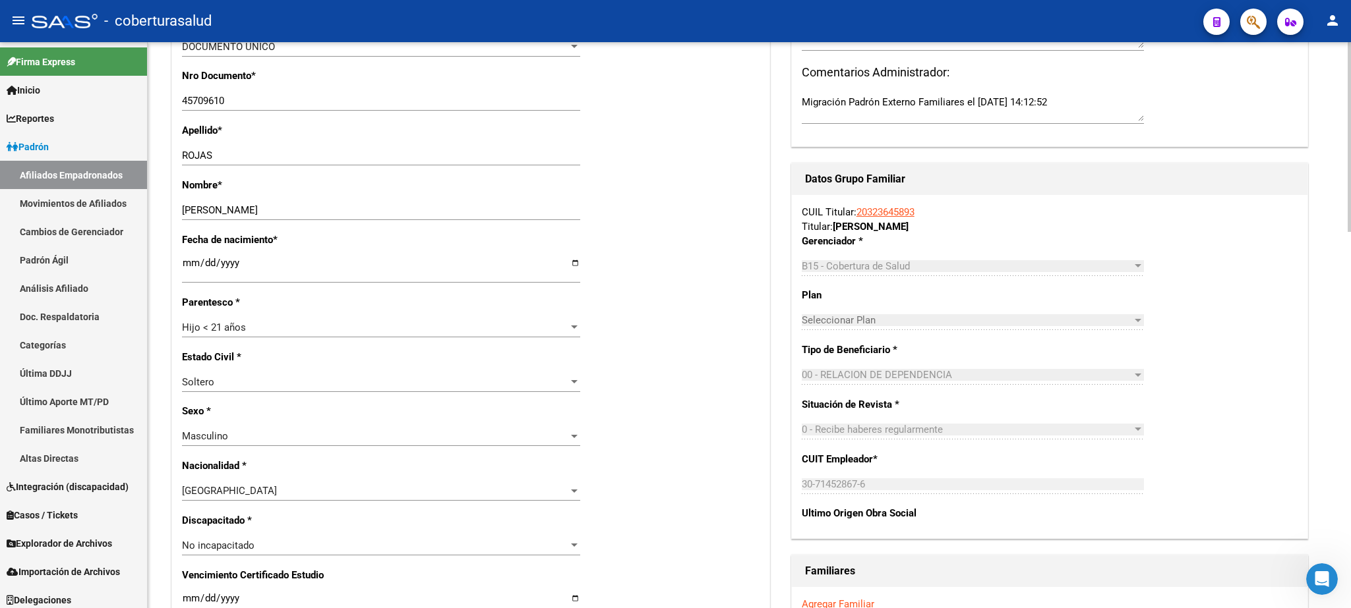
scroll to position [353, 0]
click at [1350, 232] on div at bounding box center [1348, 137] width 3 height 190
click at [225, 319] on span "Hijo < 21 años" at bounding box center [214, 325] width 64 height 12
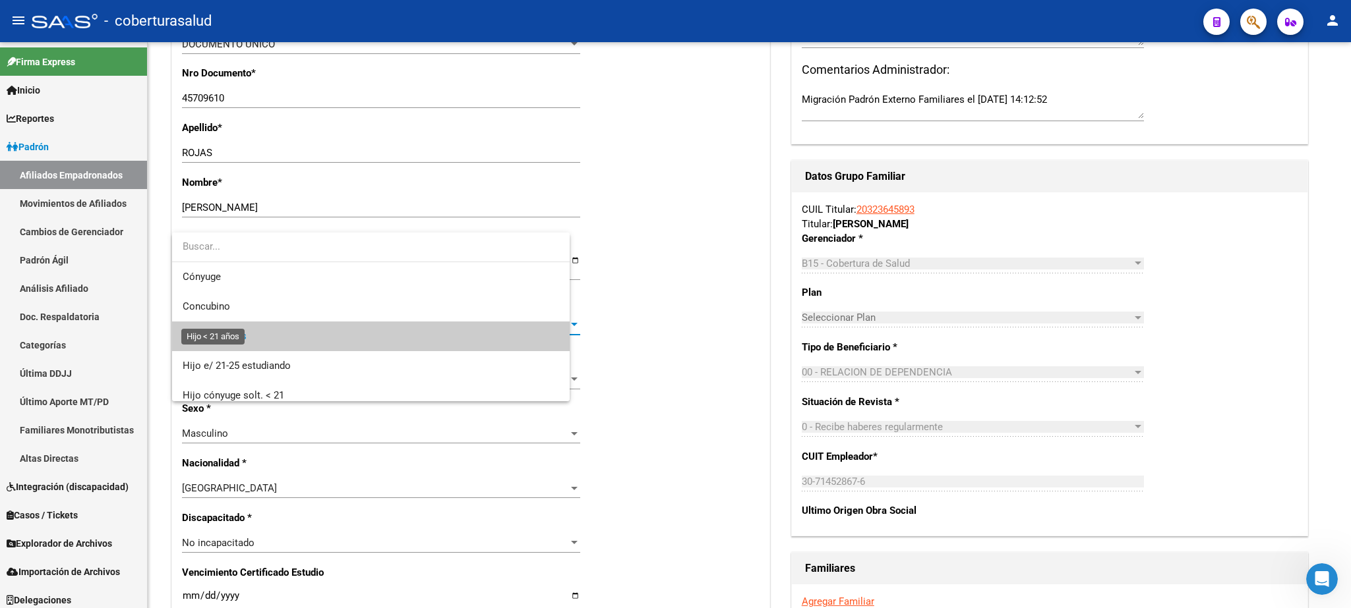
scroll to position [19, 0]
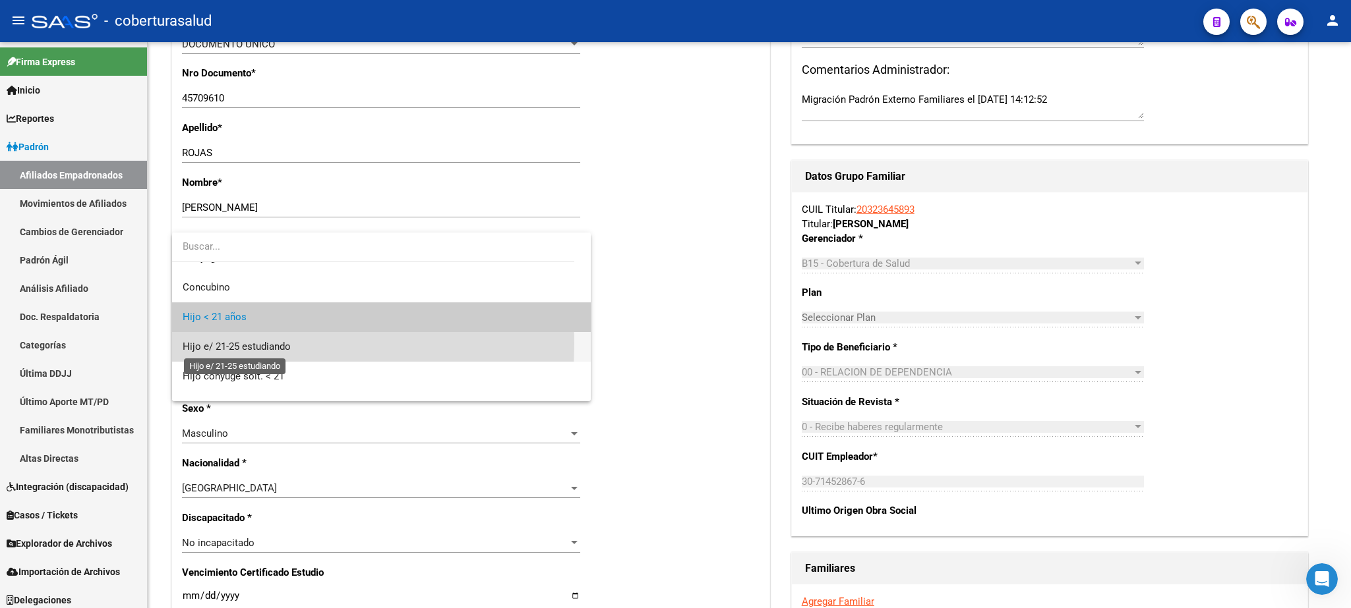
click at [227, 344] on span "Hijo e/ 21-25 estudiando" at bounding box center [237, 347] width 108 height 12
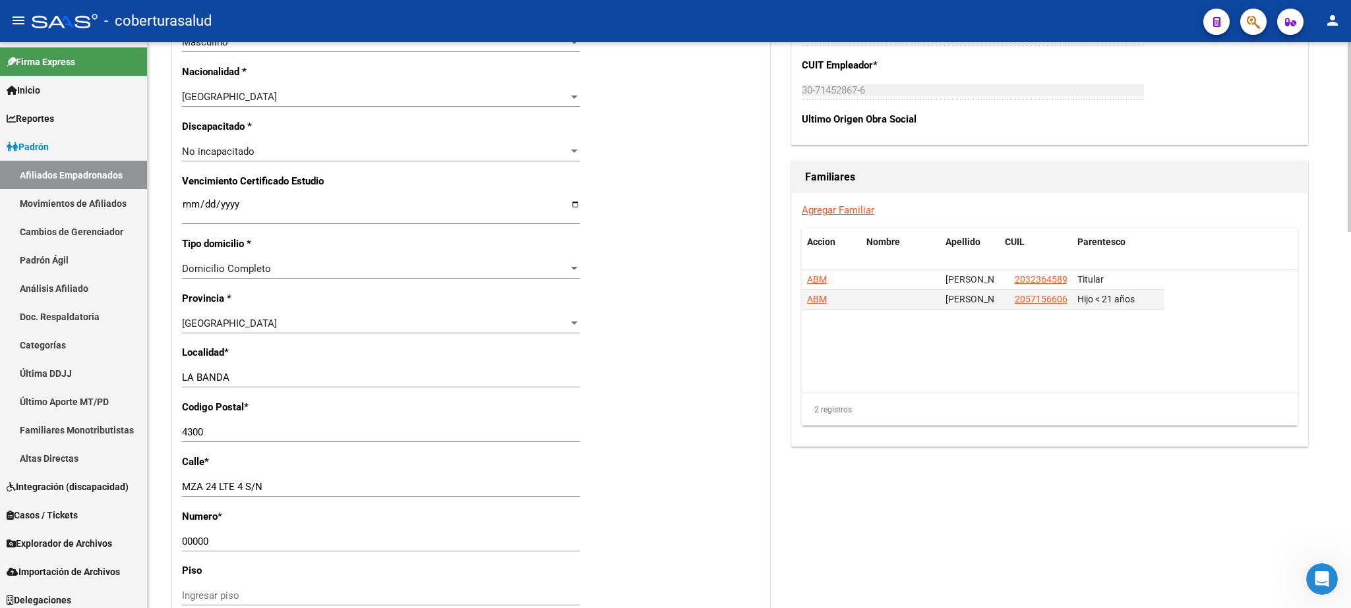
scroll to position [0, 0]
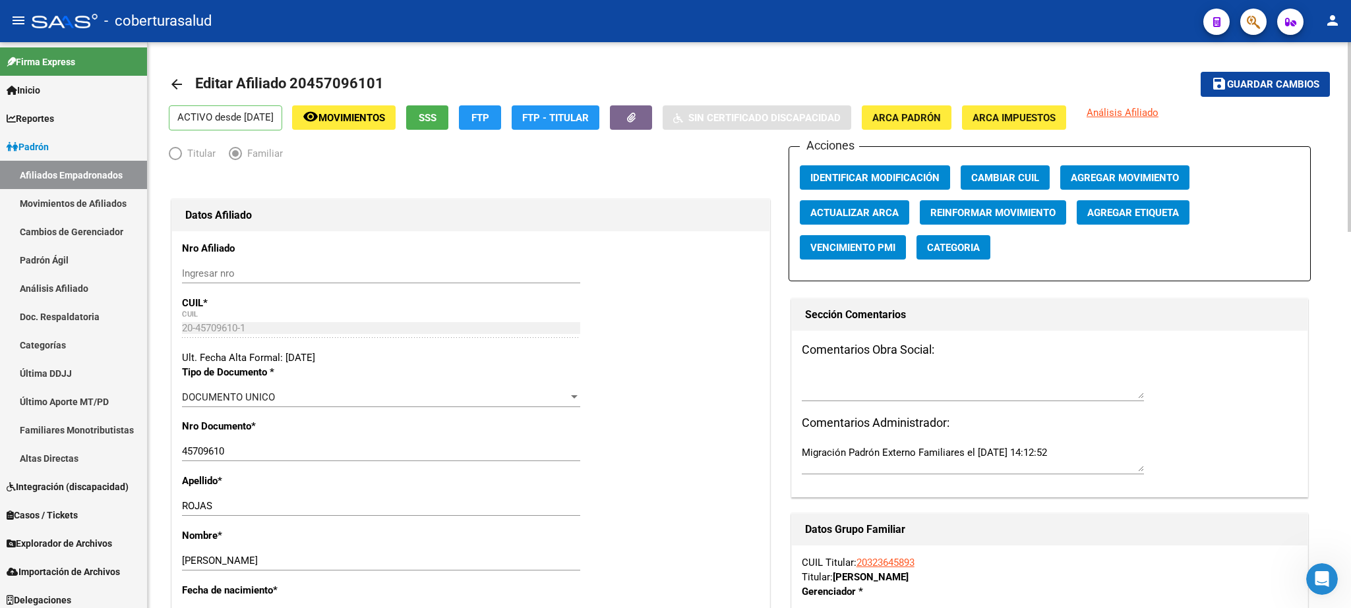
click at [1350, 114] on div at bounding box center [1348, 137] width 3 height 190
click at [1259, 78] on span "save Guardar cambios" at bounding box center [1265, 84] width 108 height 12
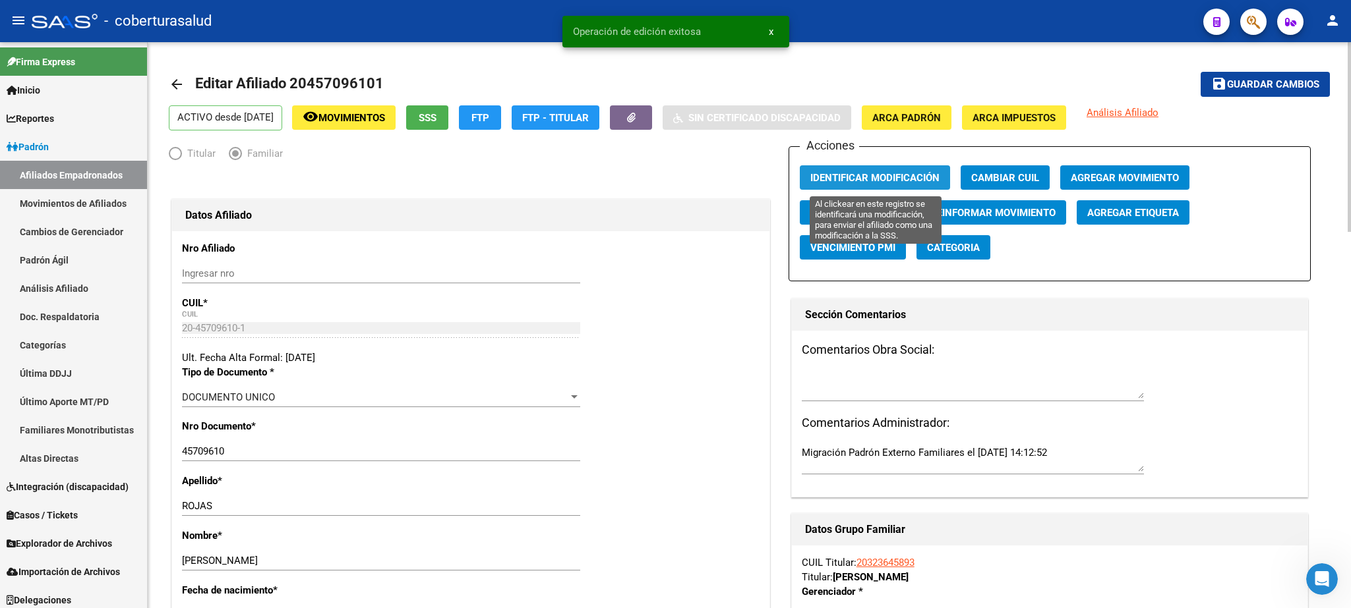
click at [871, 172] on span "Identificar Modificación" at bounding box center [874, 177] width 129 height 12
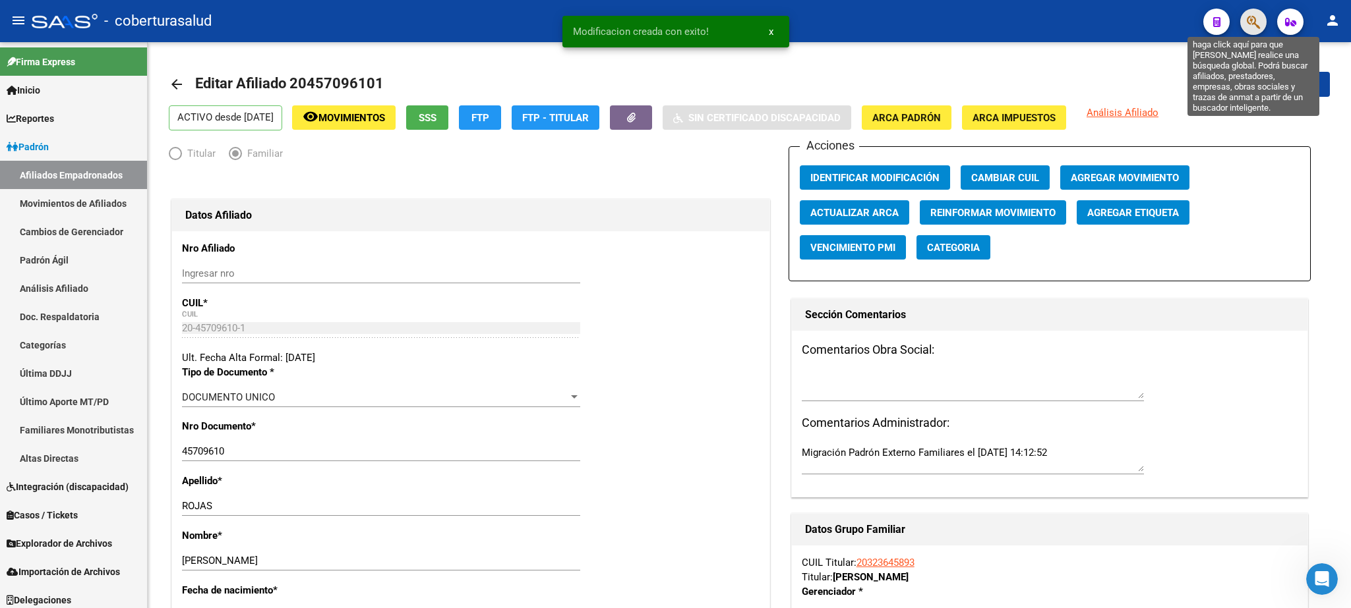
click at [1256, 21] on icon "button" at bounding box center [1252, 22] width 13 height 15
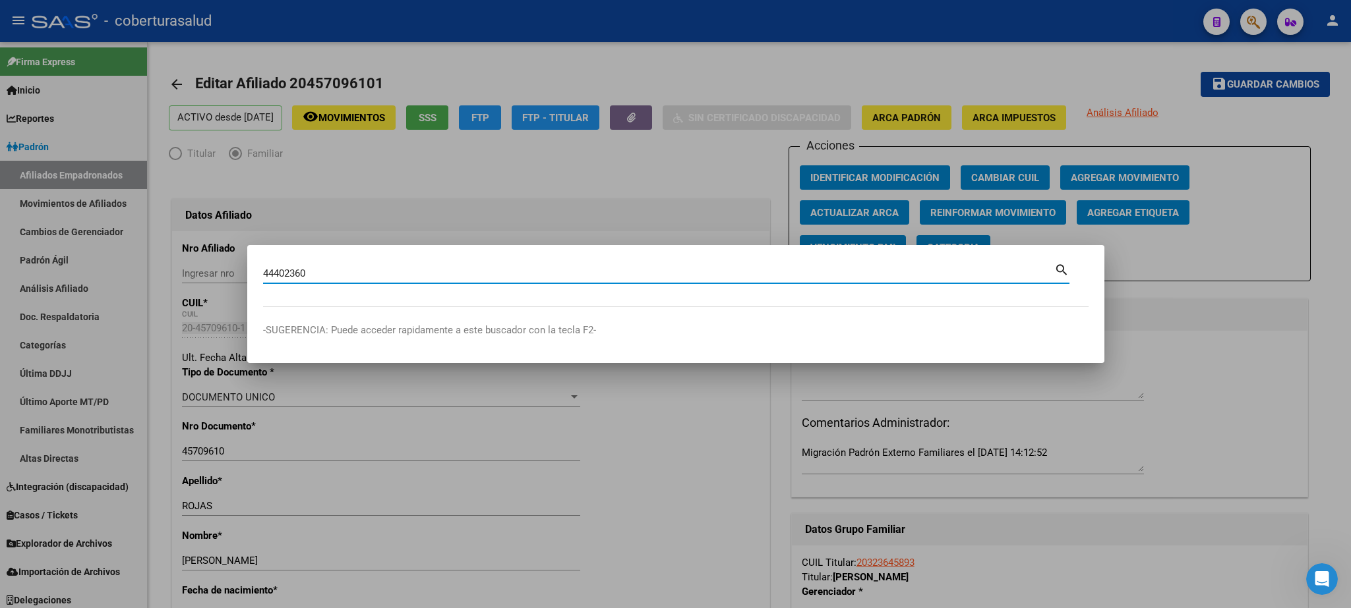
type input "44402360"
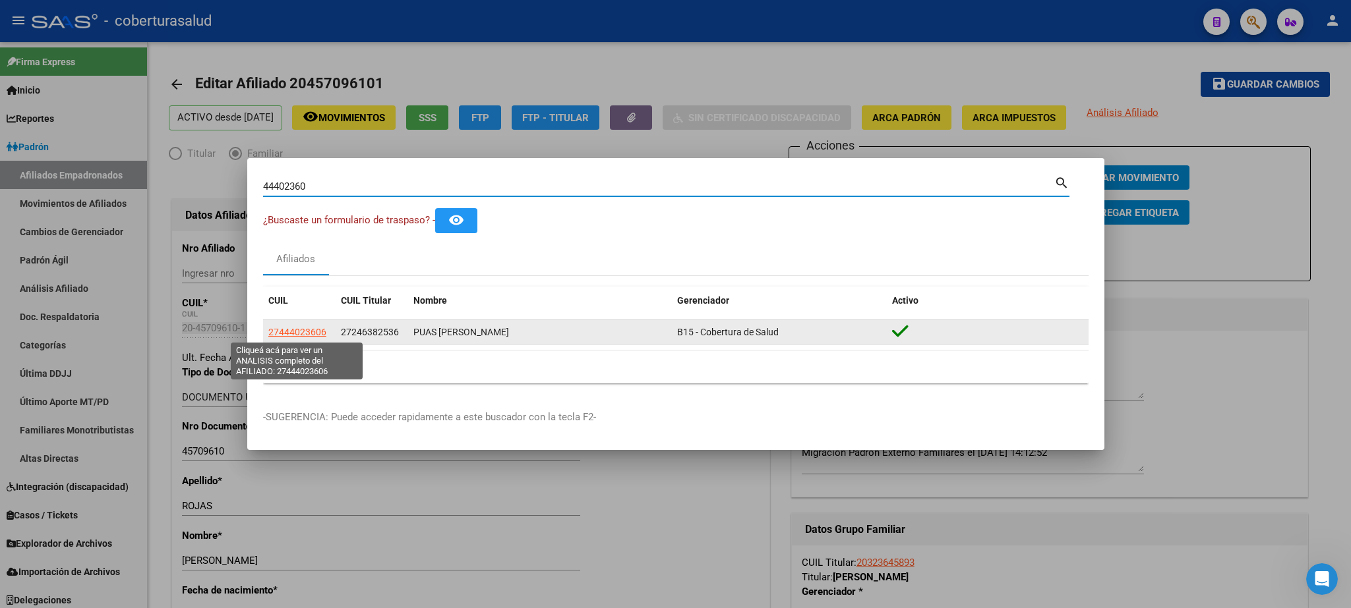
click at [297, 334] on span "27444023606" at bounding box center [297, 332] width 58 height 11
type textarea "27444023606"
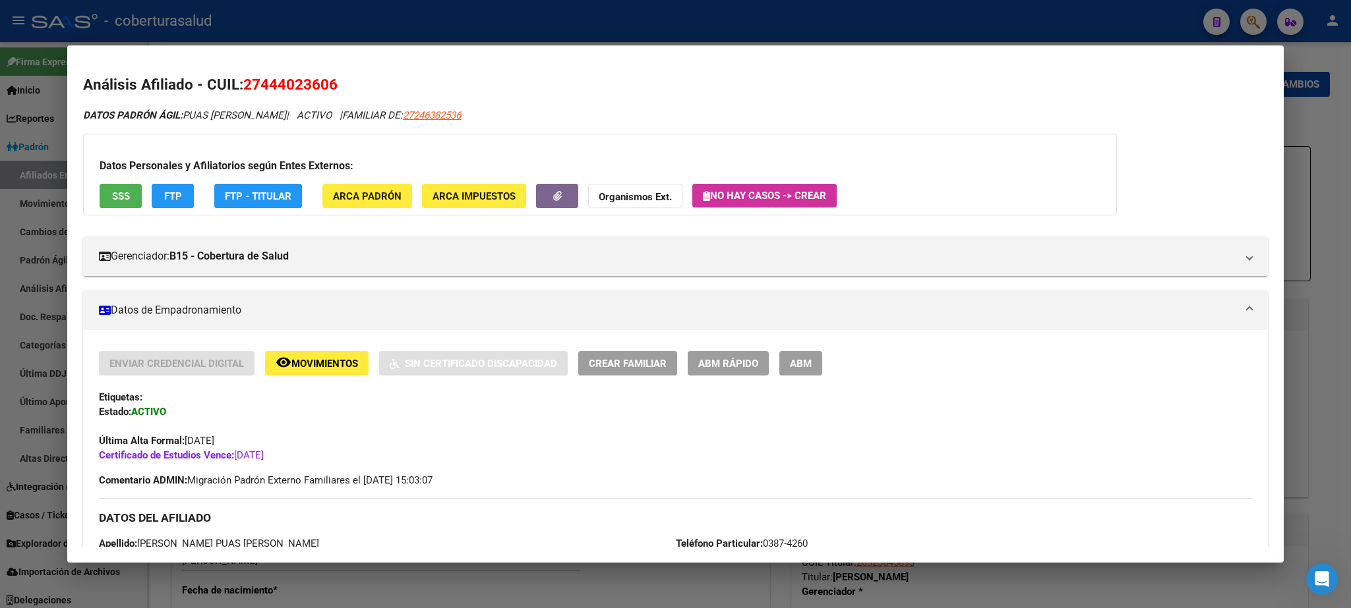
click at [799, 360] on span "ABM" at bounding box center [801, 364] width 22 height 12
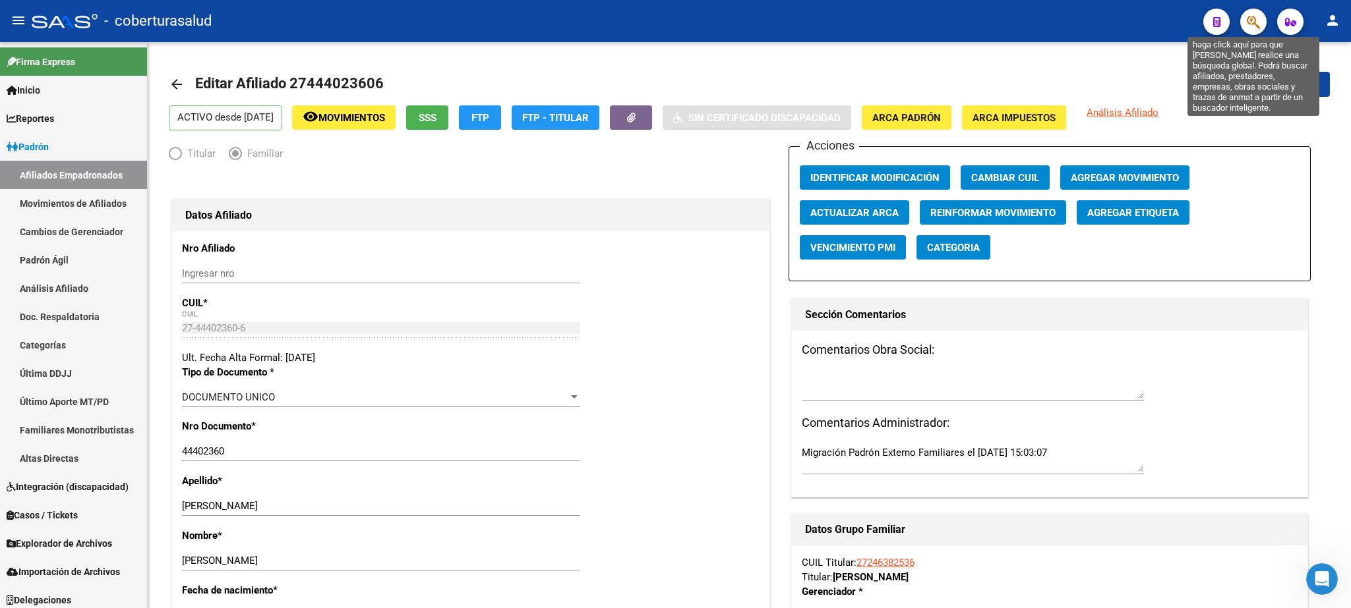
click at [1256, 25] on icon "button" at bounding box center [1252, 22] width 13 height 15
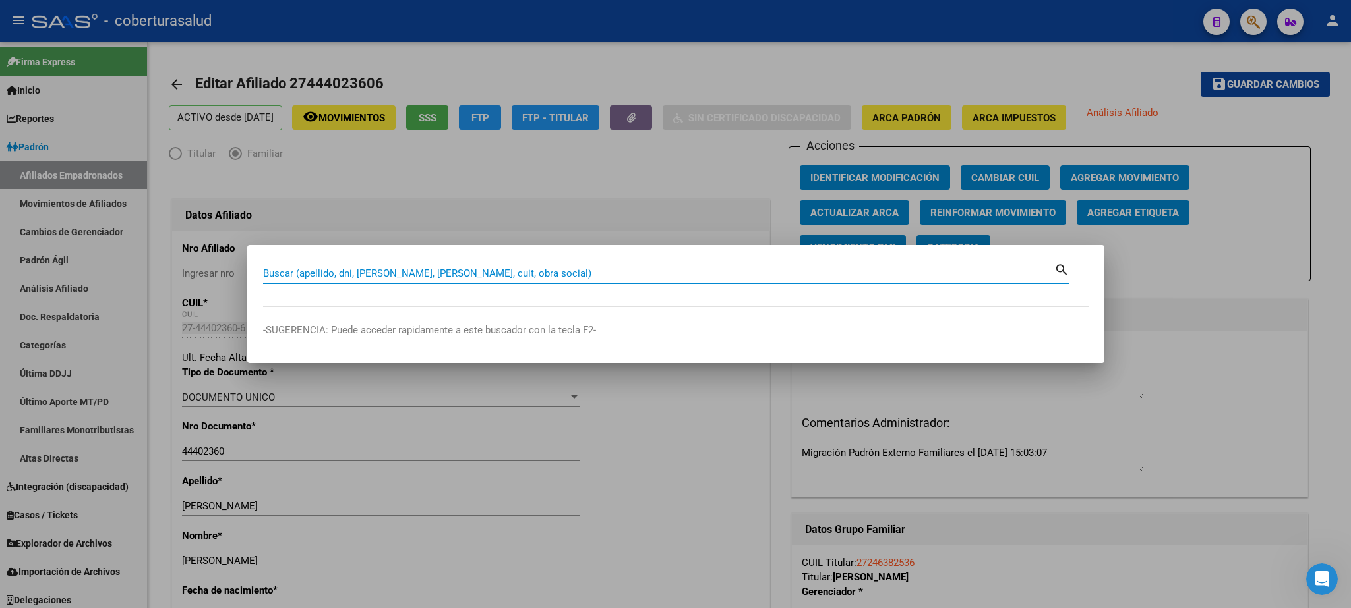
paste input "45432196"
type input "45432196"
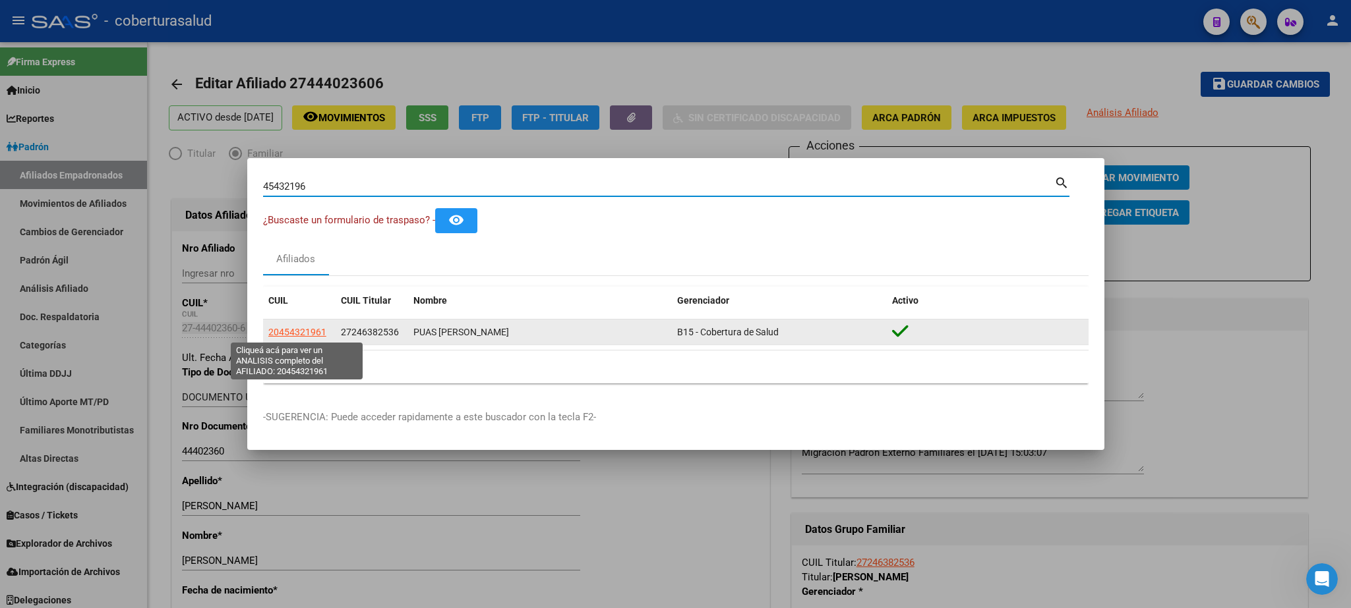
click at [285, 334] on span "20454321961" at bounding box center [297, 332] width 58 height 11
type textarea "20454321961"
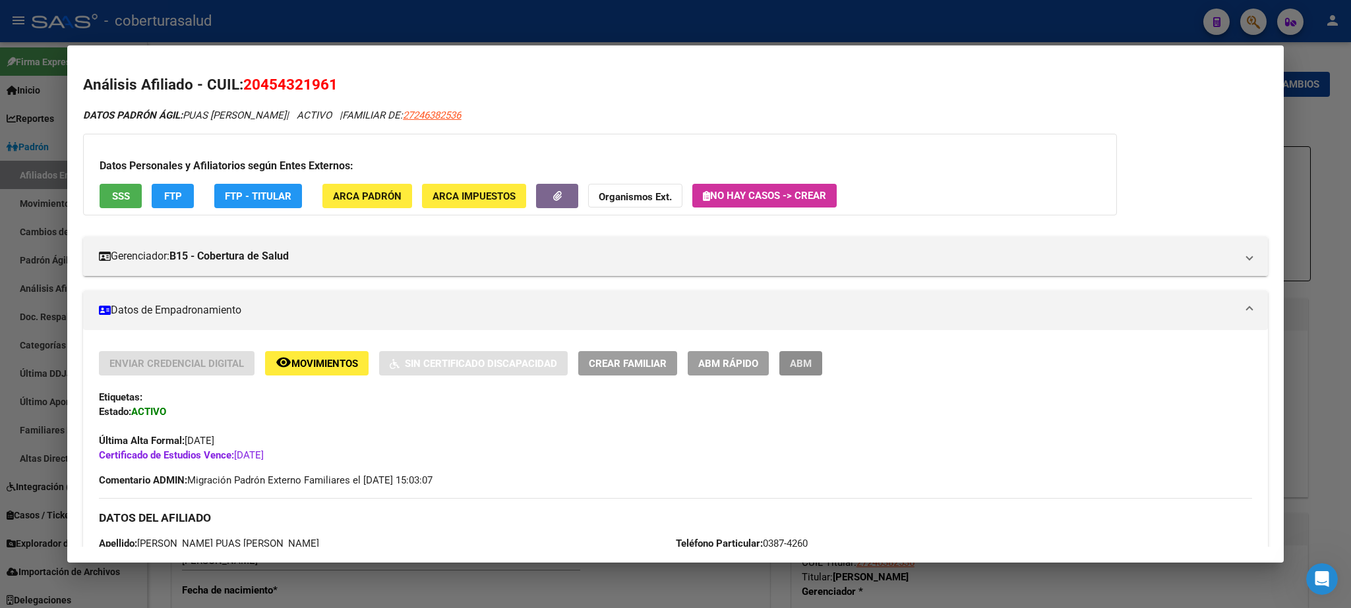
click at [795, 368] on span "ABM" at bounding box center [801, 364] width 22 height 12
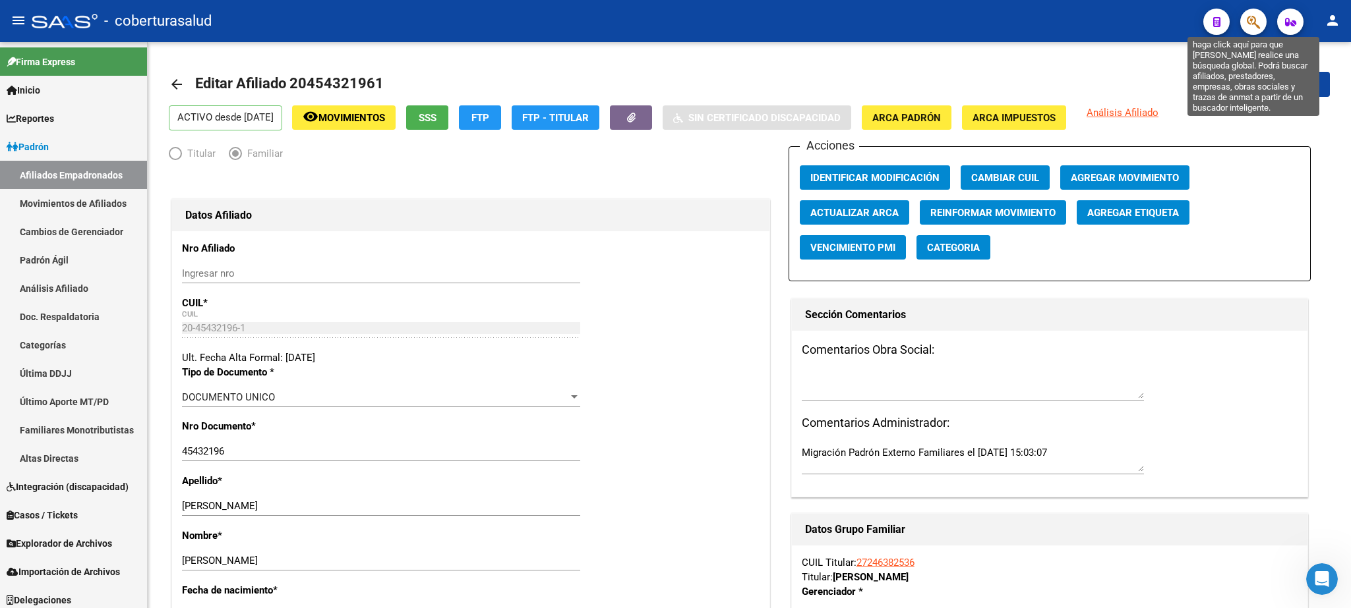
click at [1249, 30] on icon "button" at bounding box center [1252, 22] width 13 height 15
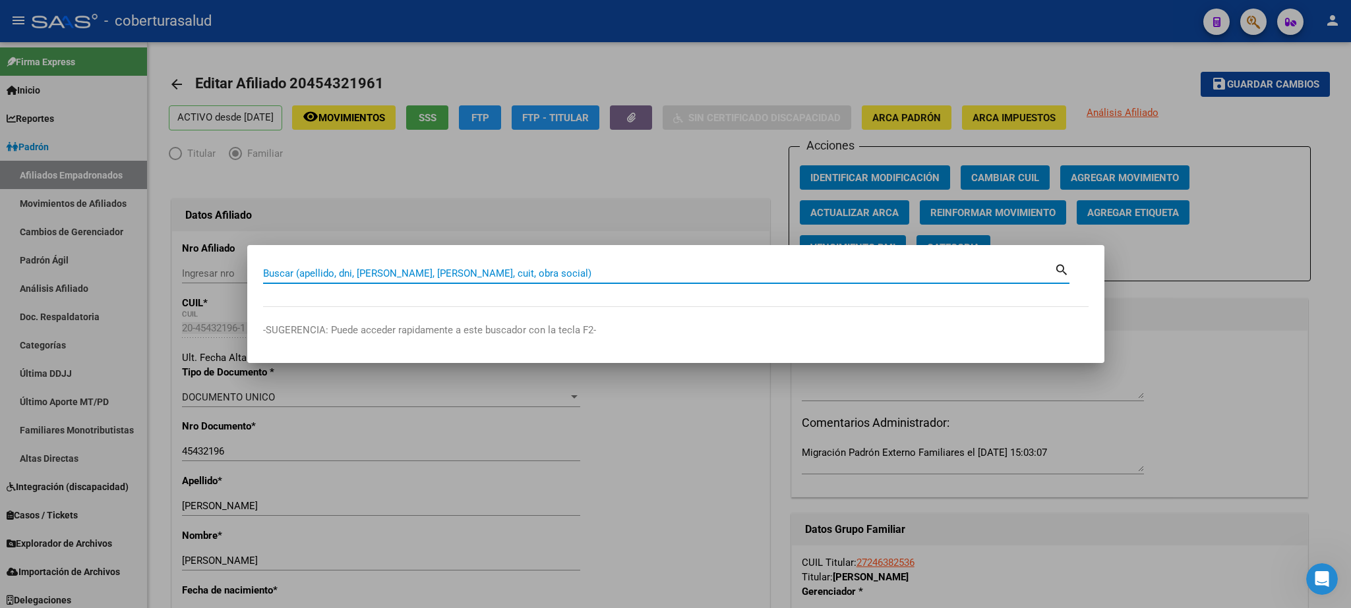
paste input "45063112"
type input "45063112"
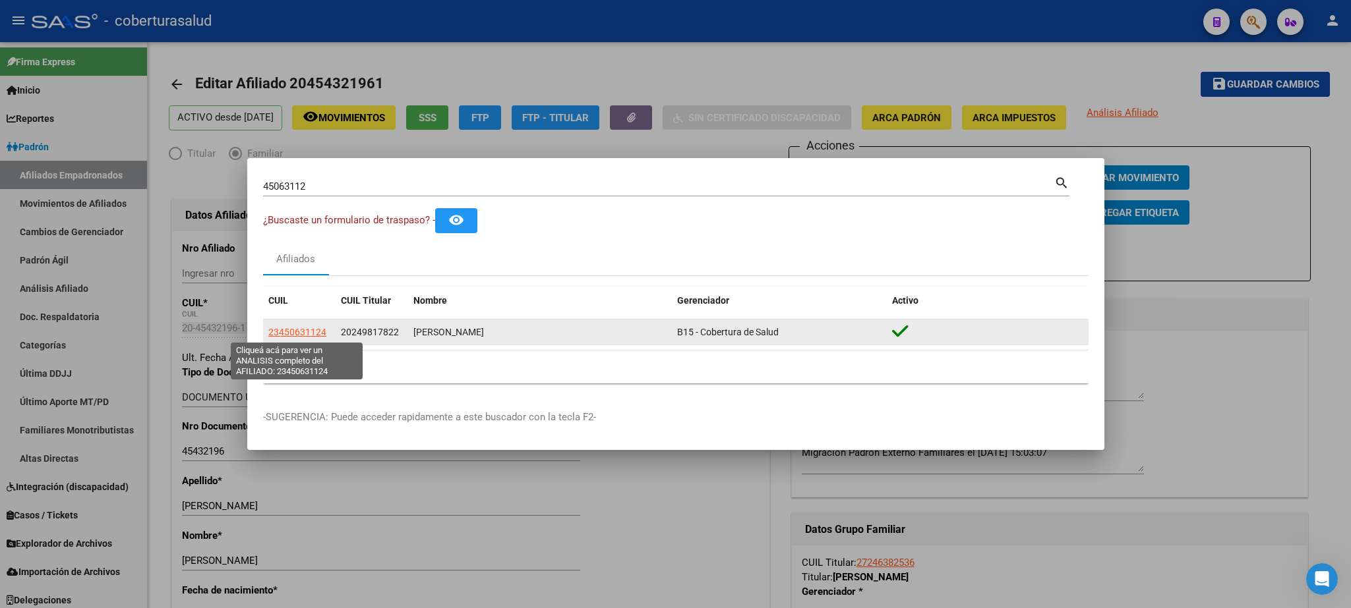
click at [284, 334] on span "23450631124" at bounding box center [297, 332] width 58 height 11
type textarea "23450631124"
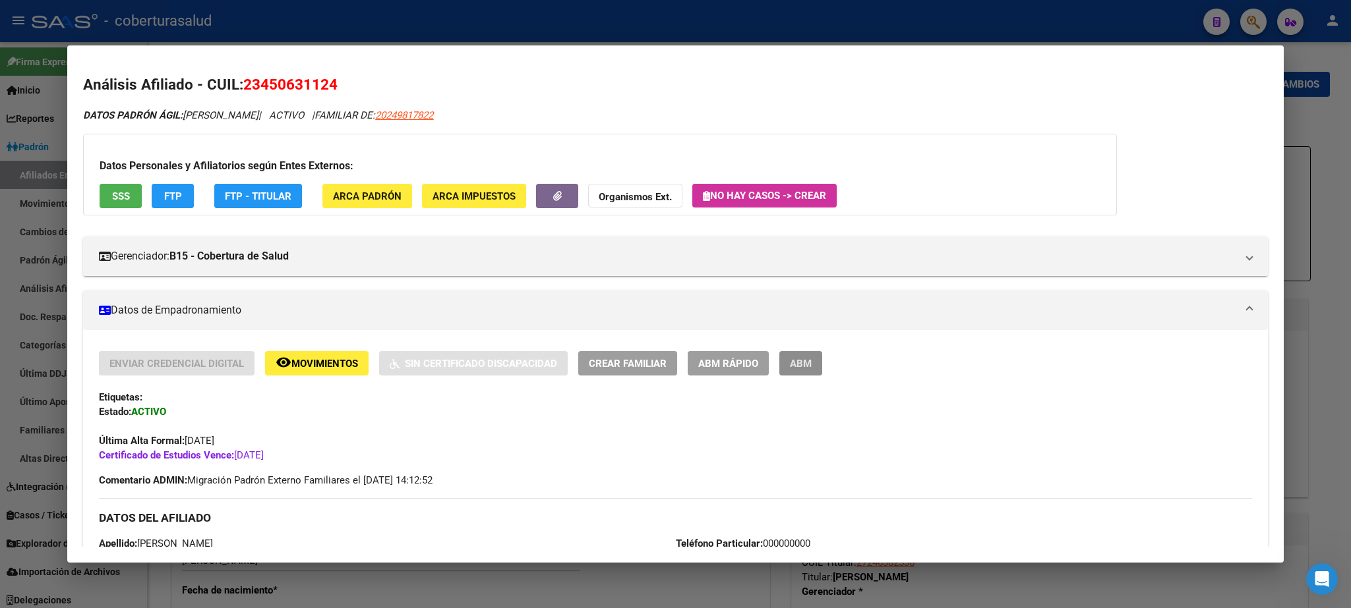
click at [807, 357] on button "ABM" at bounding box center [800, 363] width 43 height 24
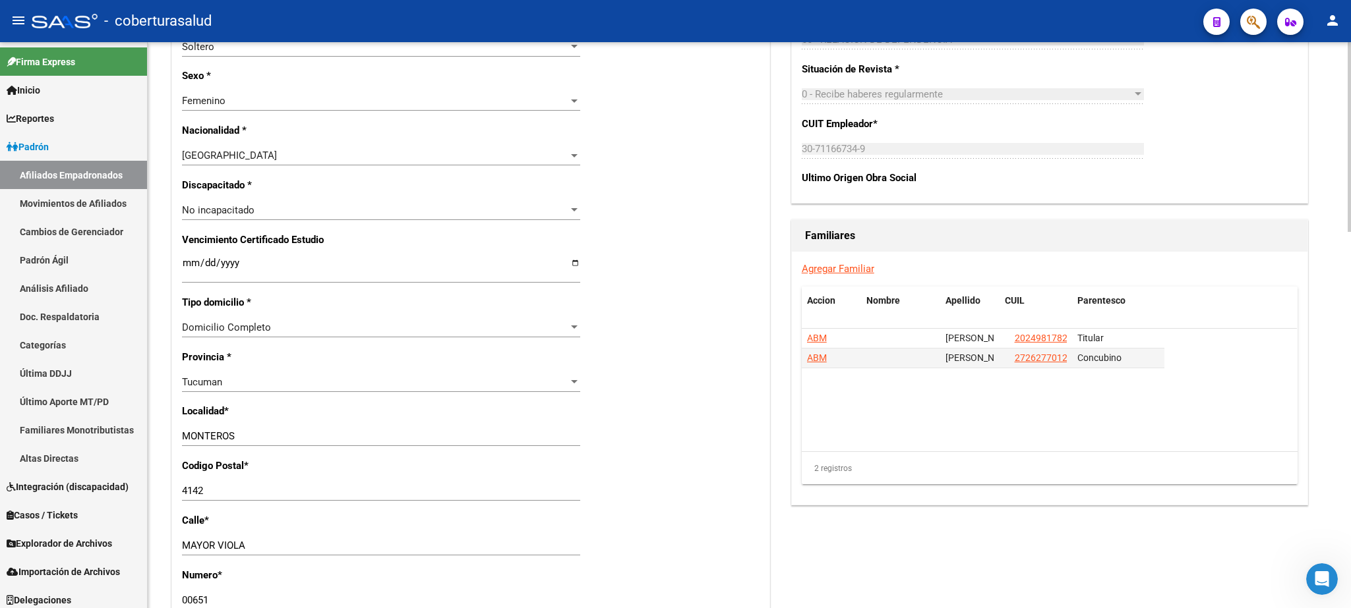
scroll to position [695, 0]
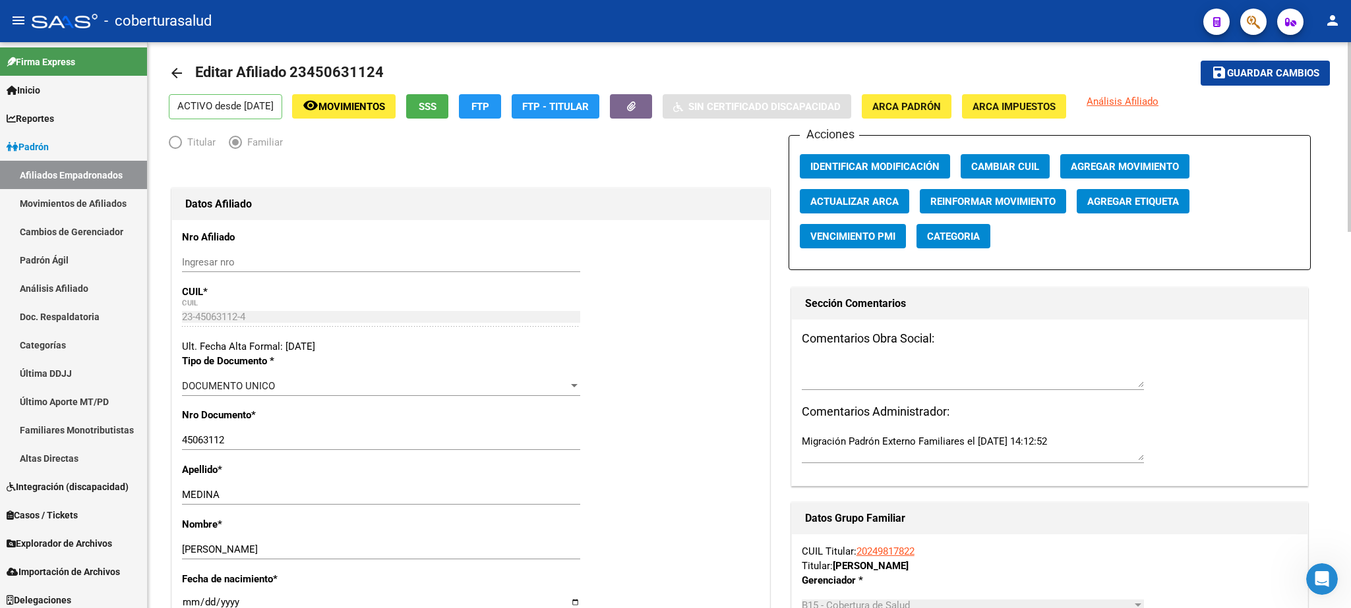
click at [1350, 142] on div at bounding box center [1348, 137] width 3 height 190
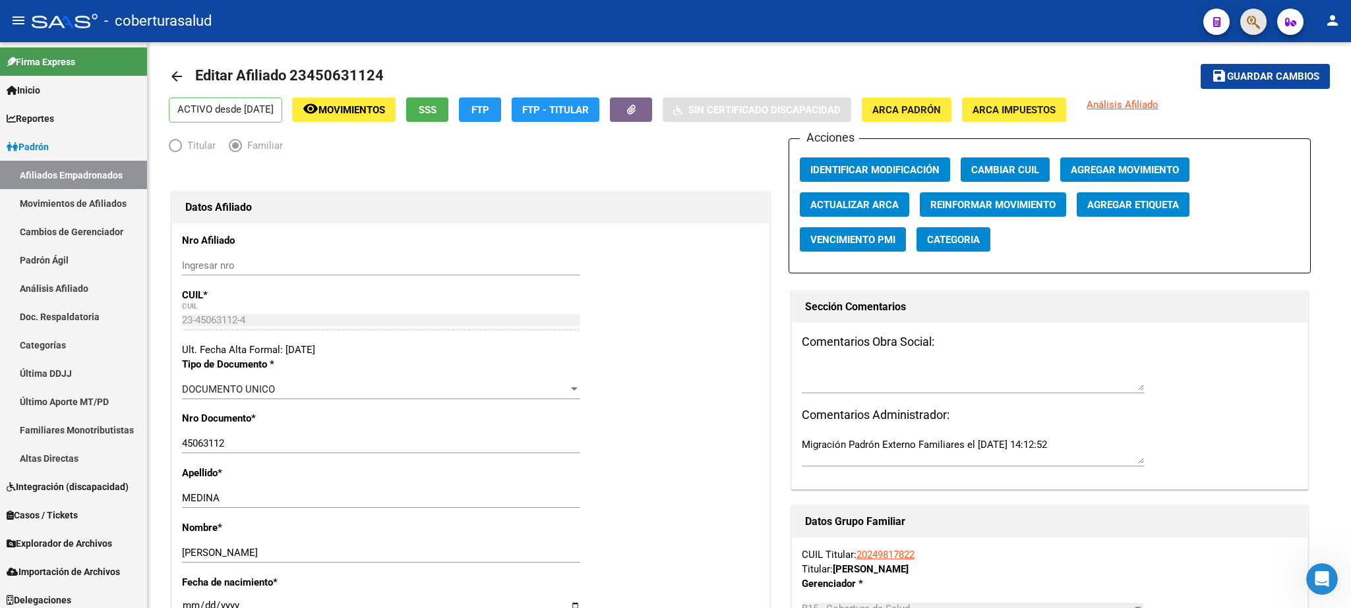
click at [1245, 22] on button "button" at bounding box center [1253, 22] width 26 height 26
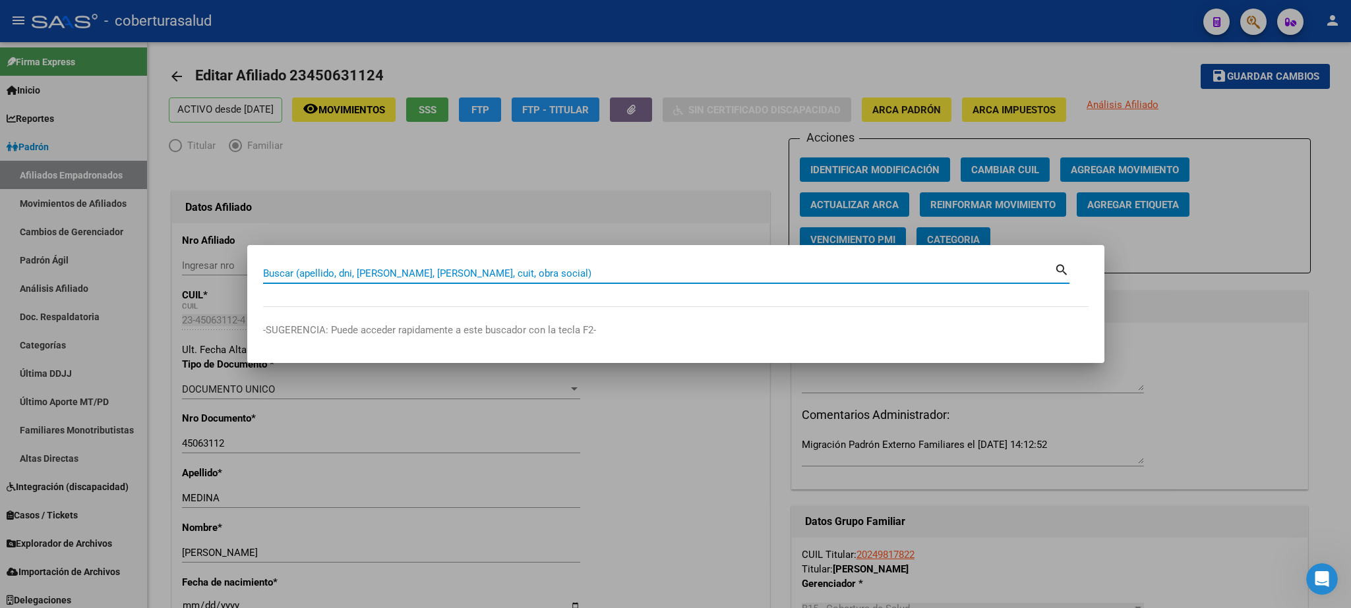
paste input "45271825"
type input "45271825"
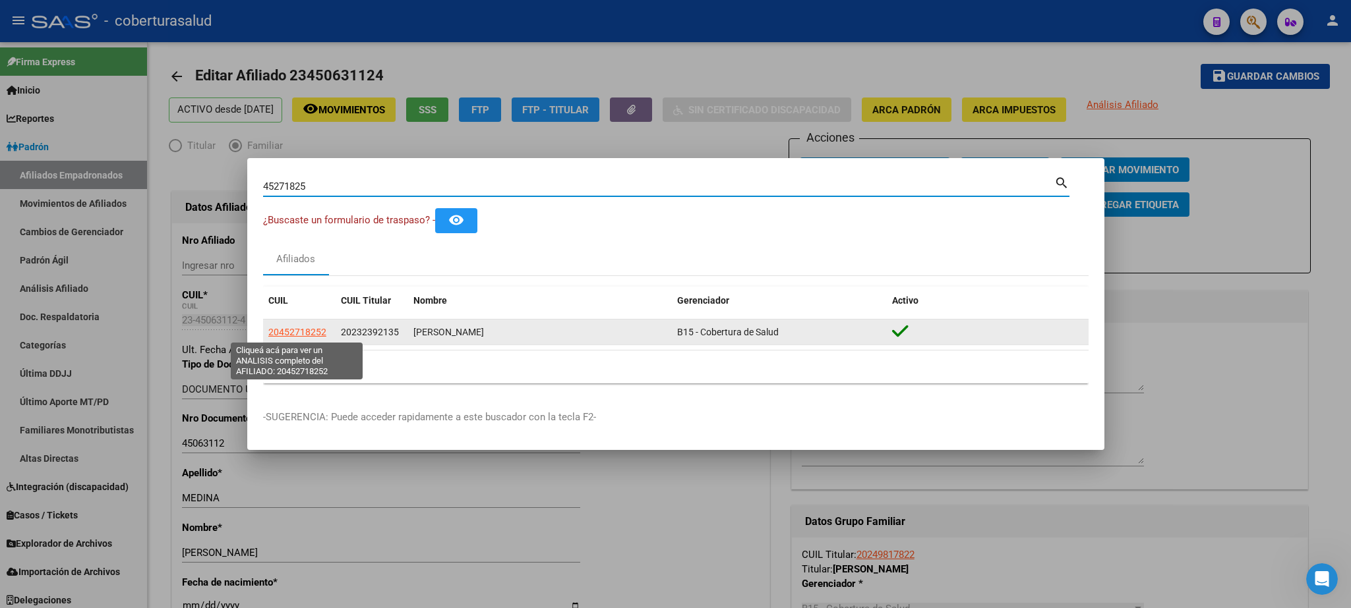
click at [308, 328] on span "20452718252" at bounding box center [297, 332] width 58 height 11
type textarea "20452718252"
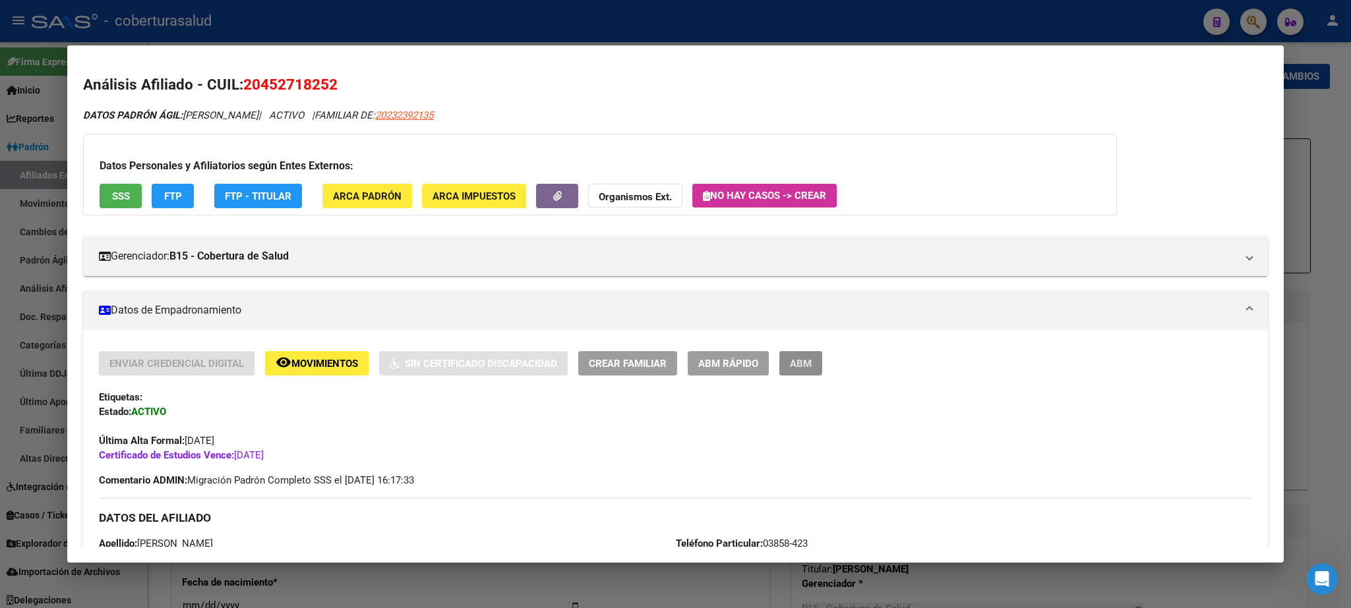
click at [802, 365] on span "ABM" at bounding box center [801, 364] width 22 height 12
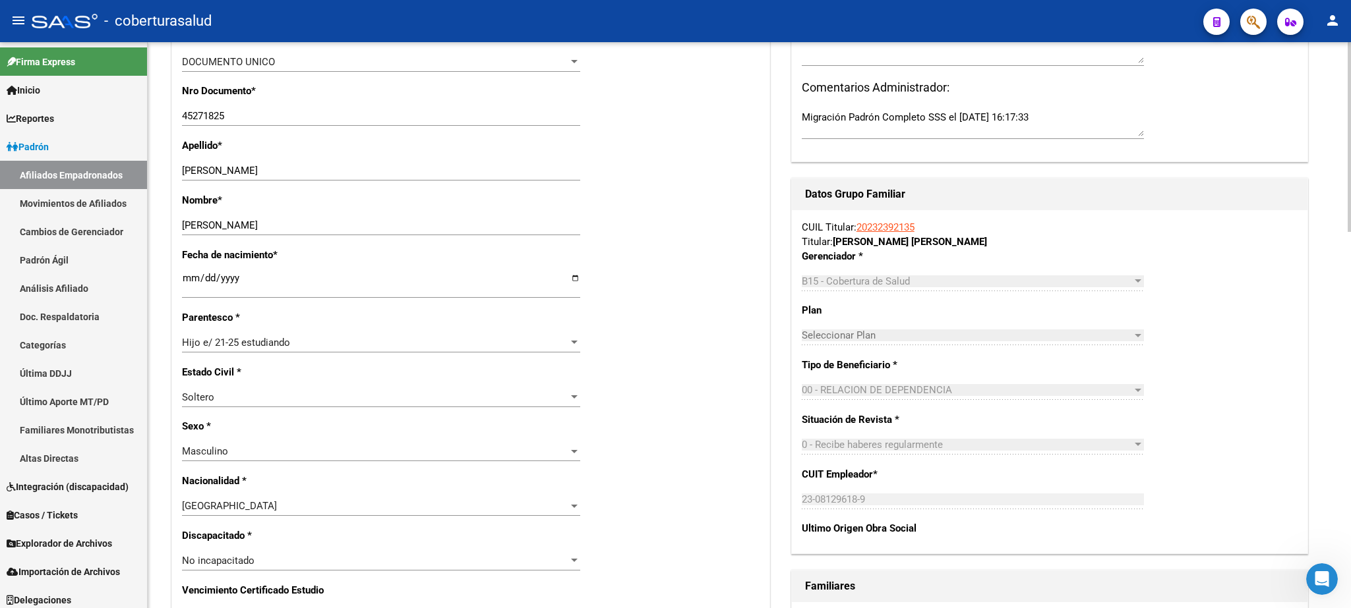
scroll to position [256, 0]
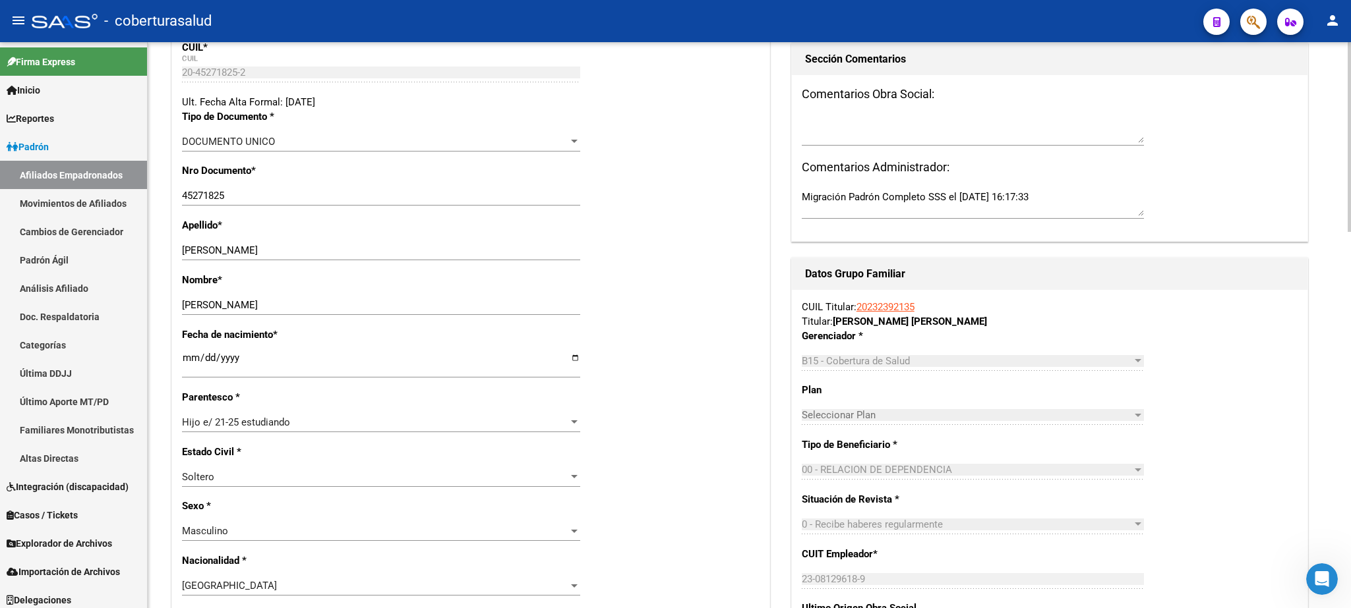
click at [1349, 221] on div at bounding box center [1348, 137] width 3 height 190
click at [1242, 12] on div at bounding box center [1247, 21] width 37 height 27
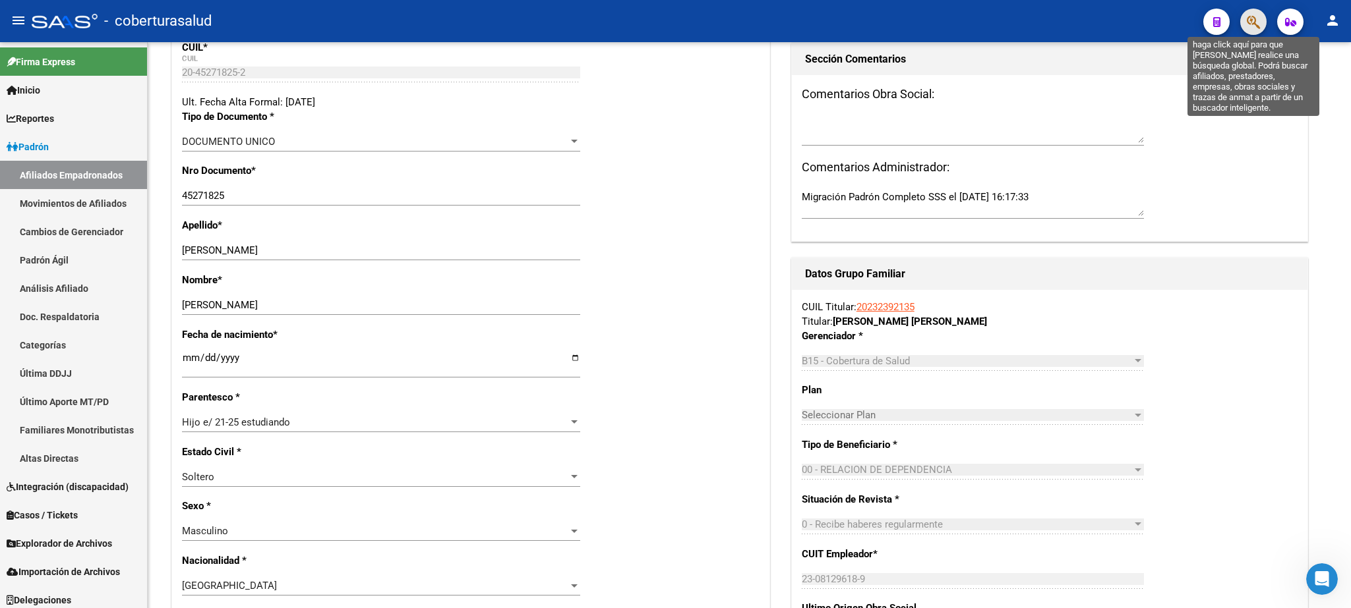
click at [1249, 18] on icon "button" at bounding box center [1252, 22] width 13 height 15
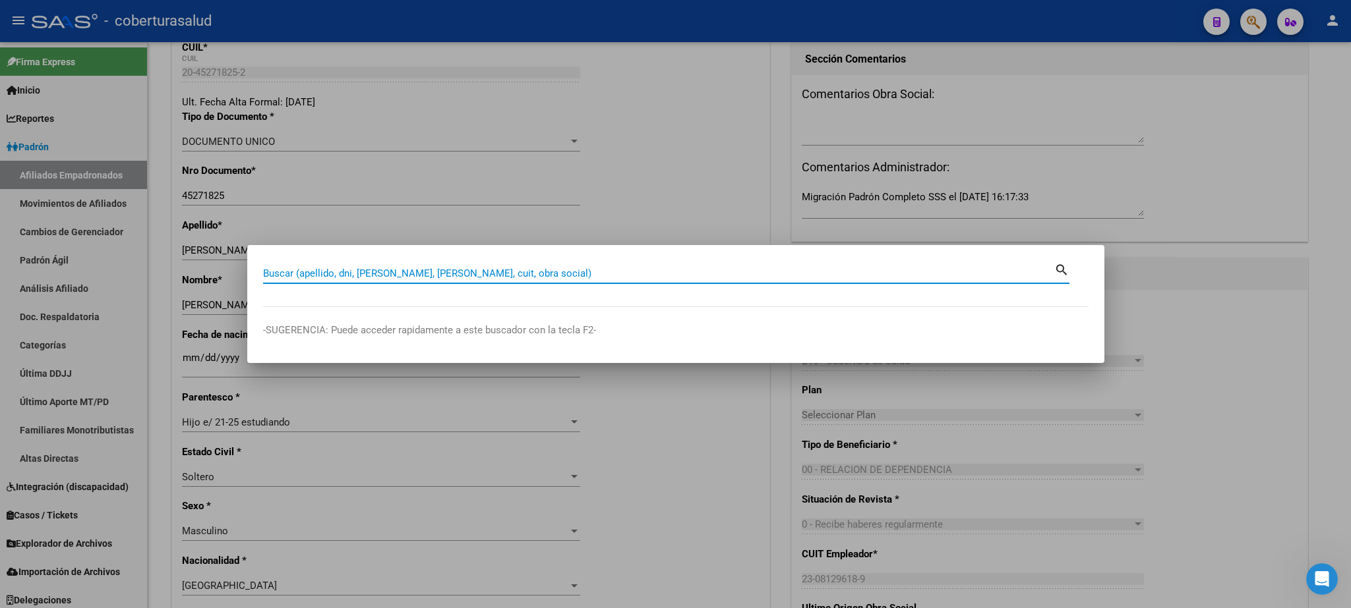
click at [283, 278] on input "Buscar (apellido, dni, [PERSON_NAME], [PERSON_NAME], cuit, obra social)" at bounding box center [658, 274] width 791 height 12
paste input "44409570"
type input "44409570"
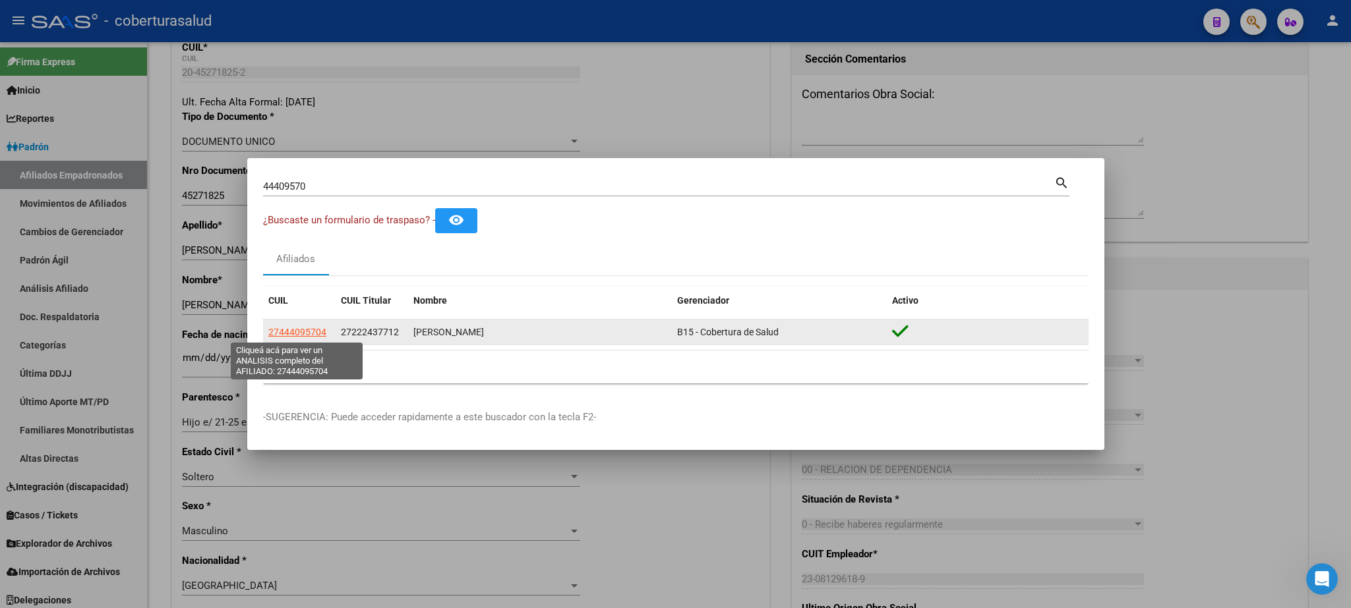
click at [304, 334] on span "27444095704" at bounding box center [297, 332] width 58 height 11
type textarea "27444095704"
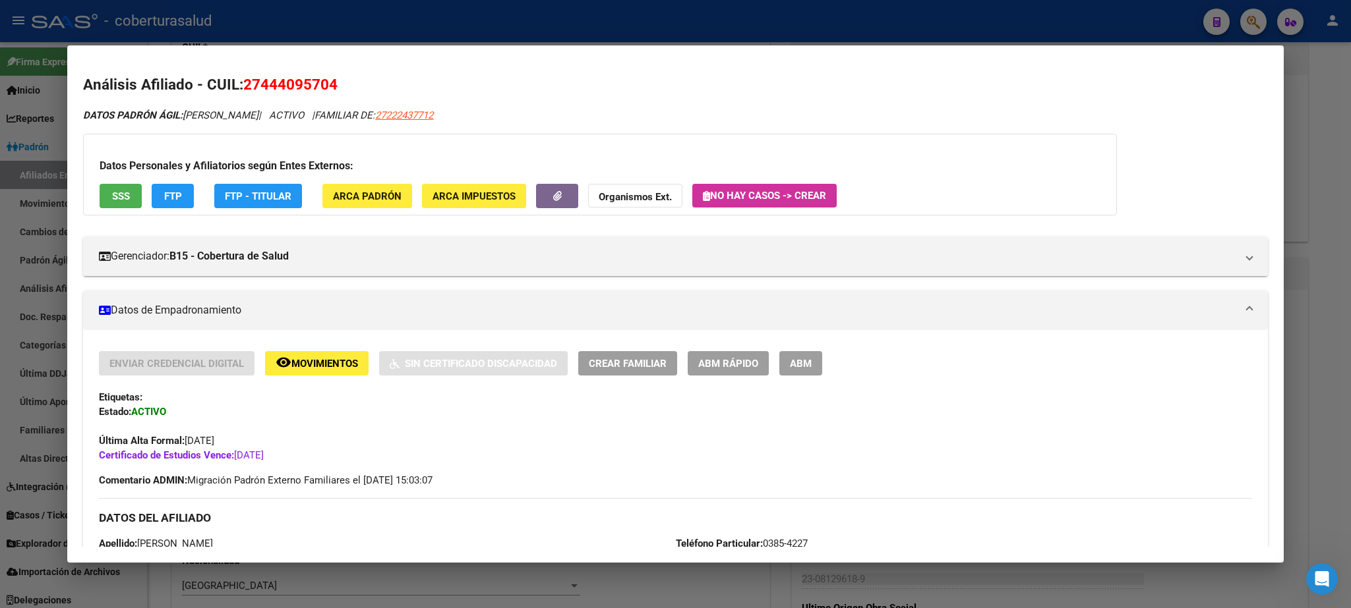
click at [799, 368] on span "ABM" at bounding box center [801, 364] width 22 height 12
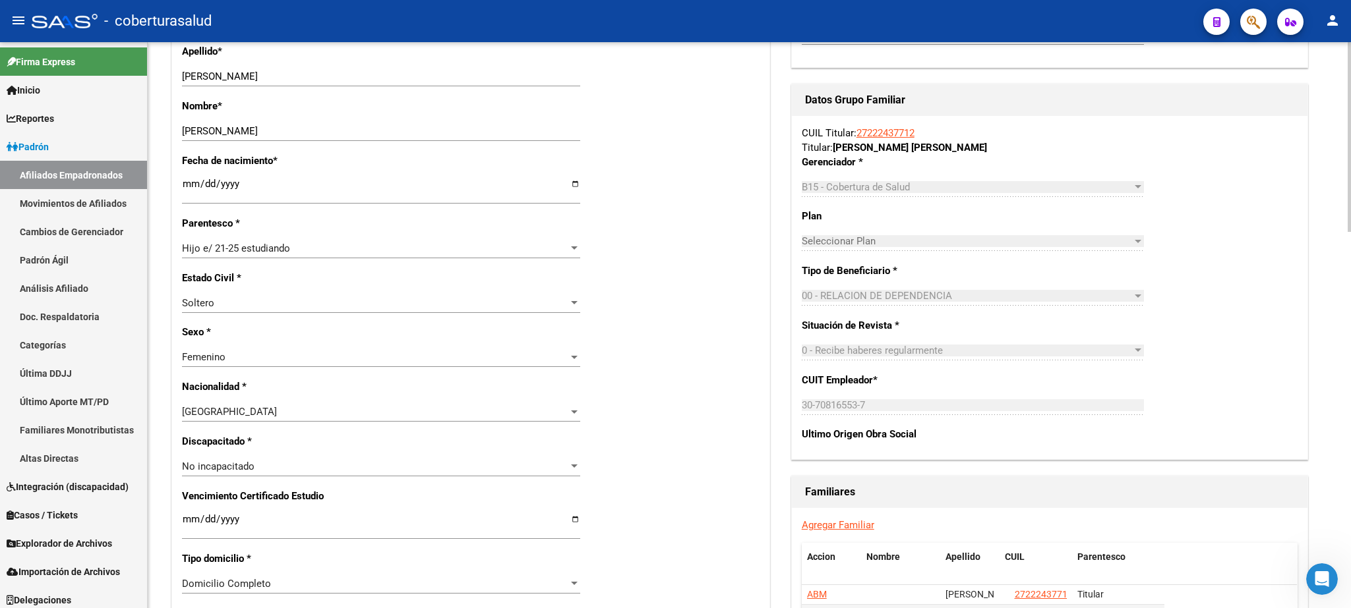
click at [1337, 280] on div "arrow_back Editar Afiliado 27444095704 save Guardar cambios ACTIVO desde [DATE]…" at bounding box center [751, 463] width 1206 height 1702
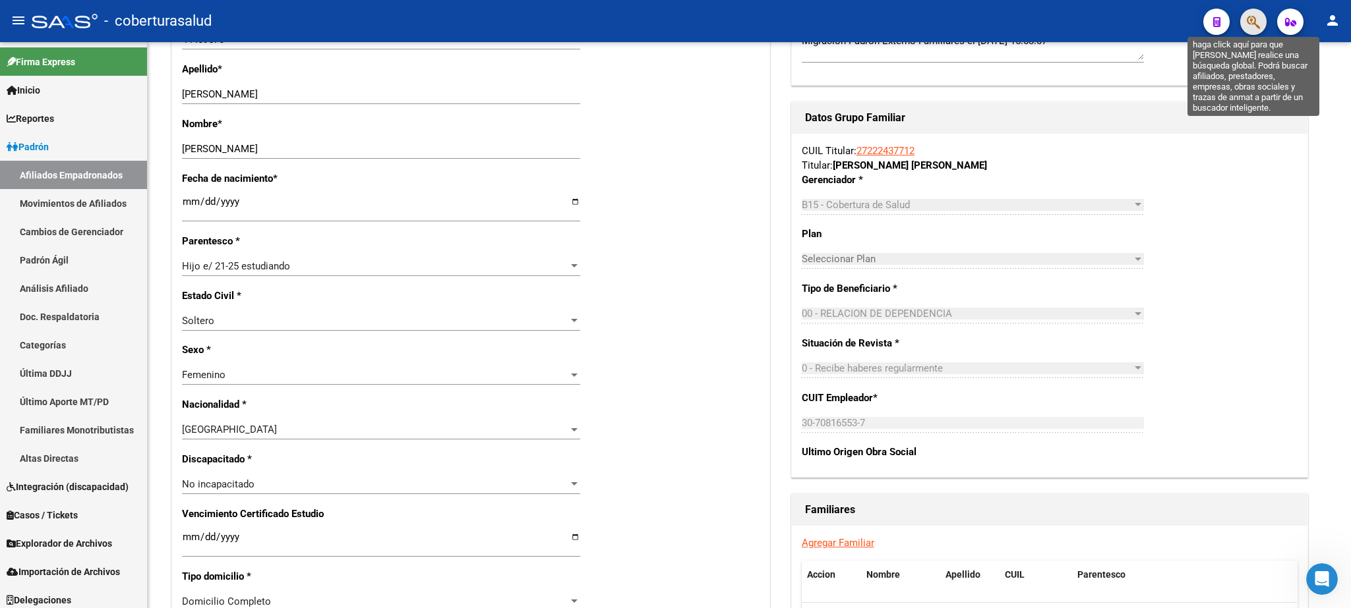
click at [1257, 28] on icon "button" at bounding box center [1252, 22] width 13 height 15
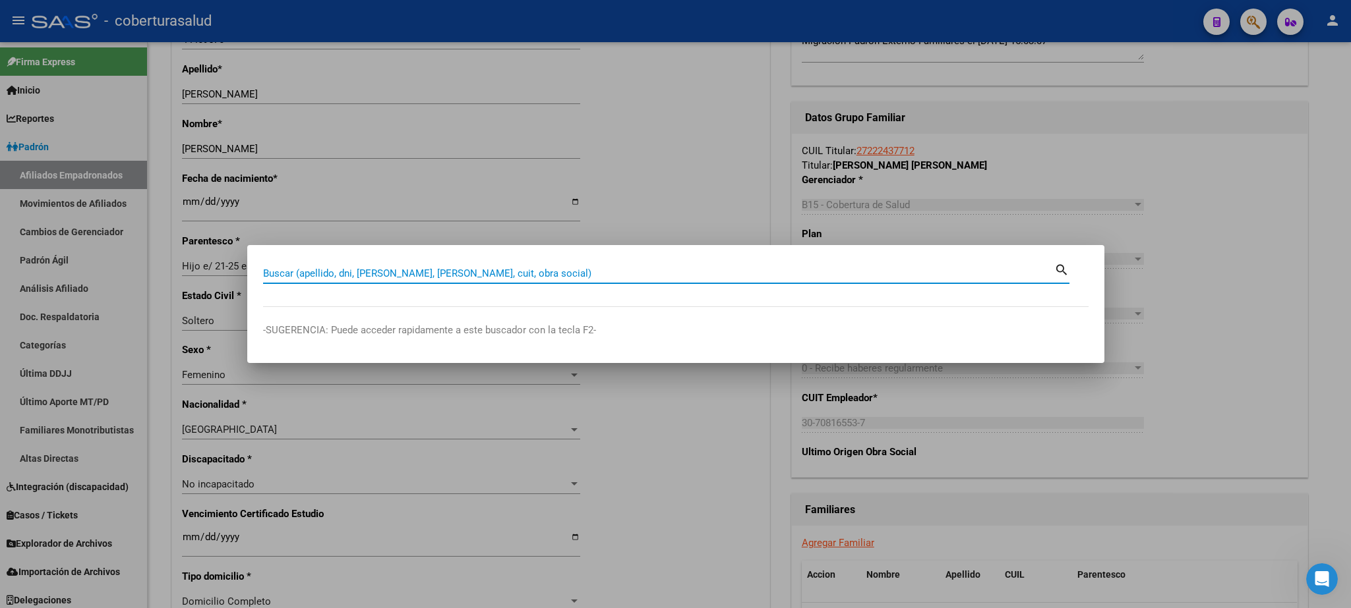
click at [297, 270] on input "Buscar (apellido, dni, [PERSON_NAME], [PERSON_NAME], cuit, obra social)" at bounding box center [658, 274] width 791 height 12
type input "45769687"
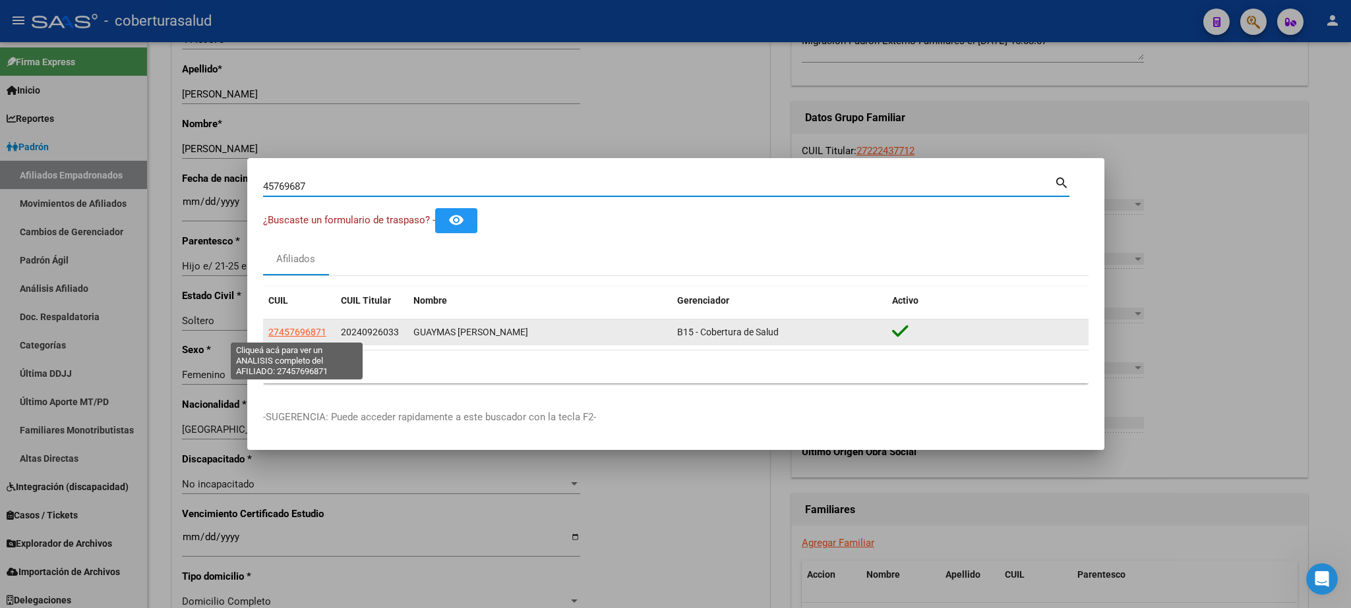
click at [272, 334] on span "27457696871" at bounding box center [297, 332] width 58 height 11
type textarea "27457696871"
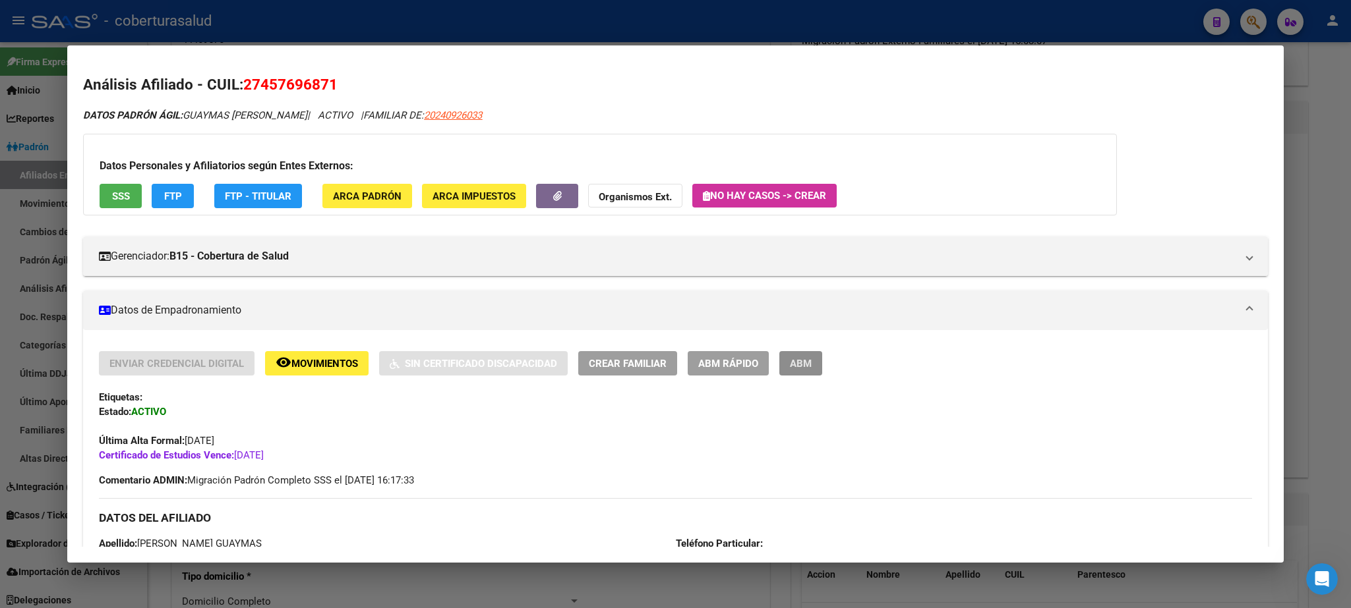
click at [801, 356] on button "ABM" at bounding box center [800, 363] width 43 height 24
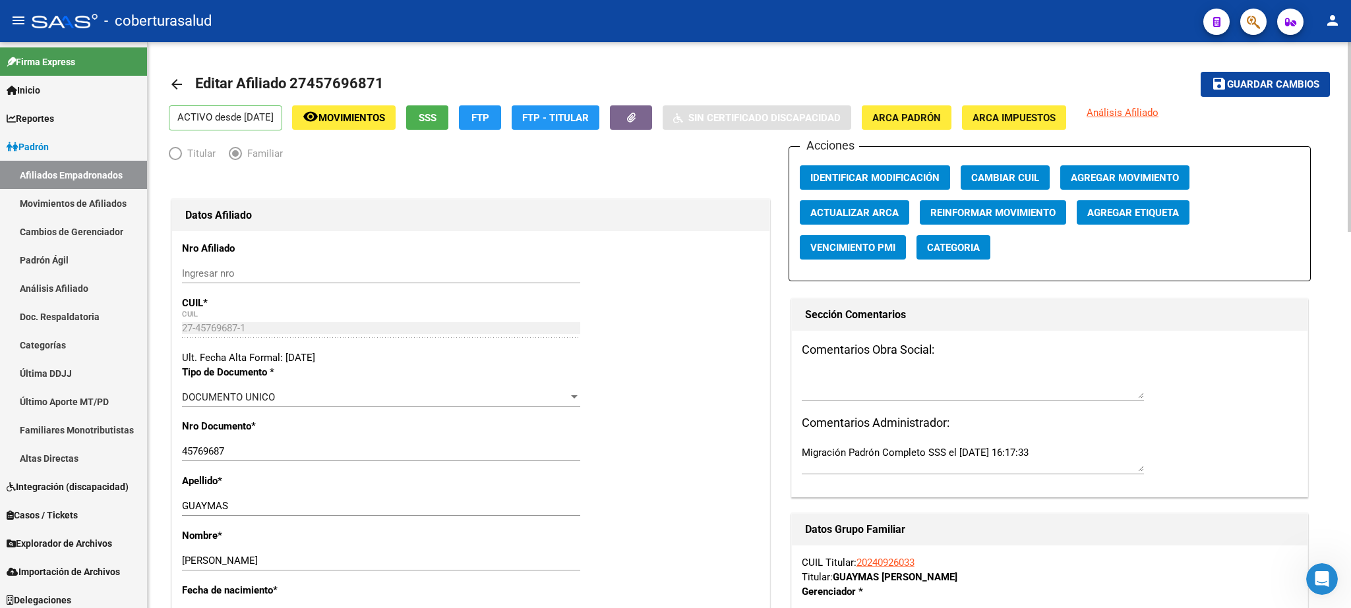
click at [1256, 22] on icon "button" at bounding box center [1252, 22] width 13 height 15
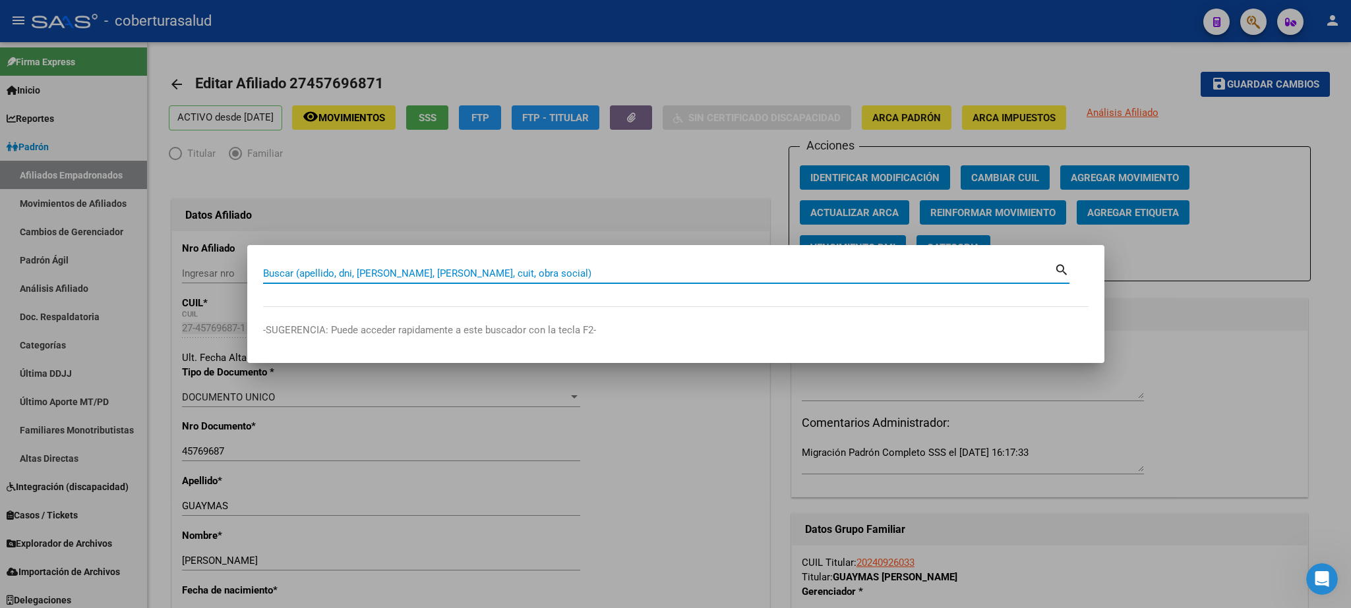
click at [314, 277] on input "Buscar (apellido, dni, [PERSON_NAME], [PERSON_NAME], cuit, obra social)" at bounding box center [658, 274] width 791 height 12
paste input "45332879"
type input "45332879"
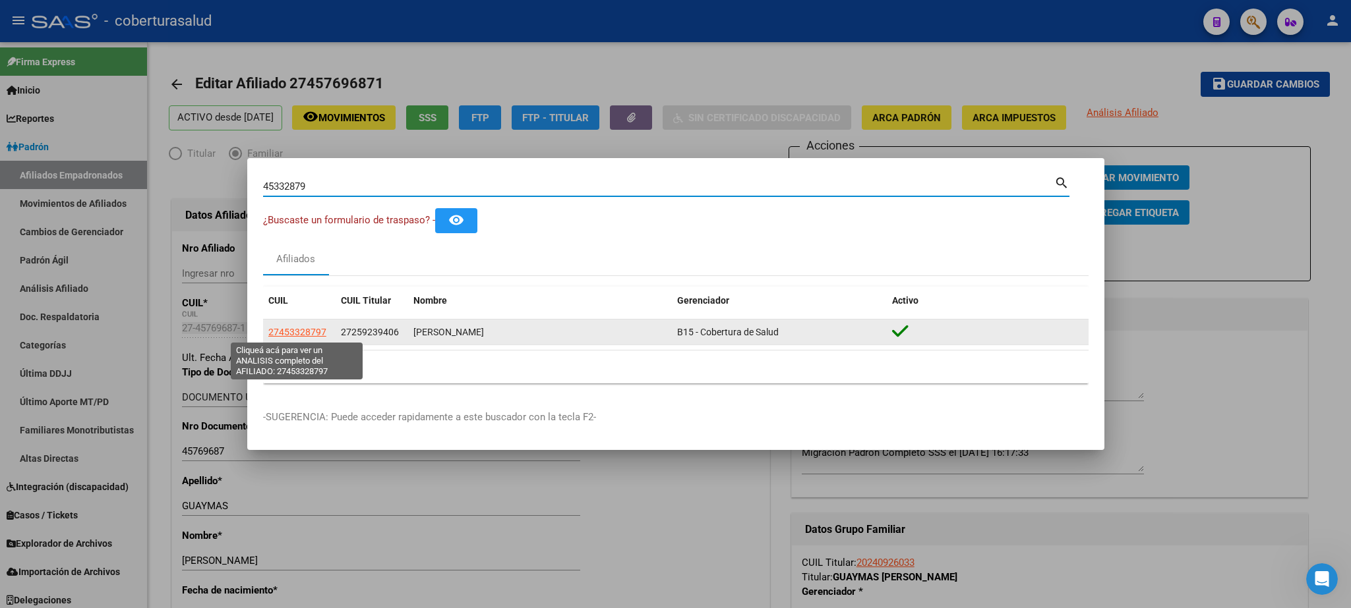
click at [294, 334] on span "27453328797" at bounding box center [297, 332] width 58 height 11
type textarea "27453328797"
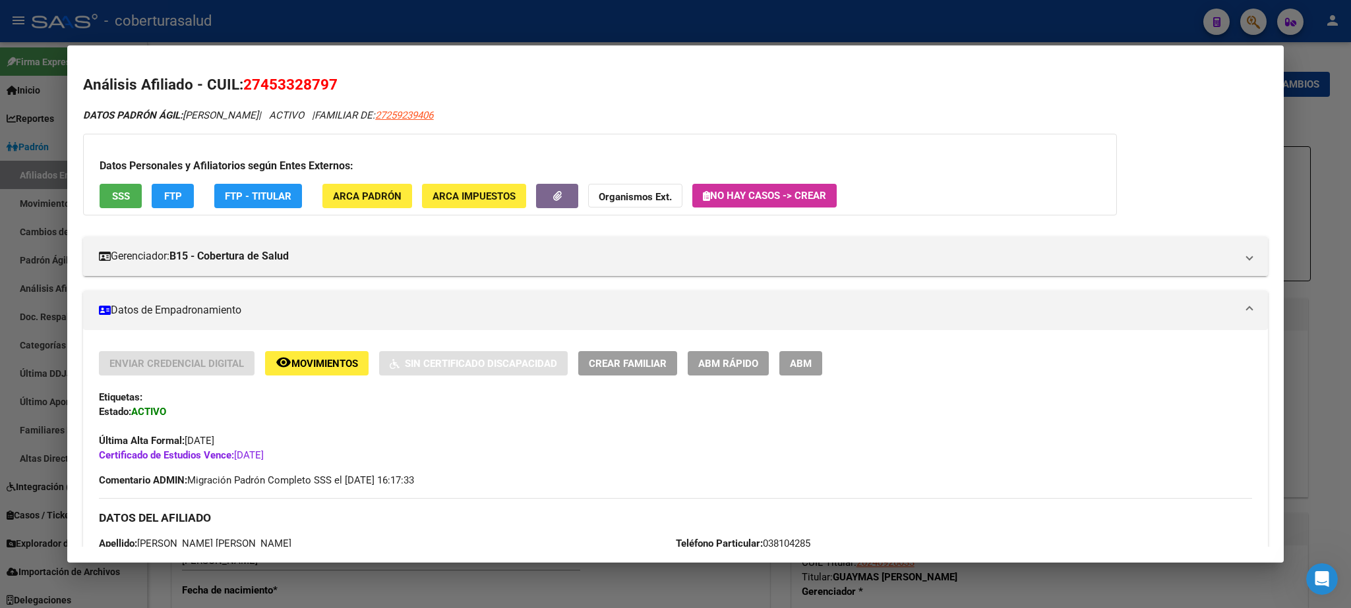
click at [807, 363] on span "ABM" at bounding box center [801, 364] width 22 height 12
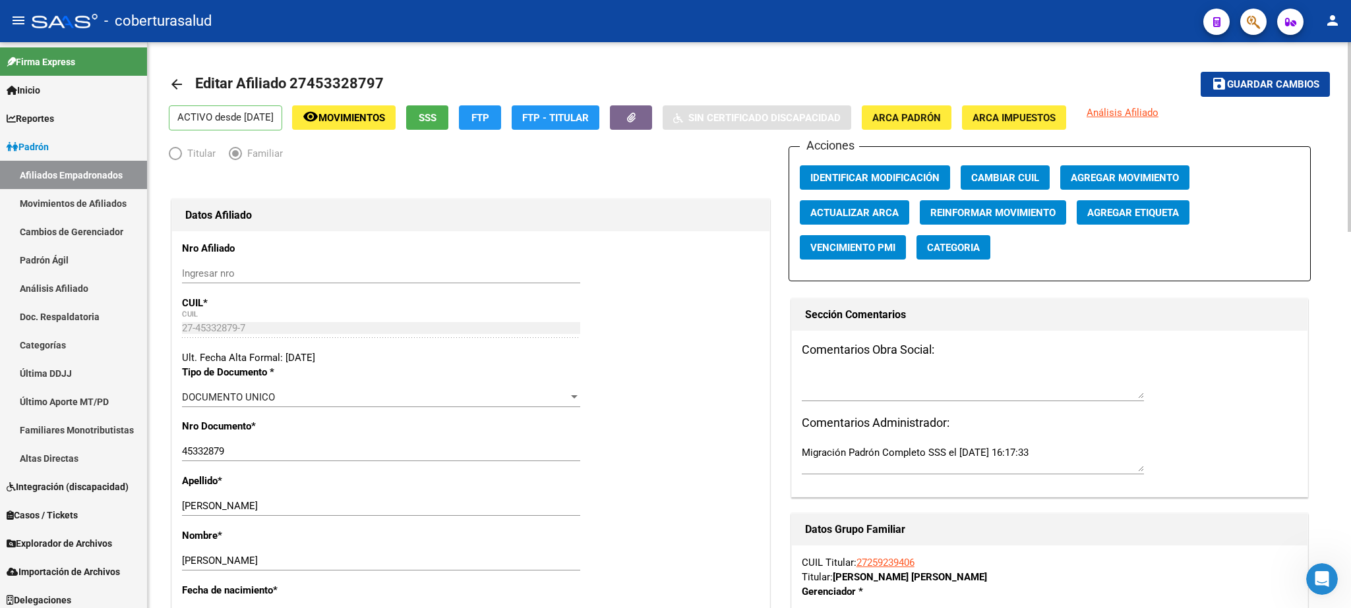
click at [1327, 42] on div "menu - coberturasalud person Firma Express Inicio Calendario SSS Instructivos C…" at bounding box center [675, 304] width 1351 height 608
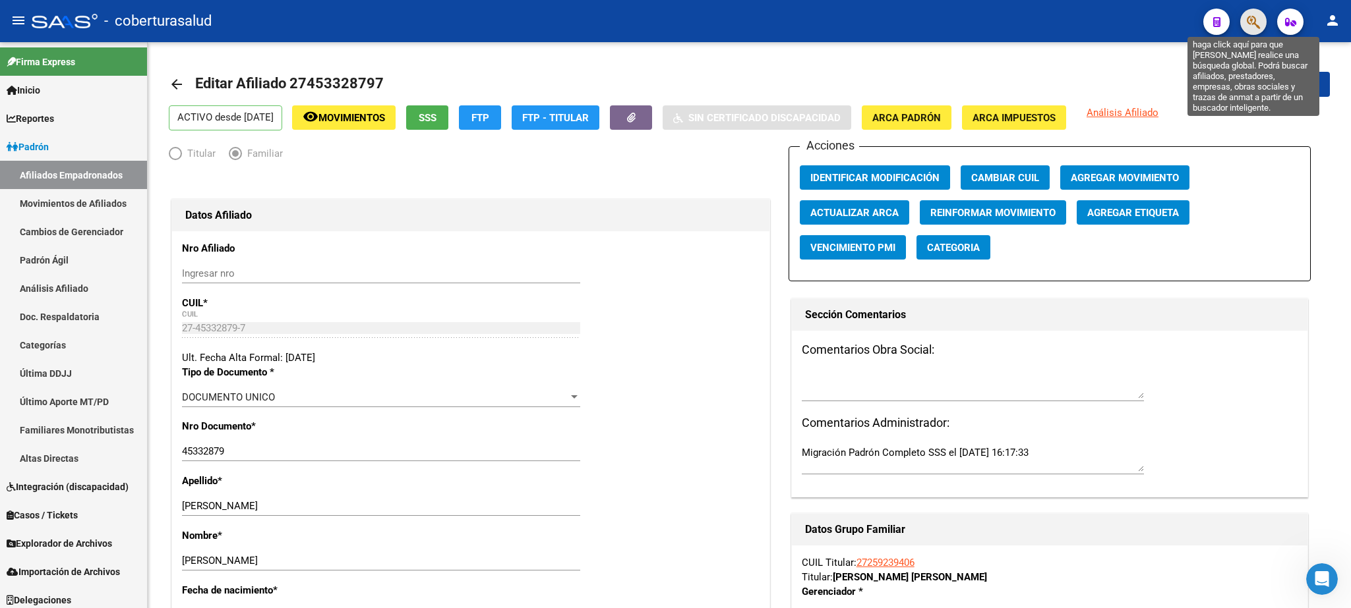
click at [1257, 15] on icon "button" at bounding box center [1252, 22] width 13 height 15
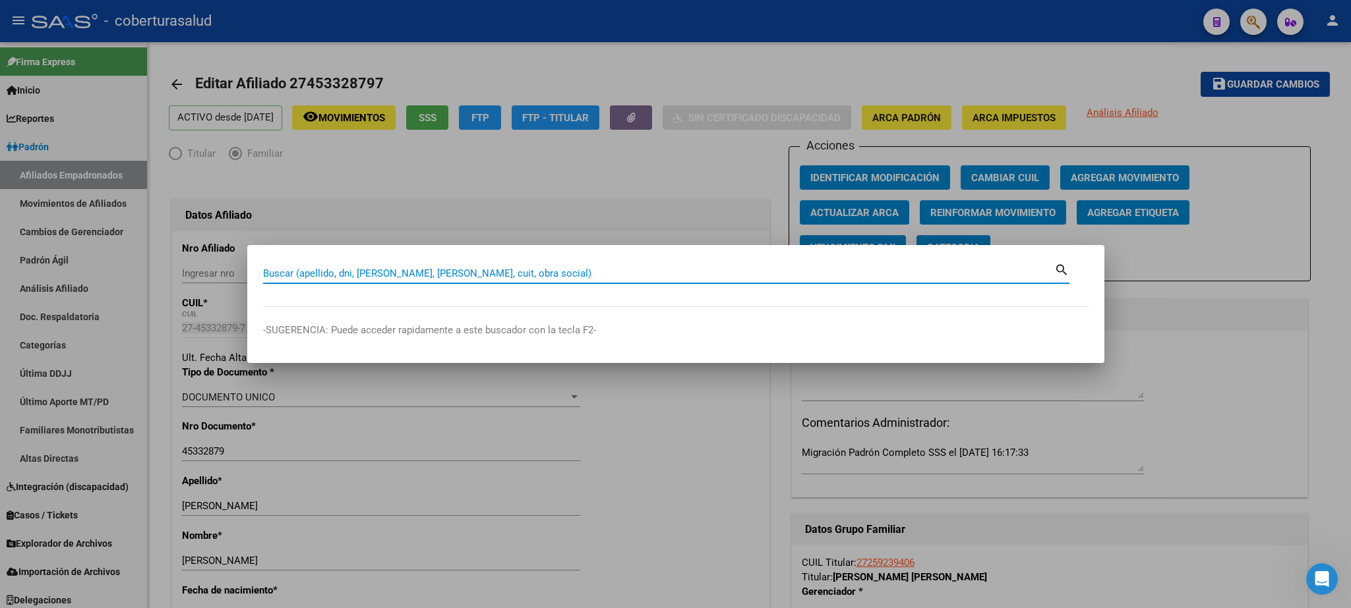
paste input "45715427"
type input "45715427"
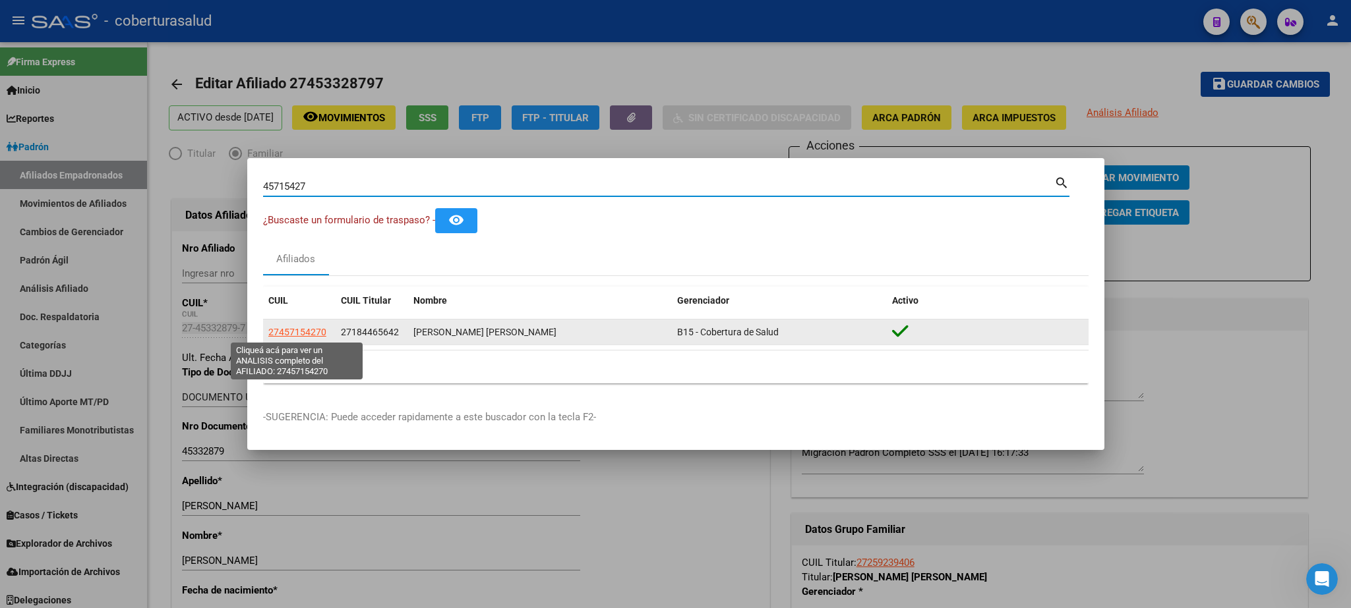
click at [292, 330] on span "27457154270" at bounding box center [297, 332] width 58 height 11
type textarea "27457154270"
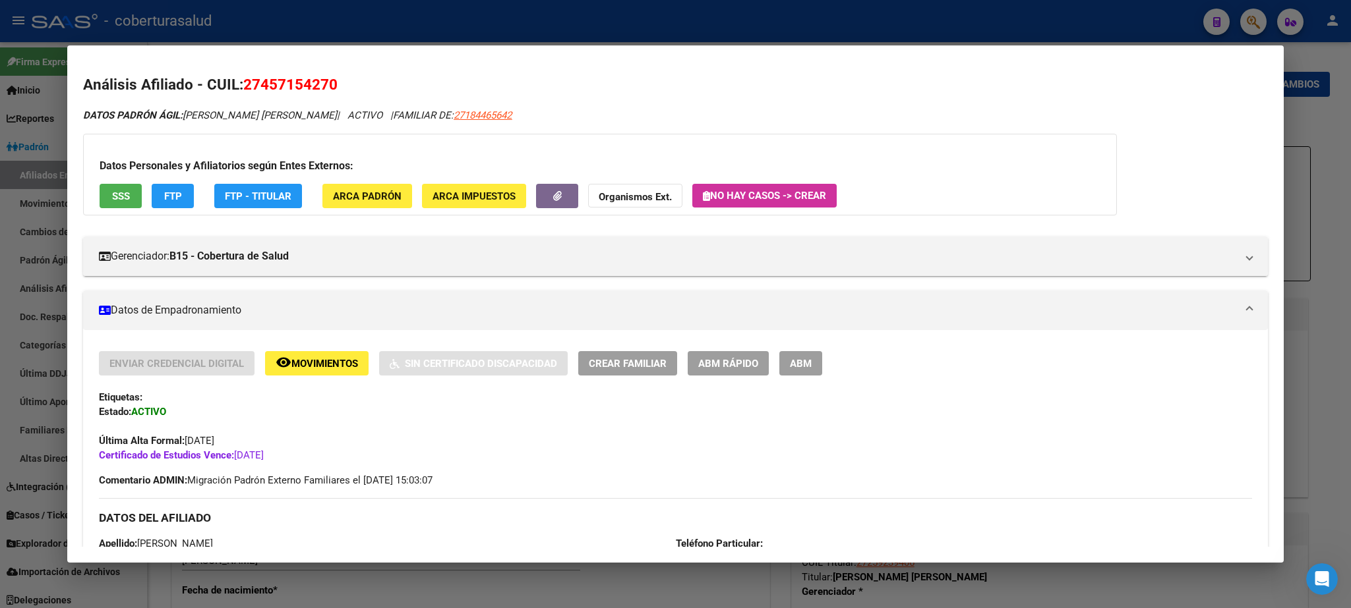
click at [799, 368] on span "ABM" at bounding box center [801, 364] width 22 height 12
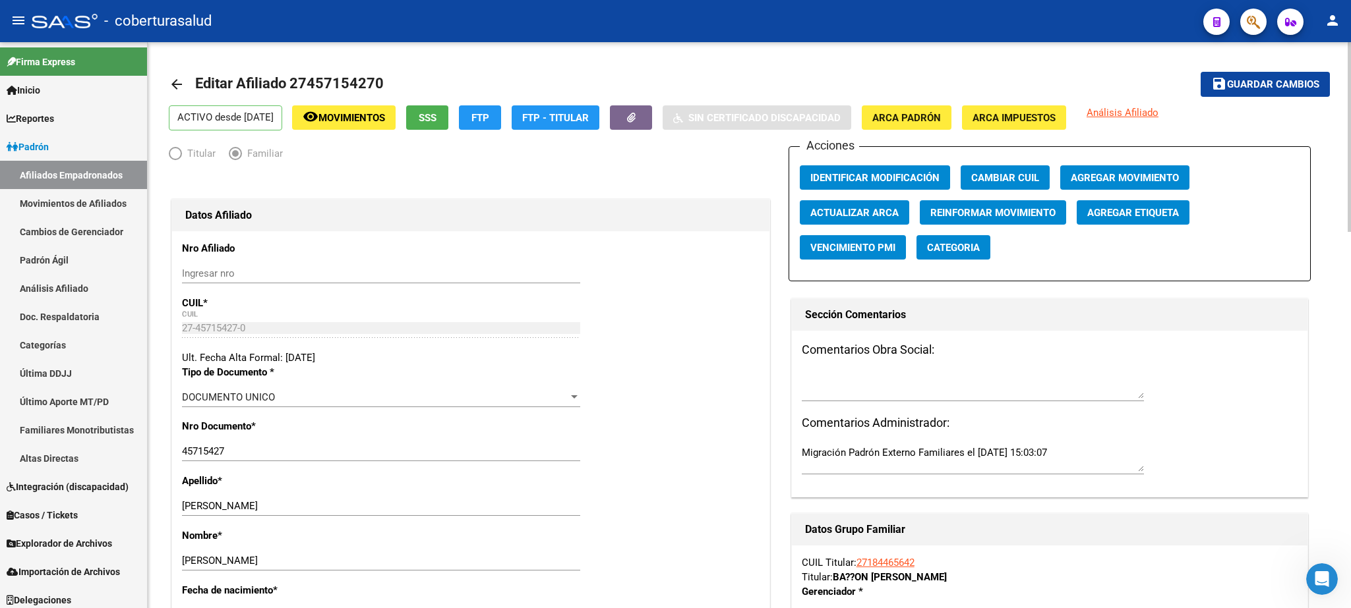
click at [1348, 138] on div at bounding box center [1348, 137] width 3 height 190
click at [1250, 25] on icon "button" at bounding box center [1252, 22] width 13 height 15
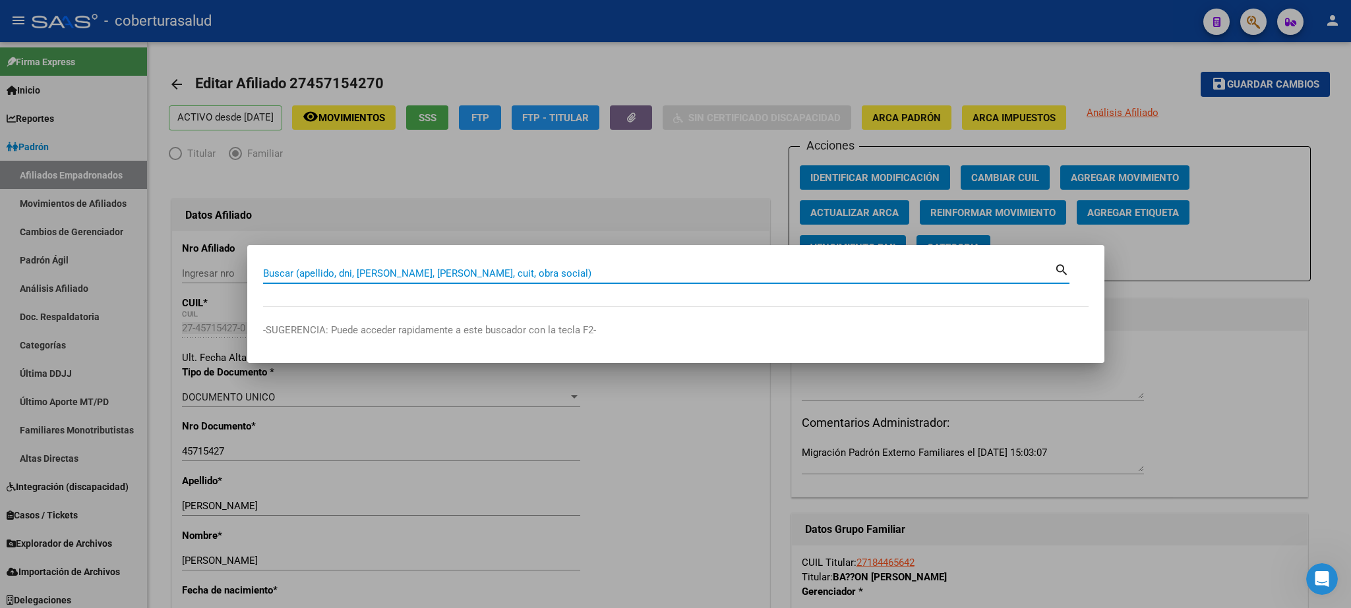
click at [318, 272] on input "Buscar (apellido, dni, [PERSON_NAME], [PERSON_NAME], cuit, obra social)" at bounding box center [658, 274] width 791 height 12
paste input "44660553"
type input "44660553"
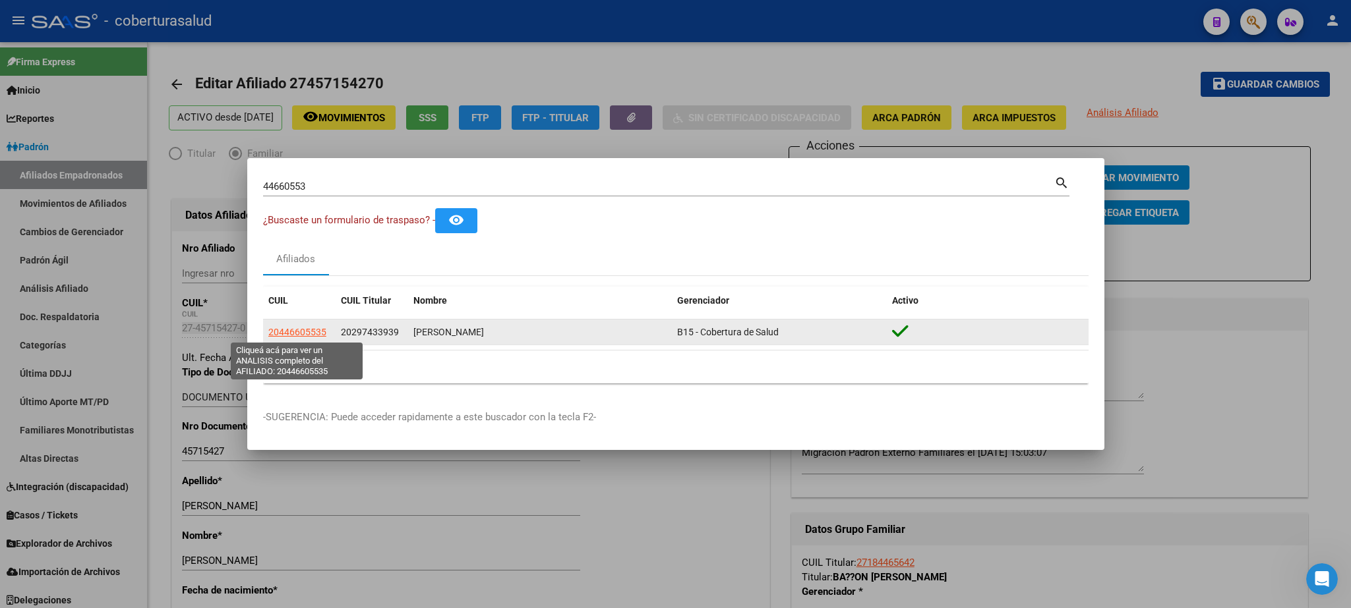
click at [291, 336] on span "20446605535" at bounding box center [297, 332] width 58 height 11
type textarea "20446605535"
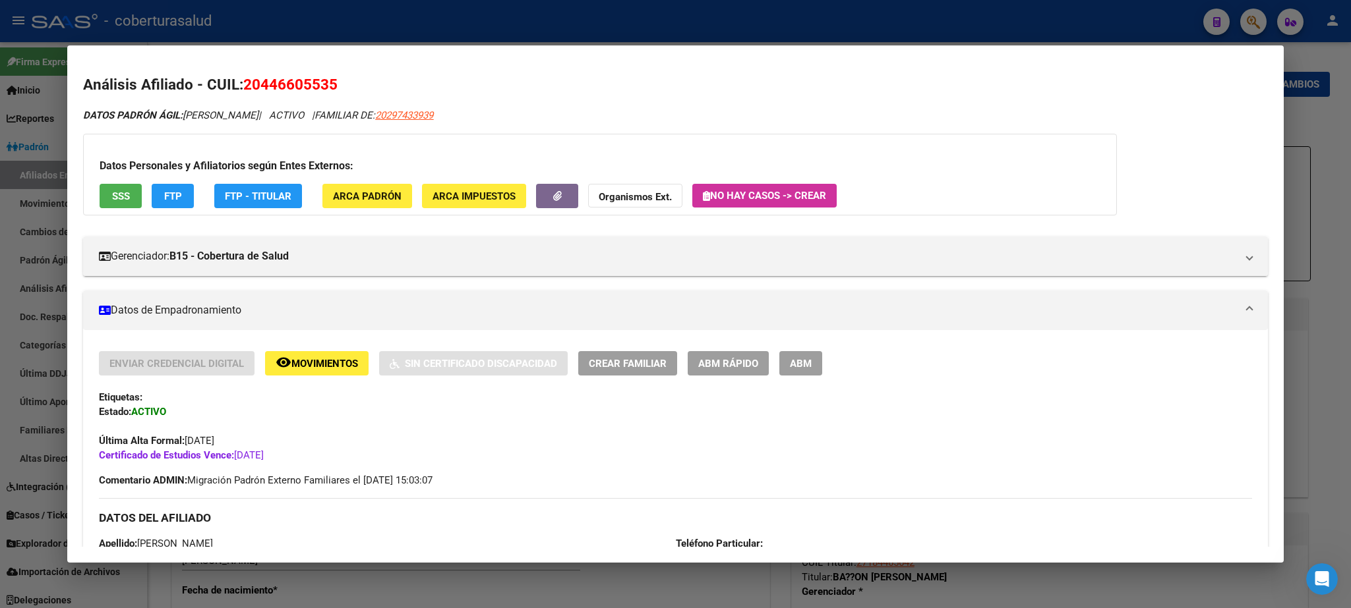
click at [803, 365] on span "ABM" at bounding box center [801, 364] width 22 height 12
